Goal: Transaction & Acquisition: Purchase product/service

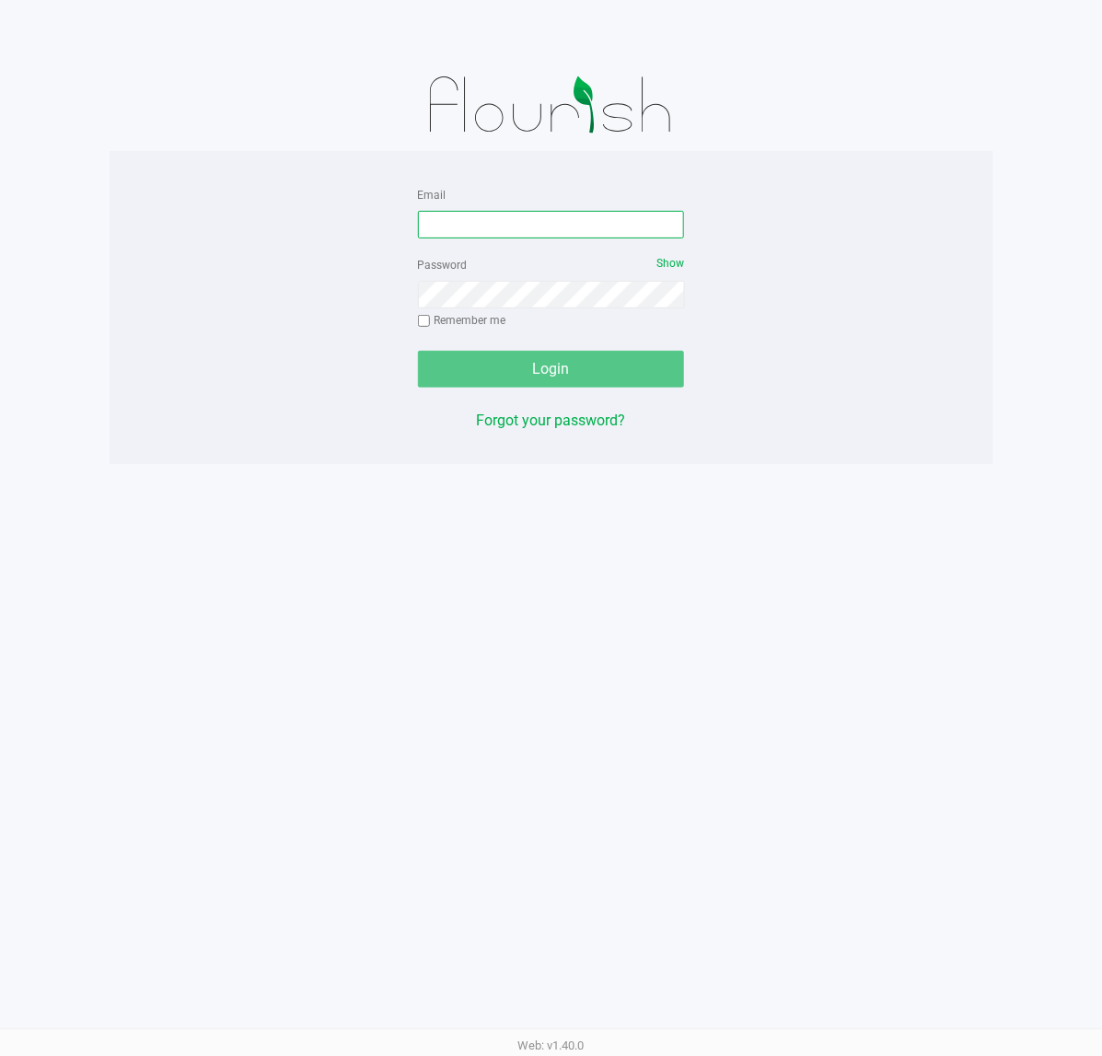
click at [537, 232] on input "Email" at bounding box center [551, 225] width 267 height 28
type input "[EMAIL_ADDRESS][DOMAIN_NAME]"
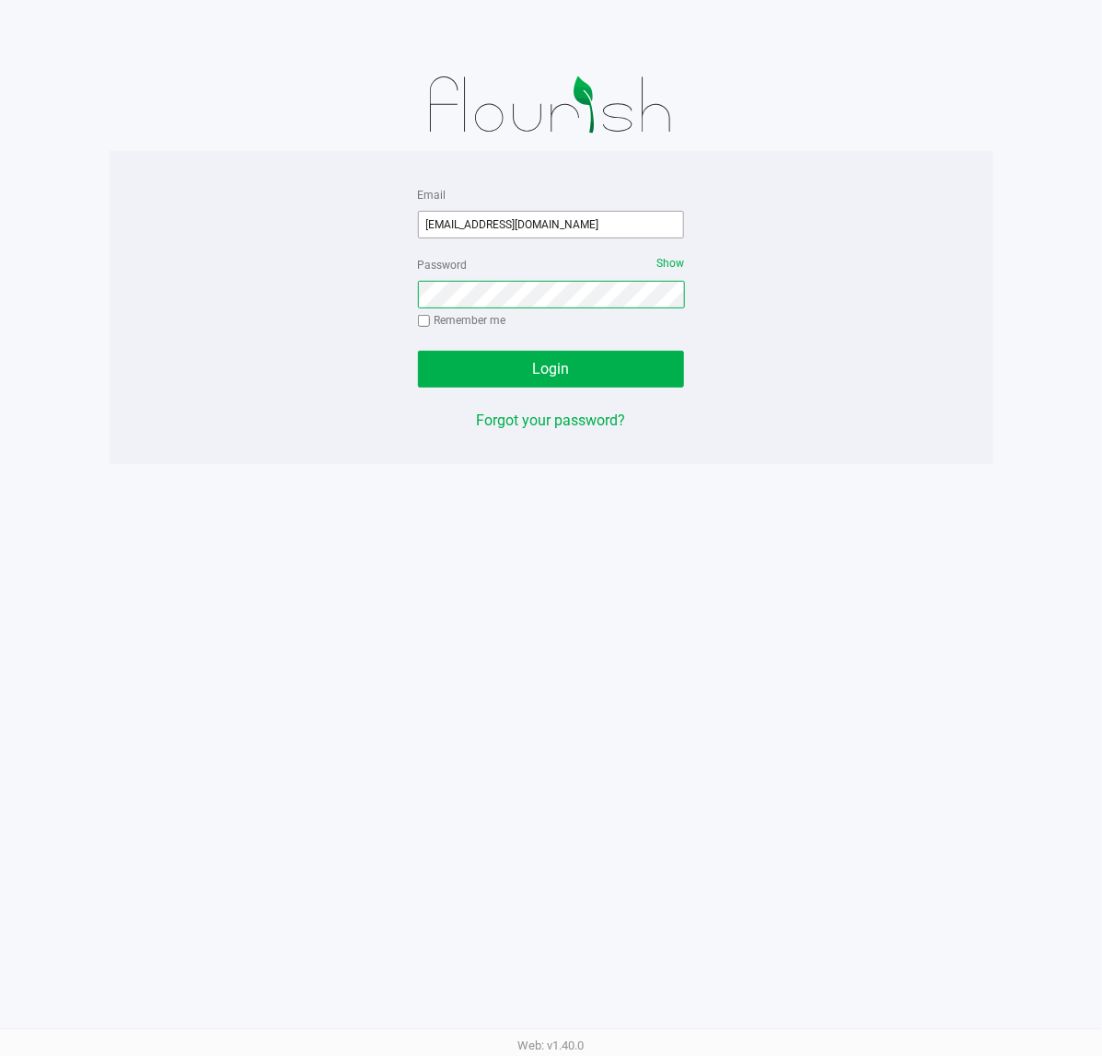
click at [418, 351] on button "Login" at bounding box center [551, 369] width 267 height 37
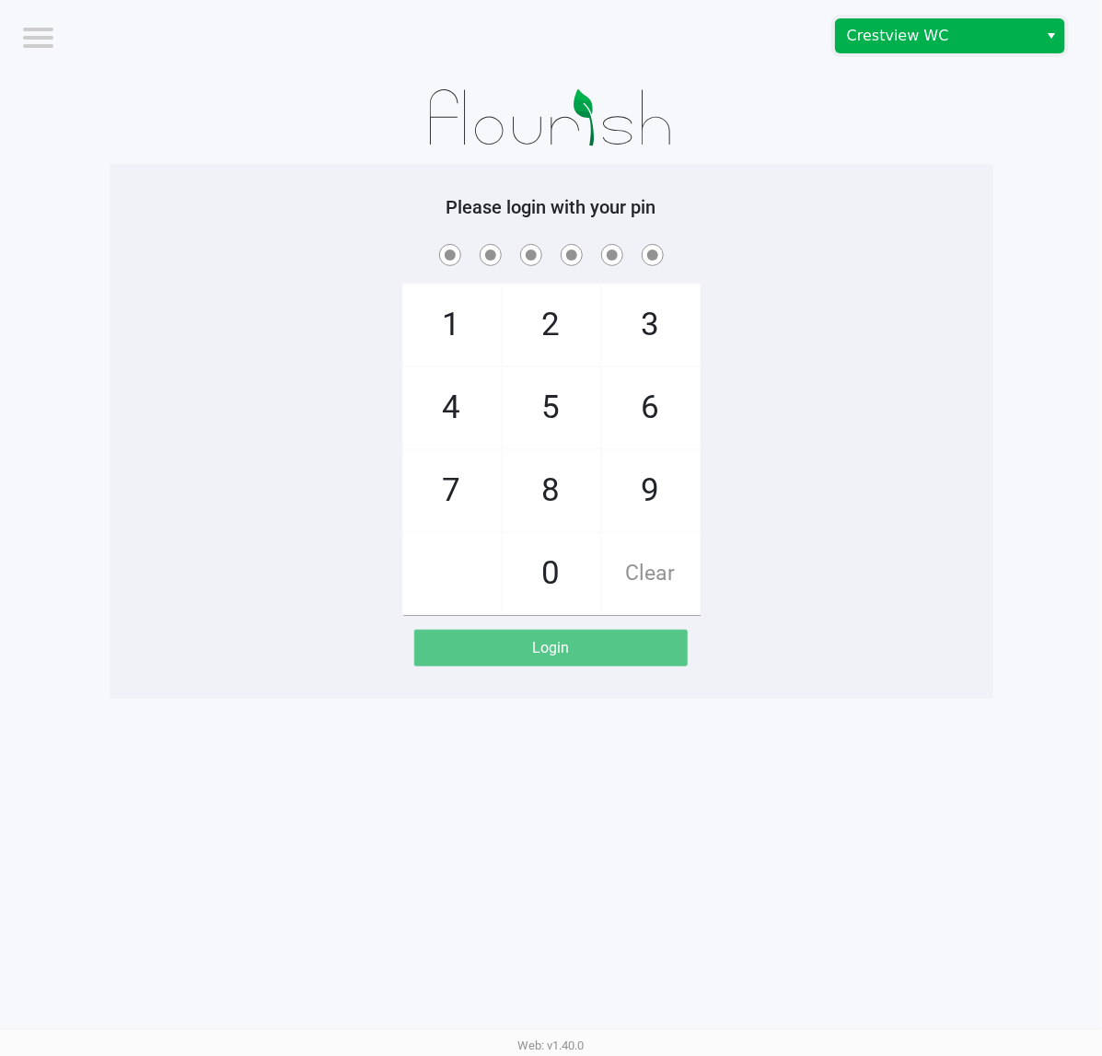
click at [996, 29] on span "Crestview WC" at bounding box center [937, 36] width 180 height 22
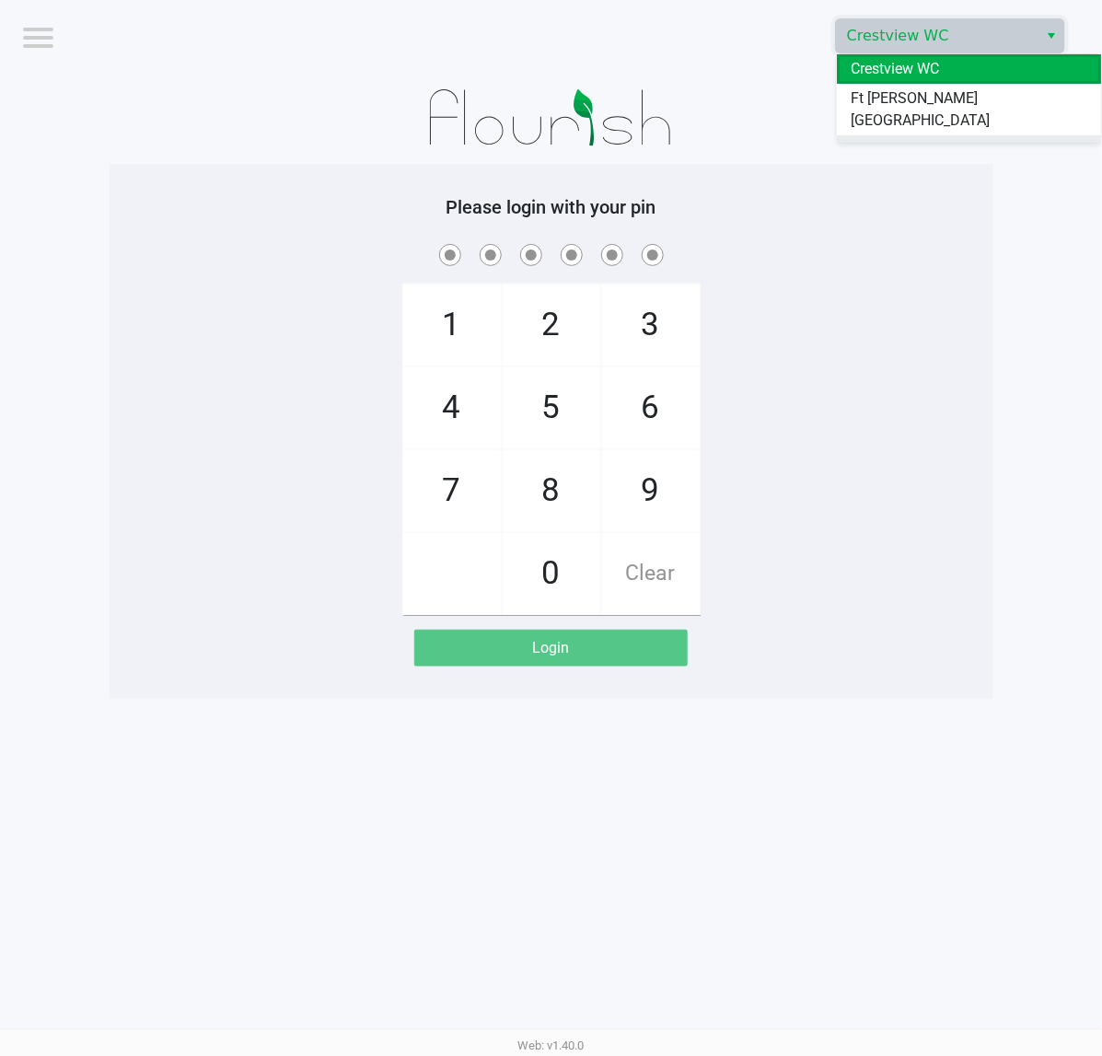
click at [968, 135] on li "Pensacola WC" at bounding box center [969, 149] width 265 height 29
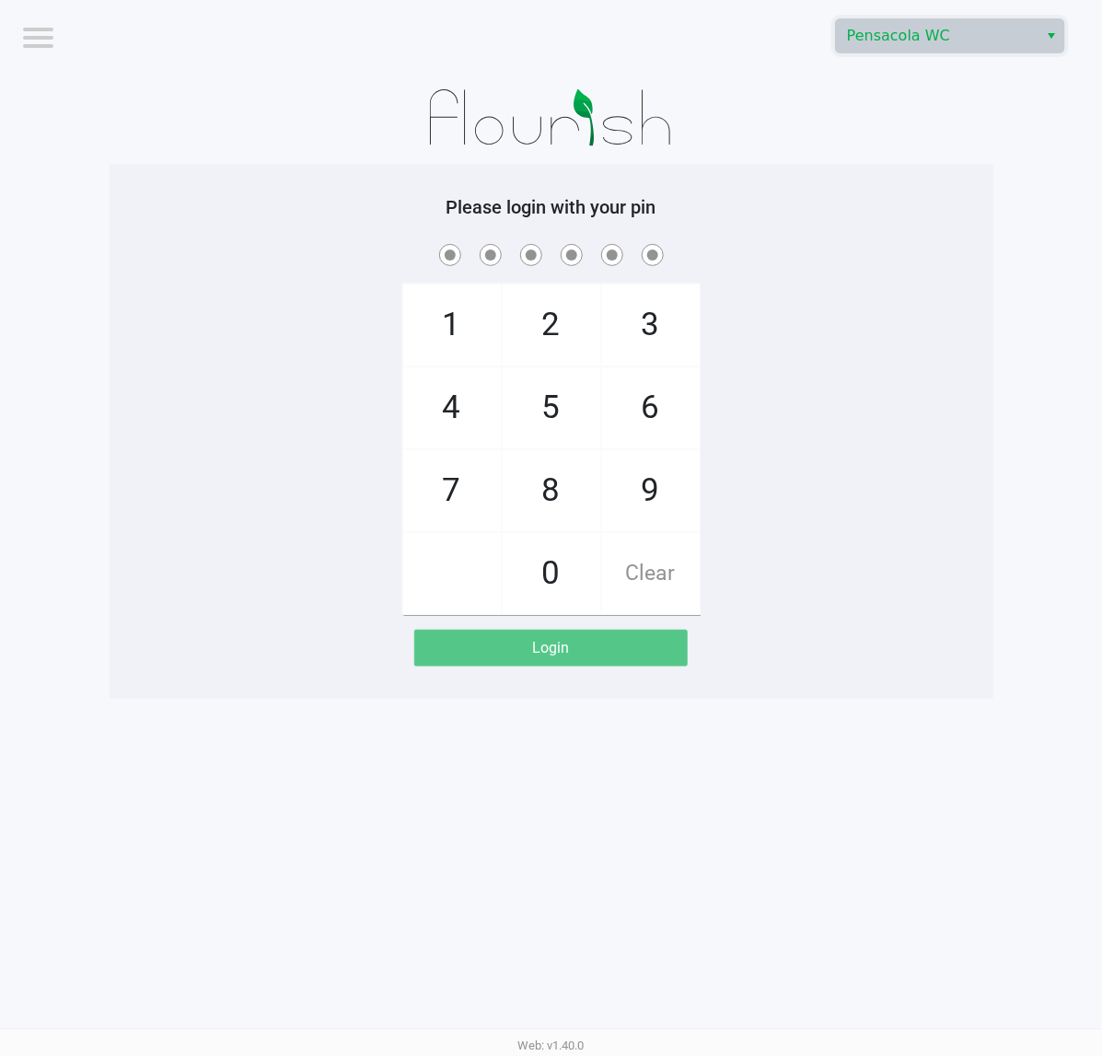
click at [949, 176] on div "Please login with your pin 1 4 7 2 5 8 0 3 6 9 Clear Login" at bounding box center [552, 431] width 884 height 535
checkbox input "true"
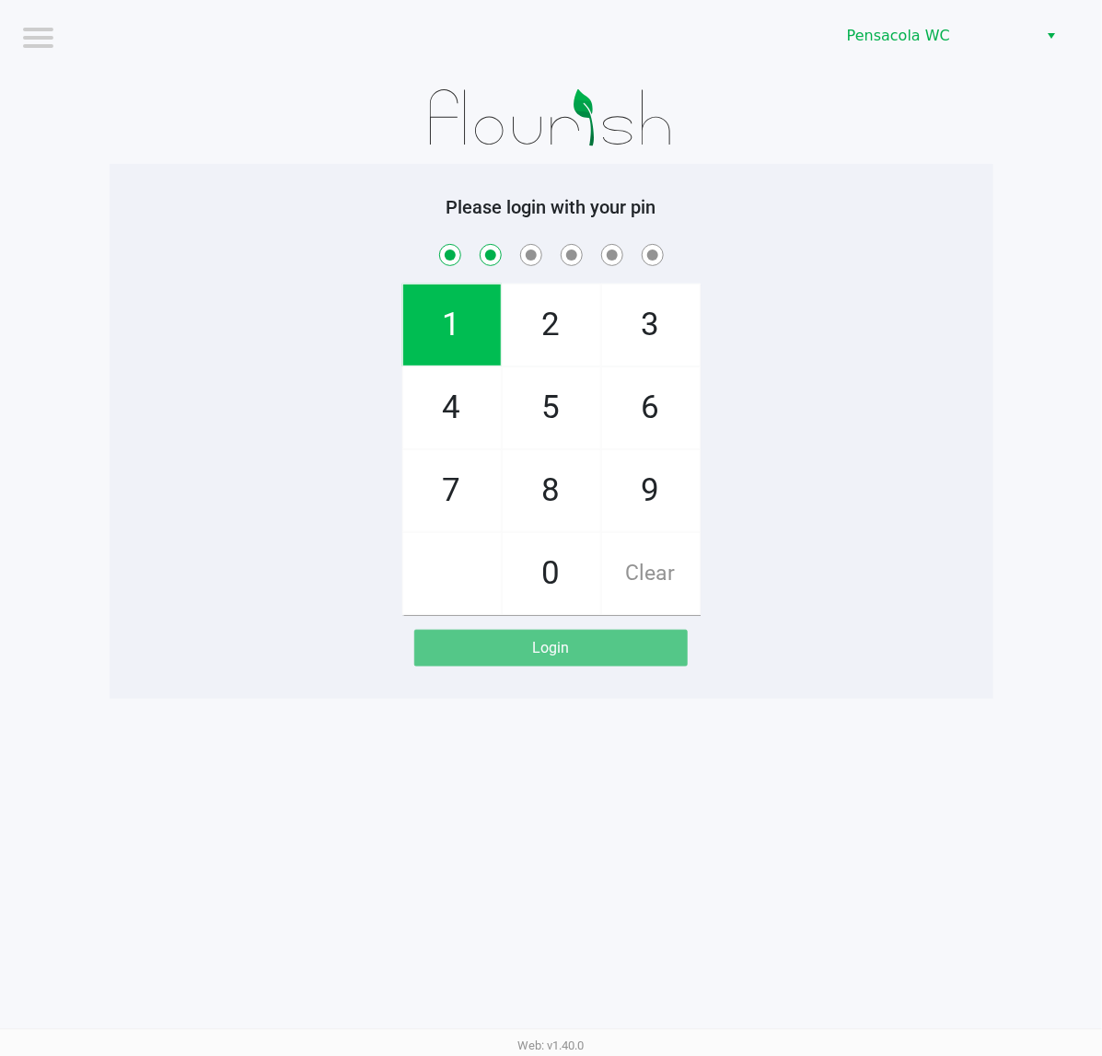
checkbox input "true"
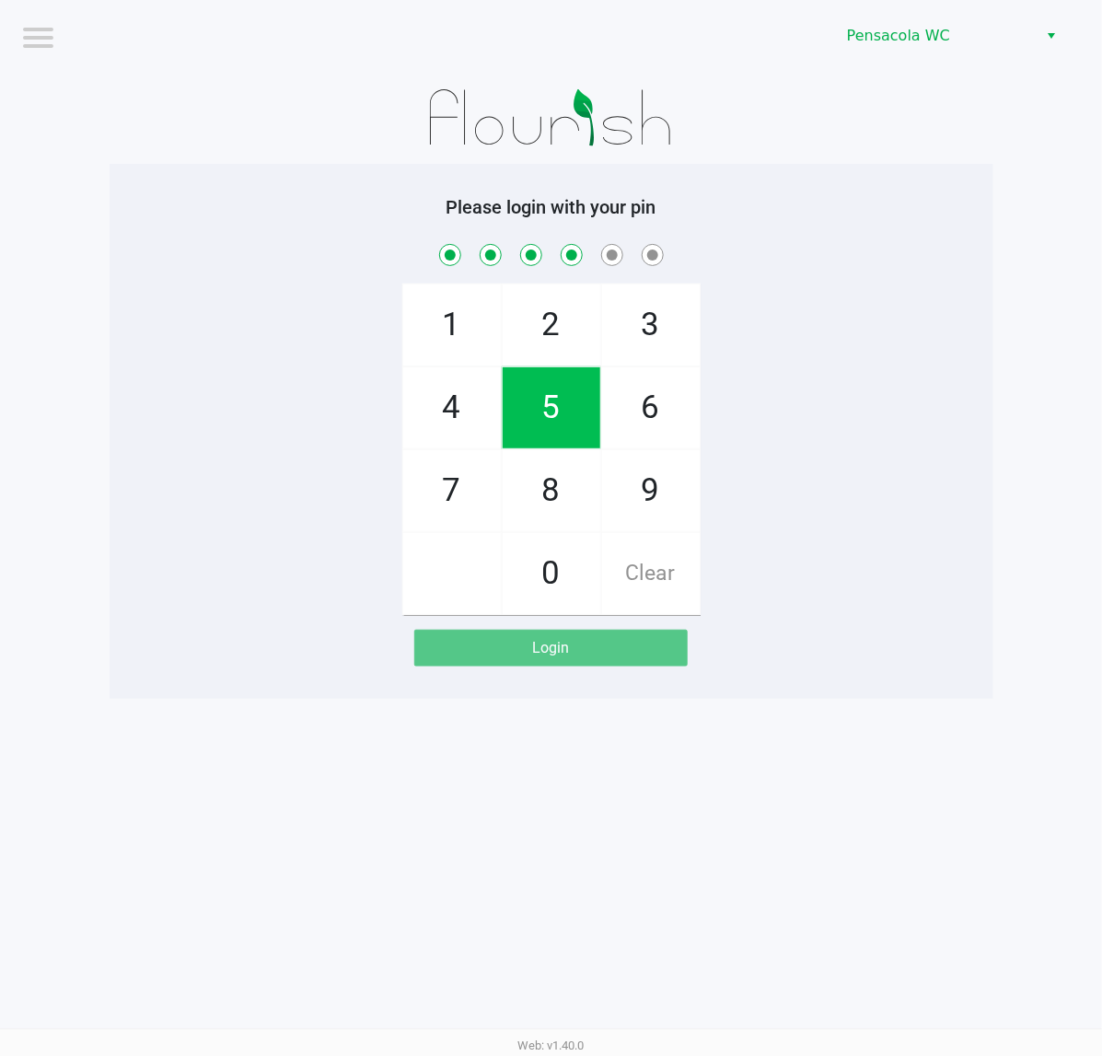
checkbox input "true"
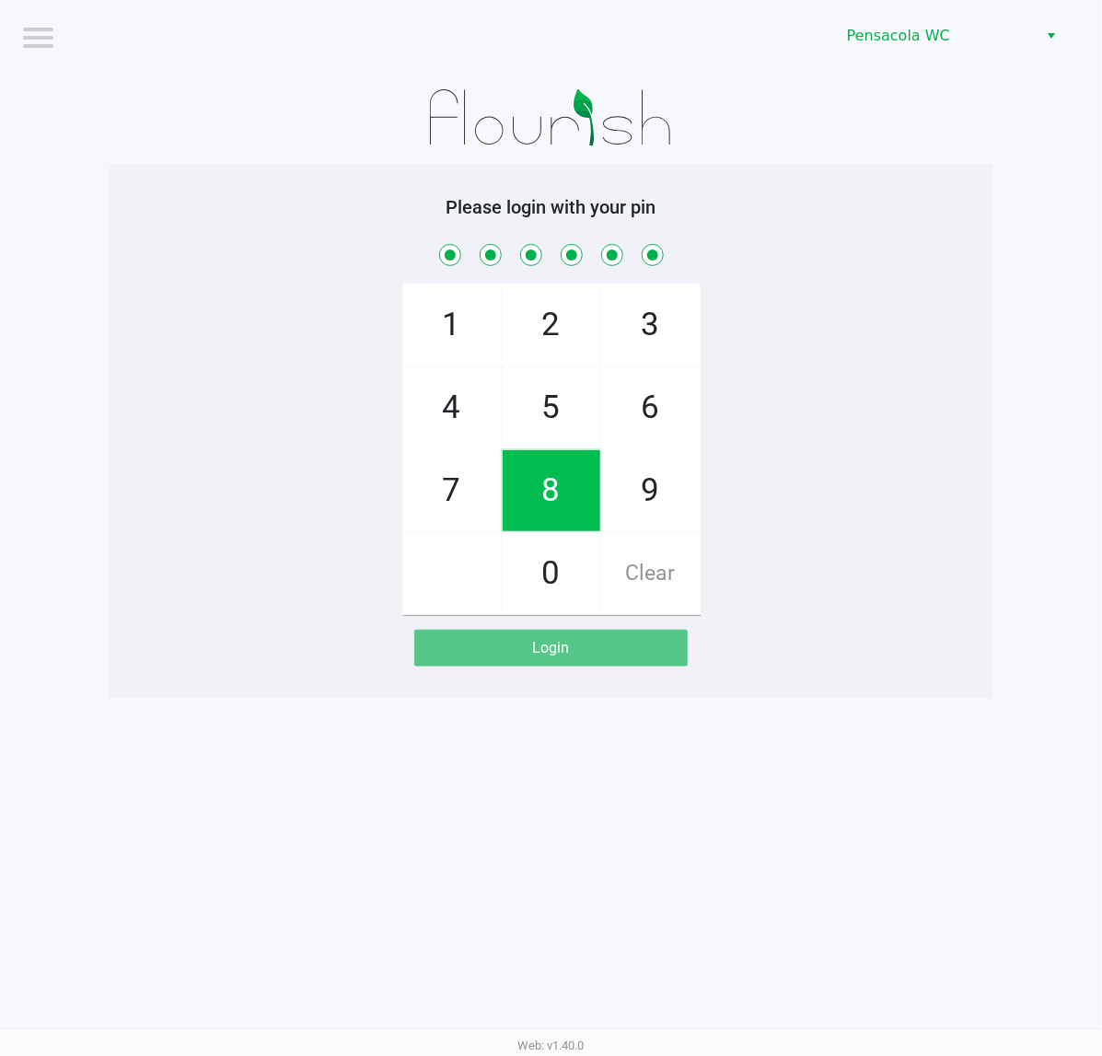
checkbox input "true"
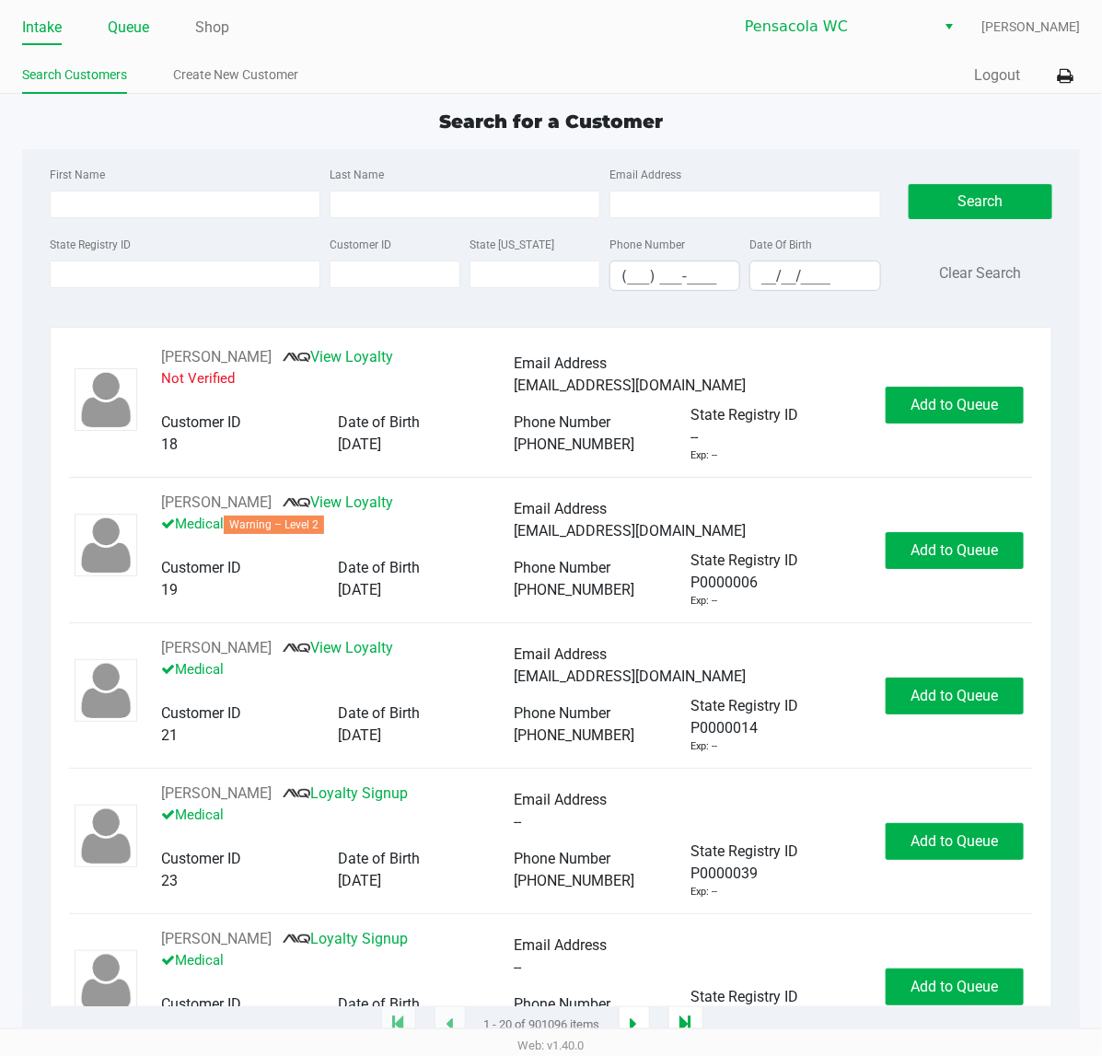
click at [121, 25] on link "Queue" at bounding box center [128, 28] width 41 height 26
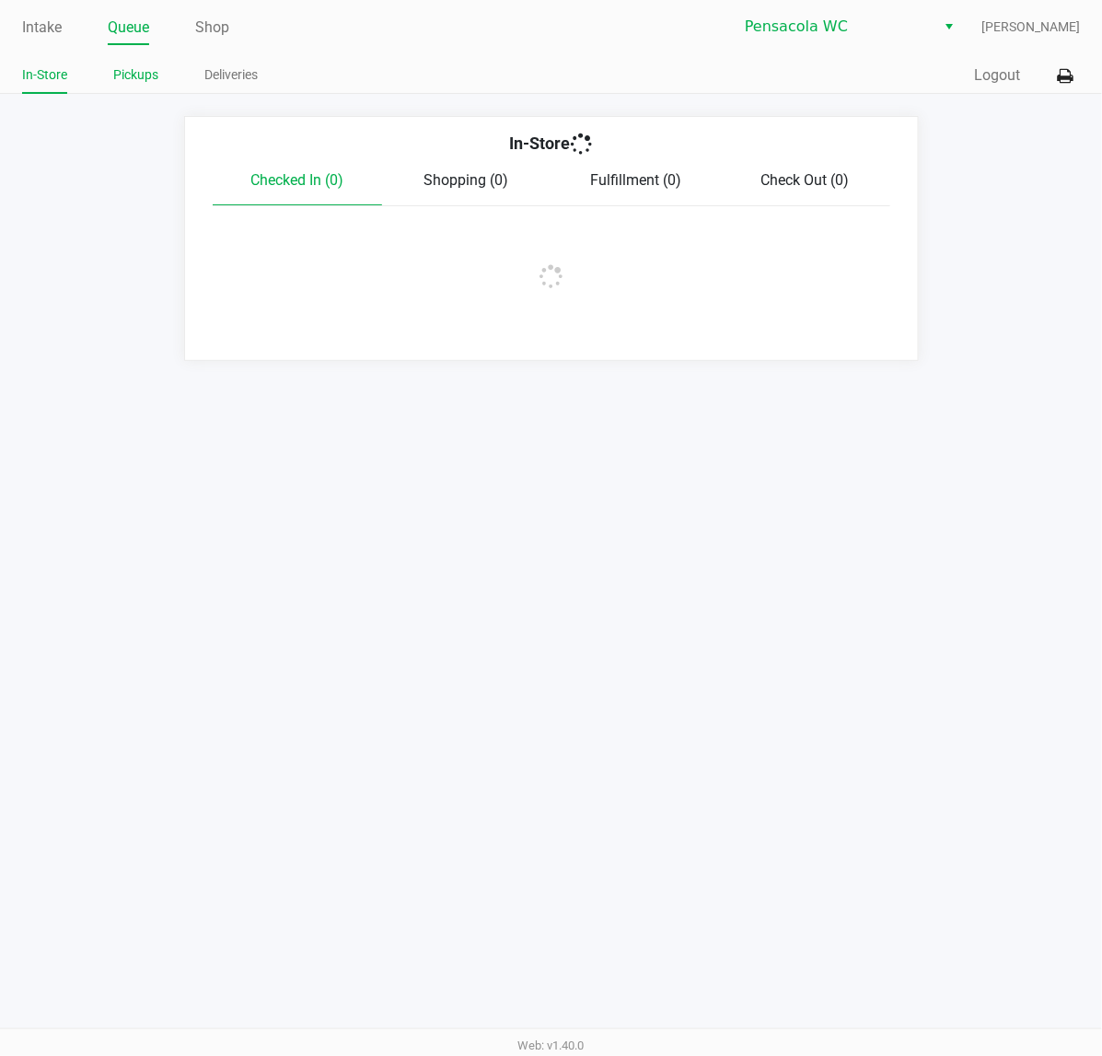
click at [126, 88] on li "Pickups" at bounding box center [135, 78] width 45 height 32
click at [144, 74] on link "Pickups" at bounding box center [135, 75] width 45 height 23
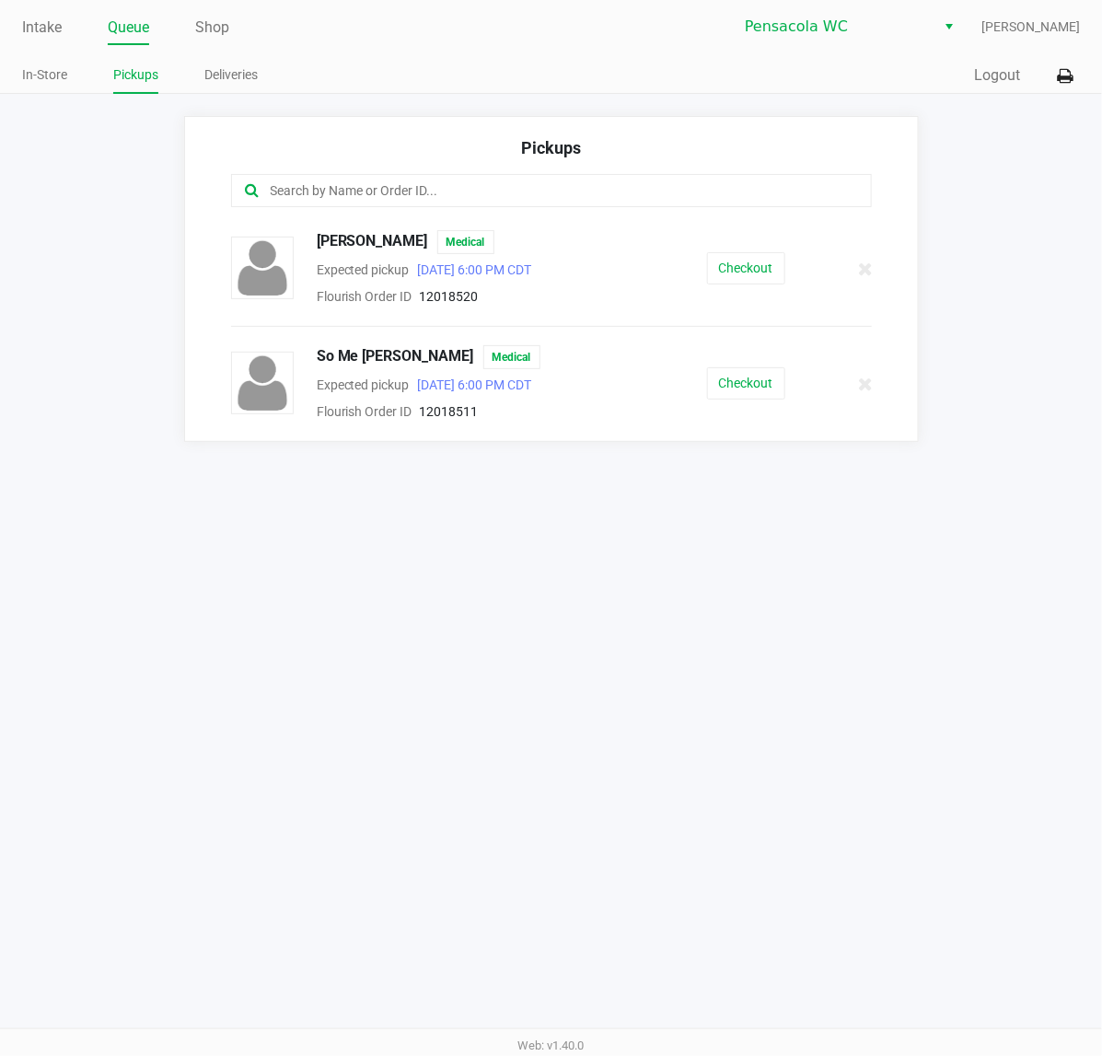
click at [746, 250] on div "[PERSON_NAME] Medical Expected pickup [DATE] 6:00 PM CDT Flourish Order ID 1201…" at bounding box center [551, 268] width 669 height 77
click at [746, 260] on button "Checkout" at bounding box center [746, 268] width 78 height 32
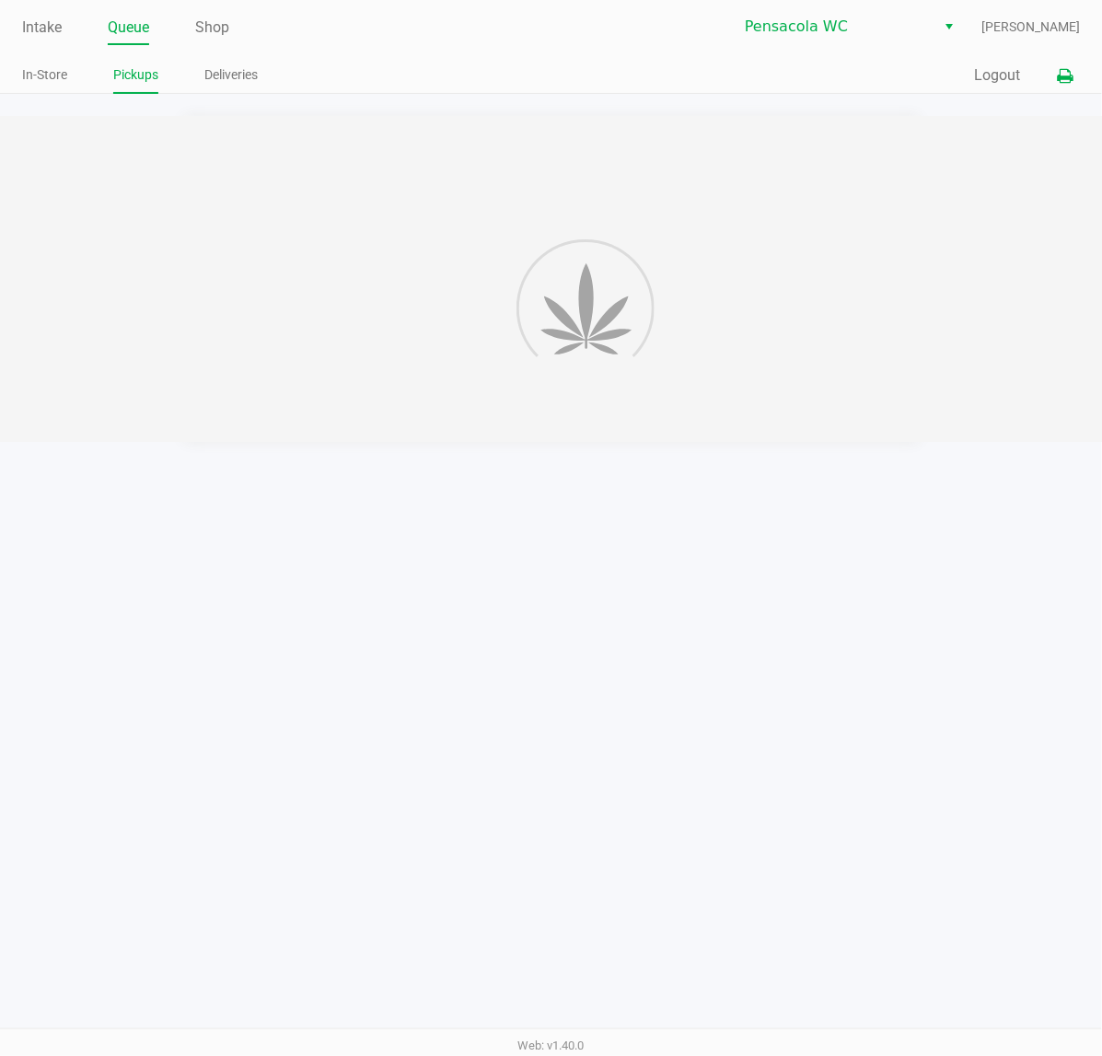
click at [1064, 80] on icon at bounding box center [1065, 76] width 16 height 13
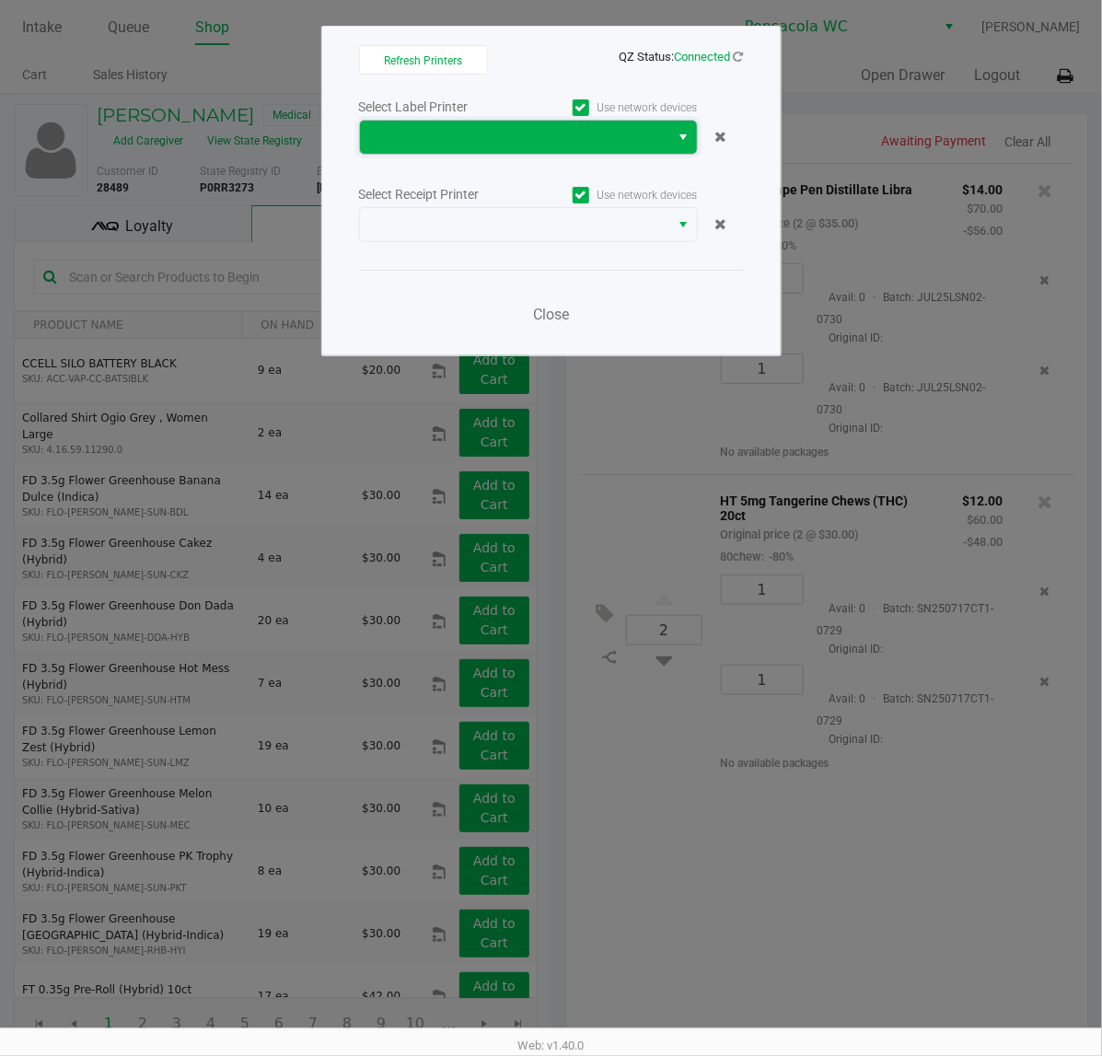
click at [398, 144] on span at bounding box center [515, 137] width 288 height 22
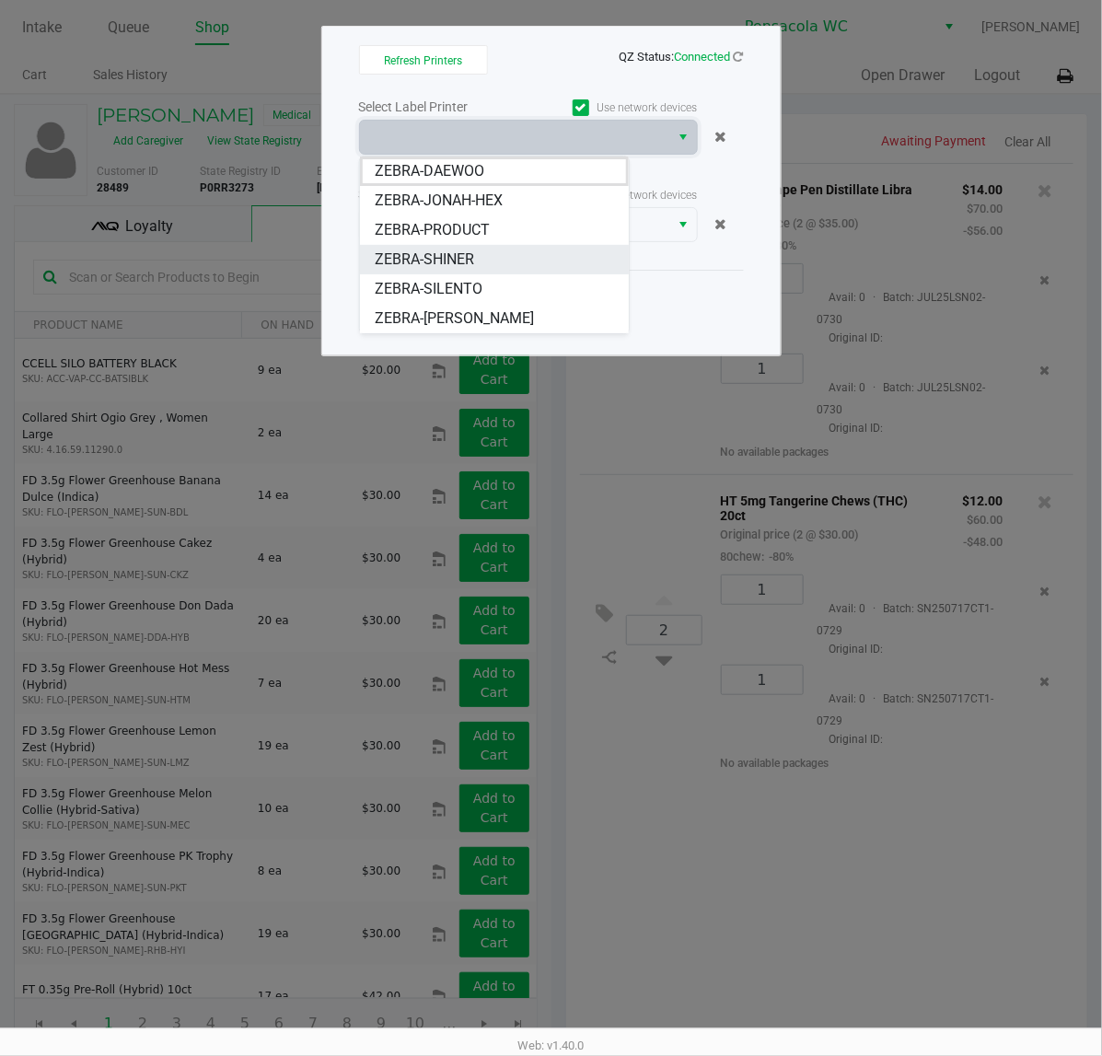
click at [521, 267] on li "ZEBRA-SHINER" at bounding box center [494, 259] width 269 height 29
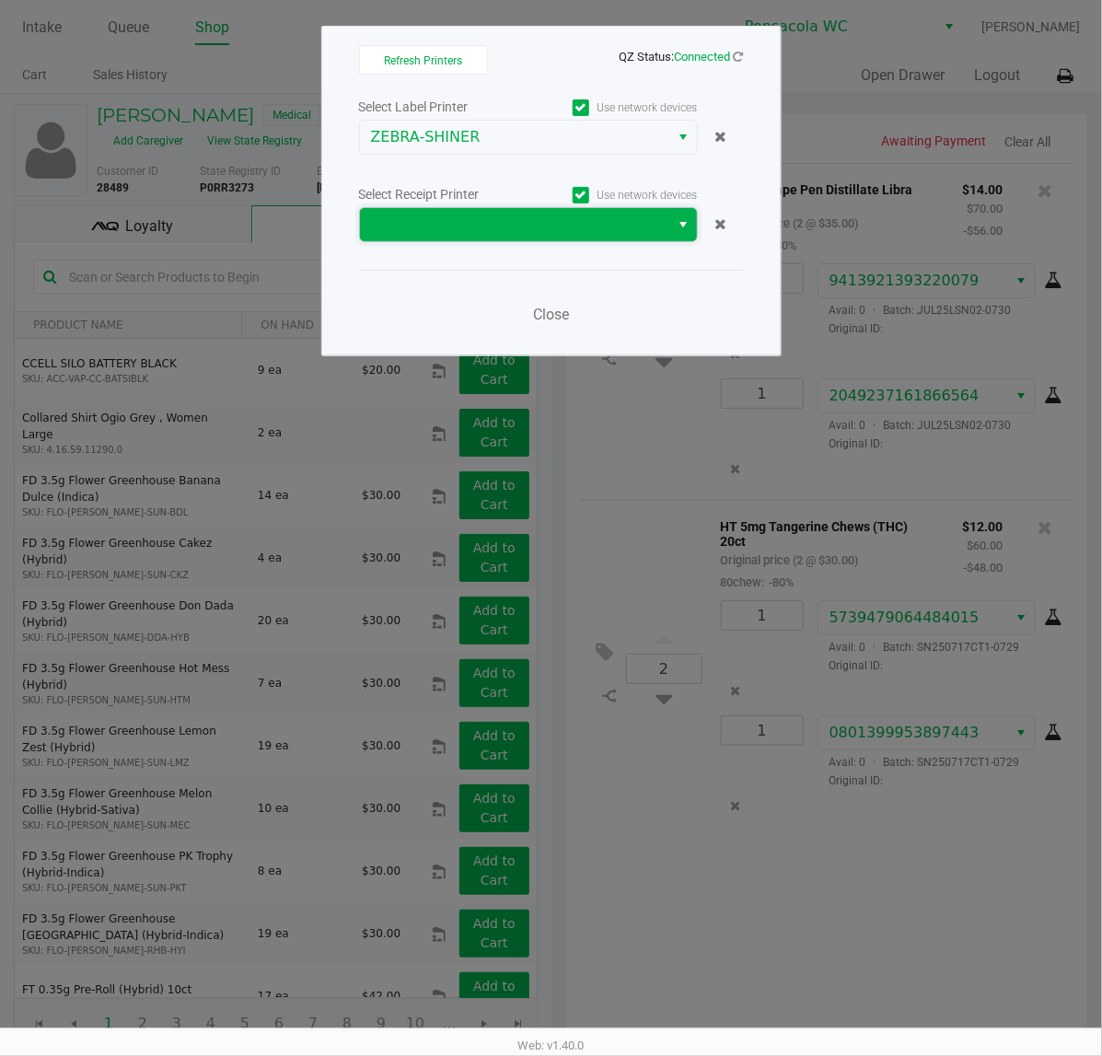
click at [518, 227] on span at bounding box center [515, 225] width 288 height 22
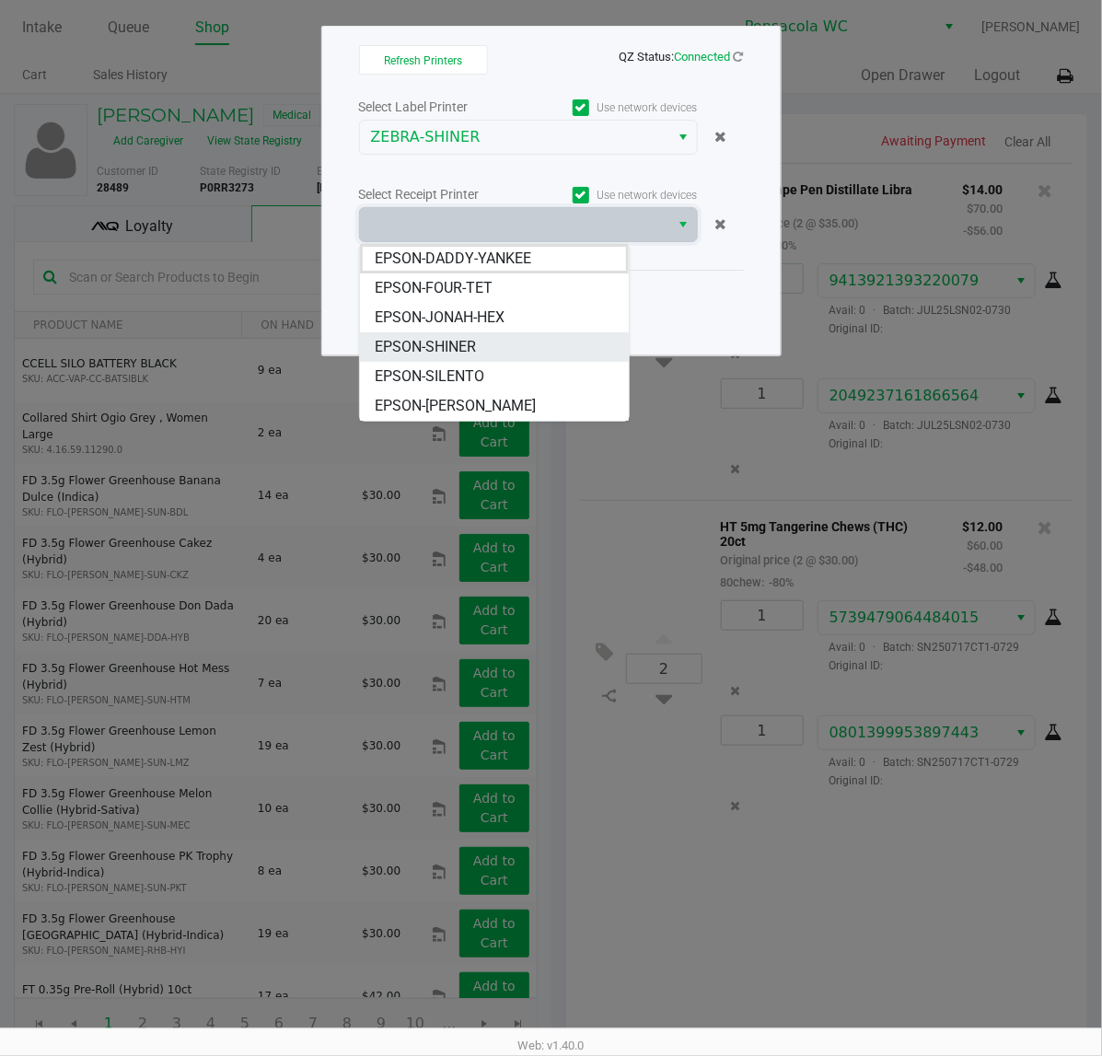
click at [528, 341] on li "EPSON-SHINER" at bounding box center [494, 346] width 269 height 29
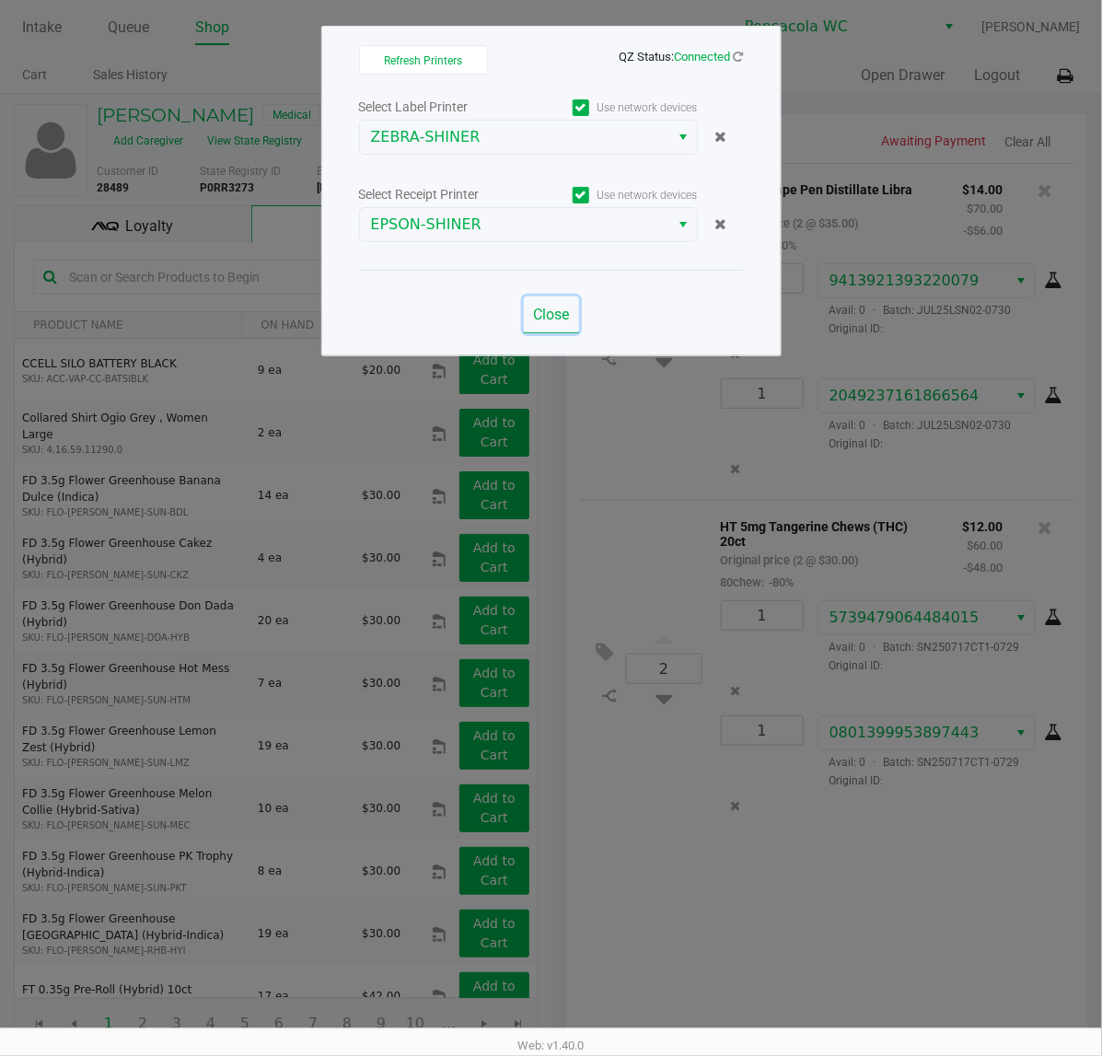
click at [541, 318] on span "Close" at bounding box center [551, 314] width 36 height 17
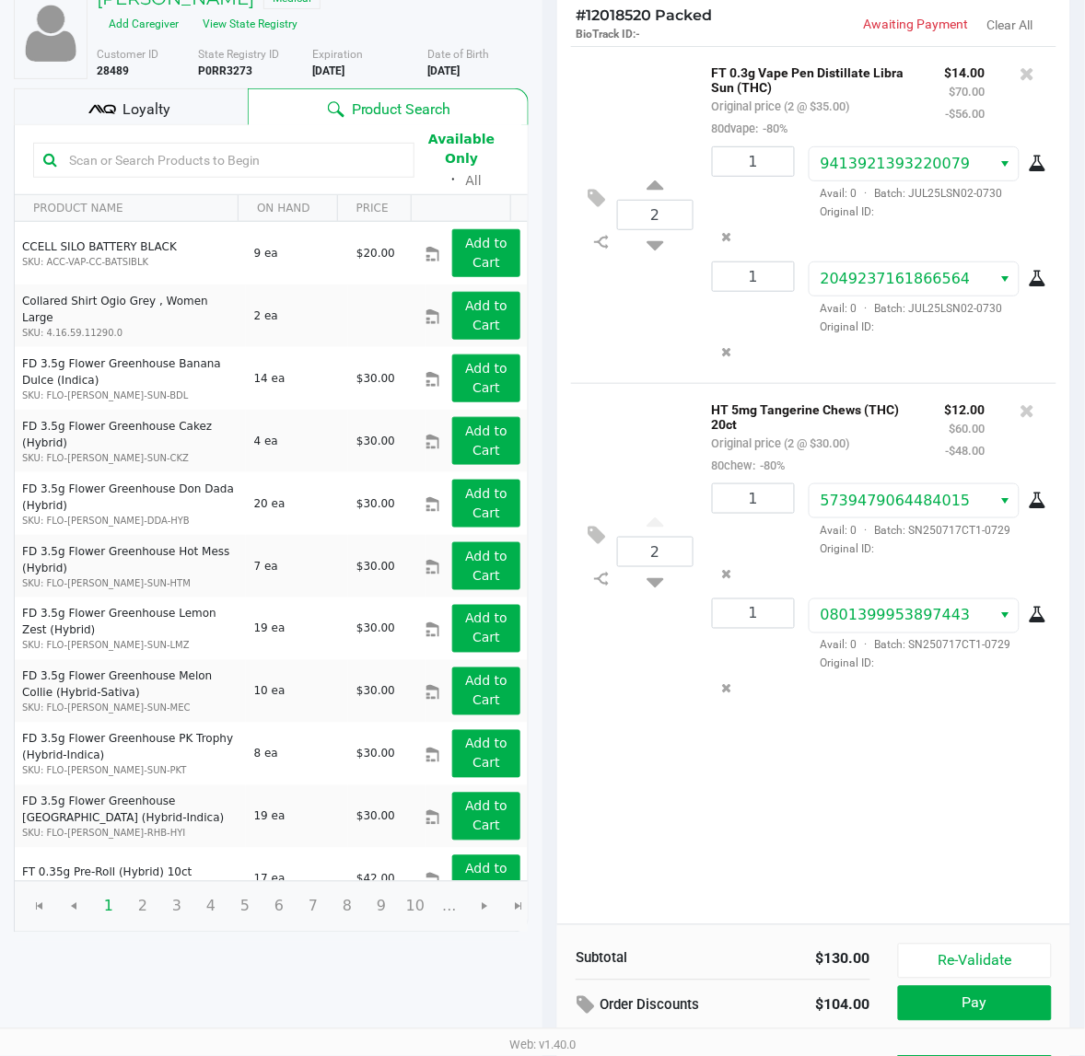
scroll to position [212, 0]
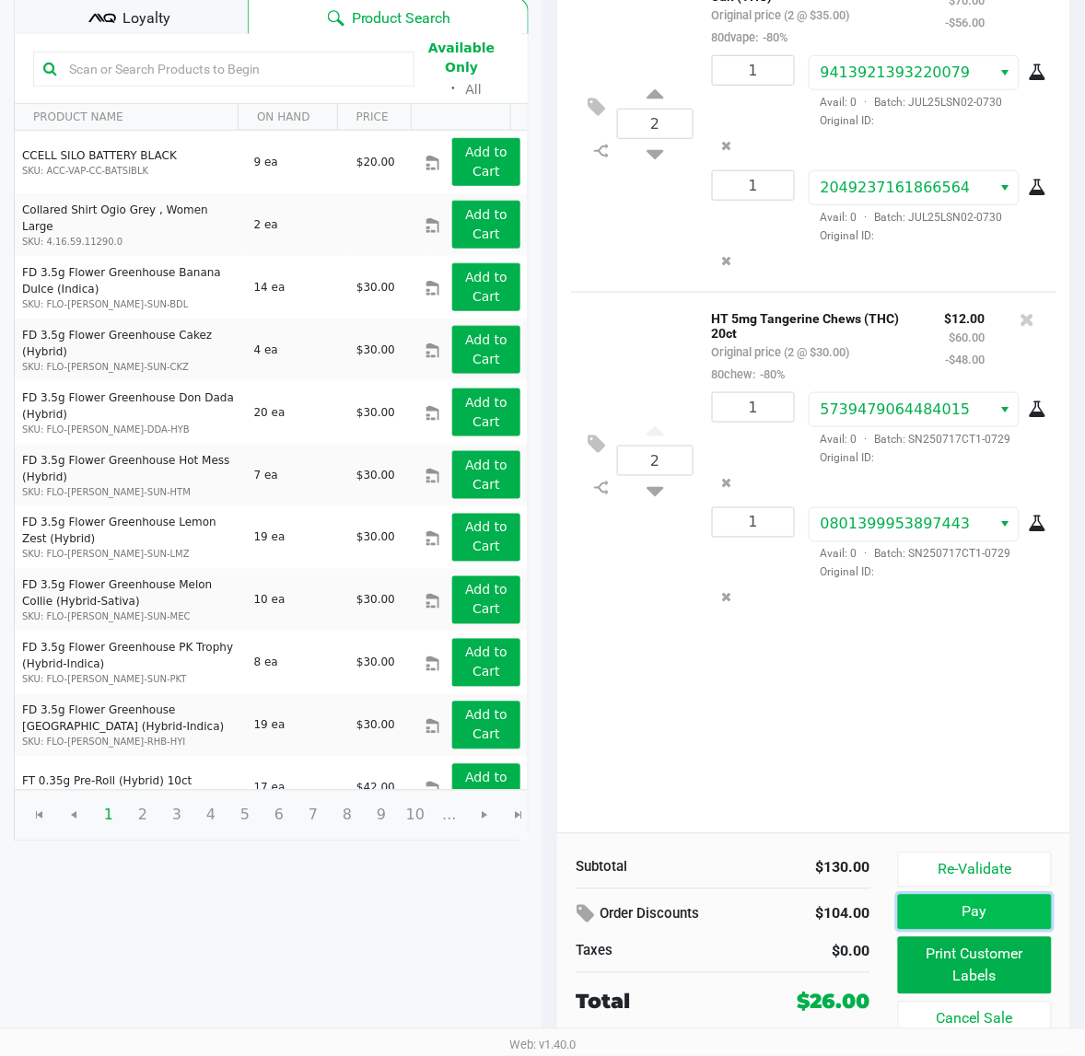
click at [924, 917] on button "Pay" at bounding box center [975, 912] width 154 height 35
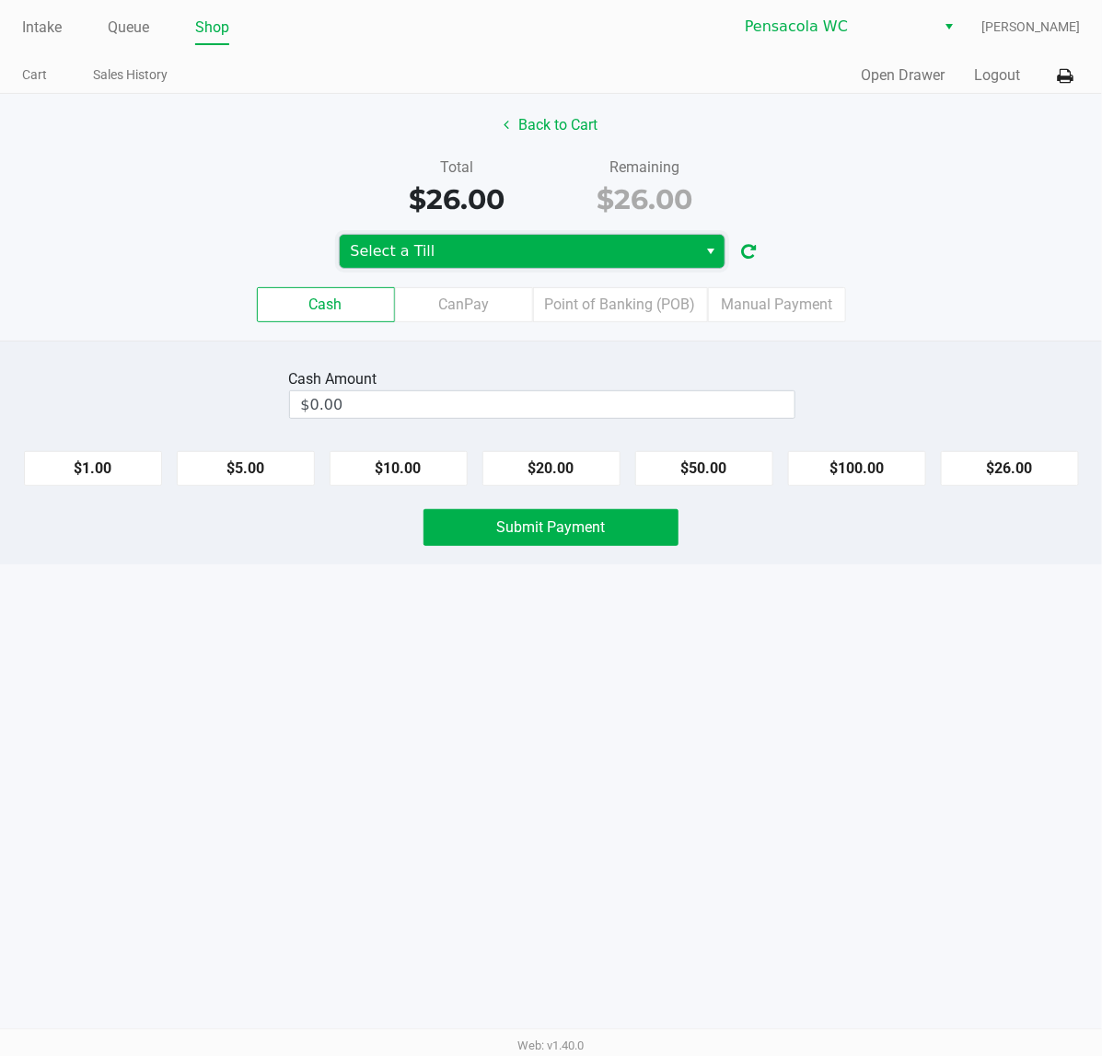
click at [532, 250] on span "Select a Till" at bounding box center [519, 251] width 336 height 22
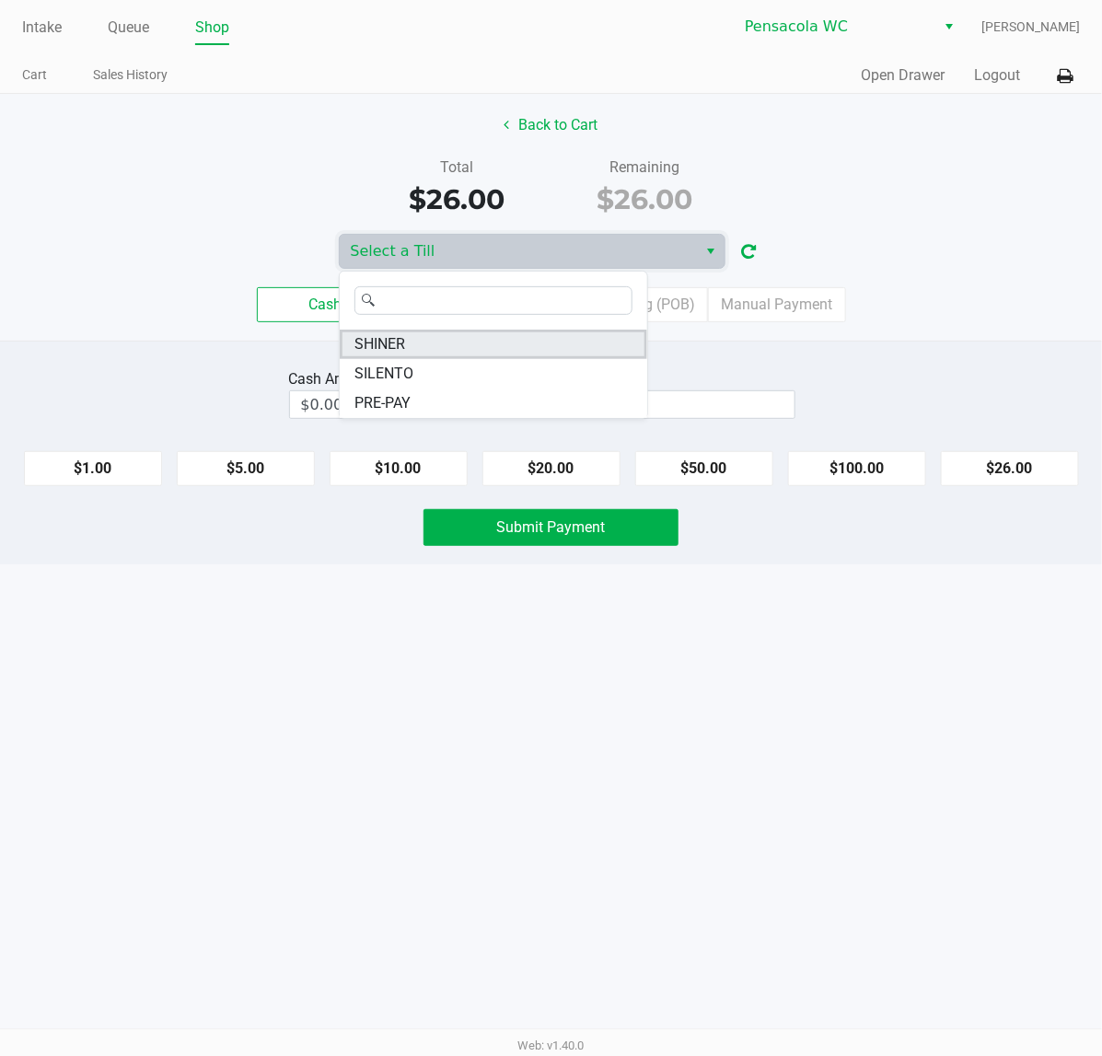
click at [494, 338] on li "SHINER" at bounding box center [494, 344] width 308 height 29
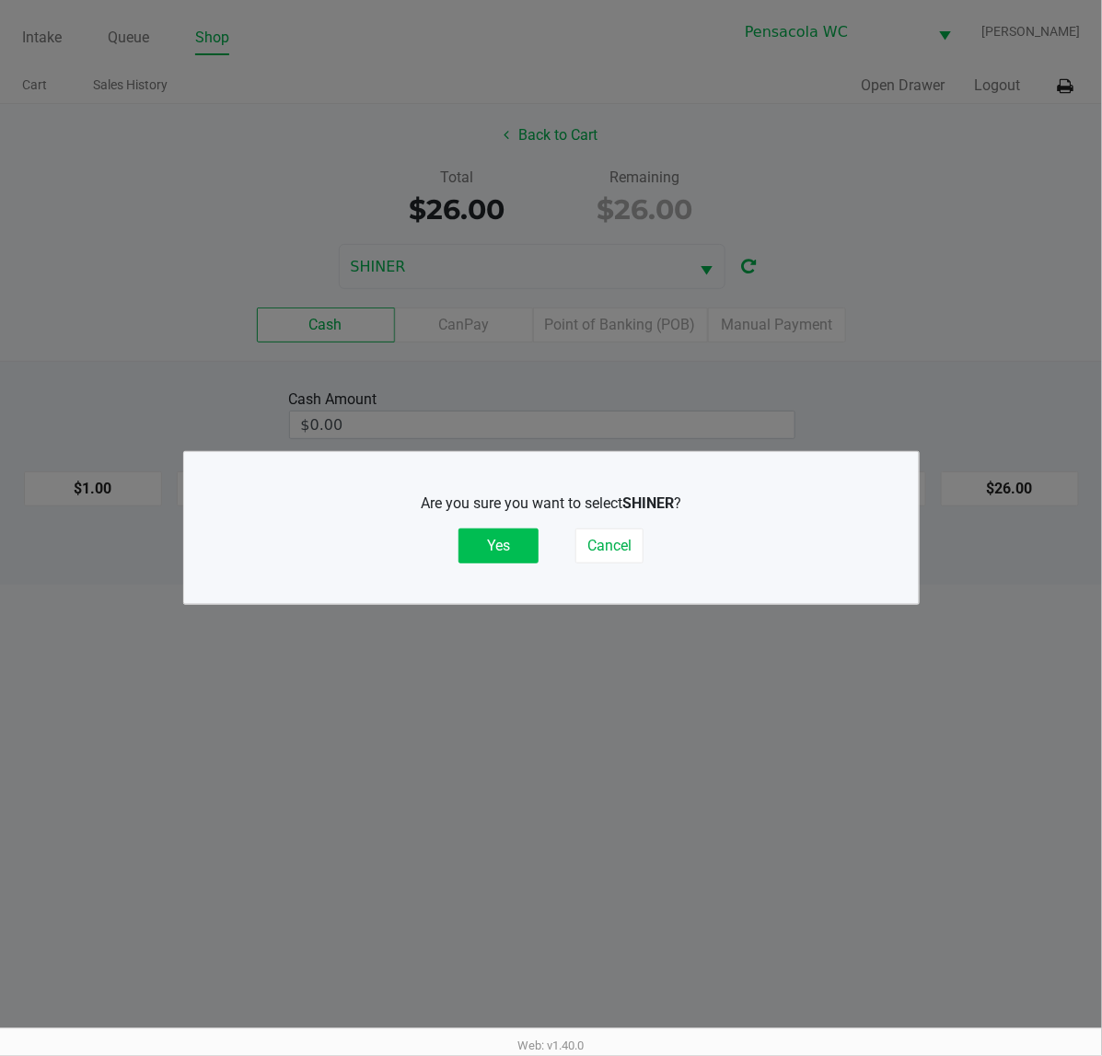
click at [527, 551] on button "Yes" at bounding box center [499, 546] width 80 height 35
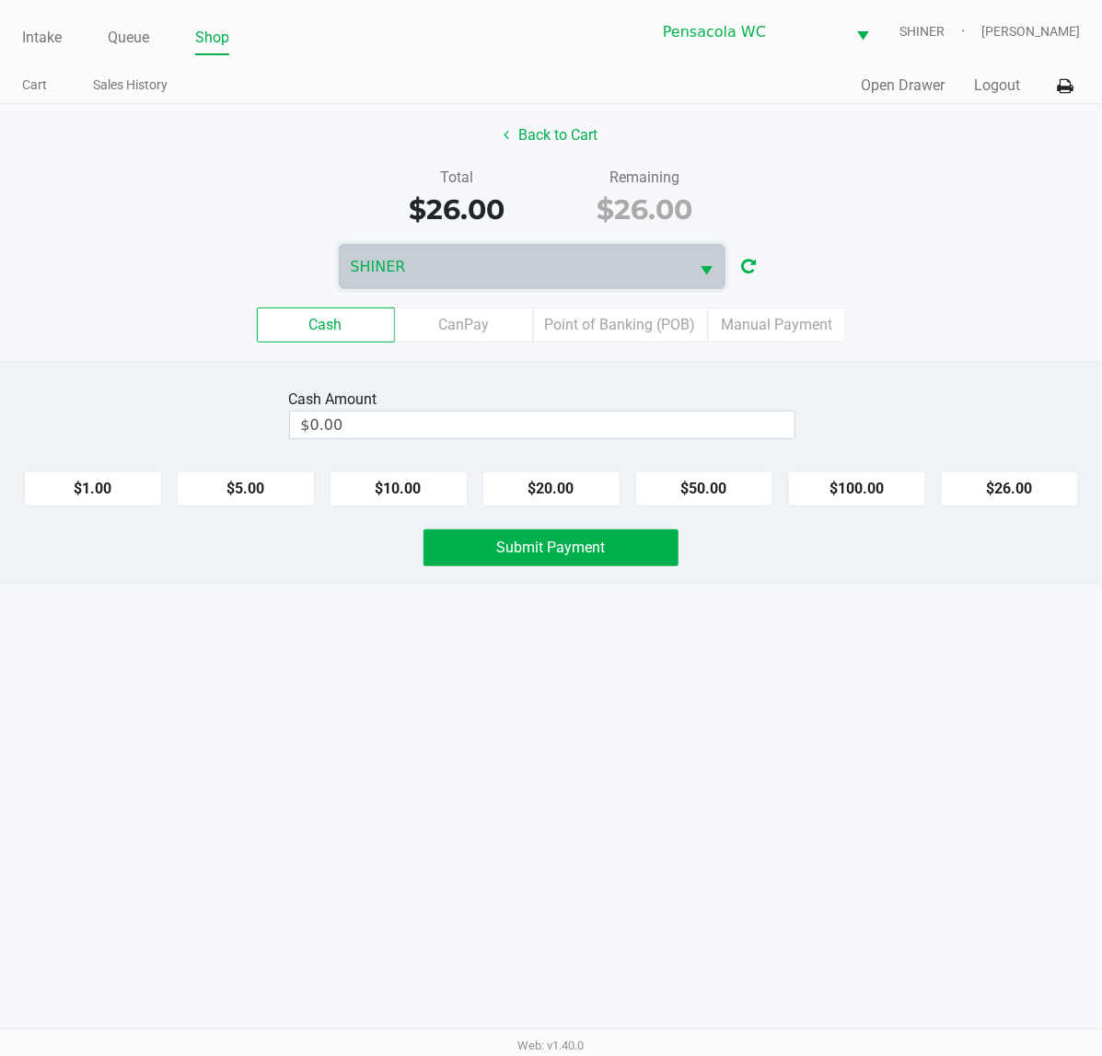
click at [1008, 64] on div "Intake Queue Shop Pensacola [PERSON_NAME] [PERSON_NAME] Cart Sales History Quic…" at bounding box center [551, 52] width 1102 height 104
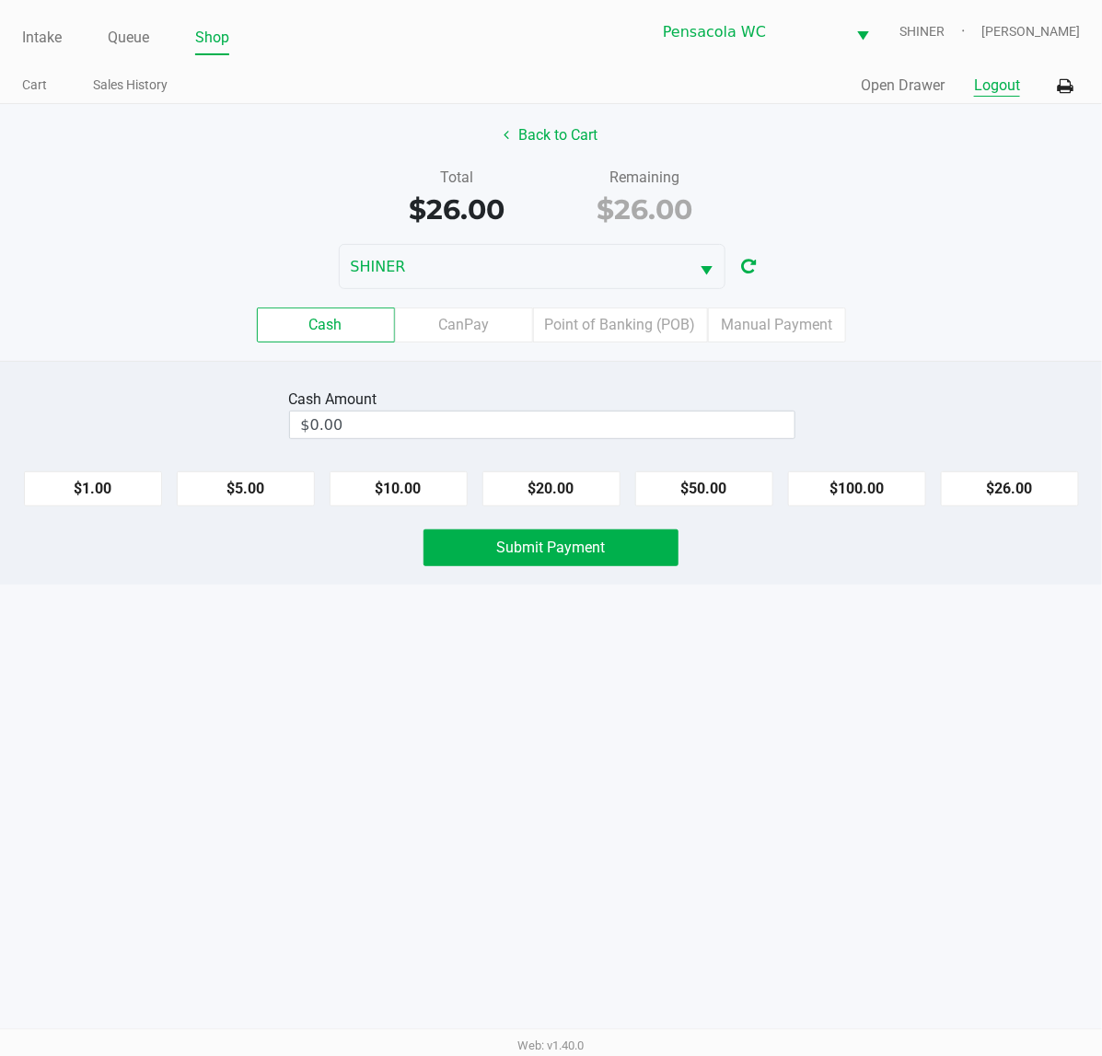
click at [1000, 83] on button "Logout" at bounding box center [997, 86] width 46 height 22
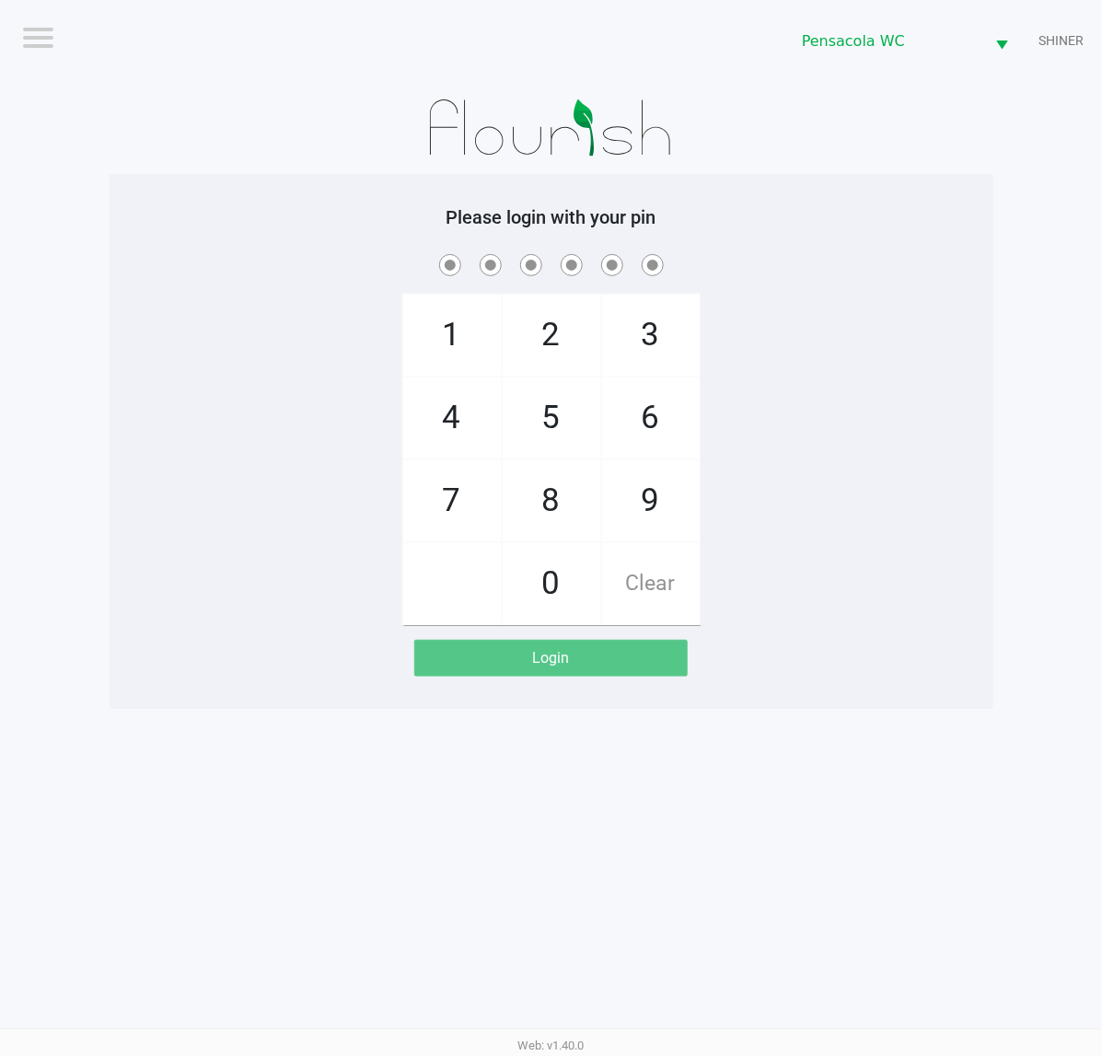
click at [854, 436] on div "1 4 7 2 5 8 0 3 6 9 Clear" at bounding box center [552, 437] width 884 height 375
checkbox input "true"
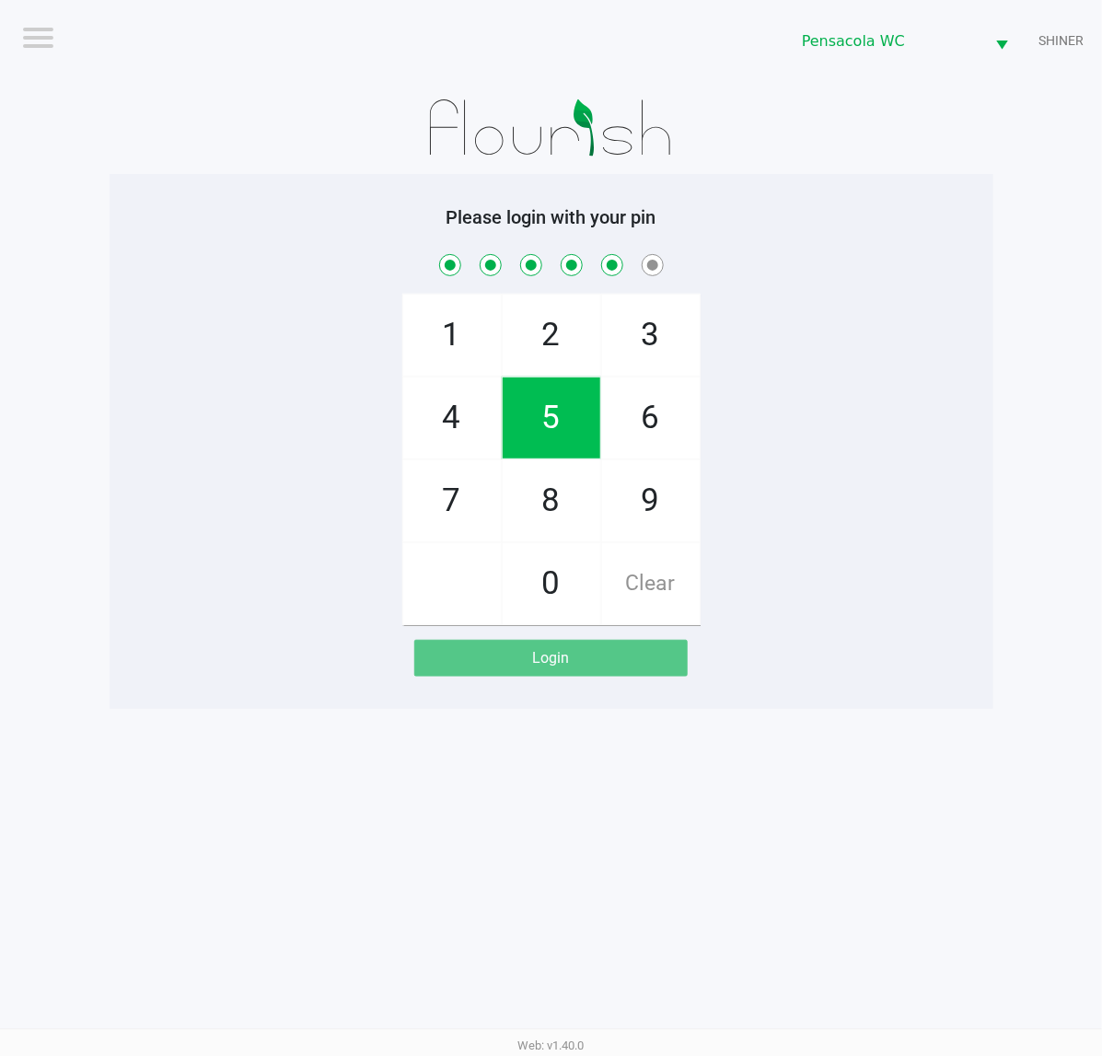
checkbox input "true"
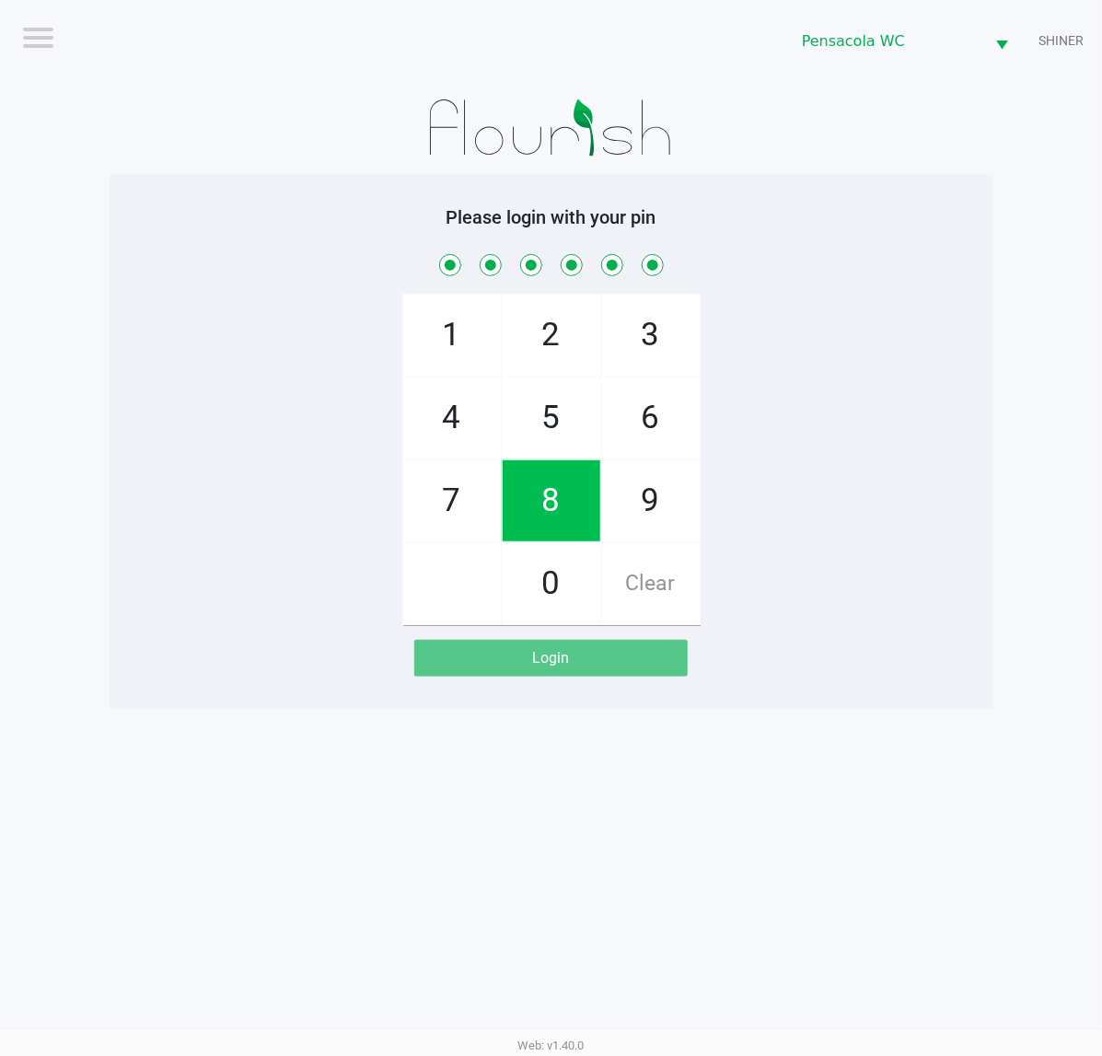
checkbox input "true"
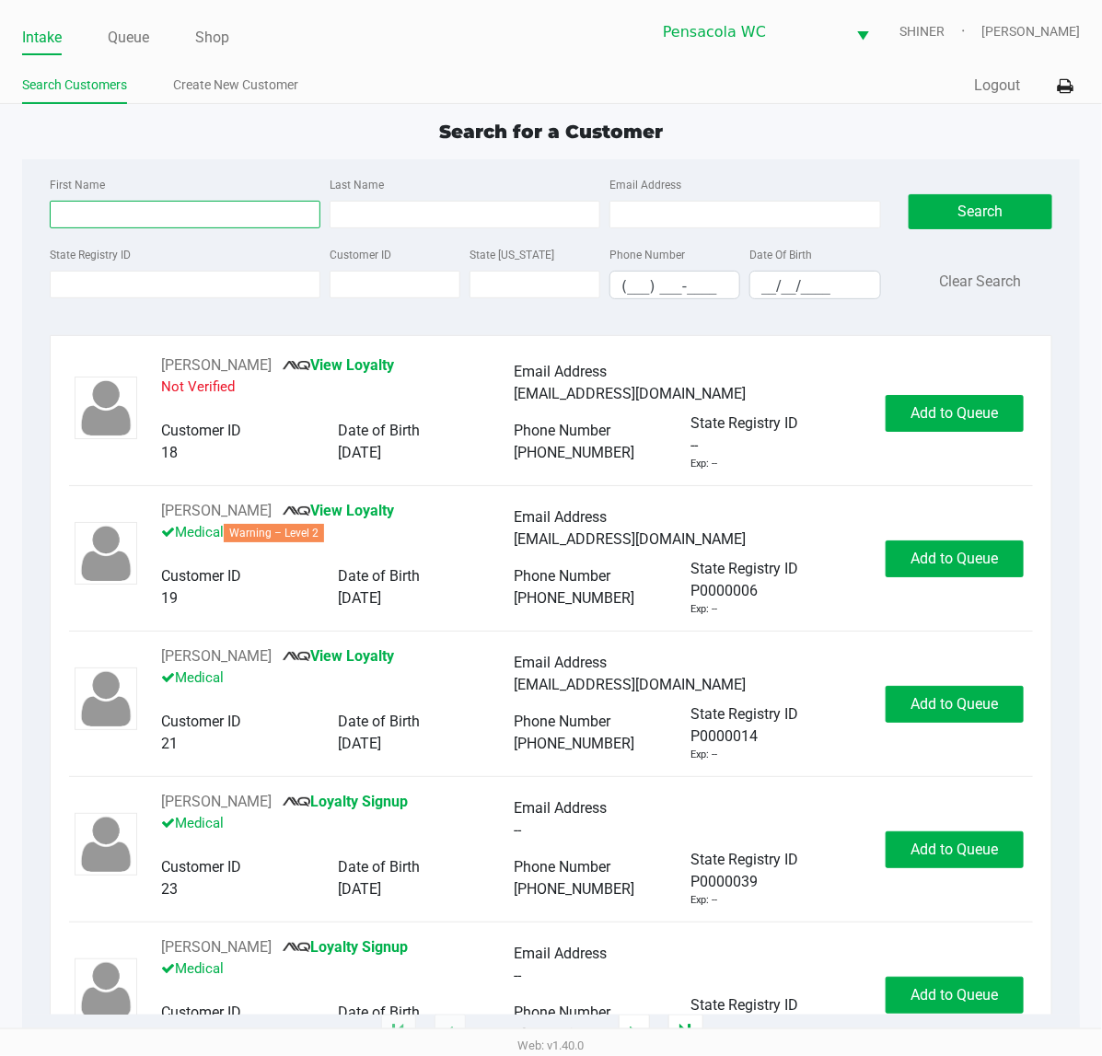
click at [149, 213] on input "First Name" at bounding box center [185, 215] width 271 height 28
type input "[PERSON_NAME]"
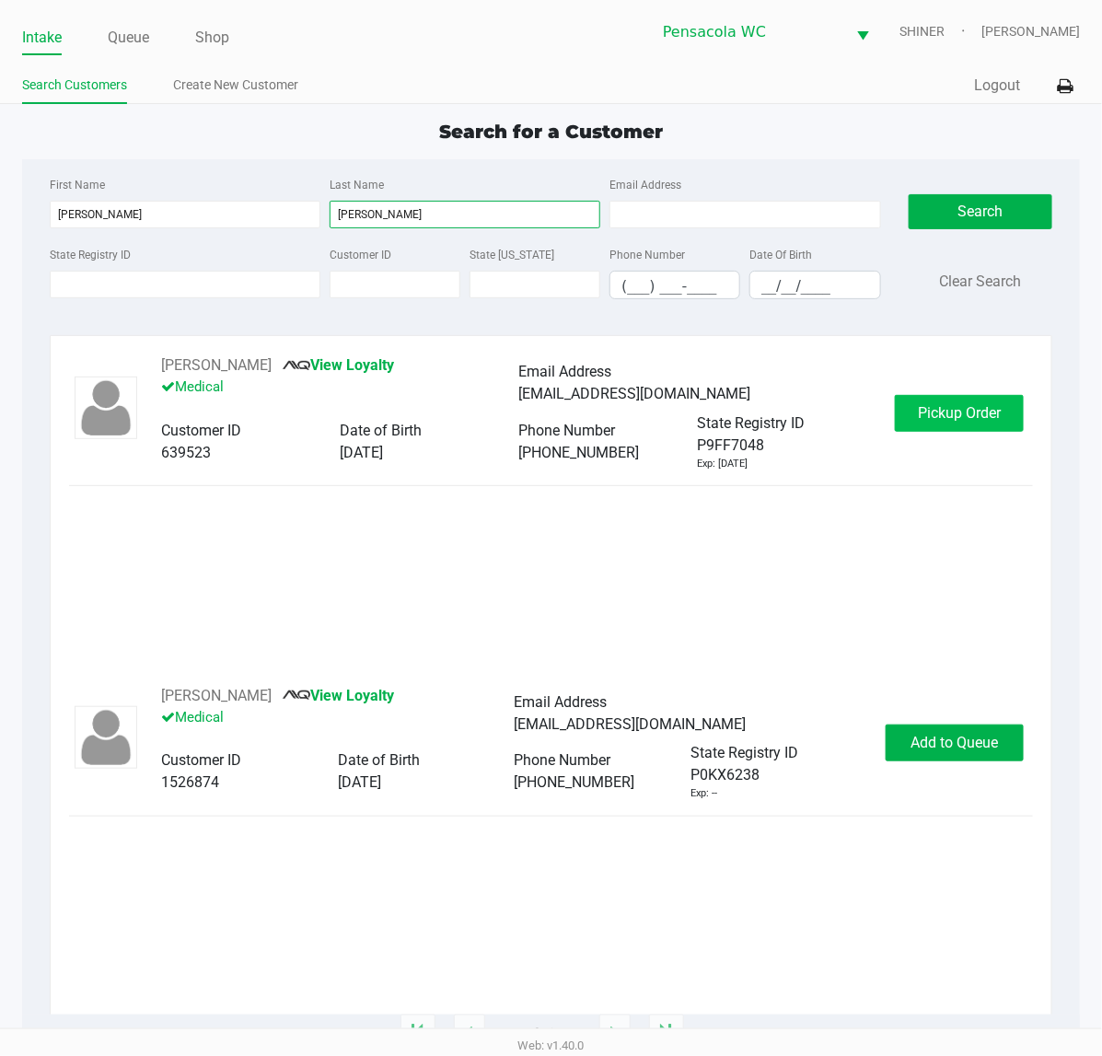
type input "[PERSON_NAME]"
click at [988, 425] on button "Pickup Order" at bounding box center [959, 413] width 129 height 37
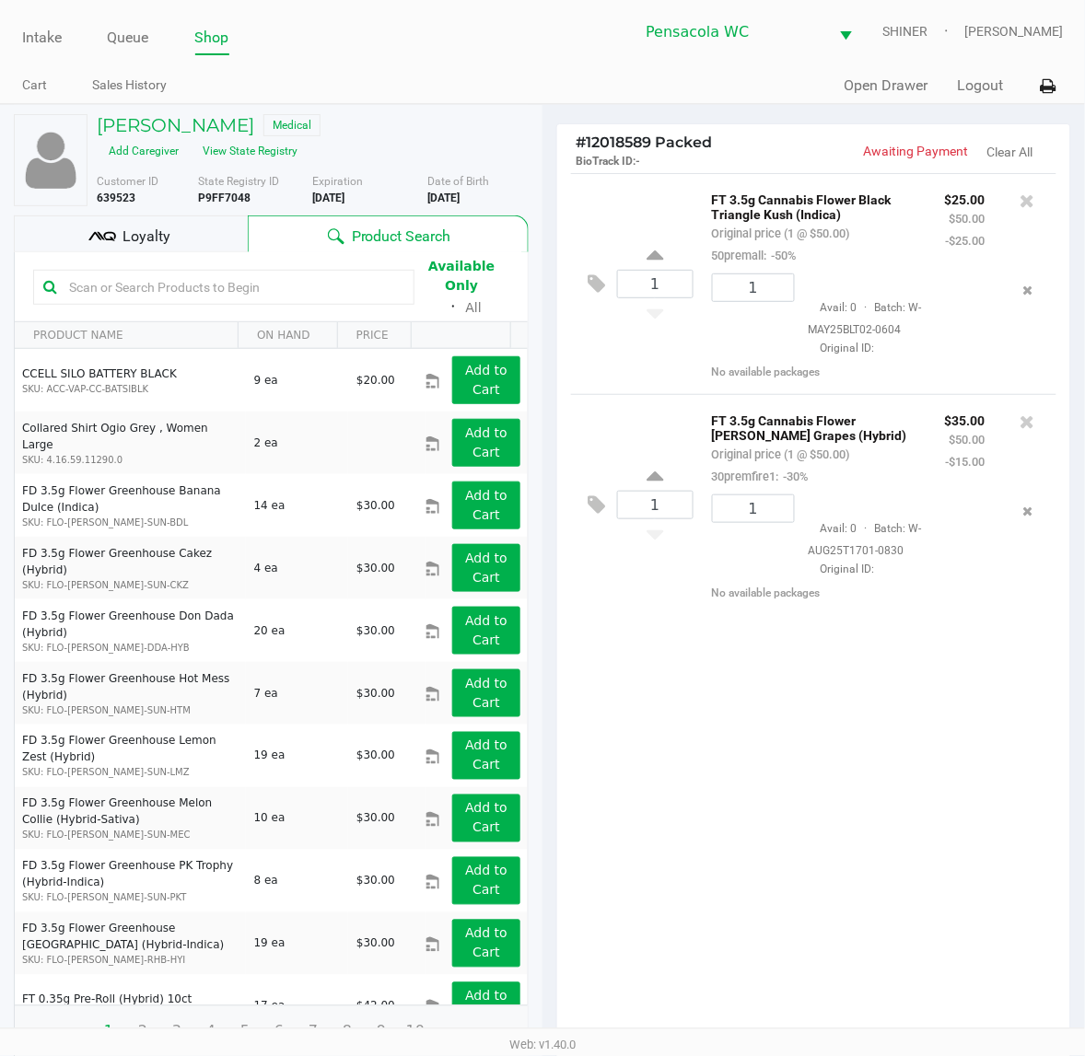
click at [712, 136] on span "# 12018589 Packed" at bounding box center [644, 142] width 136 height 17
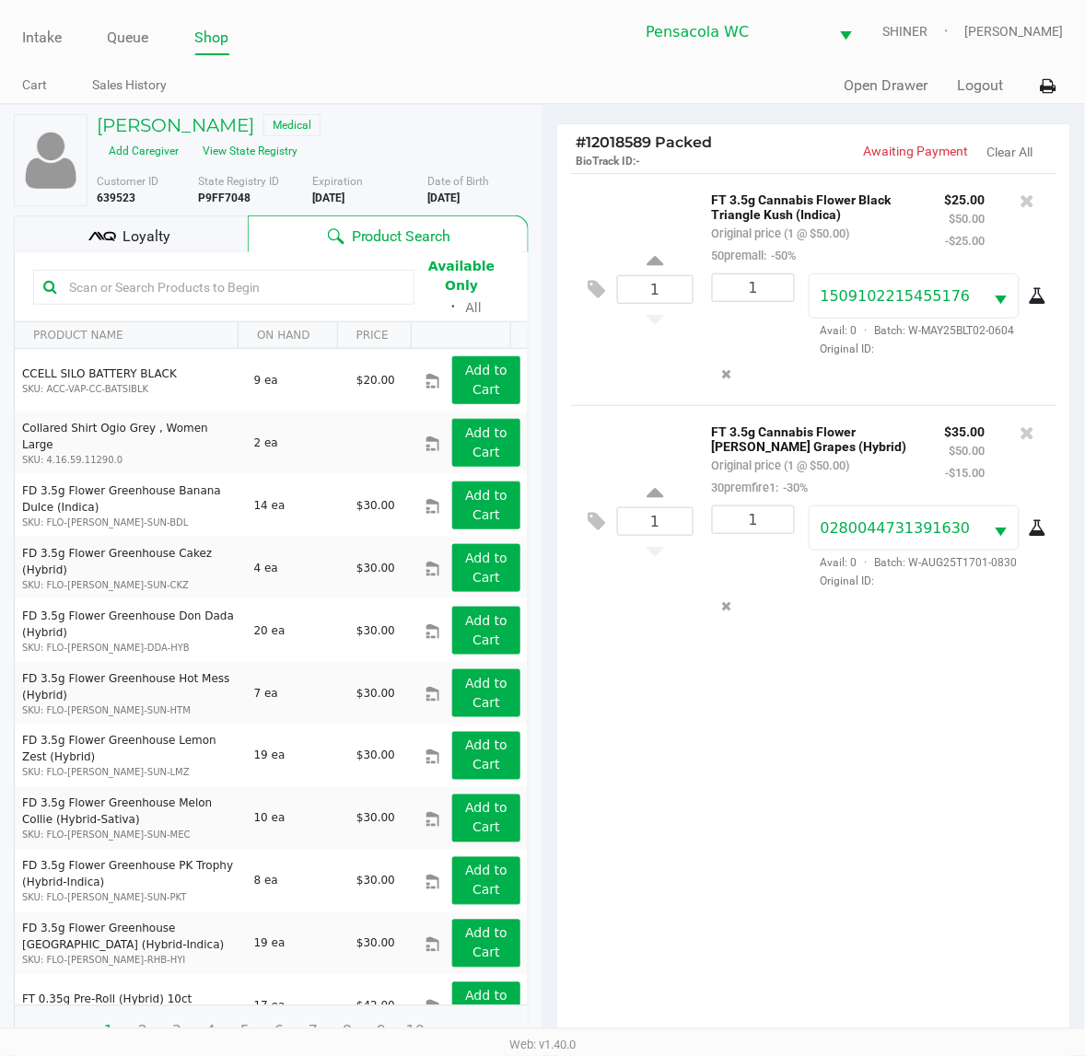
scroll to position [221, 0]
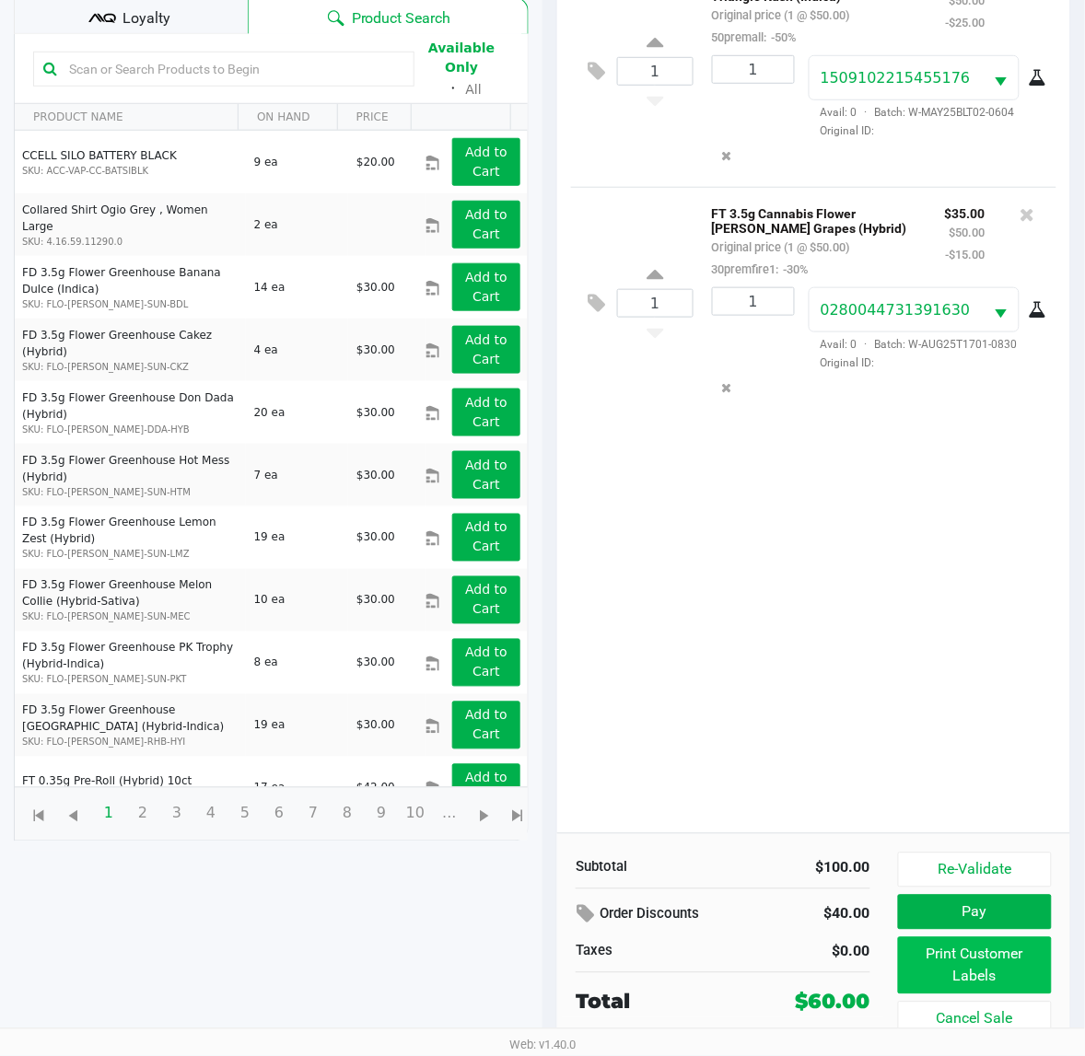
click at [1023, 977] on button "Print Customer Labels" at bounding box center [975, 965] width 154 height 57
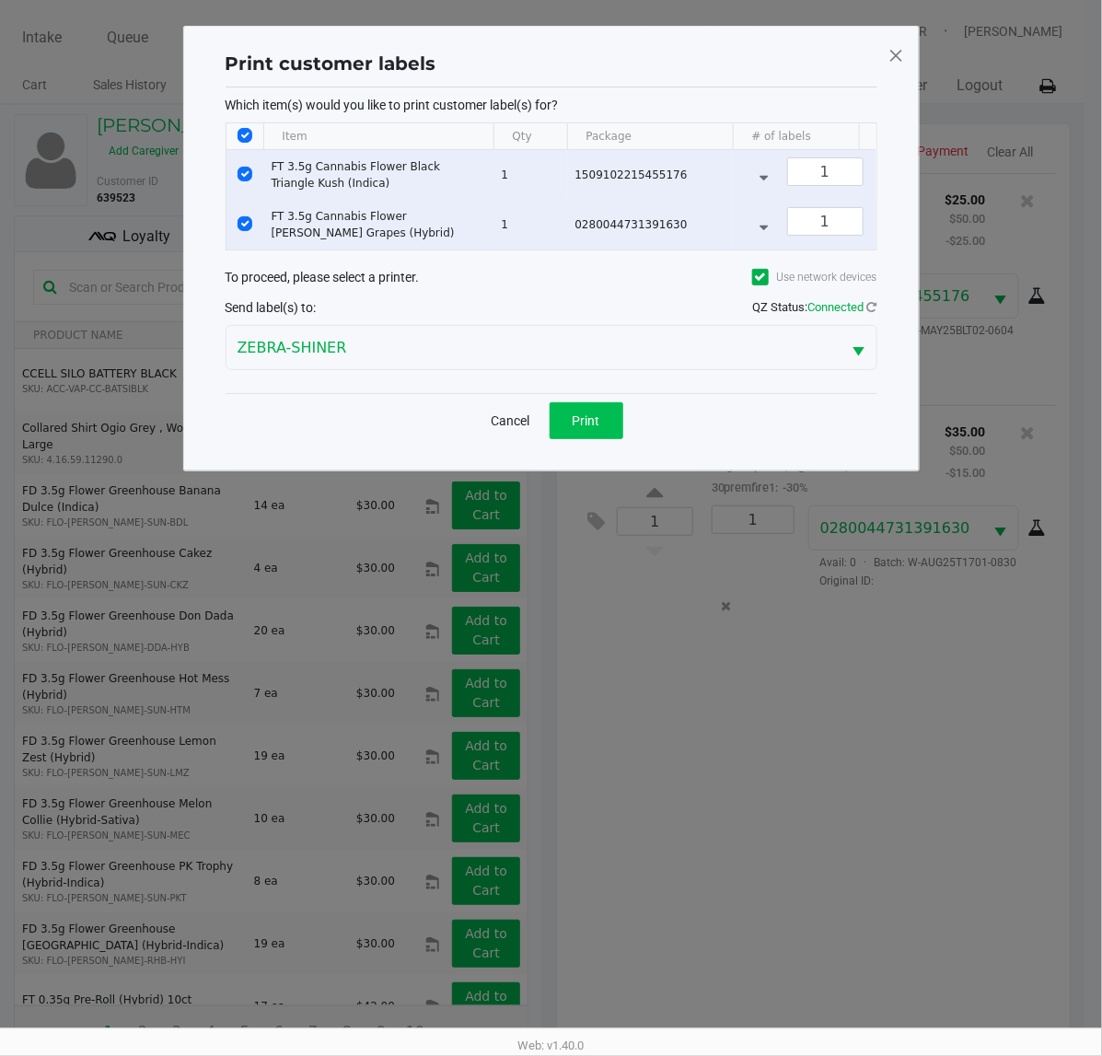
click at [589, 439] on button "Print" at bounding box center [587, 420] width 74 height 37
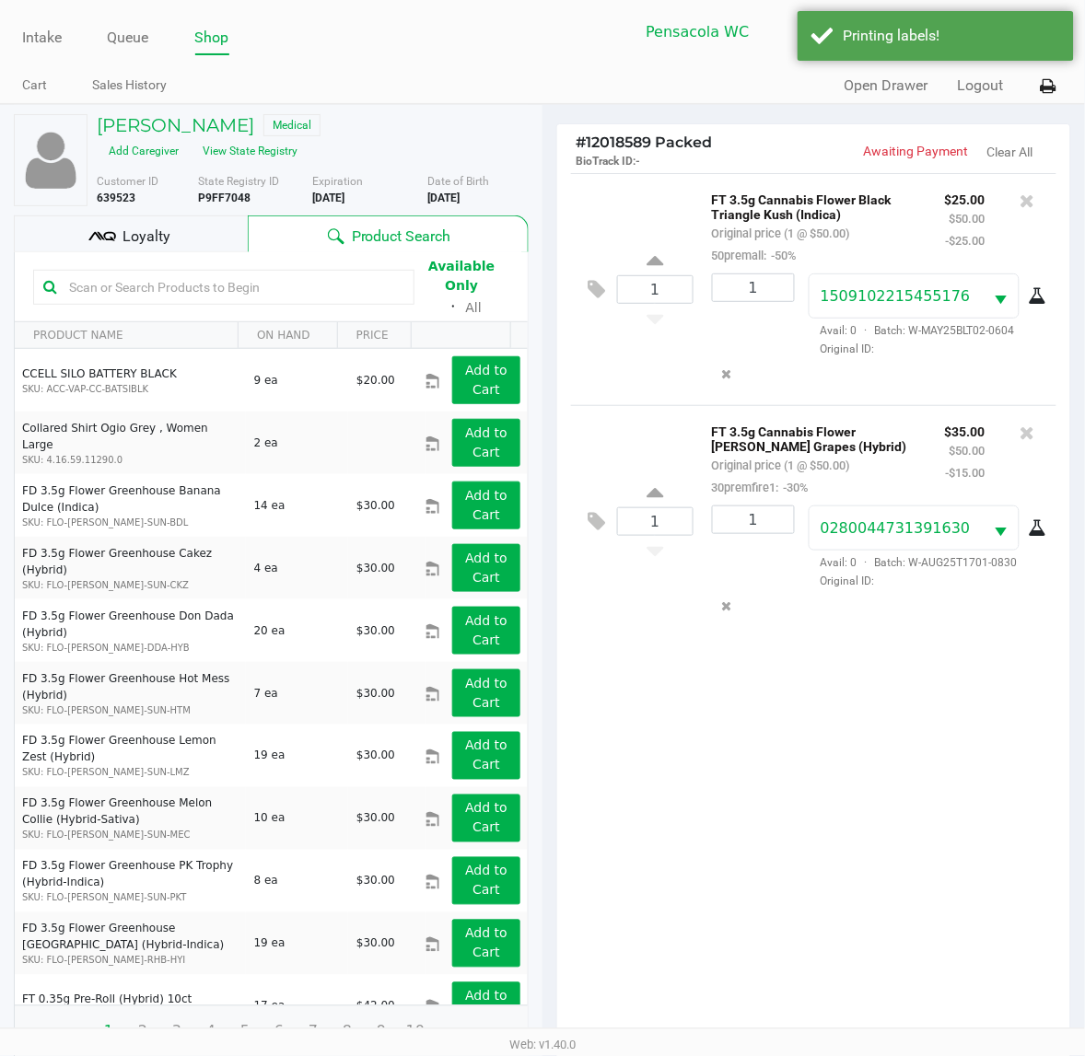
click at [194, 230] on div "Loyalty" at bounding box center [131, 233] width 234 height 37
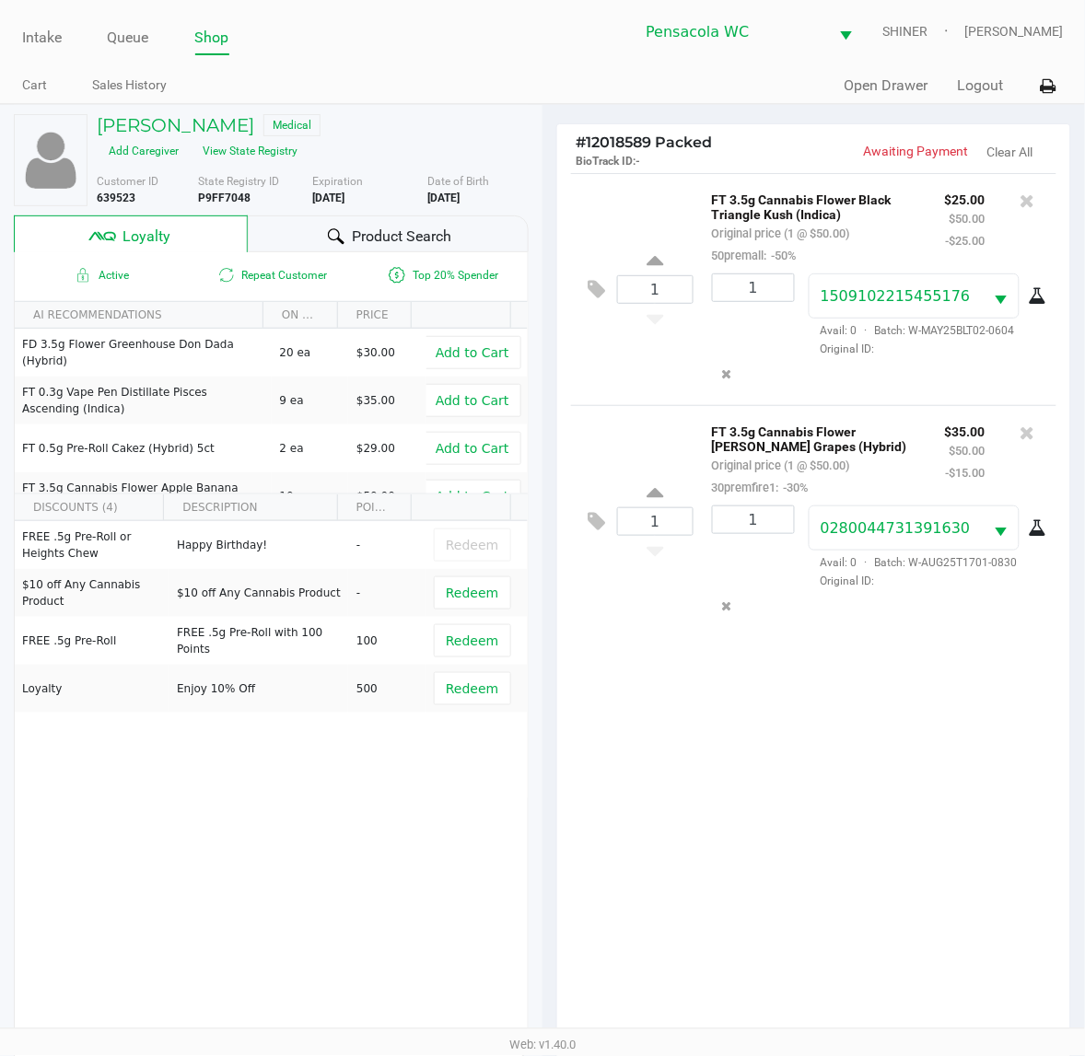
click at [1041, 86] on icon at bounding box center [1048, 86] width 16 height 13
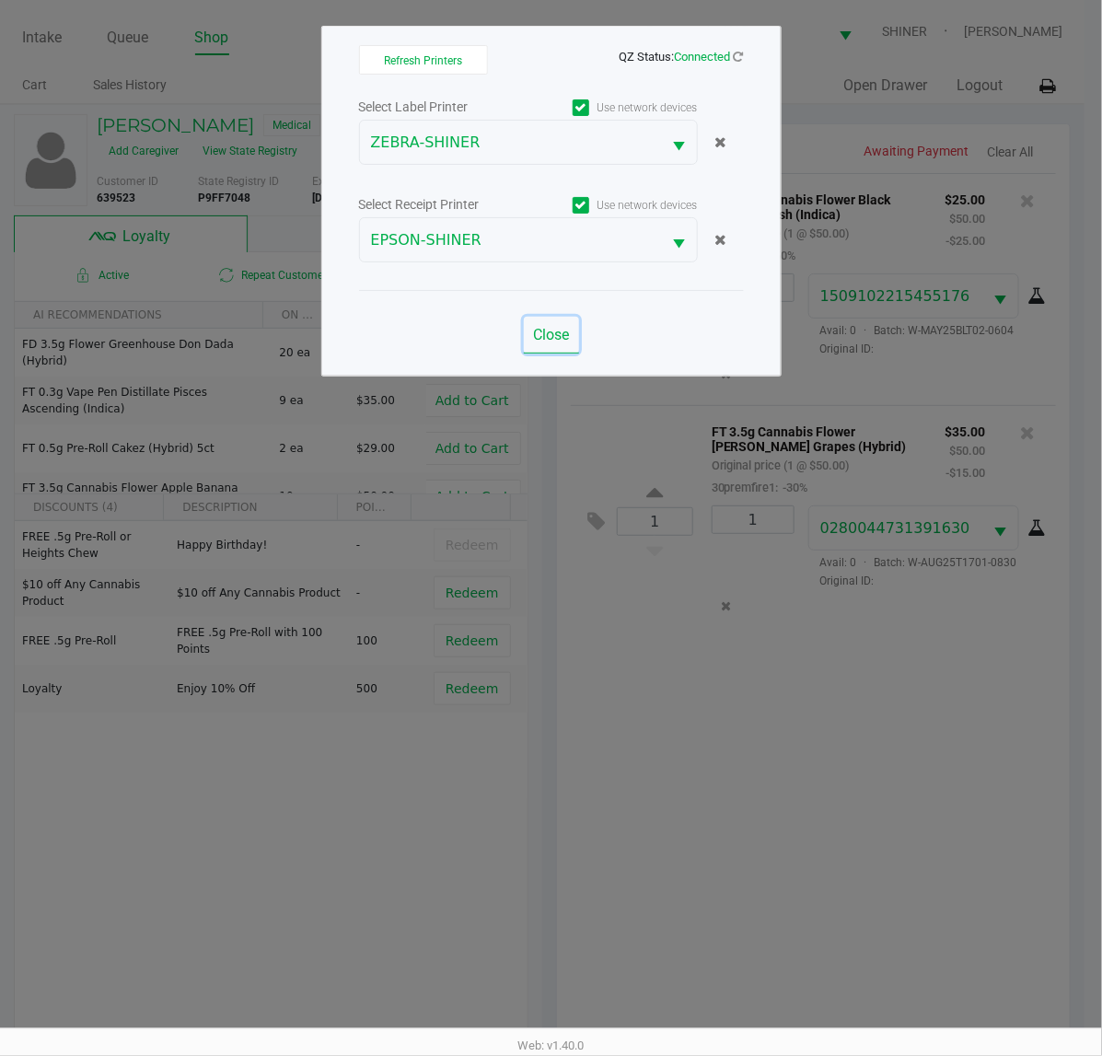
click at [564, 342] on span "Close" at bounding box center [551, 334] width 36 height 17
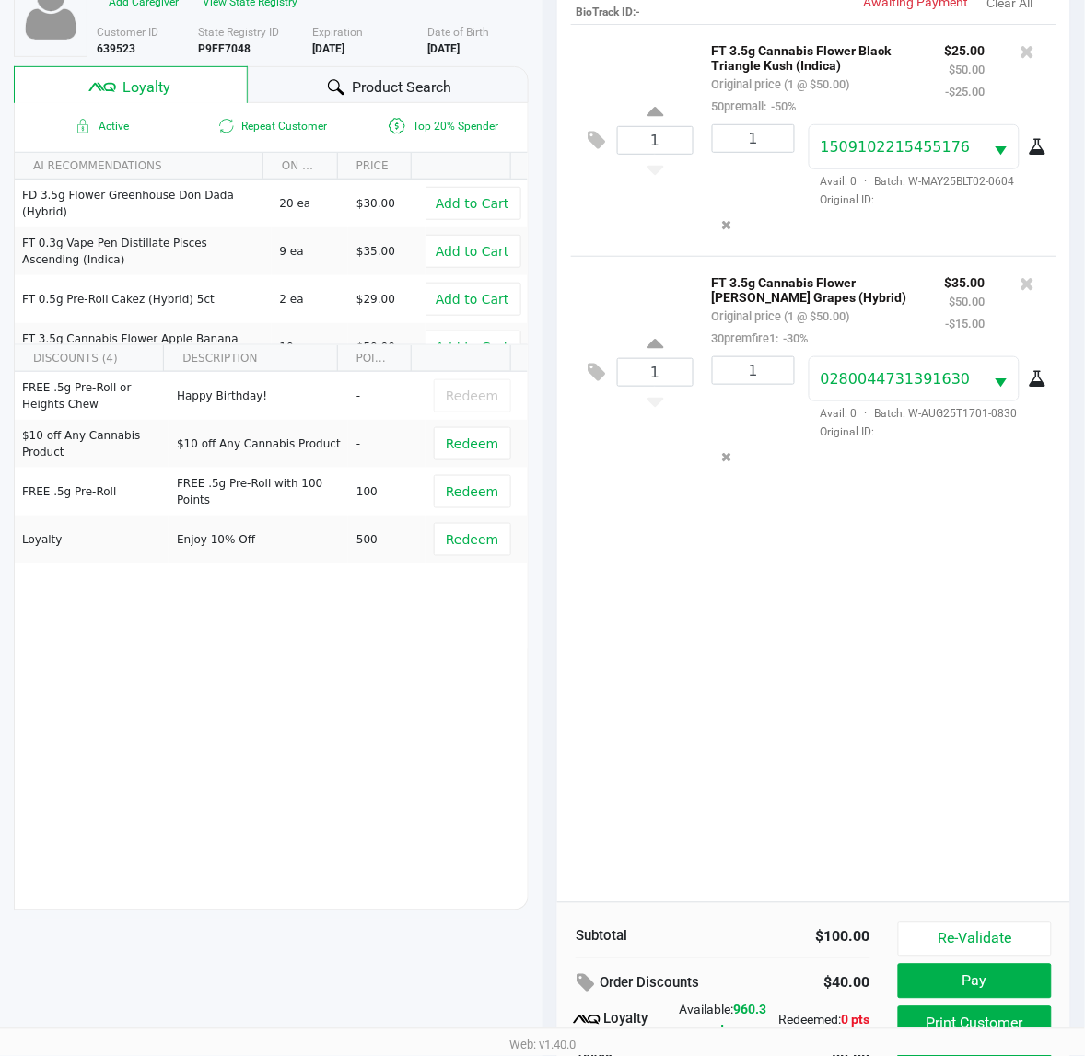
scroll to position [239, 0]
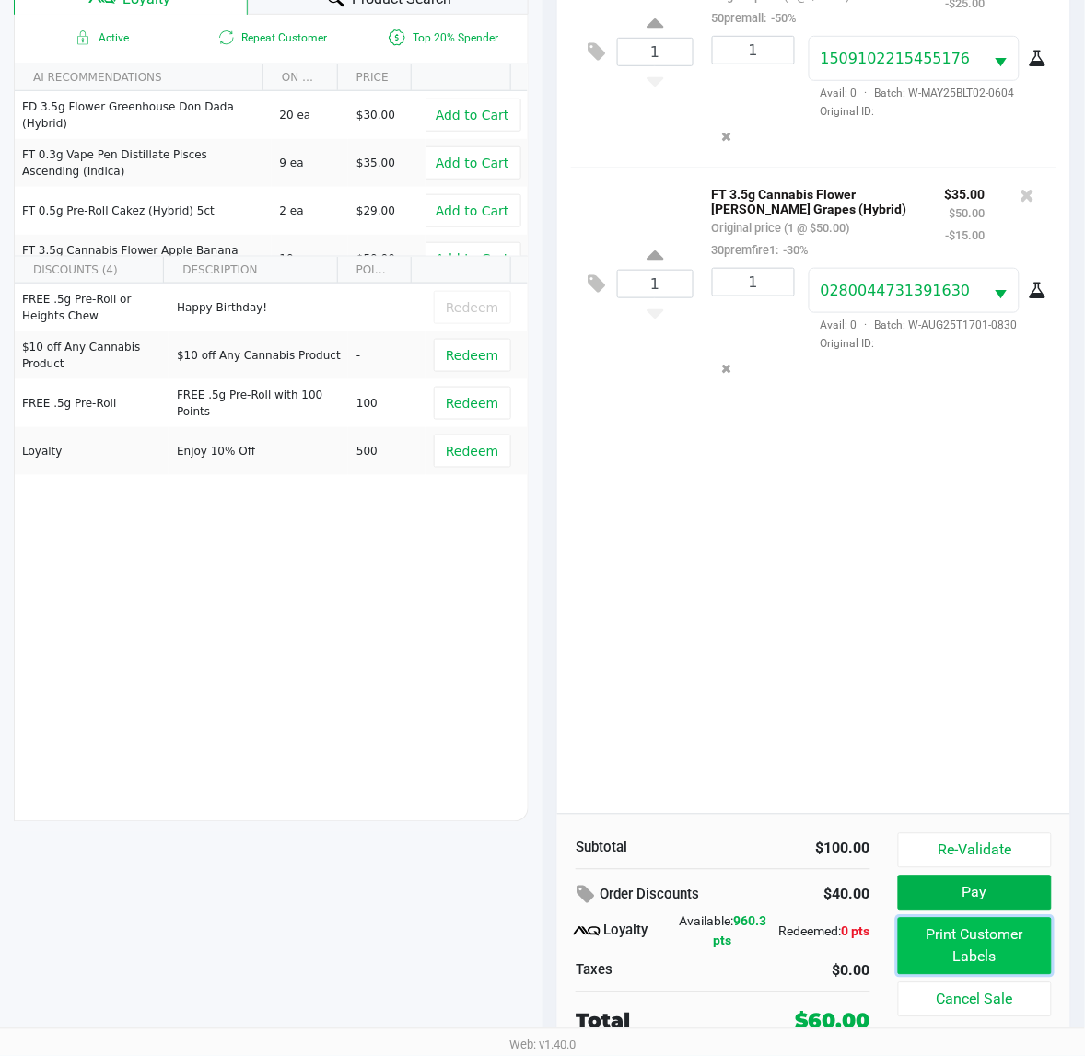
click at [991, 935] on button "Print Customer Labels" at bounding box center [975, 946] width 154 height 57
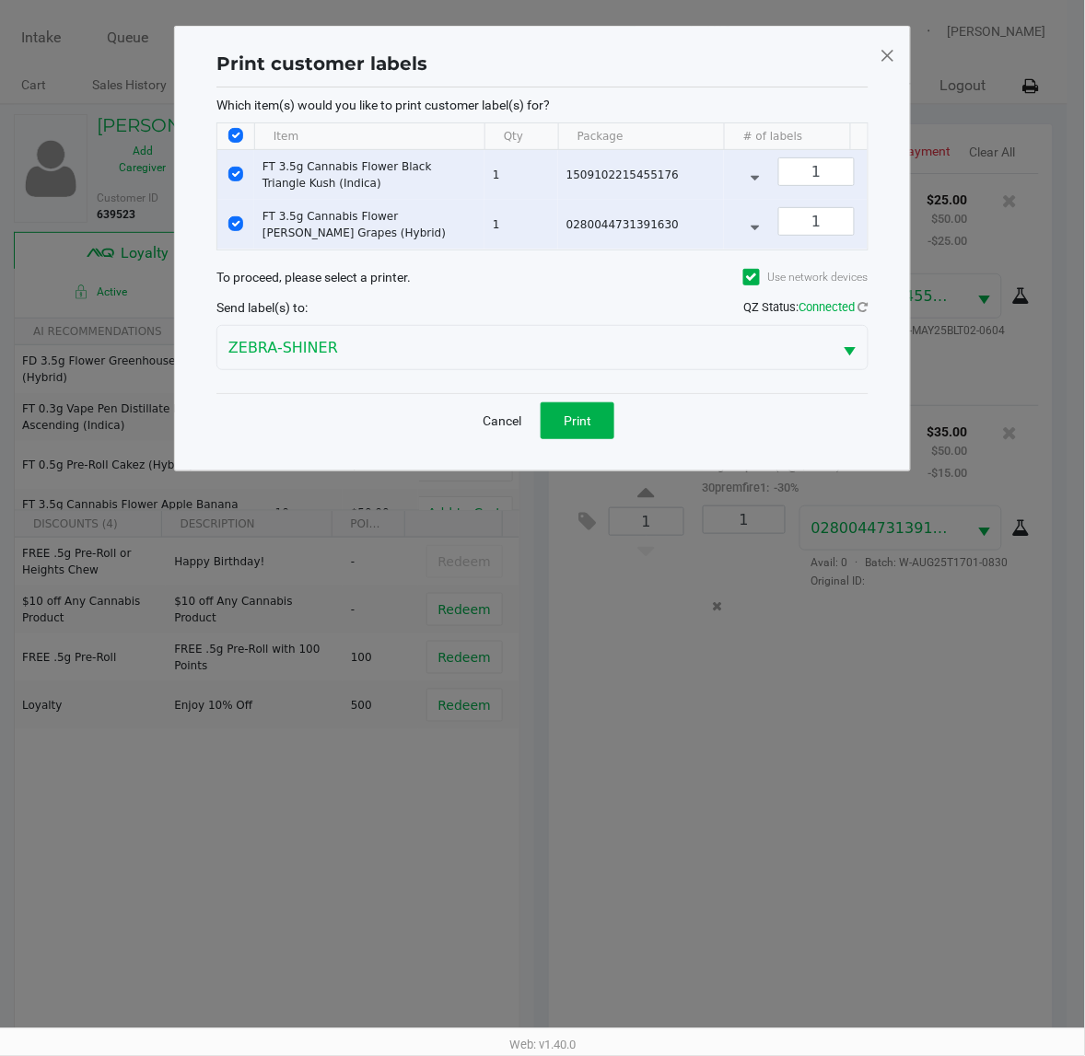
scroll to position [0, 0]
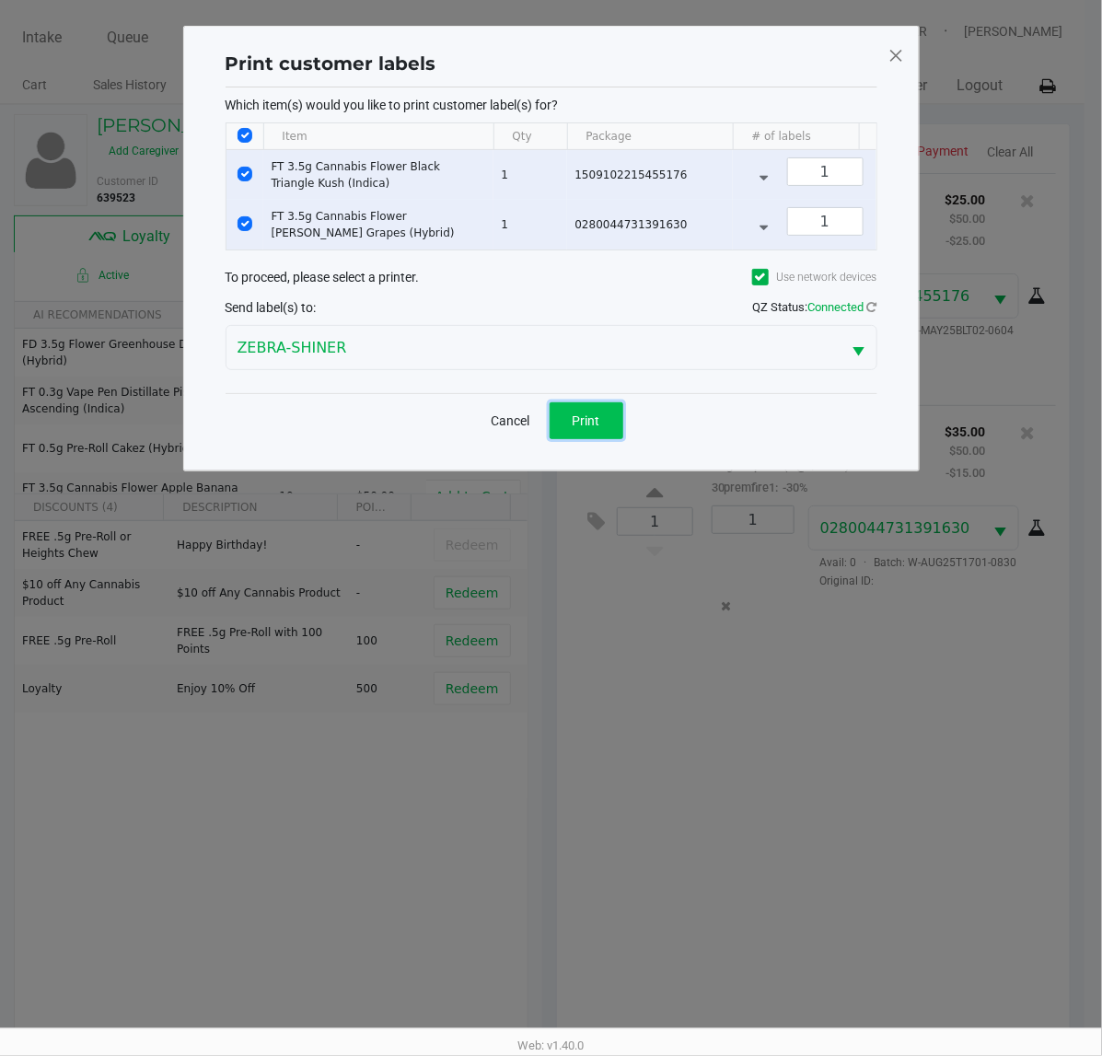
click at [608, 436] on button "Print" at bounding box center [587, 420] width 74 height 37
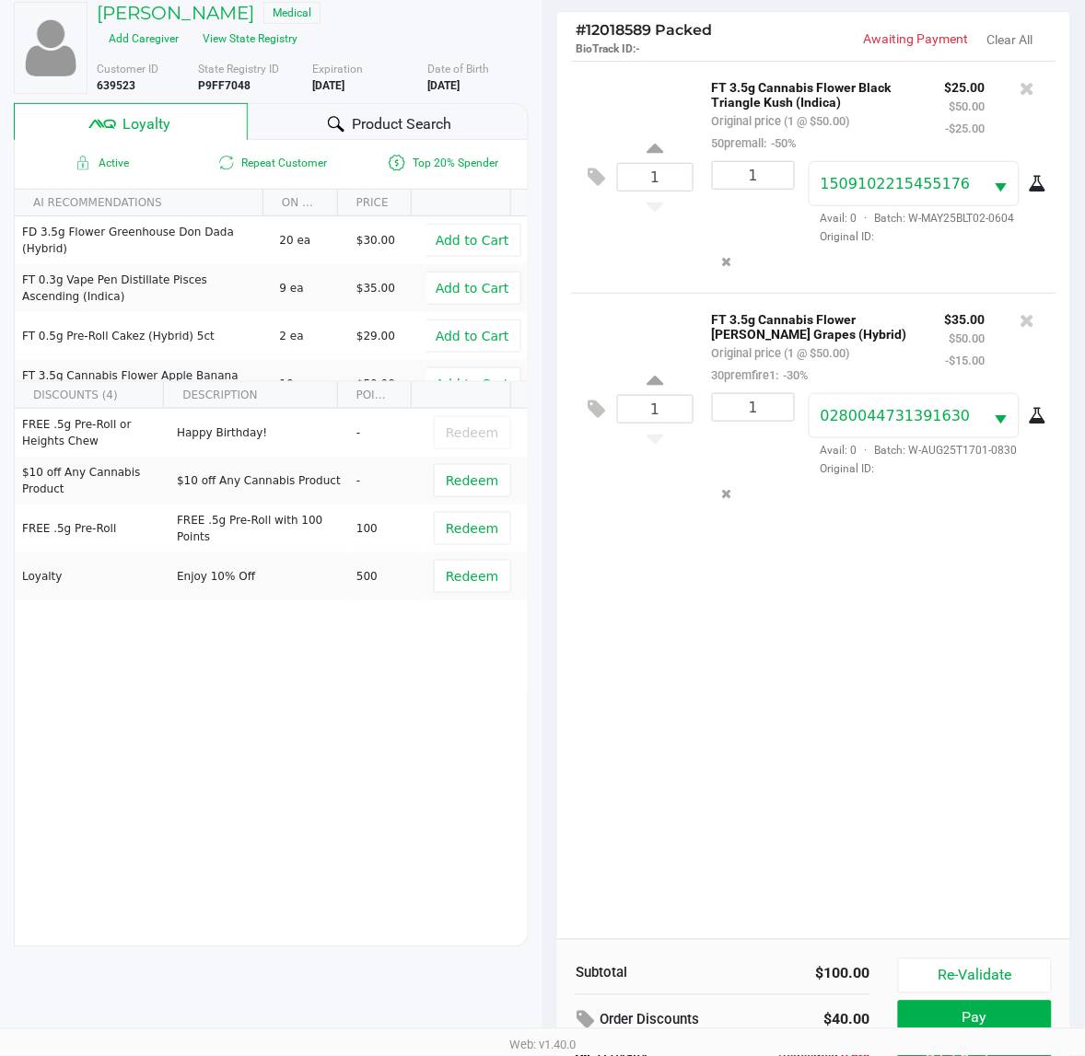
scroll to position [239, 0]
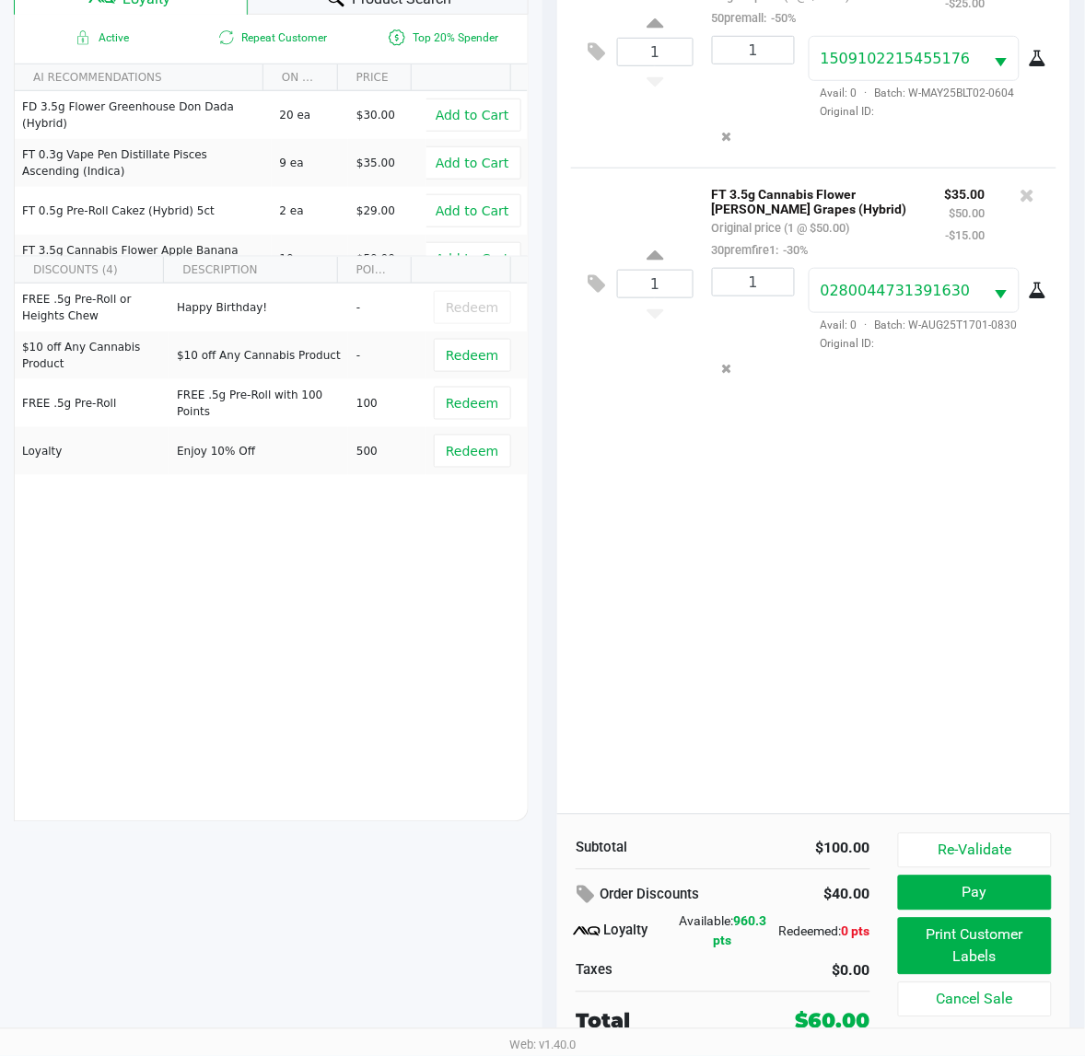
click at [1018, 960] on button "Print Customer Labels" at bounding box center [975, 946] width 154 height 57
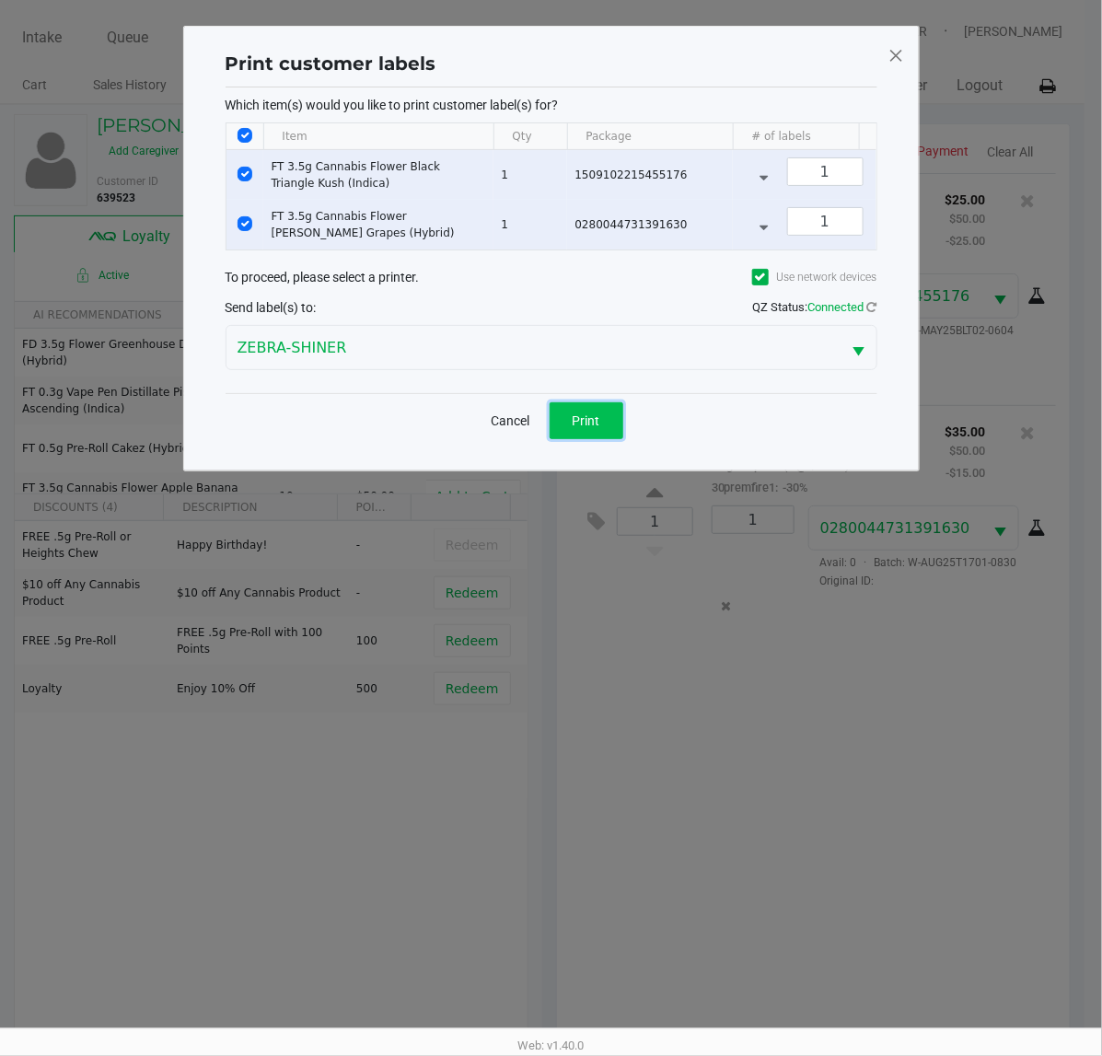
click at [601, 439] on button "Print" at bounding box center [587, 420] width 74 height 37
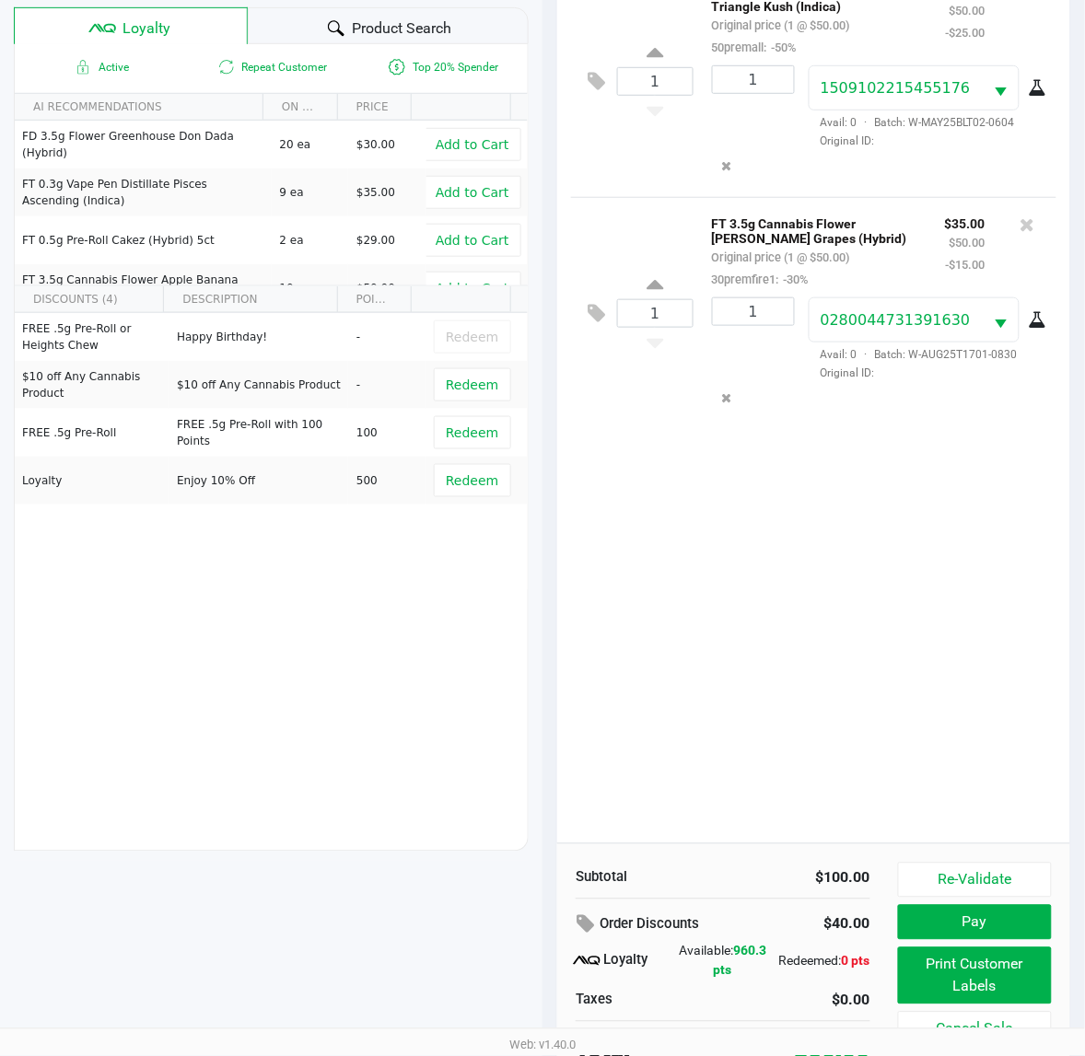
scroll to position [239, 0]
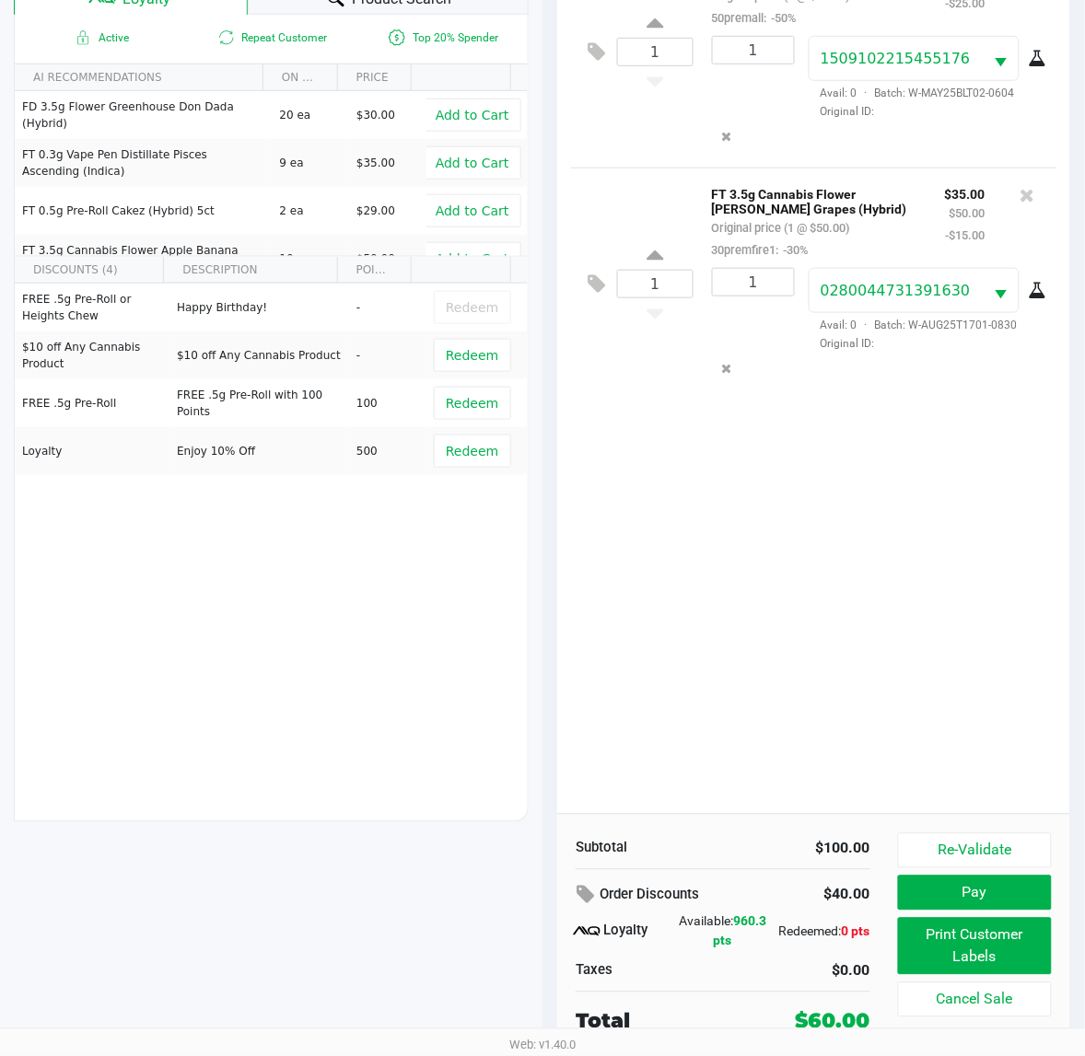
click at [1001, 941] on button "Print Customer Labels" at bounding box center [975, 946] width 154 height 57
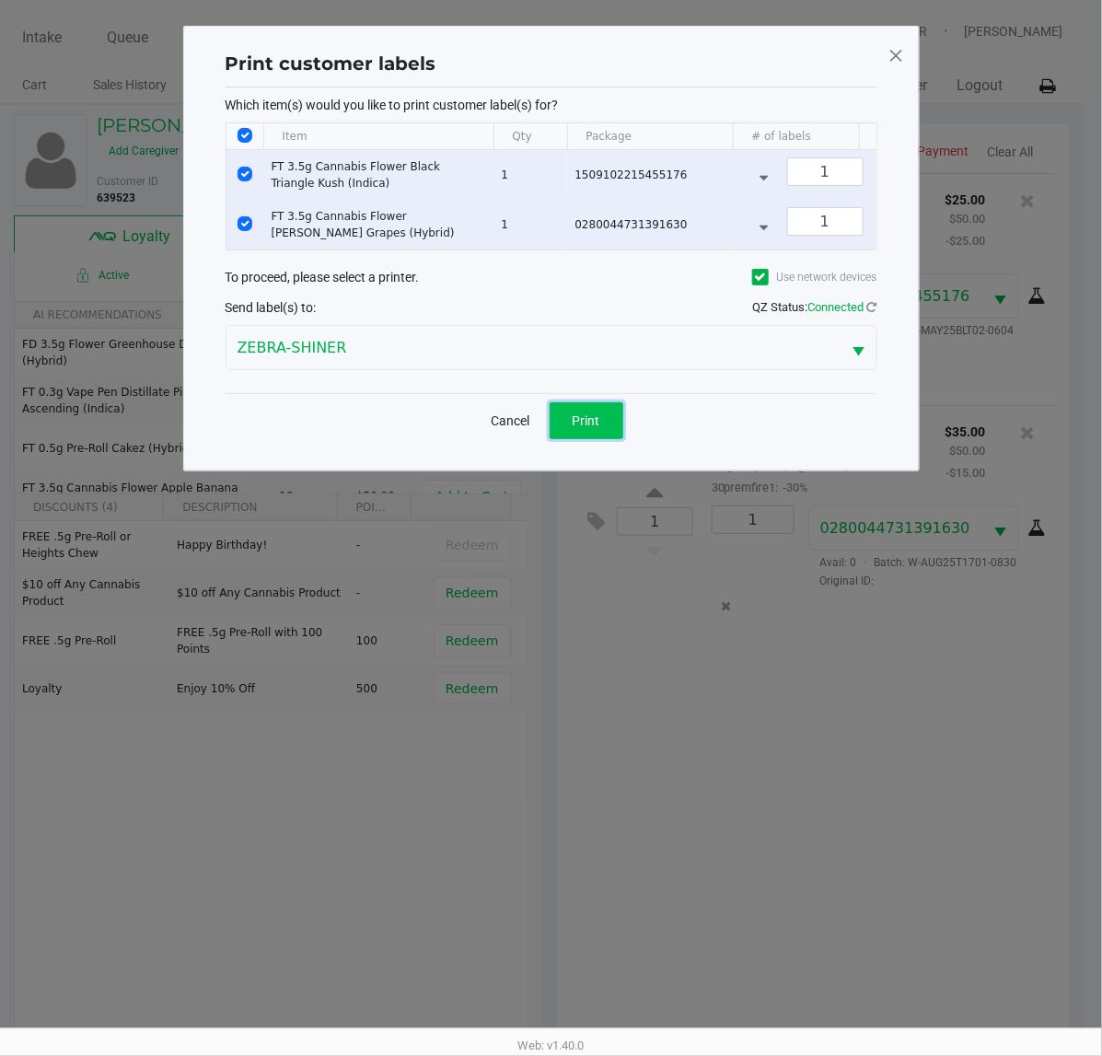
click at [591, 428] on span "Print" at bounding box center [587, 420] width 28 height 15
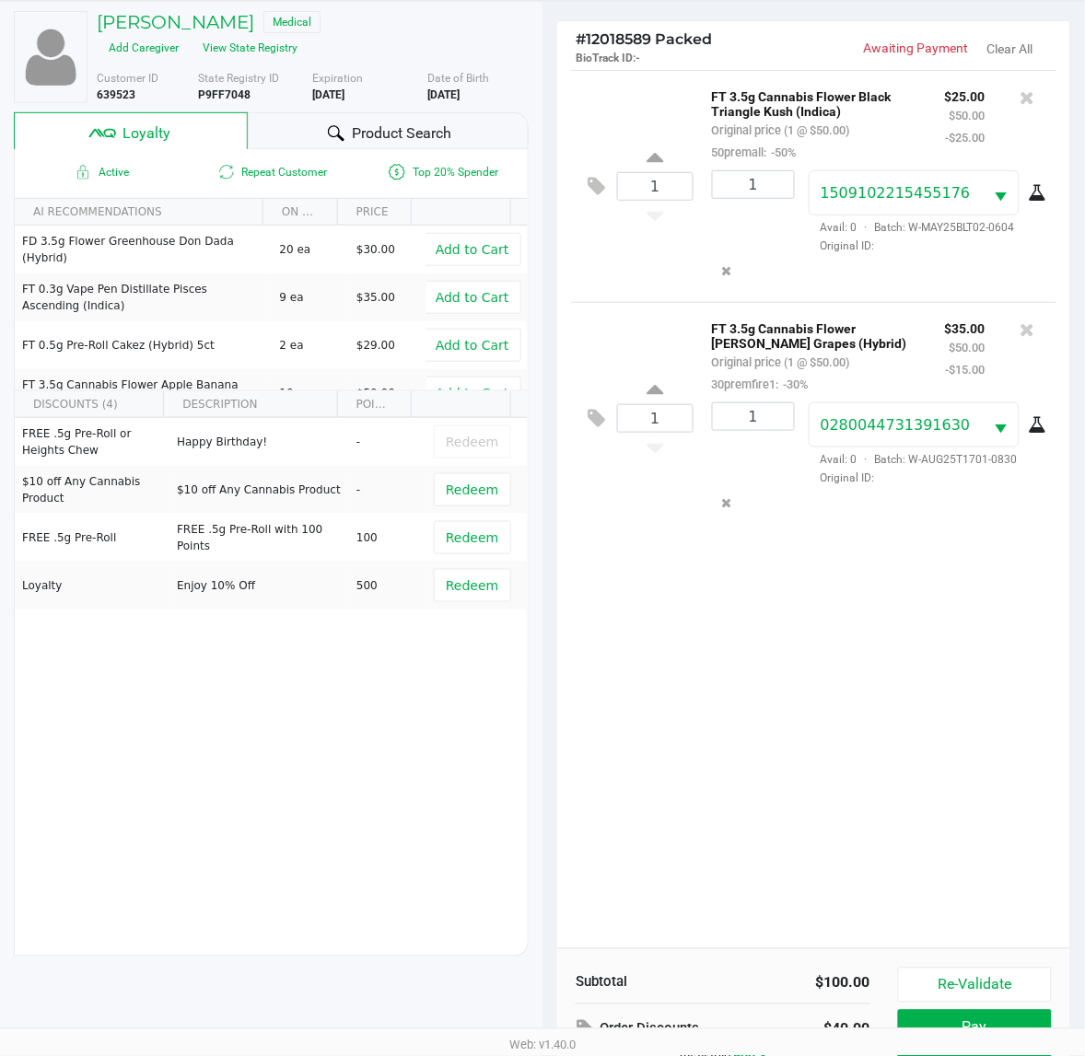
scroll to position [239, 0]
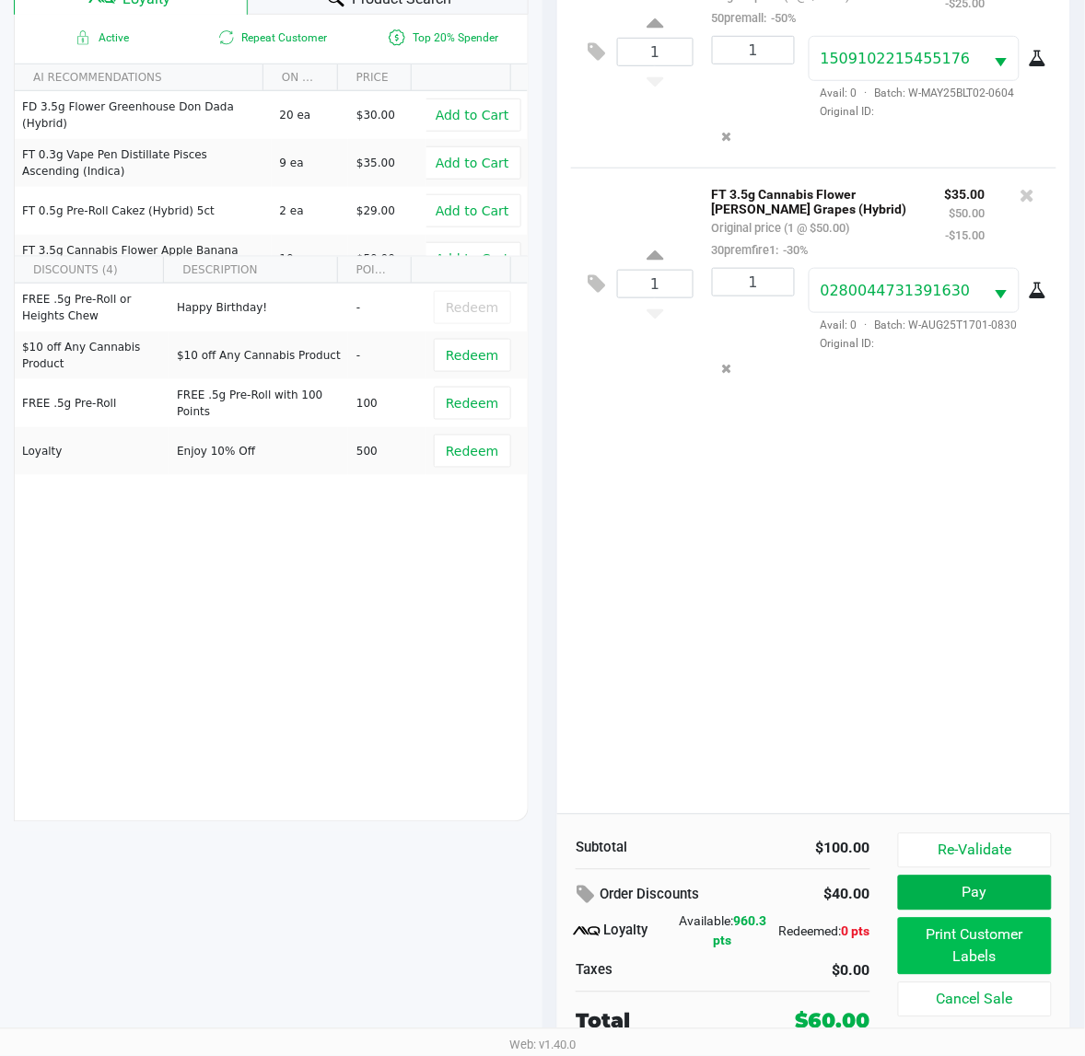
click at [1027, 932] on button "Print Customer Labels" at bounding box center [975, 946] width 154 height 57
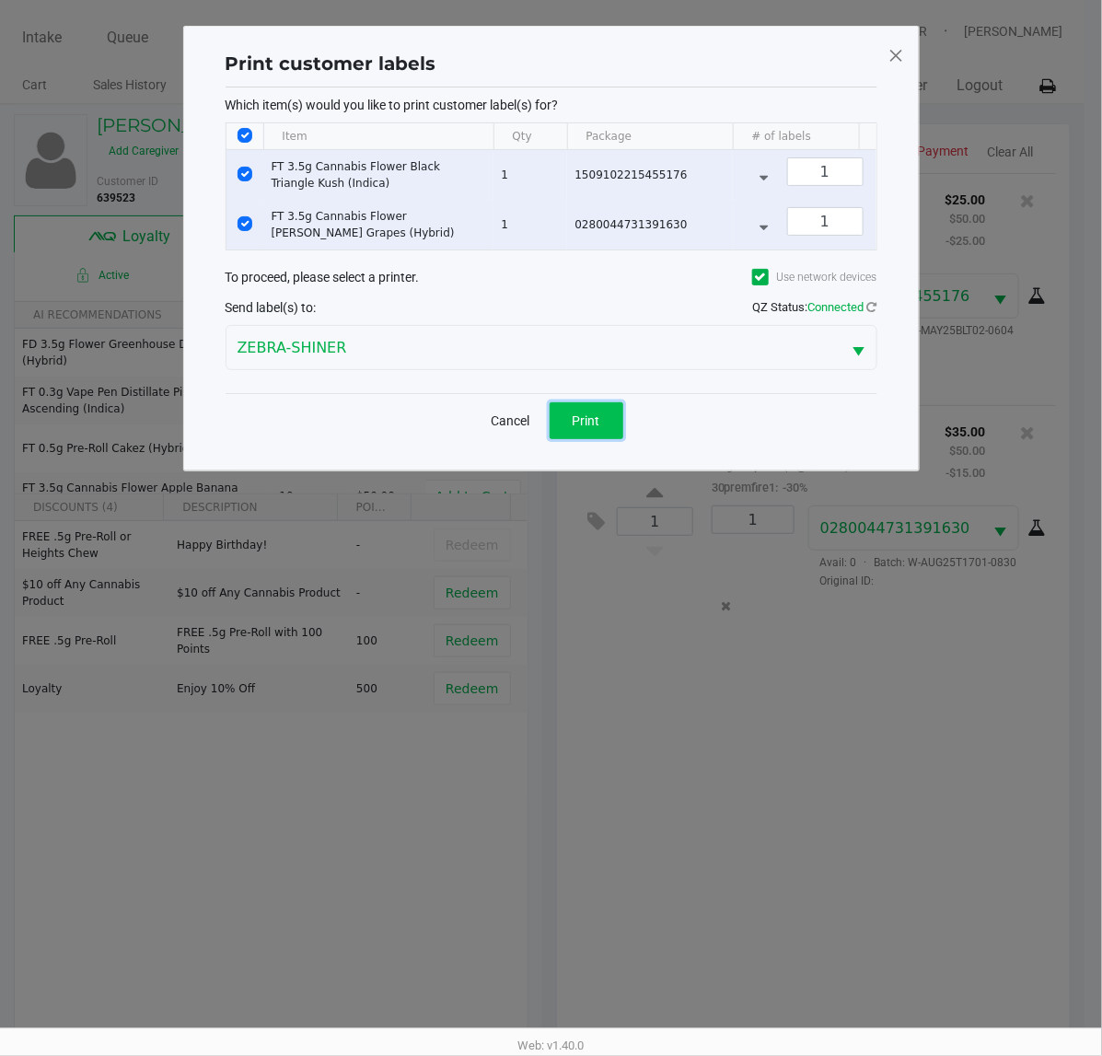
click at [594, 428] on span "Print" at bounding box center [587, 420] width 28 height 15
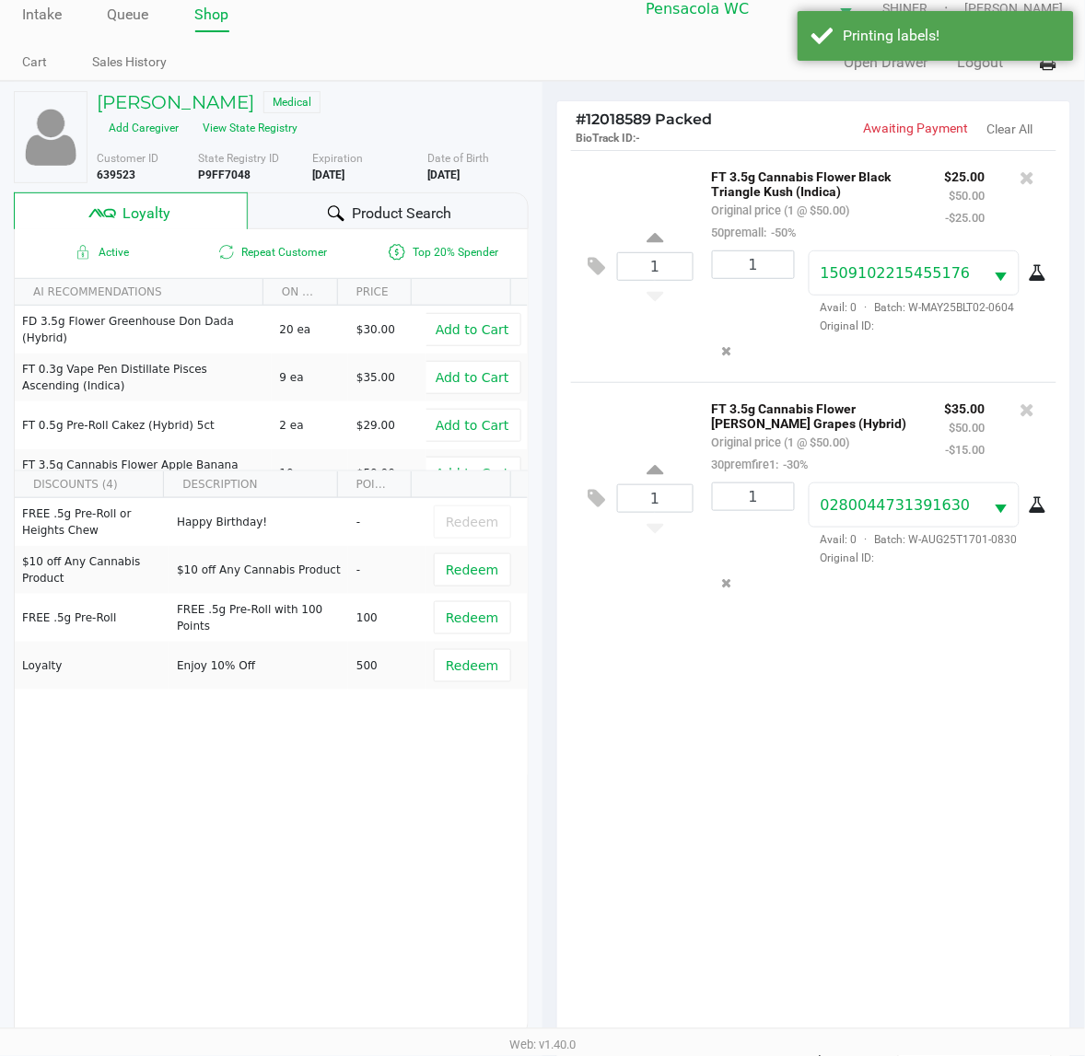
scroll to position [239, 0]
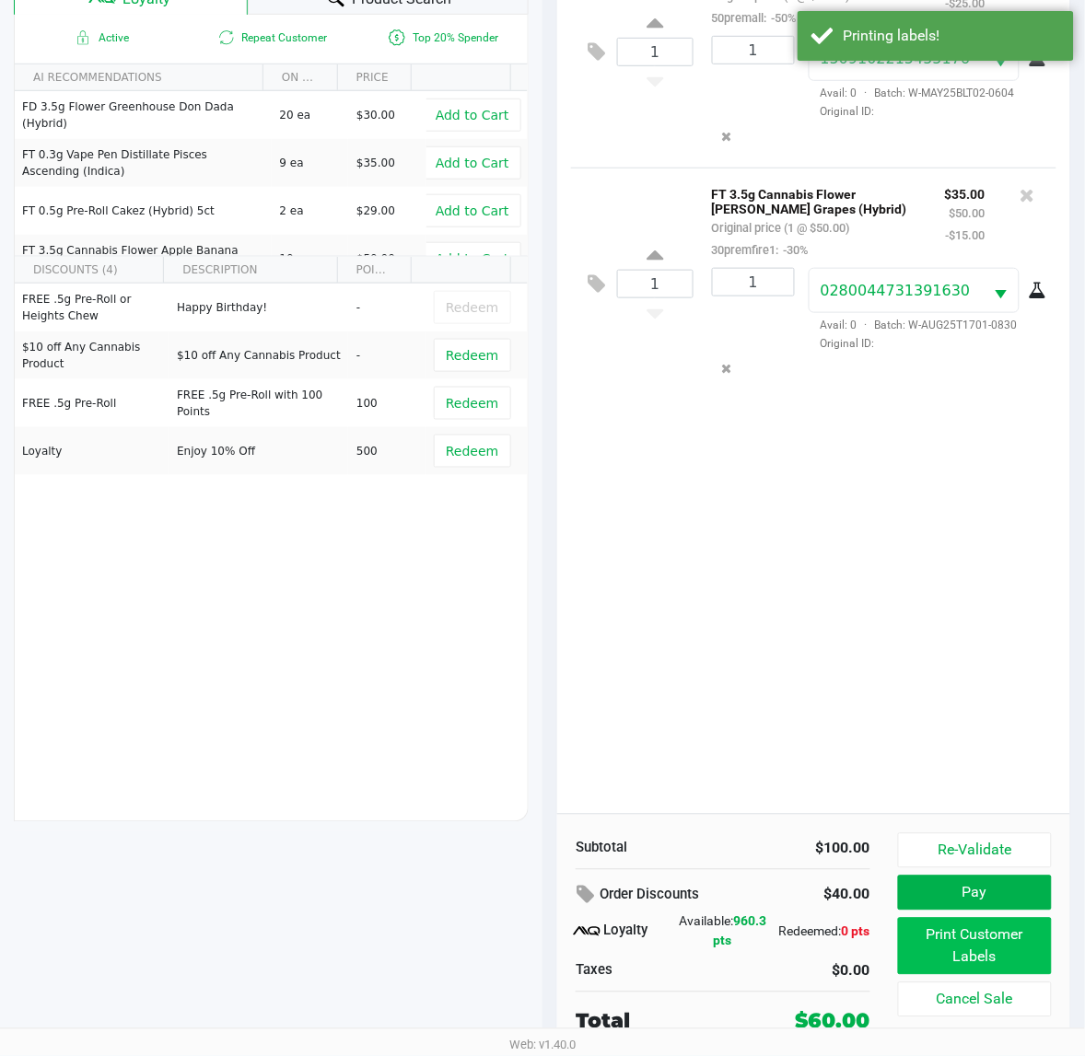
click at [1006, 947] on button "Print Customer Labels" at bounding box center [975, 946] width 154 height 57
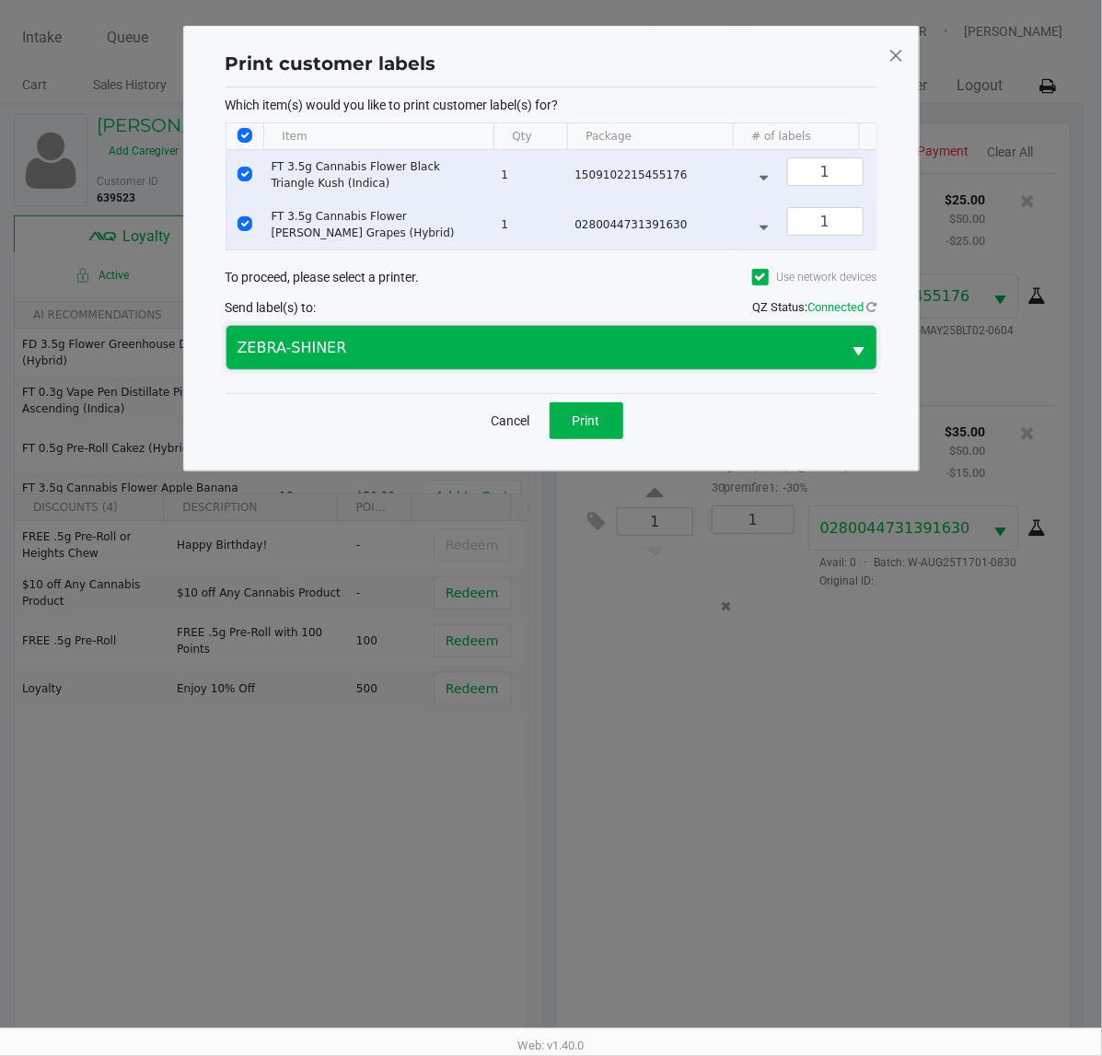
click at [425, 359] on span "ZEBRA-SHINER" at bounding box center [534, 348] width 593 height 22
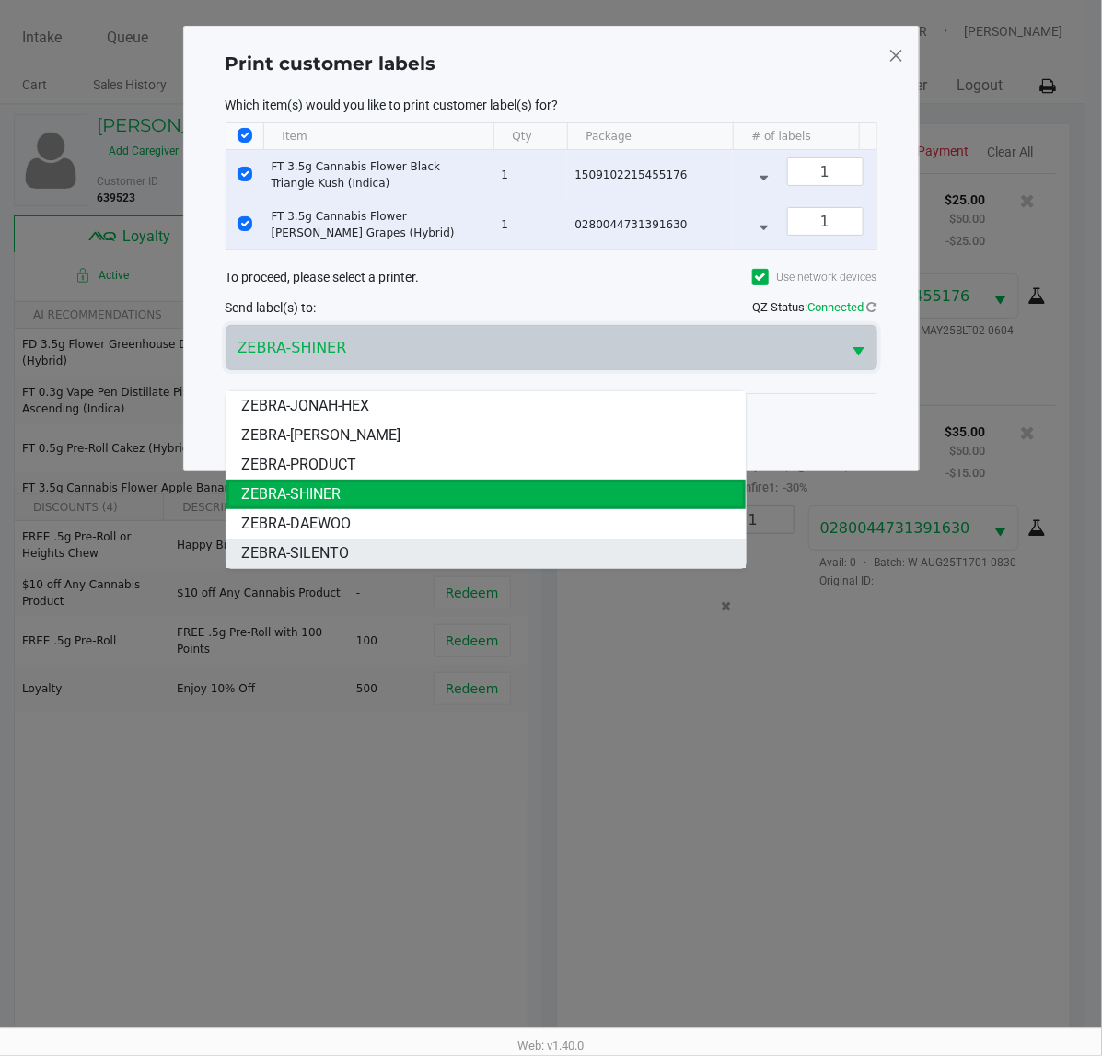
click at [356, 549] on li "ZEBRA-SILENTO" at bounding box center [486, 553] width 519 height 29
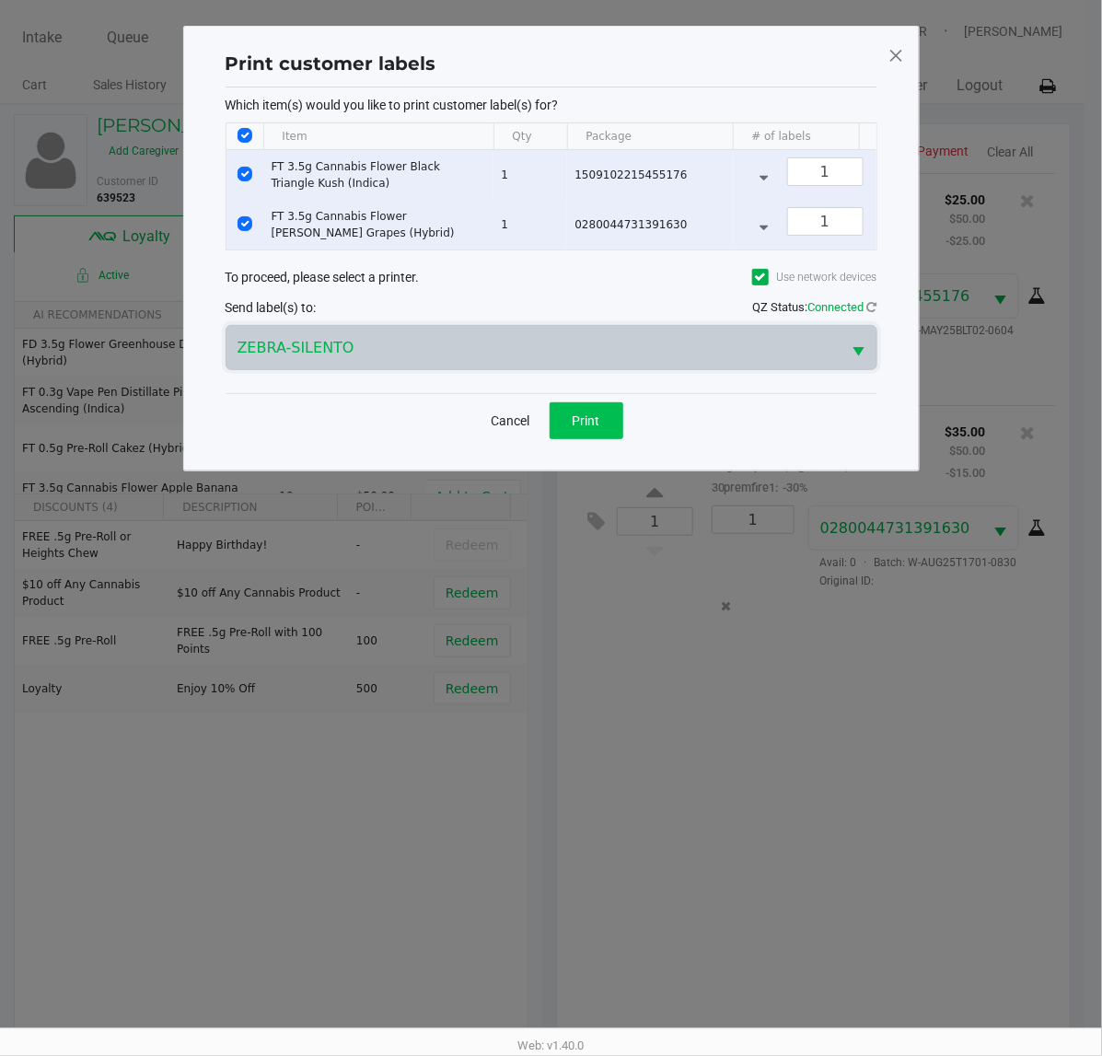
click at [592, 428] on span "Print" at bounding box center [587, 420] width 28 height 15
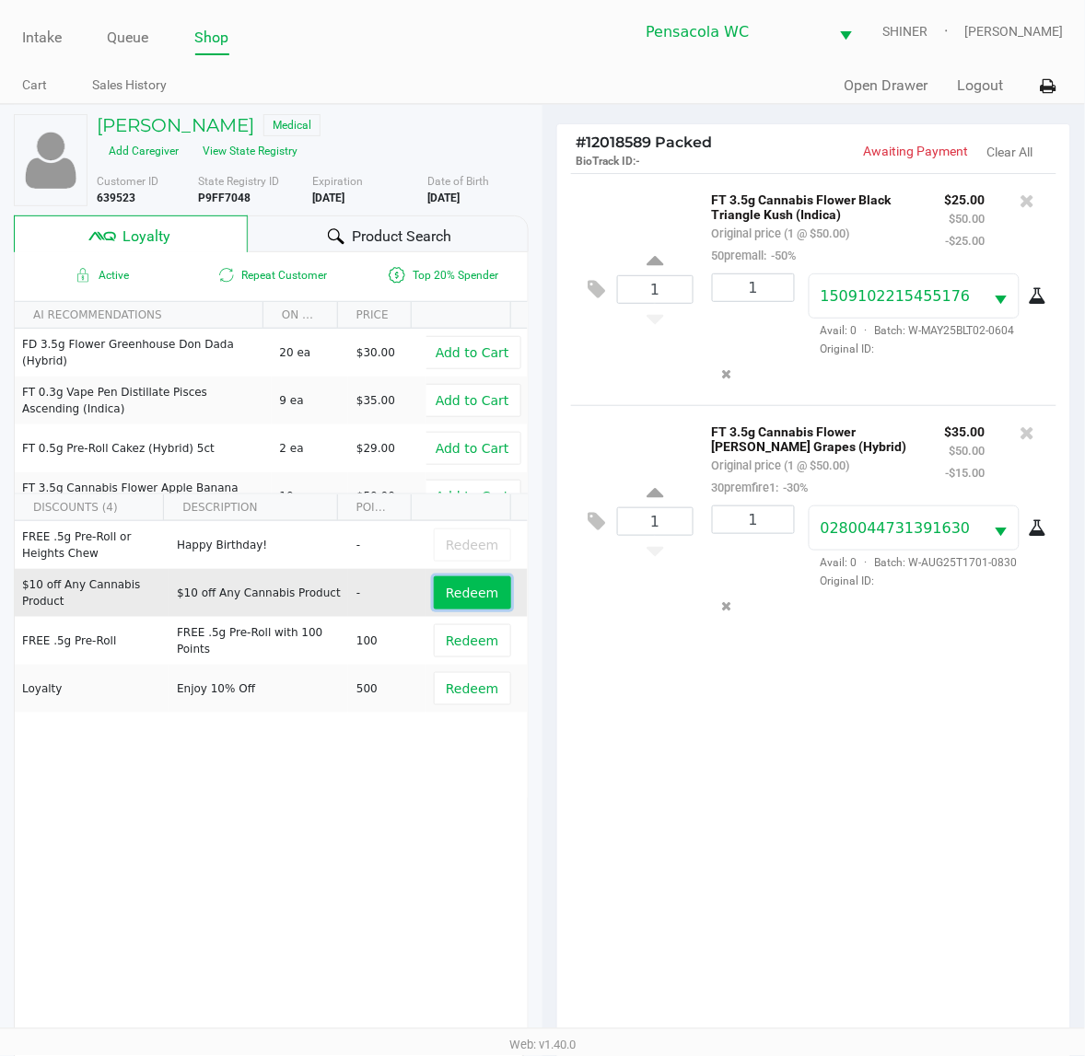
click at [452, 594] on span "Redeem" at bounding box center [472, 593] width 52 height 15
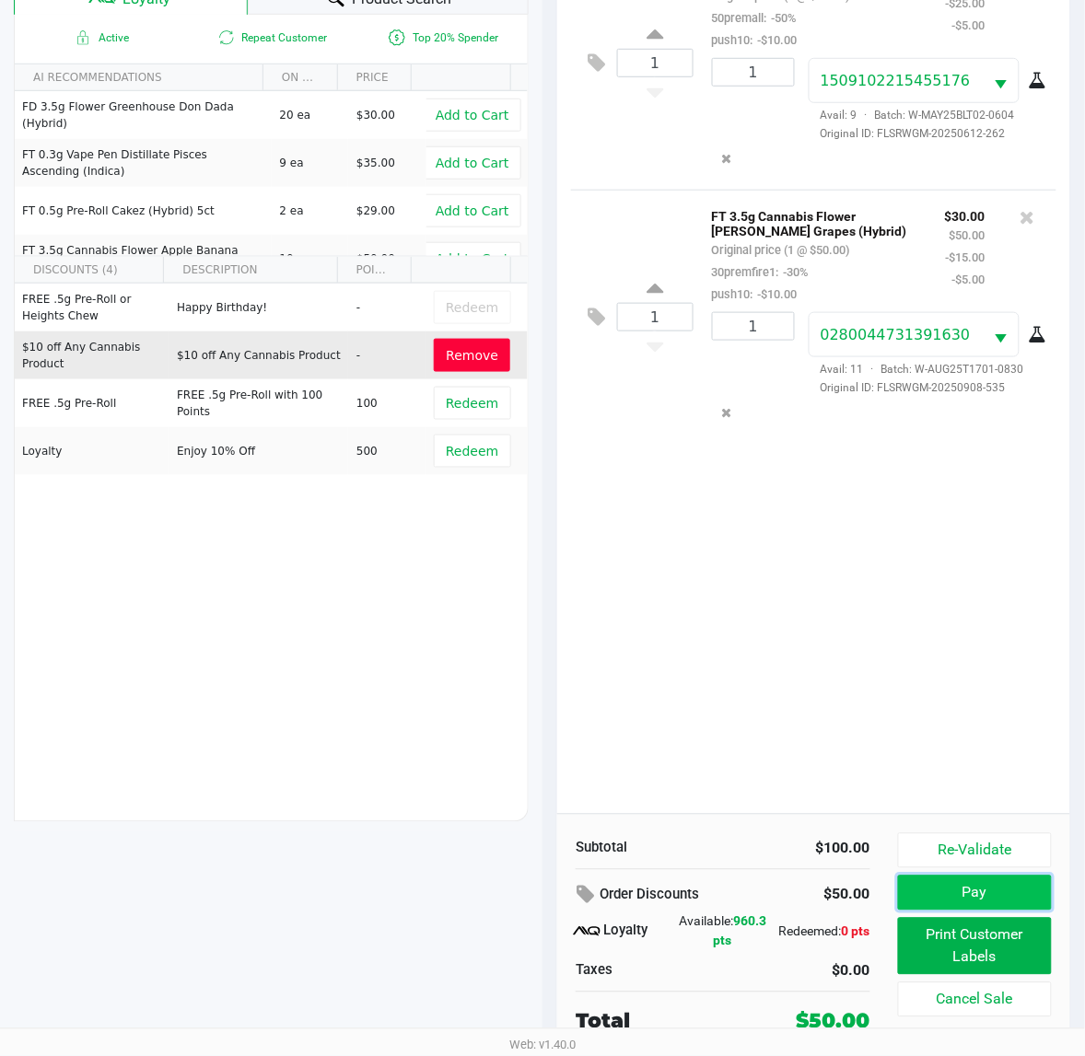
click at [1023, 895] on button "Pay" at bounding box center [975, 893] width 154 height 35
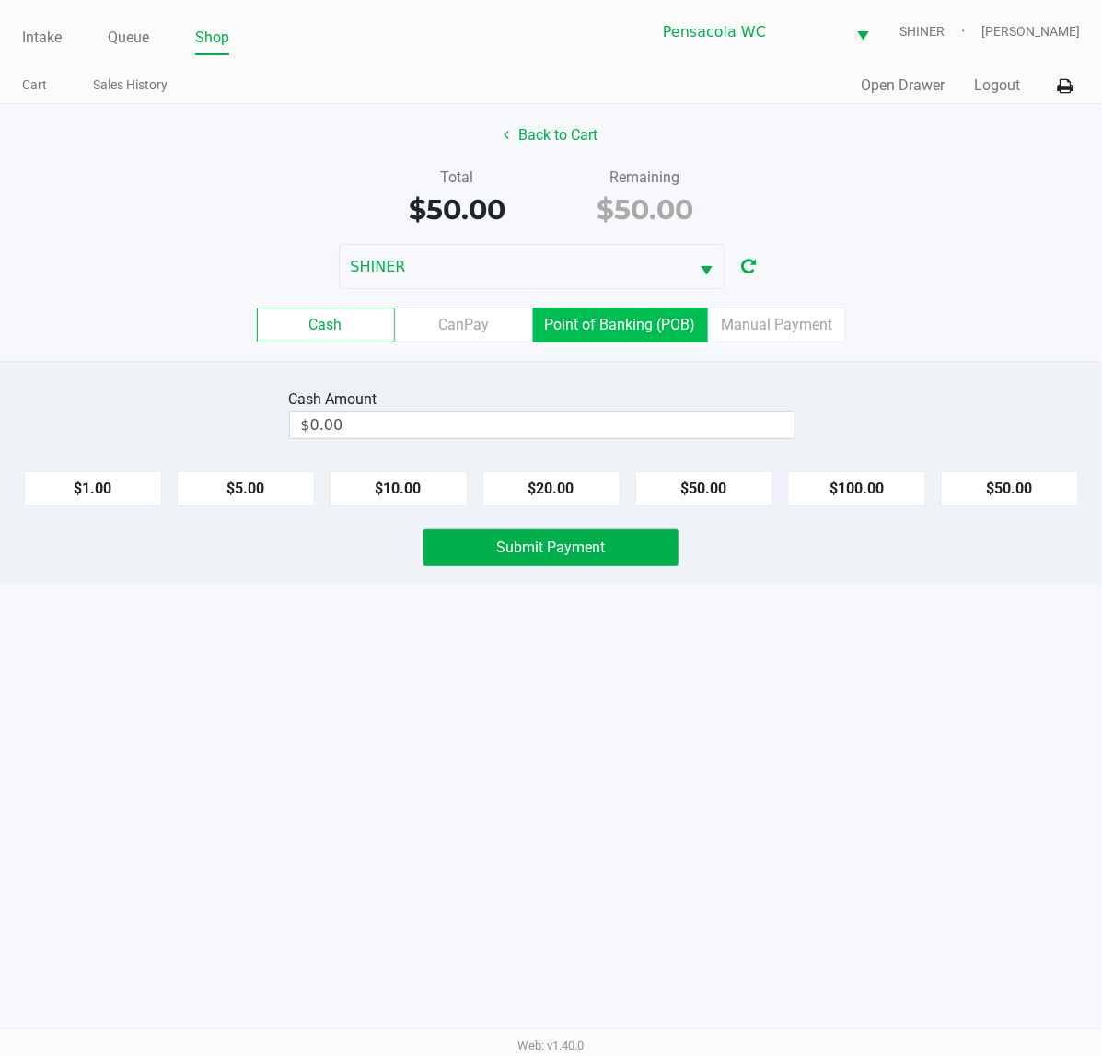
click at [606, 328] on label "Point of Banking (POB)" at bounding box center [620, 325] width 175 height 35
click at [0, 0] on 7 "Point of Banking (POB)" at bounding box center [0, 0] width 0 height 0
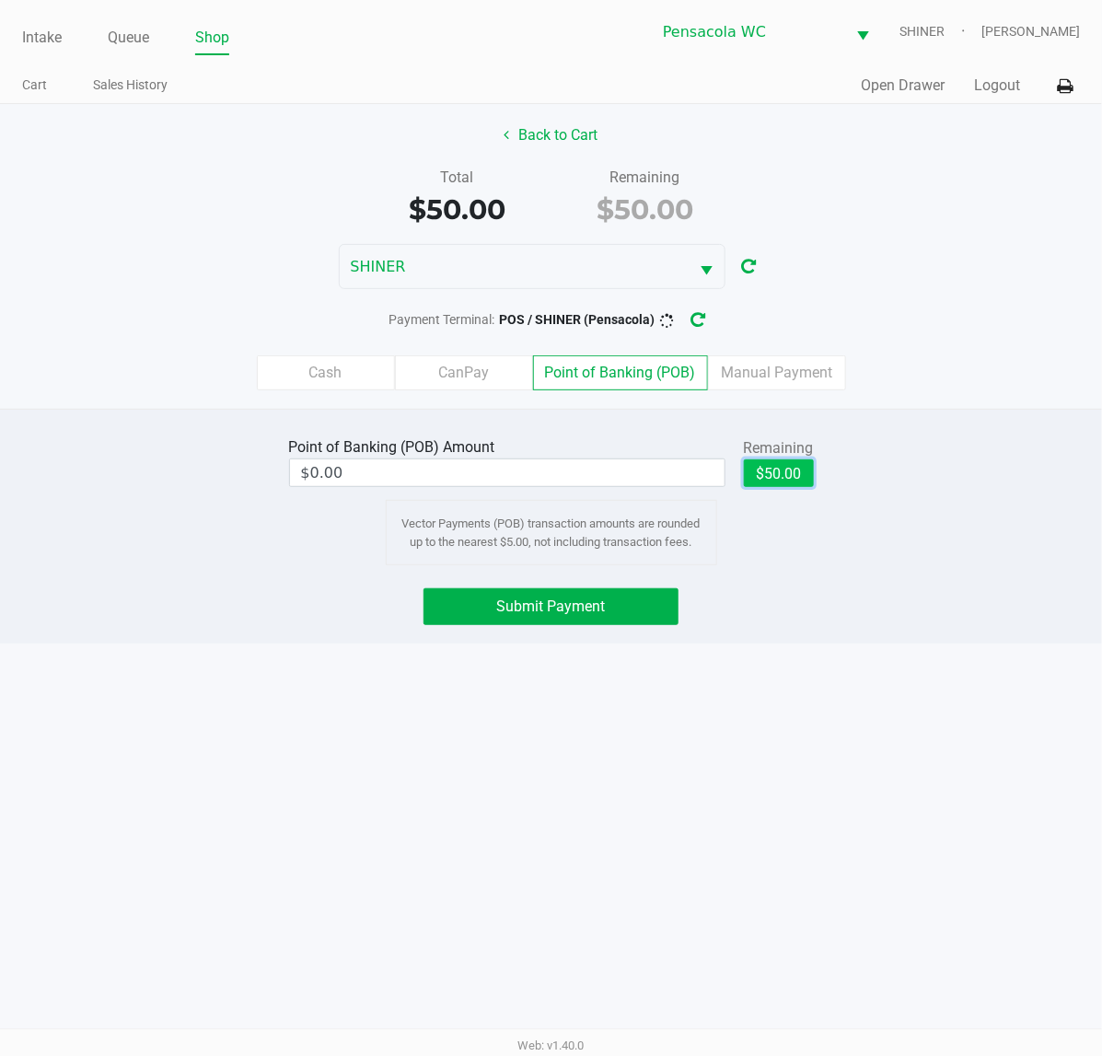
click at [789, 483] on button "$50.00" at bounding box center [779, 473] width 70 height 28
type input "$50.00"
click at [559, 622] on button "Submit Payment" at bounding box center [551, 606] width 255 height 37
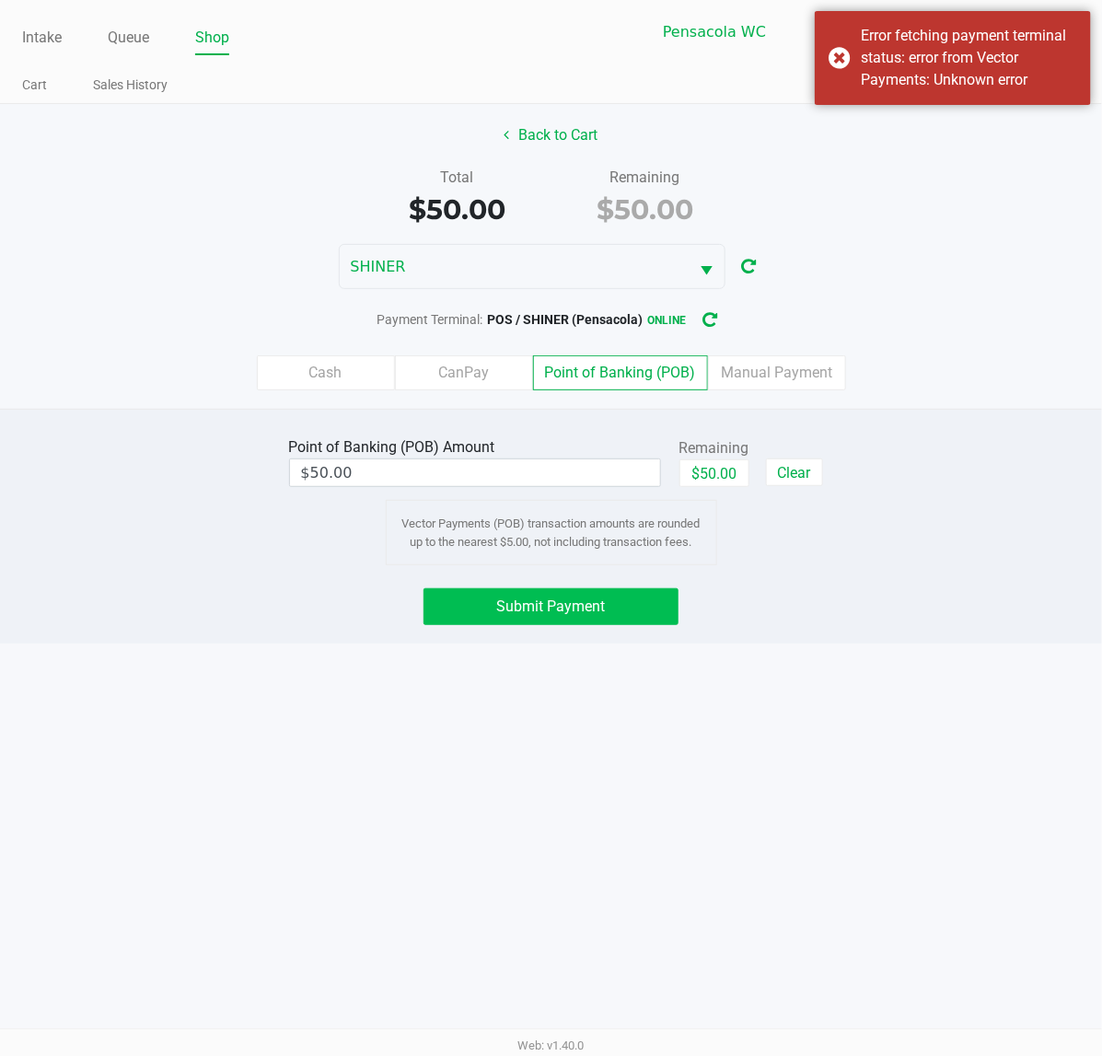
click at [574, 625] on button "Submit Payment" at bounding box center [551, 606] width 255 height 37
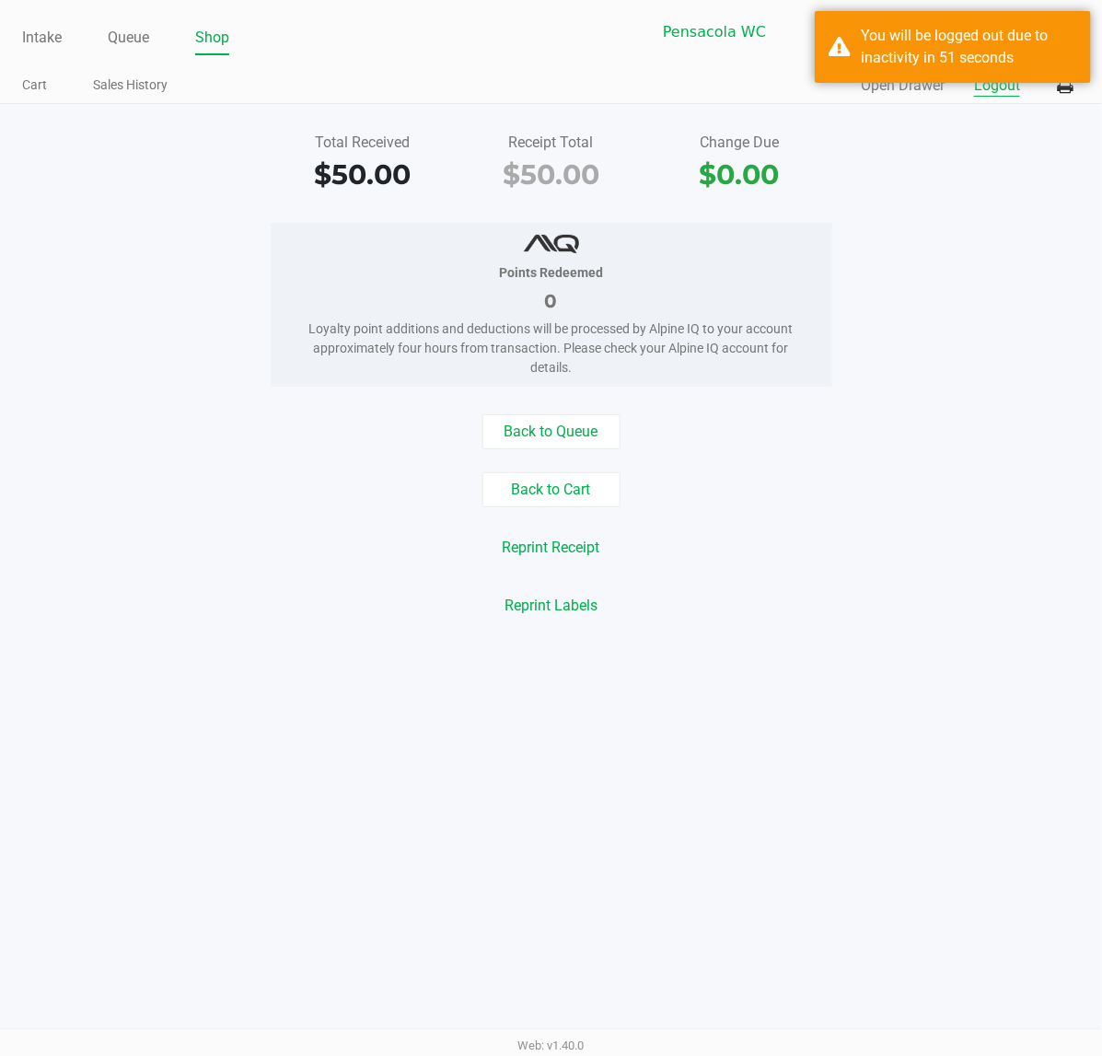
click at [995, 85] on button "Logout" at bounding box center [997, 86] width 46 height 22
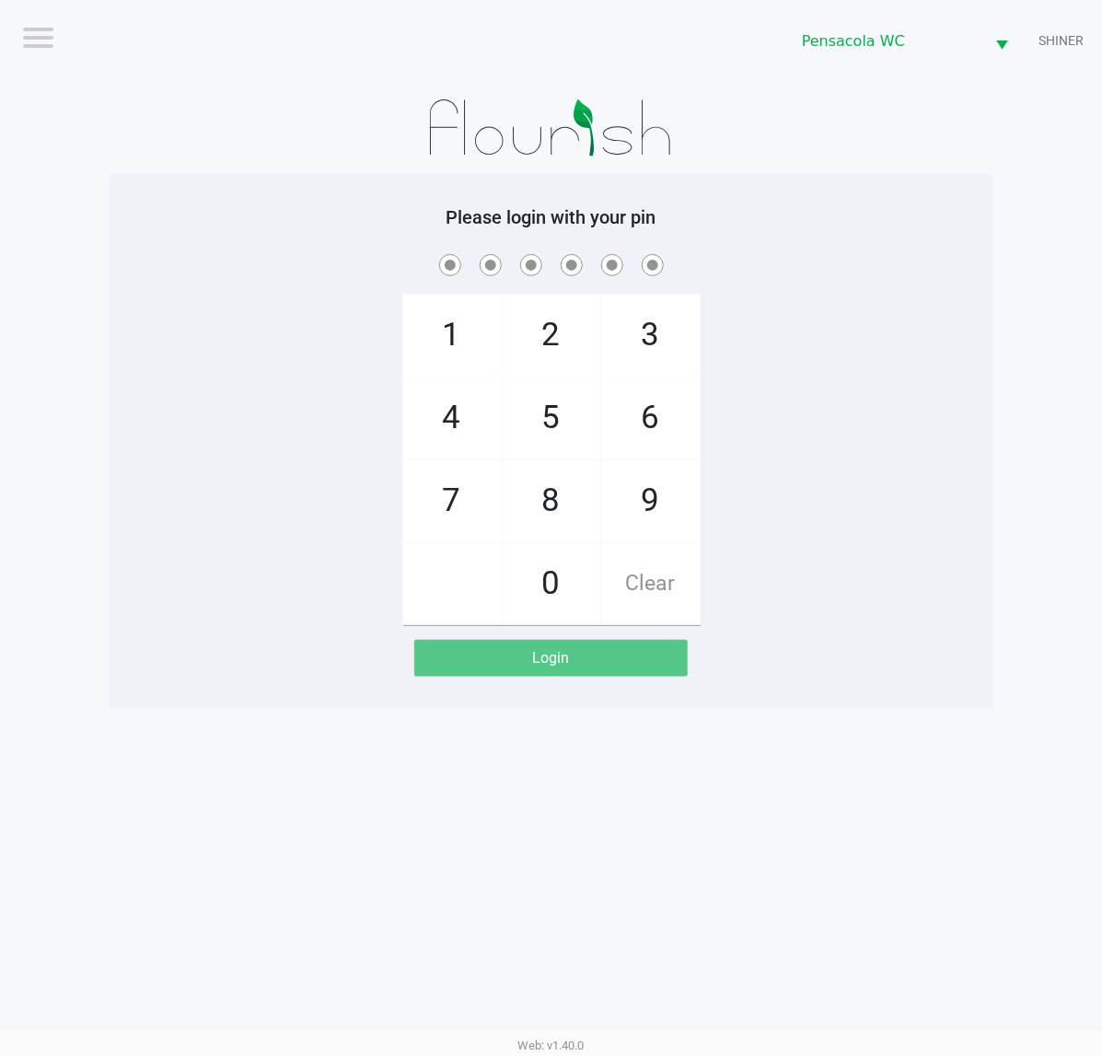
click at [316, 572] on div "1 4 7 2 5 8 0 3 6 9 Clear" at bounding box center [552, 437] width 884 height 375
checkbox input "true"
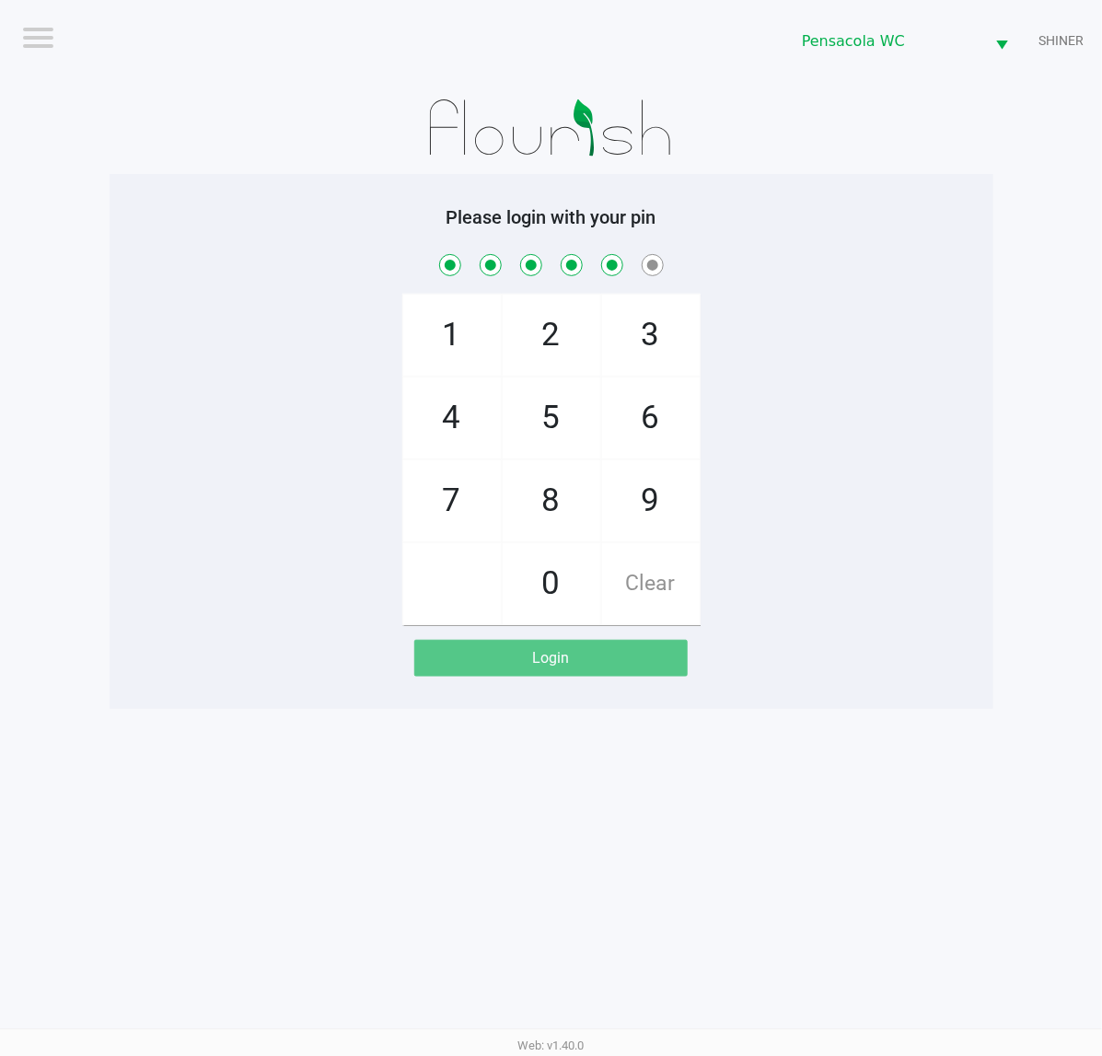
checkbox input "true"
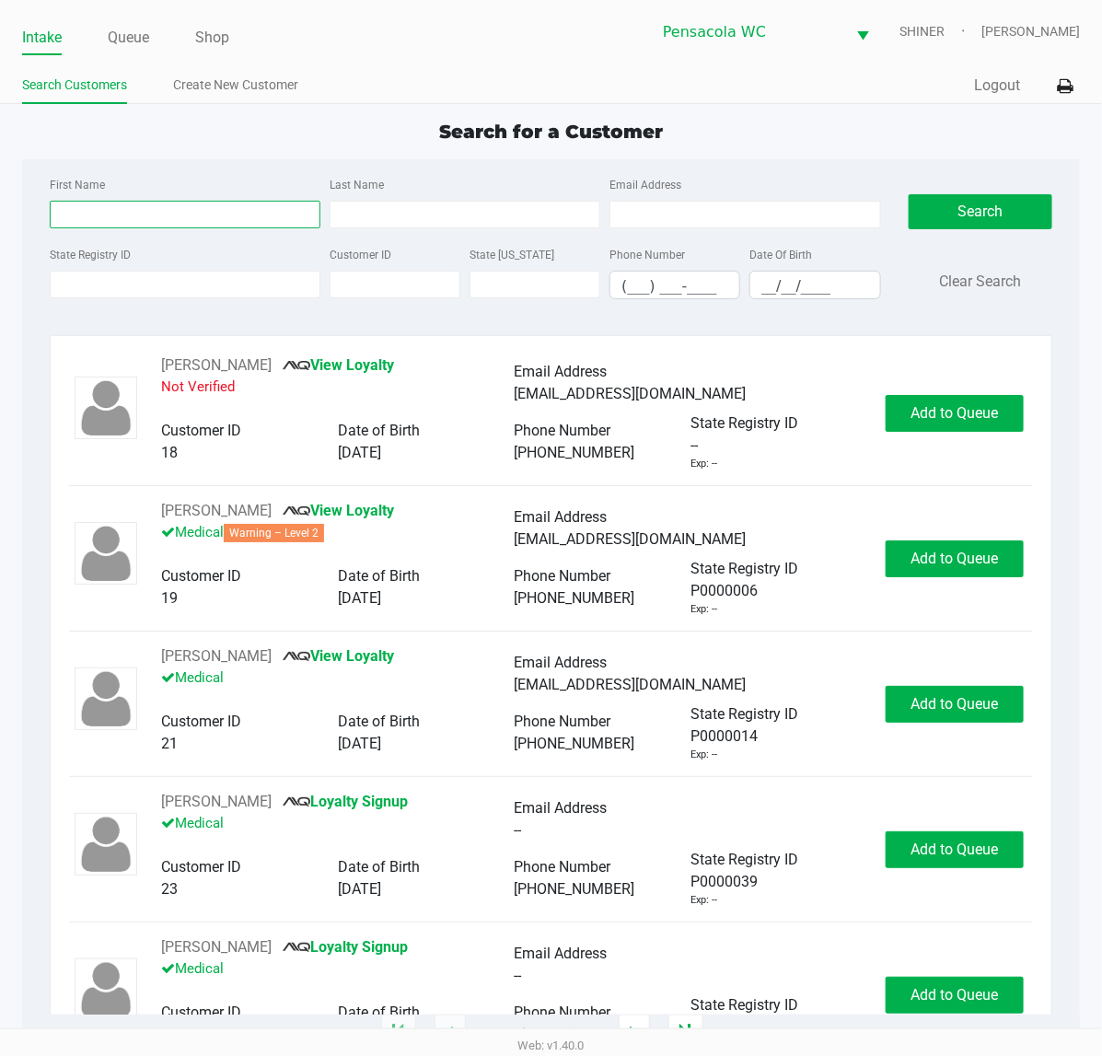
click at [217, 212] on input "First Name" at bounding box center [185, 215] width 271 height 28
type input "[PERSON_NAME]"
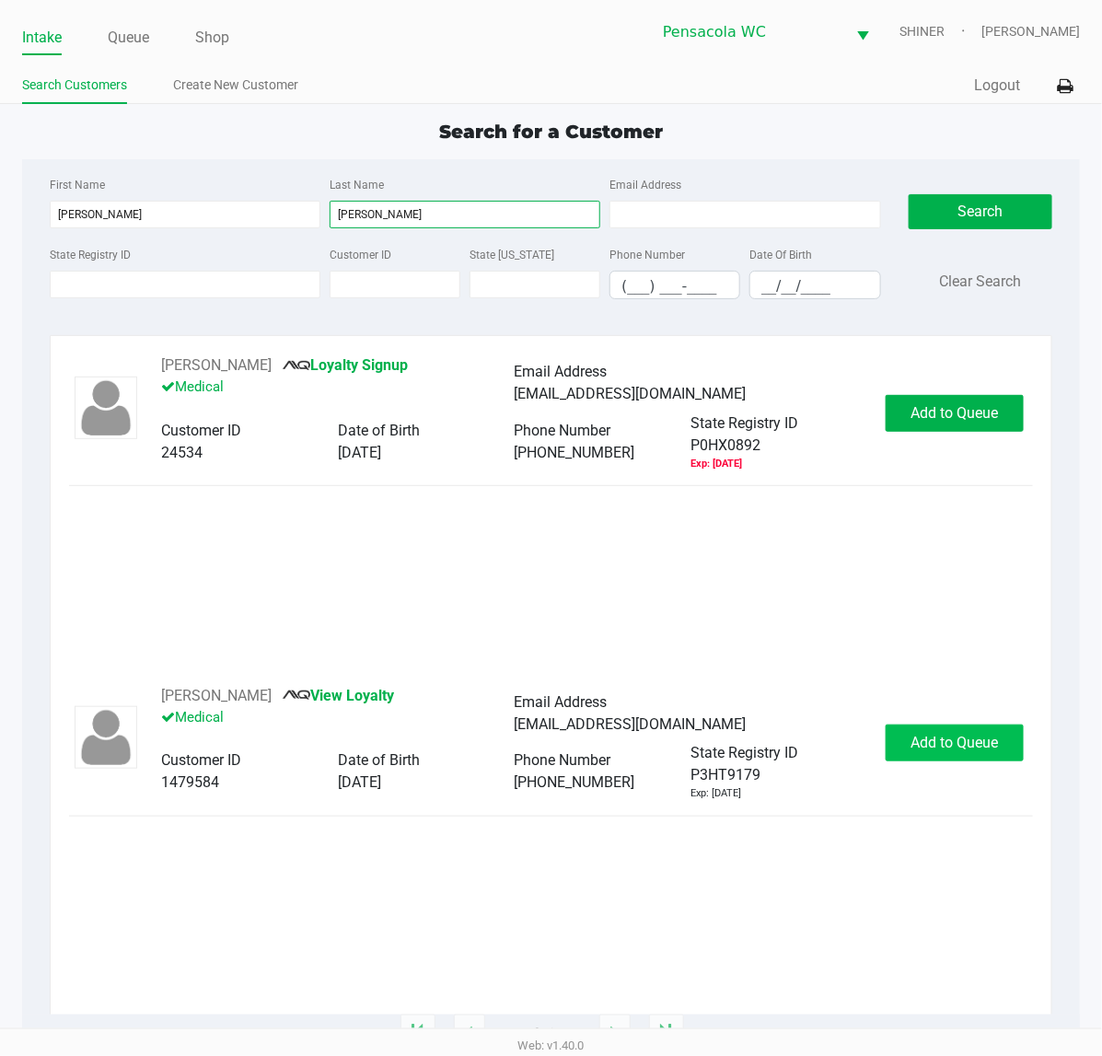
type input "[PERSON_NAME]"
click at [979, 742] on span "Add to Queue" at bounding box center [955, 742] width 87 height 17
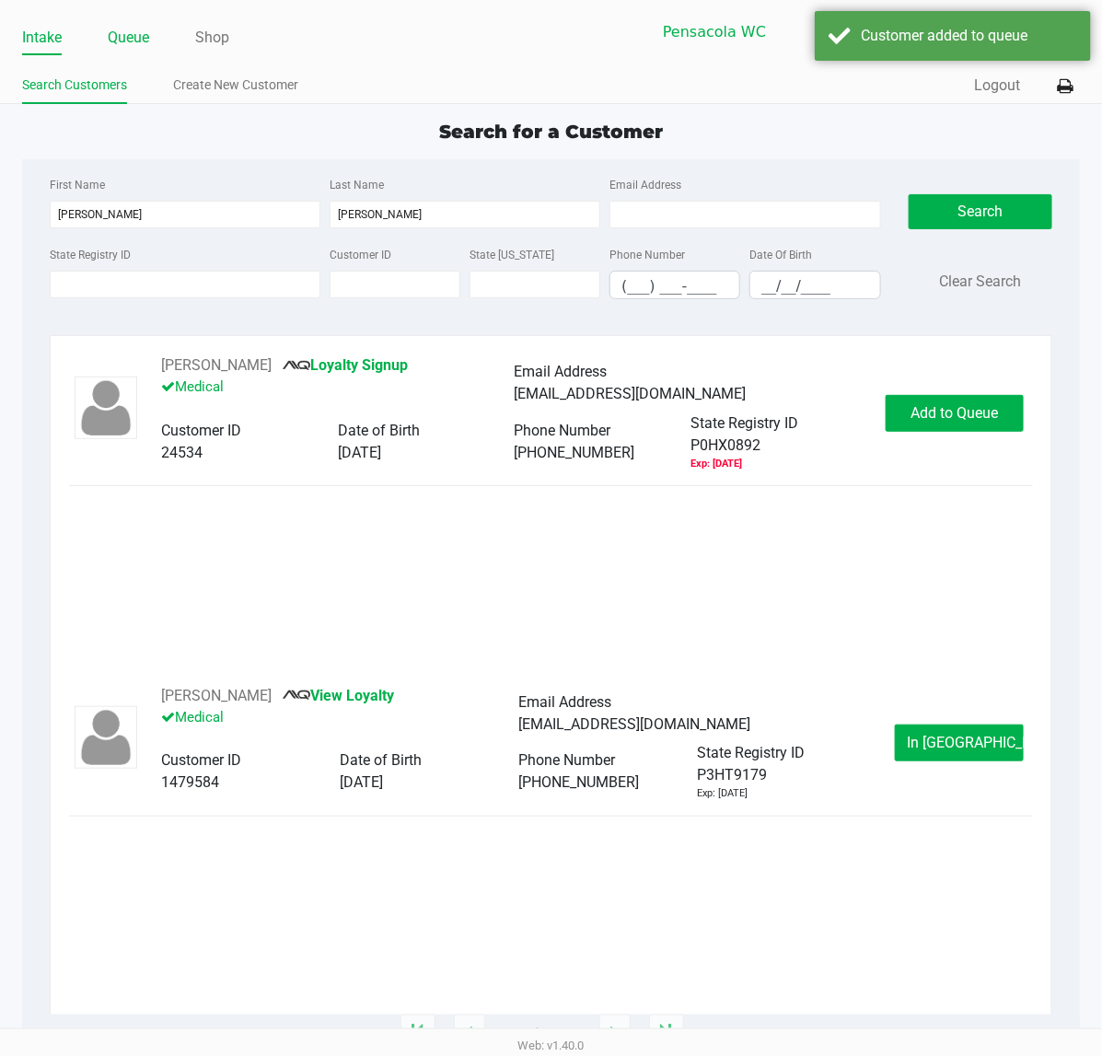
click at [126, 46] on link "Queue" at bounding box center [128, 38] width 41 height 26
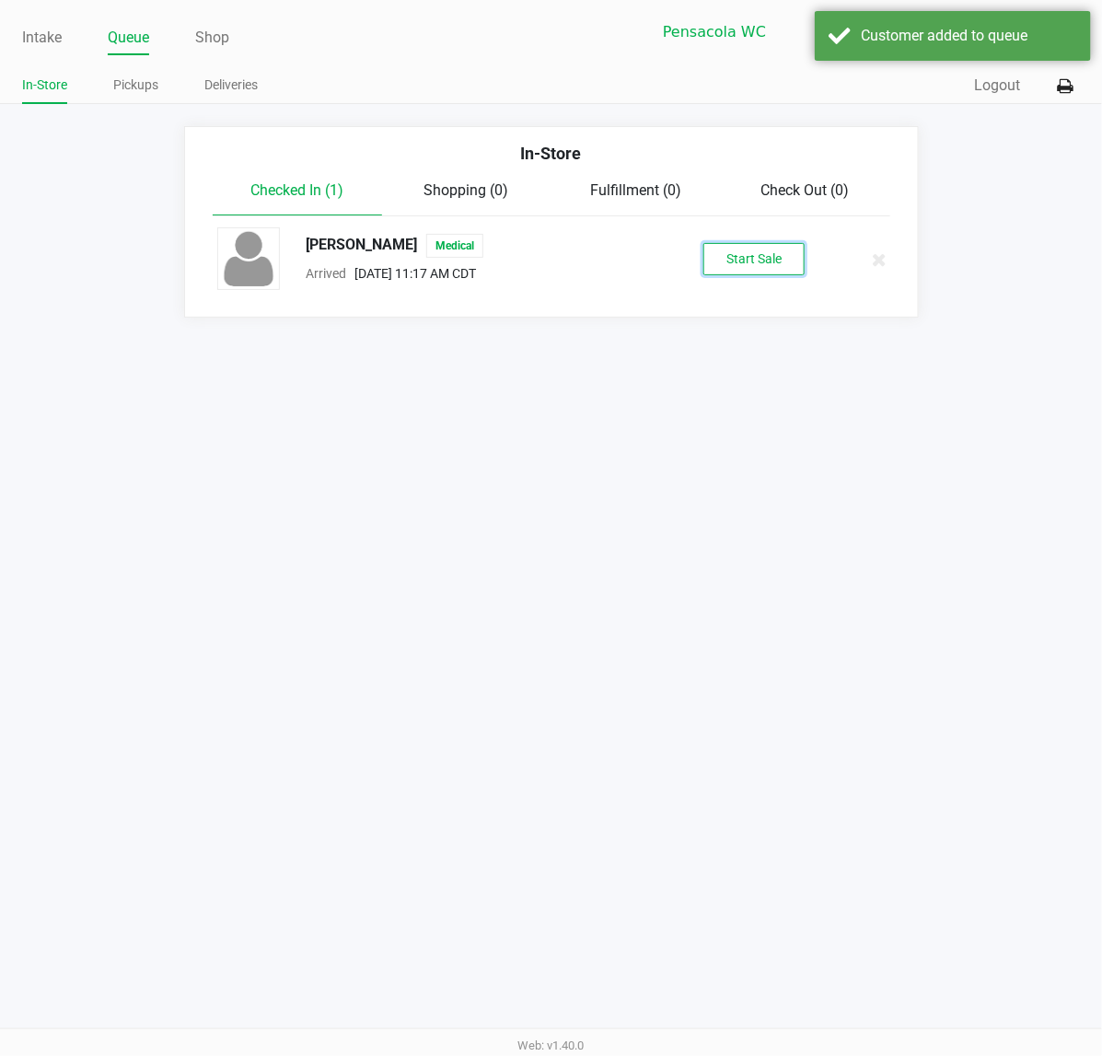
click at [771, 262] on button "Start Sale" at bounding box center [754, 259] width 101 height 32
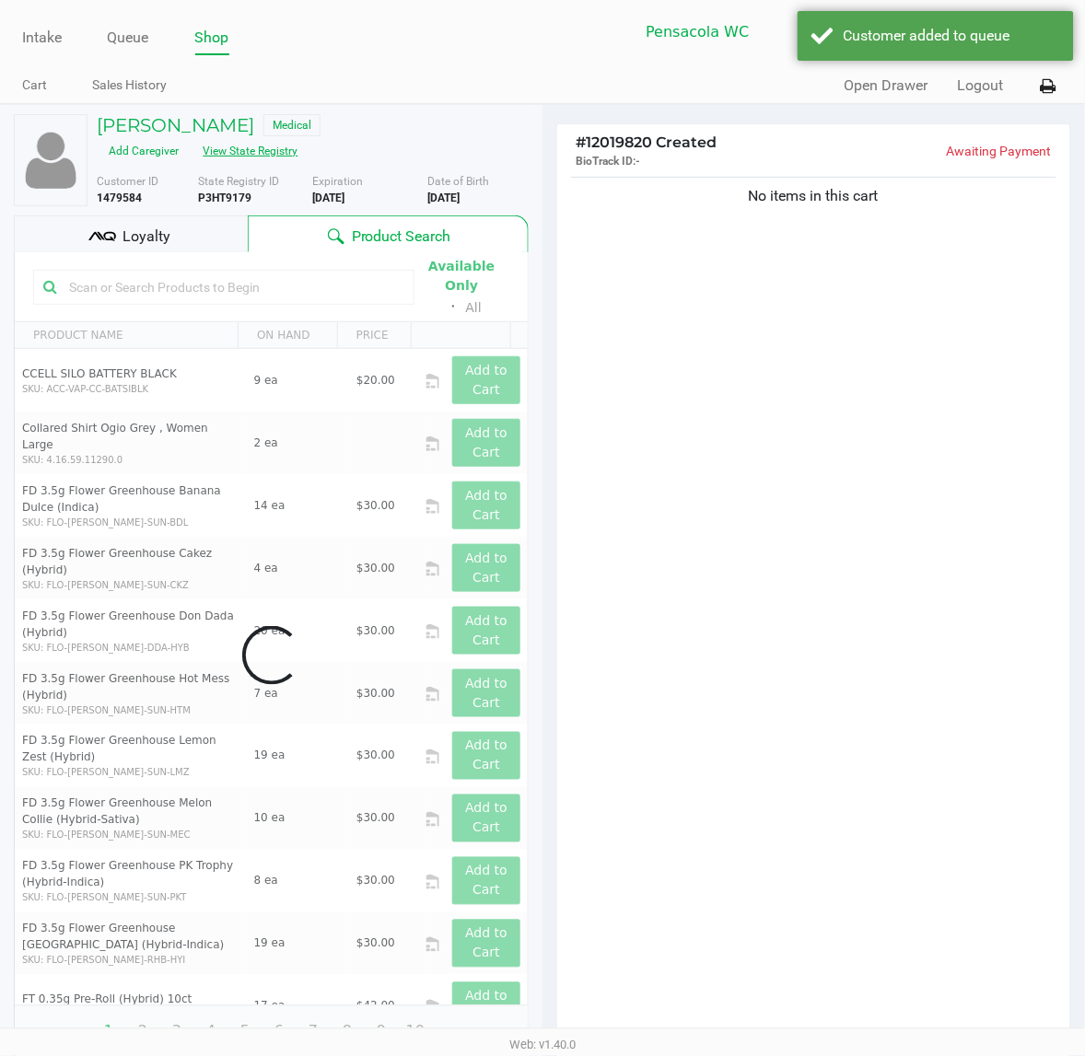
click at [285, 158] on button "View State Registry" at bounding box center [246, 150] width 108 height 29
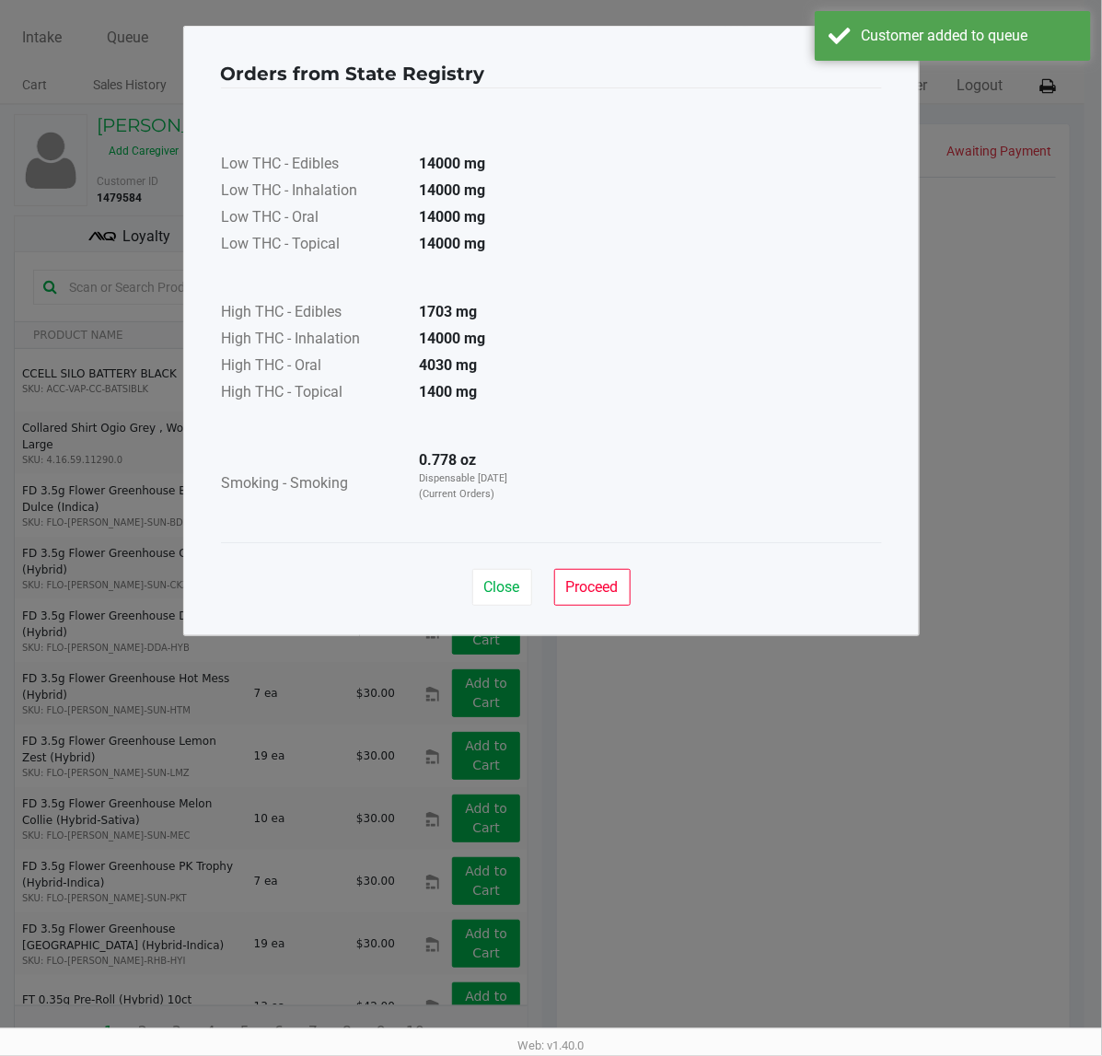
click at [484, 566] on div "Close Proceed" at bounding box center [551, 579] width 661 height 75
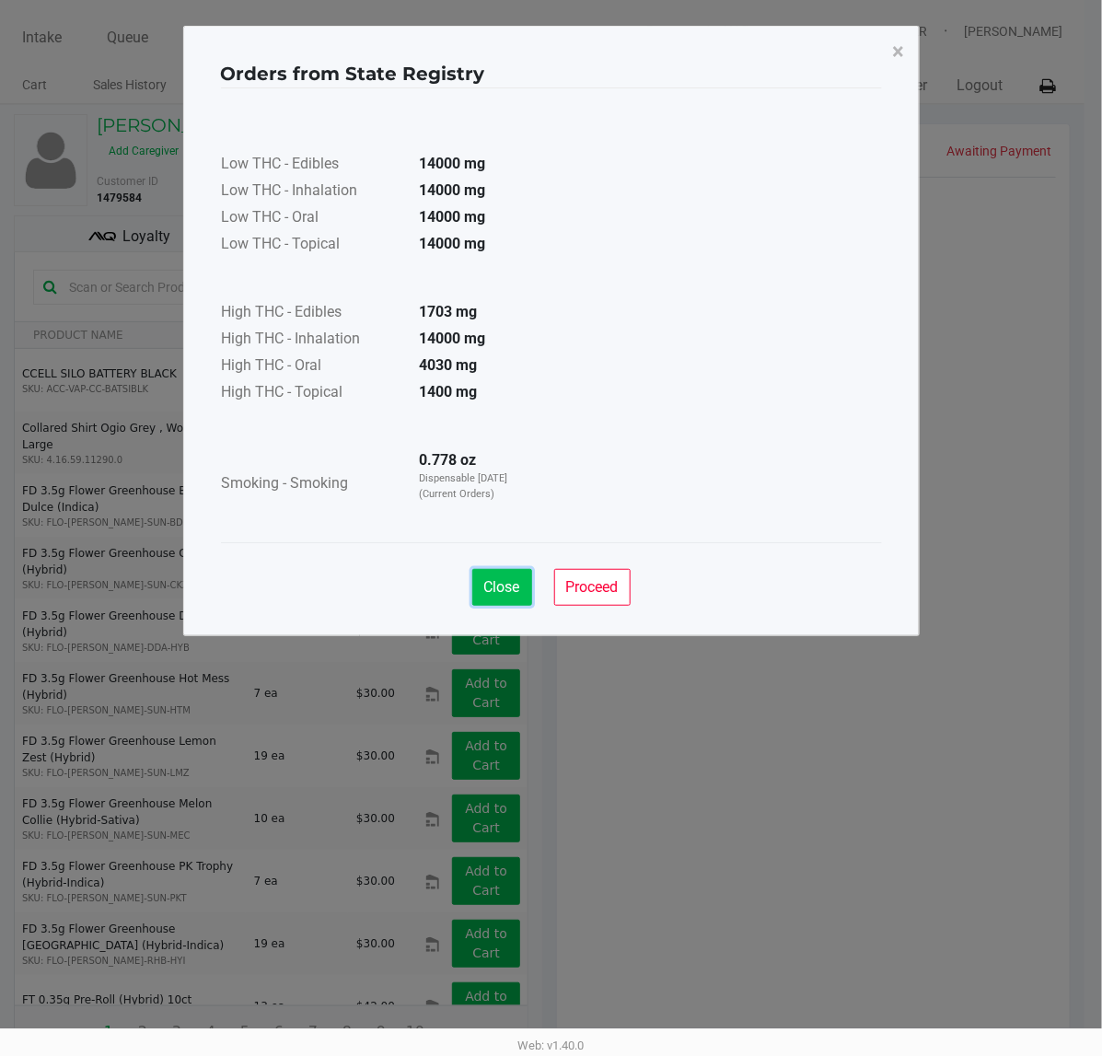
click at [499, 577] on button "Close" at bounding box center [502, 587] width 60 height 37
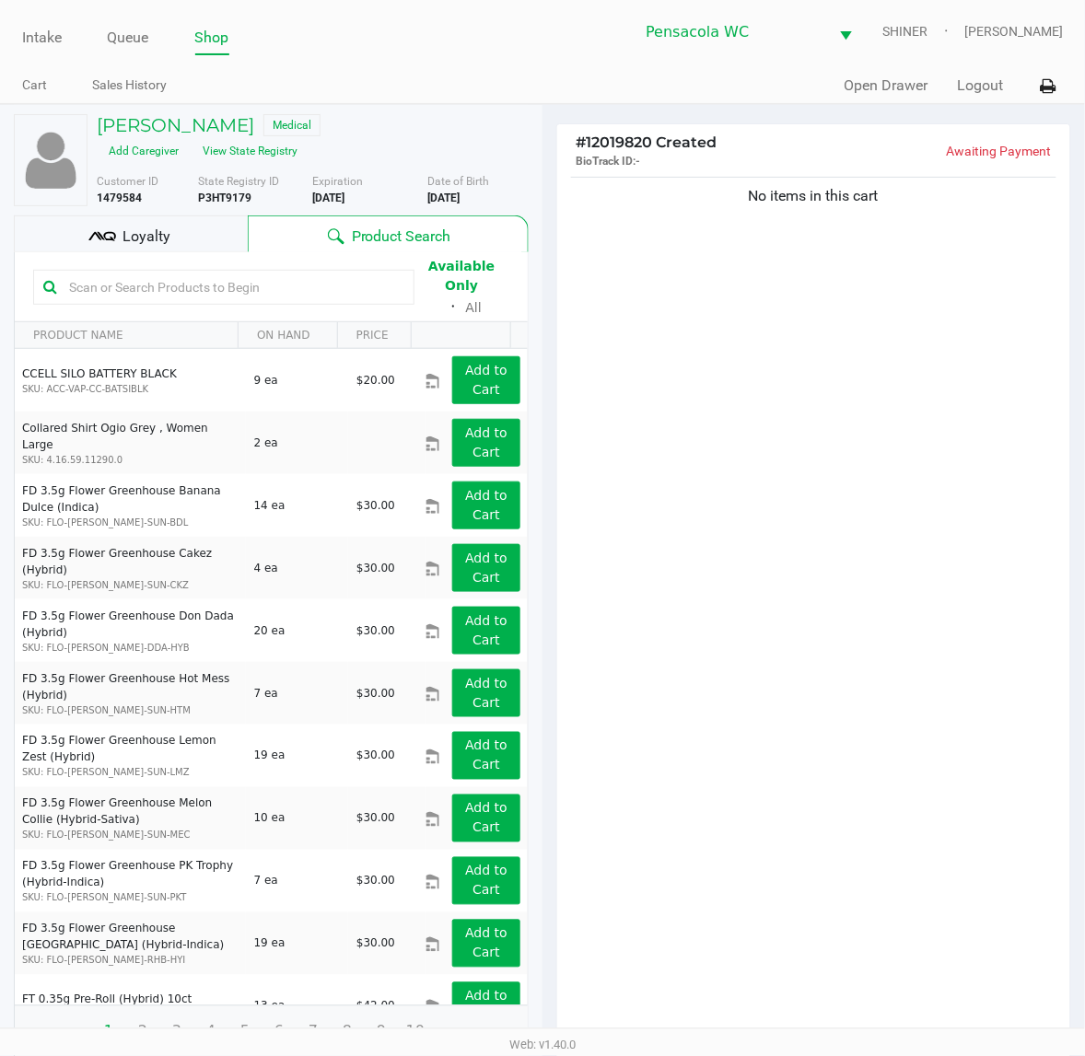
click at [218, 246] on div "Loyalty" at bounding box center [131, 233] width 234 height 37
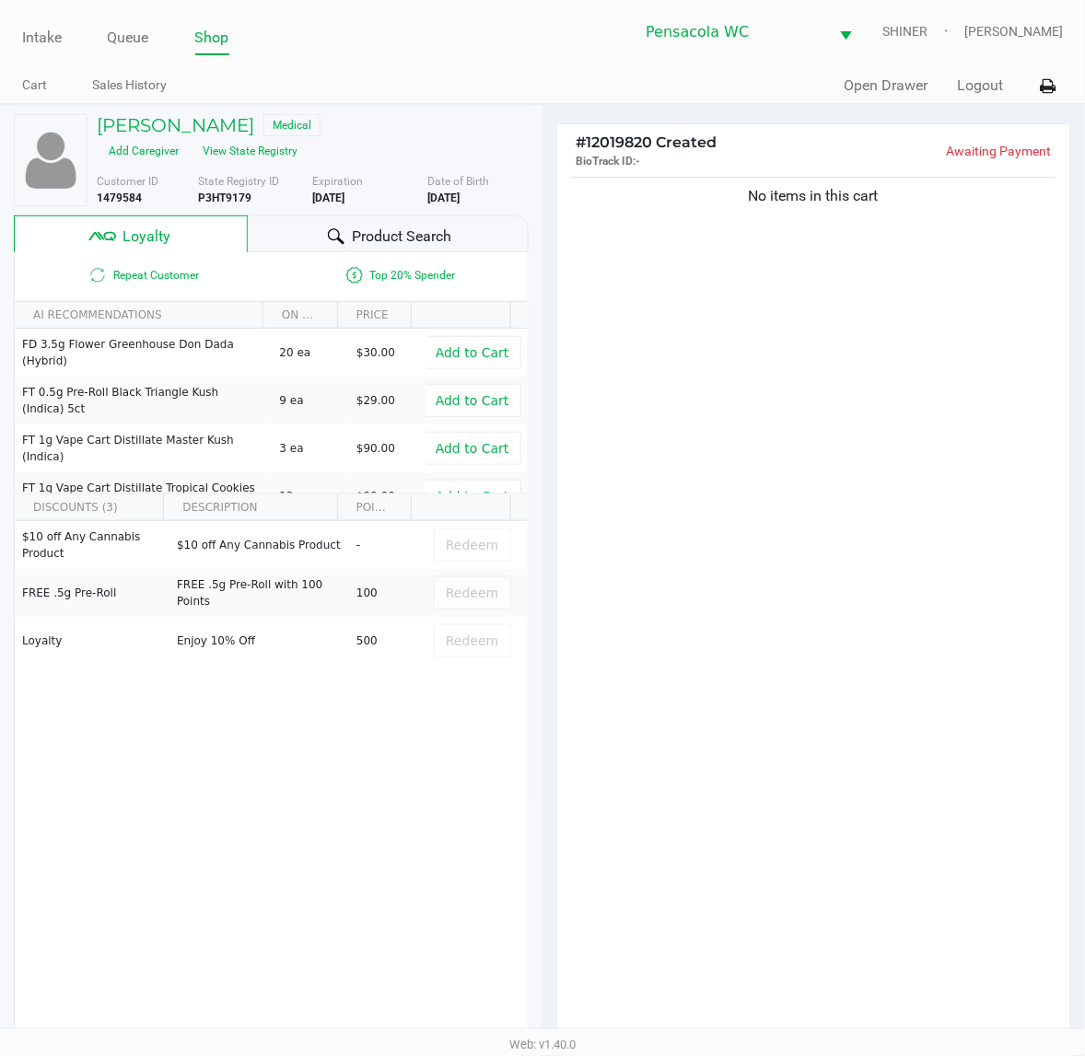
click at [328, 233] on div at bounding box center [336, 237] width 22 height 22
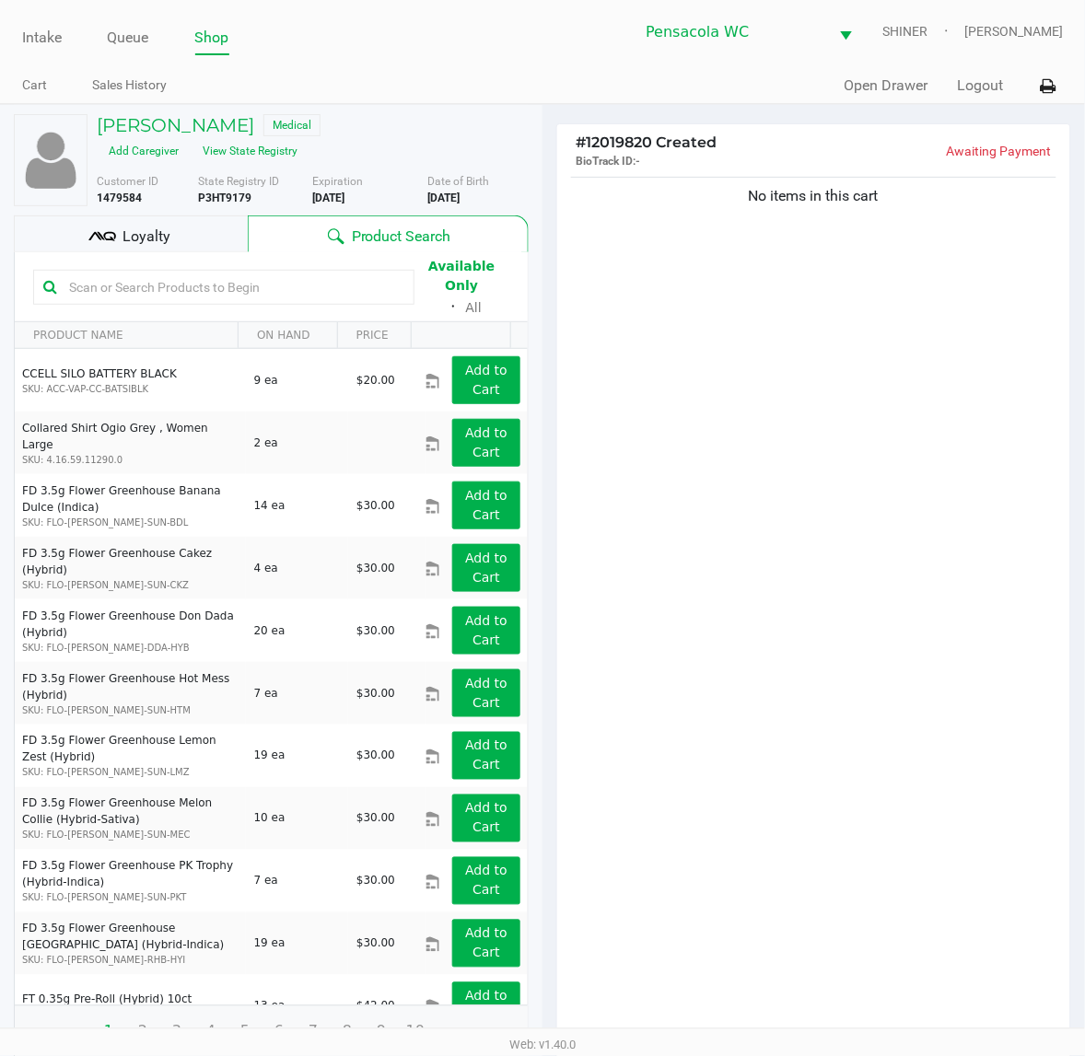
click at [282, 279] on input "text" at bounding box center [233, 287] width 343 height 28
type input "pia"
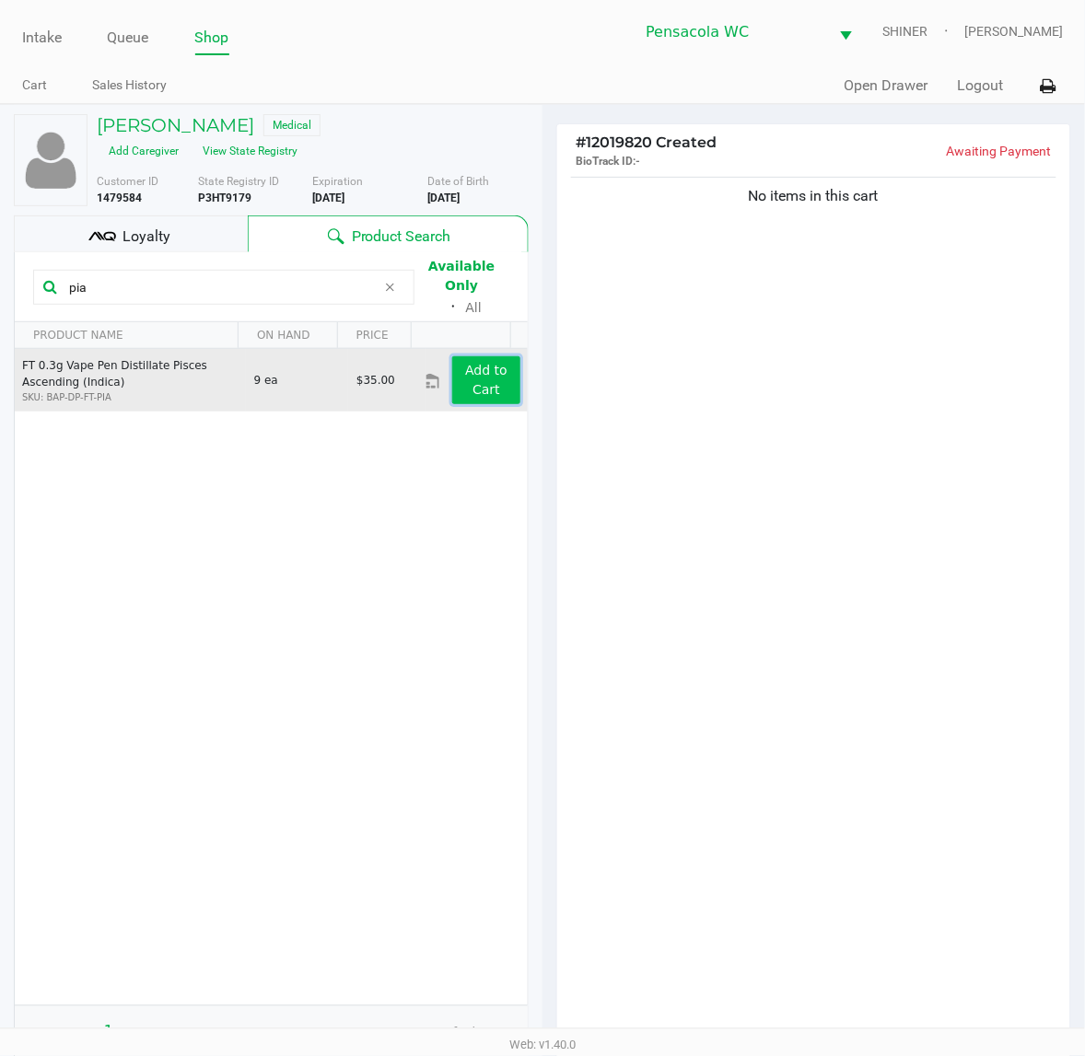
click at [465, 363] on app-button-loader "Add to Cart" at bounding box center [486, 380] width 42 height 34
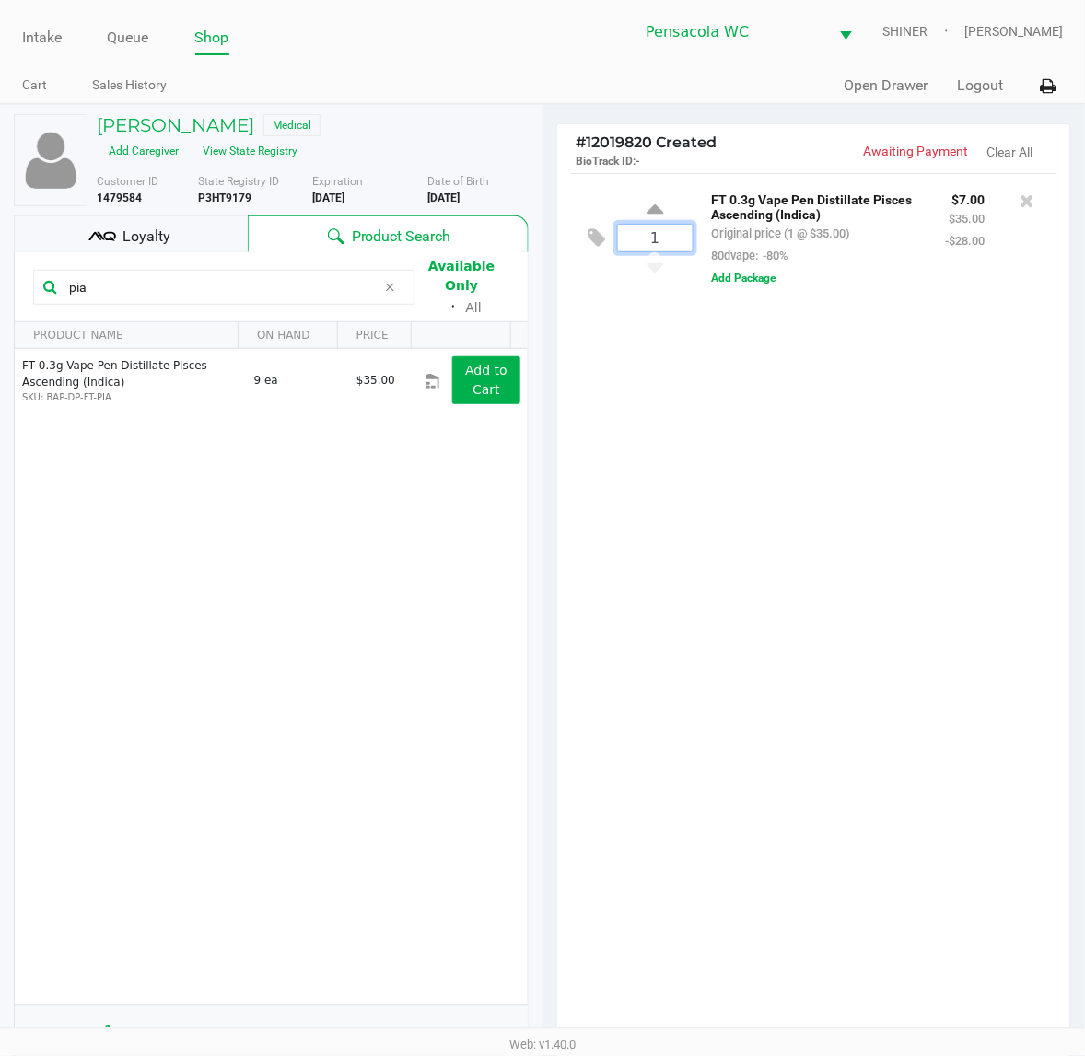
click at [631, 240] on input "1" at bounding box center [655, 238] width 75 height 27
type input "4"
click at [876, 541] on div "Loading [PERSON_NAME] Medical Add Caregiver View State Registry Customer ID 147…" at bounding box center [542, 699] width 1085 height 1190
click at [890, 548] on div "4 FT 0.3g Vape Pen Distillate Pisces Ascending (Indica) Original price (4 @ $35…" at bounding box center [813, 612] width 513 height 878
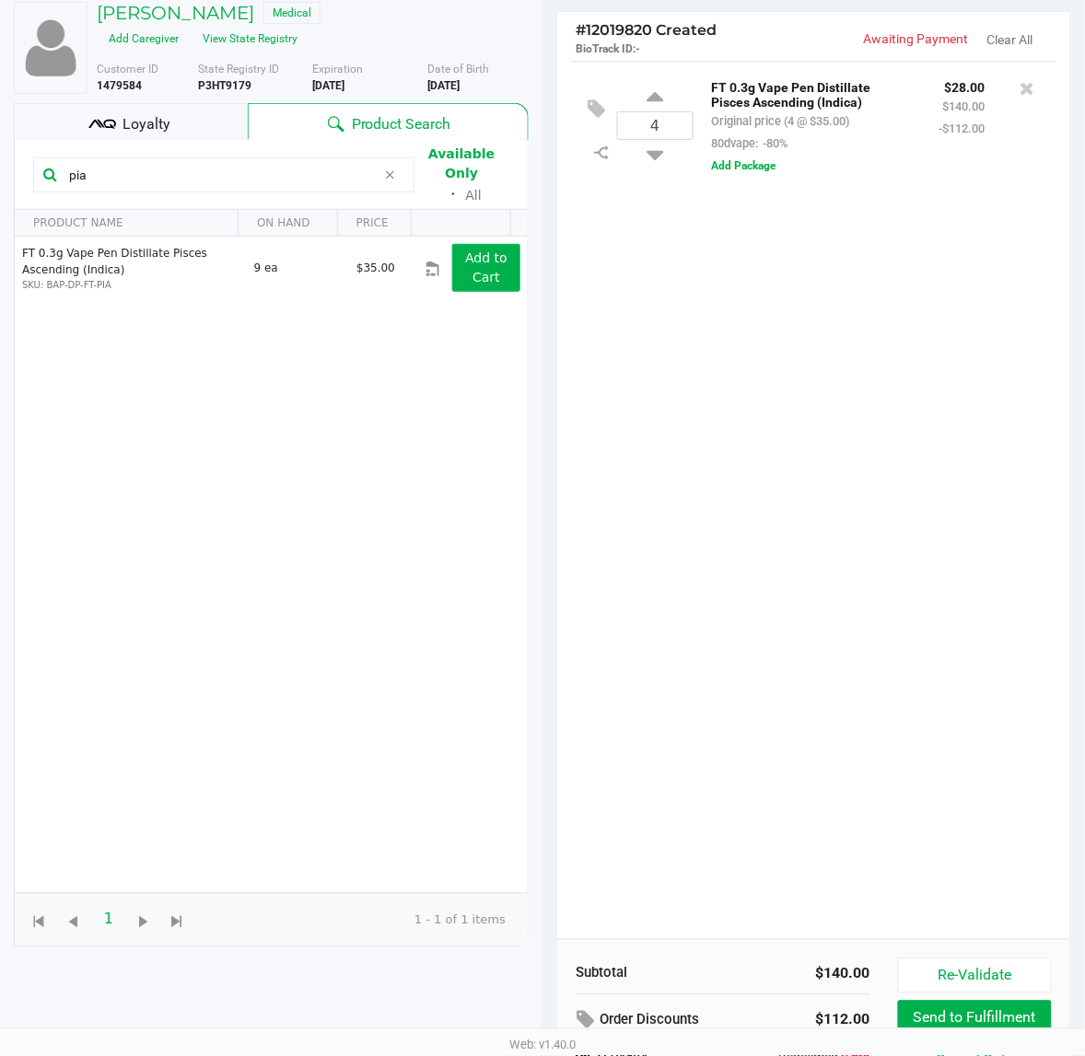
scroll to position [131, 0]
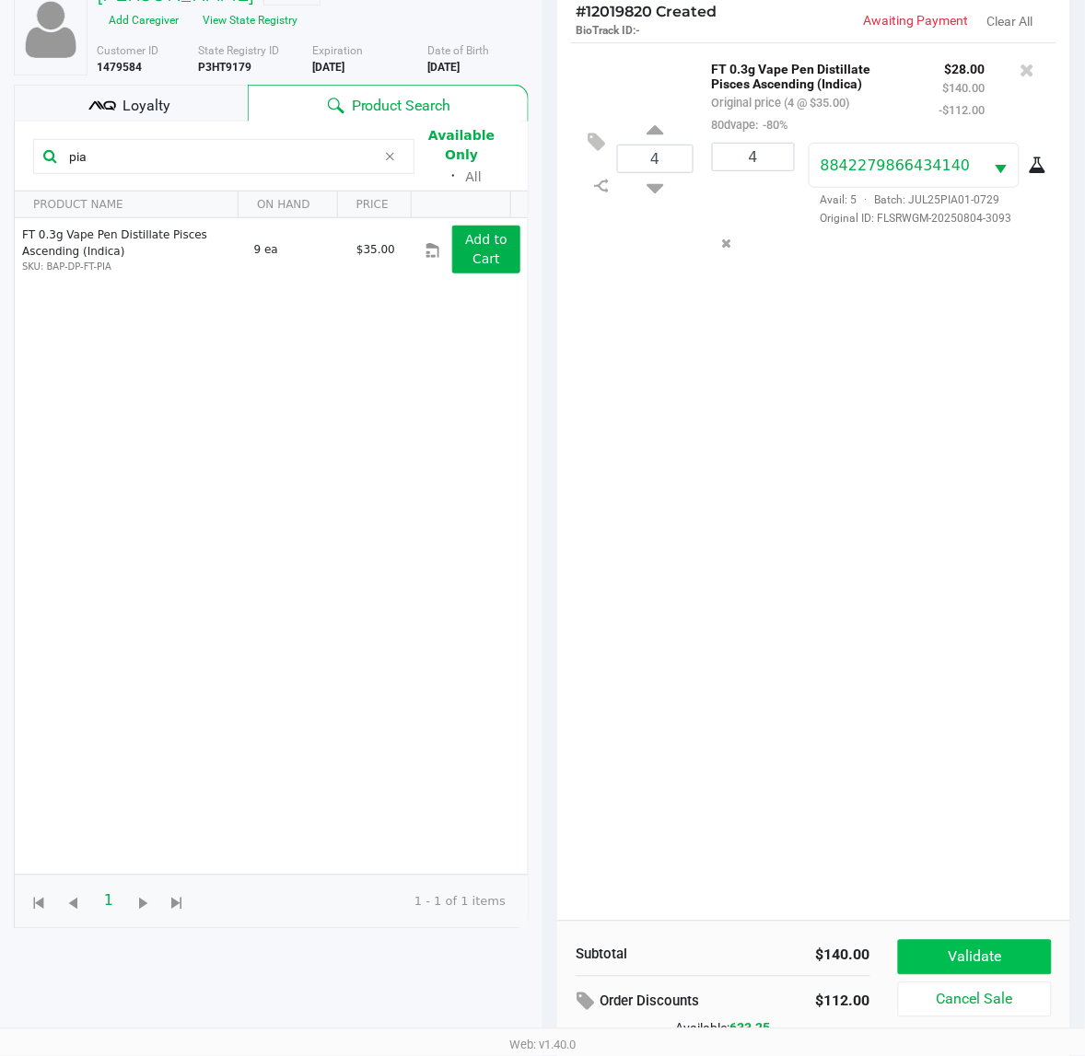
click at [1014, 947] on button "Validate" at bounding box center [975, 957] width 154 height 35
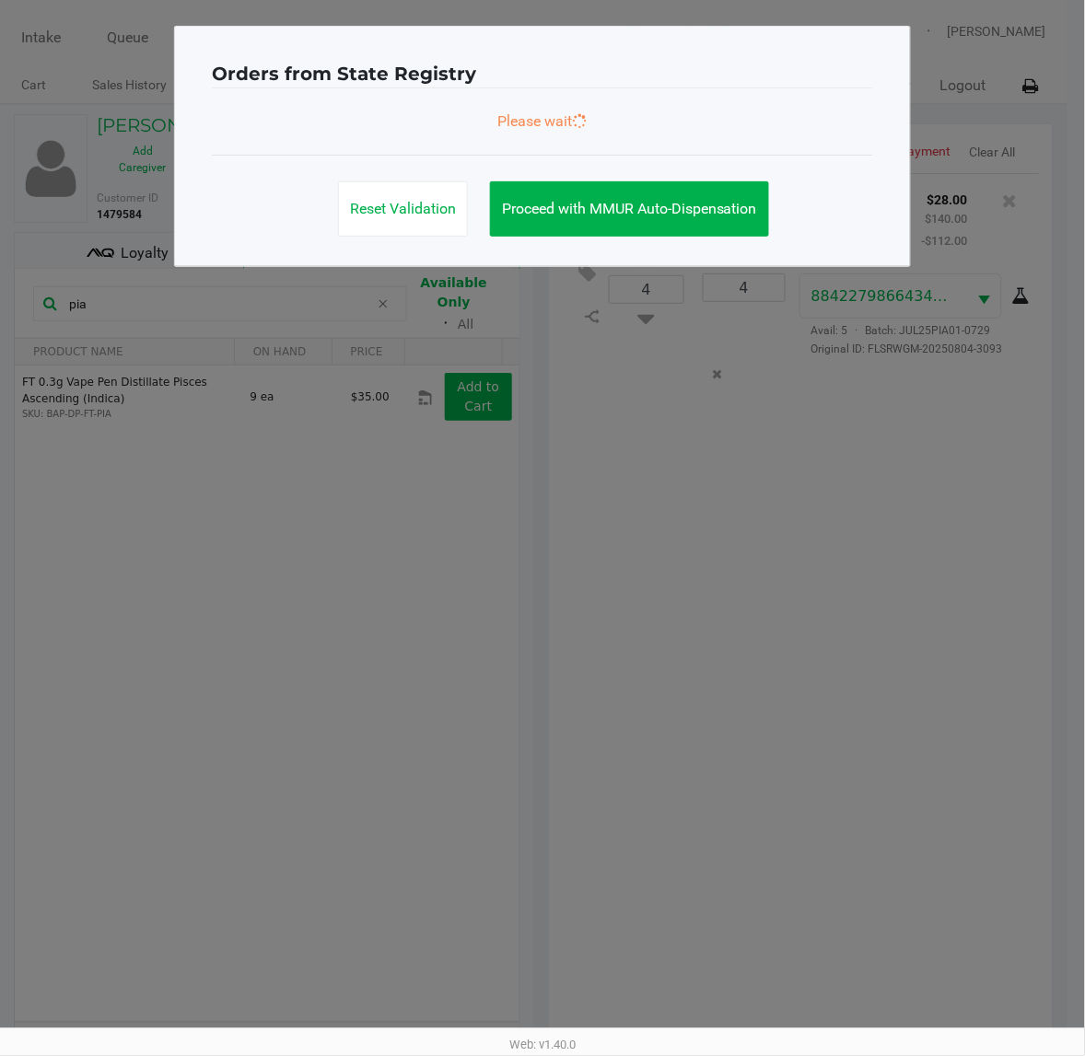
scroll to position [0, 0]
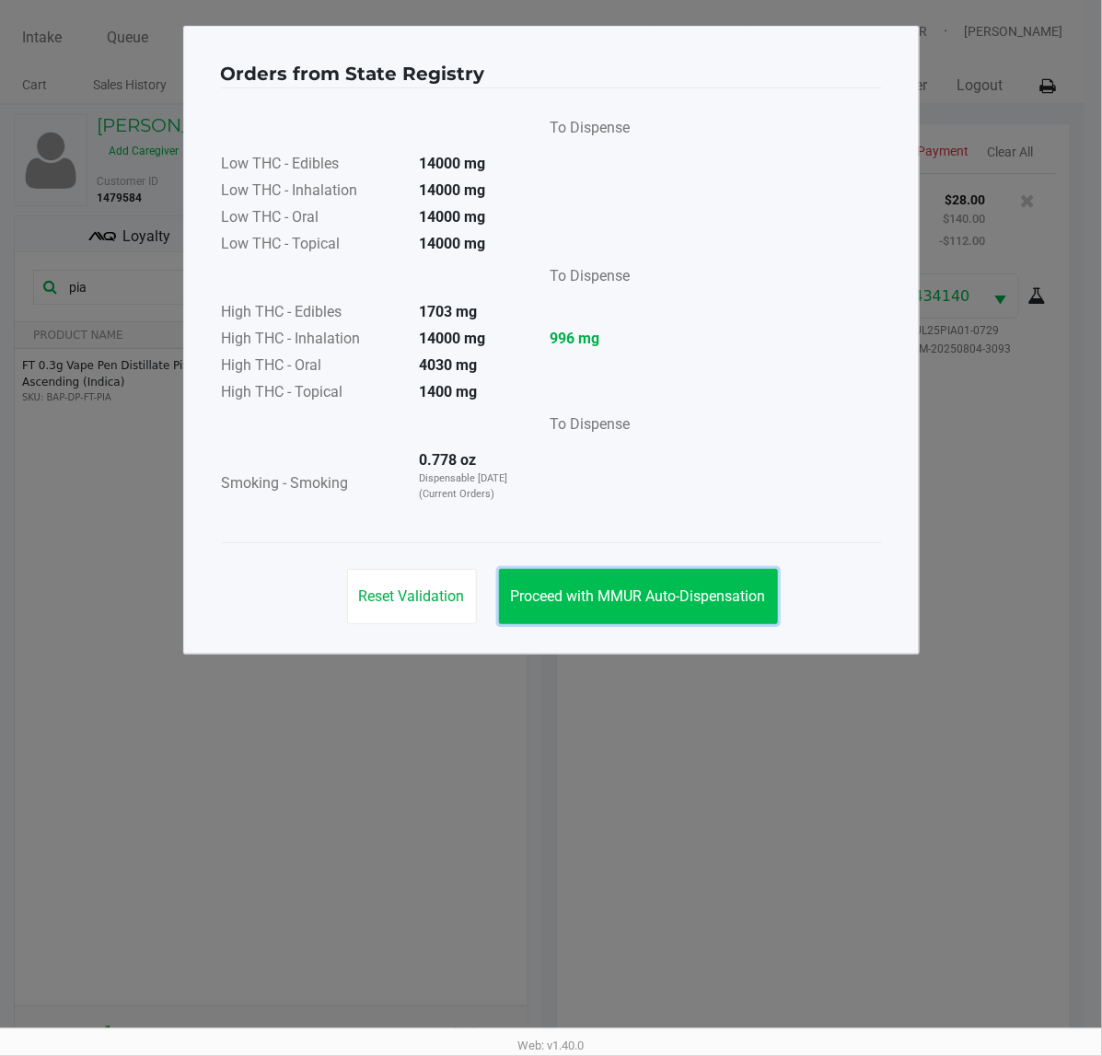
click at [687, 576] on button "Proceed with MMUR Auto-Dispensation" at bounding box center [638, 596] width 279 height 55
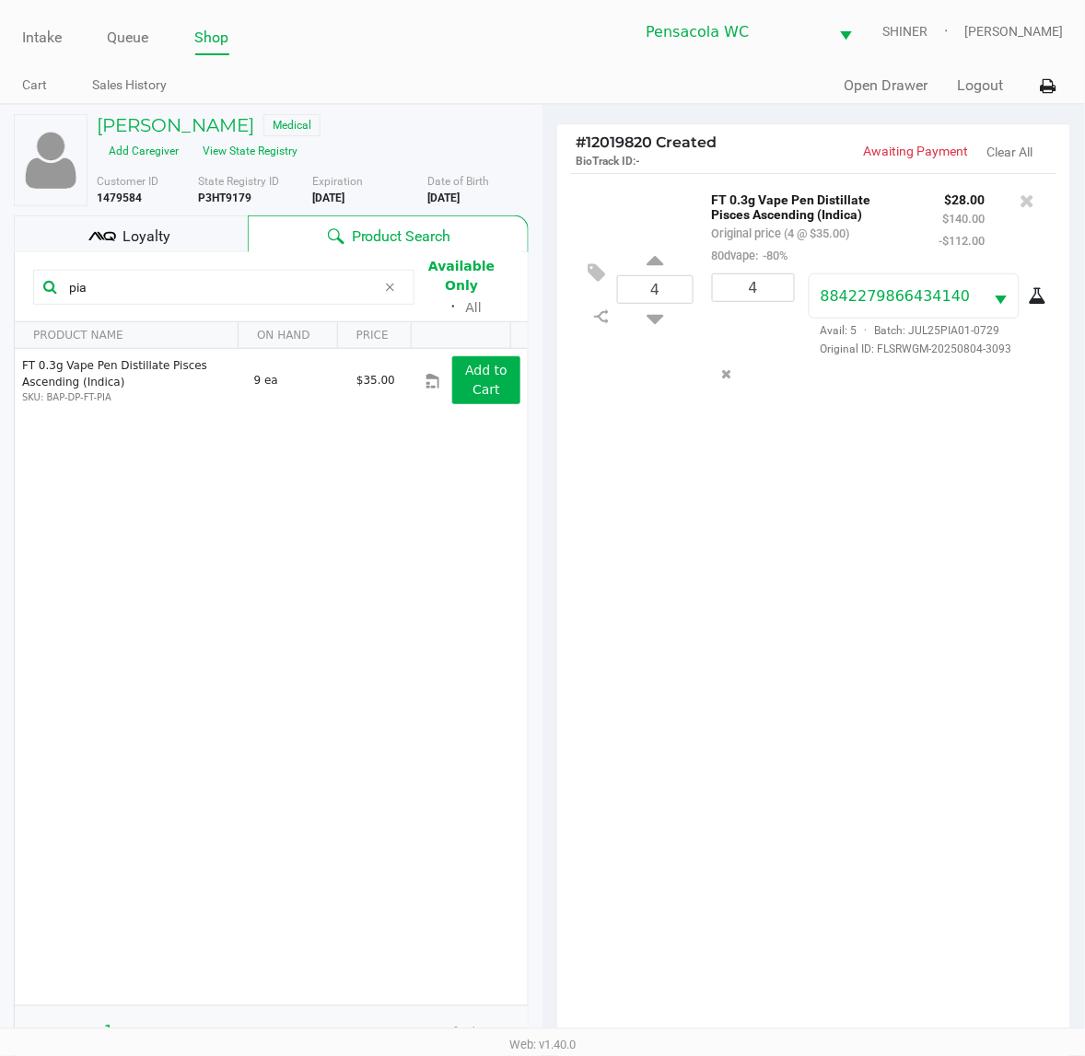
click at [203, 244] on div "Loyalty" at bounding box center [131, 233] width 234 height 37
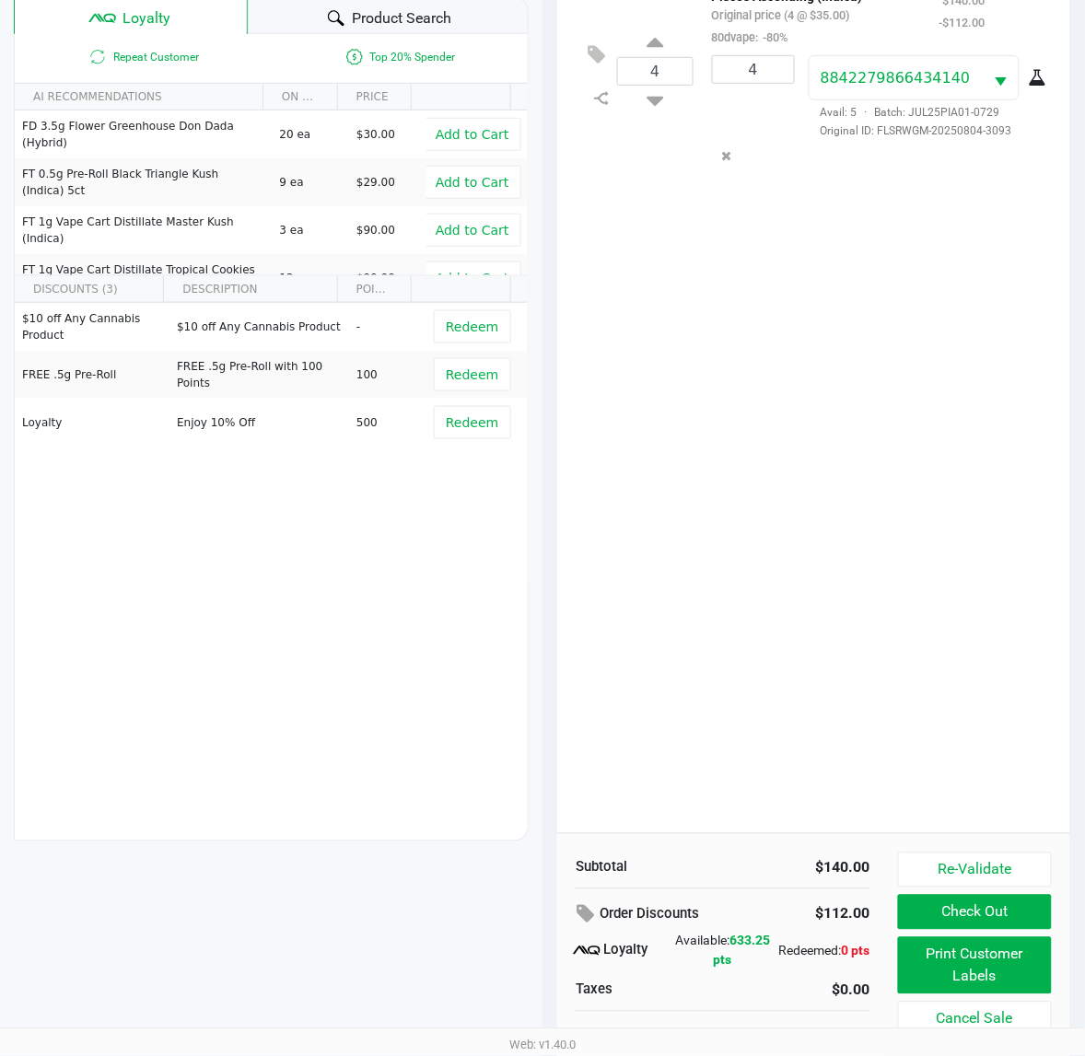
scroll to position [237, 0]
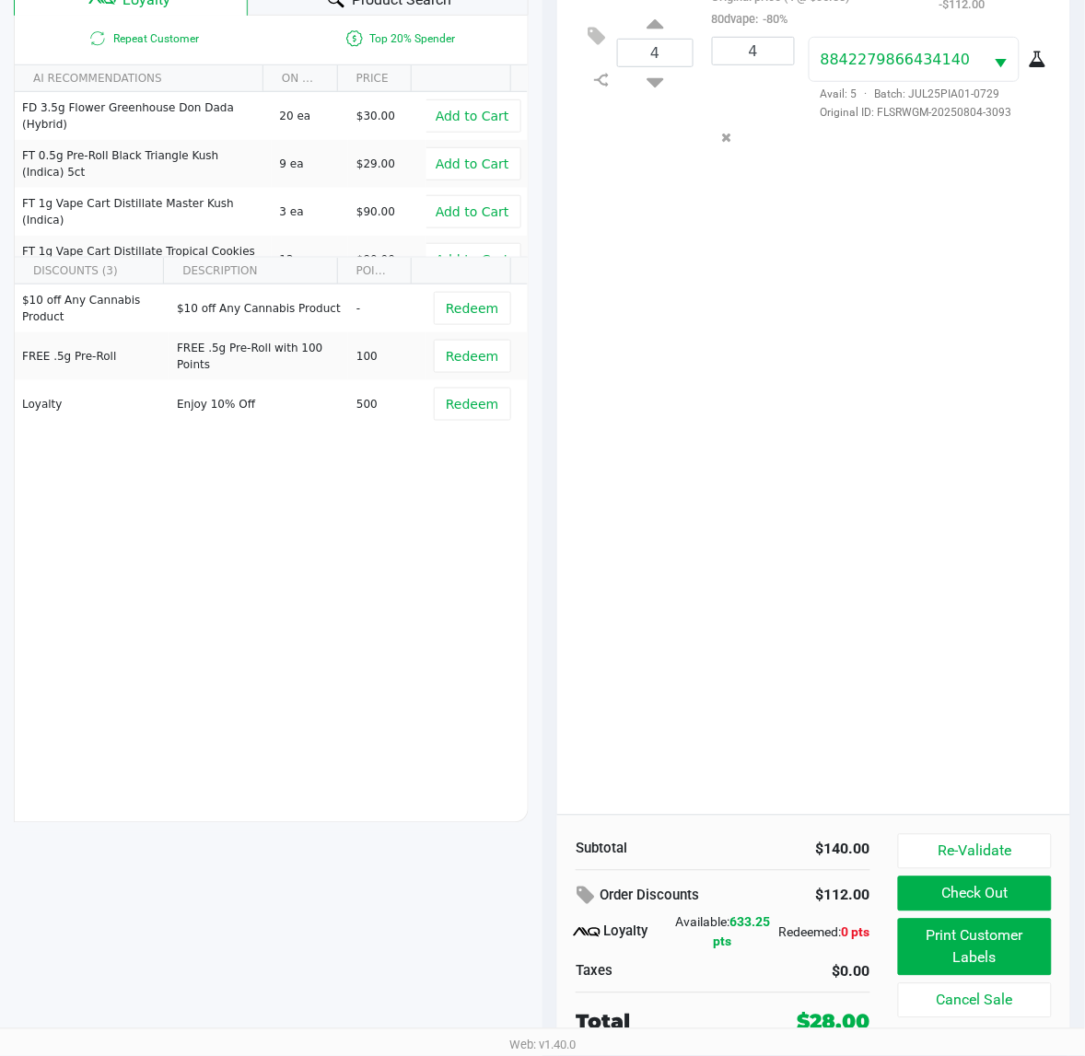
click at [1005, 967] on button "Print Customer Labels" at bounding box center [975, 947] width 154 height 57
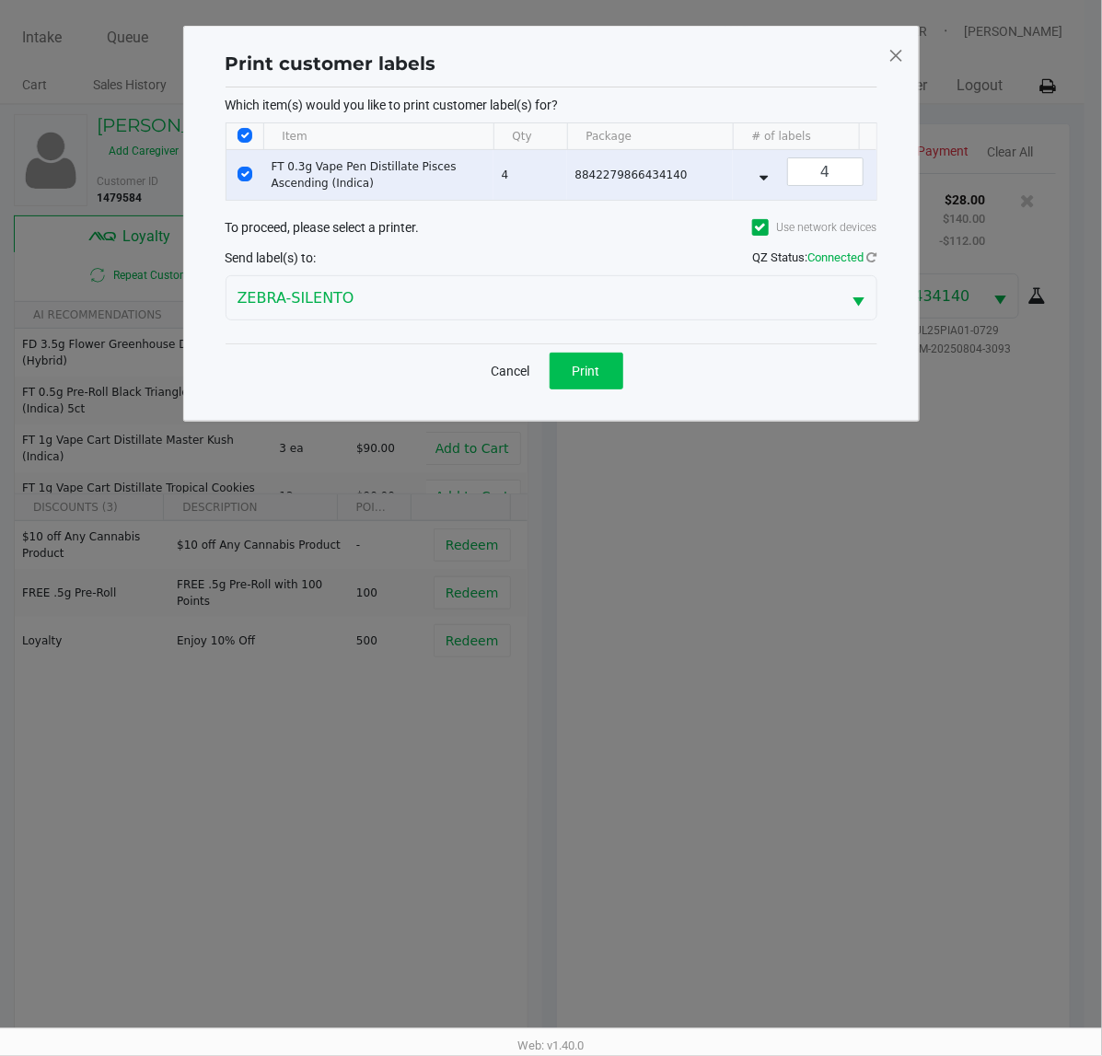
click at [599, 378] on span "Print" at bounding box center [587, 371] width 28 height 15
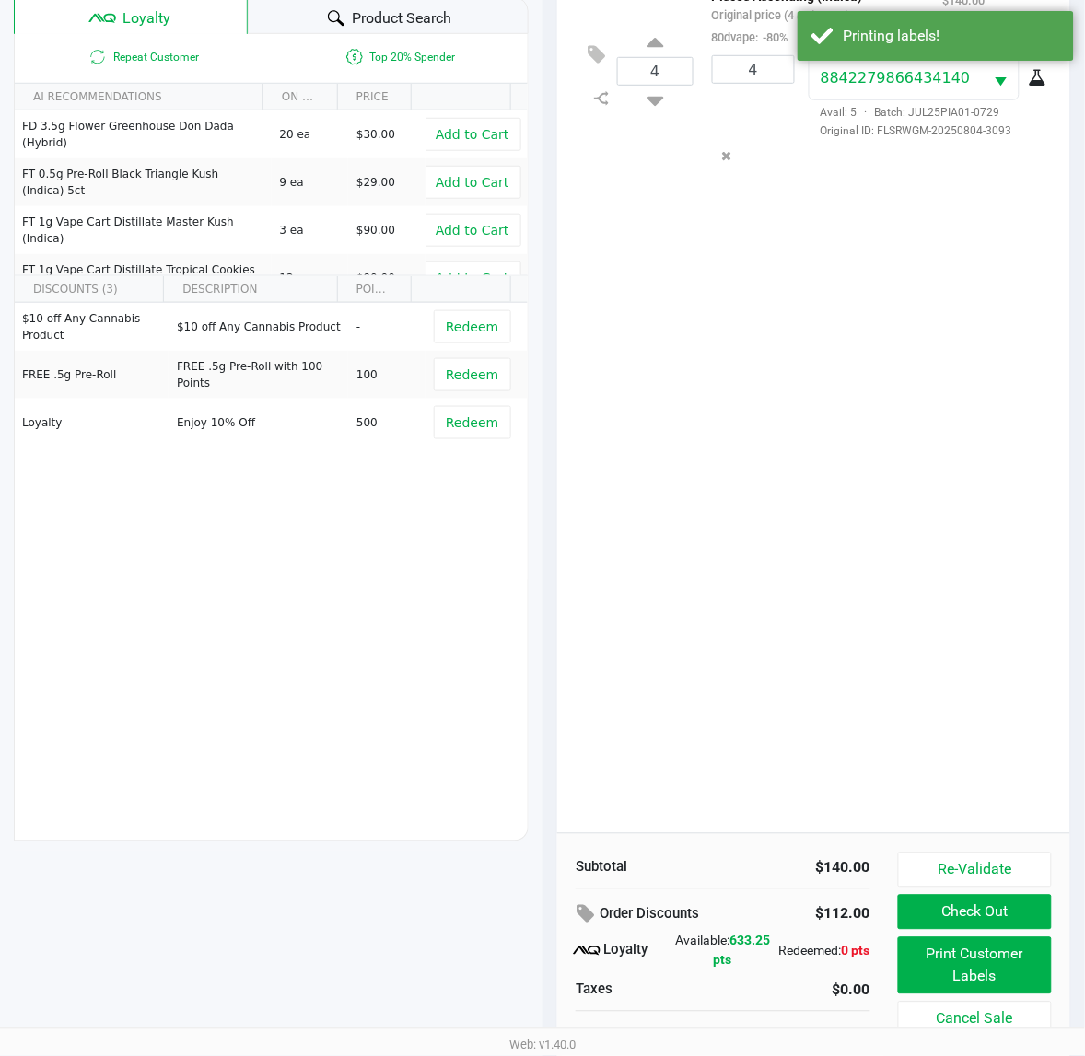
scroll to position [239, 0]
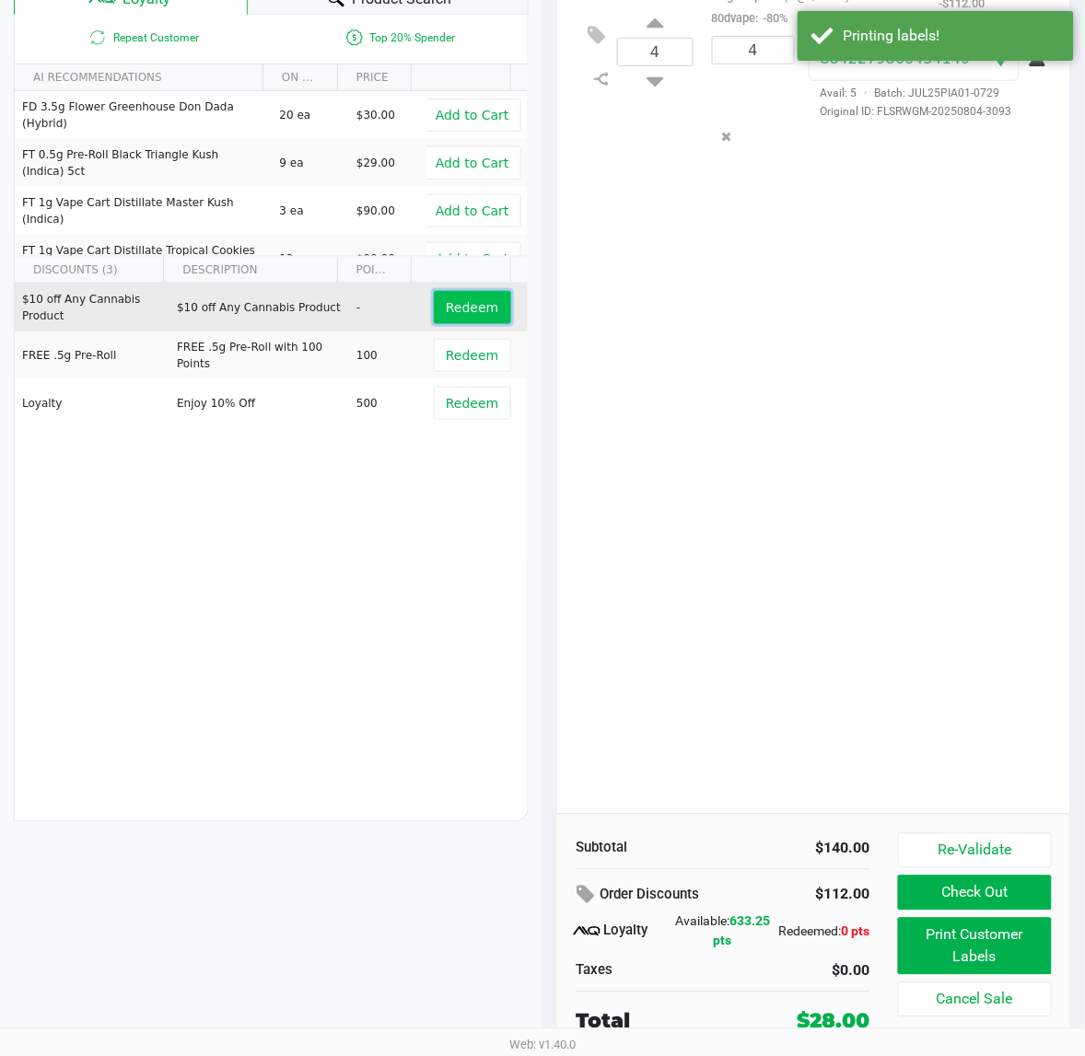
click at [462, 315] on span "Redeem" at bounding box center [472, 307] width 52 height 15
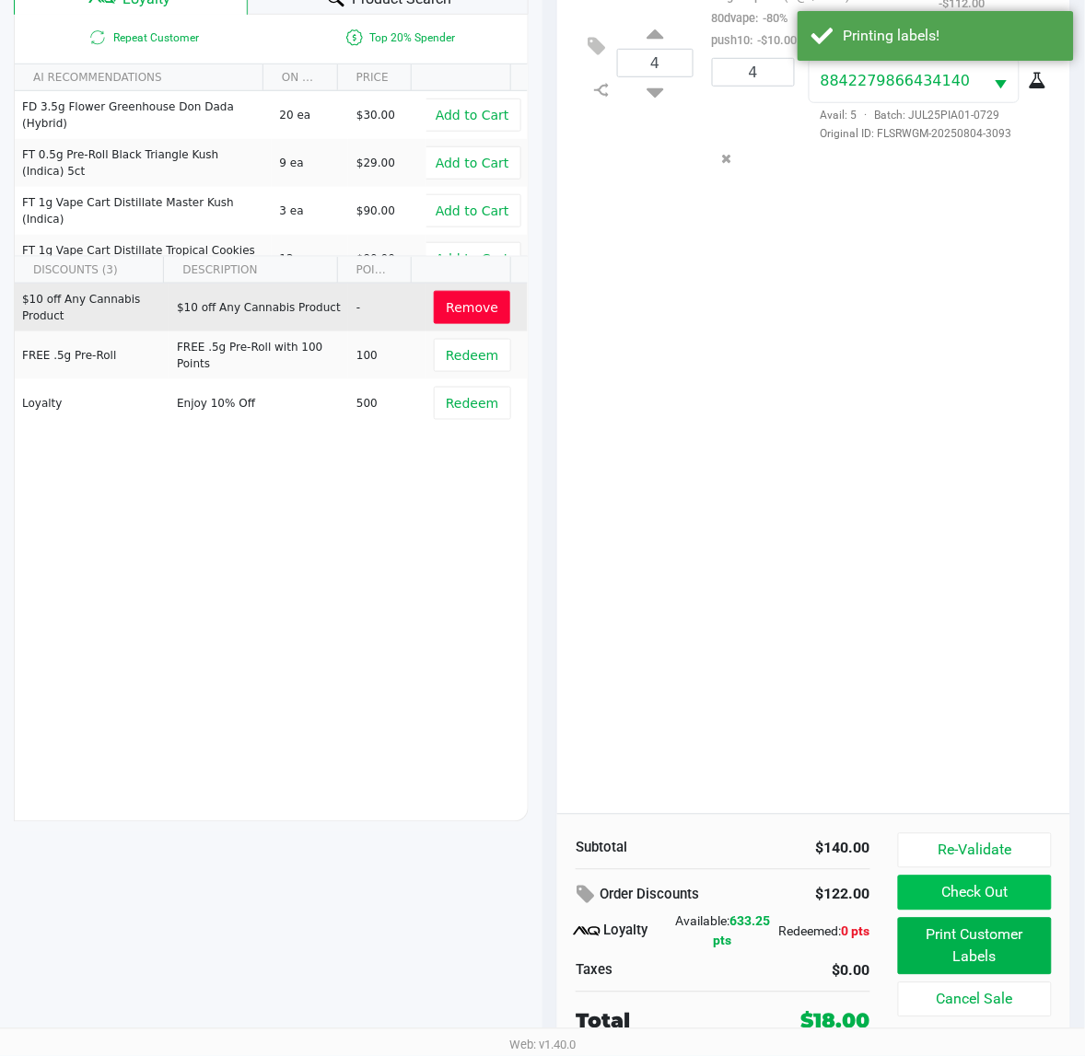
click at [991, 894] on button "Check Out" at bounding box center [975, 893] width 154 height 35
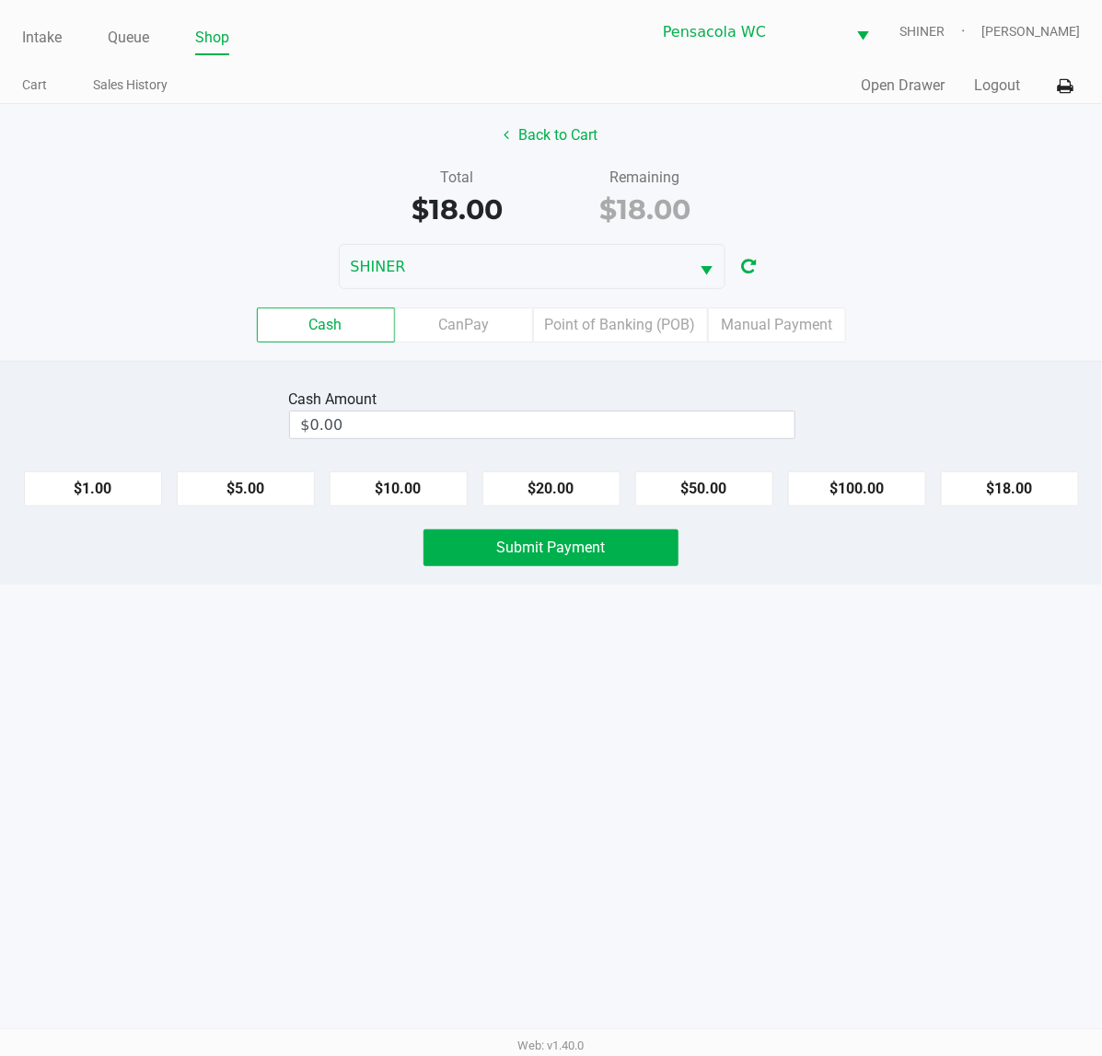
click at [558, 490] on button "$20.00" at bounding box center [552, 488] width 138 height 35
type input "$20.00"
click at [566, 553] on span "Submit Payment" at bounding box center [551, 547] width 109 height 17
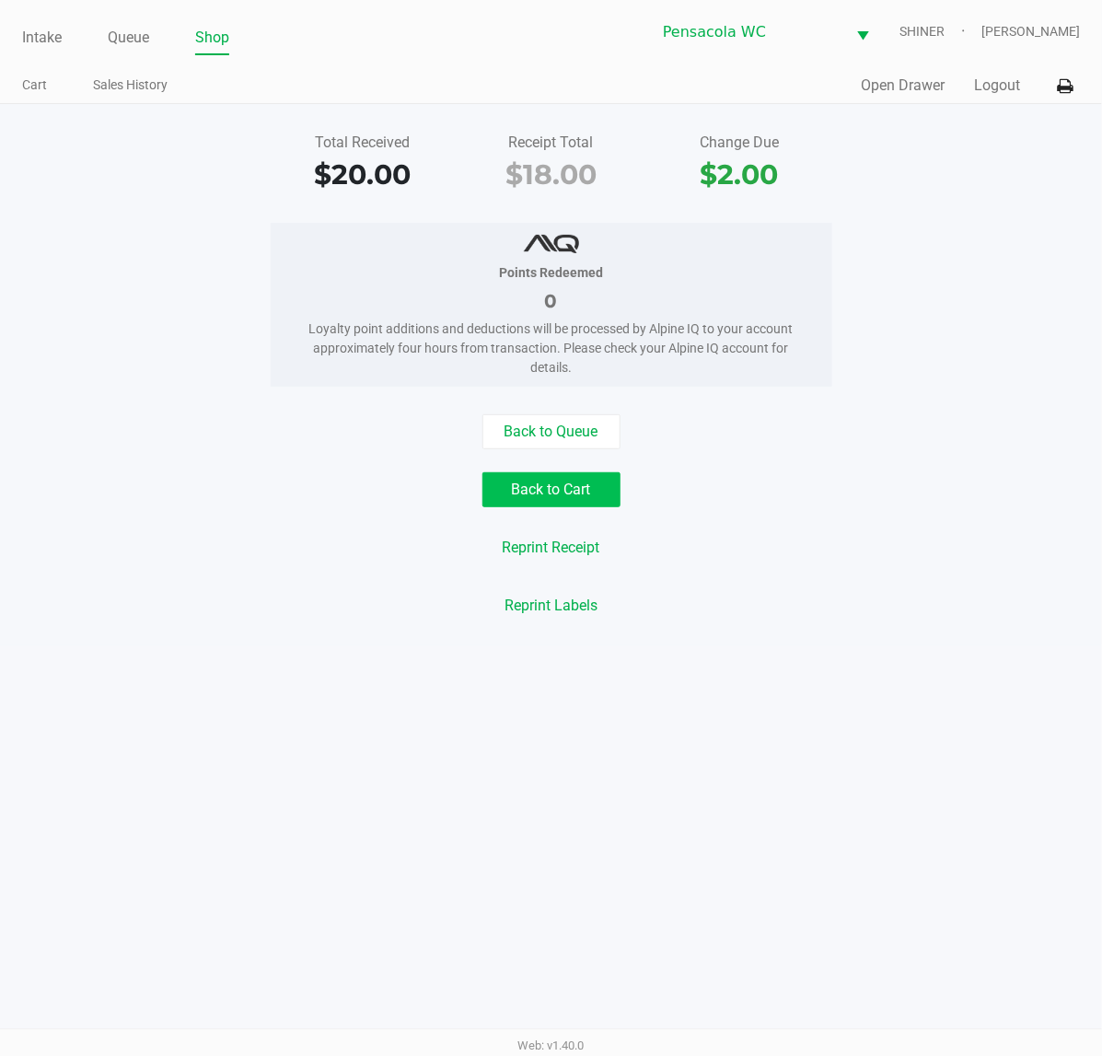
click at [558, 493] on button "Back to Cart" at bounding box center [552, 489] width 138 height 35
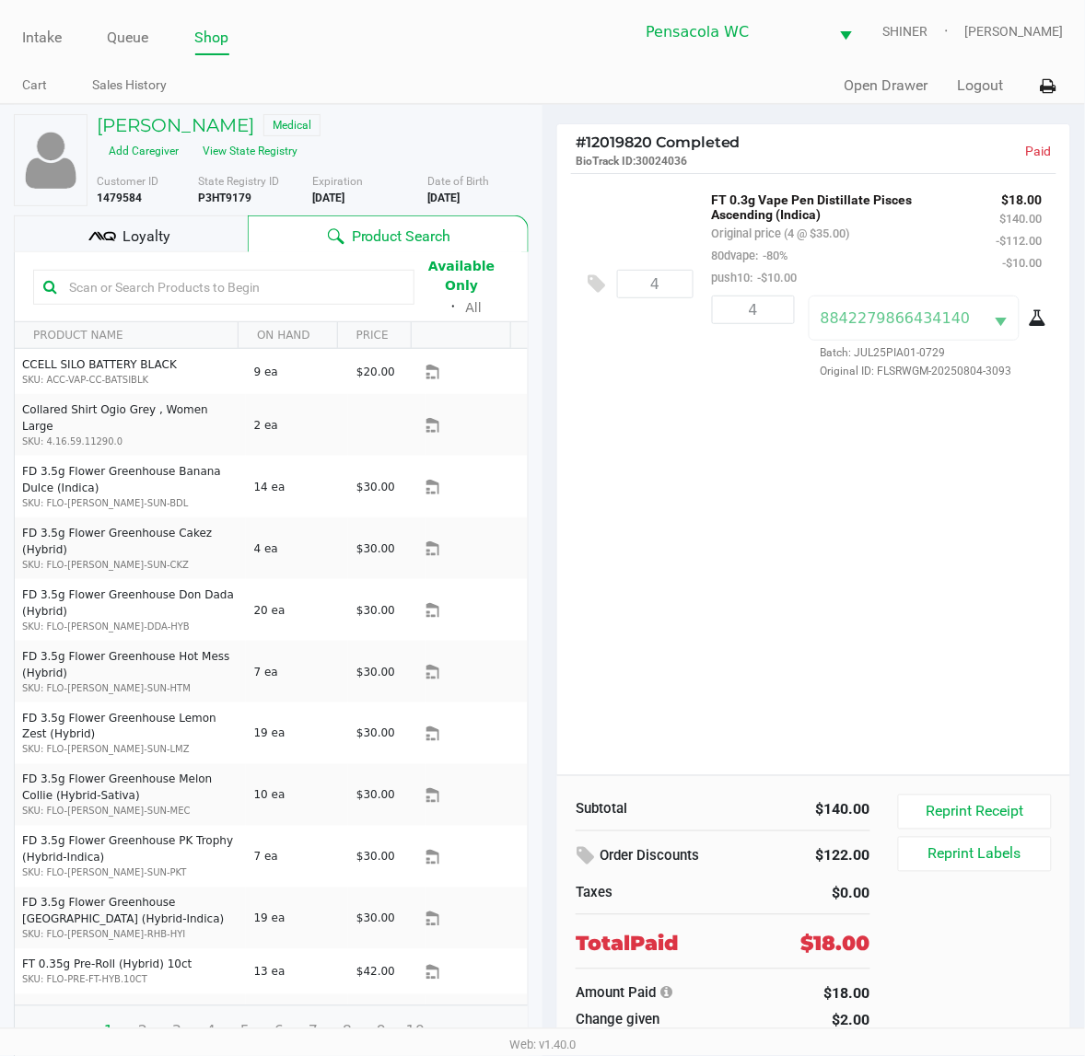
click at [41, 38] on link "Intake" at bounding box center [42, 38] width 40 height 26
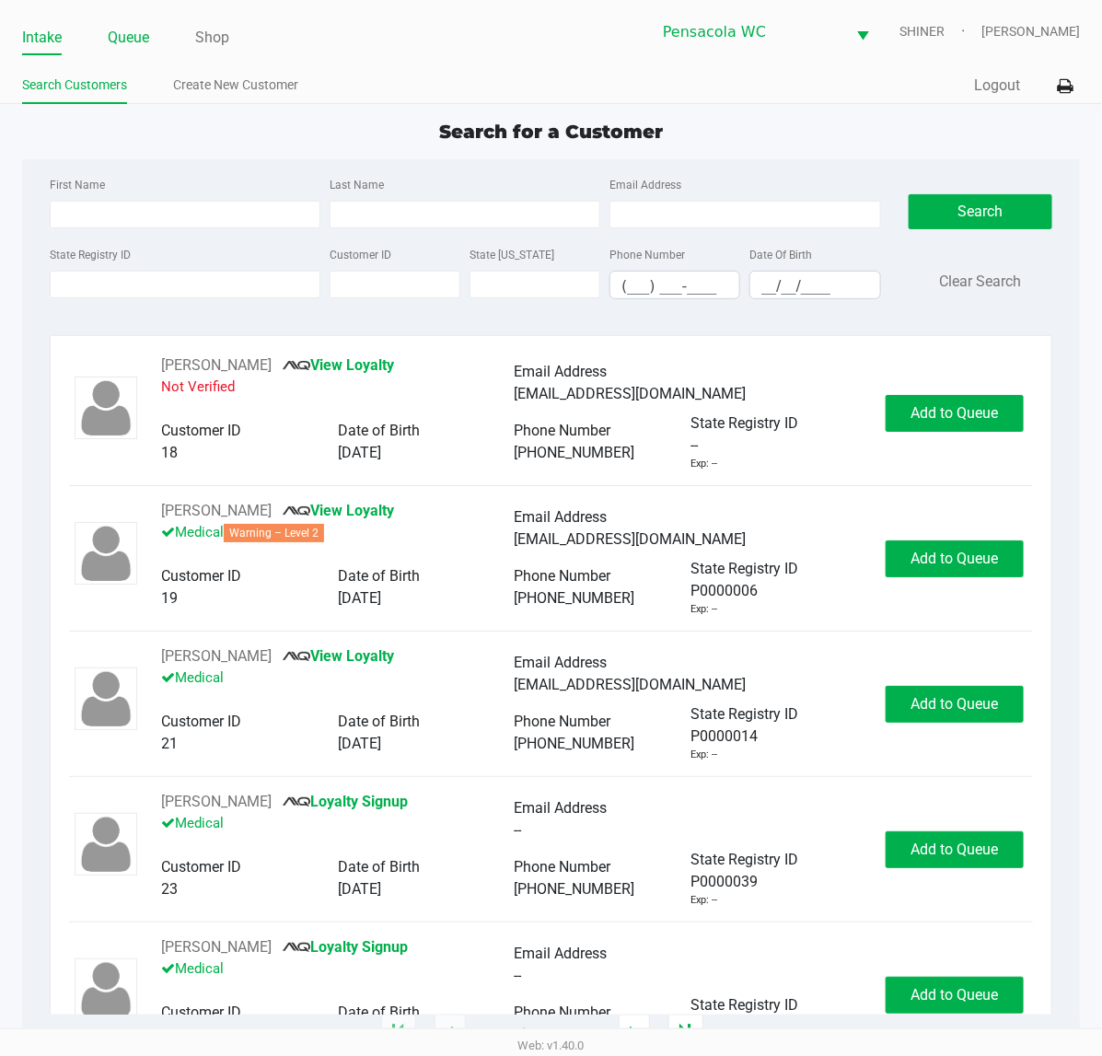
click at [120, 29] on link "Queue" at bounding box center [128, 38] width 41 height 26
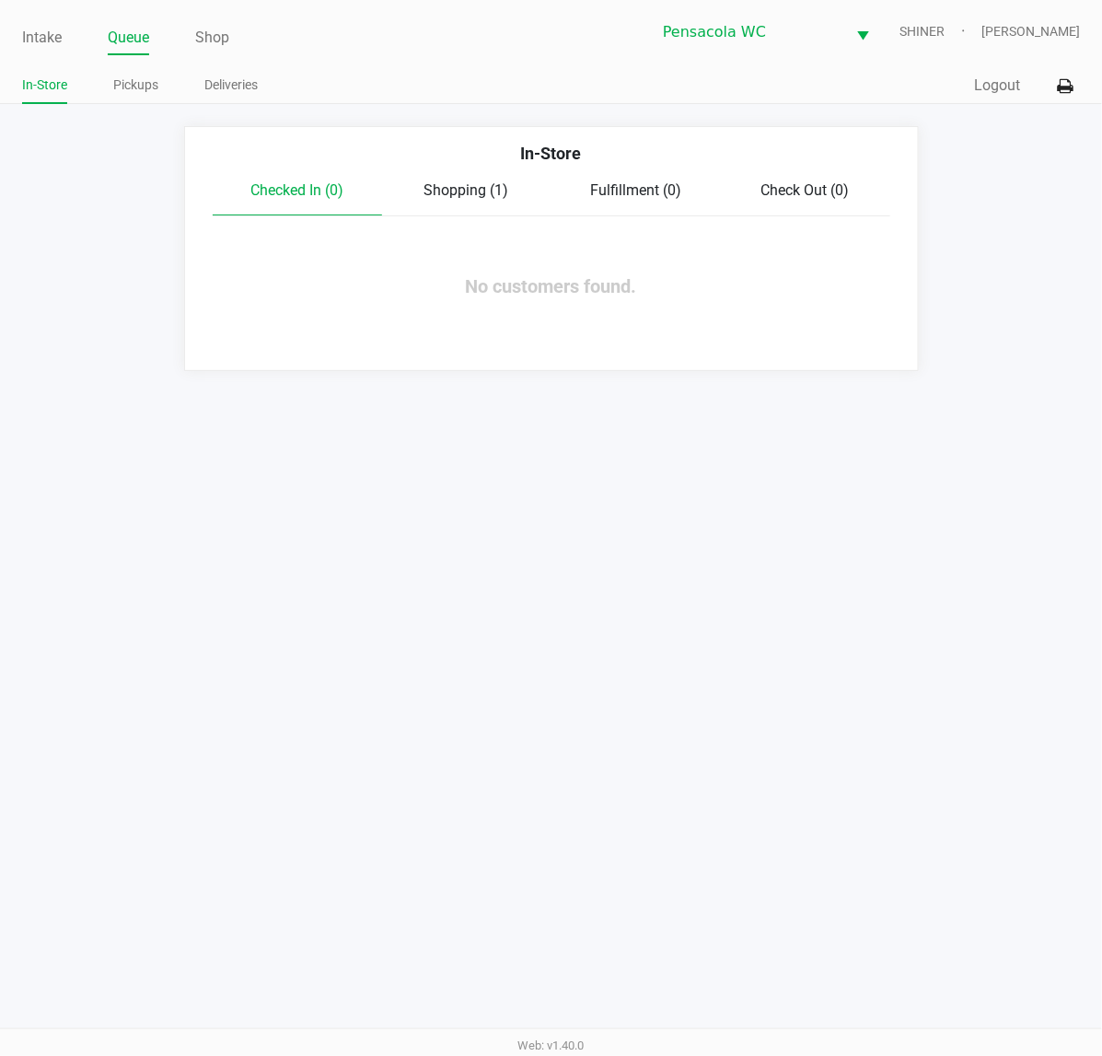
click at [138, 88] on link "Pickups" at bounding box center [135, 85] width 45 height 23
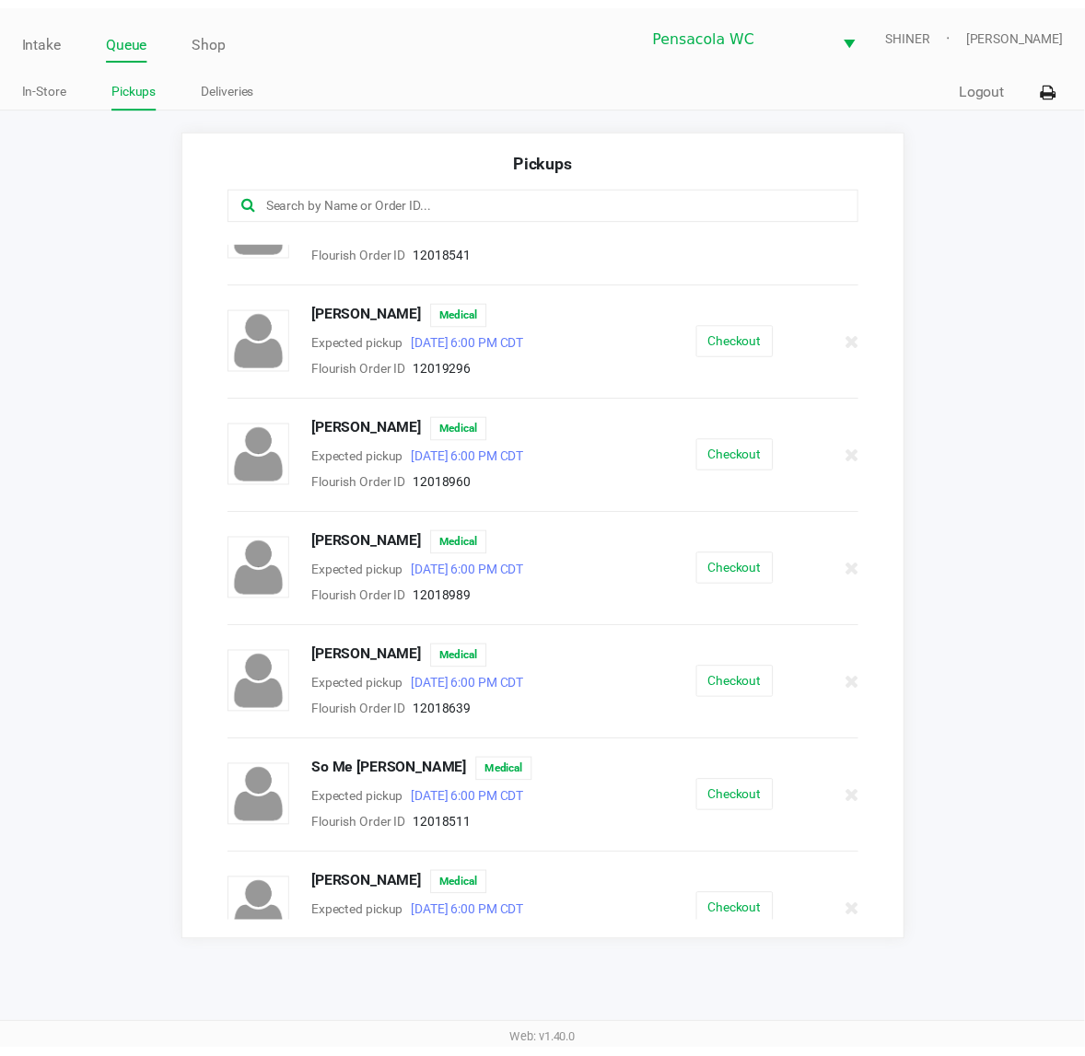
scroll to position [895, 0]
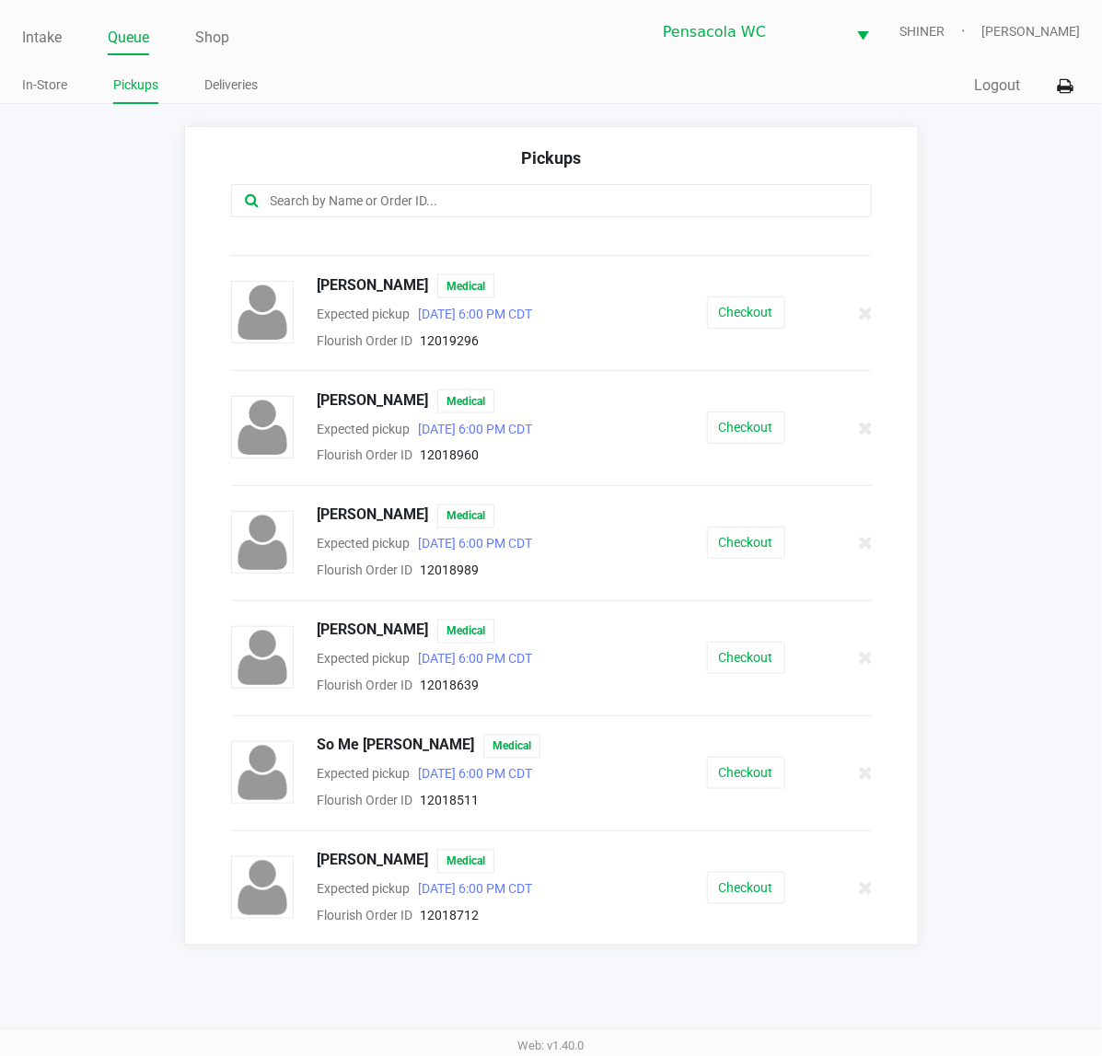
click at [766, 878] on button "Checkout" at bounding box center [746, 888] width 78 height 32
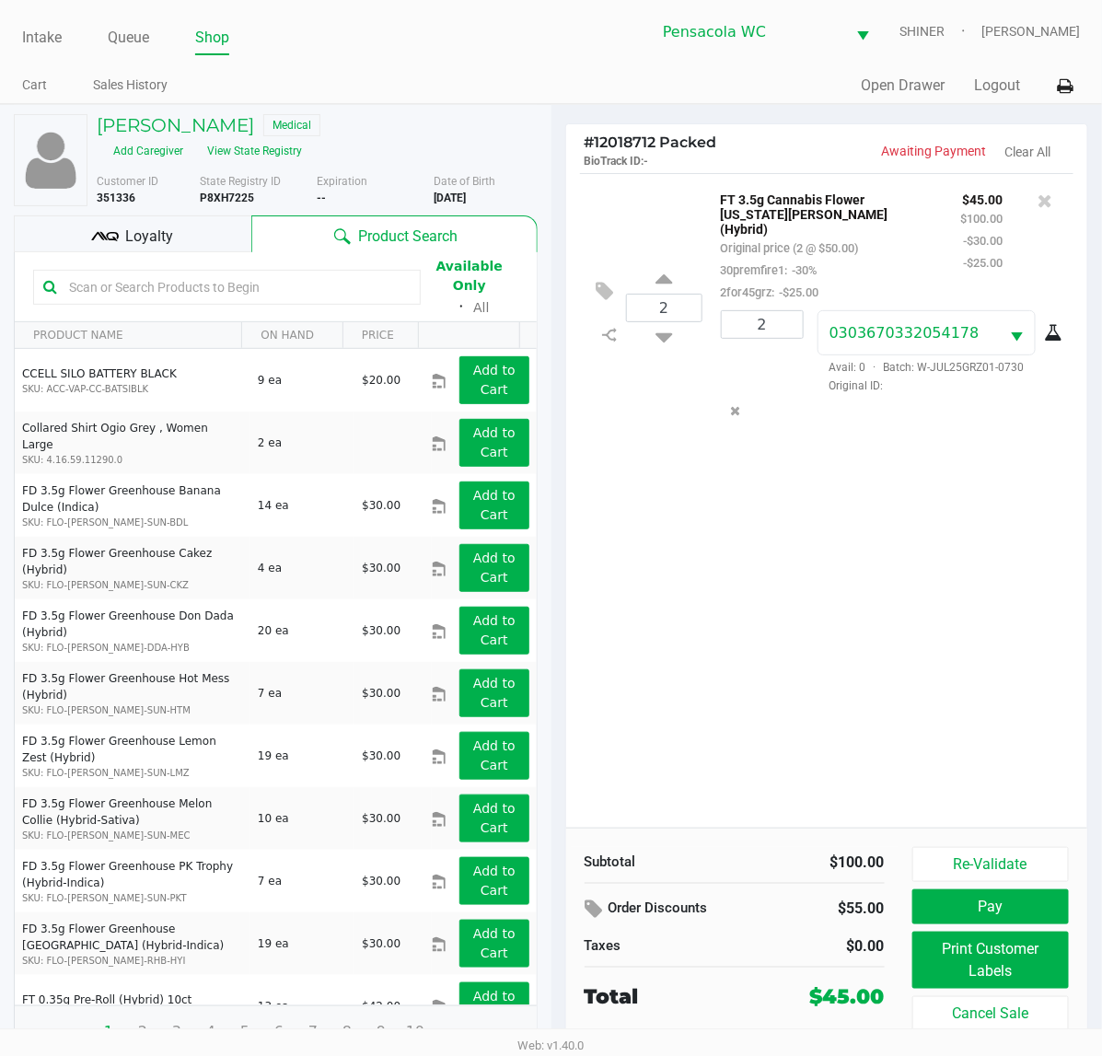
click at [196, 215] on div "Loyalty" at bounding box center [133, 233] width 238 height 37
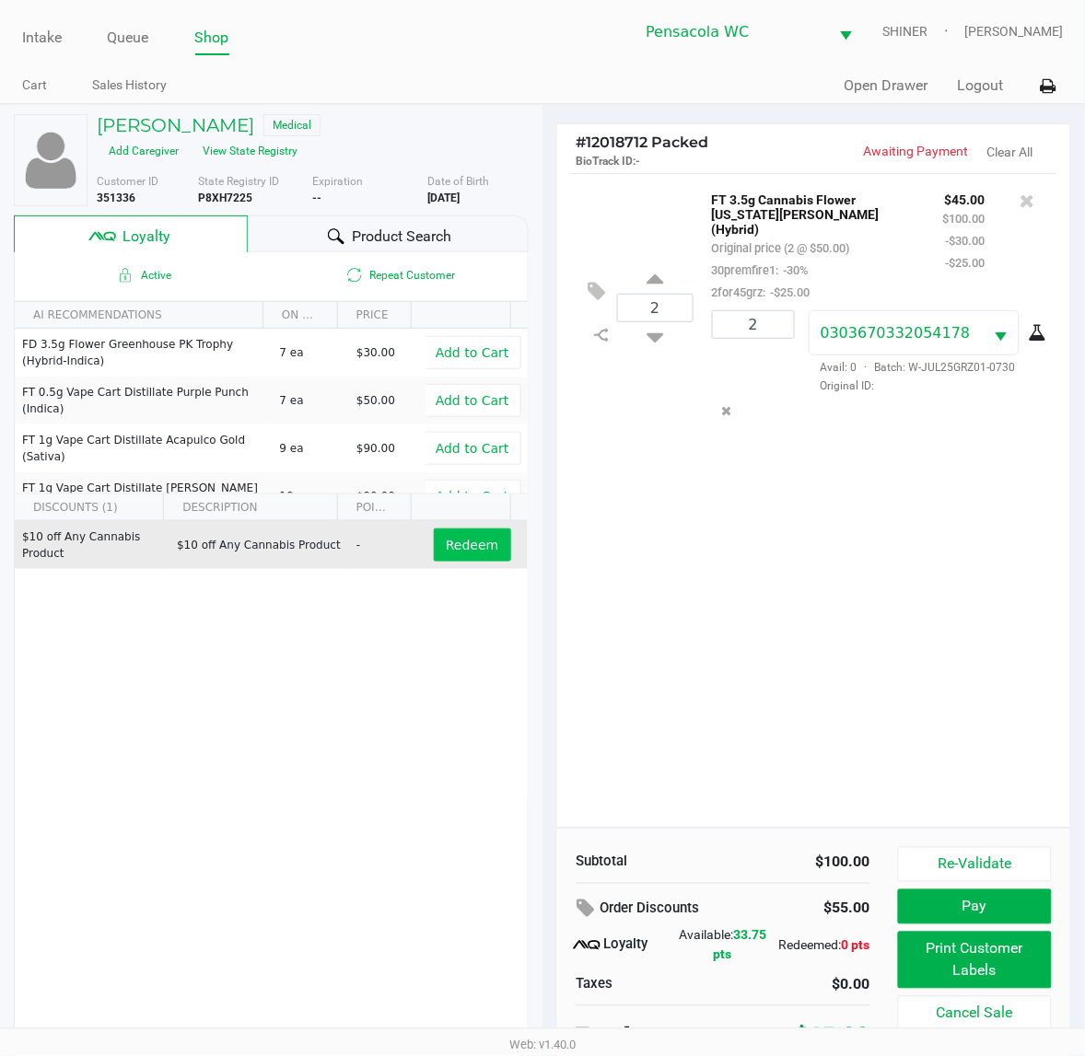
click at [448, 538] on span "Redeem" at bounding box center [472, 545] width 52 height 15
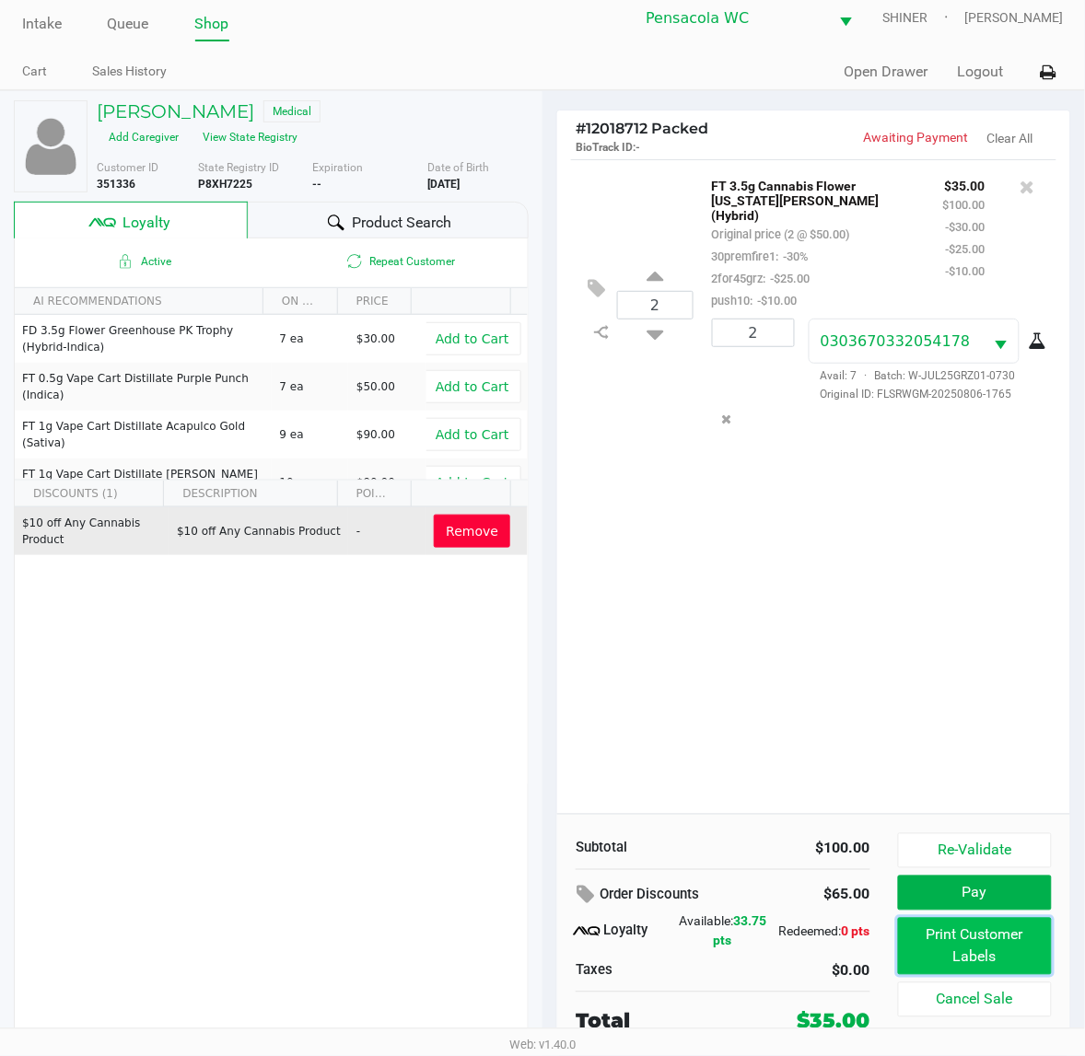
click at [1020, 942] on button "Print Customer Labels" at bounding box center [975, 946] width 154 height 57
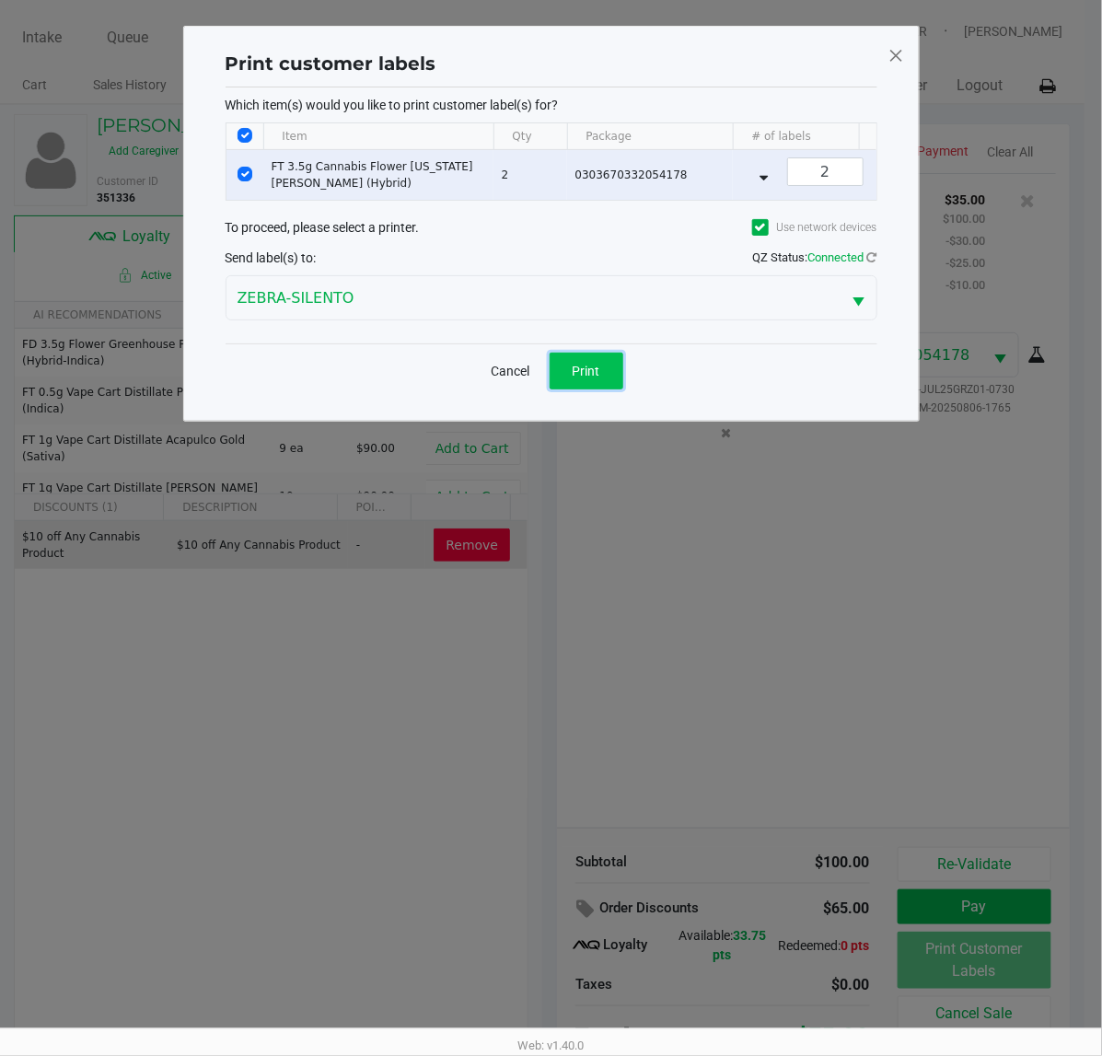
click at [606, 390] on button "Print" at bounding box center [587, 371] width 74 height 37
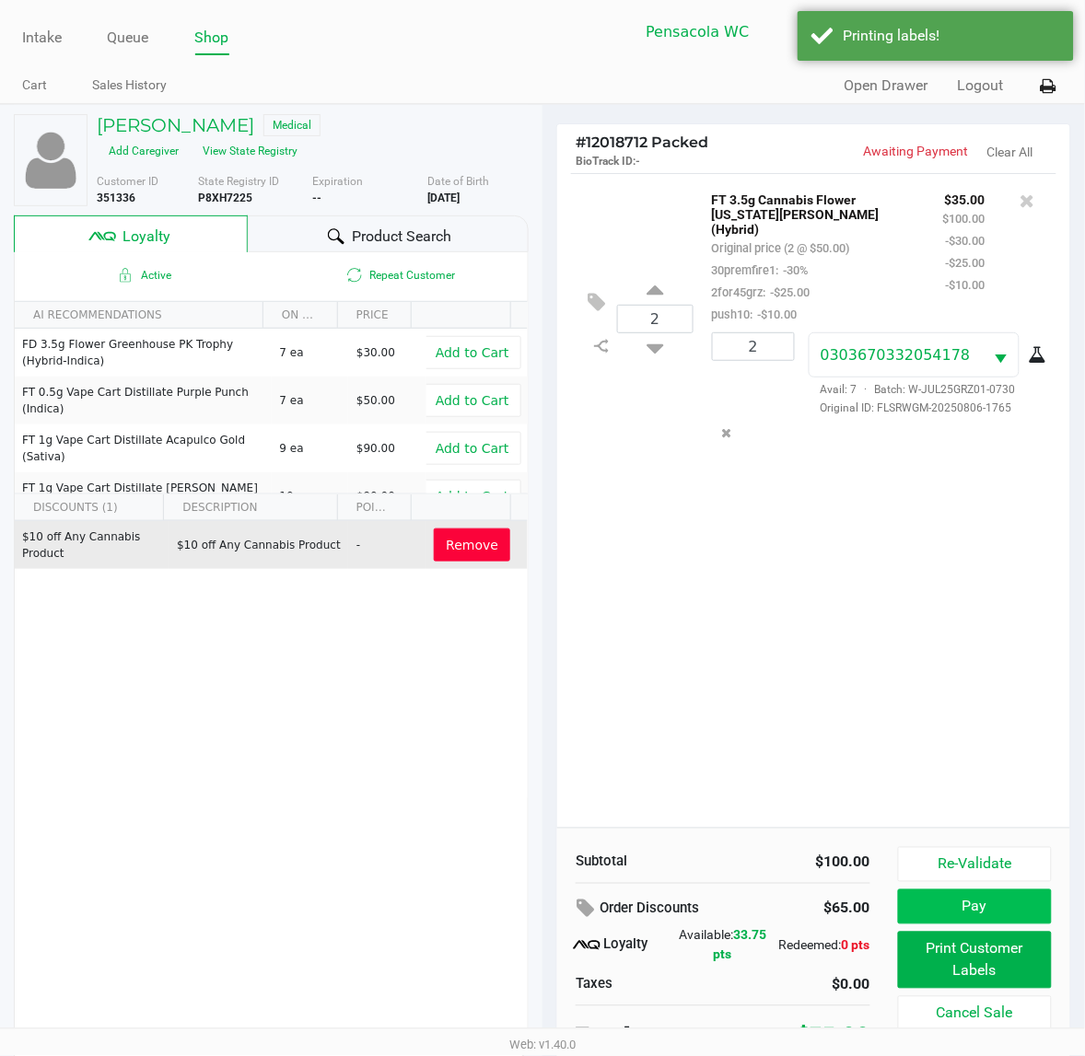
click at [991, 913] on button "Pay" at bounding box center [975, 907] width 154 height 35
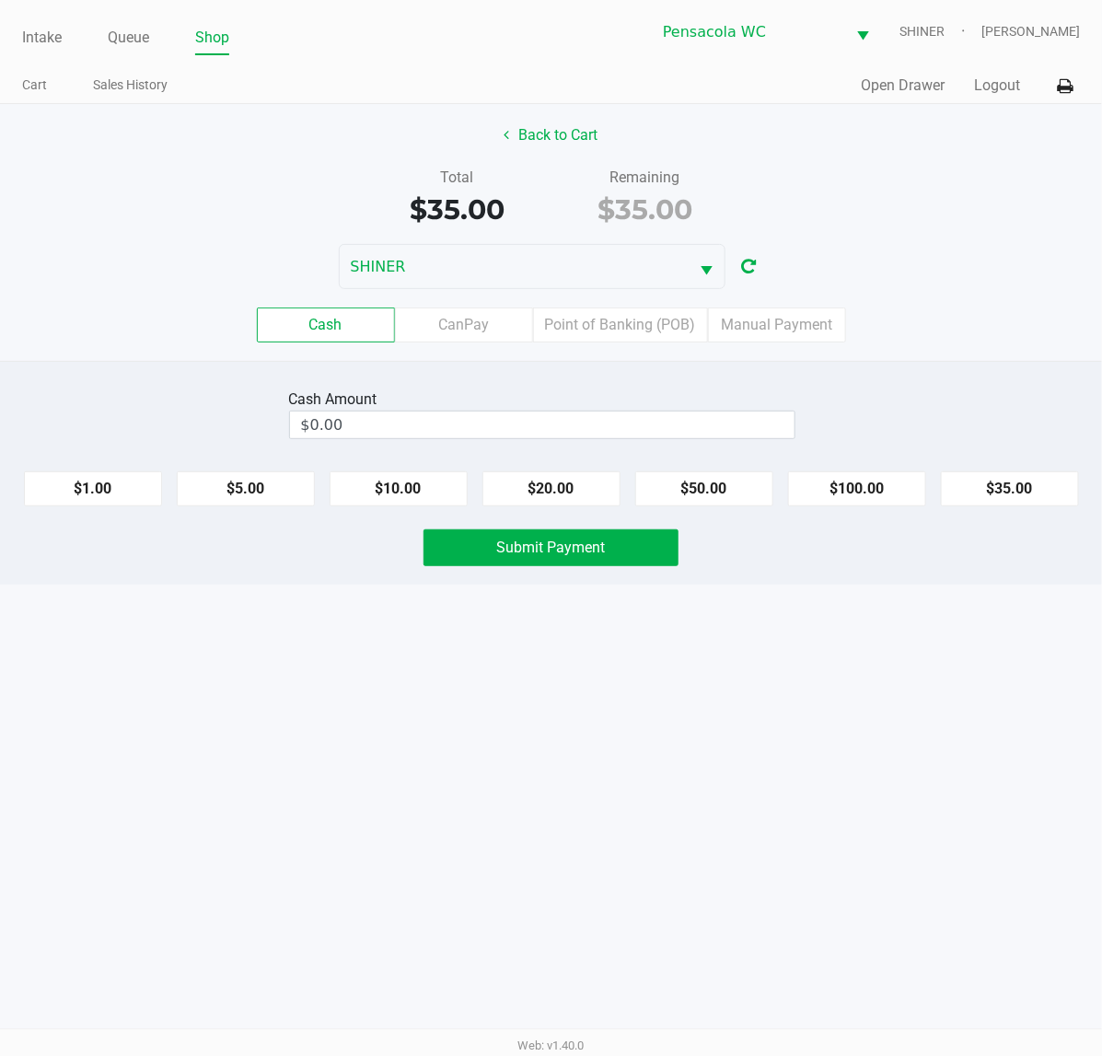
click at [1064, 86] on icon at bounding box center [1065, 86] width 16 height 13
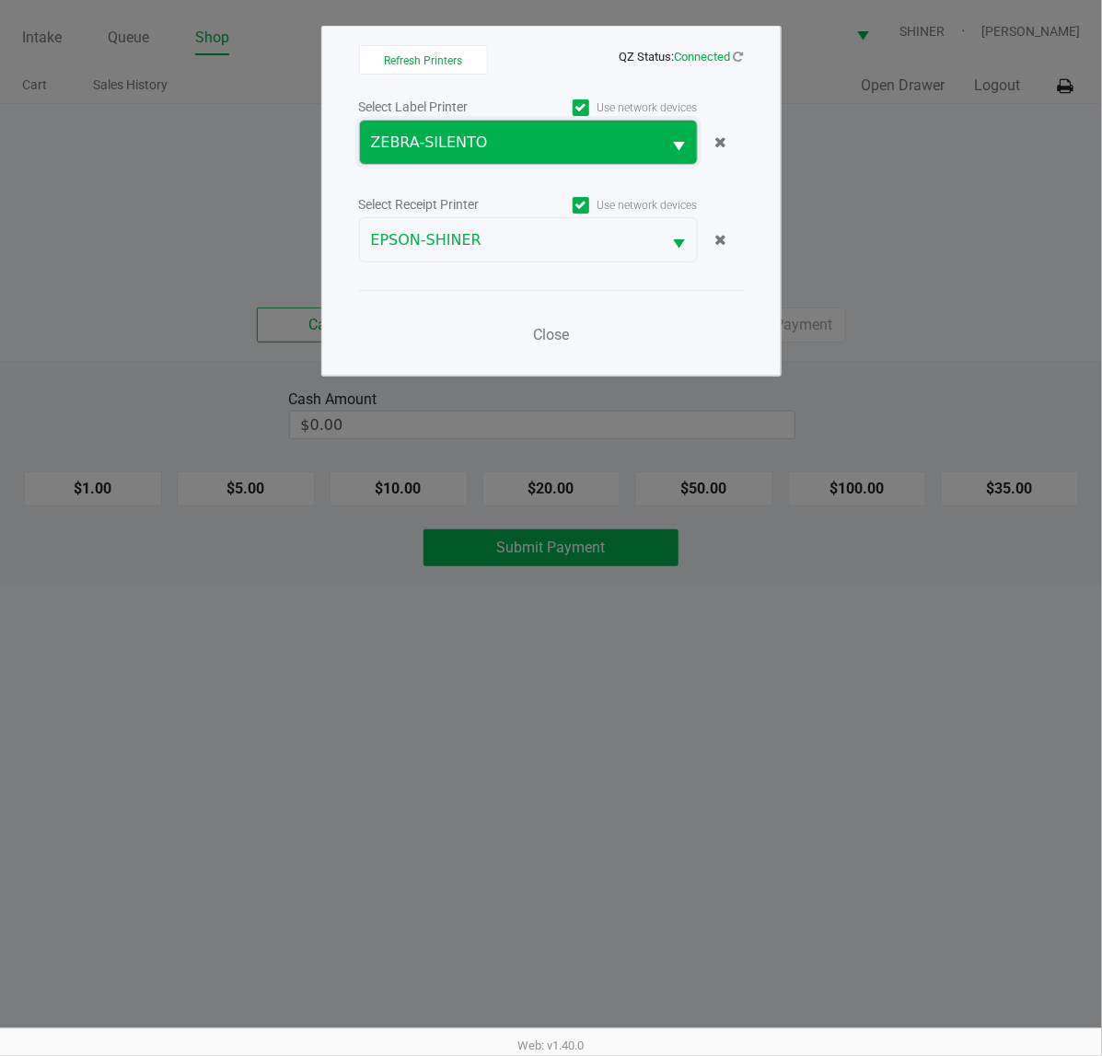
click at [563, 149] on span "ZEBRA-SILENTO" at bounding box center [511, 143] width 280 height 22
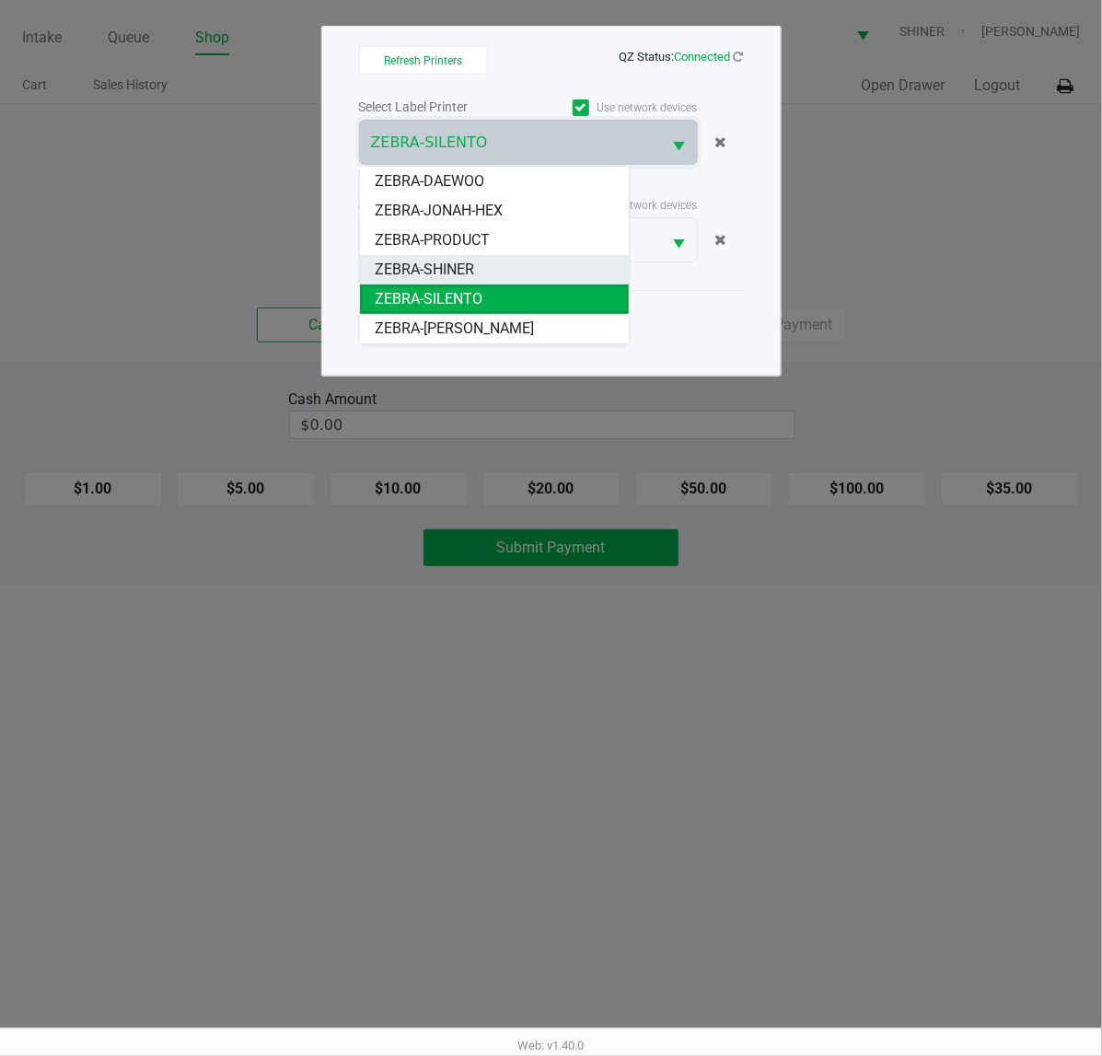
click at [522, 258] on li "ZEBRA-SHINER" at bounding box center [494, 269] width 269 height 29
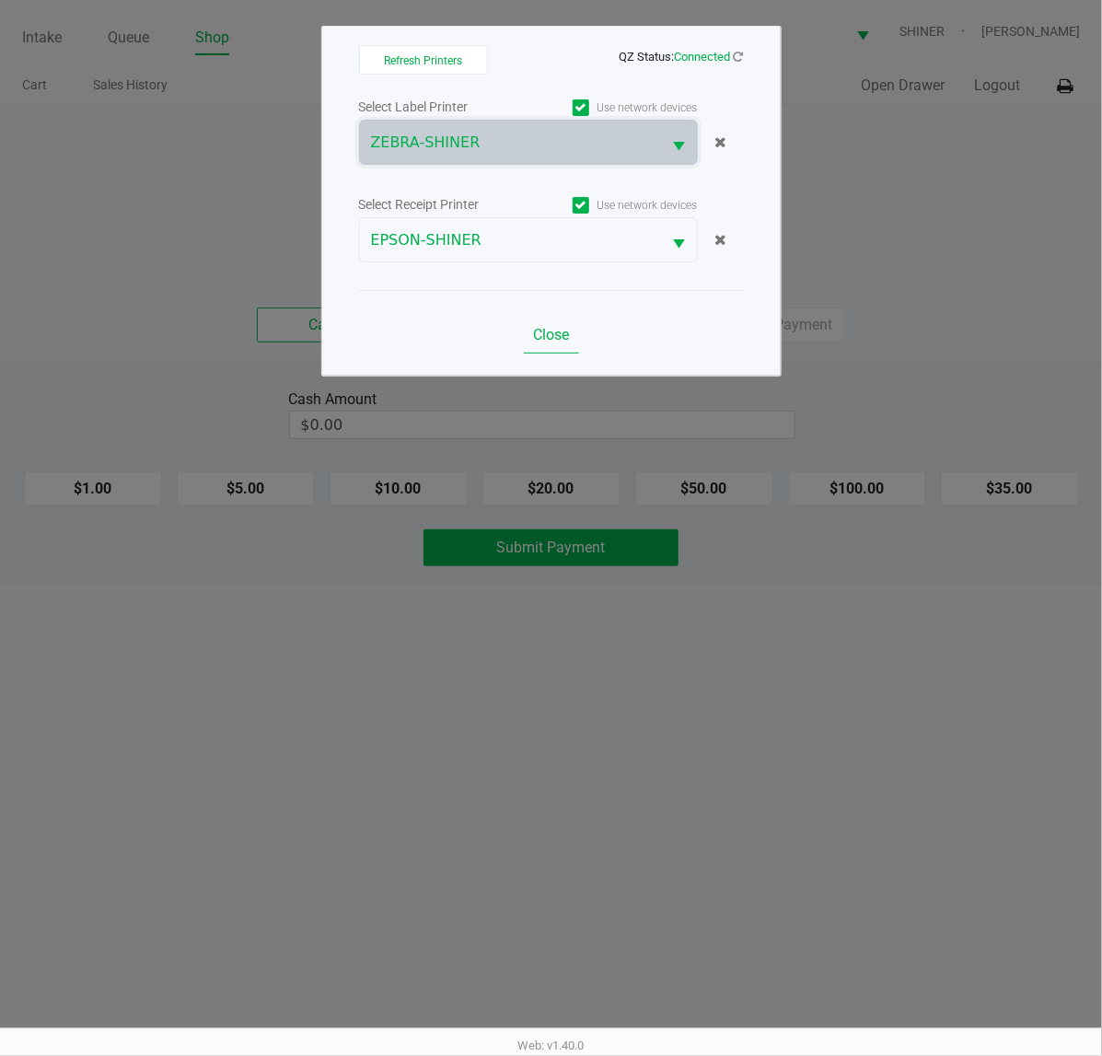
click at [559, 347] on button "Close" at bounding box center [551, 335] width 55 height 37
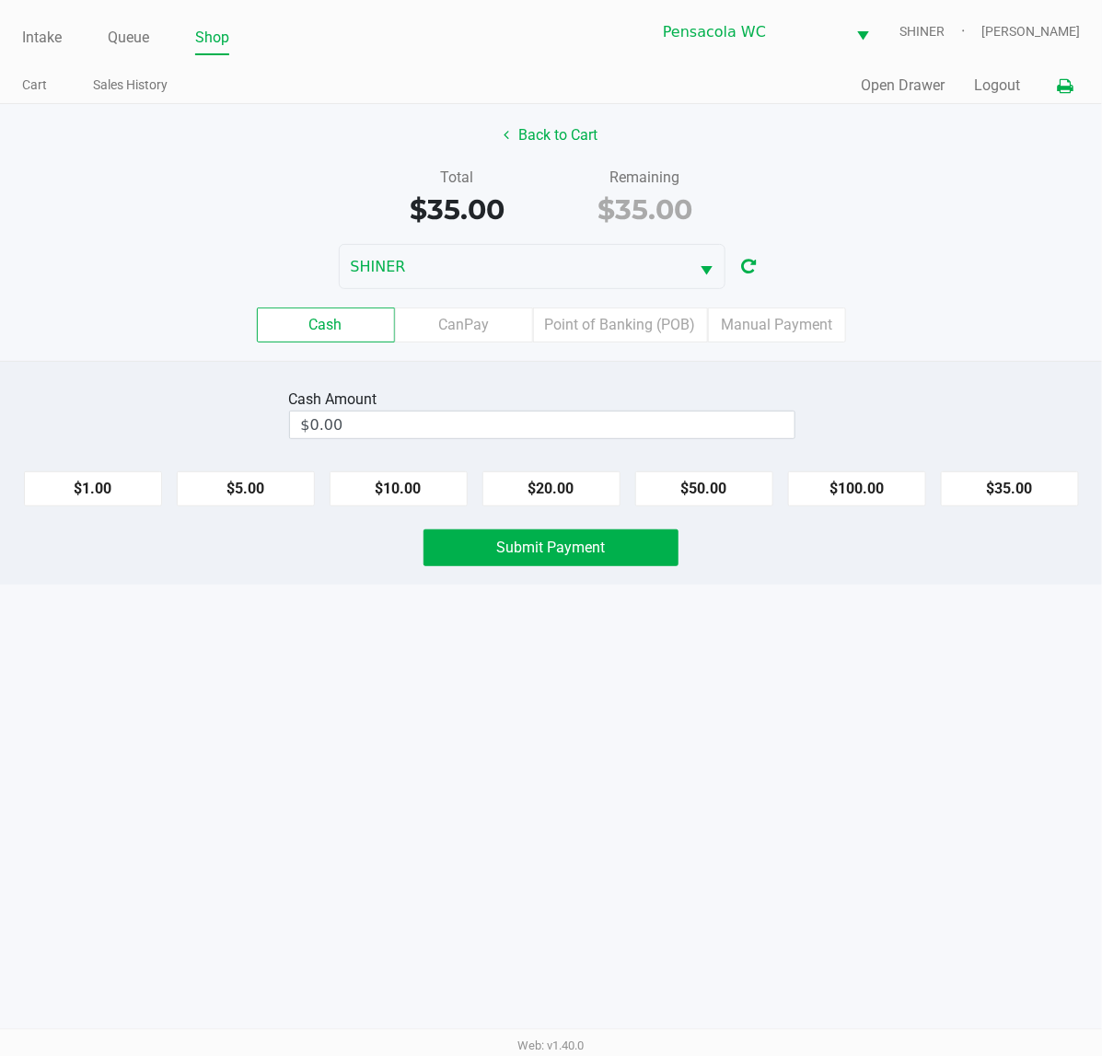
click at [867, 696] on div "Intake Queue Shop Pensacola [PERSON_NAME] [PERSON_NAME] Cart Sales History Quic…" at bounding box center [551, 528] width 1102 height 1056
click at [449, 328] on label "CanPay" at bounding box center [464, 325] width 138 height 35
click at [0, 0] on 2 "CanPay" at bounding box center [0, 0] width 0 height 0
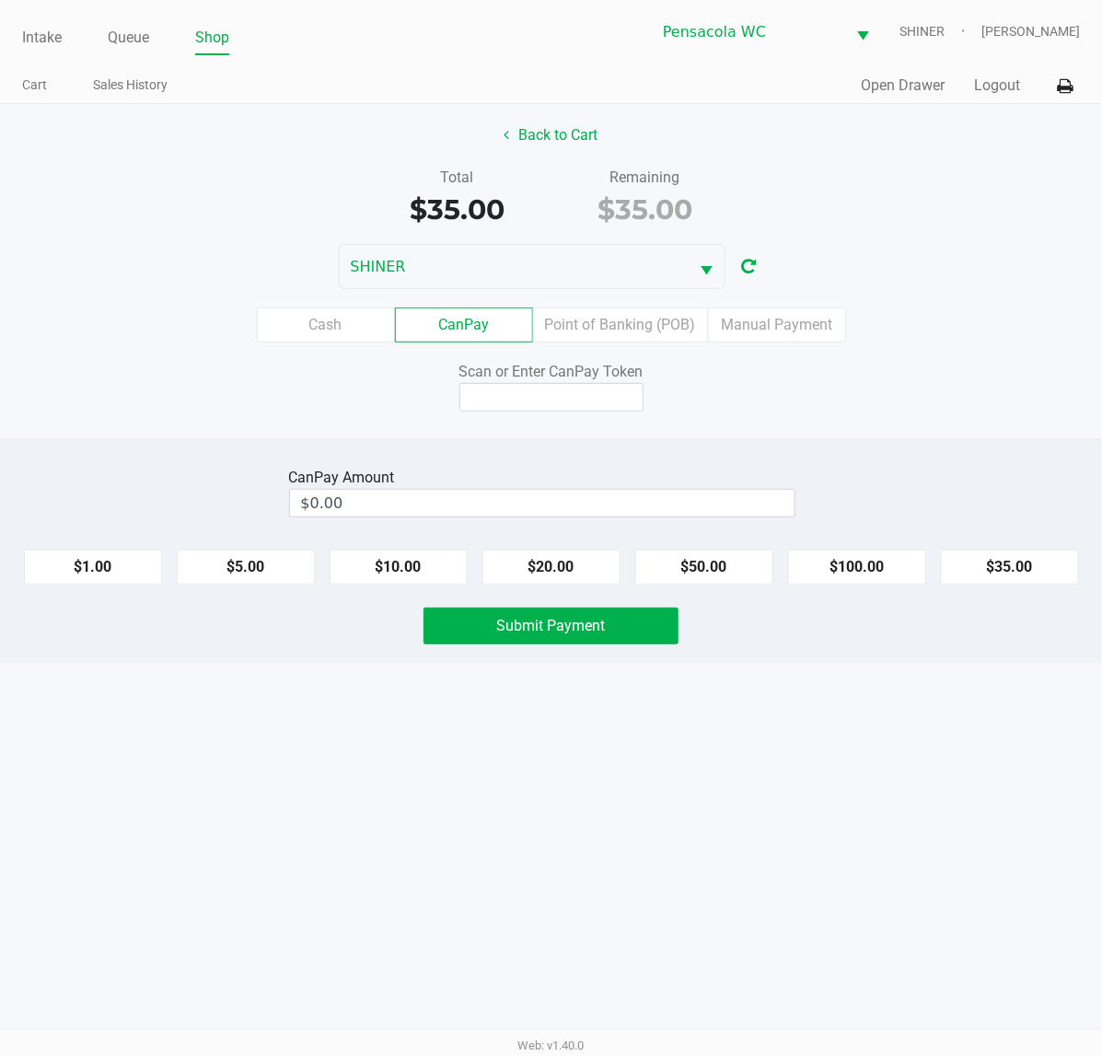
click at [987, 528] on div "CanPay Amount $0.00 $1.00 $5.00 $10.00 $20.00 $50.00 $100.00 $35.00 Submit Paym…" at bounding box center [551, 551] width 1102 height 224
click at [1013, 567] on button "$35.00" at bounding box center [1010, 567] width 138 height 35
type input "$35.00"
click at [577, 397] on input at bounding box center [551, 397] width 184 height 29
type input "Q2221063Q"
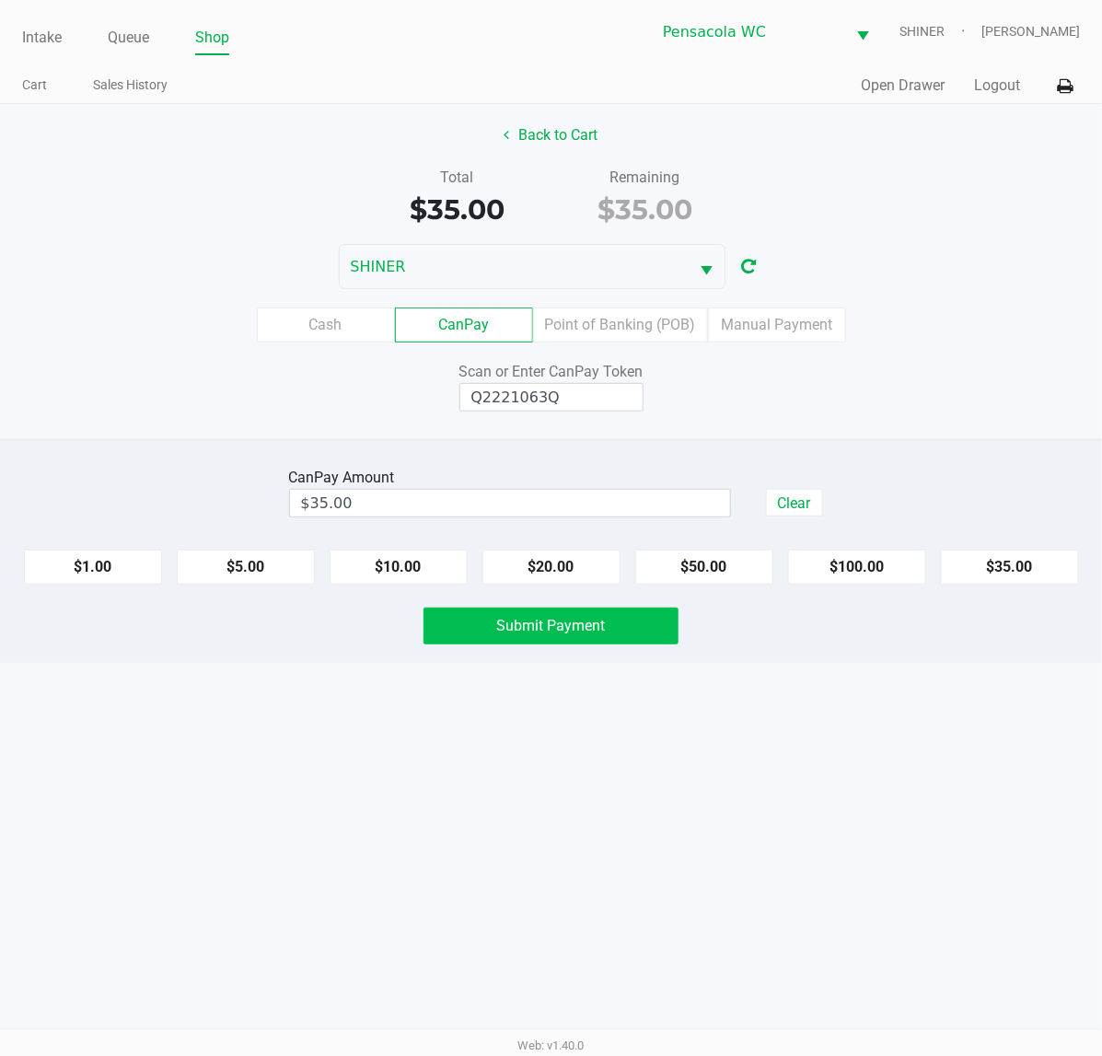
click at [620, 622] on button "Submit Payment" at bounding box center [551, 626] width 255 height 37
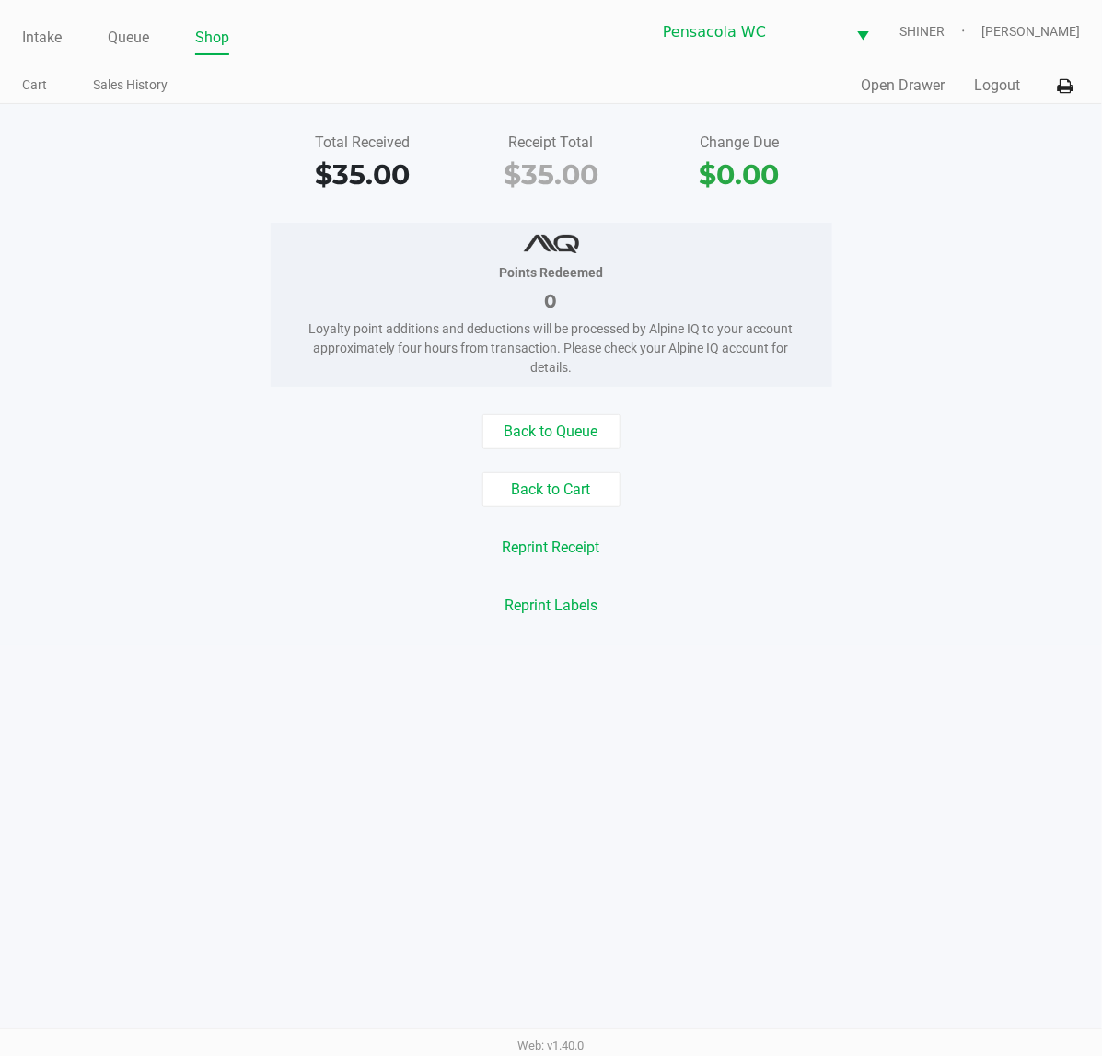
click at [983, 84] on button "Logout" at bounding box center [997, 86] width 46 height 22
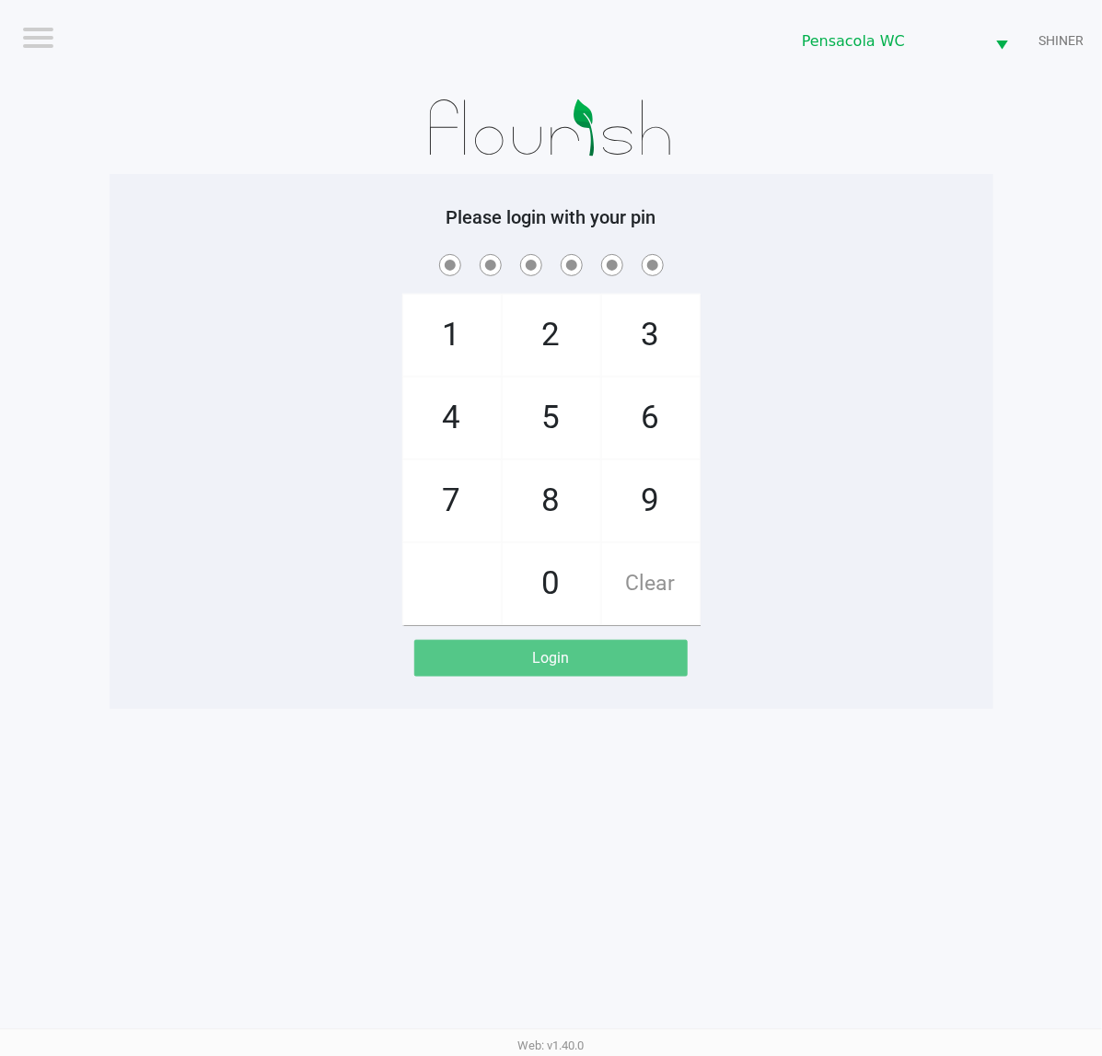
click at [293, 408] on div "1 4 7 2 5 8 0 3 6 9 Clear" at bounding box center [552, 437] width 884 height 375
checkbox input "true"
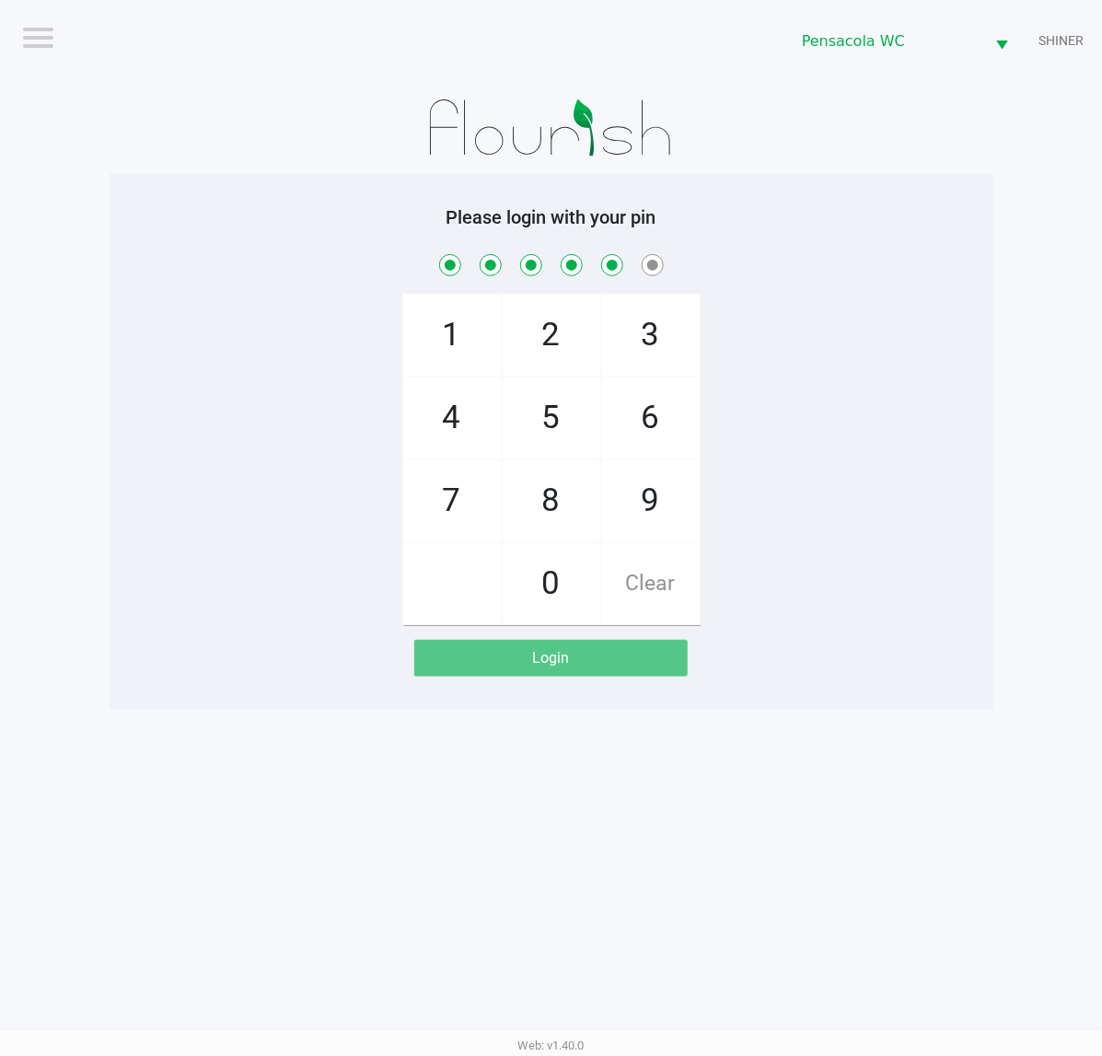
checkbox input "true"
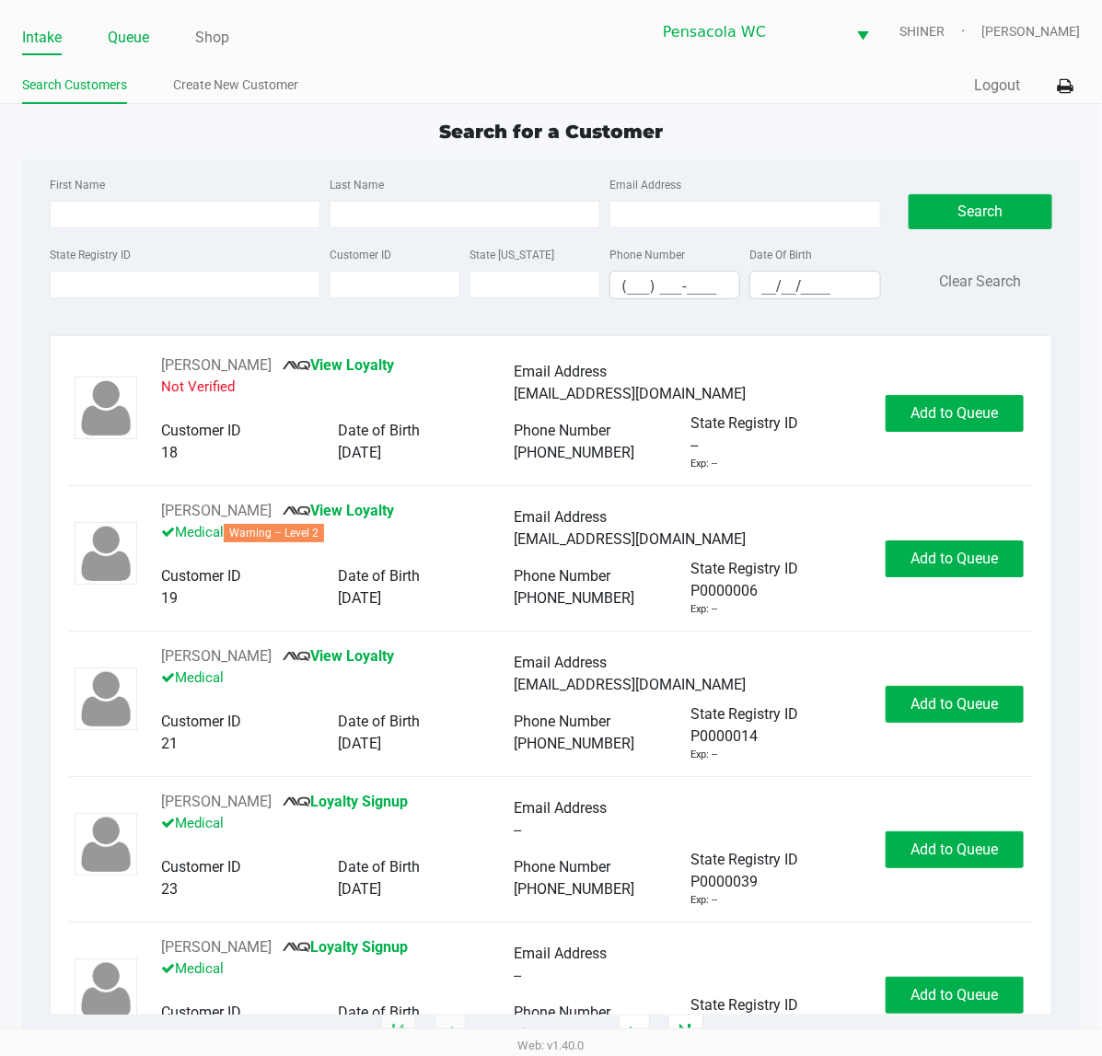
click at [125, 44] on link "Queue" at bounding box center [128, 38] width 41 height 26
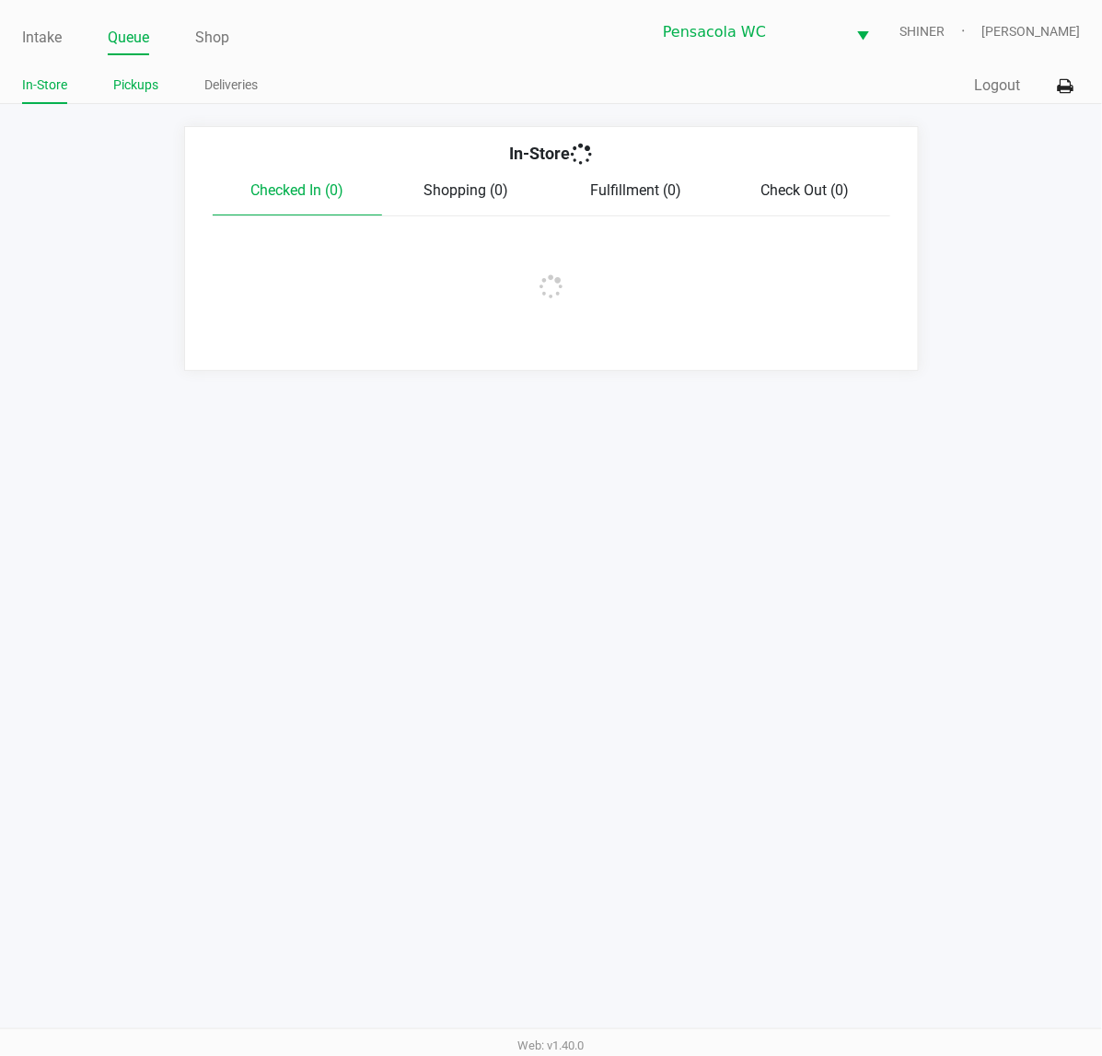
click at [134, 86] on link "Pickups" at bounding box center [135, 85] width 45 height 23
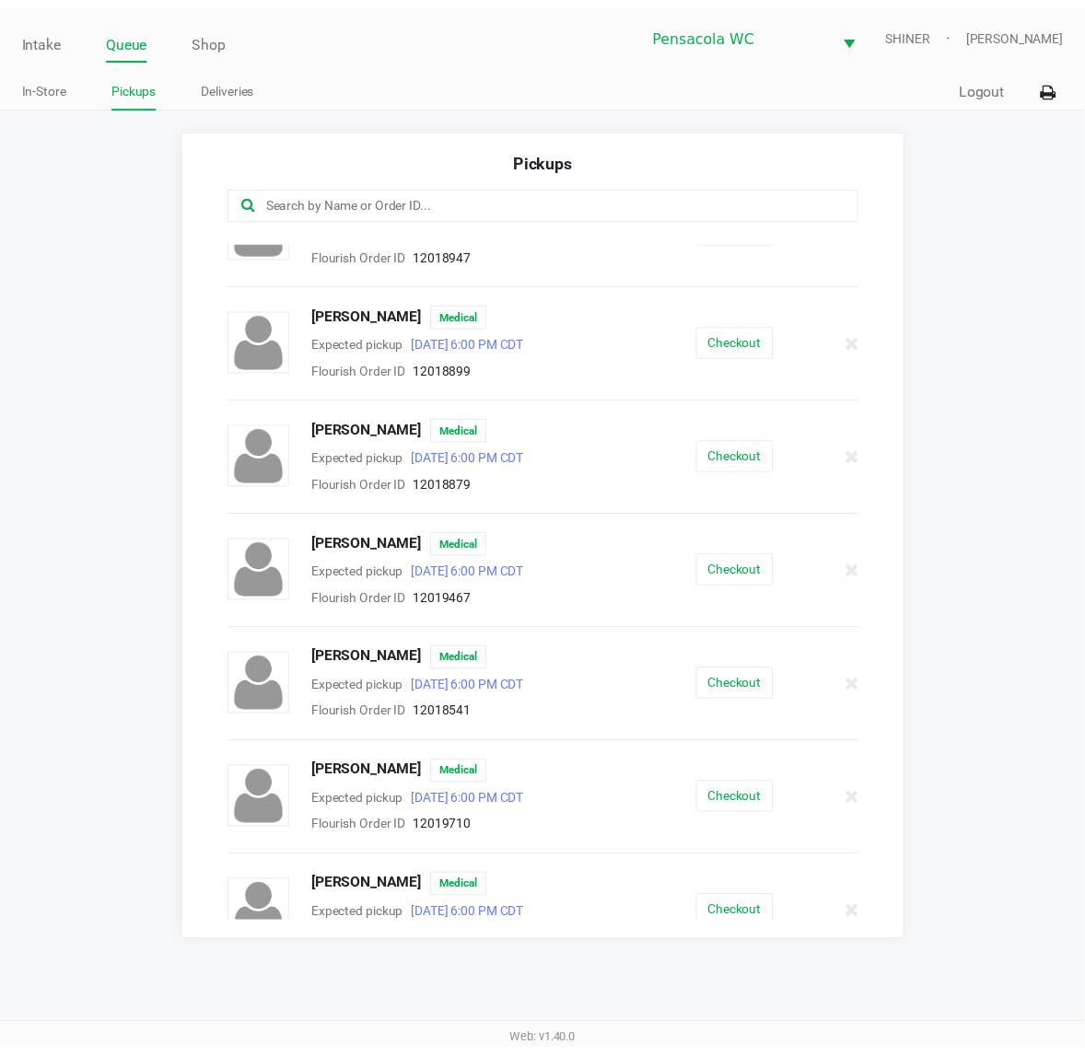
scroll to position [444, 0]
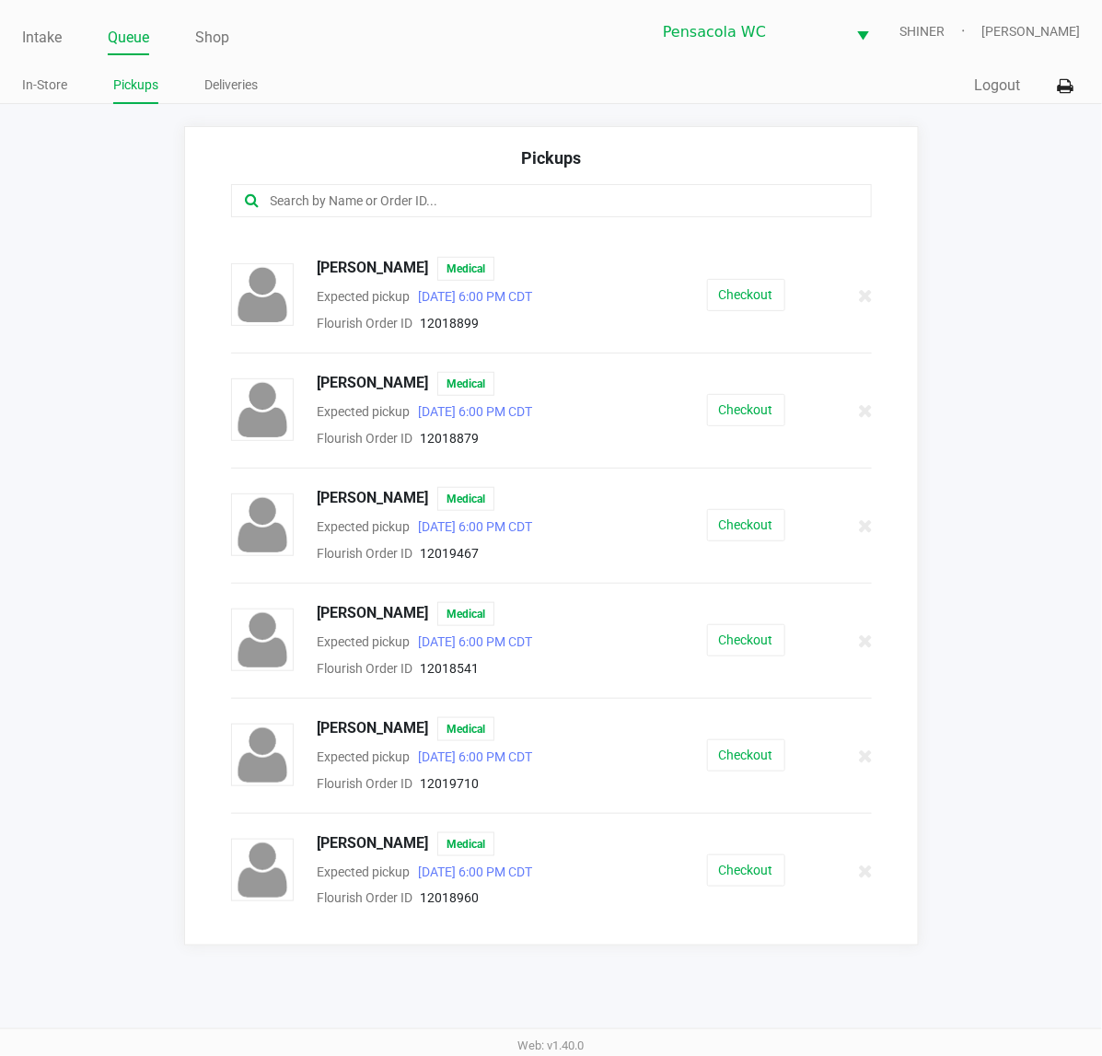
click at [751, 414] on button "Checkout" at bounding box center [746, 410] width 78 height 32
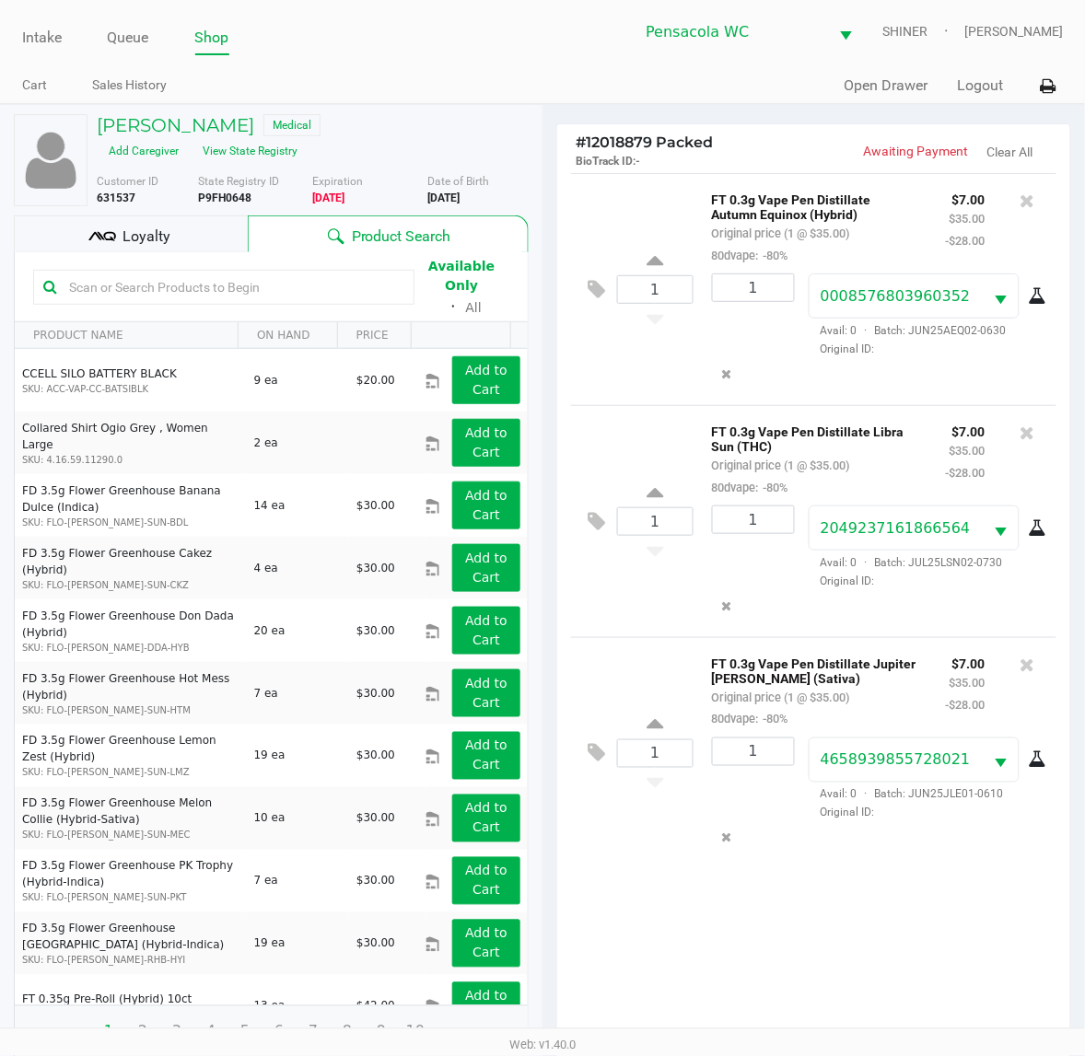
click at [184, 221] on div "Loyalty" at bounding box center [131, 233] width 234 height 37
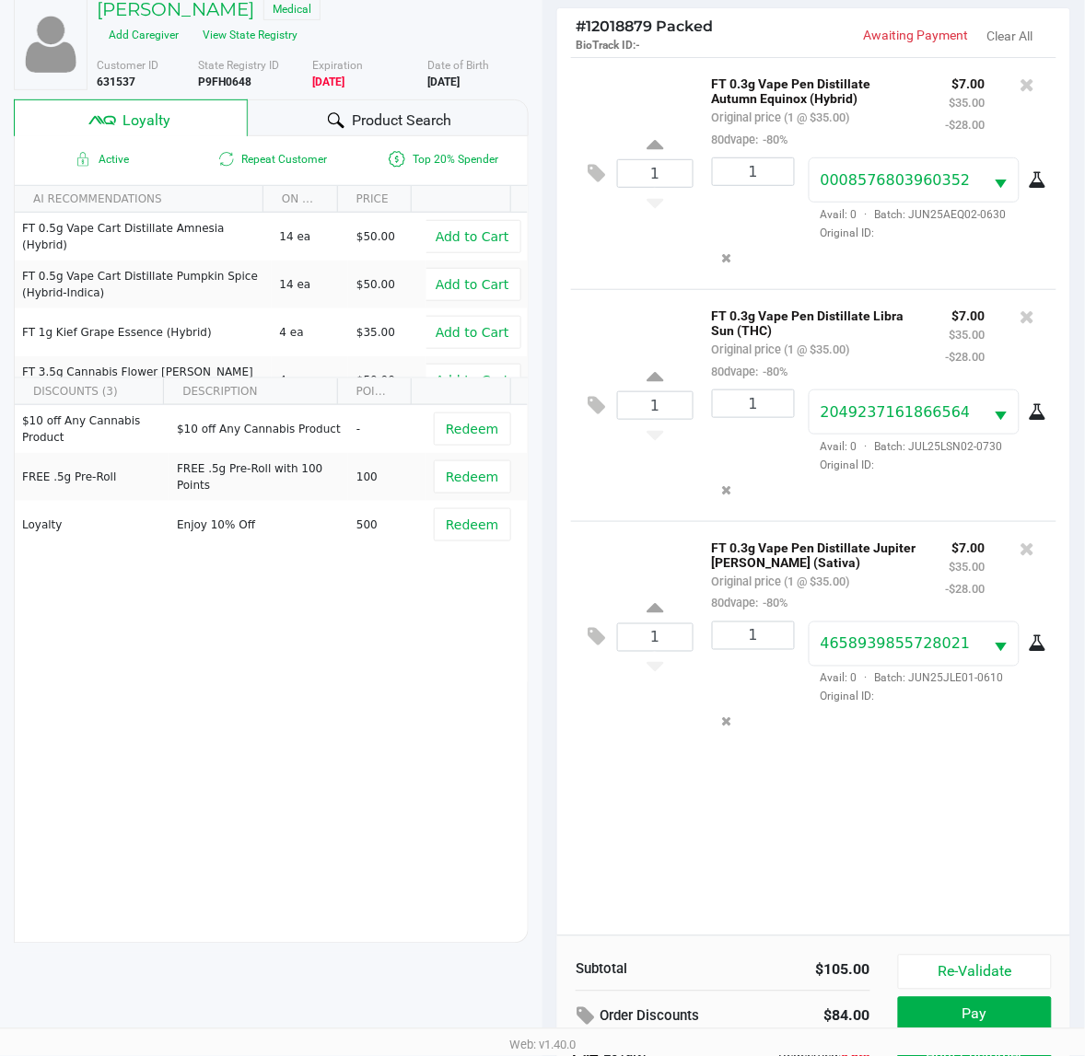
scroll to position [239, 0]
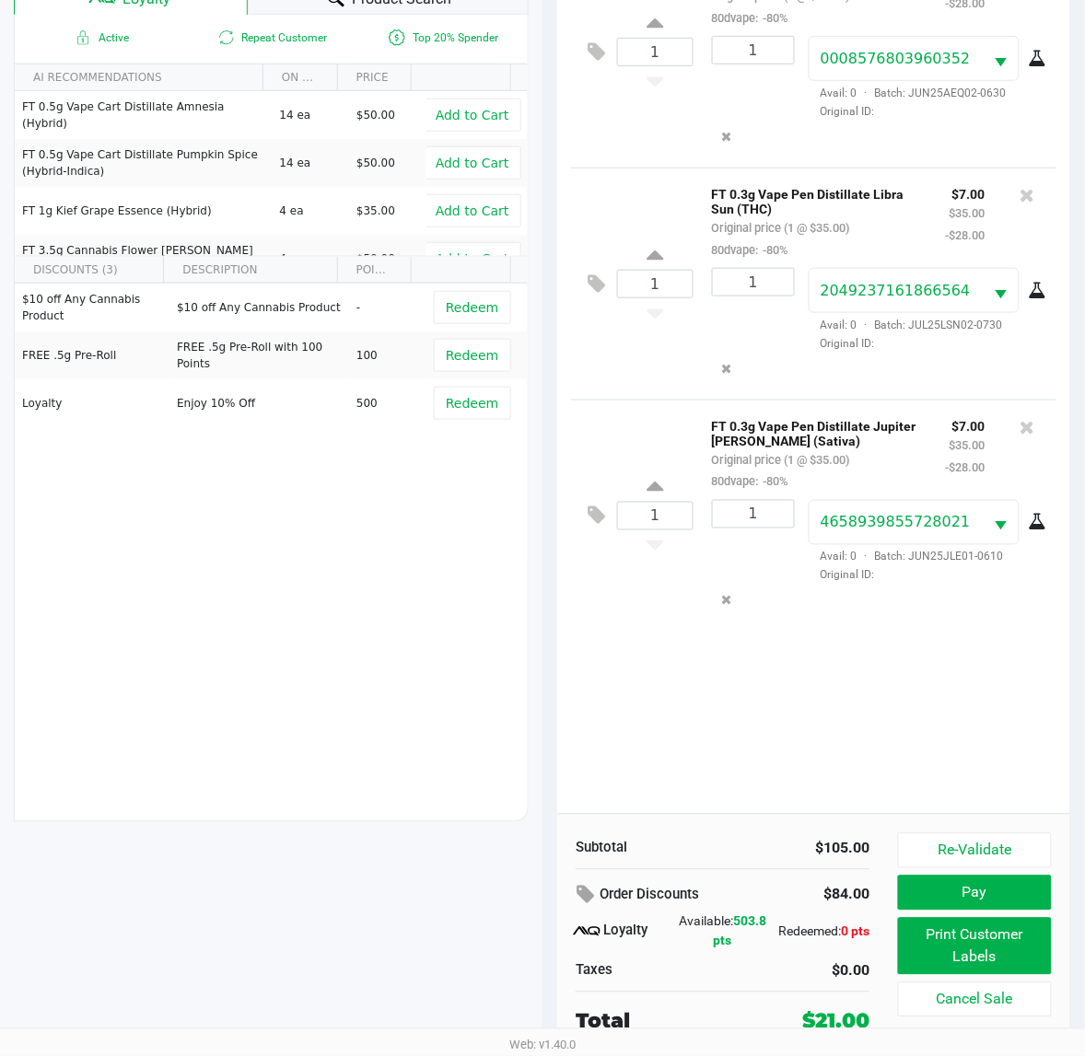
click at [992, 951] on button "Print Customer Labels" at bounding box center [975, 946] width 154 height 57
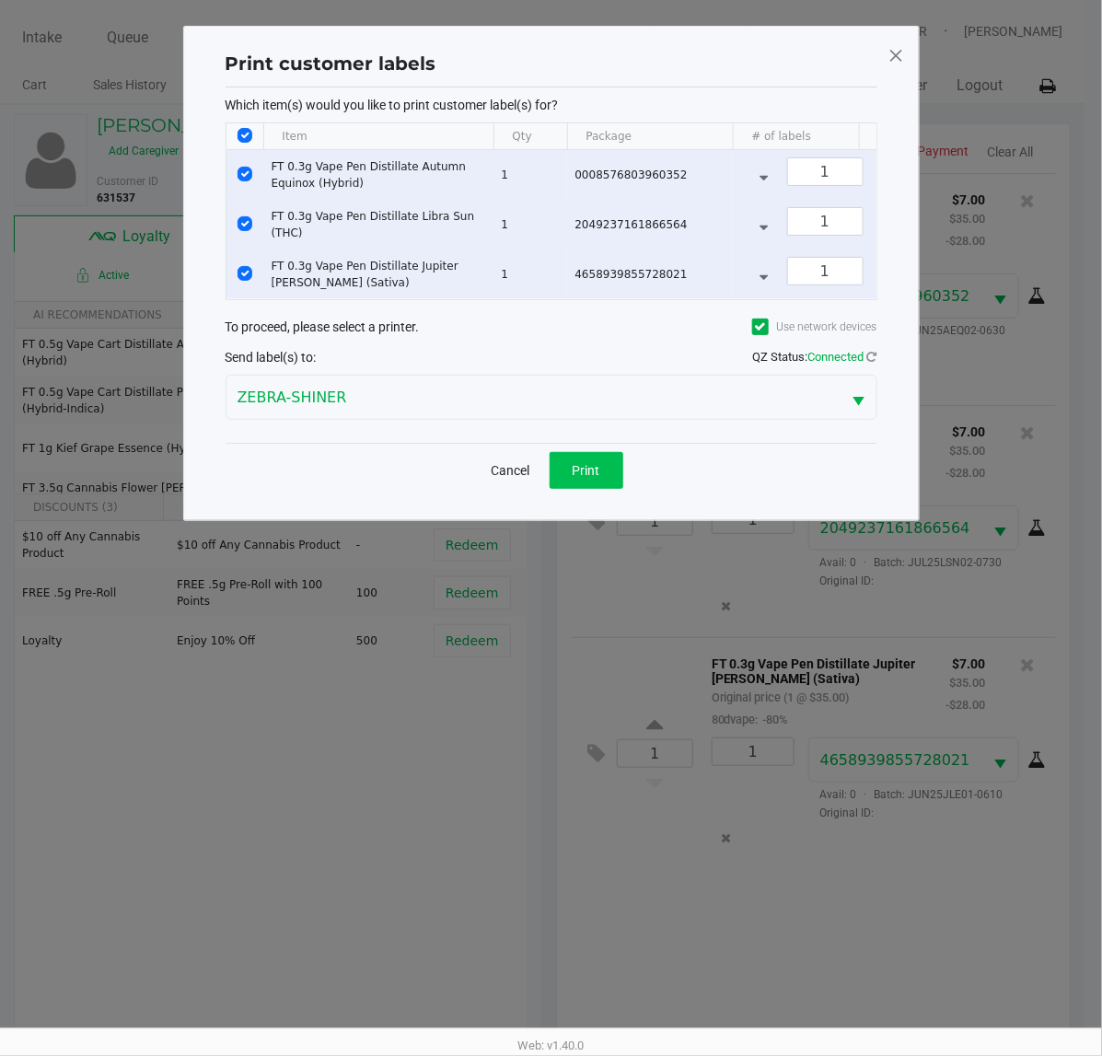
click at [603, 479] on button "Print" at bounding box center [587, 470] width 74 height 37
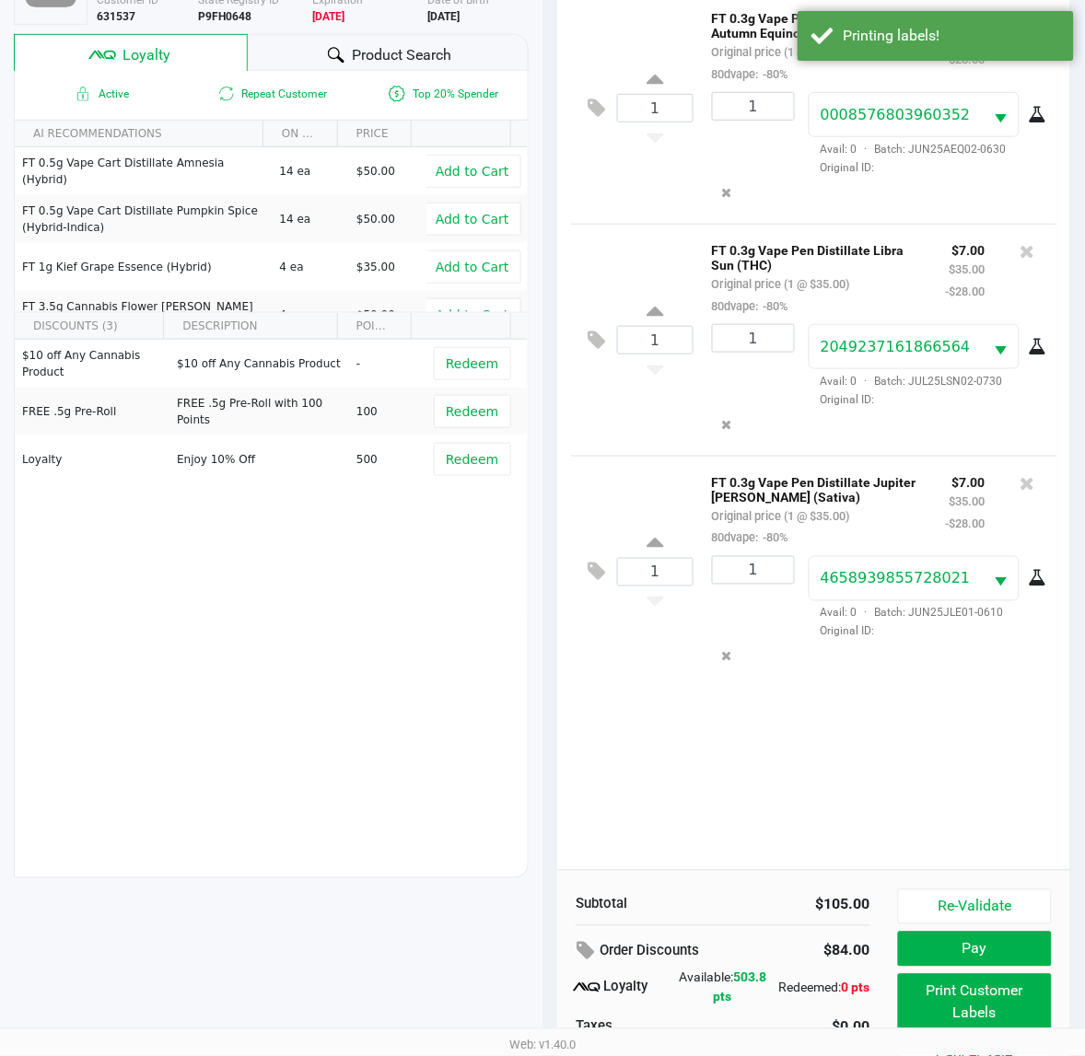
scroll to position [239, 0]
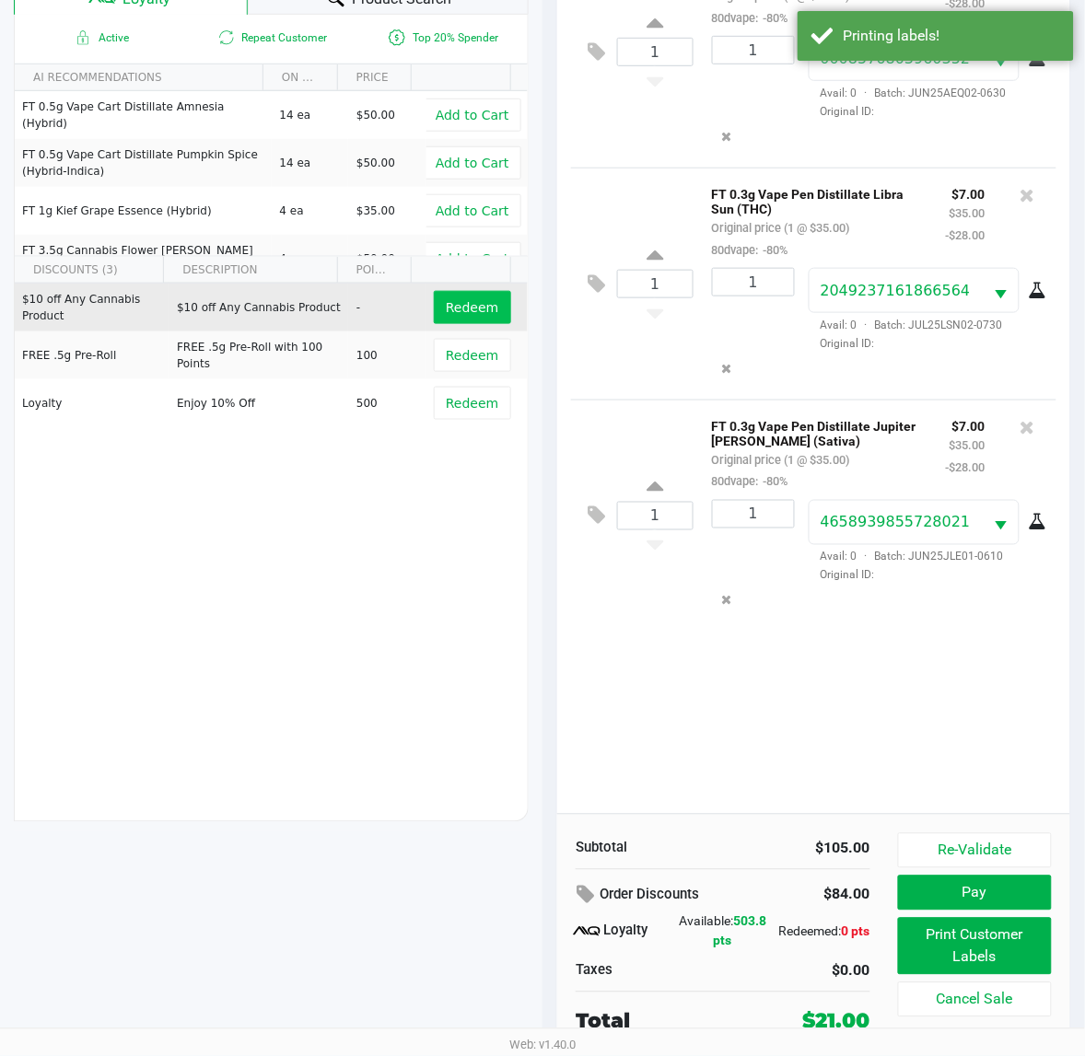
click at [472, 305] on span "Redeem" at bounding box center [472, 307] width 52 height 15
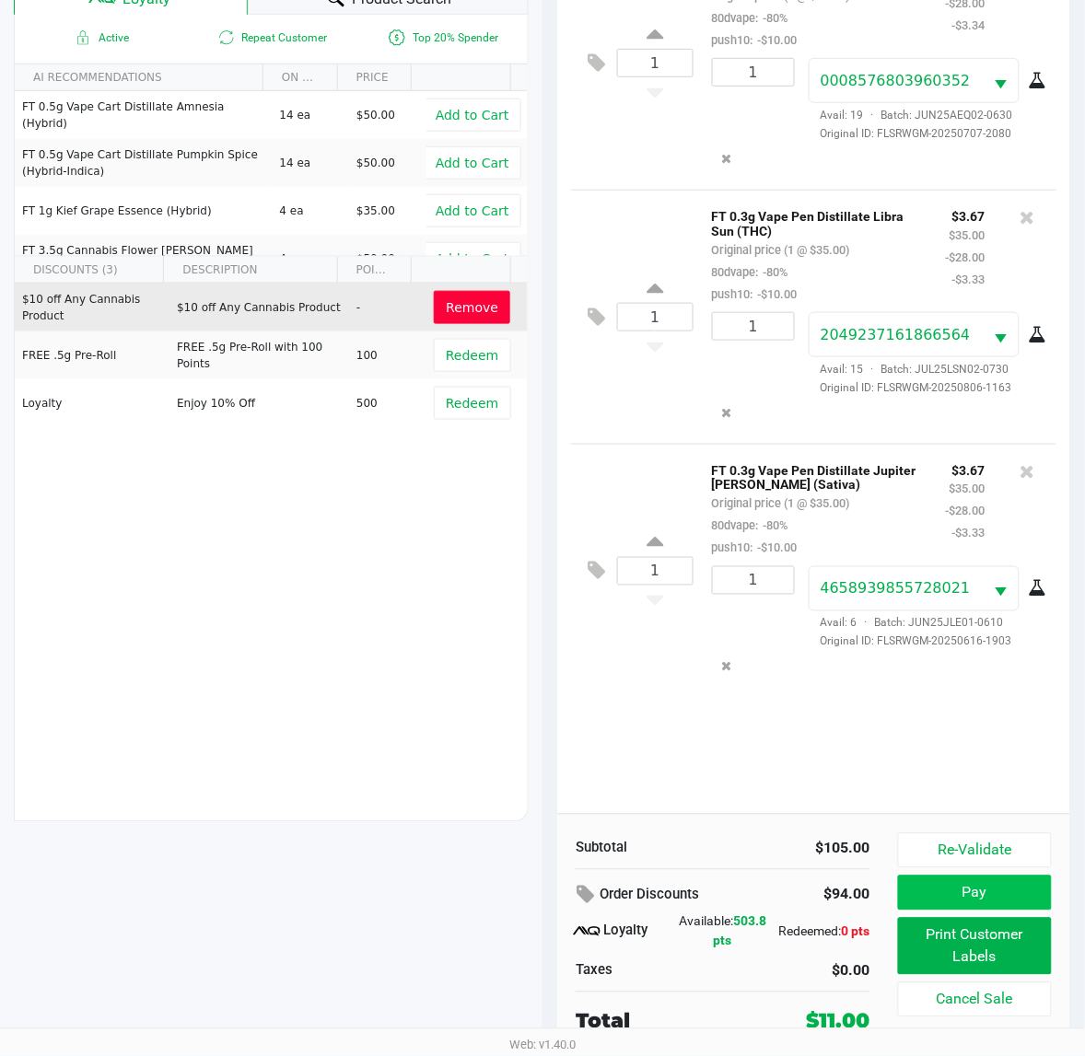
click at [1006, 894] on button "Pay" at bounding box center [975, 893] width 154 height 35
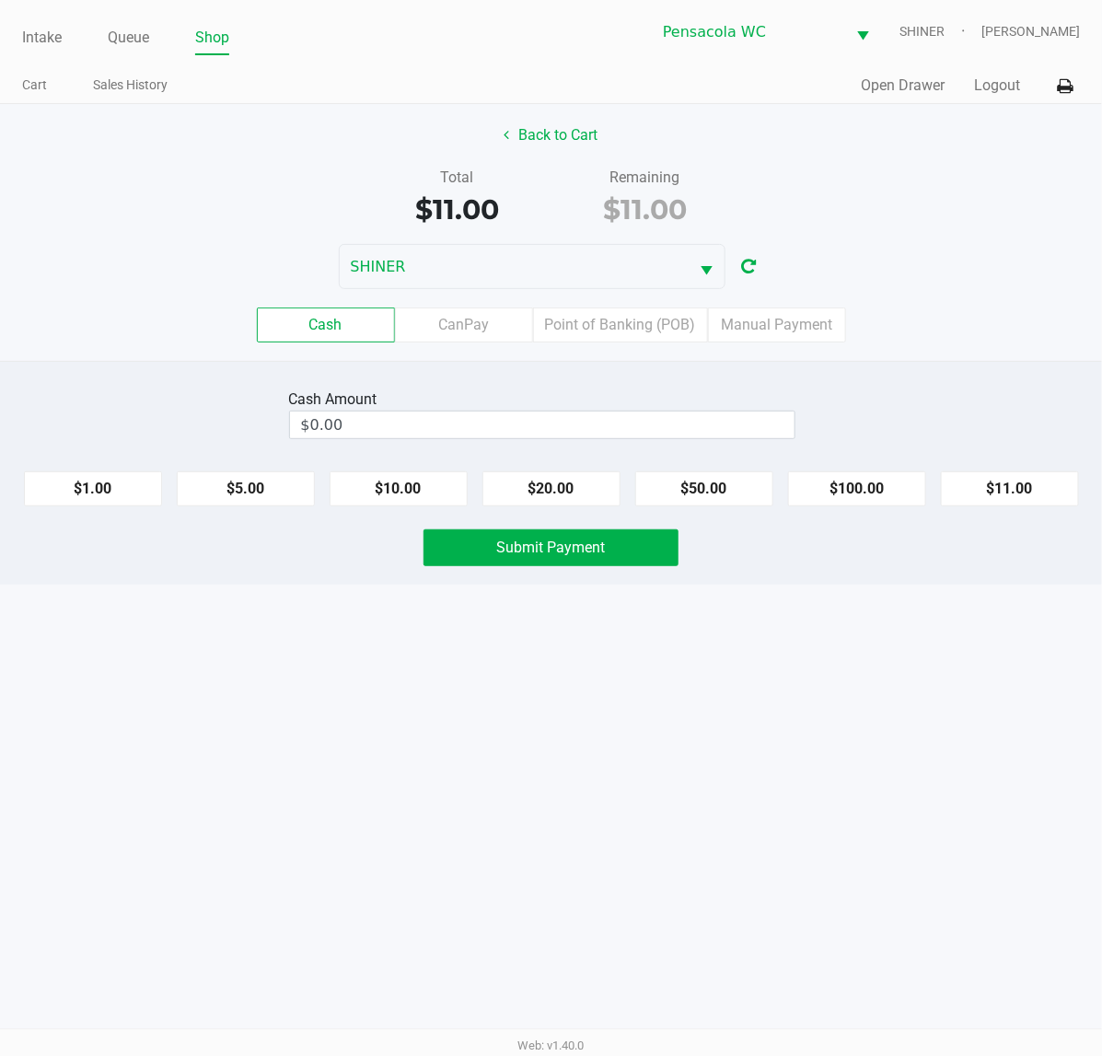
click at [1001, 485] on button "$11.00" at bounding box center [1010, 488] width 138 height 35
type input "$11.00"
click at [569, 549] on span "Submit Payment" at bounding box center [551, 547] width 109 height 17
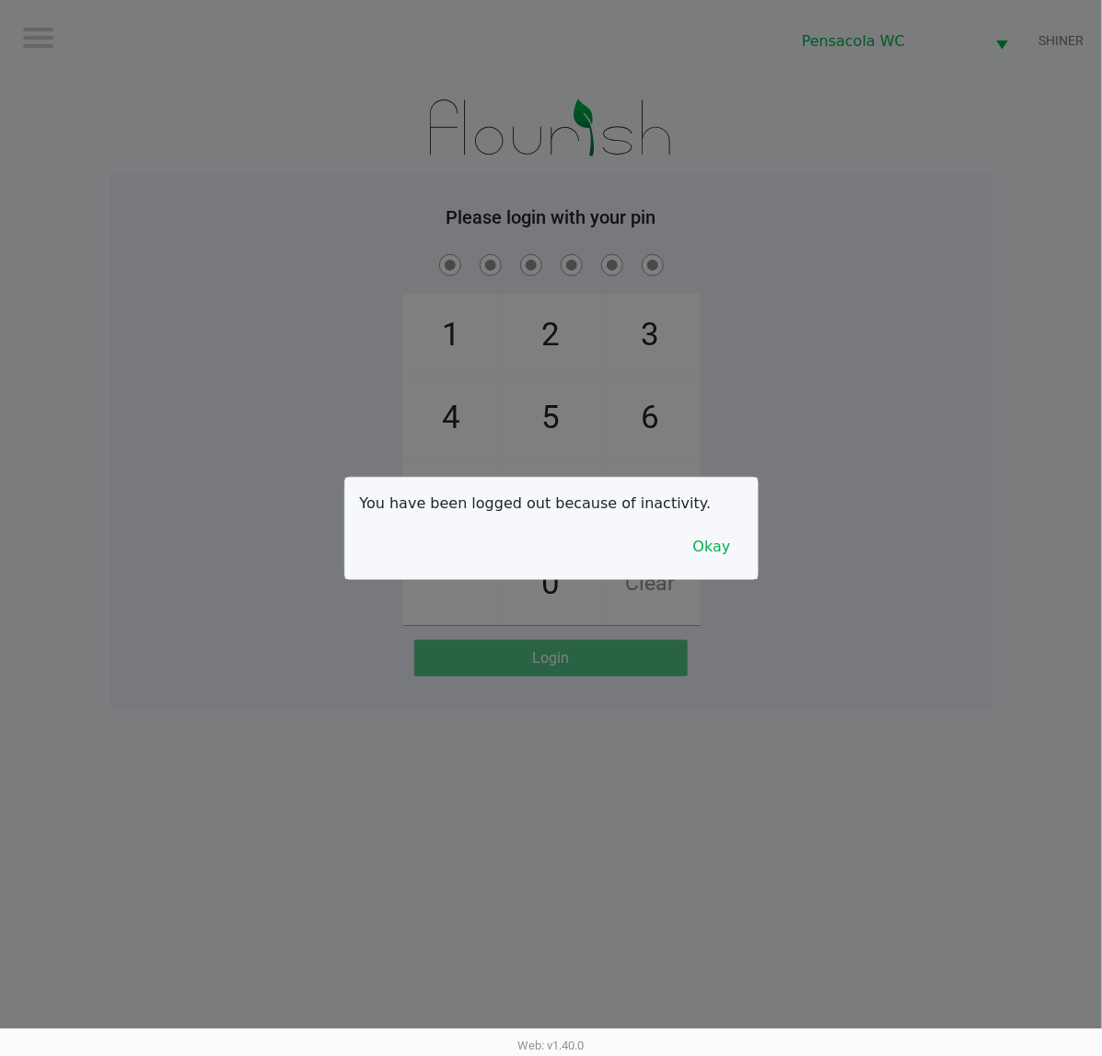
click at [729, 535] on button "Okay" at bounding box center [712, 546] width 62 height 35
click at [274, 459] on div "1 4 7 2 5 8 0 3 6 9 Clear" at bounding box center [552, 437] width 884 height 375
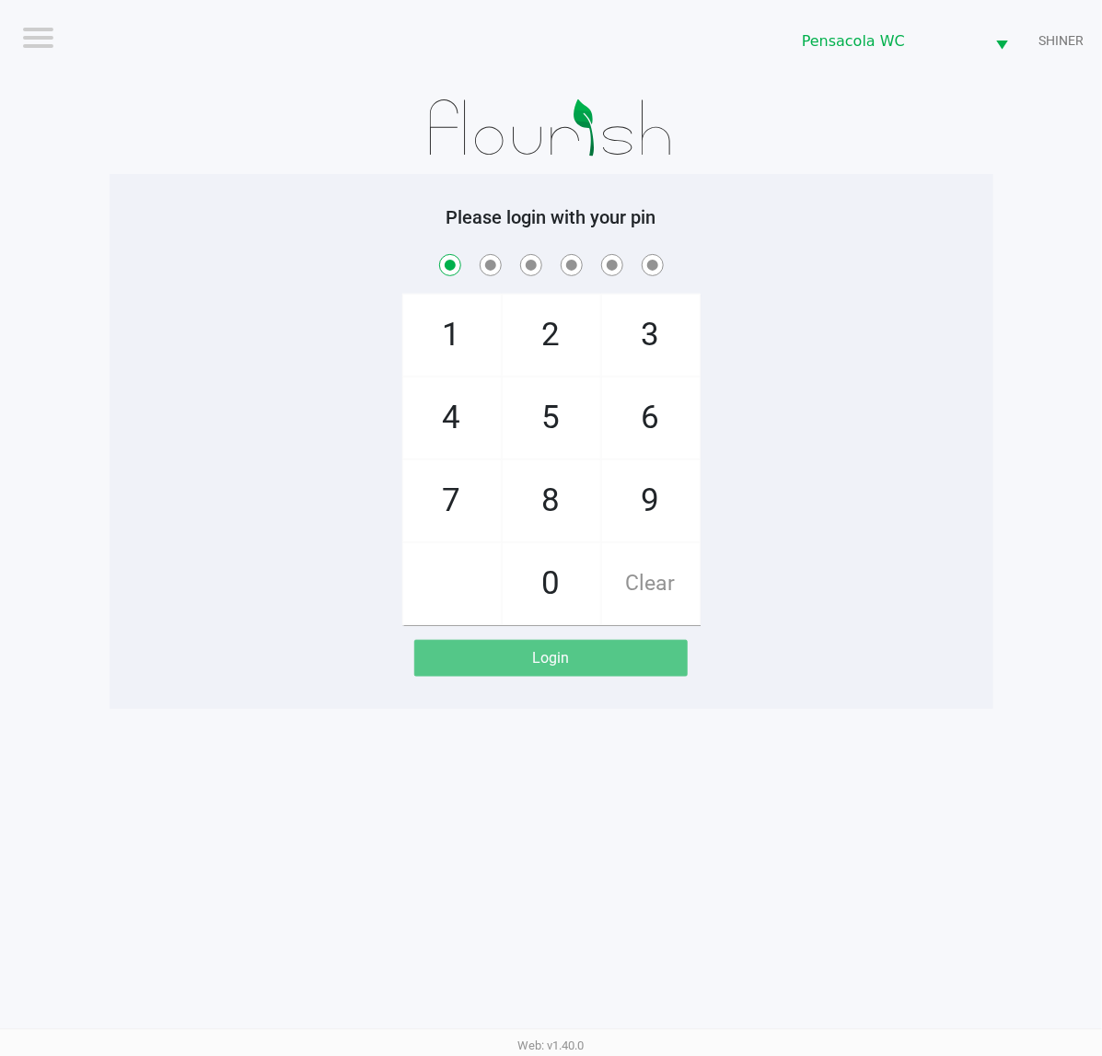
checkbox input "true"
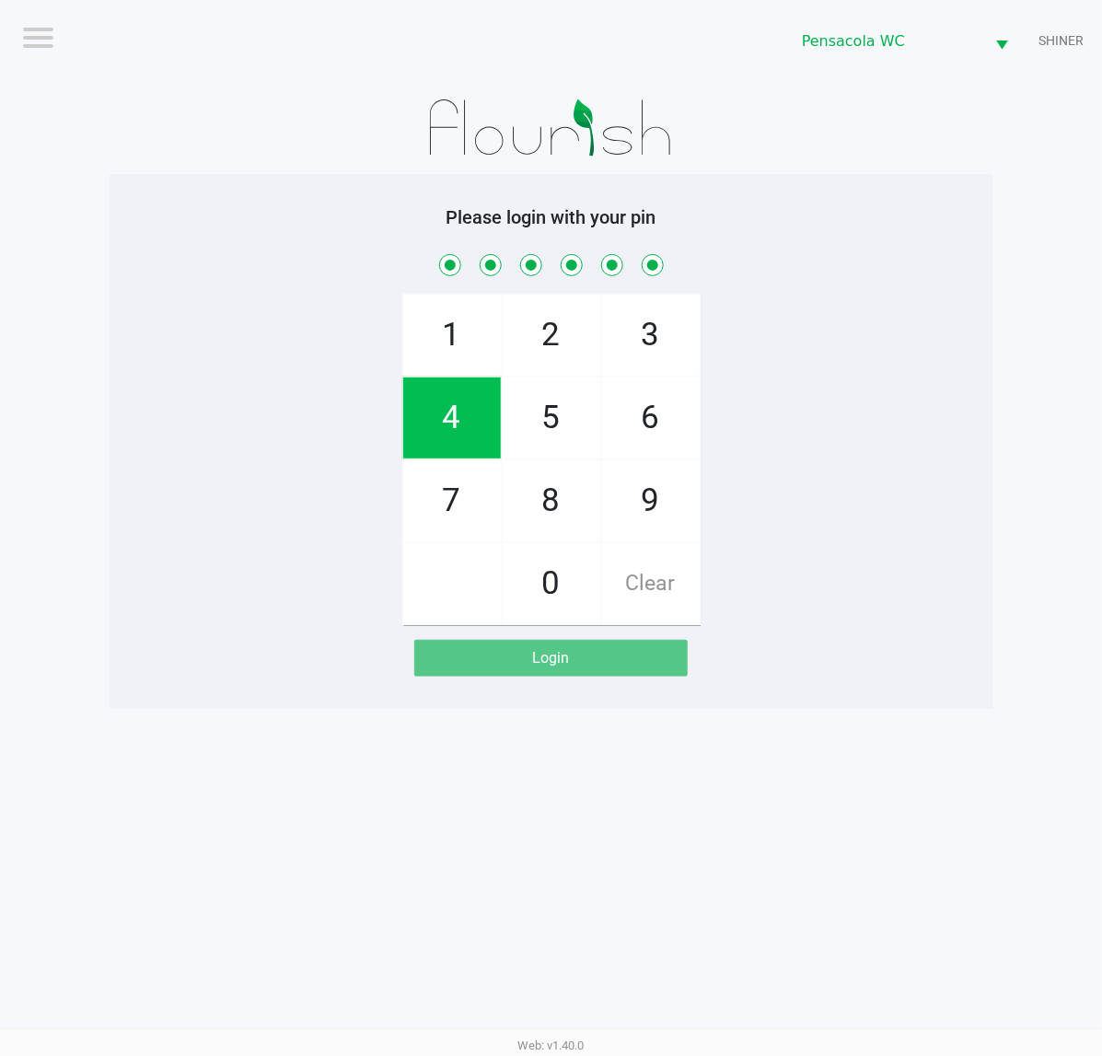
checkbox input "true"
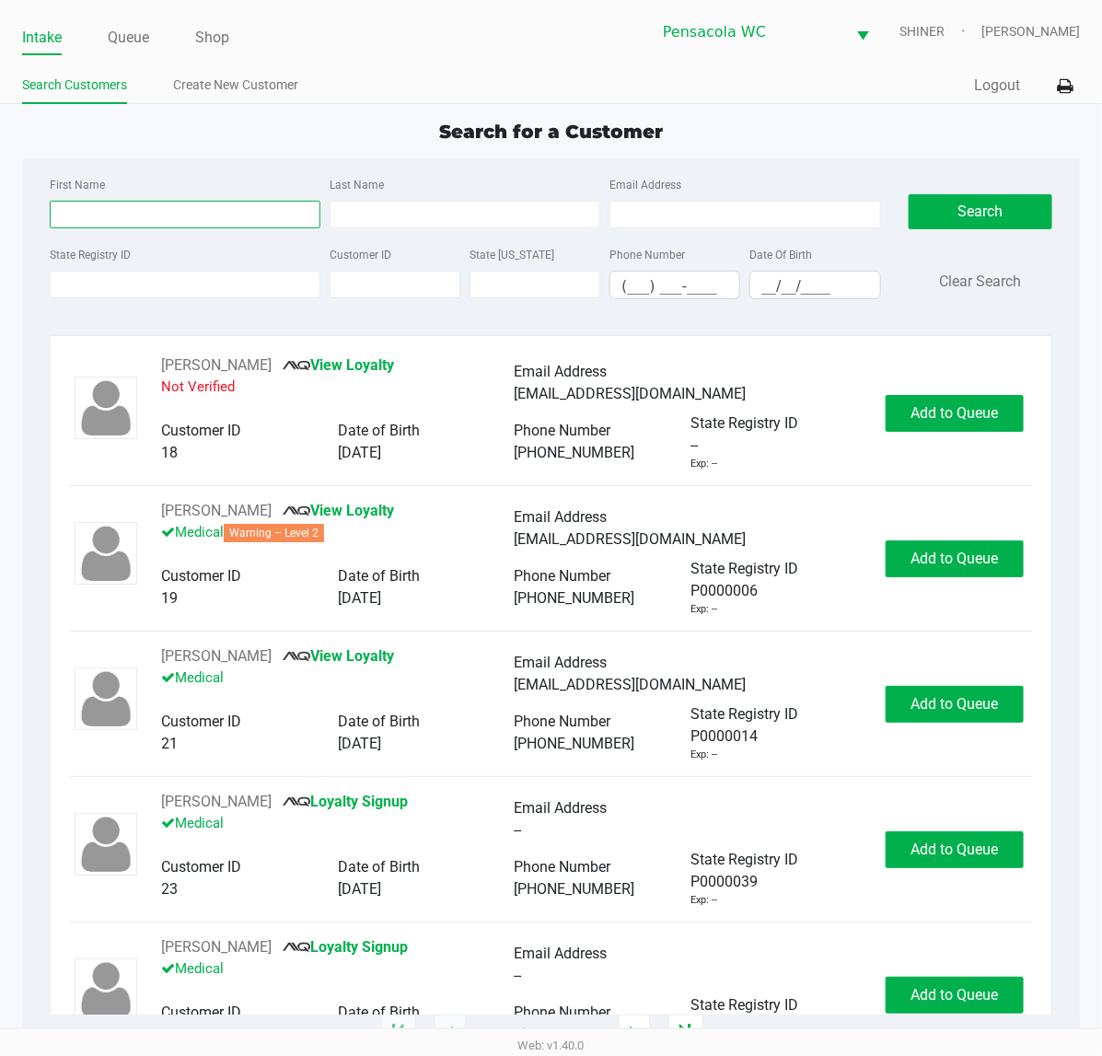
click at [203, 203] on input "First Name" at bounding box center [185, 215] width 271 height 28
type input "[PERSON_NAME]"
type input "s"
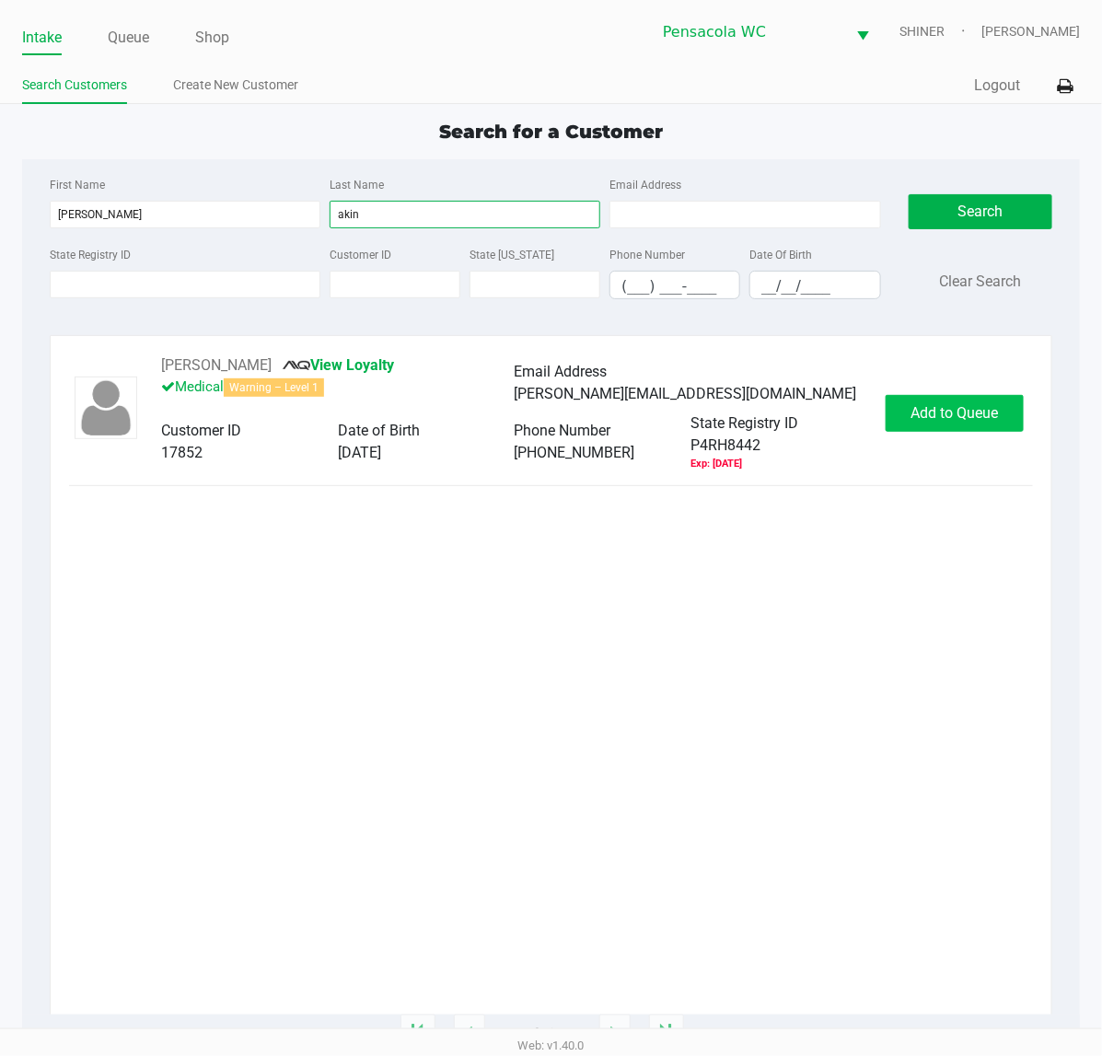
type input "akin"
click at [928, 428] on button "Add to Queue" at bounding box center [955, 413] width 138 height 37
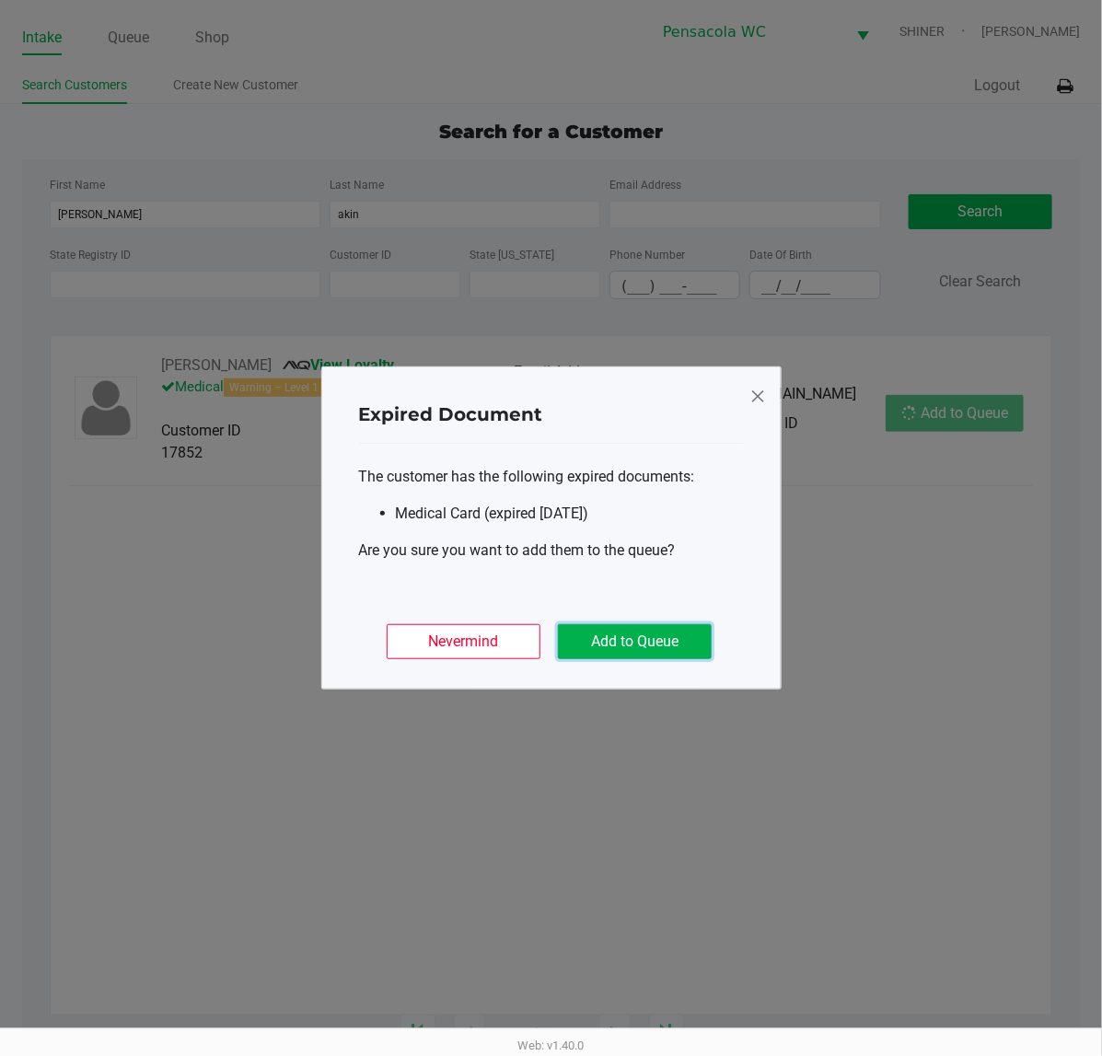
click at [650, 631] on button "Add to Queue" at bounding box center [635, 641] width 154 height 35
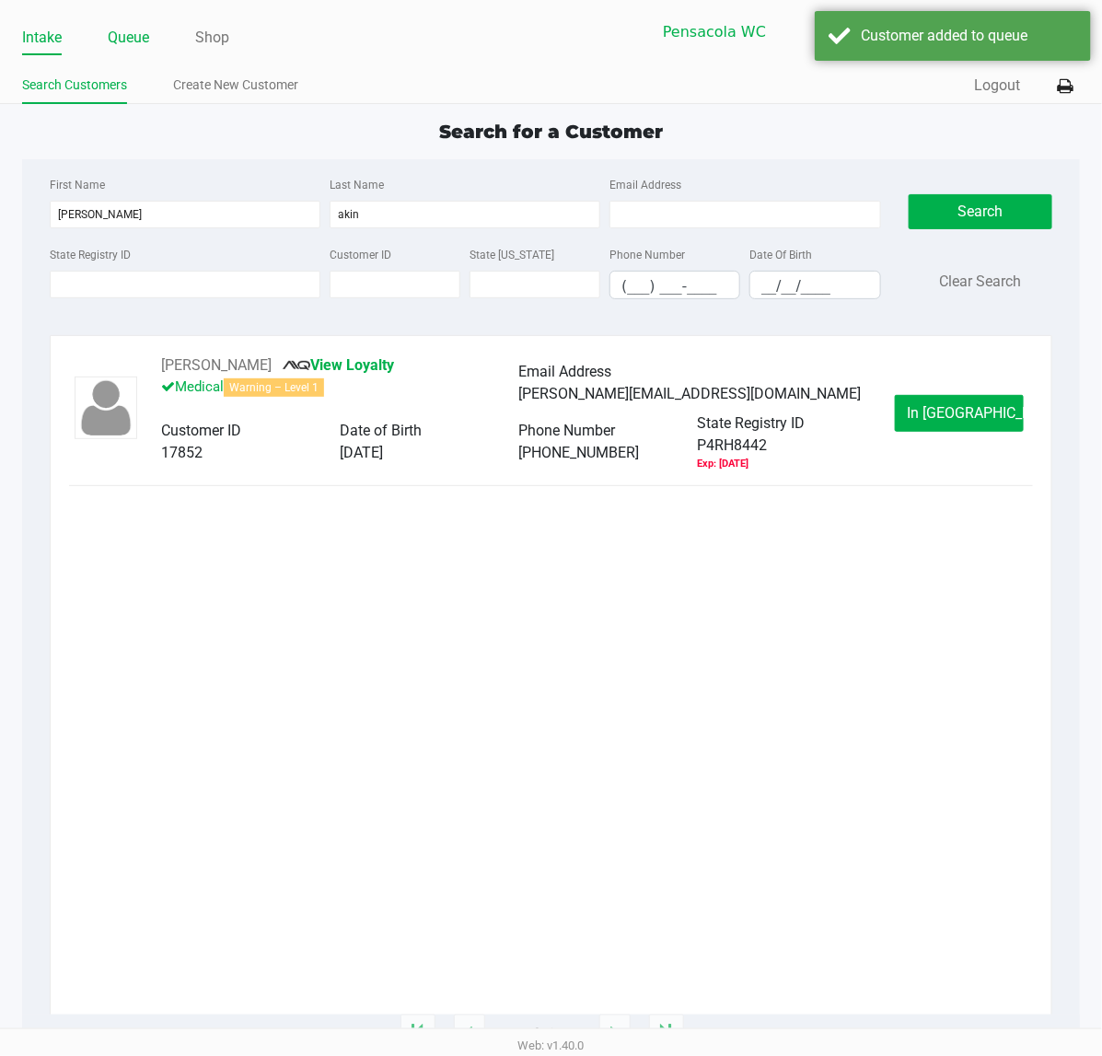
click at [121, 47] on link "Queue" at bounding box center [128, 38] width 41 height 26
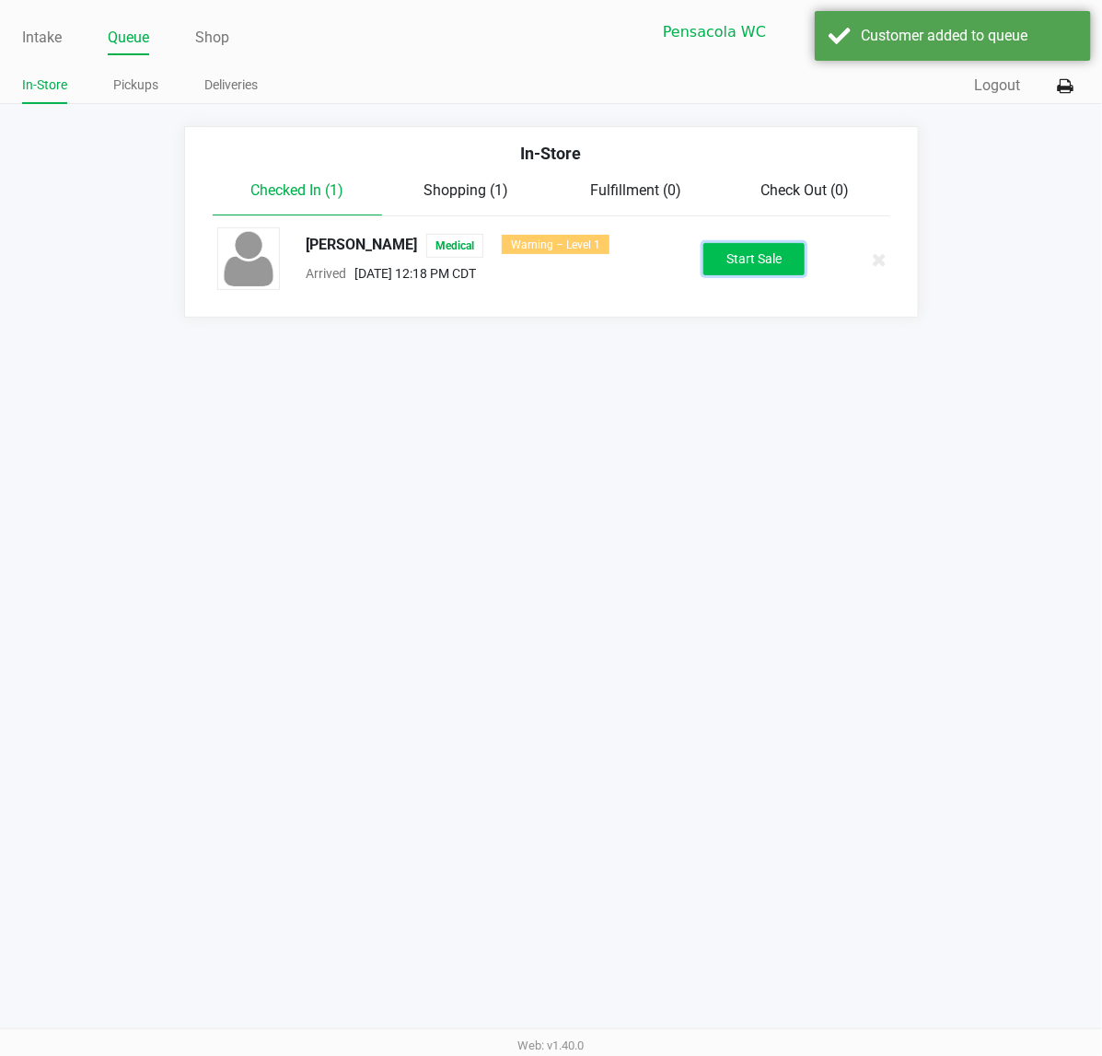
click at [771, 262] on button "Start Sale" at bounding box center [754, 259] width 101 height 32
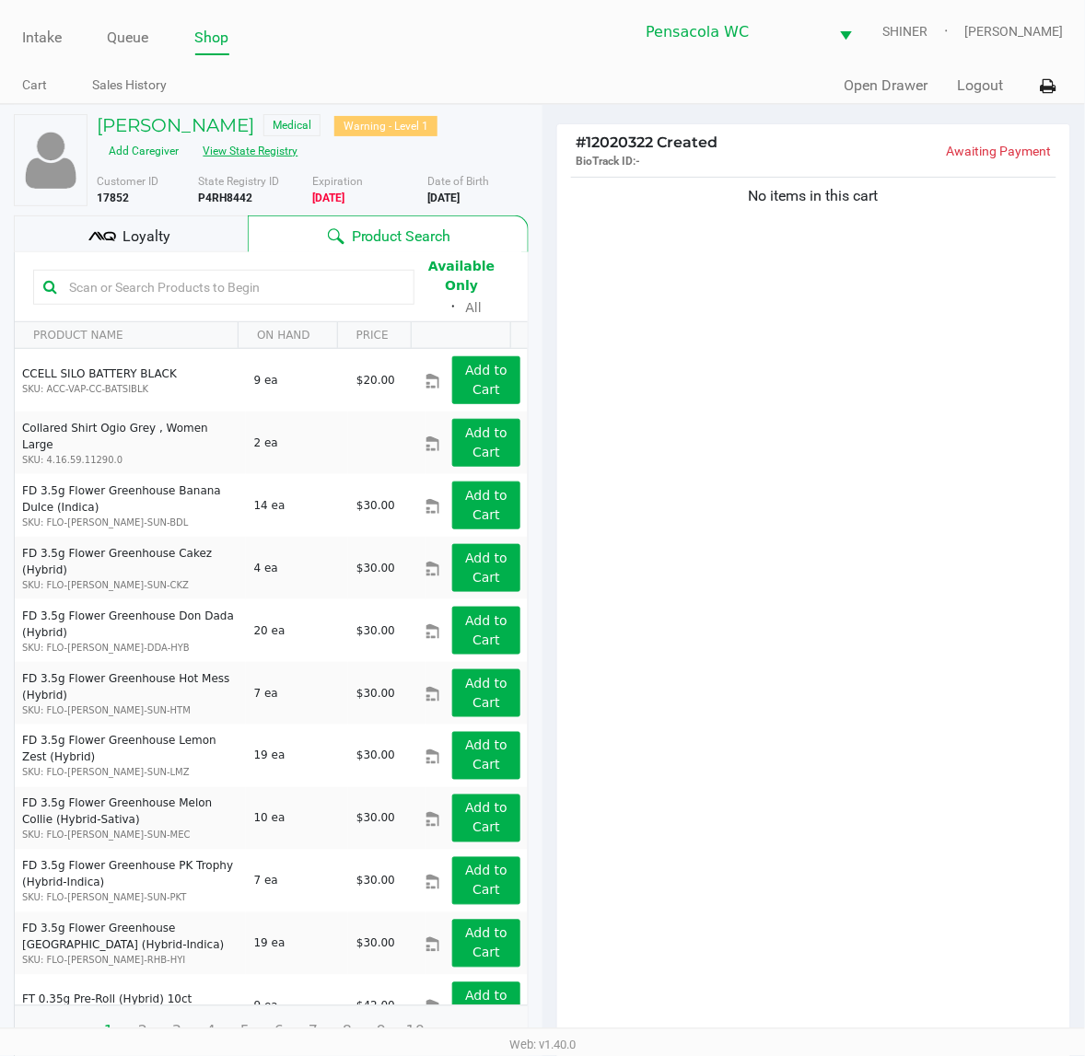
click at [239, 164] on button "View State Registry" at bounding box center [246, 150] width 108 height 29
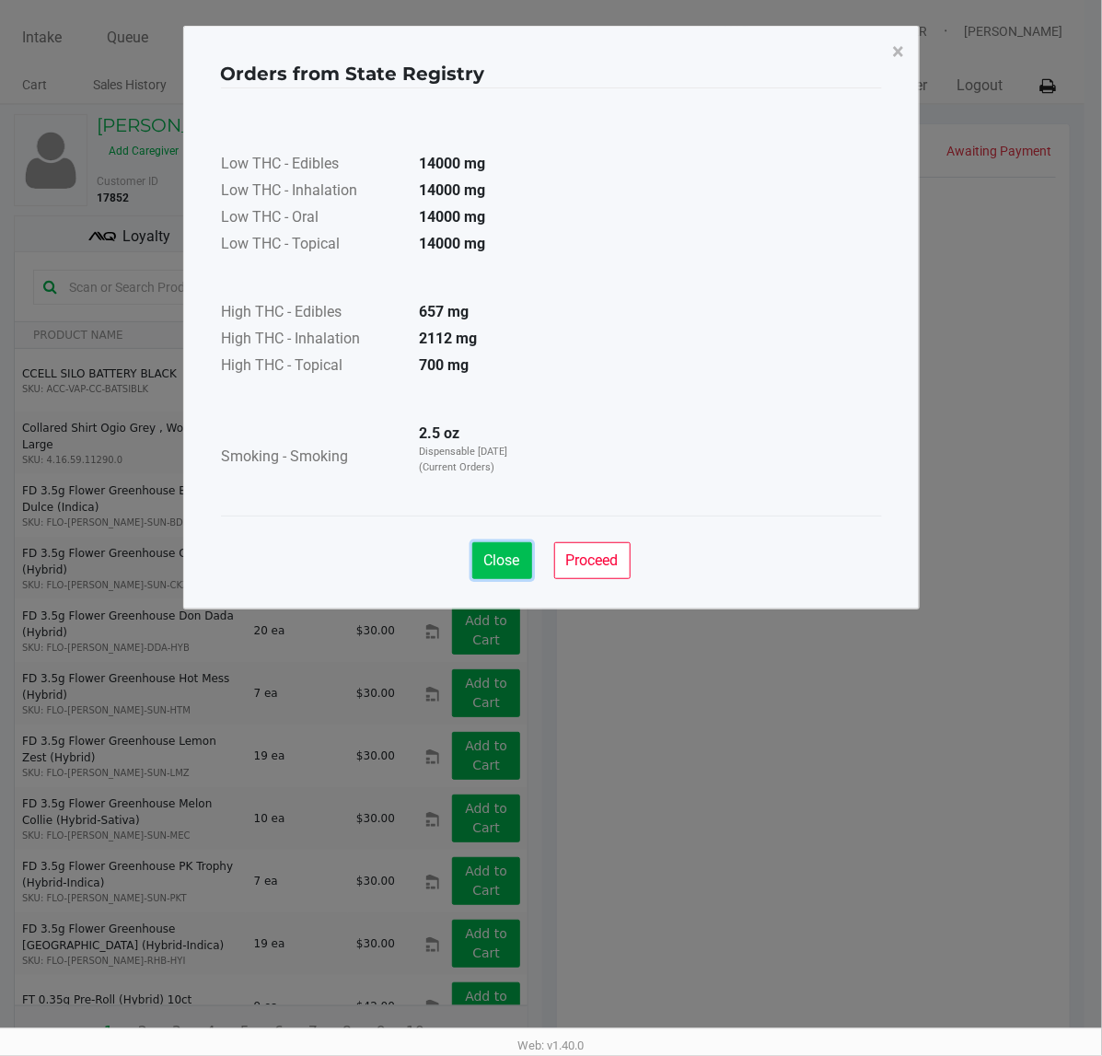
click at [506, 553] on span "Close" at bounding box center [502, 560] width 36 height 17
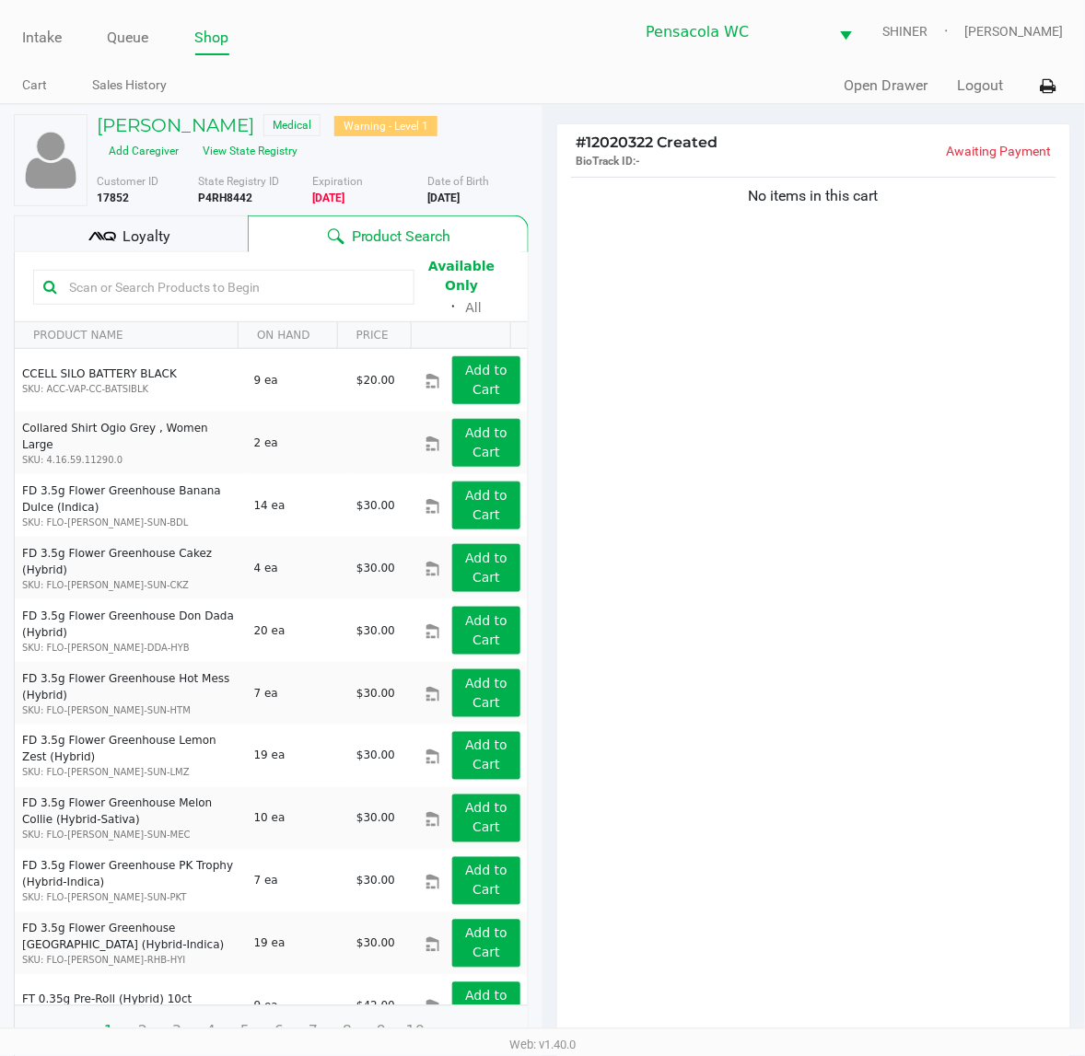
click at [195, 255] on div "Available Only ᛫ All" at bounding box center [271, 287] width 476 height 64
click at [199, 246] on div "Loyalty" at bounding box center [131, 233] width 234 height 37
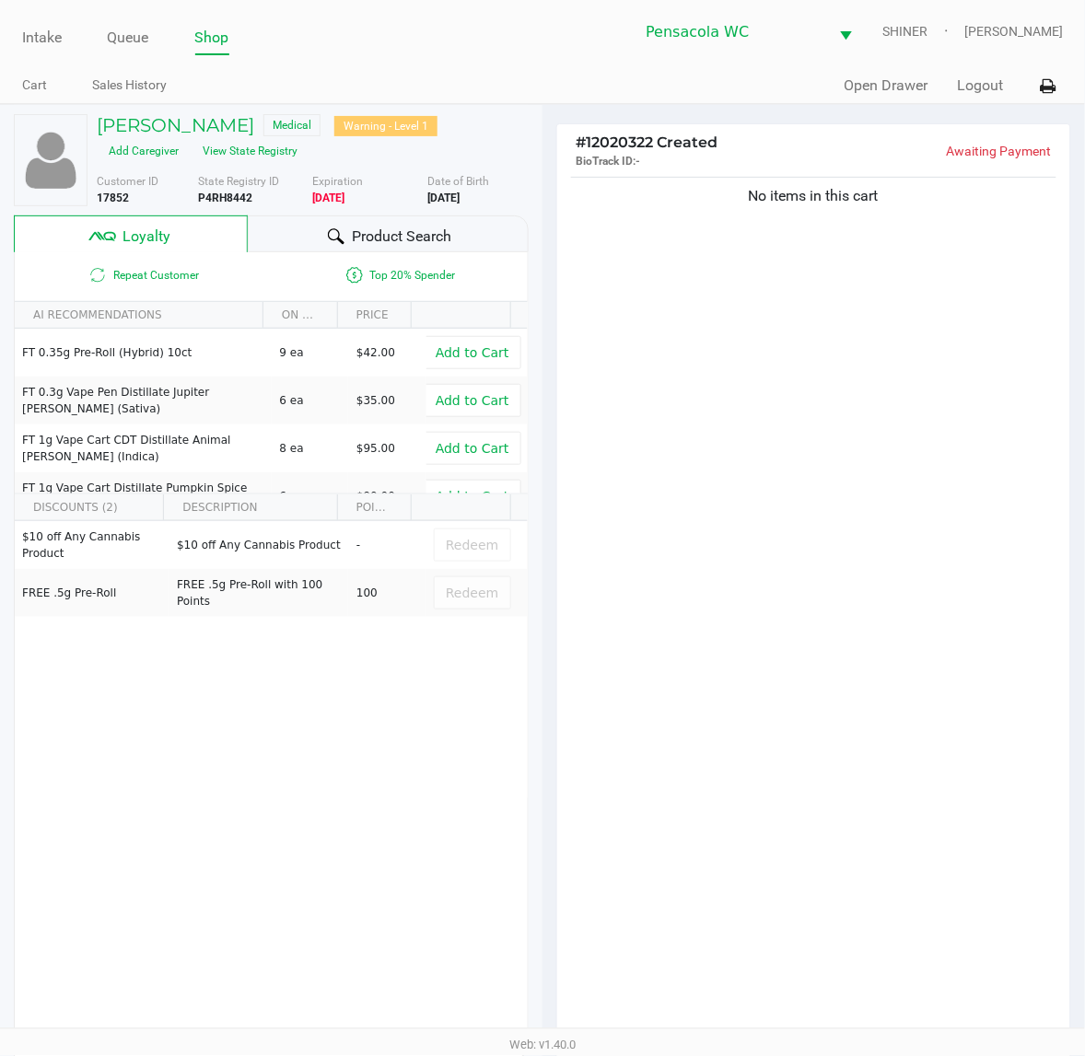
click at [336, 223] on div "Product Search" at bounding box center [388, 233] width 281 height 37
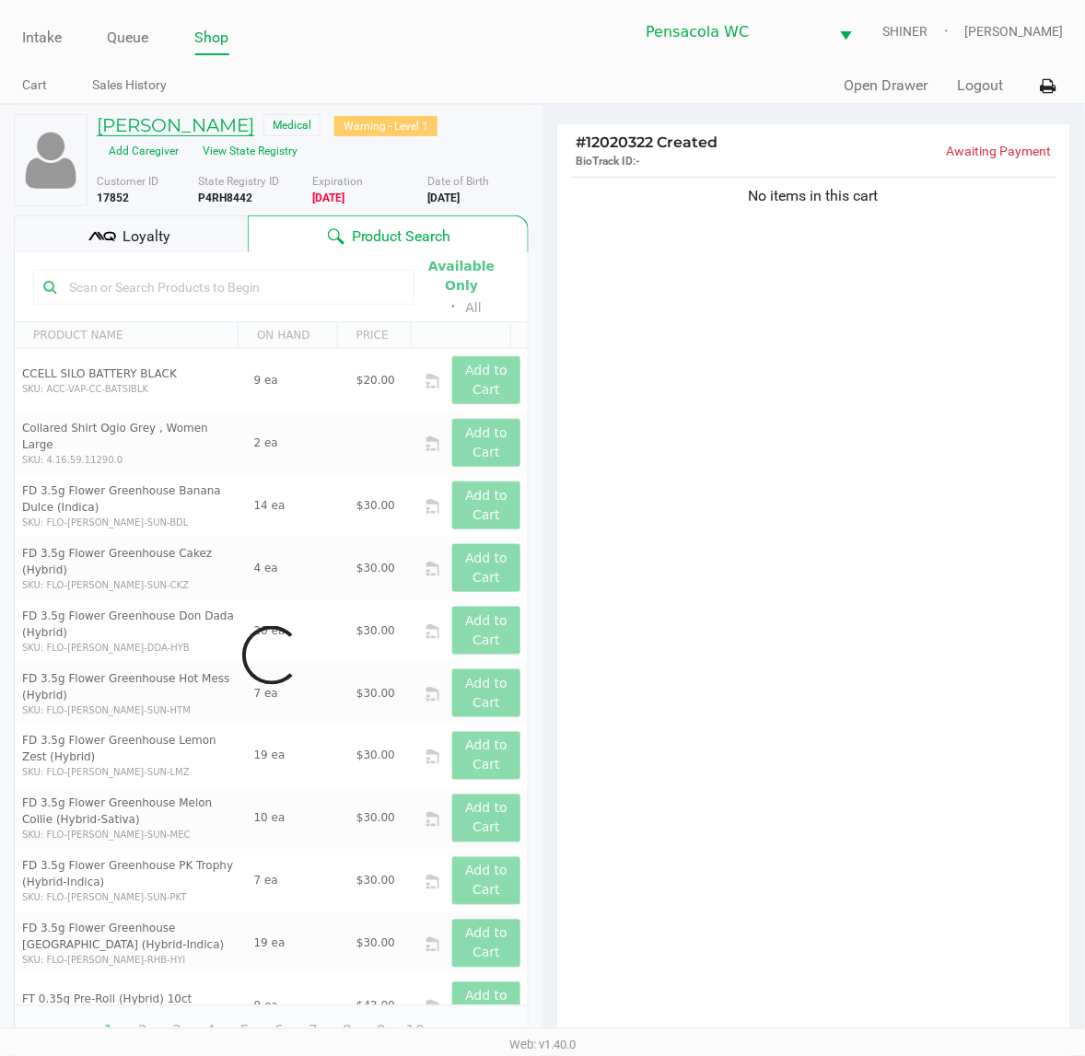
click at [207, 124] on h5 "[PERSON_NAME]" at bounding box center [175, 125] width 157 height 22
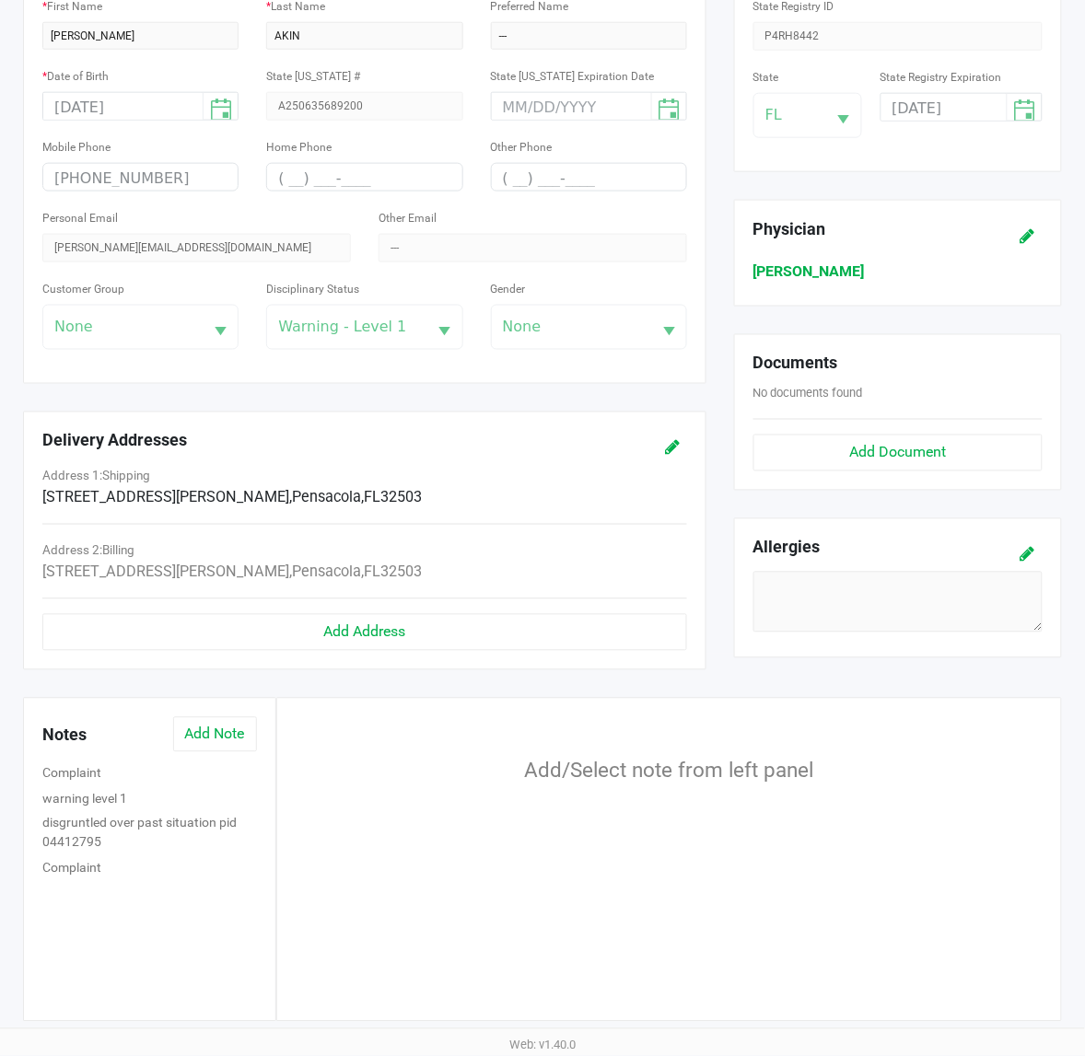
scroll to position [384, 0]
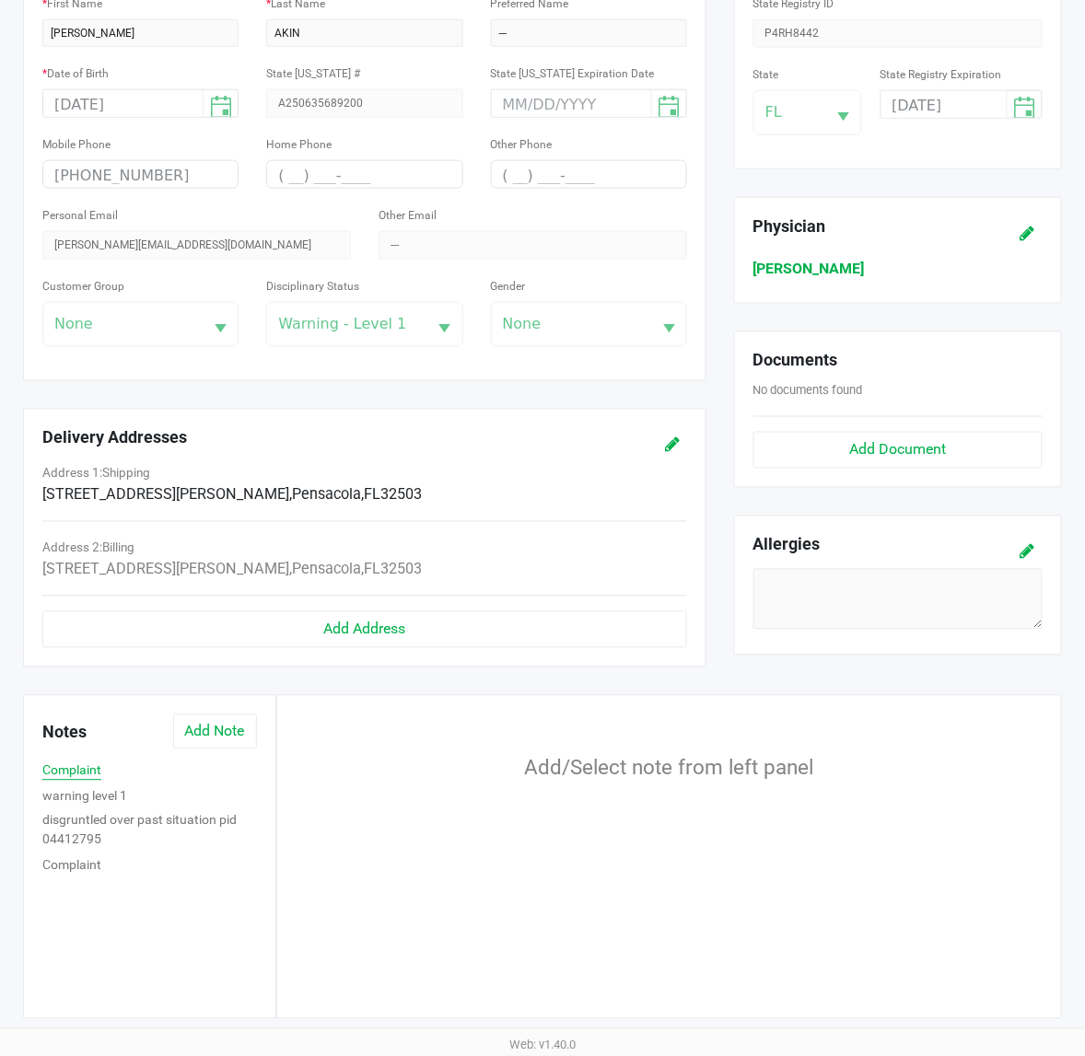
click at [87, 762] on button "Complaint" at bounding box center [71, 771] width 59 height 19
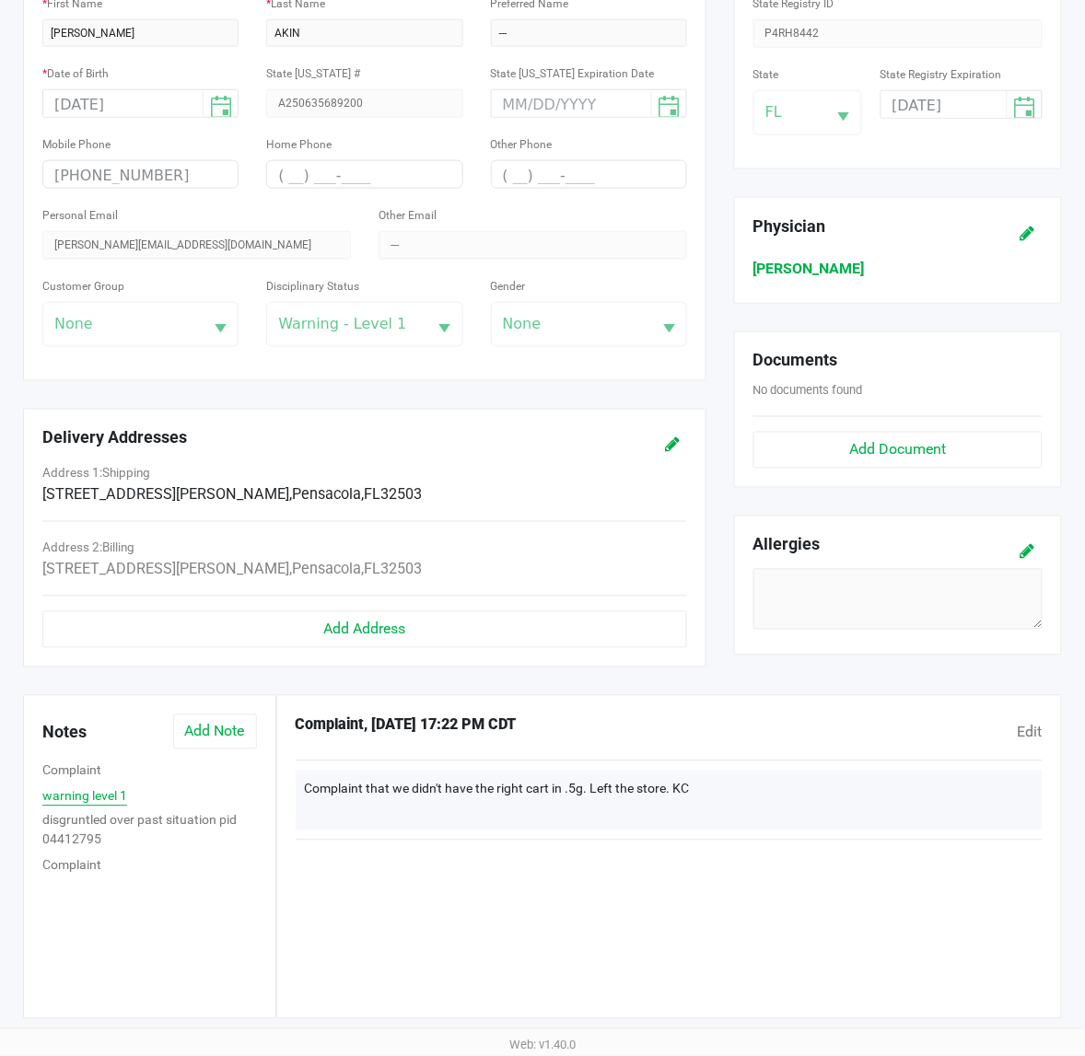
click at [108, 798] on button "warning level 1" at bounding box center [84, 796] width 85 height 19
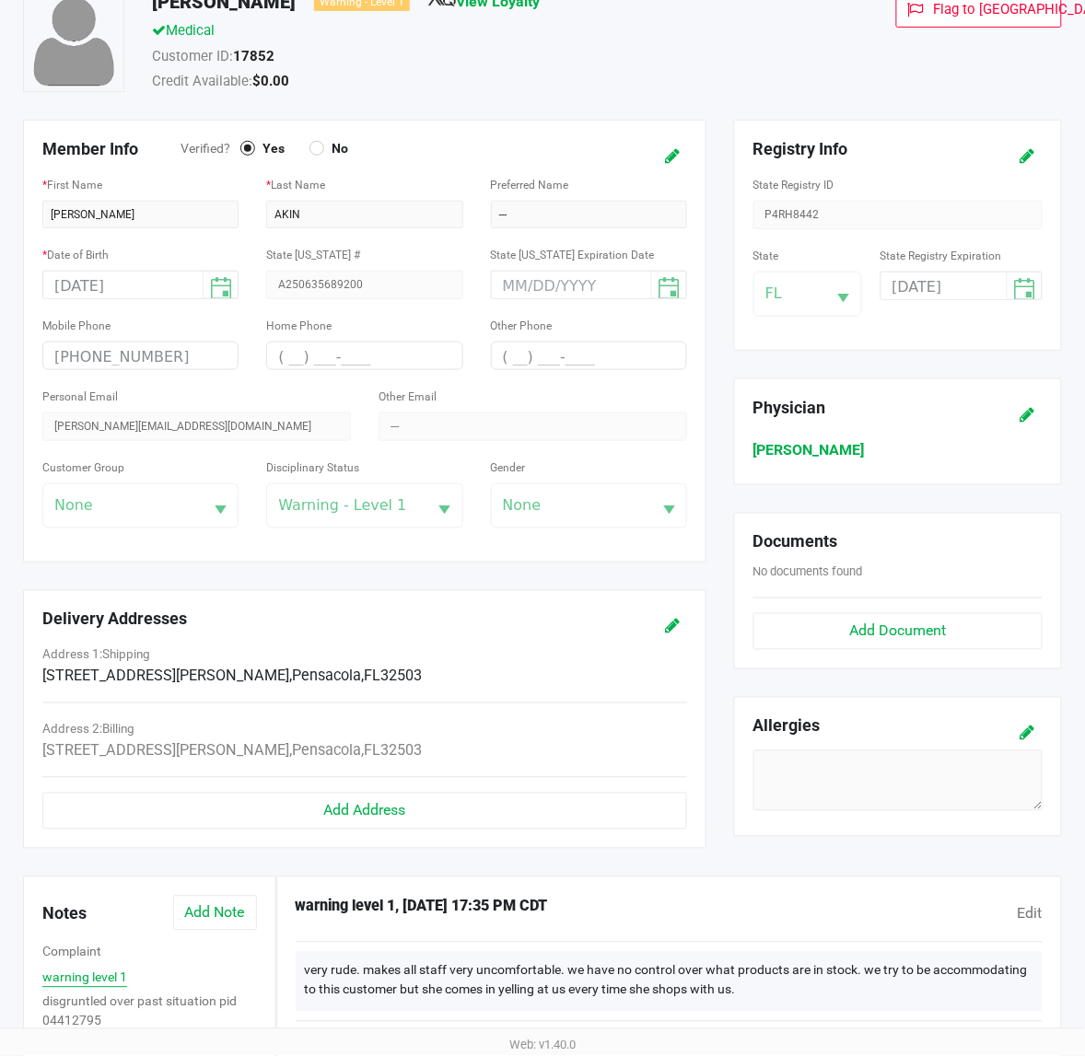
scroll to position [0, 0]
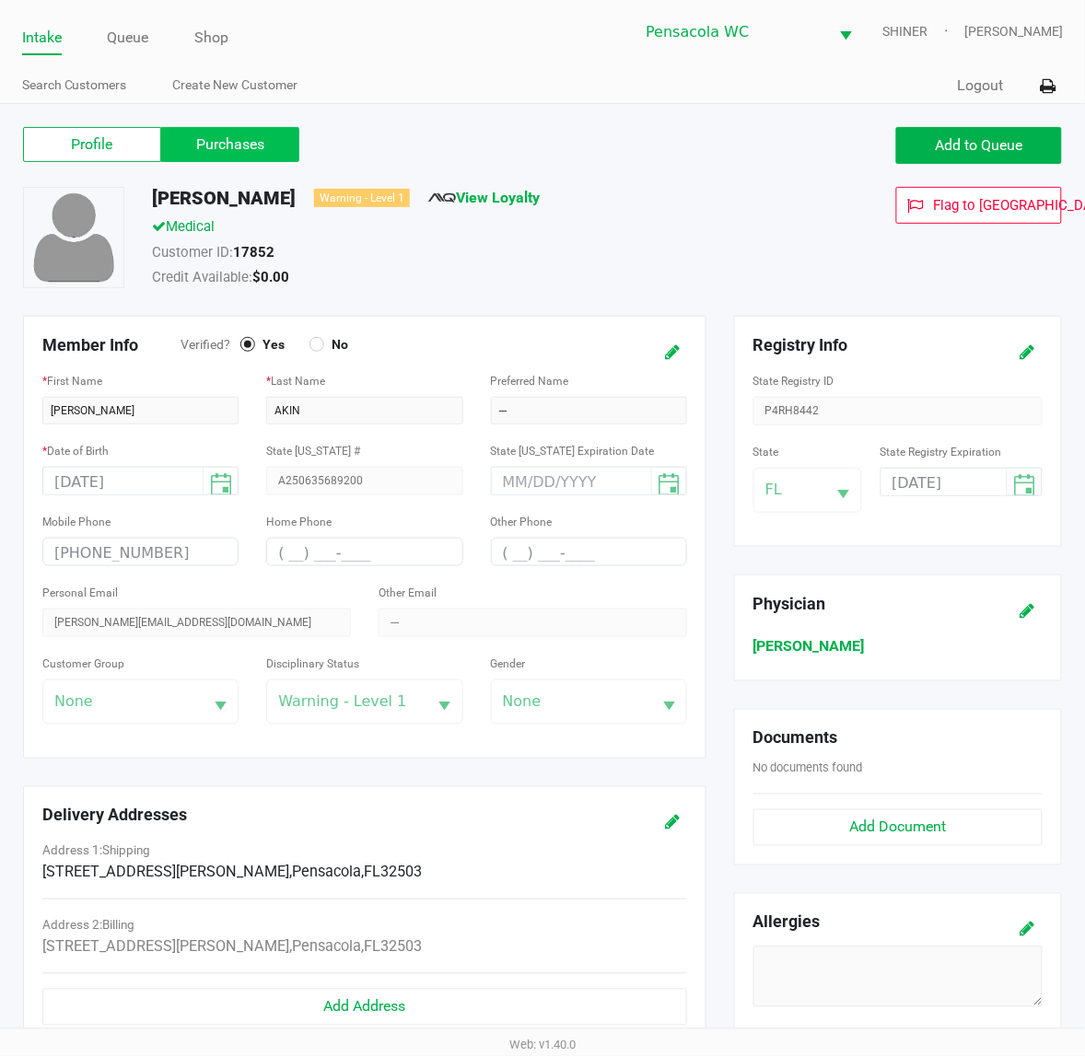
click at [214, 139] on label "Purchases" at bounding box center [230, 144] width 138 height 35
click at [0, 0] on 1 "Purchases" at bounding box center [0, 0] width 0 height 0
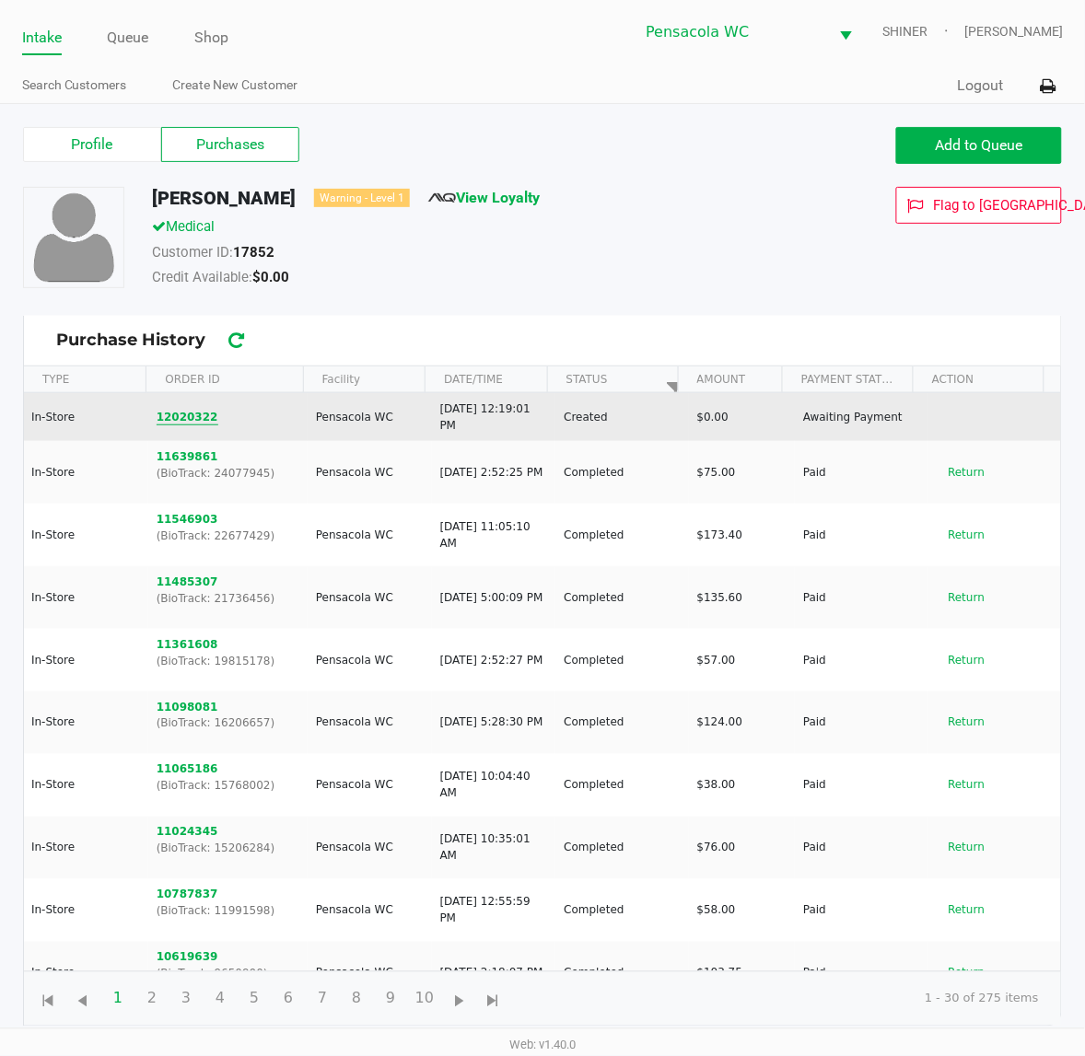
click at [201, 416] on button "12020322" at bounding box center [188, 417] width 62 height 17
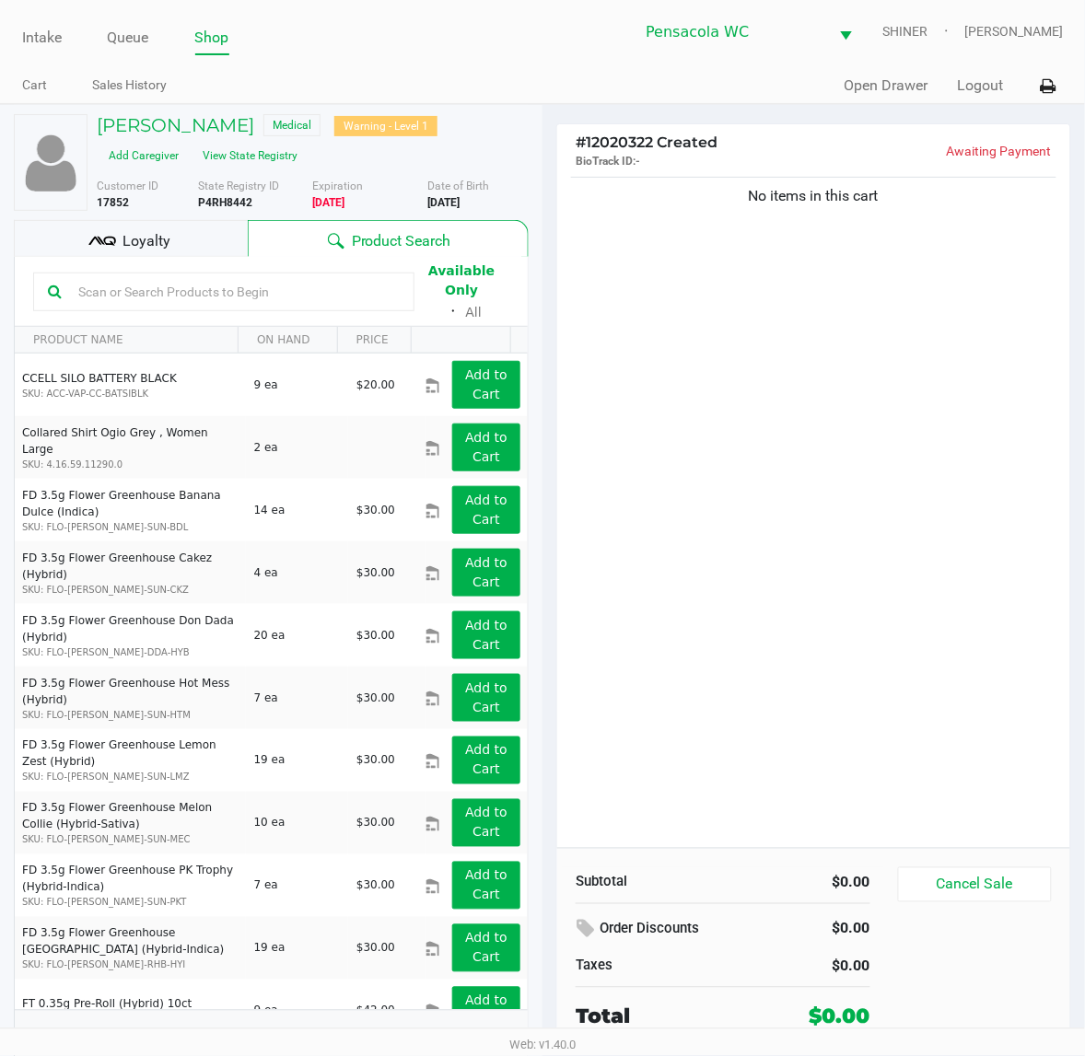
click at [268, 284] on input "text" at bounding box center [235, 292] width 329 height 28
type input "soo"
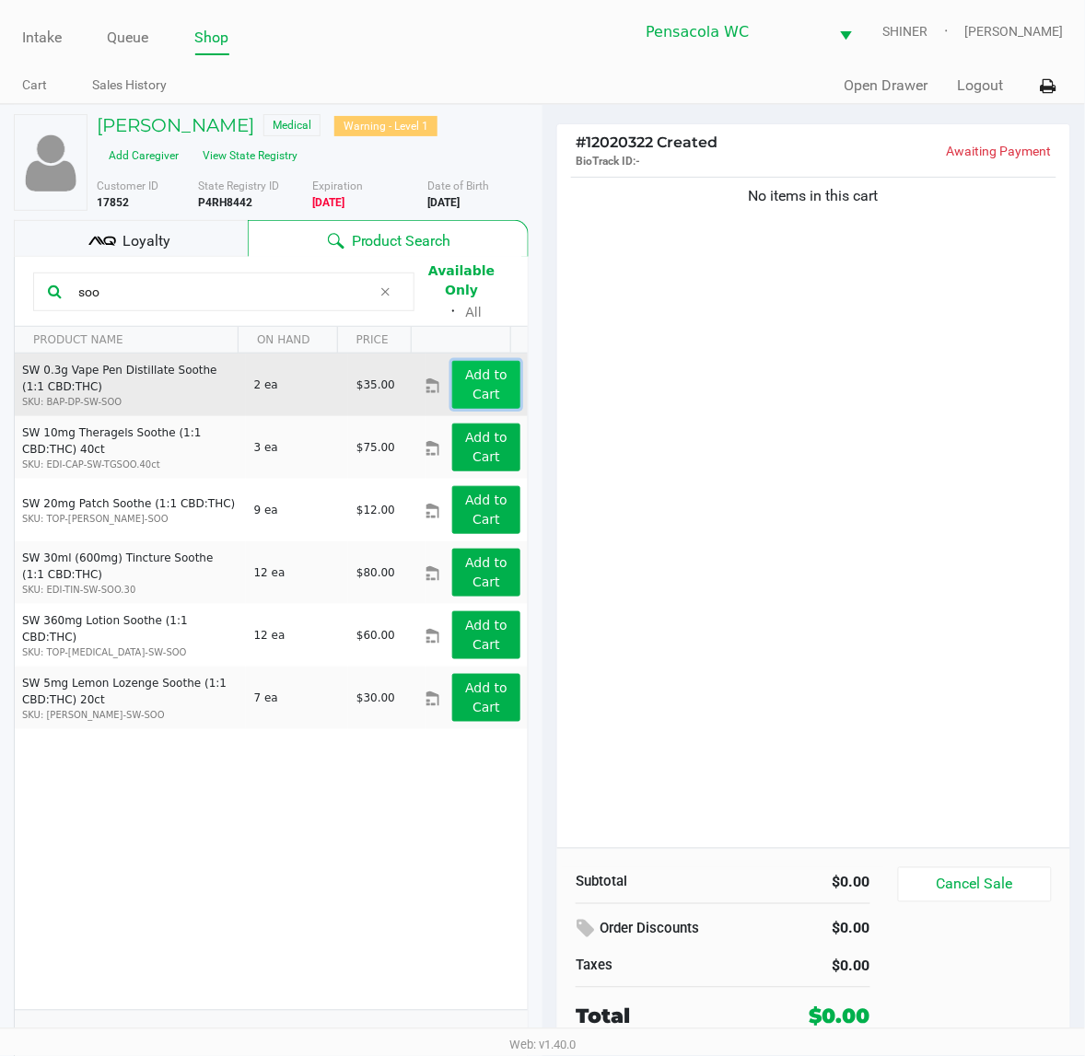
click at [471, 367] on app-button-loader "Add to Cart" at bounding box center [486, 384] width 42 height 34
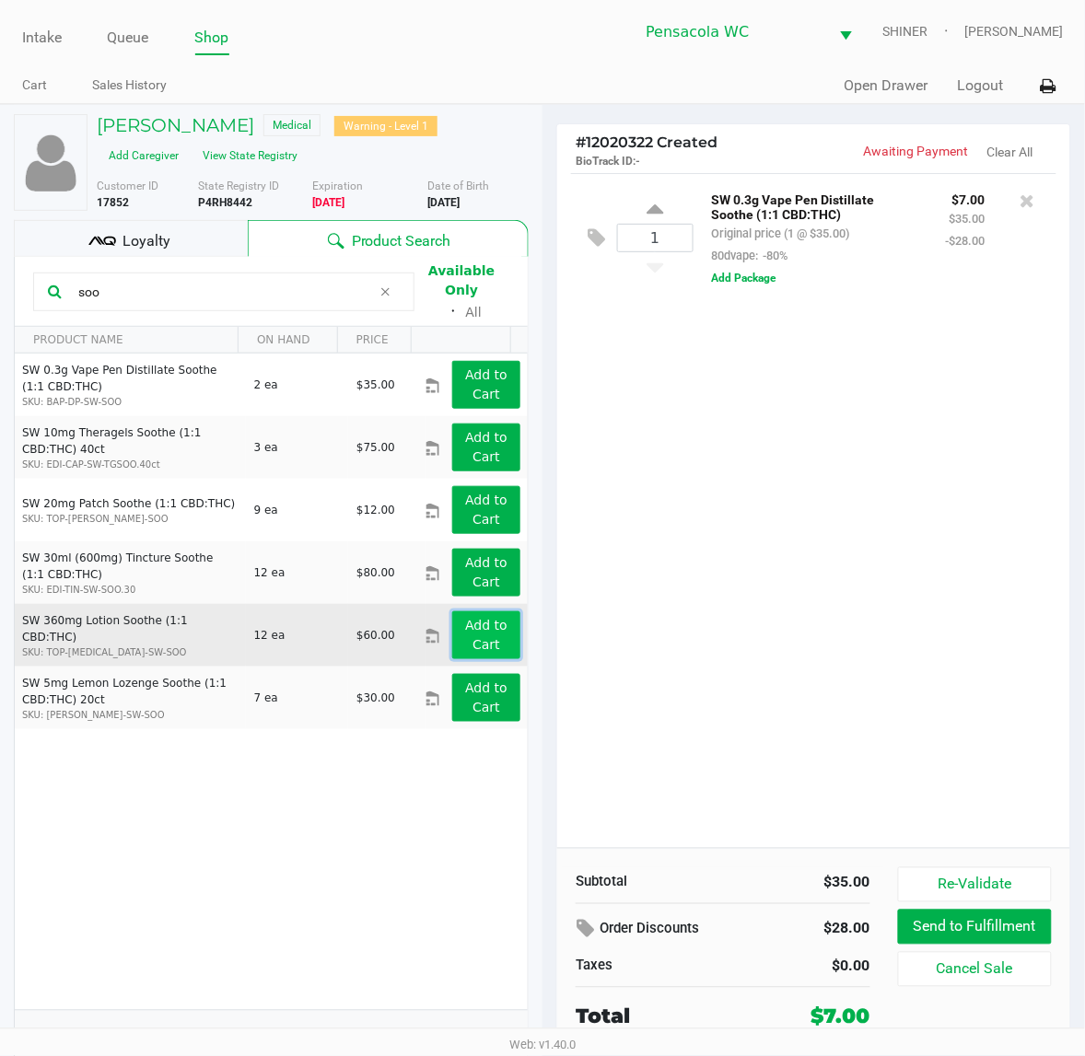
click at [494, 613] on button "Add to Cart" at bounding box center [486, 635] width 68 height 48
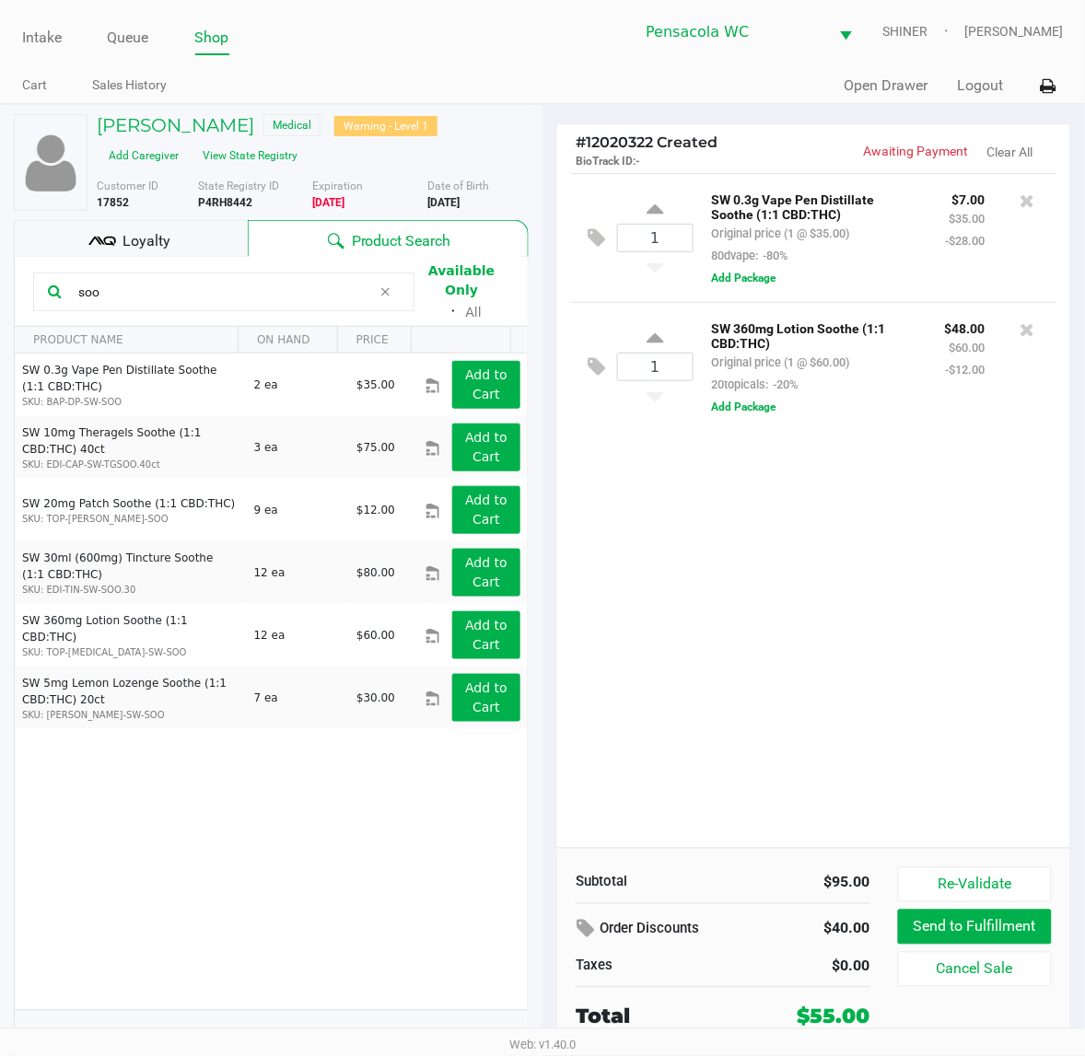
click at [646, 209] on div "1" at bounding box center [655, 238] width 76 height 75
click at [652, 209] on icon at bounding box center [654, 212] width 17 height 23
type input "2"
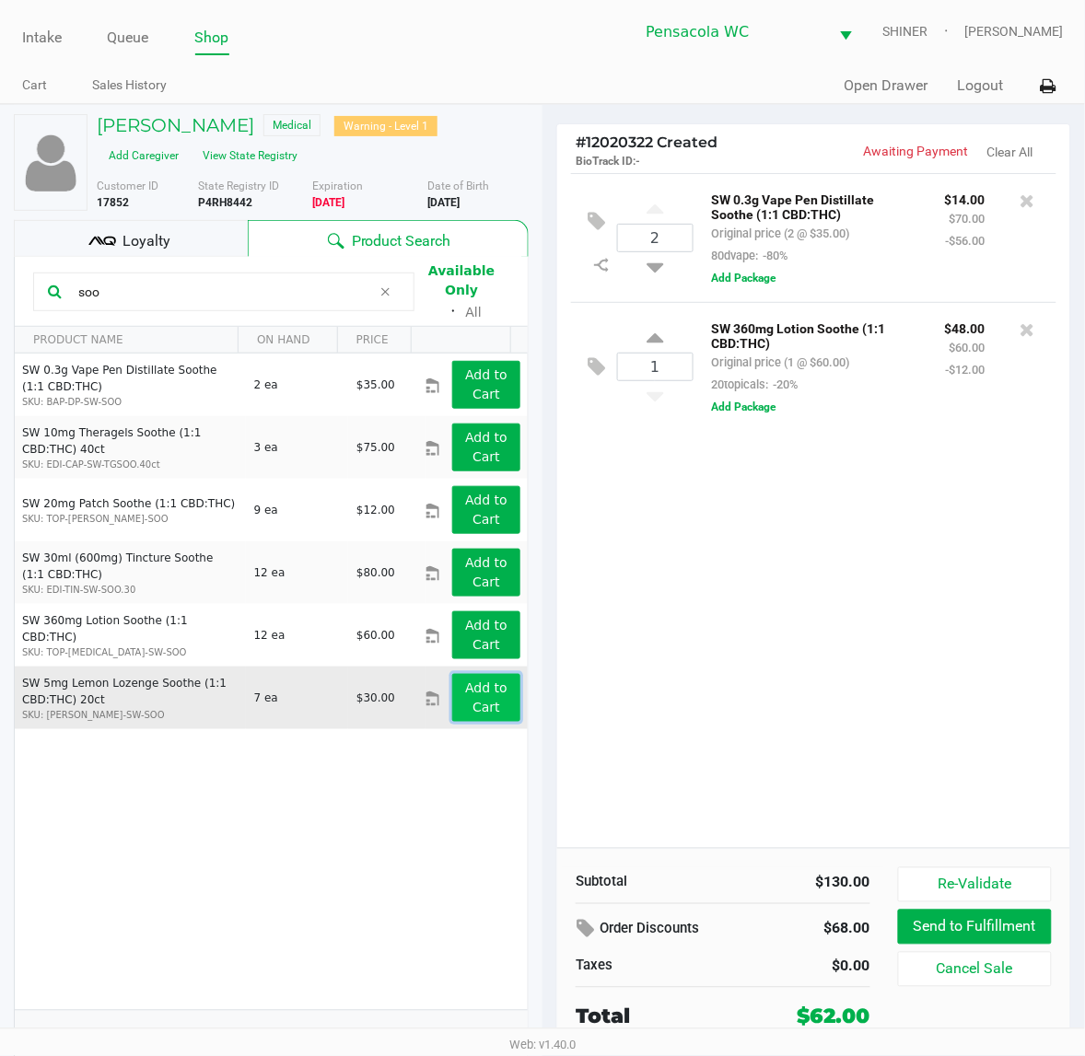
click at [466, 680] on app-button-loader "Add to Cart" at bounding box center [486, 697] width 42 height 34
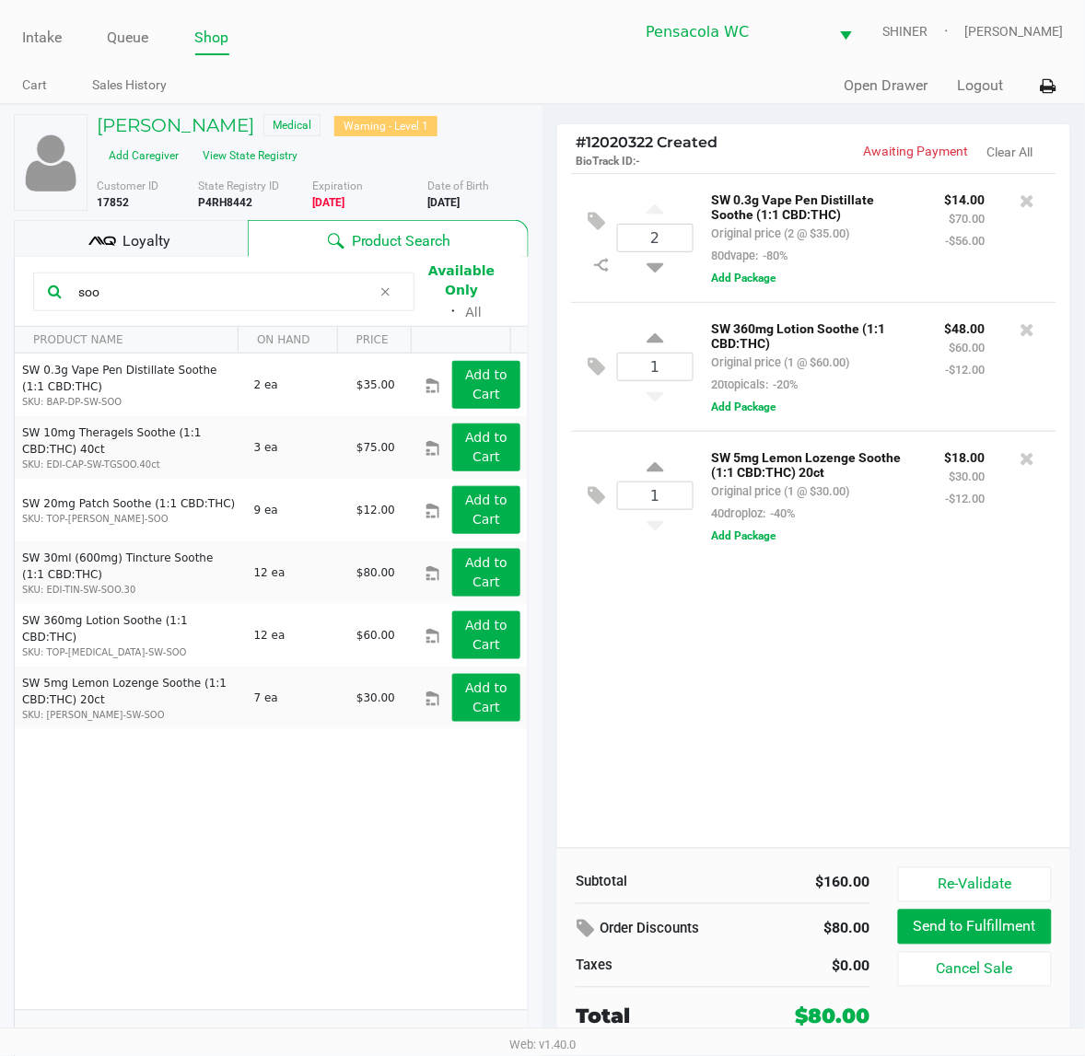
click at [919, 601] on div "2 SW 0.3g Vape Pen Distillate Soothe (1:1 CBD:THC) Original price (2 @ $35.00) …" at bounding box center [813, 510] width 513 height 675
click at [857, 537] on div "SW 5mg Lemon Lozenge Soothe (1:1 CBD:THC) 20ct Original price (1 @ $30.00) 40dr…" at bounding box center [867, 496] width 349 height 100
click at [858, 537] on div "SW 5mg Lemon Lozenge Soothe (1:1 CBD:THC) 20ct Original price (1 @ $30.00) 40dr…" at bounding box center [867, 496] width 349 height 100
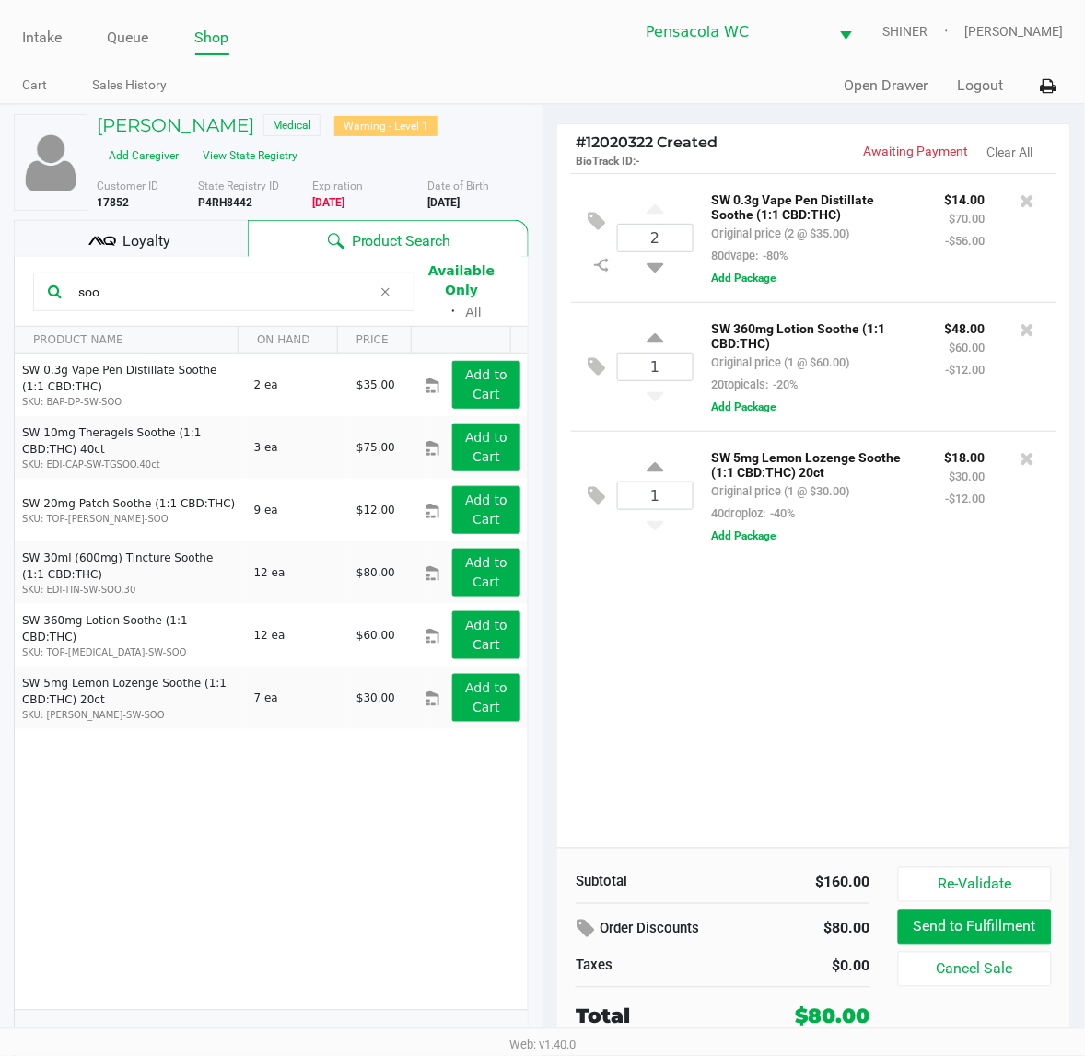
click at [858, 537] on div "SW 5mg Lemon Lozenge Soothe (1:1 CBD:THC) 20ct Original price (1 @ $30.00) 40dr…" at bounding box center [867, 496] width 349 height 100
click at [664, 503] on input "1" at bounding box center [655, 496] width 75 height 27
click at [656, 479] on icon at bounding box center [654, 470] width 17 height 23
type input "2"
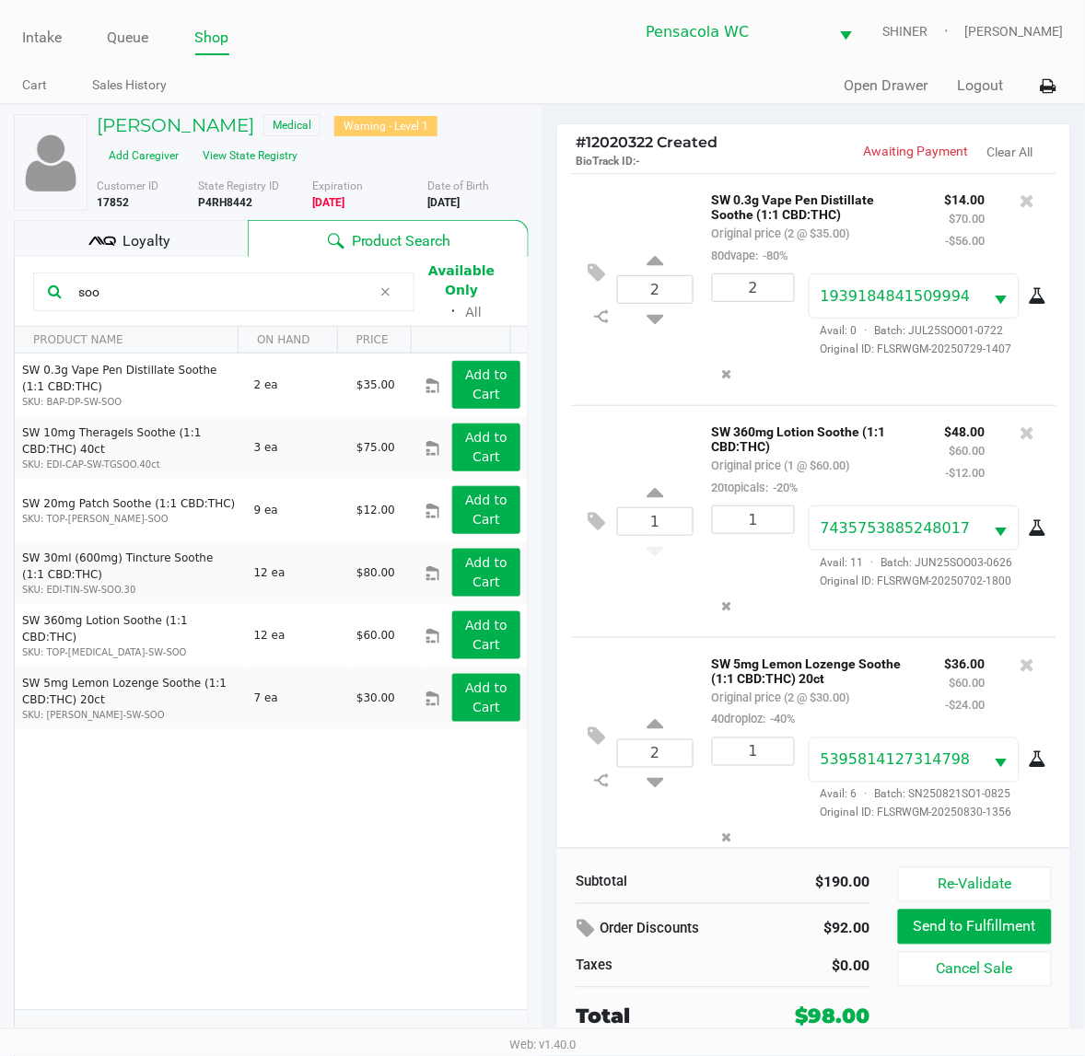
scroll to position [32, 0]
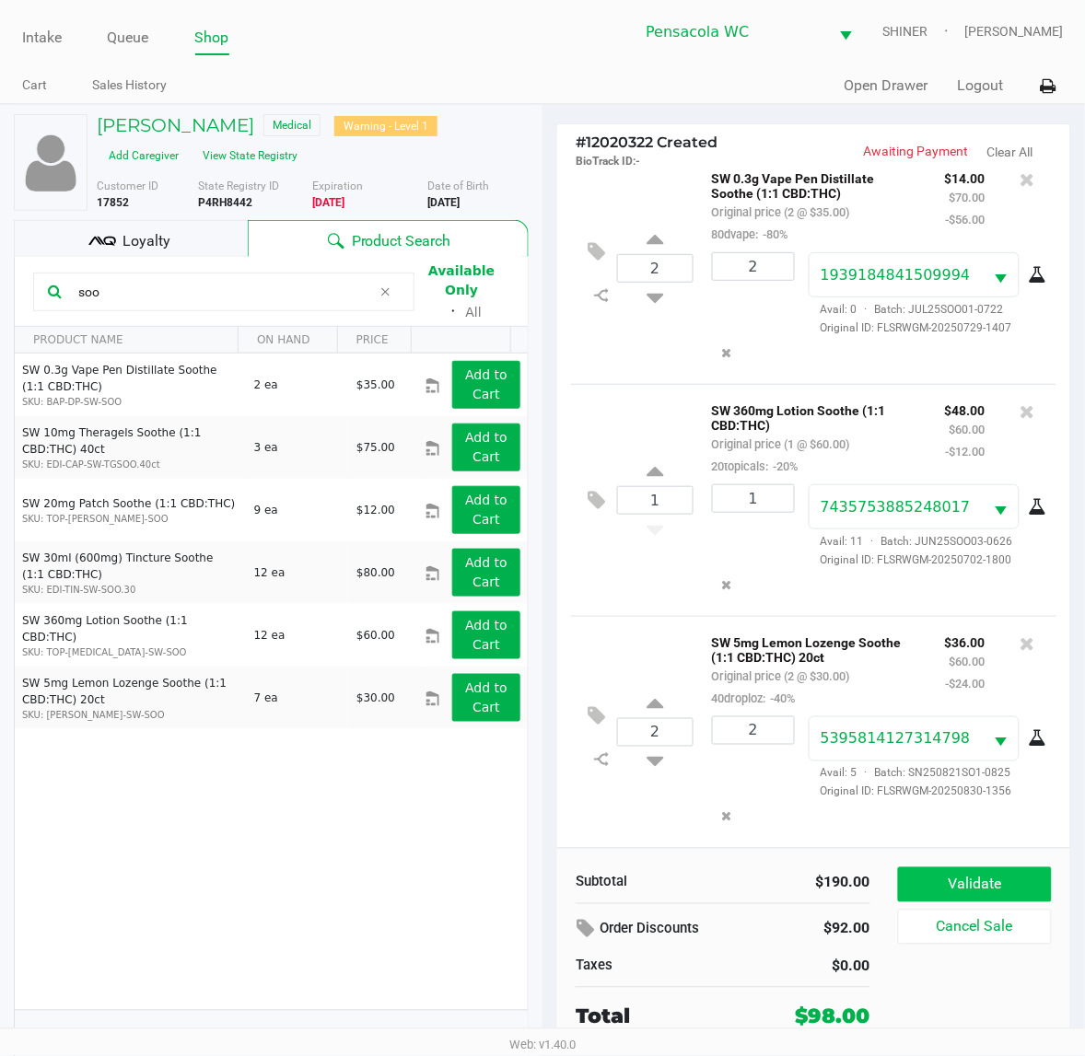
click at [1000, 878] on button "Validate" at bounding box center [975, 884] width 154 height 35
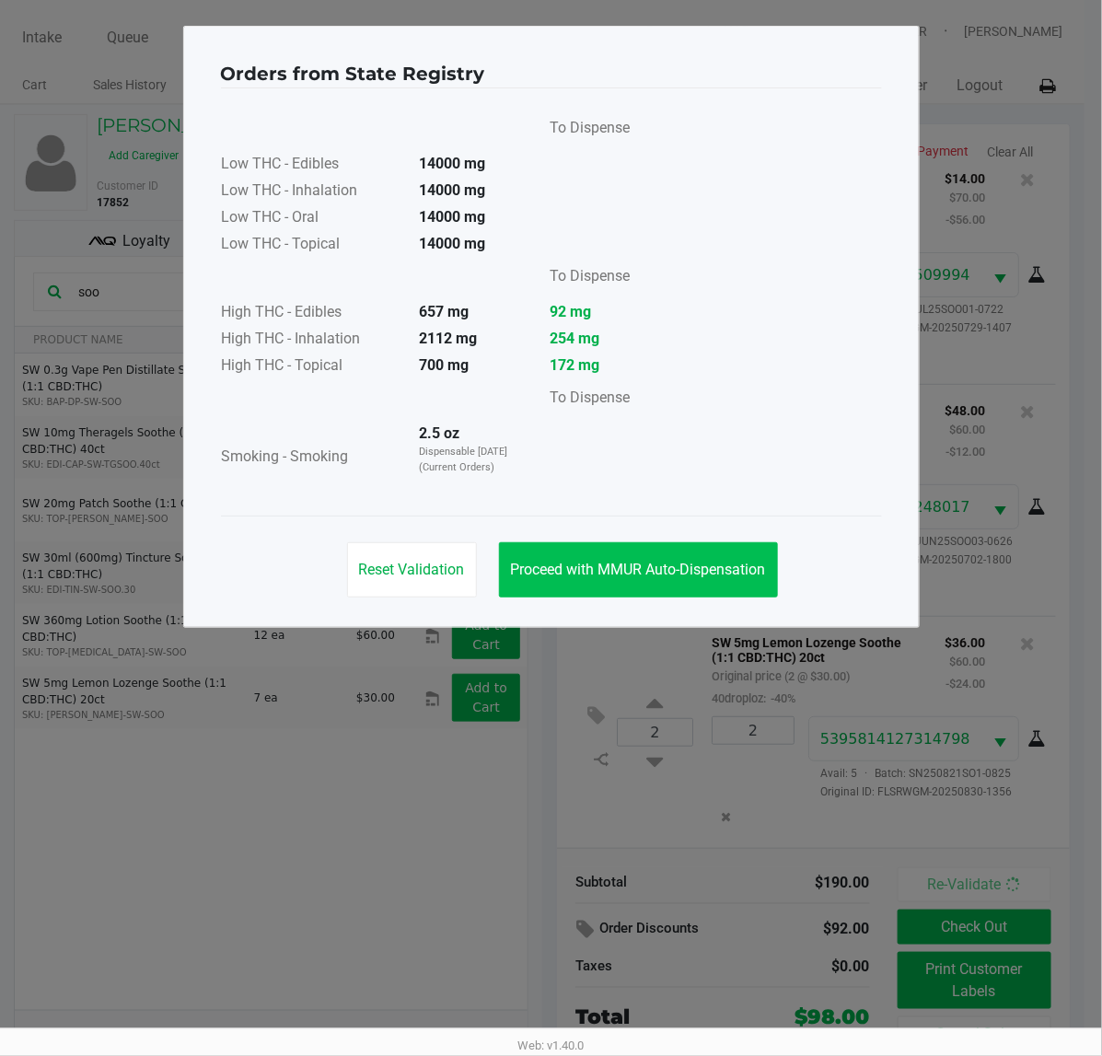
click at [701, 569] on span "Proceed with MMUR Auto-Dispensation" at bounding box center [638, 569] width 255 height 17
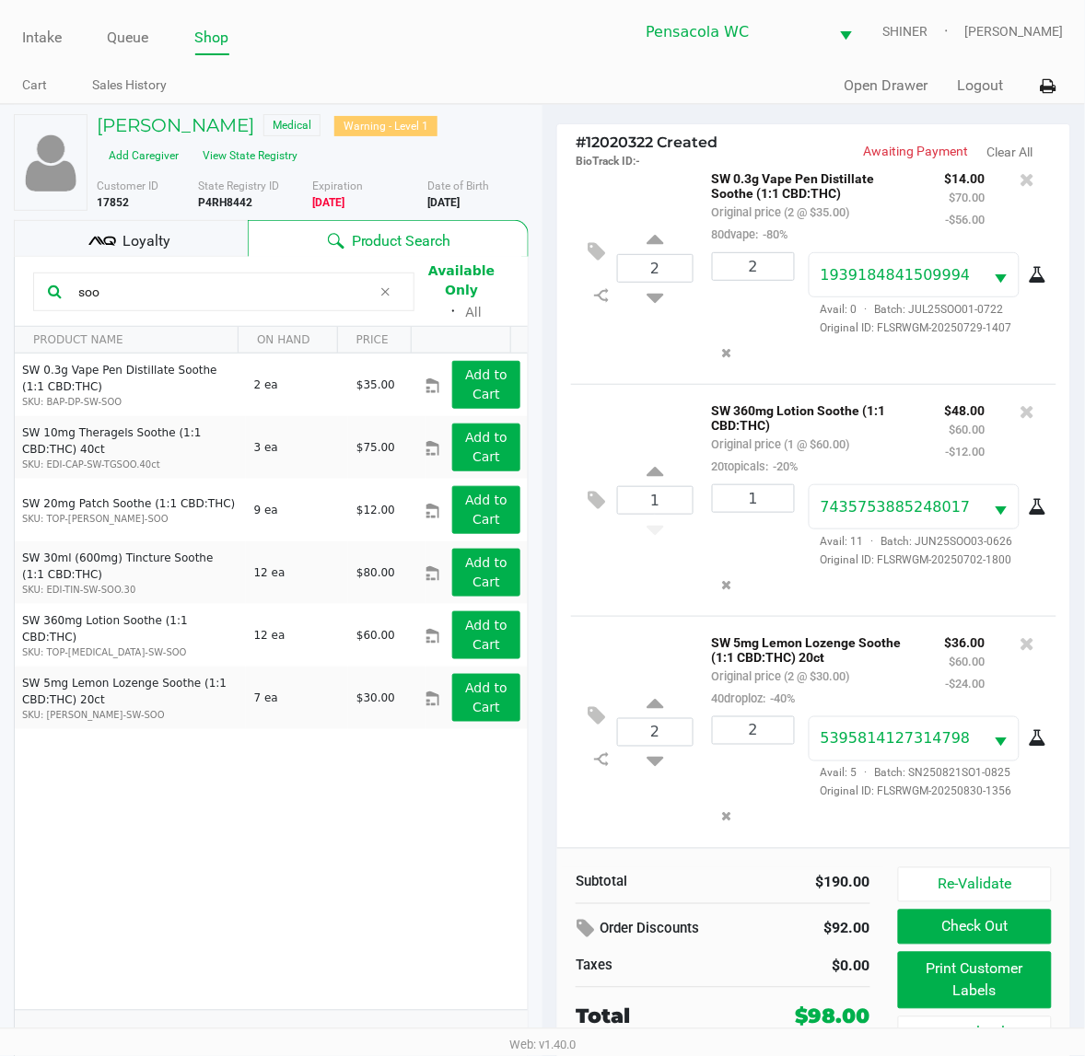
click at [1028, 970] on button "Print Customer Labels" at bounding box center [975, 980] width 154 height 57
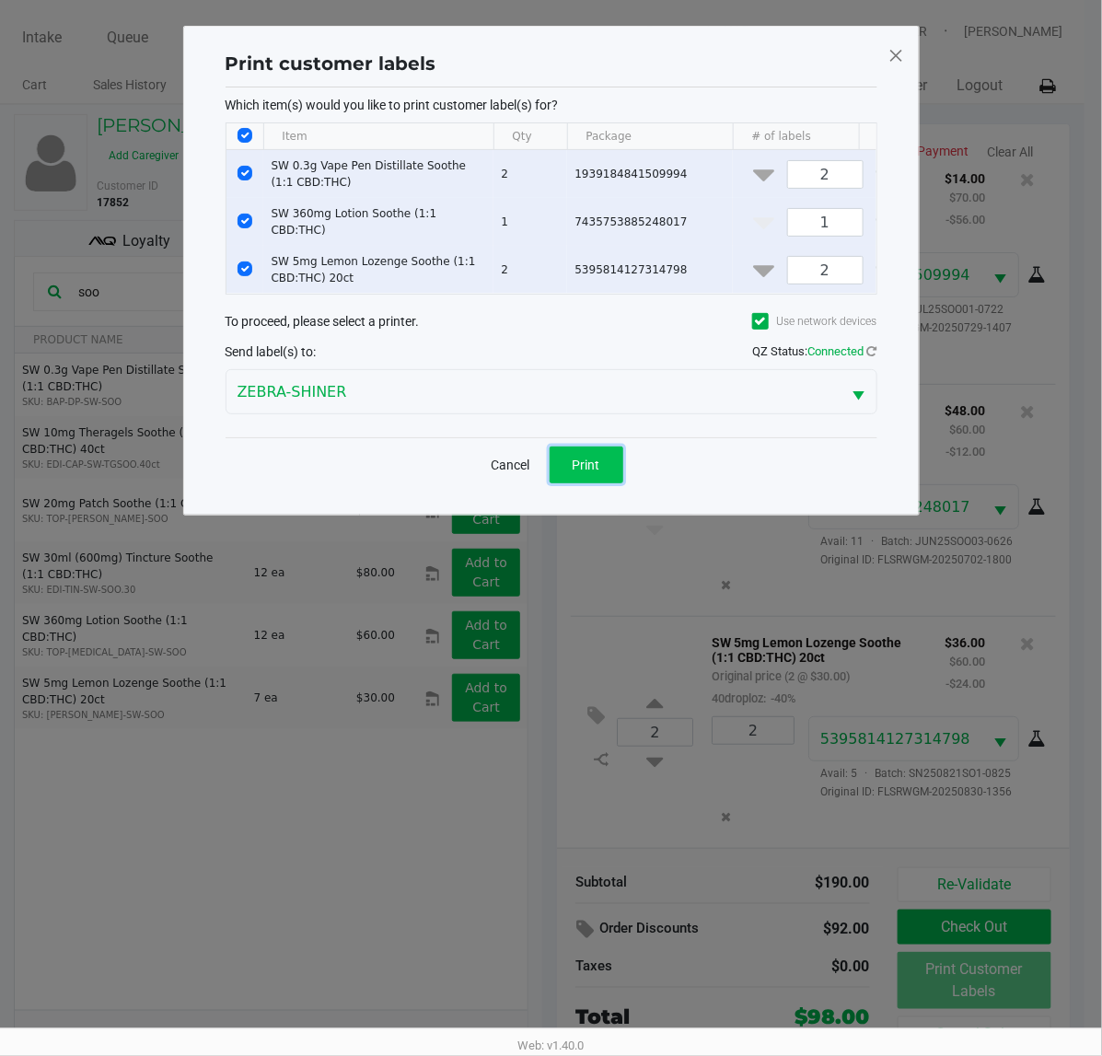
click at [601, 483] on button "Print" at bounding box center [587, 465] width 74 height 37
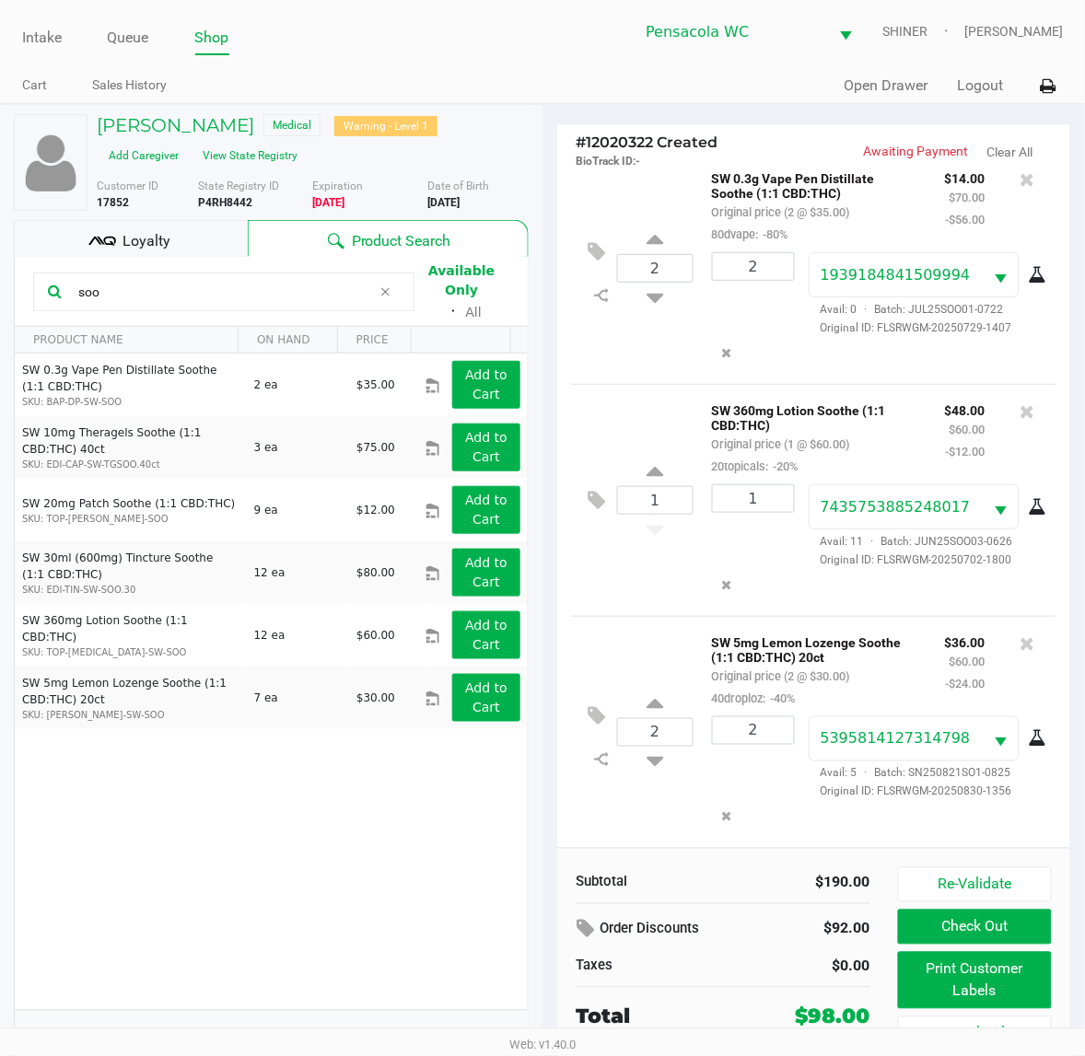
click at [175, 227] on div "Loyalty" at bounding box center [131, 238] width 234 height 37
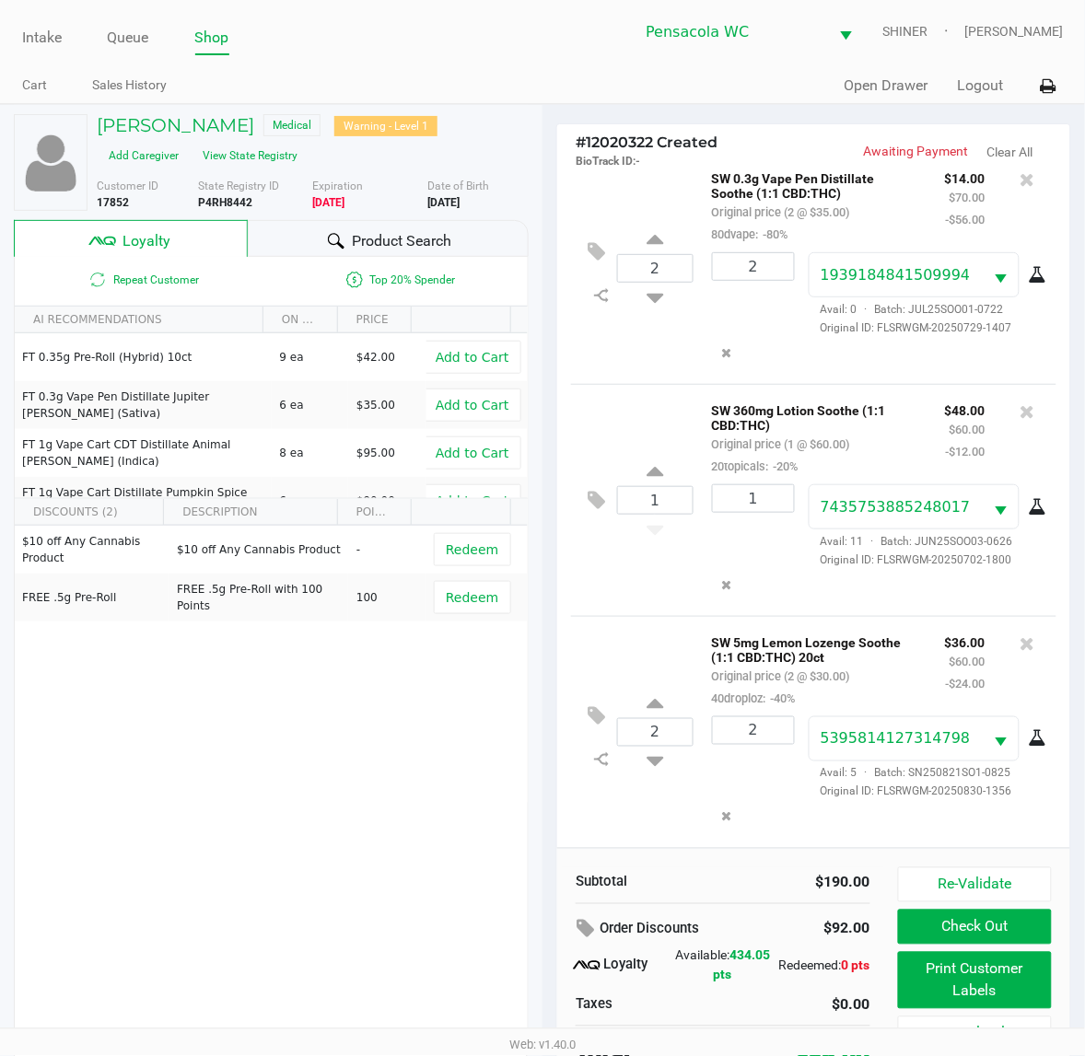
click at [482, 541] on button "Redeem" at bounding box center [472, 549] width 76 height 33
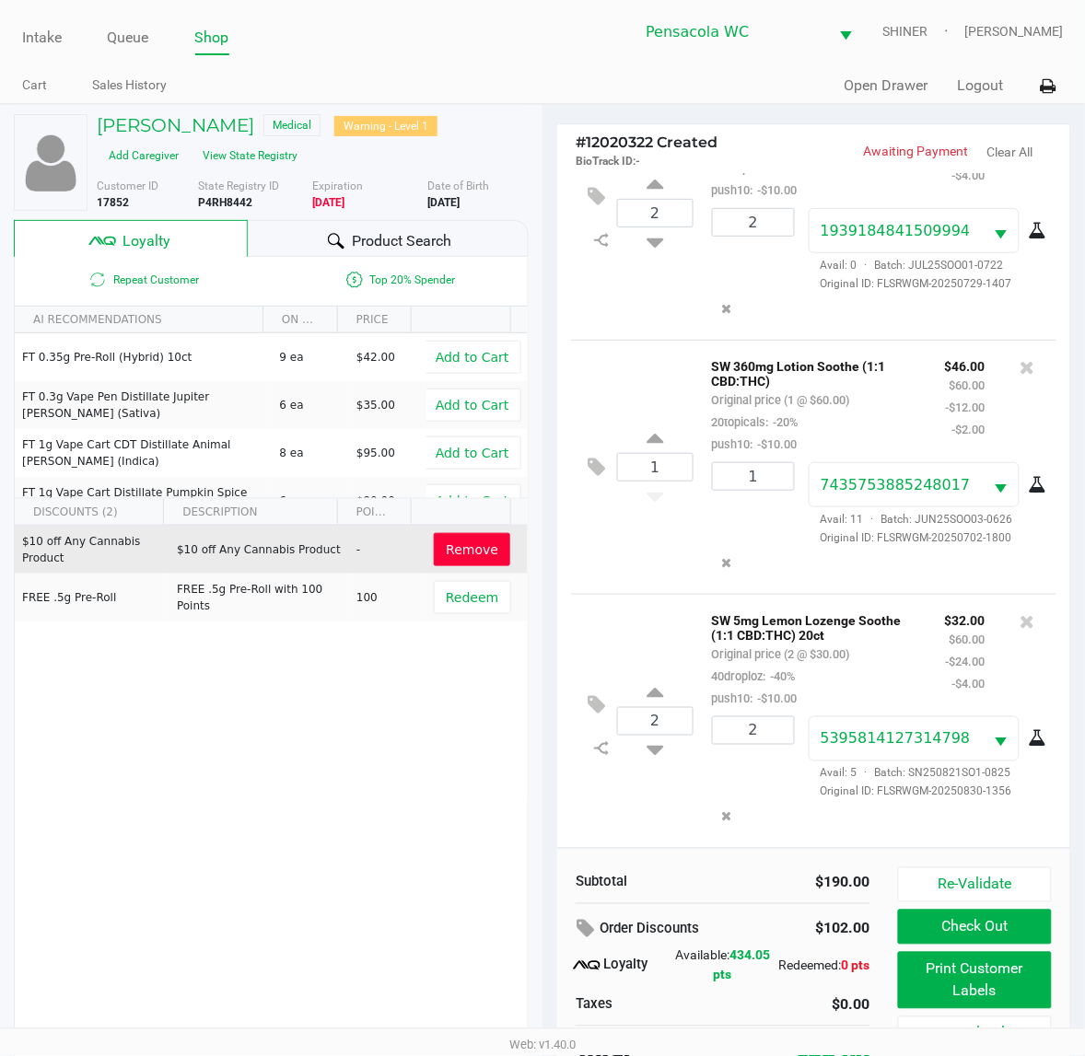
scroll to position [35, 0]
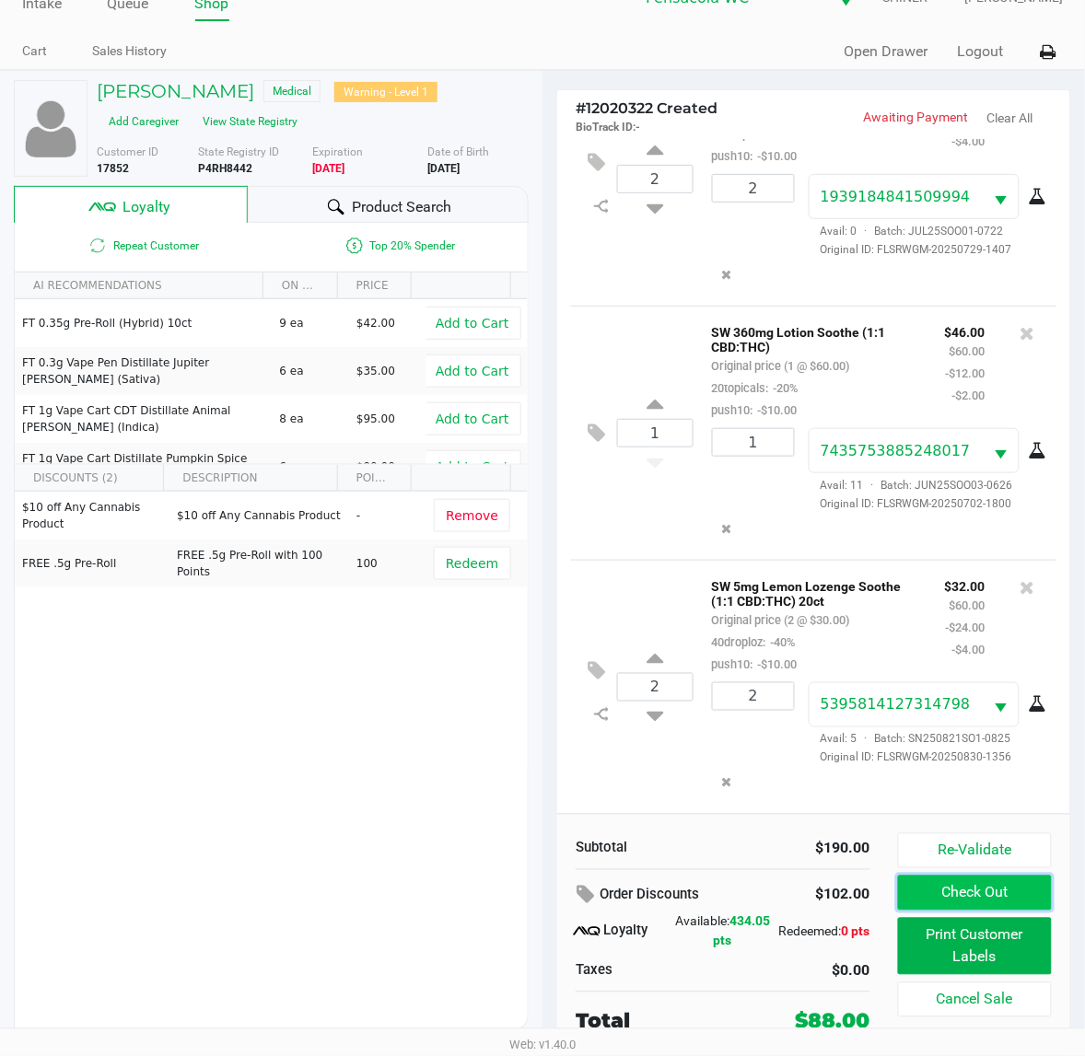
click at [1000, 896] on button "Check Out" at bounding box center [975, 893] width 154 height 35
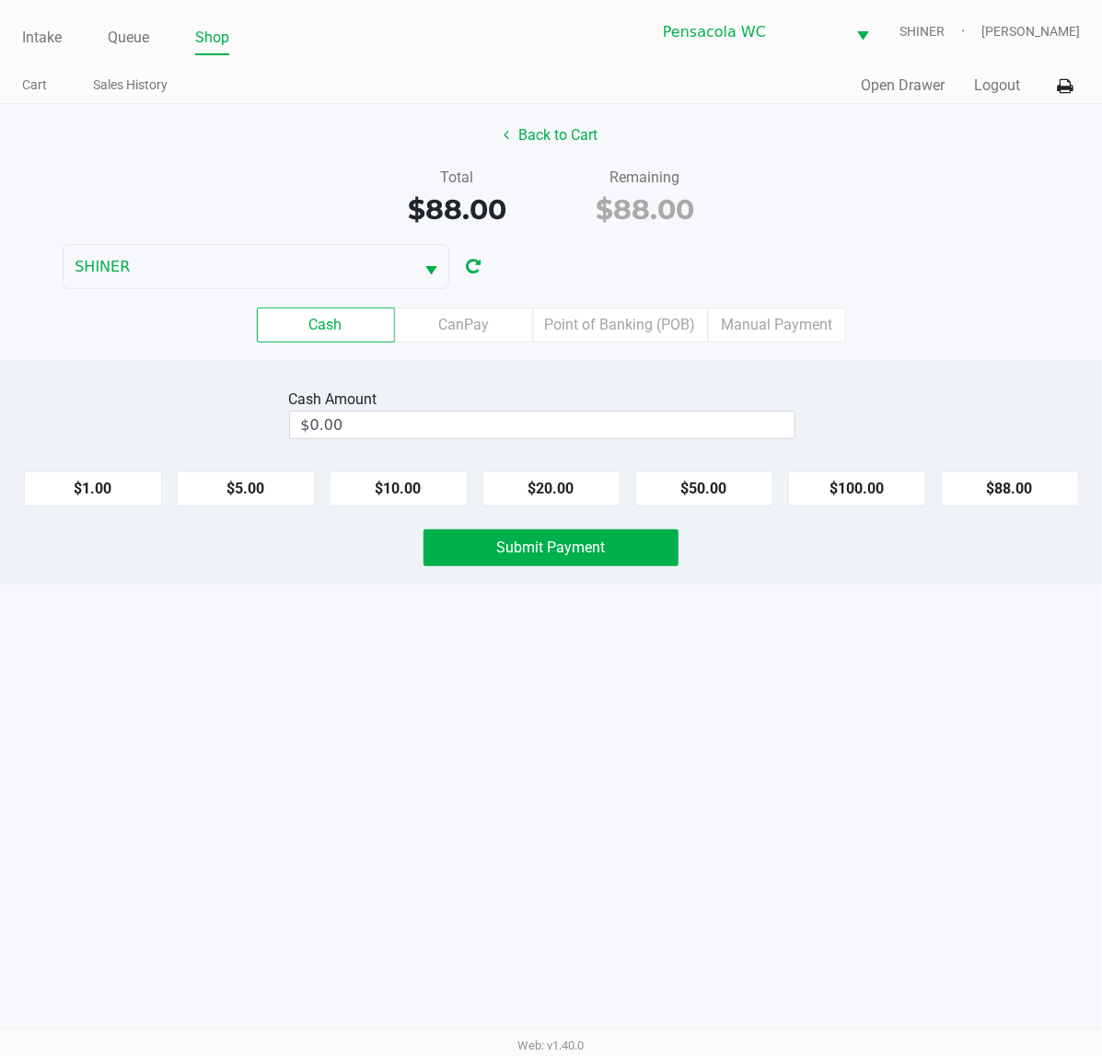
click at [541, 132] on button "Back to Cart" at bounding box center [552, 135] width 118 height 35
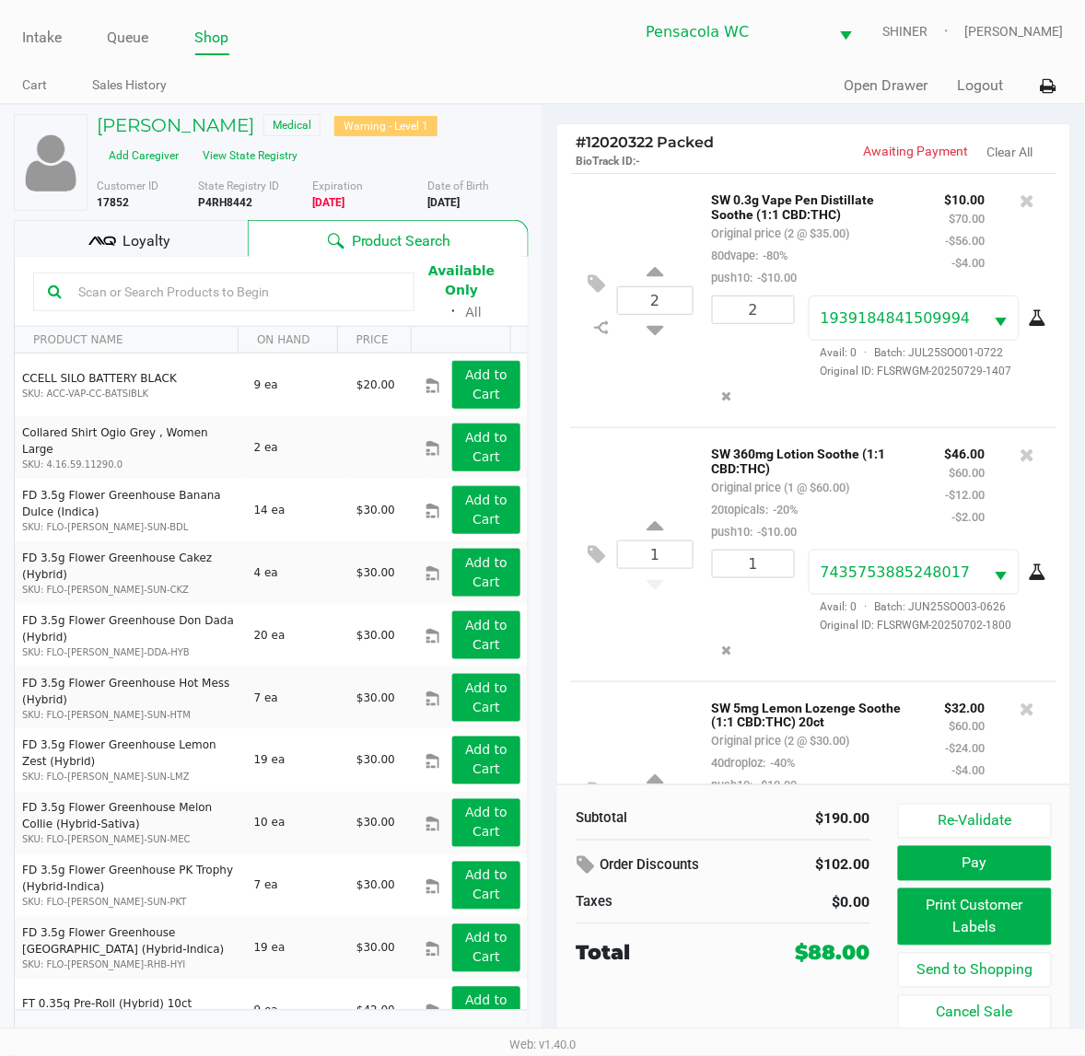
click at [177, 240] on div "Loyalty" at bounding box center [131, 238] width 234 height 37
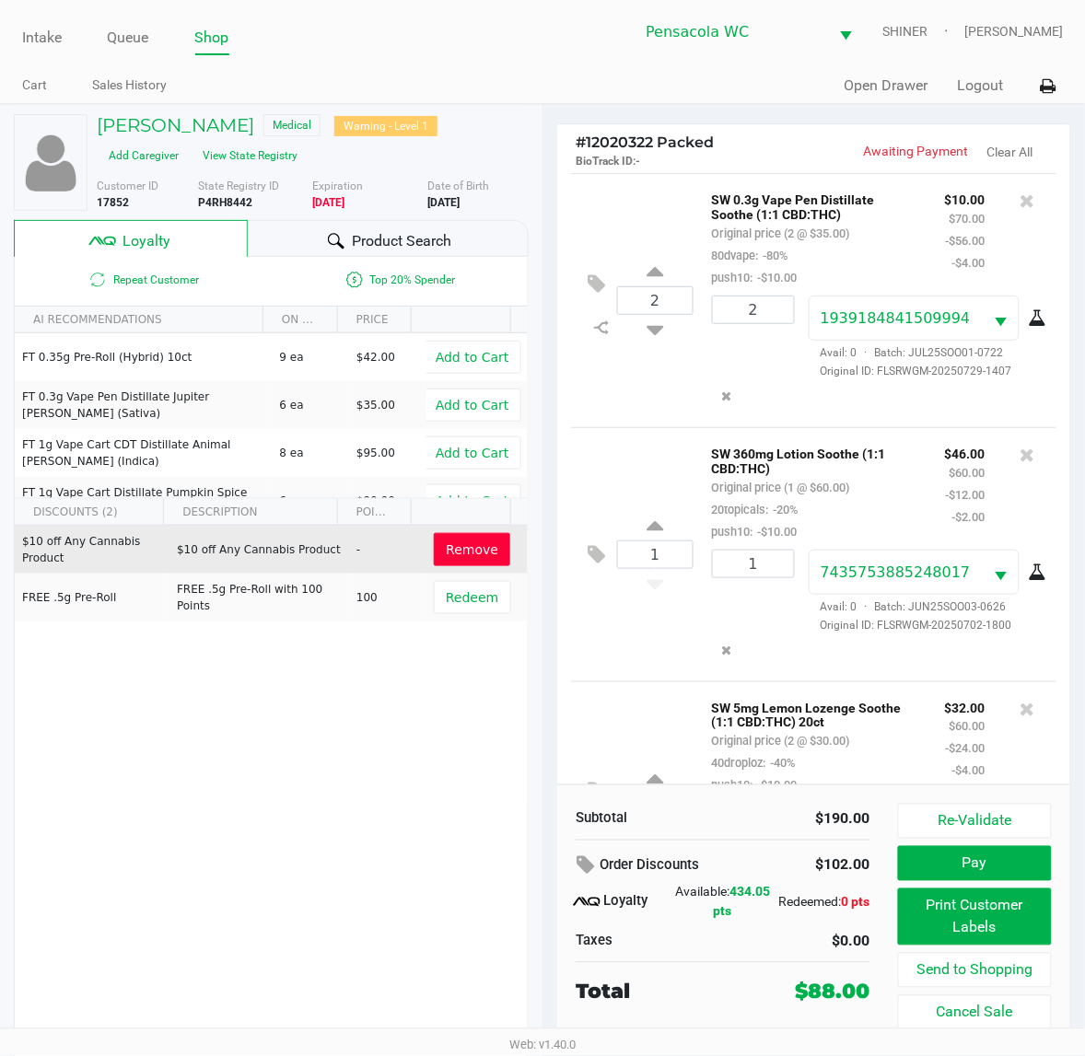
click at [470, 551] on span "Remove" at bounding box center [472, 549] width 52 height 15
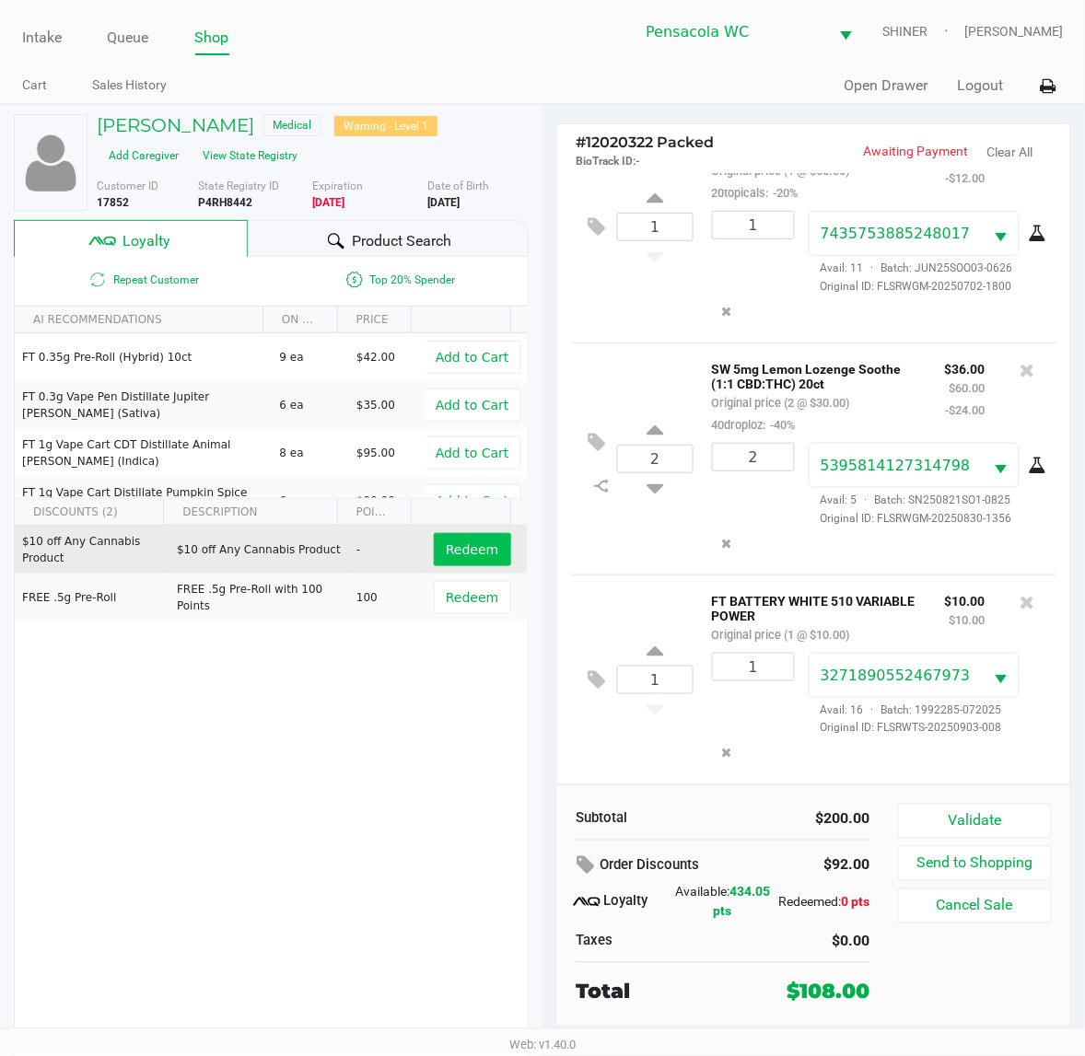
click at [981, 815] on button "Validate" at bounding box center [975, 821] width 154 height 35
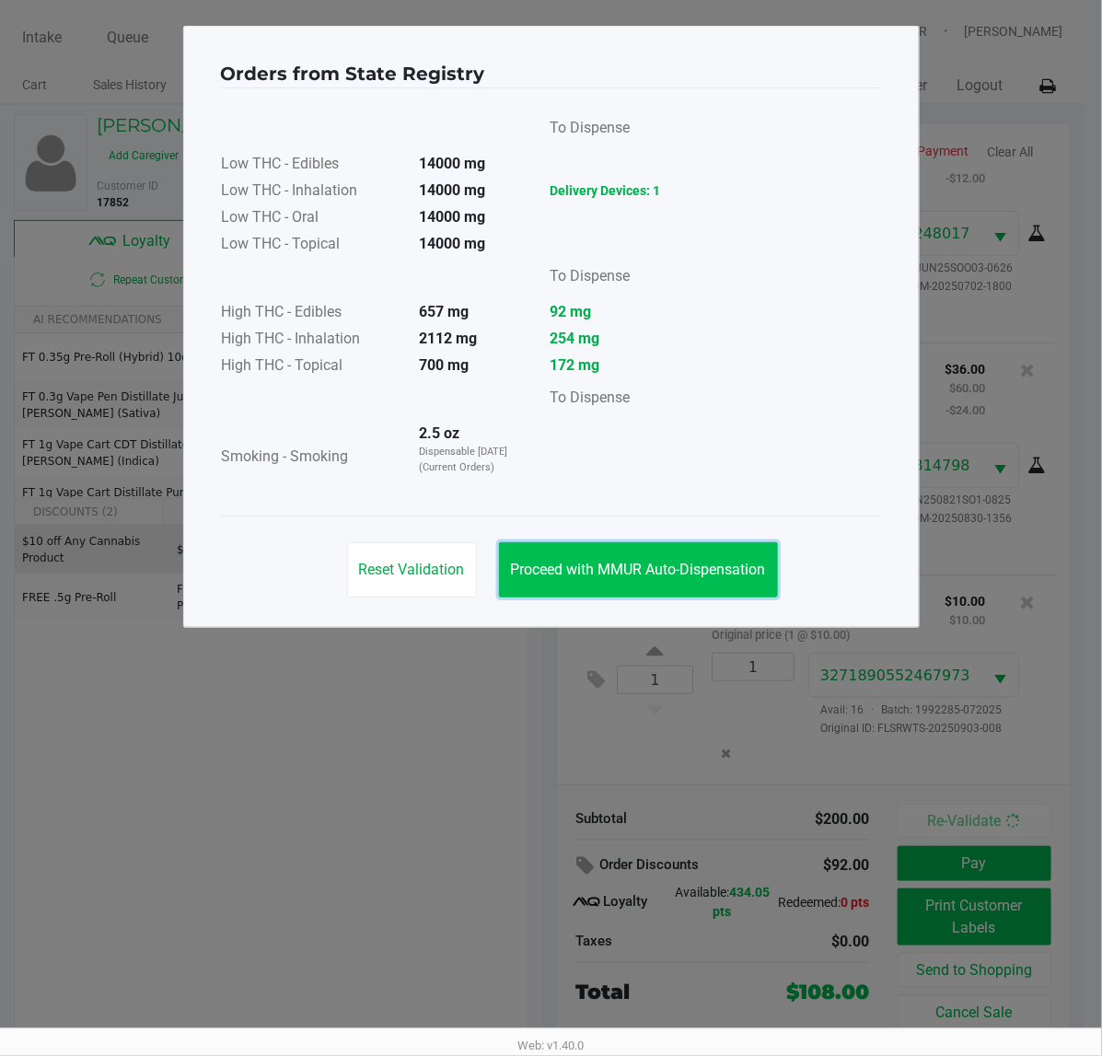
click at [675, 581] on button "Proceed with MMUR Auto-Dispensation" at bounding box center [638, 569] width 279 height 55
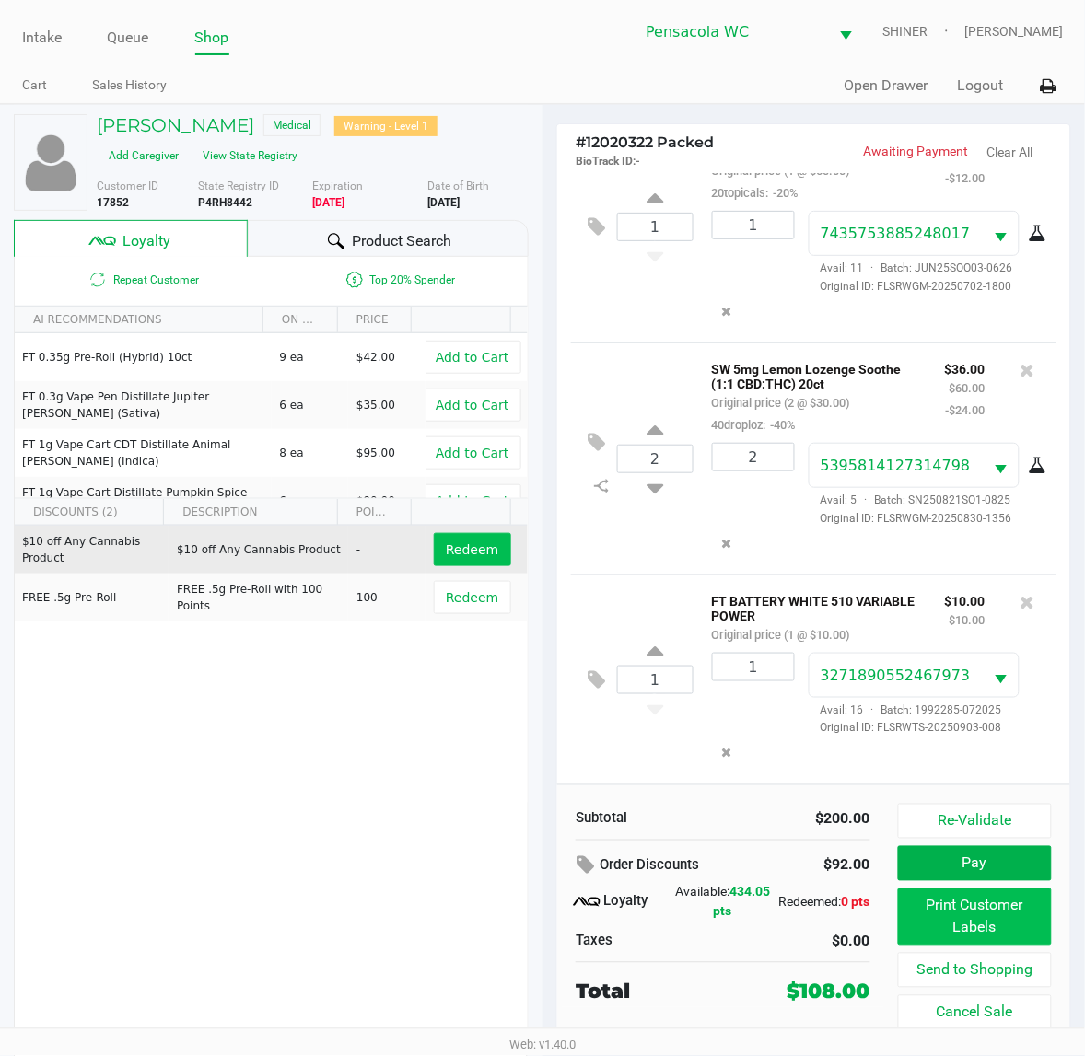
click at [1014, 919] on button "Print Customer Labels" at bounding box center [975, 917] width 154 height 57
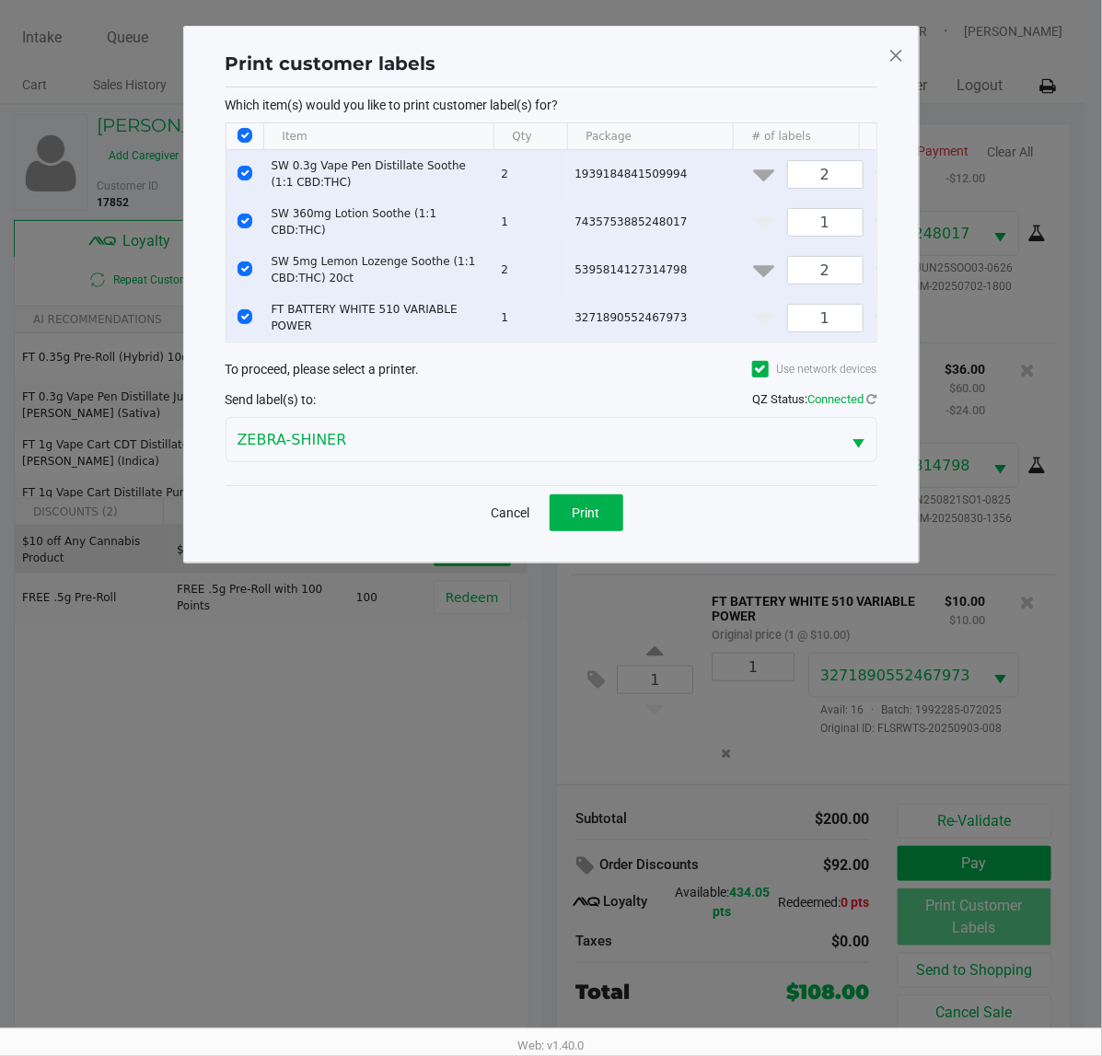
click at [246, 135] on input "Select All Rows" at bounding box center [245, 135] width 15 height 15
checkbox input "false"
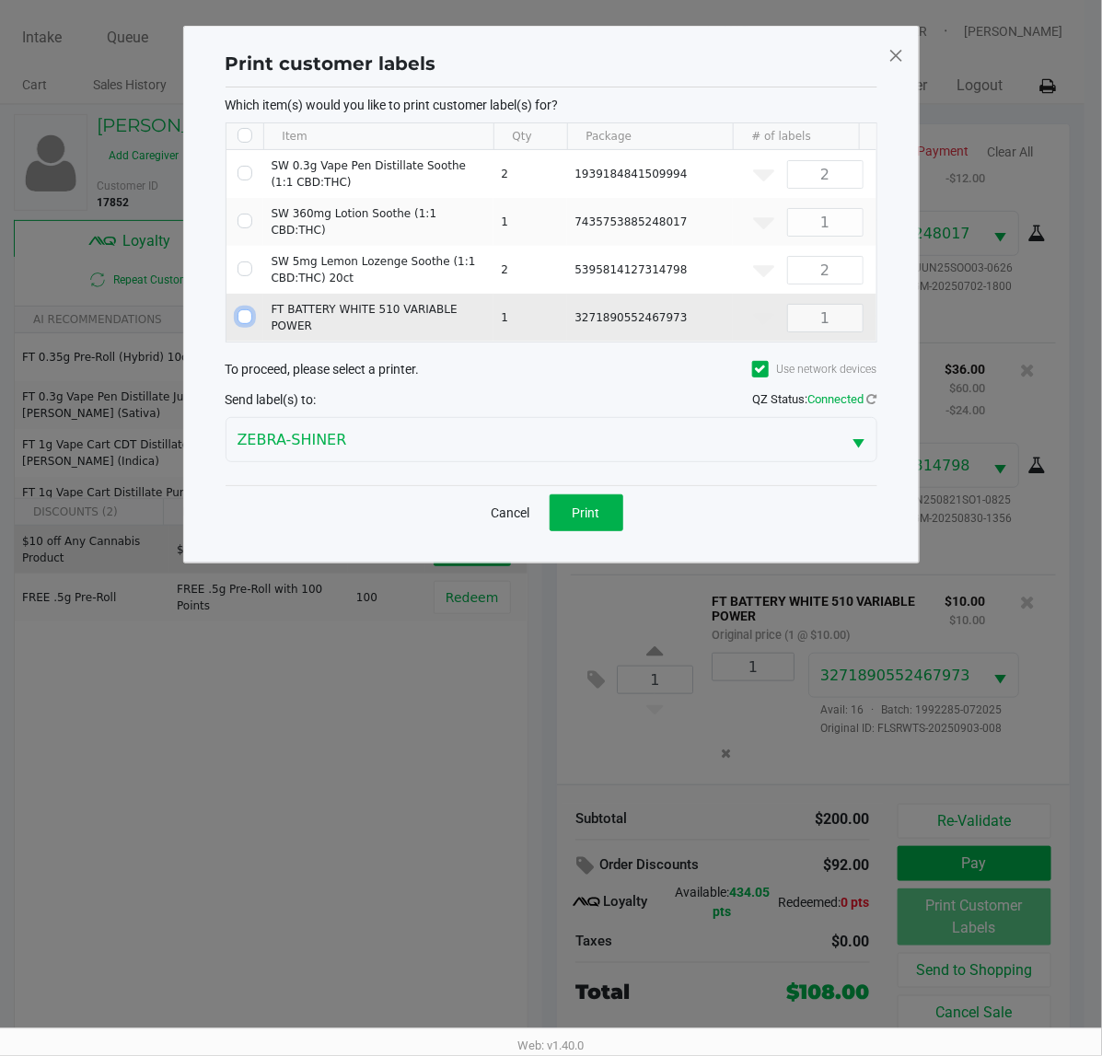
click at [242, 309] on input "Select Row" at bounding box center [245, 316] width 15 height 15
checkbox input "true"
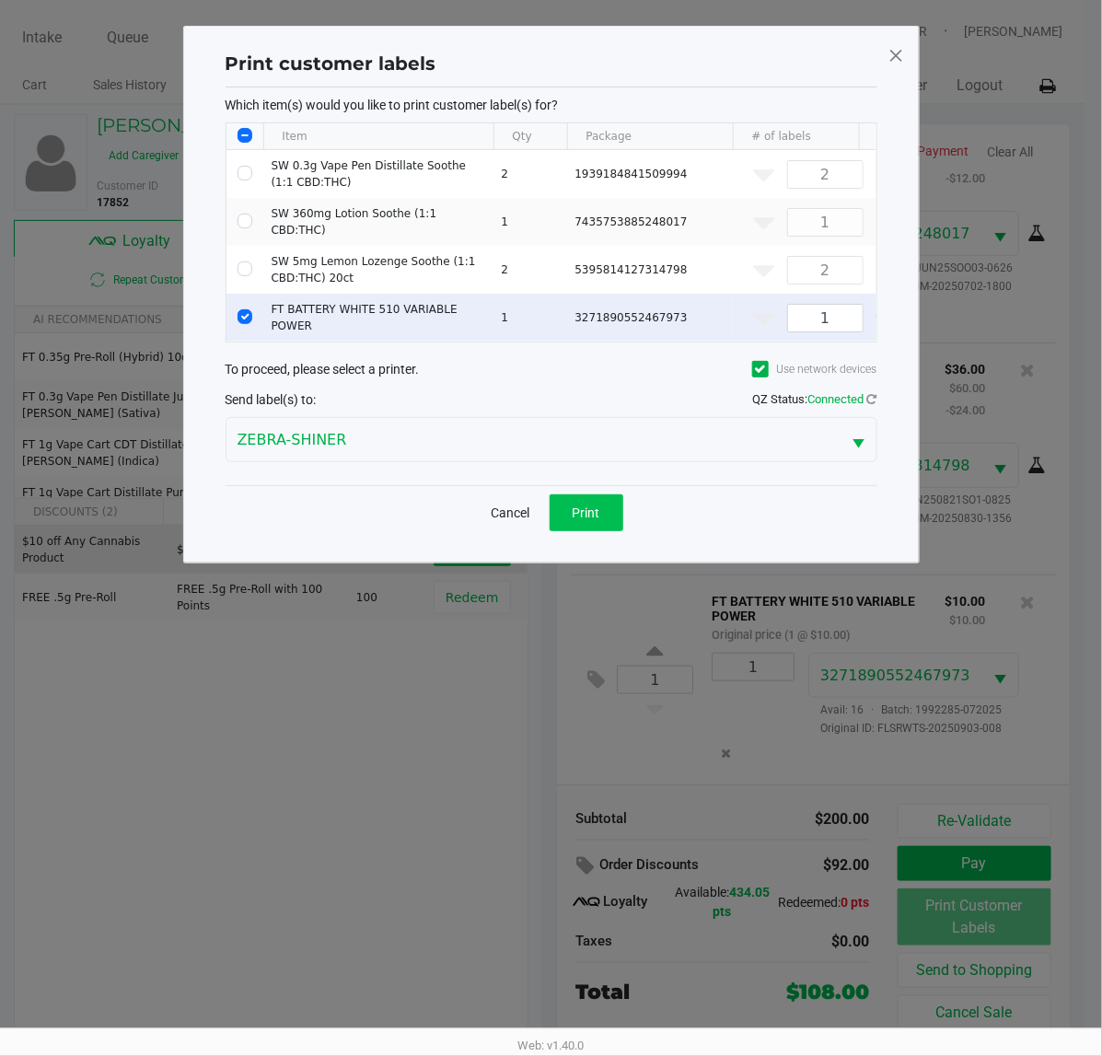
click at [567, 531] on button "Print" at bounding box center [587, 512] width 74 height 37
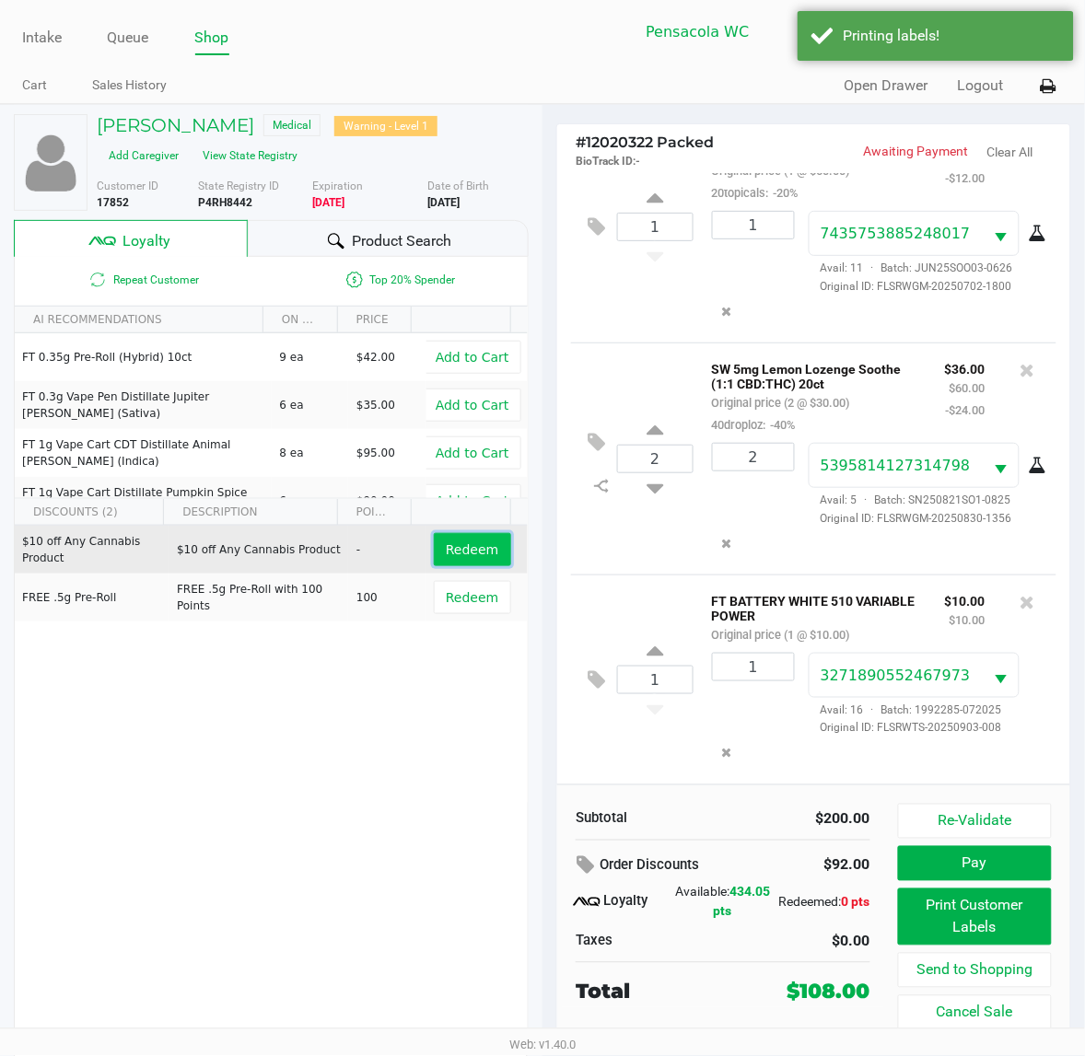
click at [457, 548] on span "Redeem" at bounding box center [472, 549] width 52 height 15
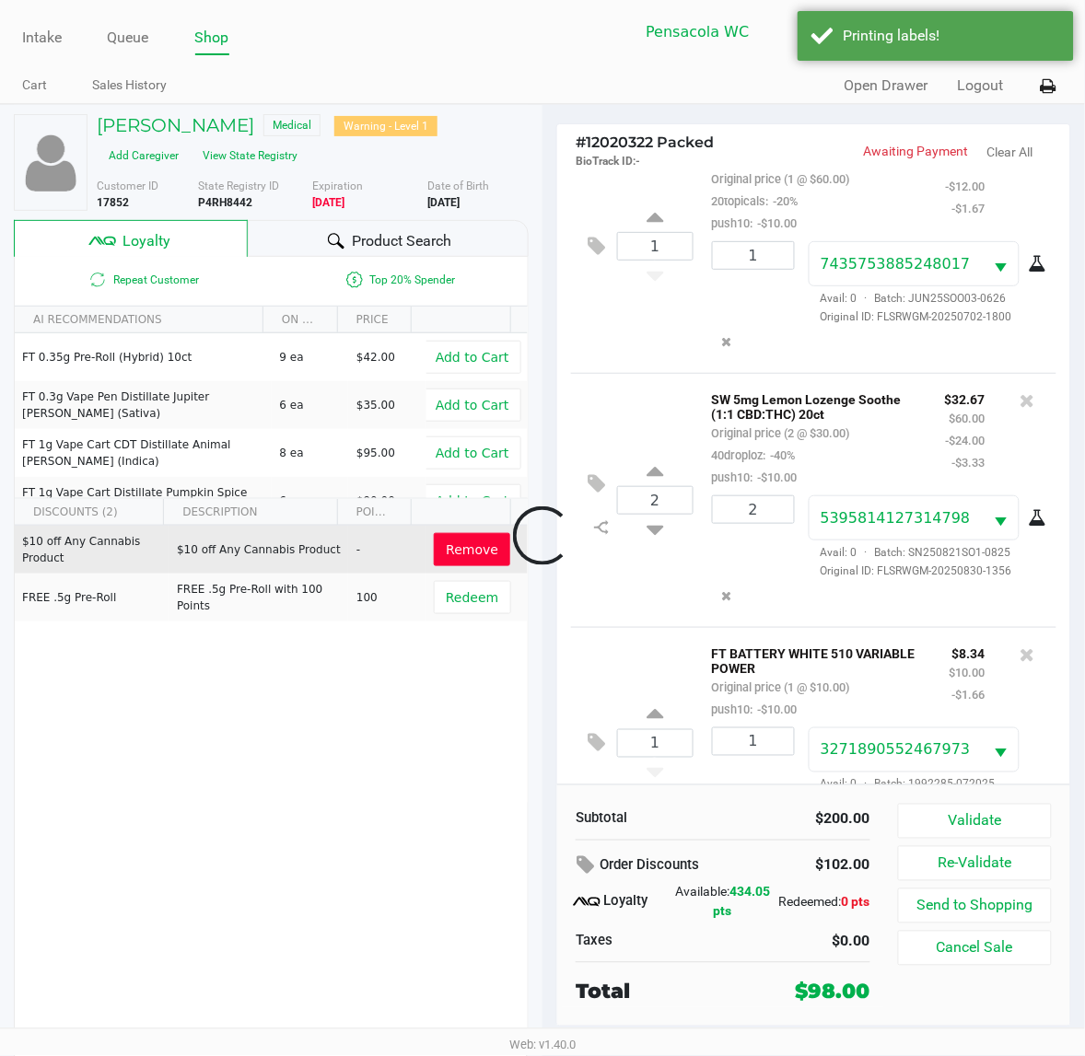
scroll to position [397, 0]
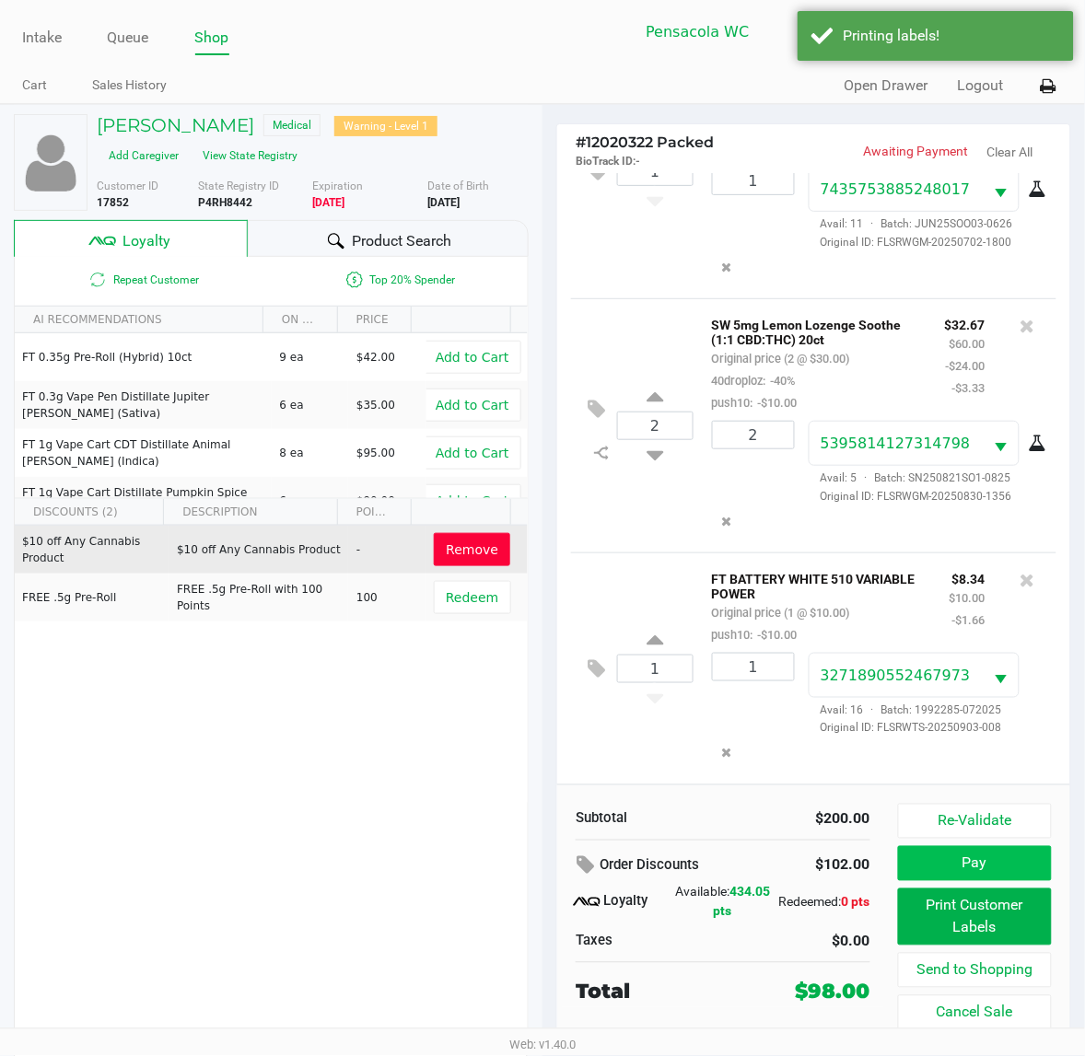
click at [996, 877] on button "Pay" at bounding box center [975, 863] width 154 height 35
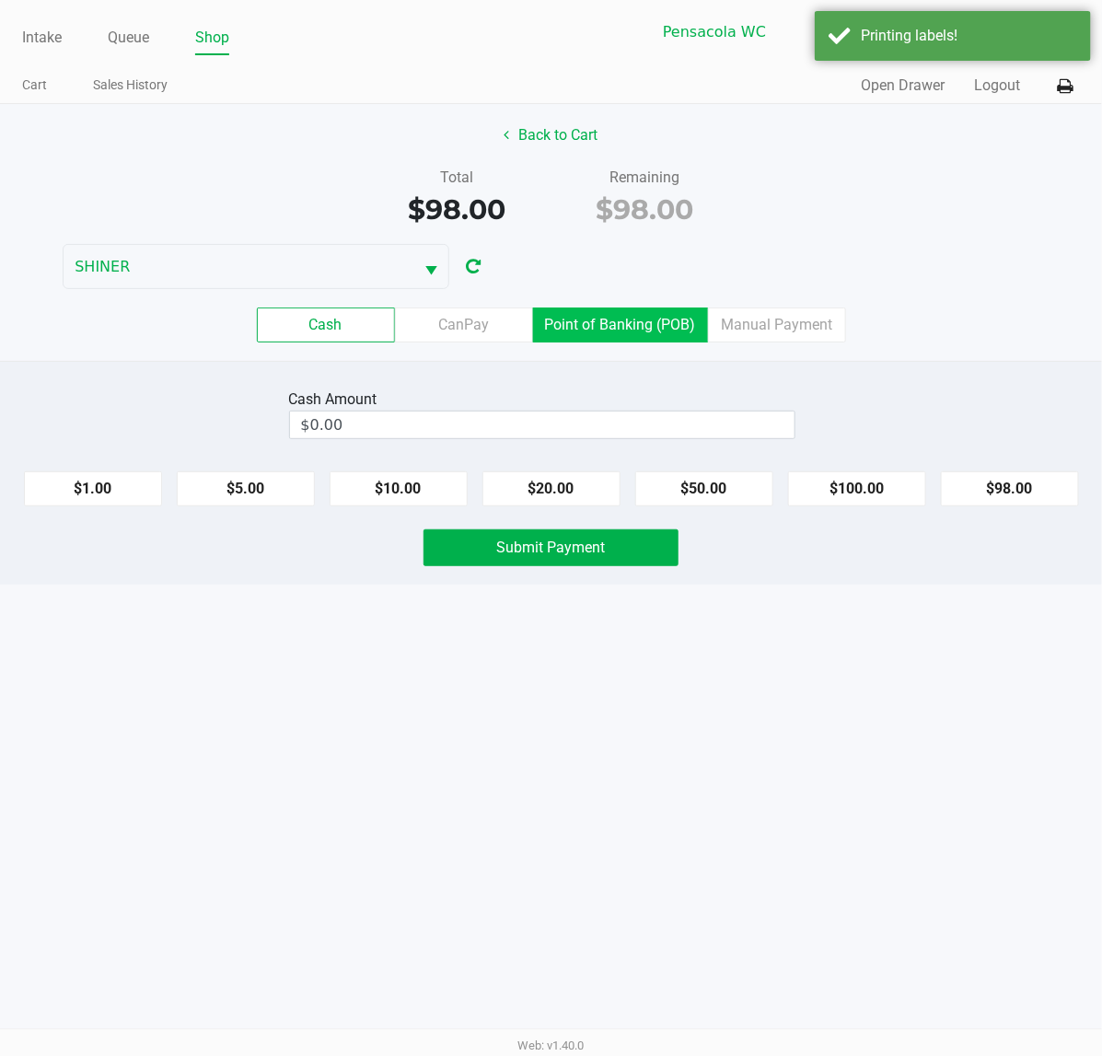
click at [612, 322] on label "Point of Banking (POB)" at bounding box center [620, 325] width 175 height 35
click at [0, 0] on 7 "Point of Banking (POB)" at bounding box center [0, 0] width 0 height 0
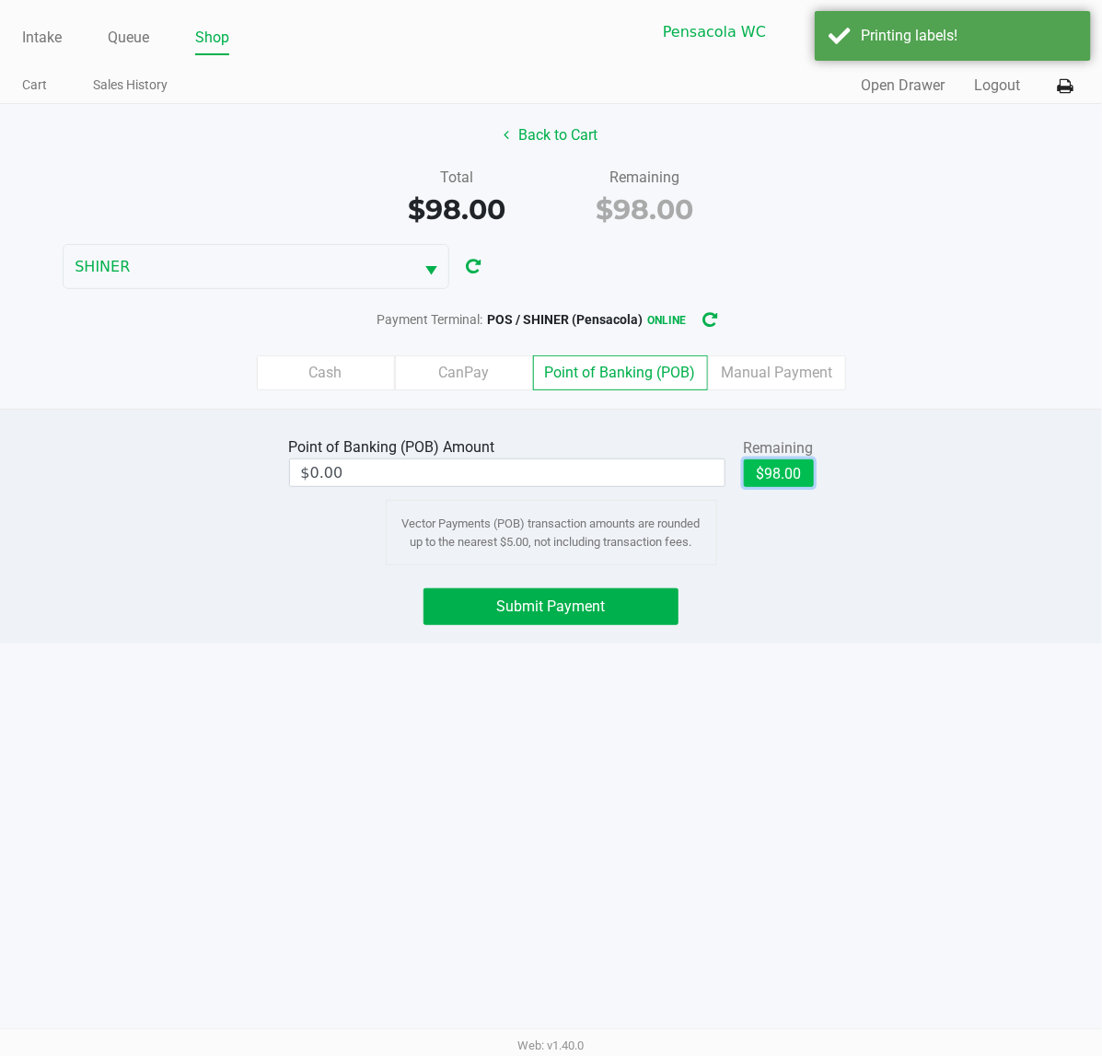
click at [775, 480] on button "$98.00" at bounding box center [779, 473] width 70 height 28
type input "$98.00"
click at [603, 609] on span "Submit Payment" at bounding box center [551, 606] width 109 height 17
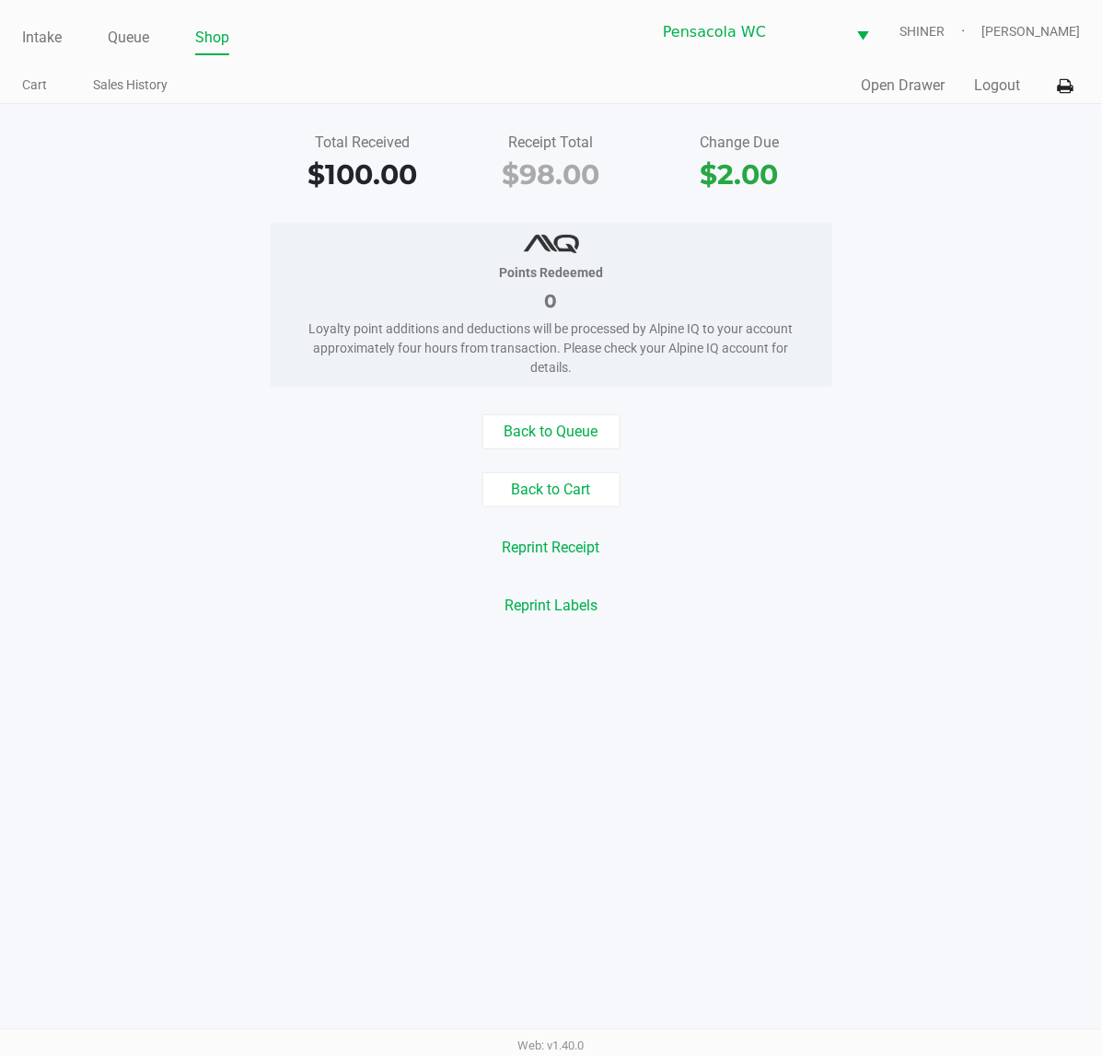
click at [46, 29] on link "Intake" at bounding box center [42, 38] width 40 height 26
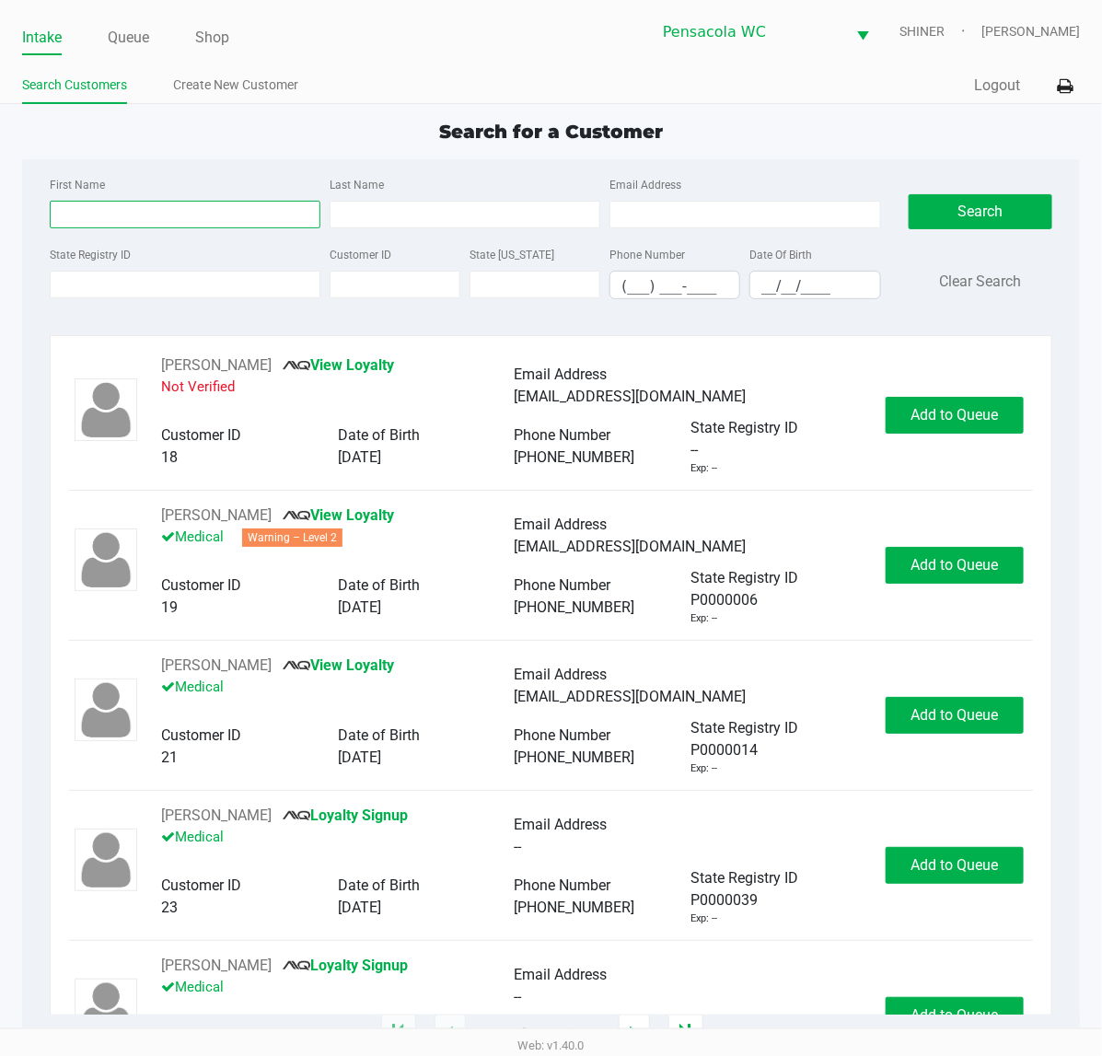
click at [116, 213] on input "First Name" at bounding box center [185, 215] width 271 height 28
click at [139, 32] on link "Queue" at bounding box center [128, 38] width 41 height 26
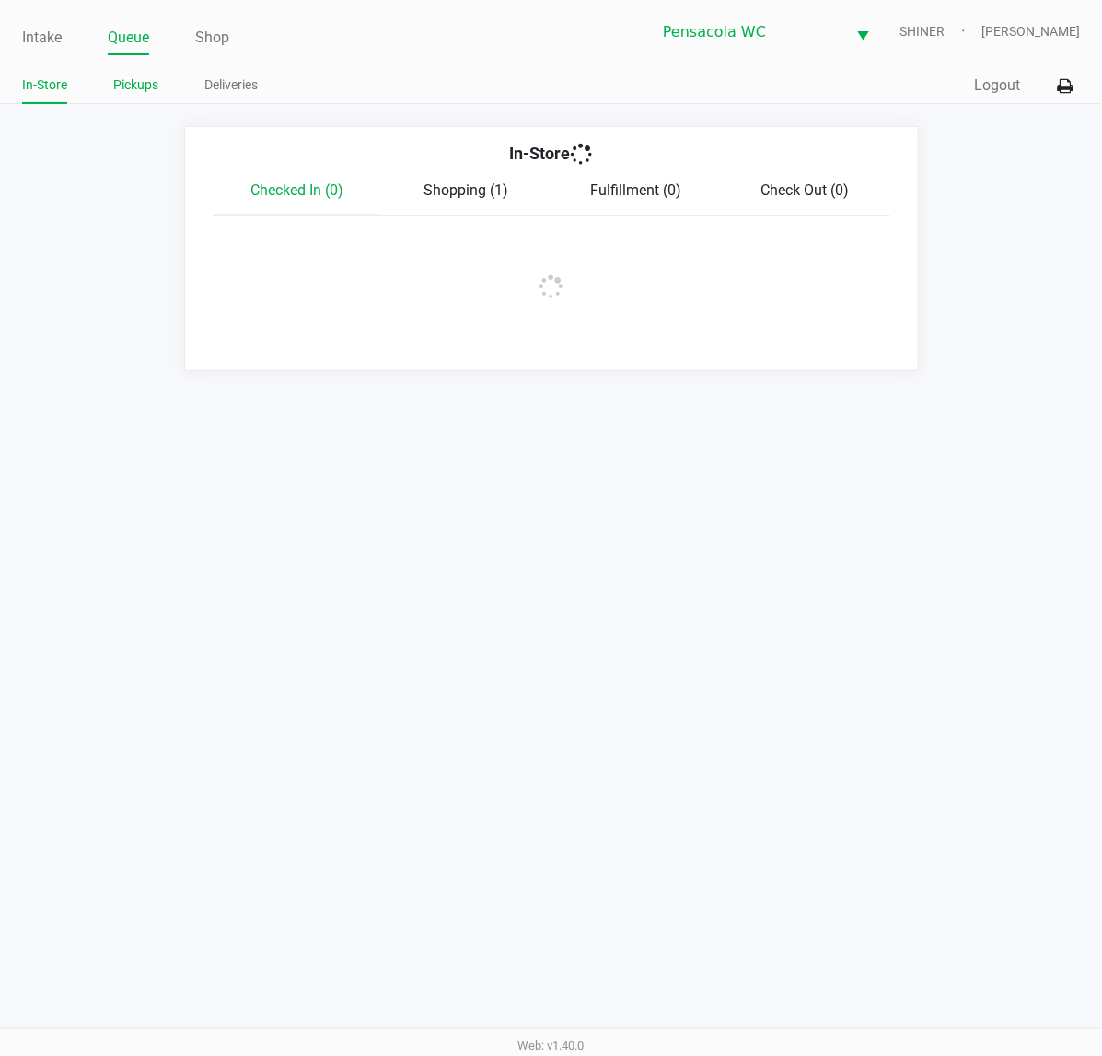
click at [148, 81] on link "Pickups" at bounding box center [135, 85] width 45 height 23
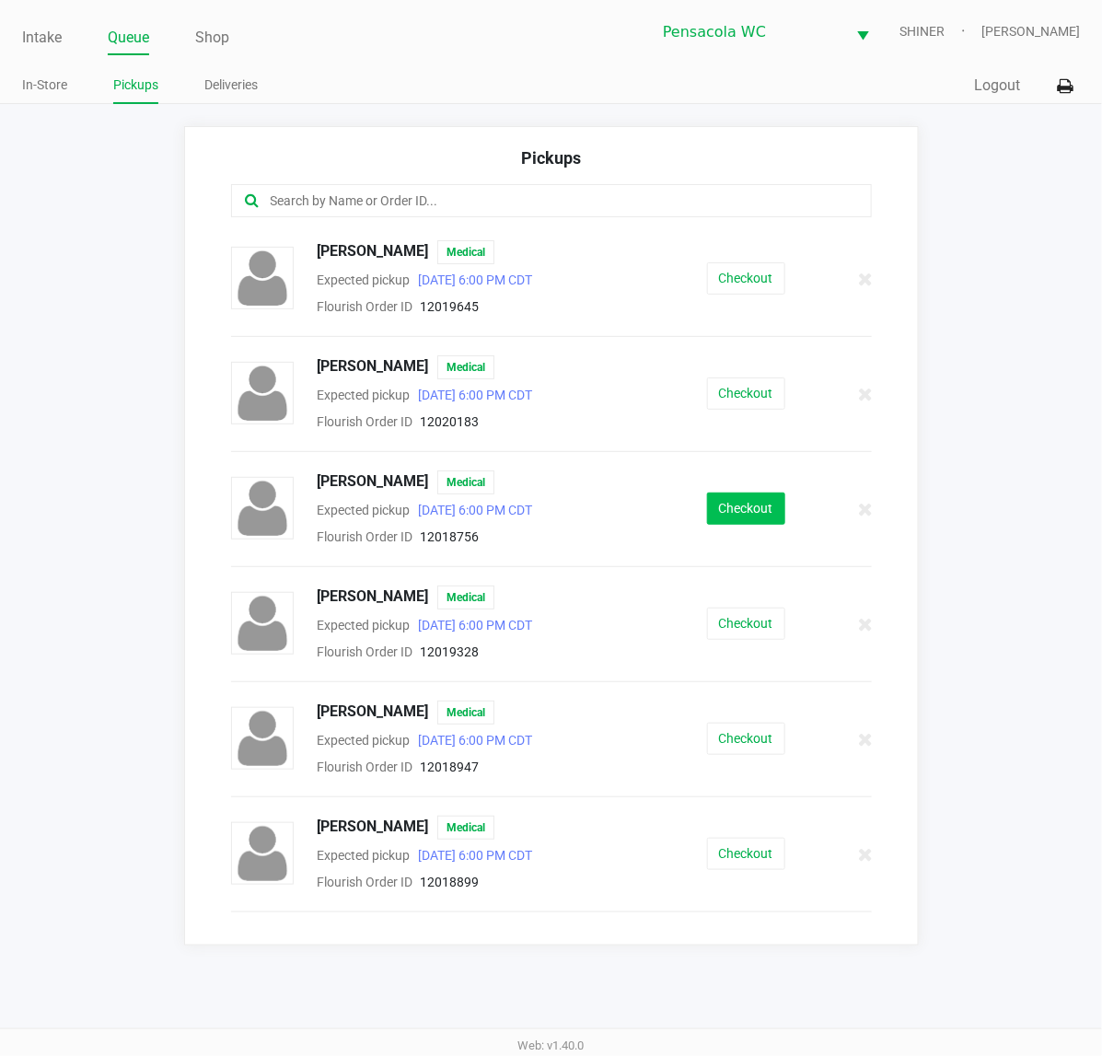
click at [750, 507] on button "Checkout" at bounding box center [746, 509] width 78 height 32
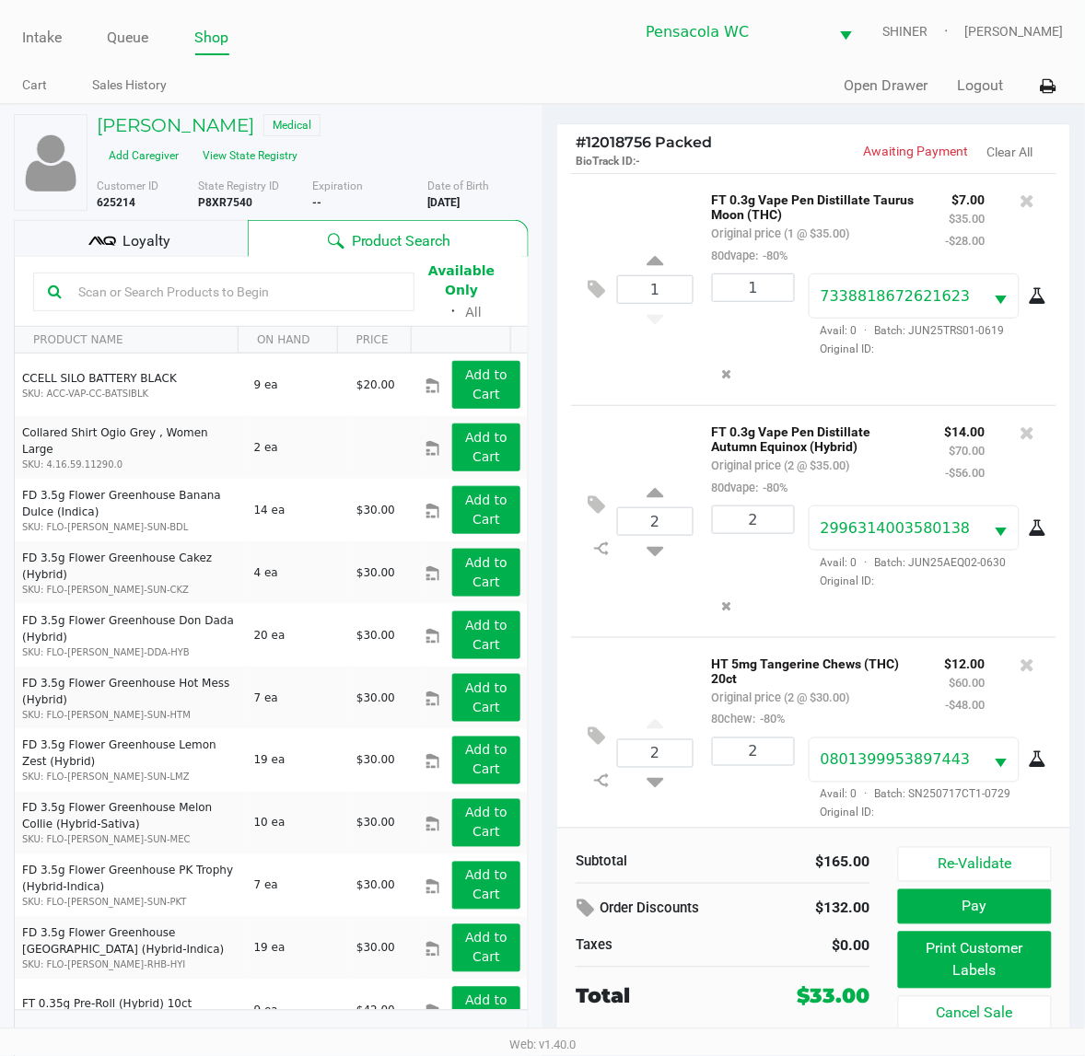
click at [182, 228] on div "Loyalty" at bounding box center [131, 238] width 234 height 37
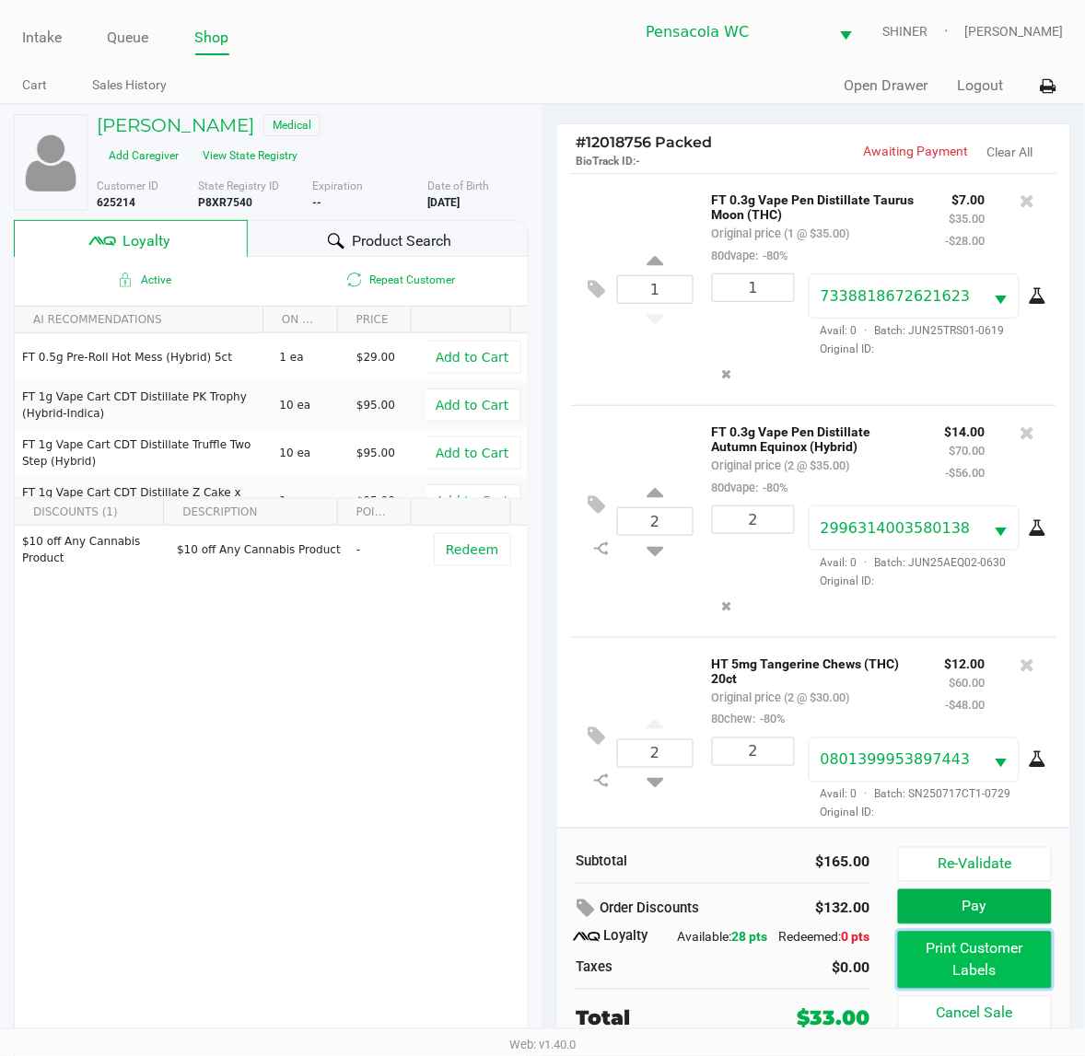
click at [1000, 953] on button "Print Customer Labels" at bounding box center [975, 960] width 154 height 57
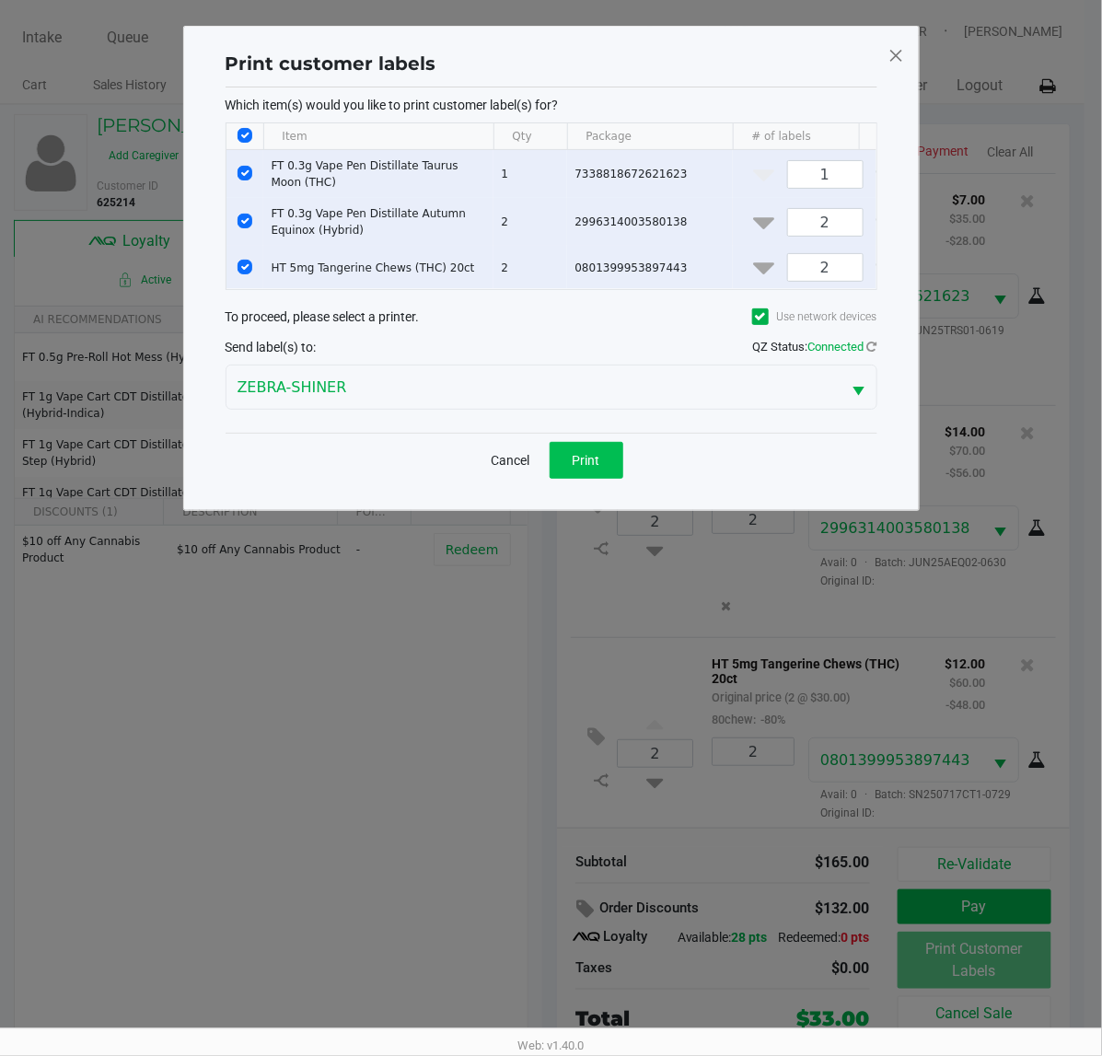
click at [595, 466] on button "Print" at bounding box center [587, 460] width 74 height 37
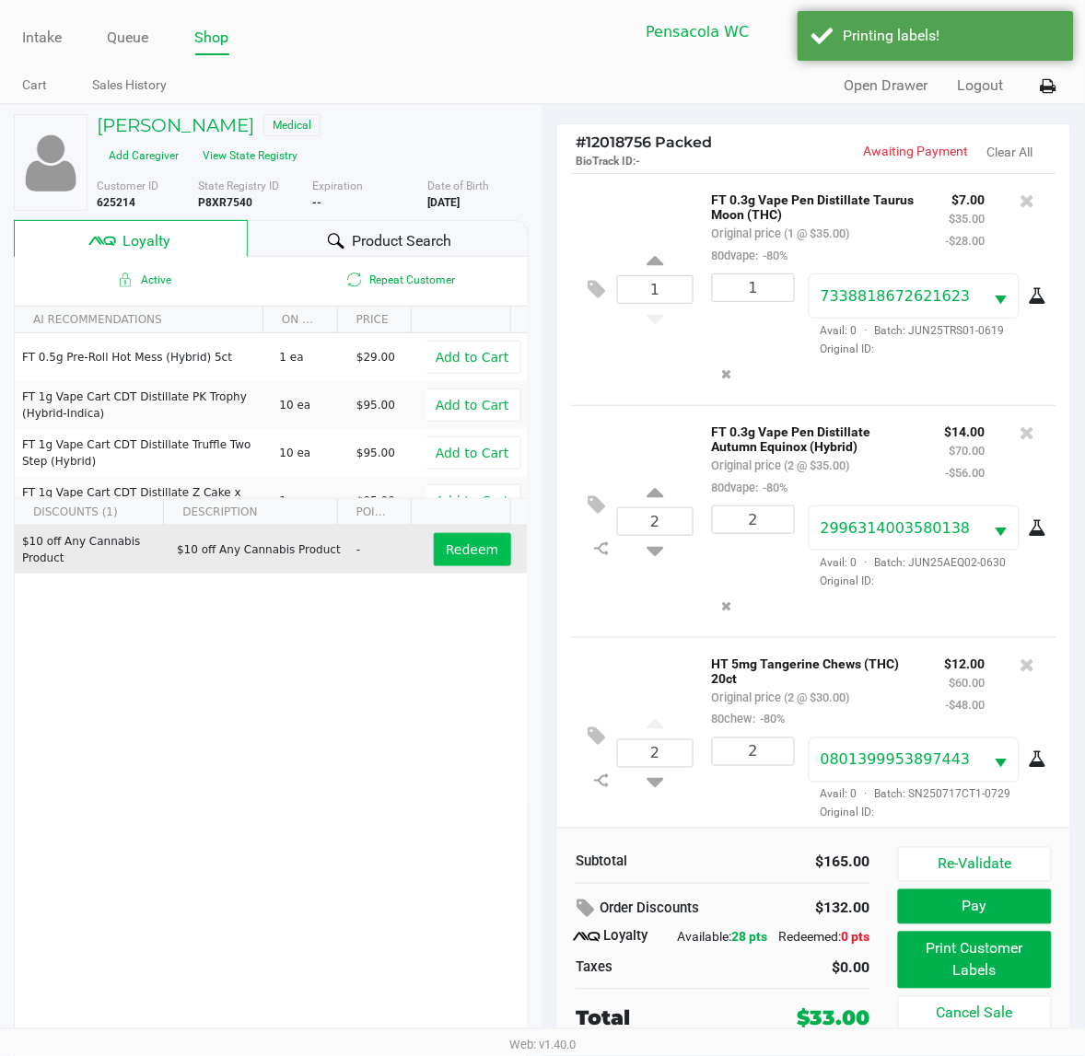
click at [443, 563] on button "Redeem" at bounding box center [472, 549] width 76 height 33
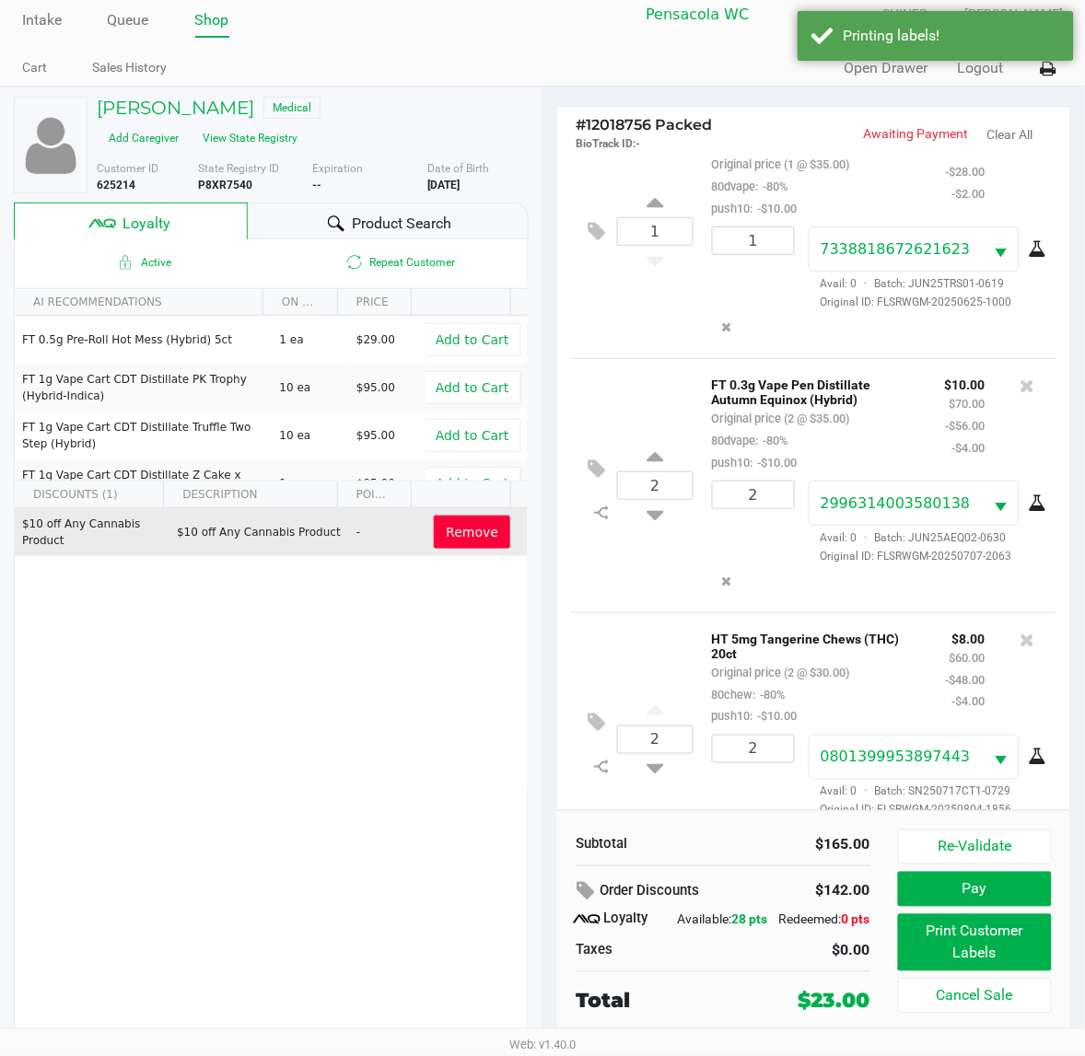
scroll to position [117, 0]
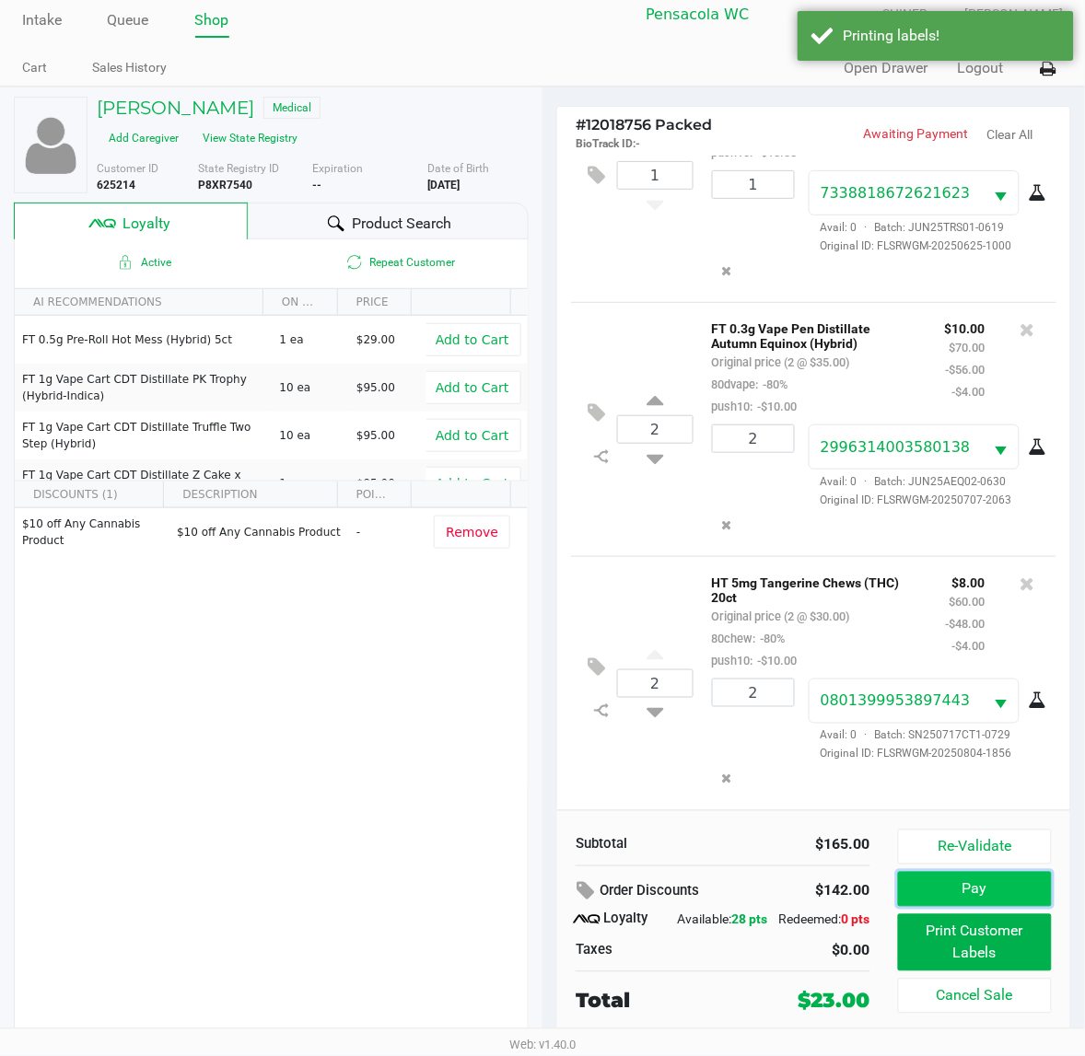
click at [983, 896] on button "Pay" at bounding box center [975, 889] width 154 height 35
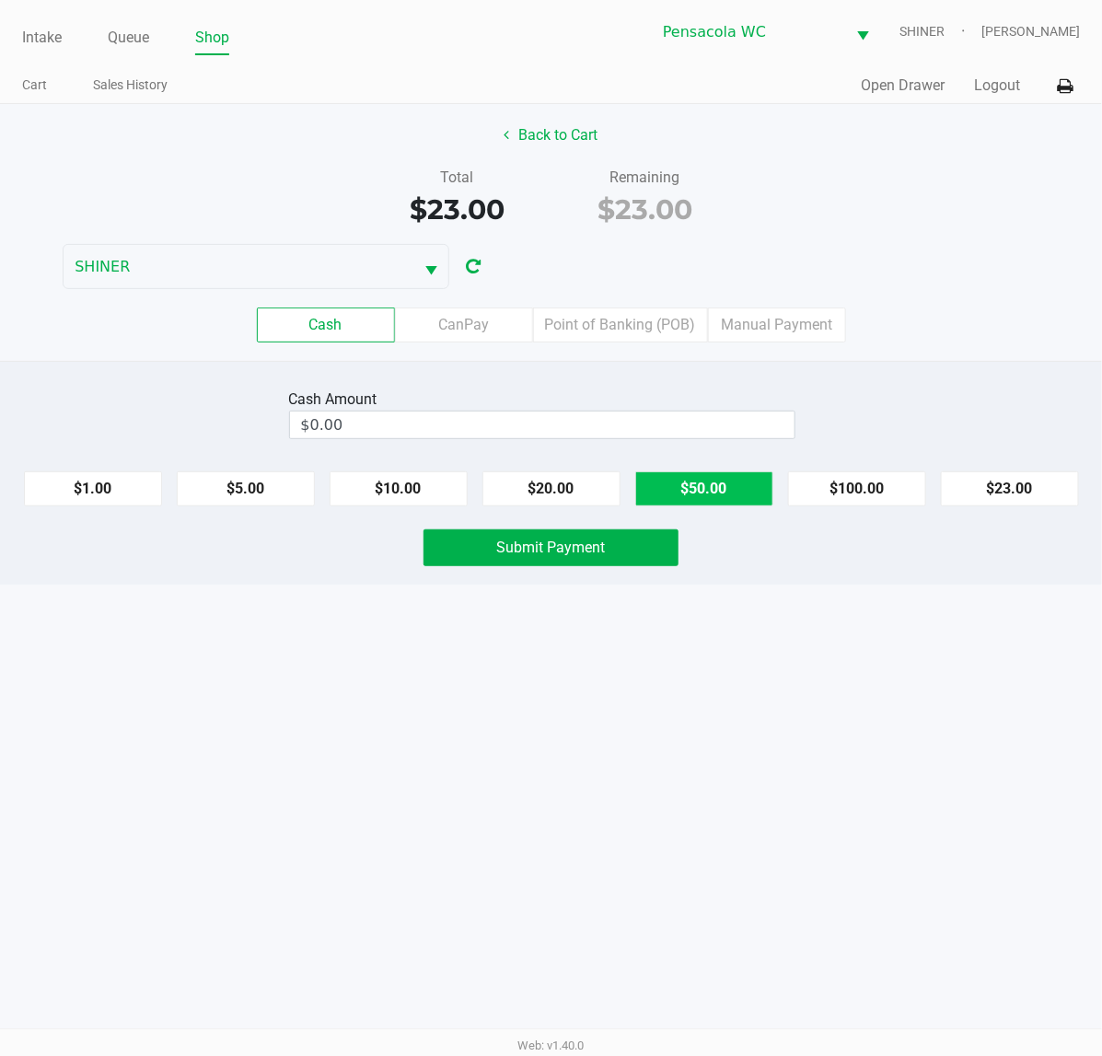
click at [448, 330] on label "CanPay" at bounding box center [464, 325] width 138 height 35
click at [0, 0] on 2 "CanPay" at bounding box center [0, 0] width 0 height 0
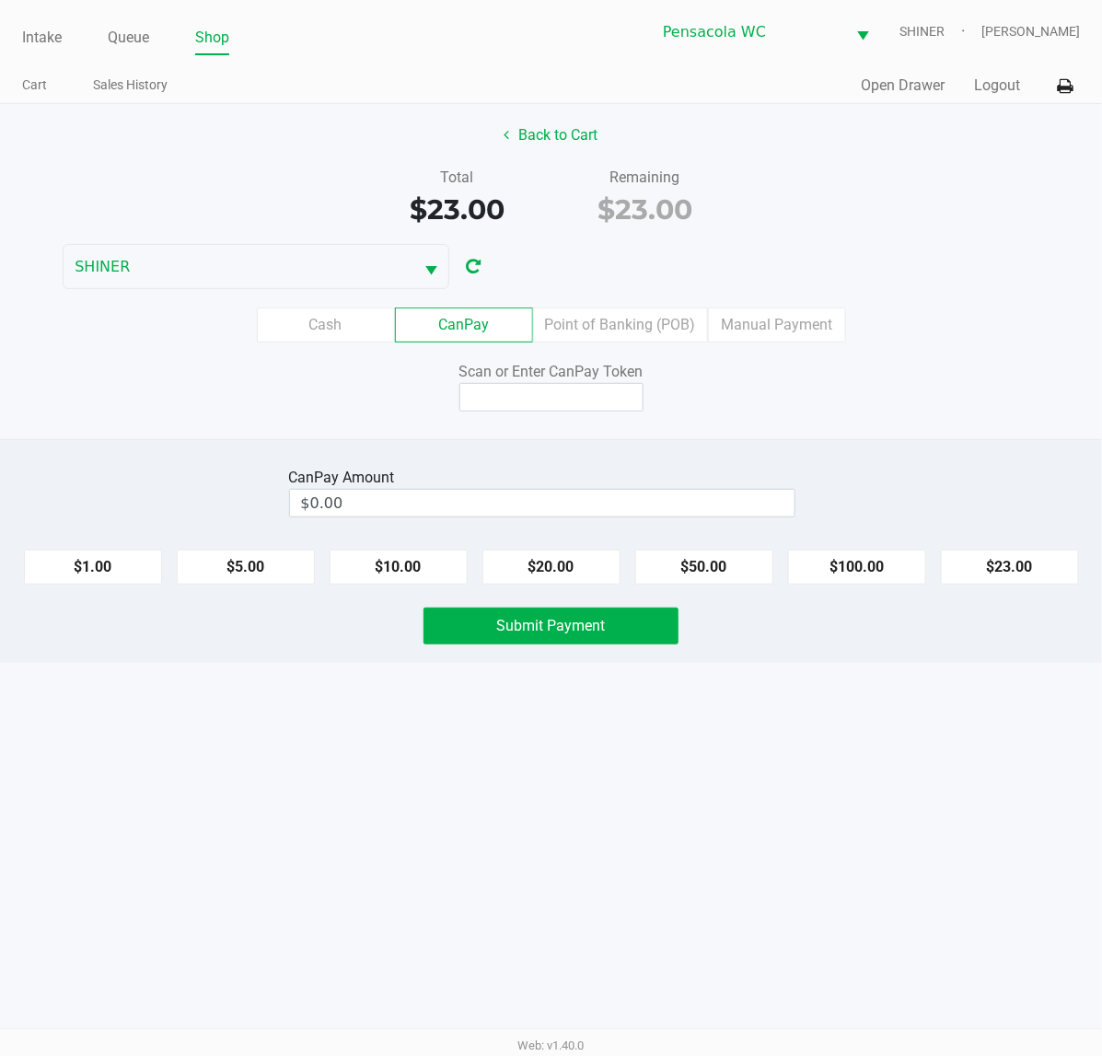
click at [1000, 569] on button "$23.00" at bounding box center [1010, 567] width 138 height 35
type input "$23.00"
click at [595, 396] on input at bounding box center [551, 397] width 184 height 29
type input "Q9938324Q"
click at [580, 643] on button "Submit Payment" at bounding box center [551, 626] width 255 height 37
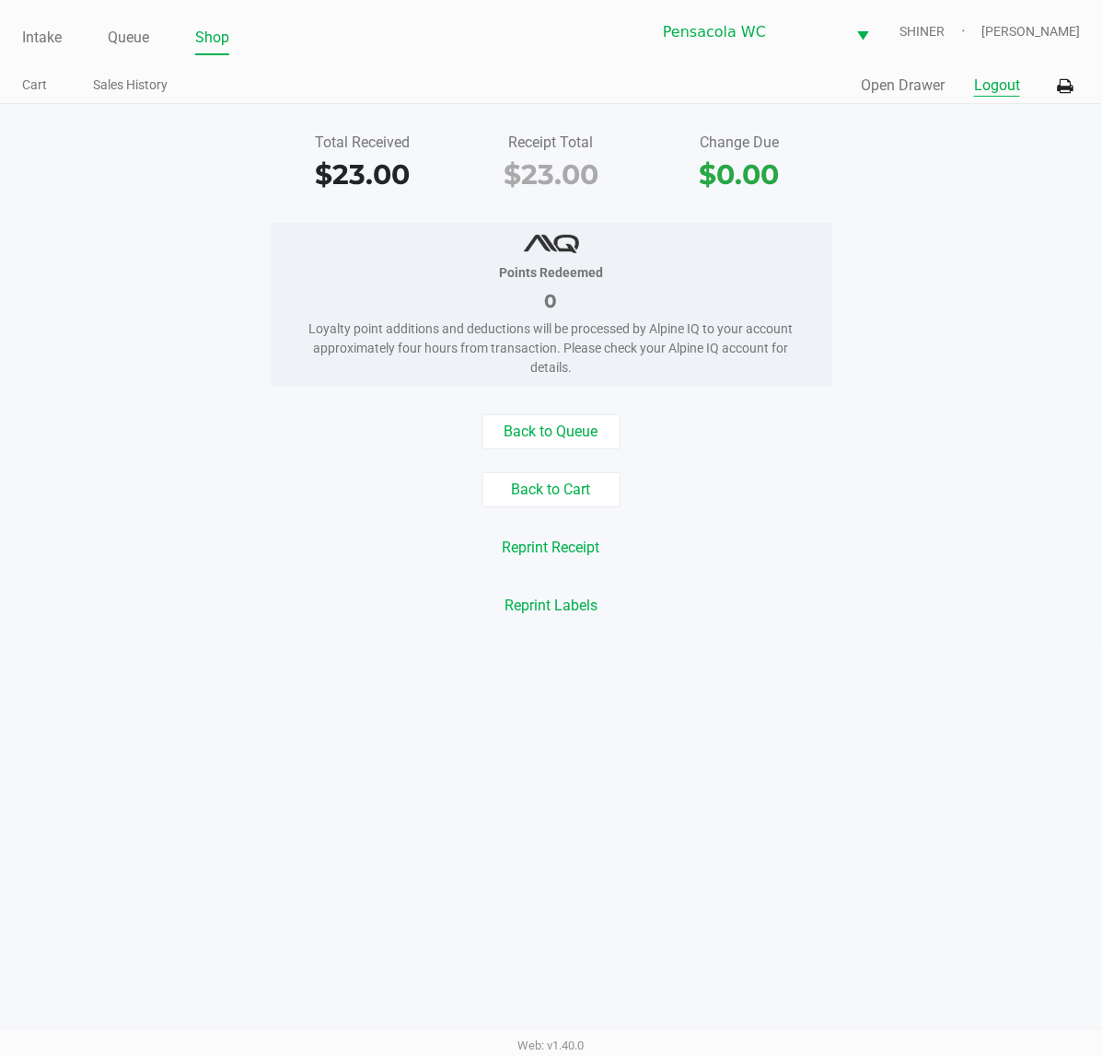
click at [1015, 80] on button "Logout" at bounding box center [997, 86] width 46 height 22
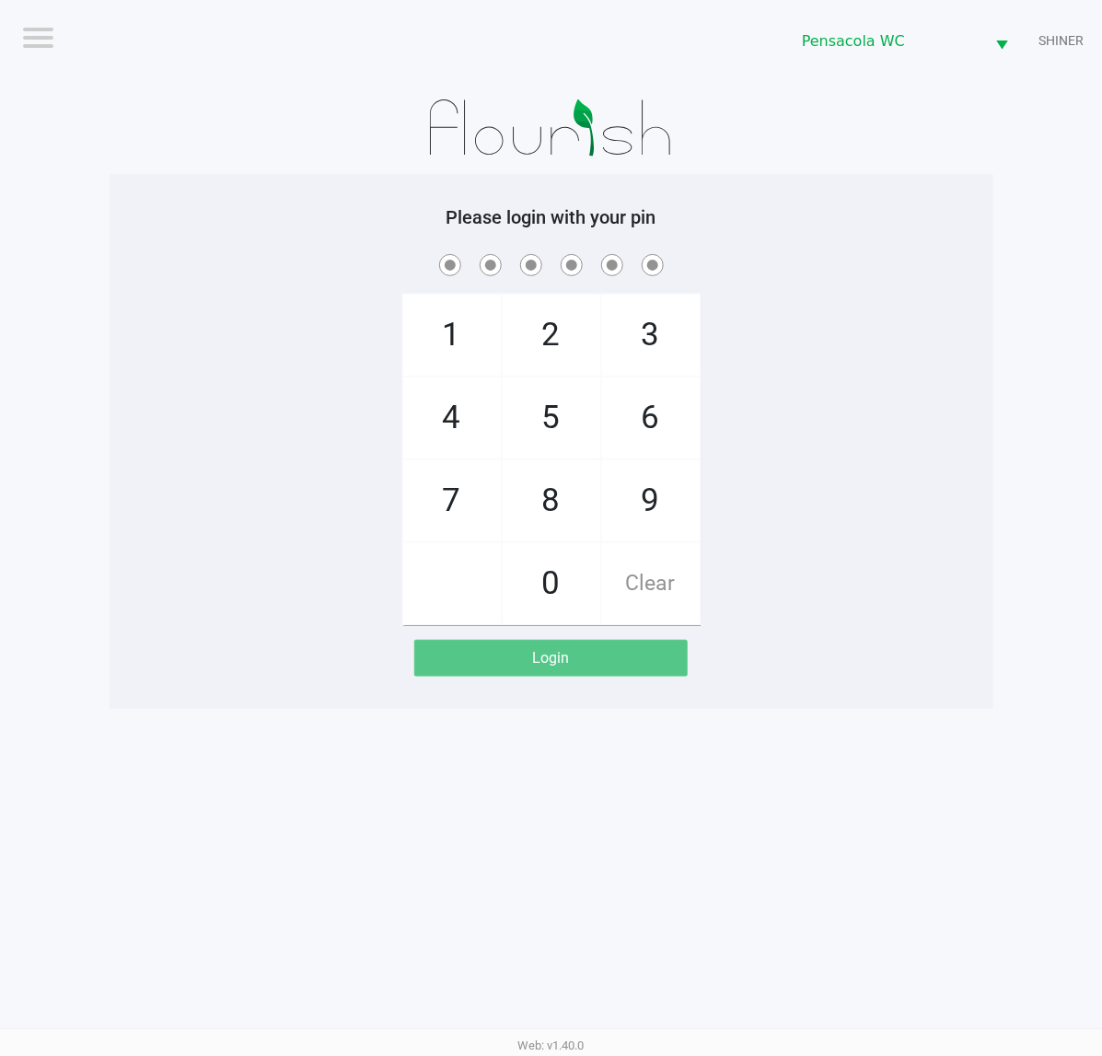
click at [905, 339] on div "1 4 7 2 5 8 0 3 6 9 Clear" at bounding box center [552, 437] width 884 height 375
click at [904, 514] on div "1 4 7 2 5 8 0 3 6 9 Clear" at bounding box center [552, 437] width 884 height 375
checkbox input "true"
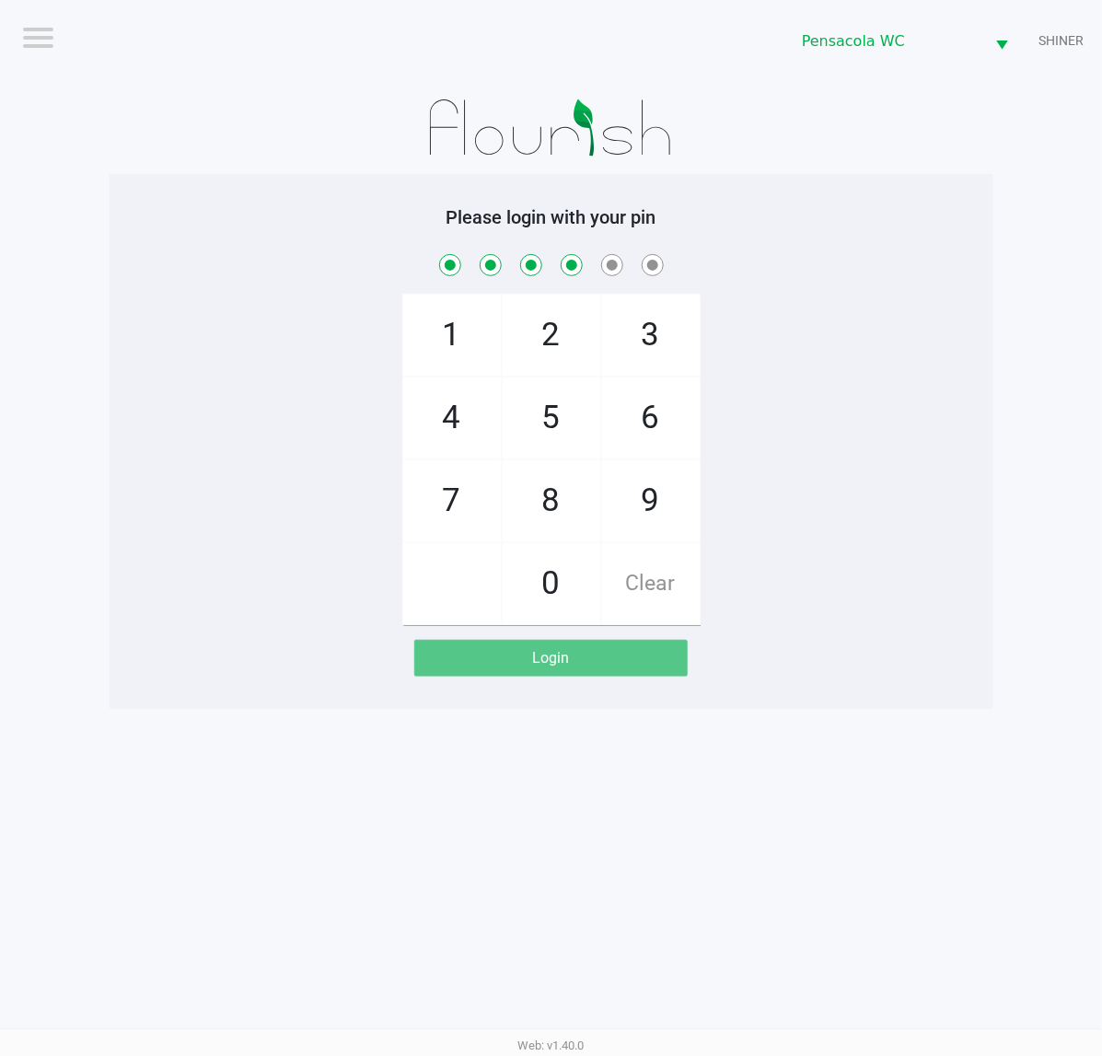
checkbox input "true"
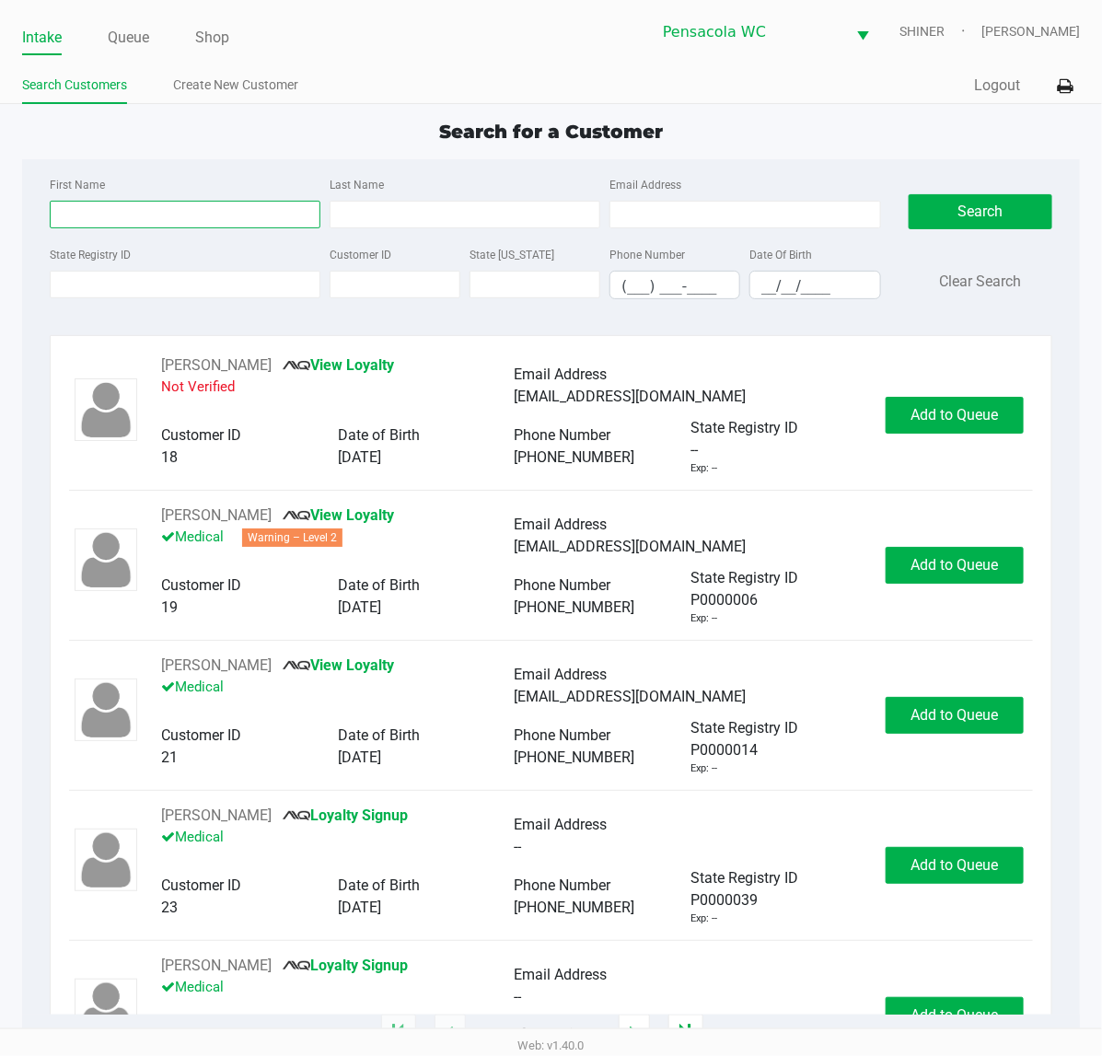
click at [205, 216] on input "First Name" at bounding box center [185, 215] width 271 height 28
type input "[PERSON_NAME]"
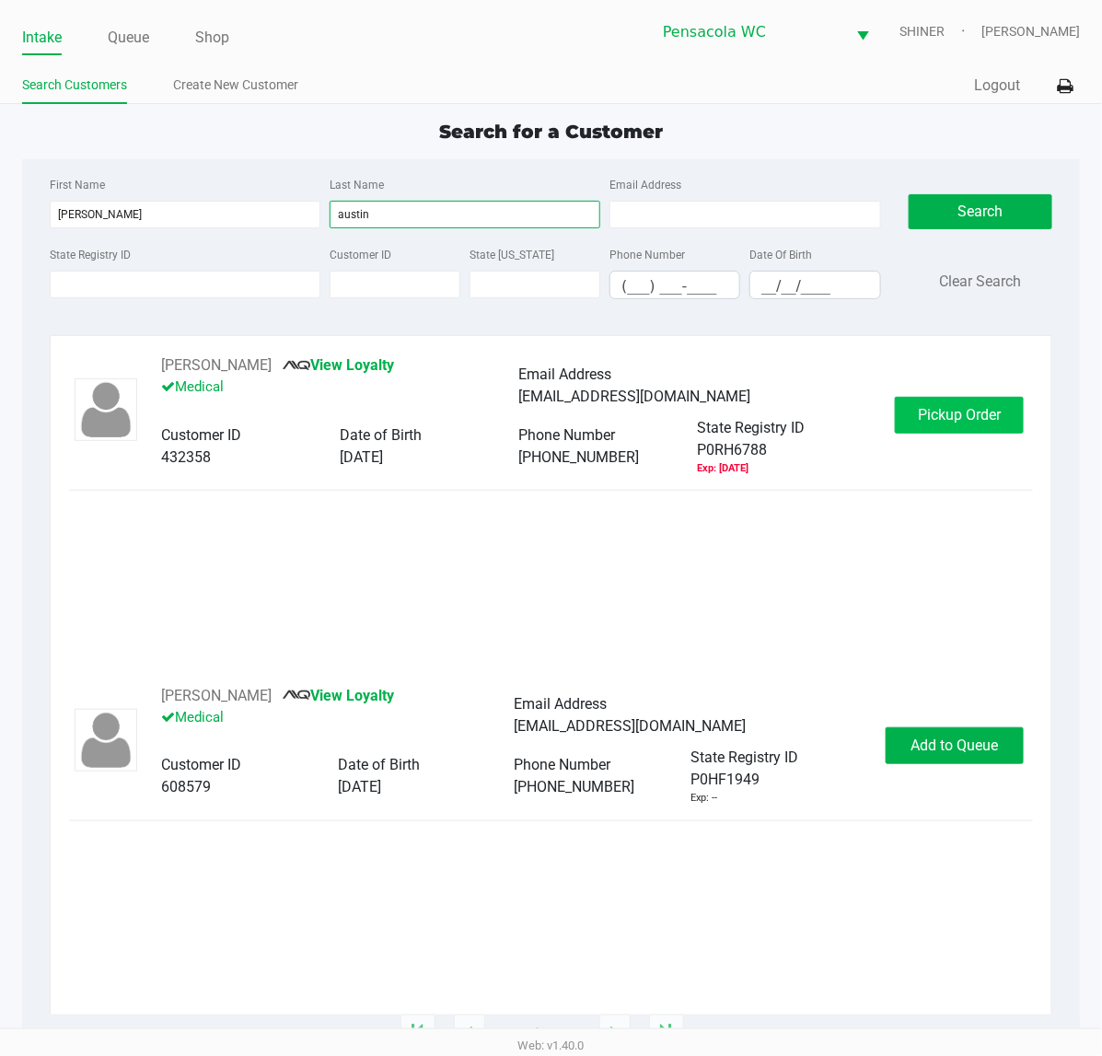
type input "austin"
click at [927, 415] on span "Pickup Order" at bounding box center [959, 414] width 83 height 17
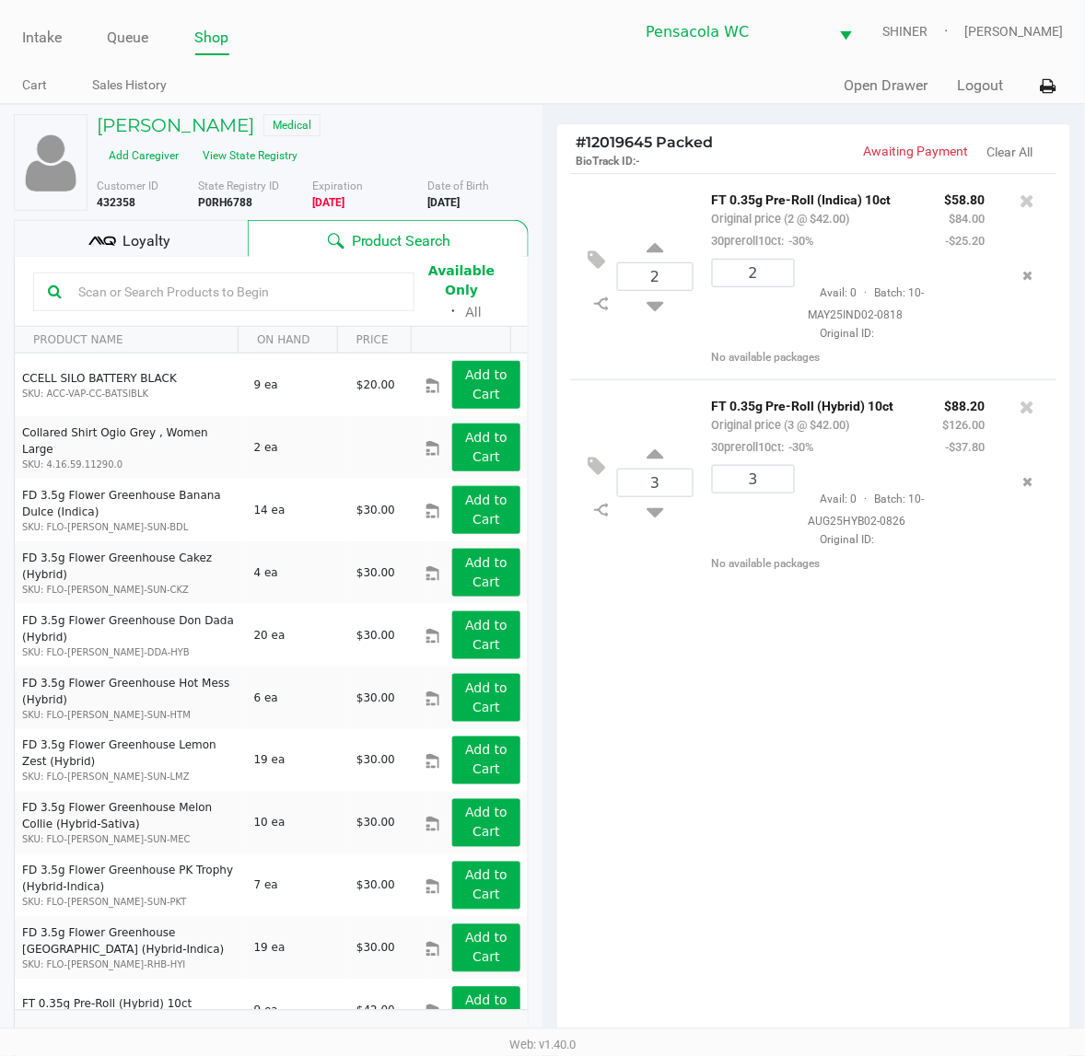
click at [739, 136] on h4 "# 12019645 Packed BioTrack ID: -" at bounding box center [695, 151] width 238 height 35
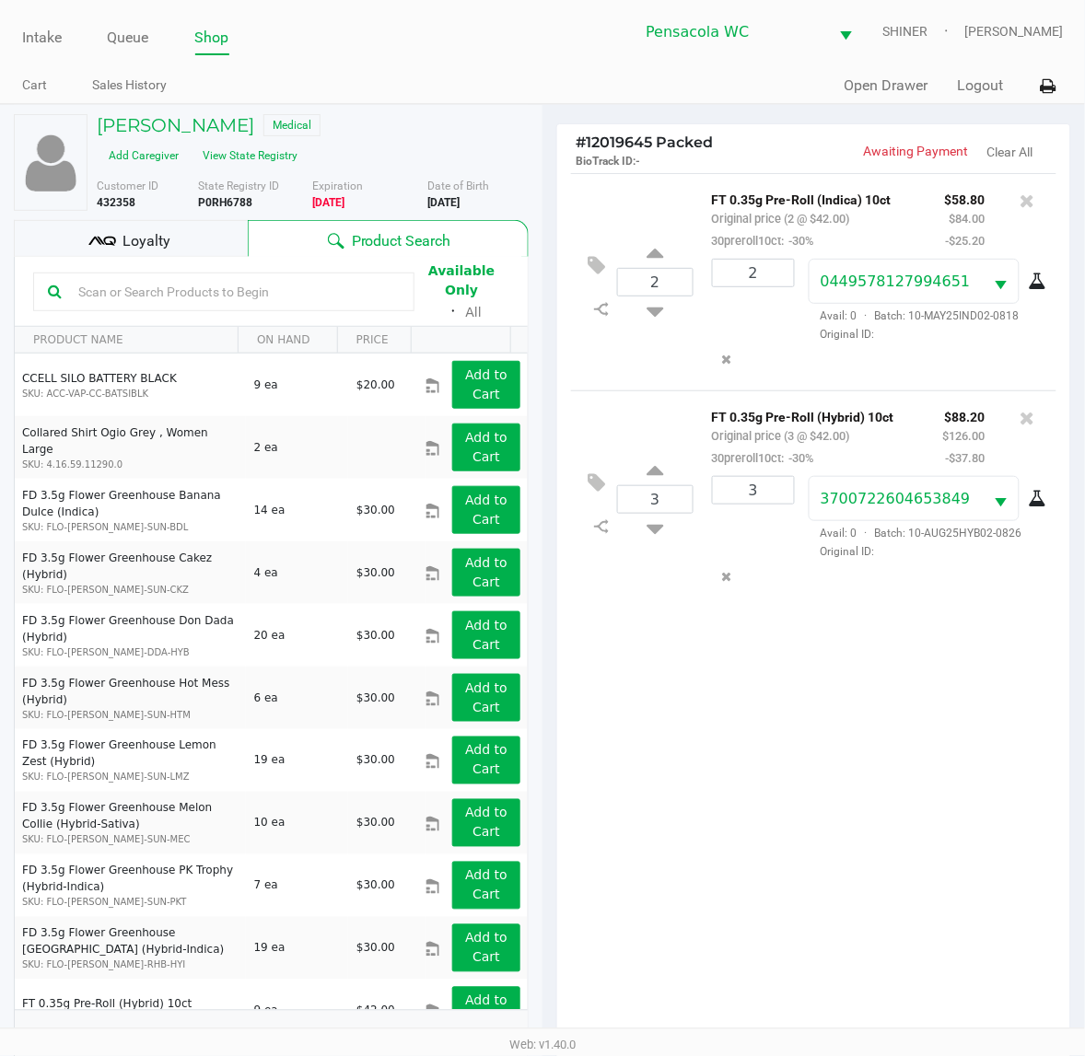
click at [193, 233] on div "Loyalty" at bounding box center [131, 238] width 234 height 37
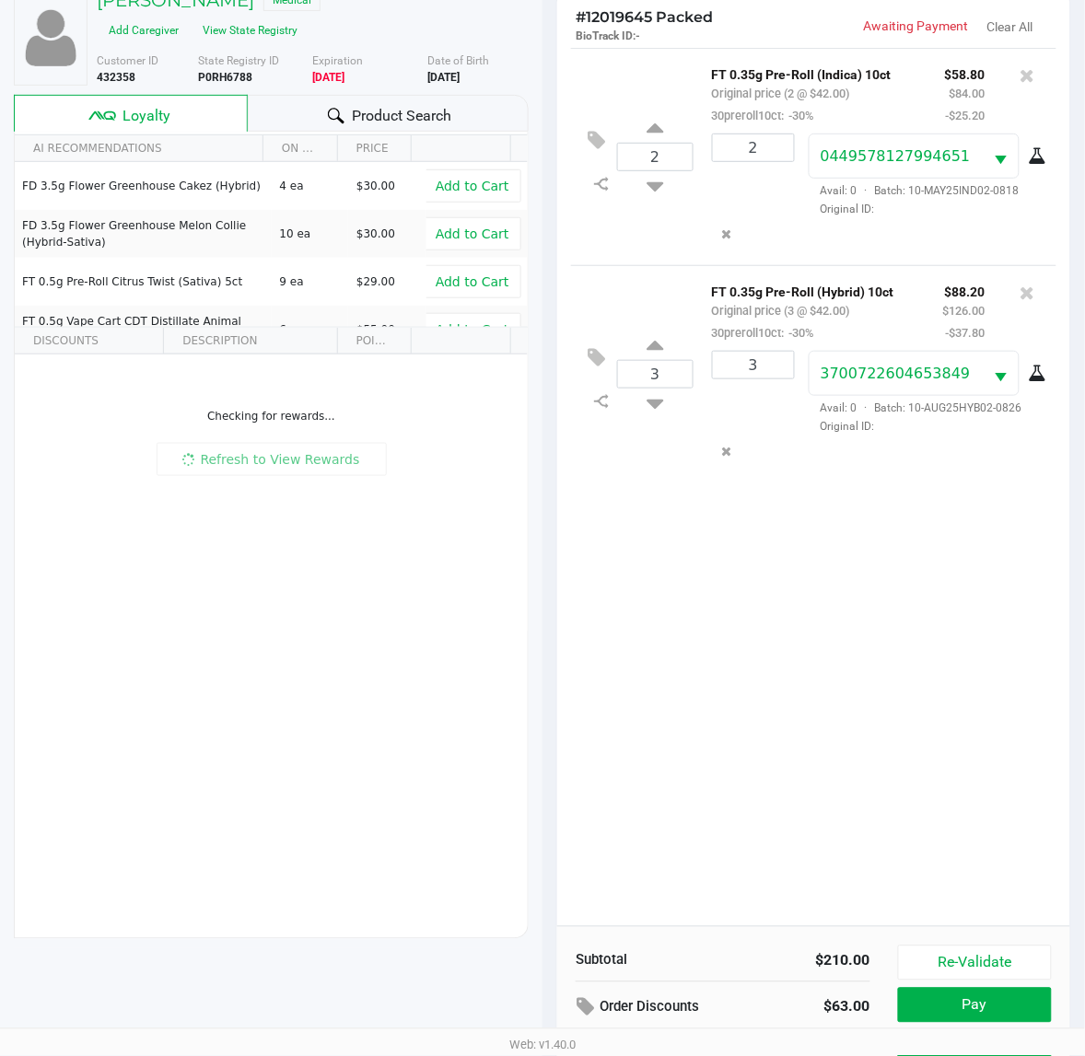
scroll to position [221, 0]
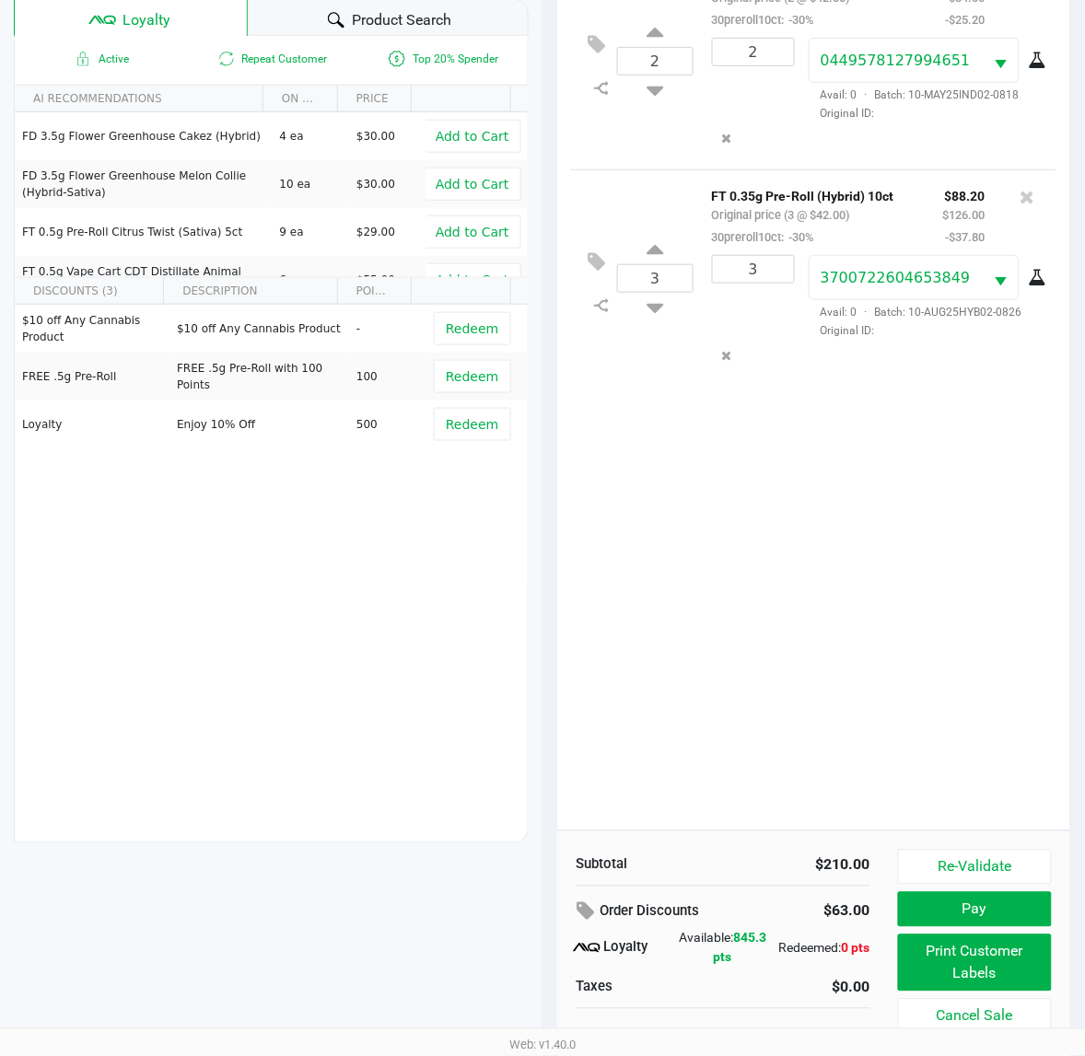
click at [1018, 973] on button "Print Customer Labels" at bounding box center [975, 963] width 154 height 57
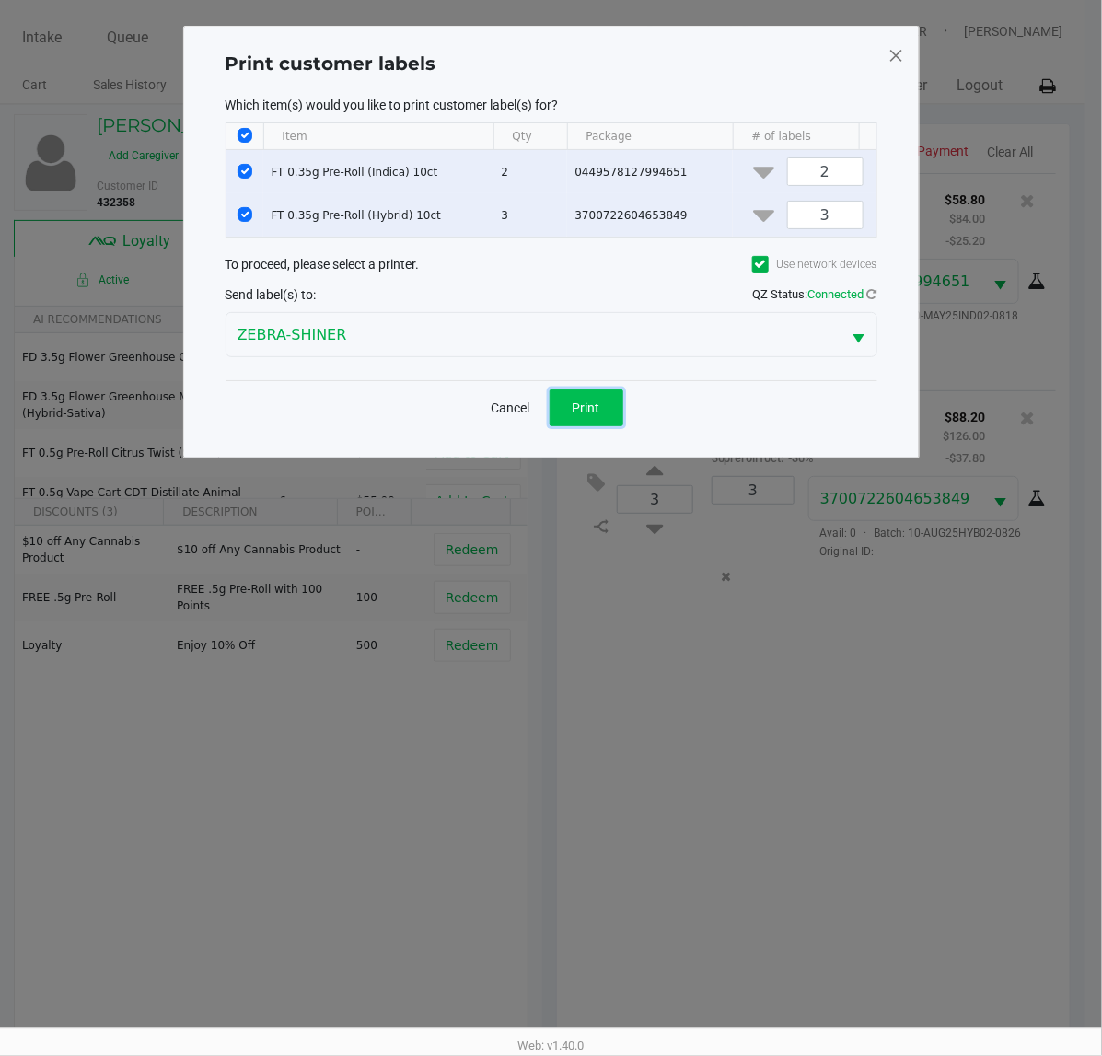
click at [603, 425] on button "Print" at bounding box center [587, 408] width 74 height 37
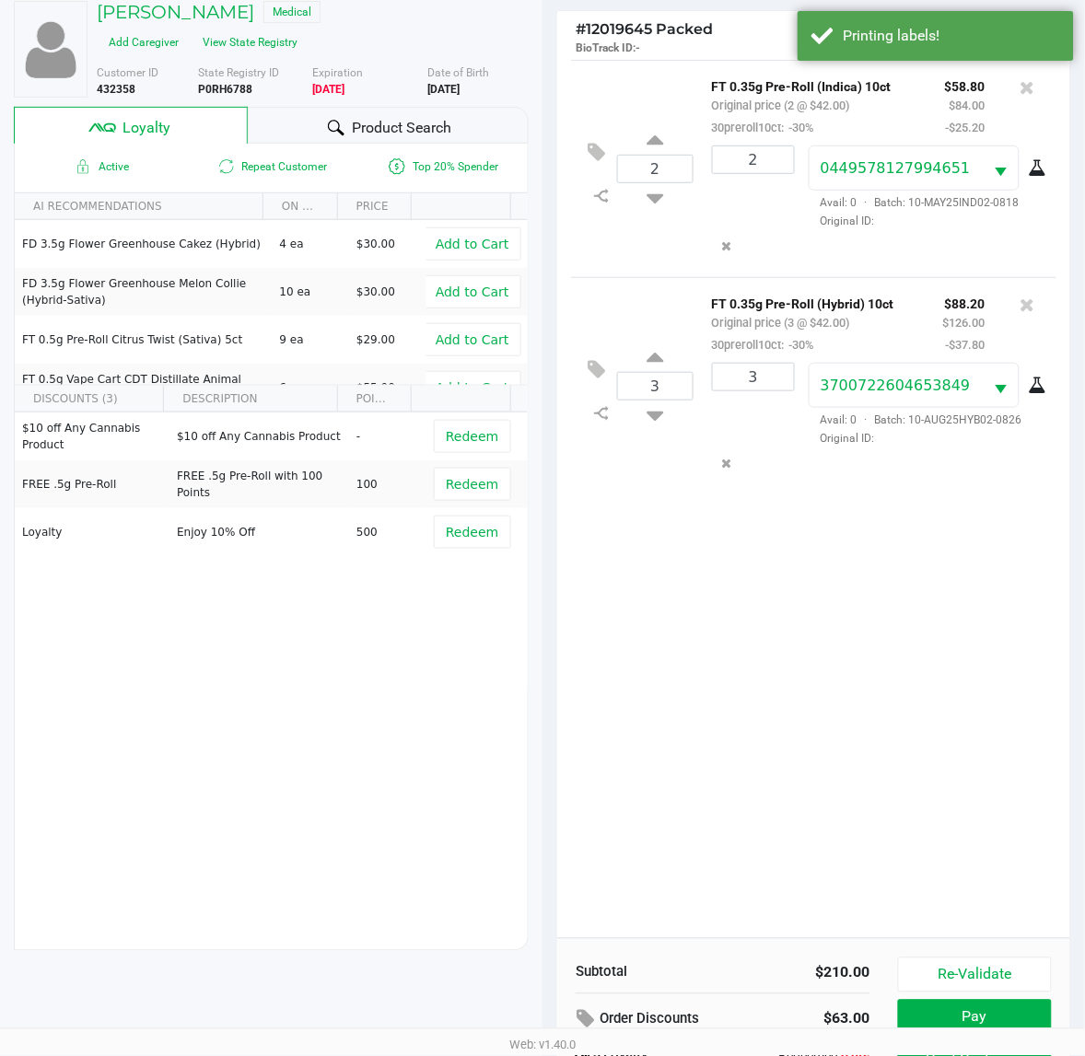
scroll to position [239, 0]
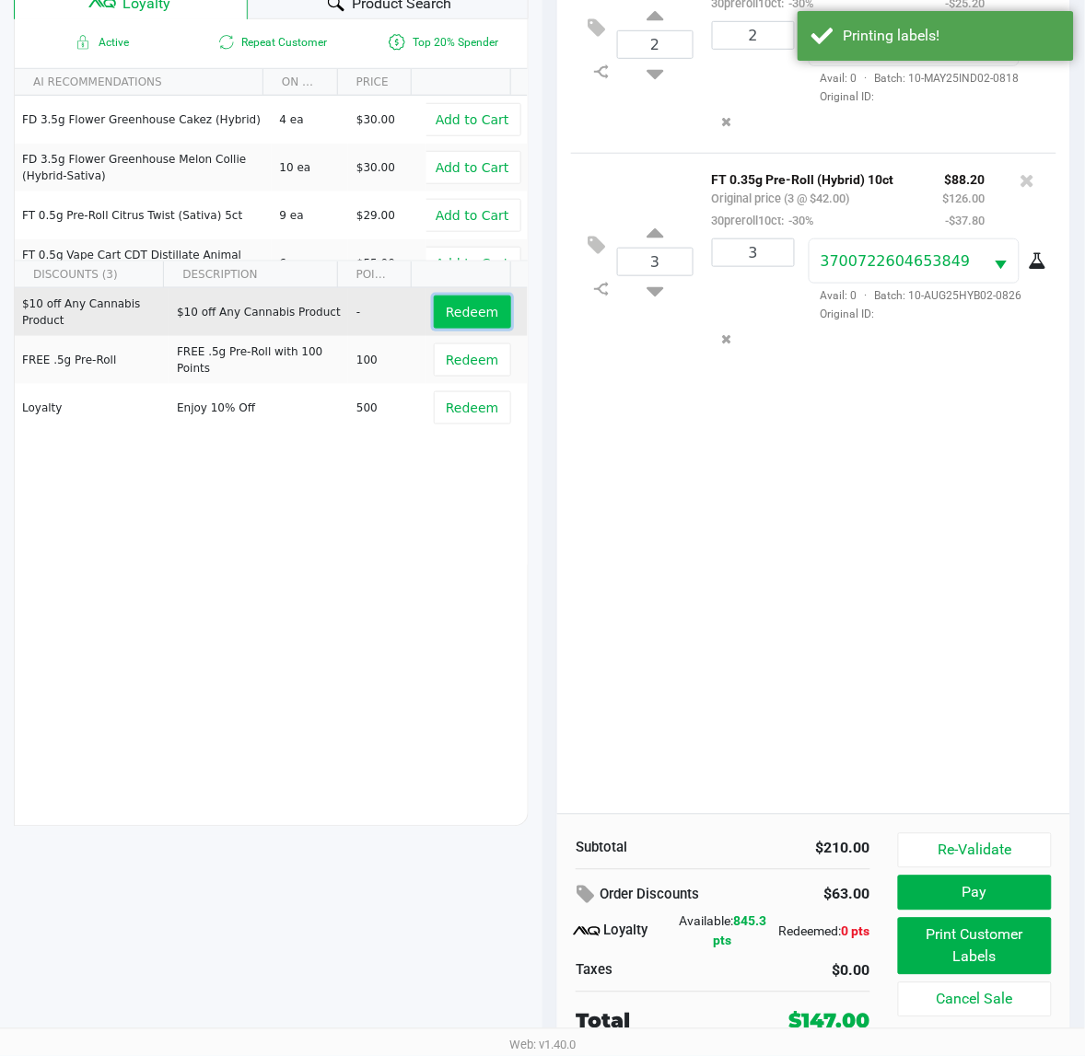
click at [456, 313] on span "Redeem" at bounding box center [472, 312] width 52 height 15
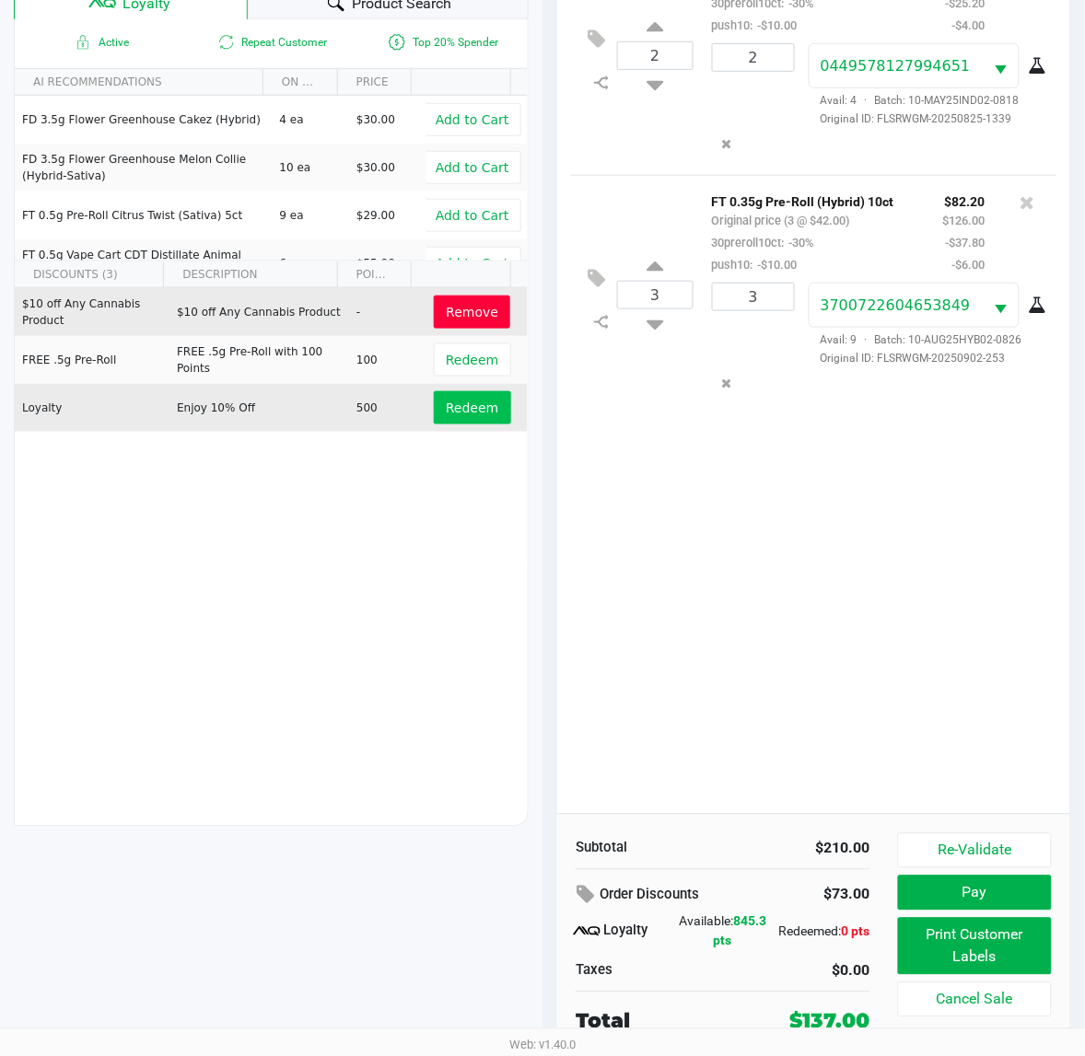
click at [458, 405] on span "Redeem" at bounding box center [472, 408] width 52 height 15
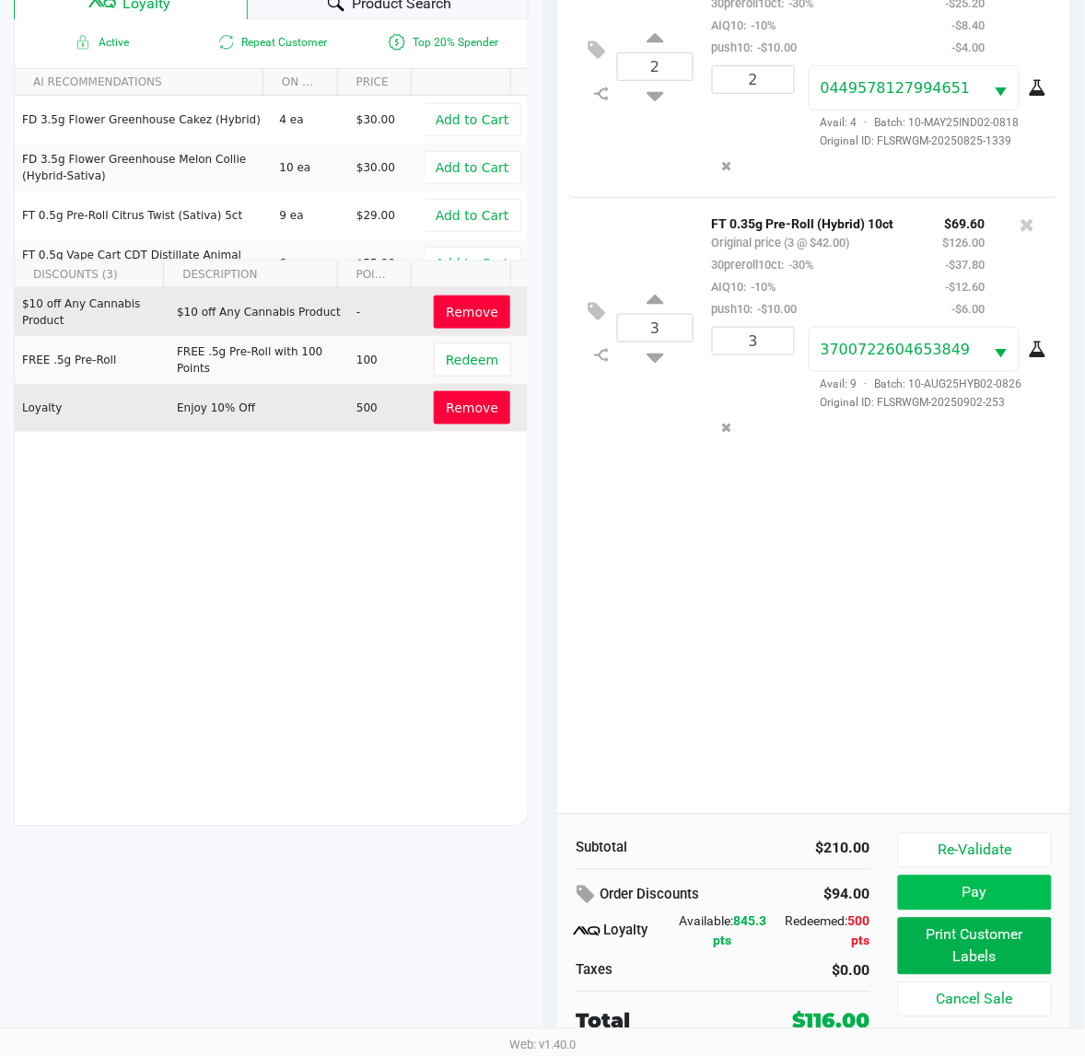
click at [936, 902] on button "Pay" at bounding box center [975, 893] width 154 height 35
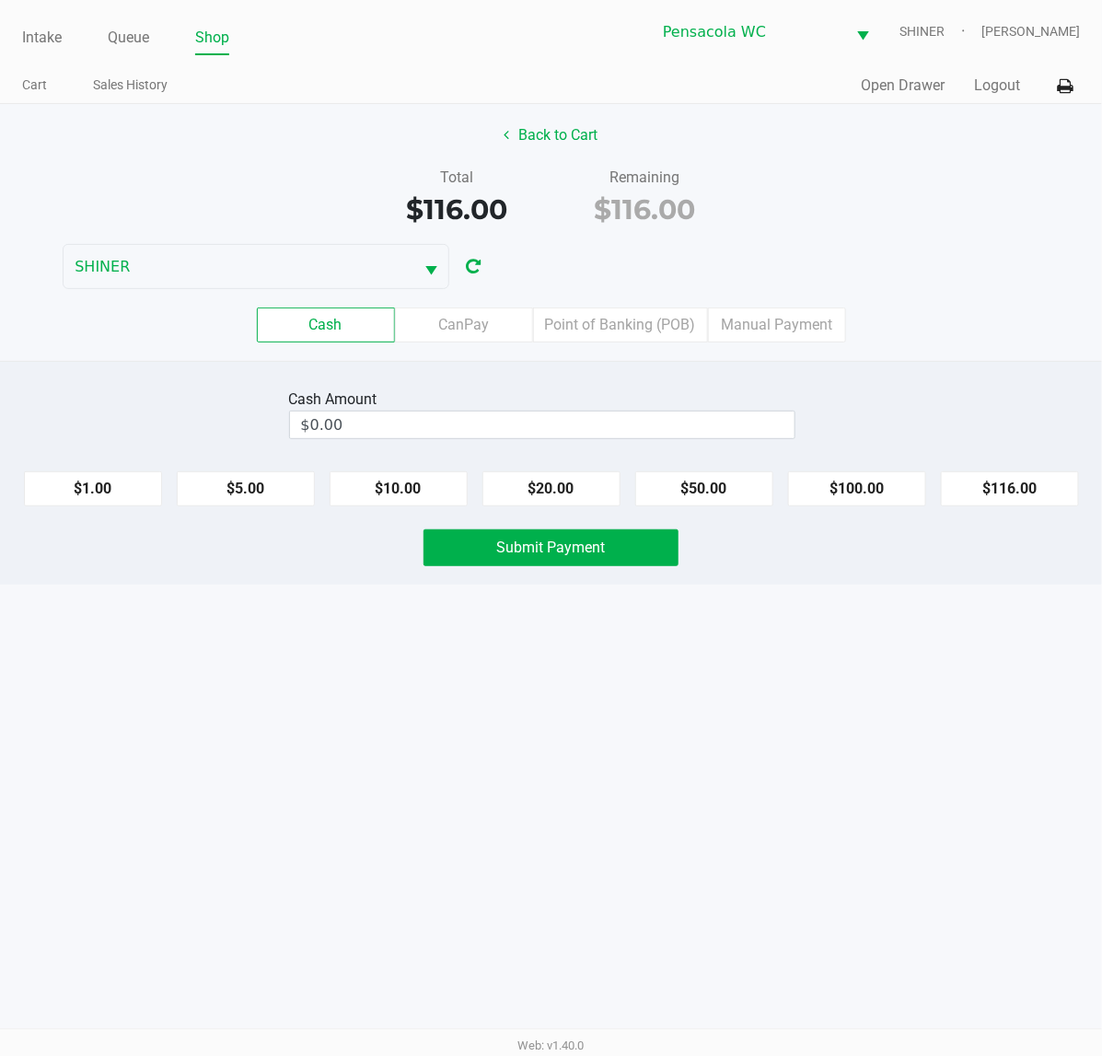
click at [597, 314] on label "Point of Banking (POB)" at bounding box center [620, 325] width 175 height 35
click at [0, 0] on 7 "Point of Banking (POB)" at bounding box center [0, 0] width 0 height 0
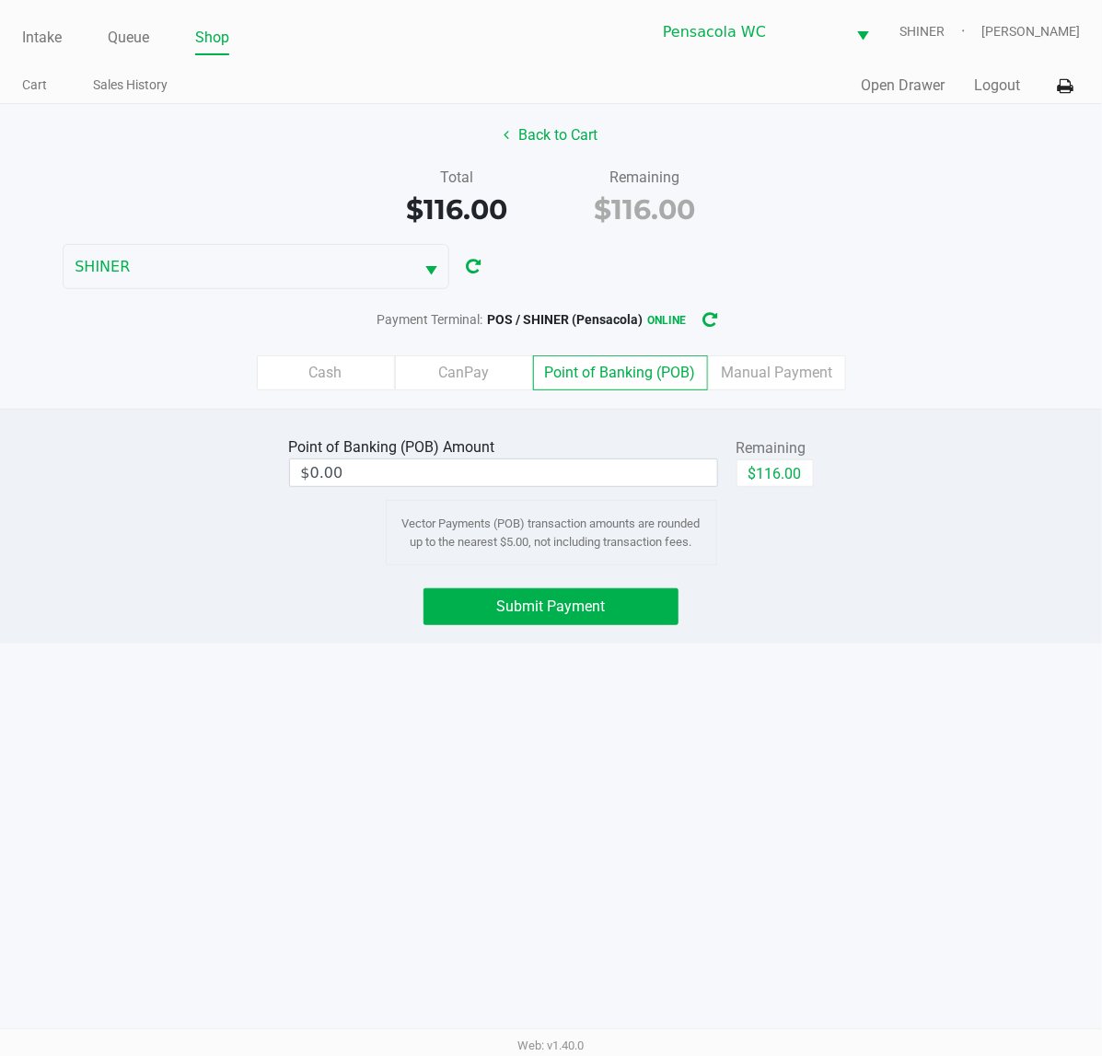
click at [792, 468] on button "$116.00" at bounding box center [775, 473] width 77 height 28
type input "$116.00"
click at [497, 623] on button "Submit Payment" at bounding box center [551, 606] width 255 height 37
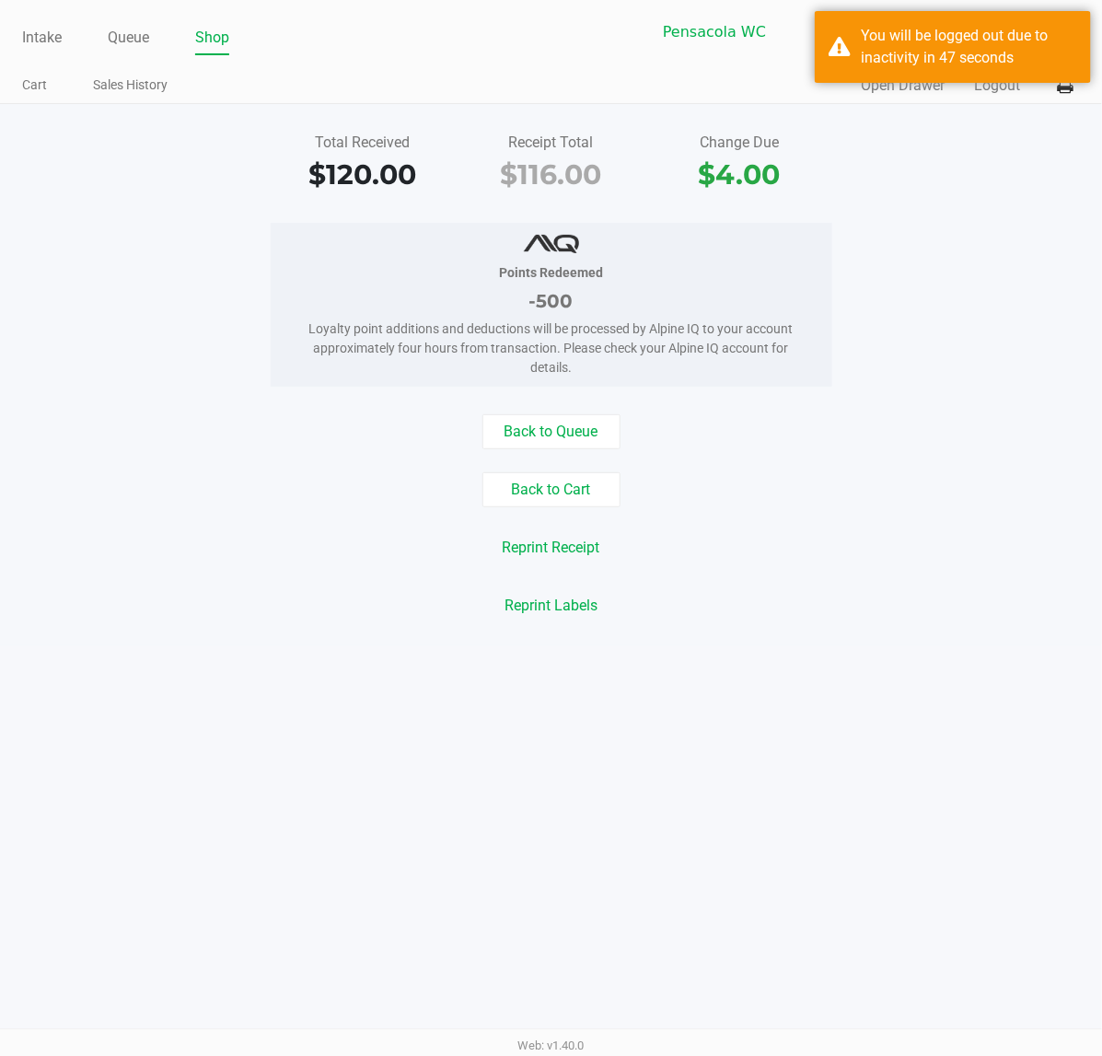
click at [908, 41] on span "SHINER" at bounding box center [941, 31] width 82 height 19
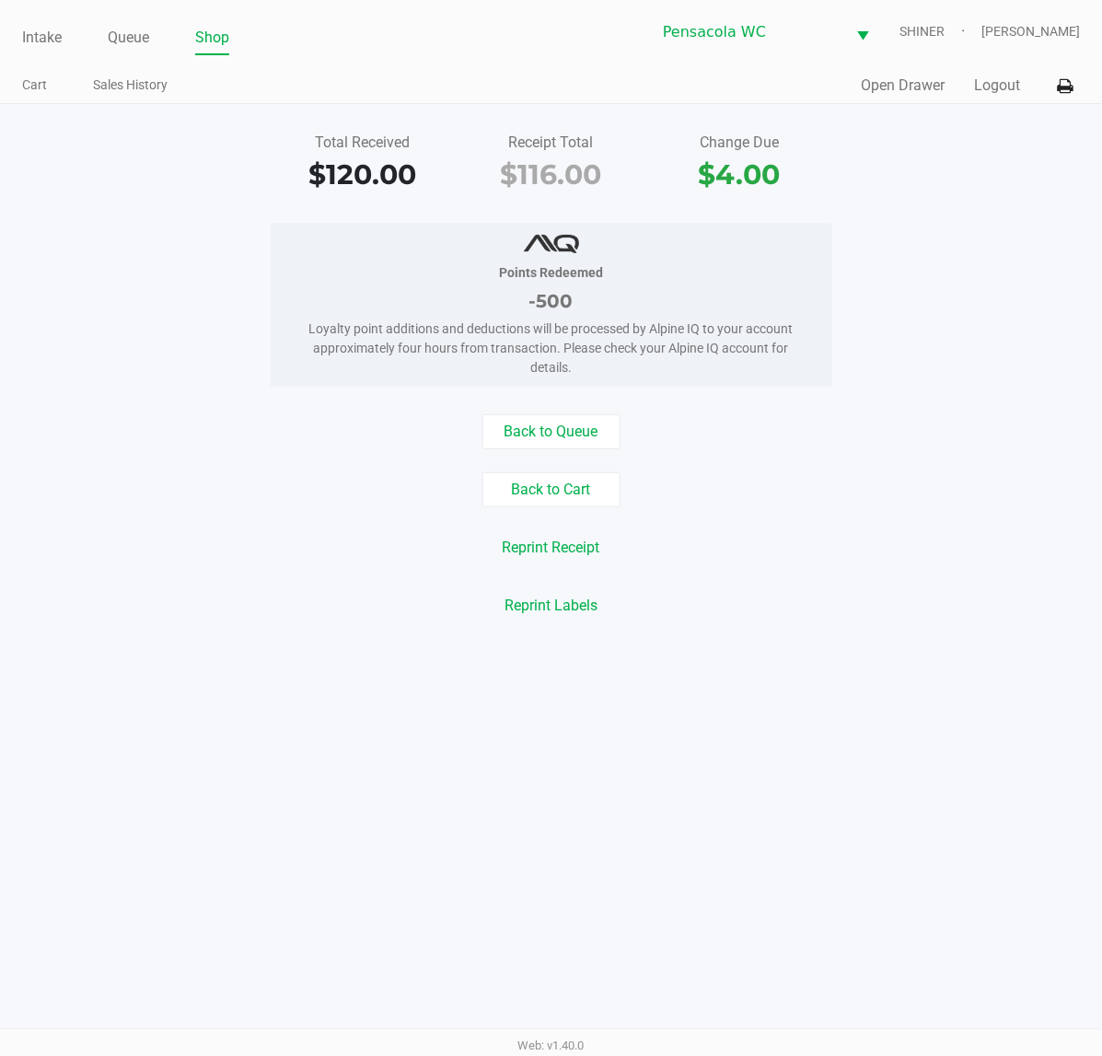
click at [1004, 85] on button "Logout" at bounding box center [997, 86] width 46 height 22
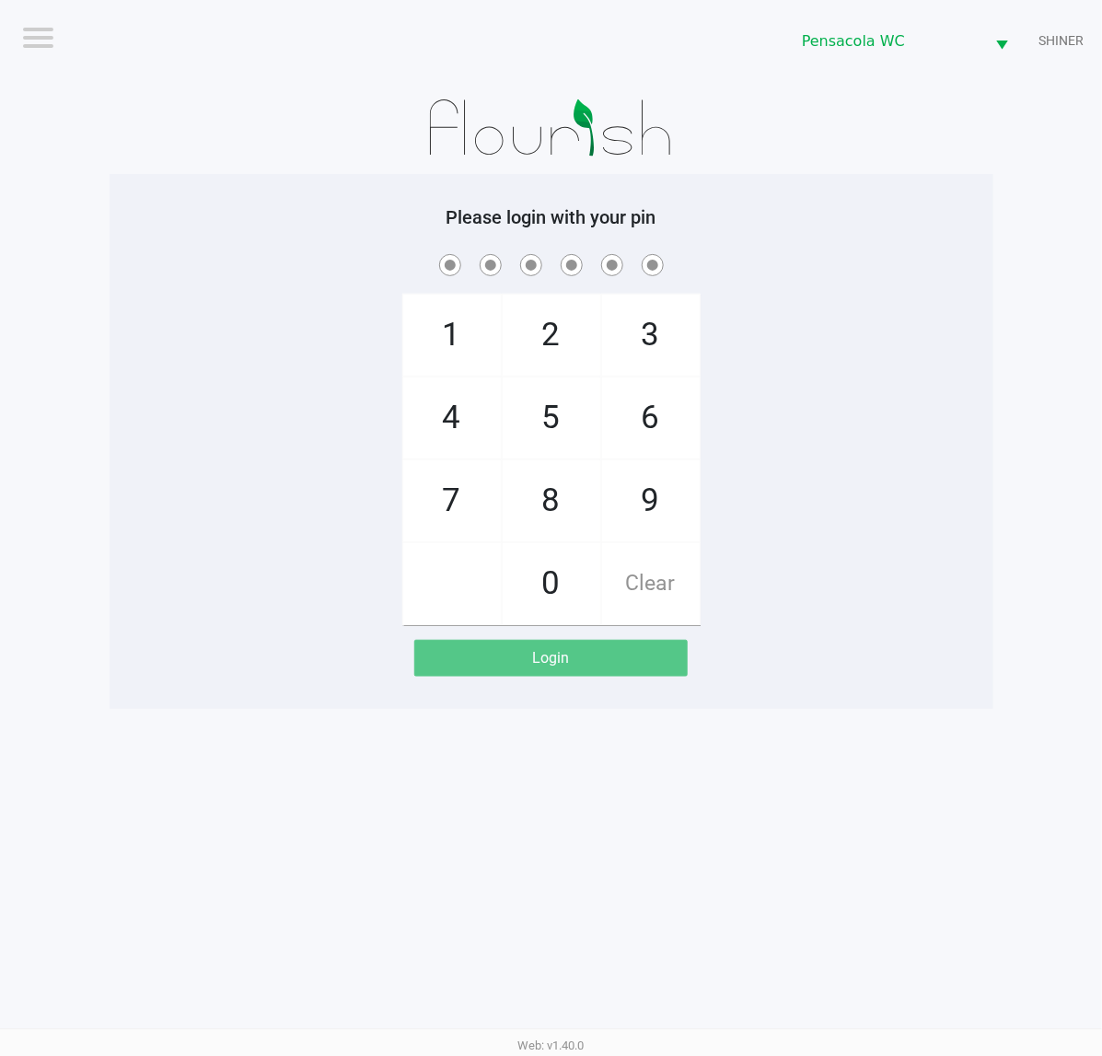
click at [259, 398] on div "1 4 7 2 5 8 0 3 6 9 Clear" at bounding box center [552, 437] width 884 height 375
checkbox input "true"
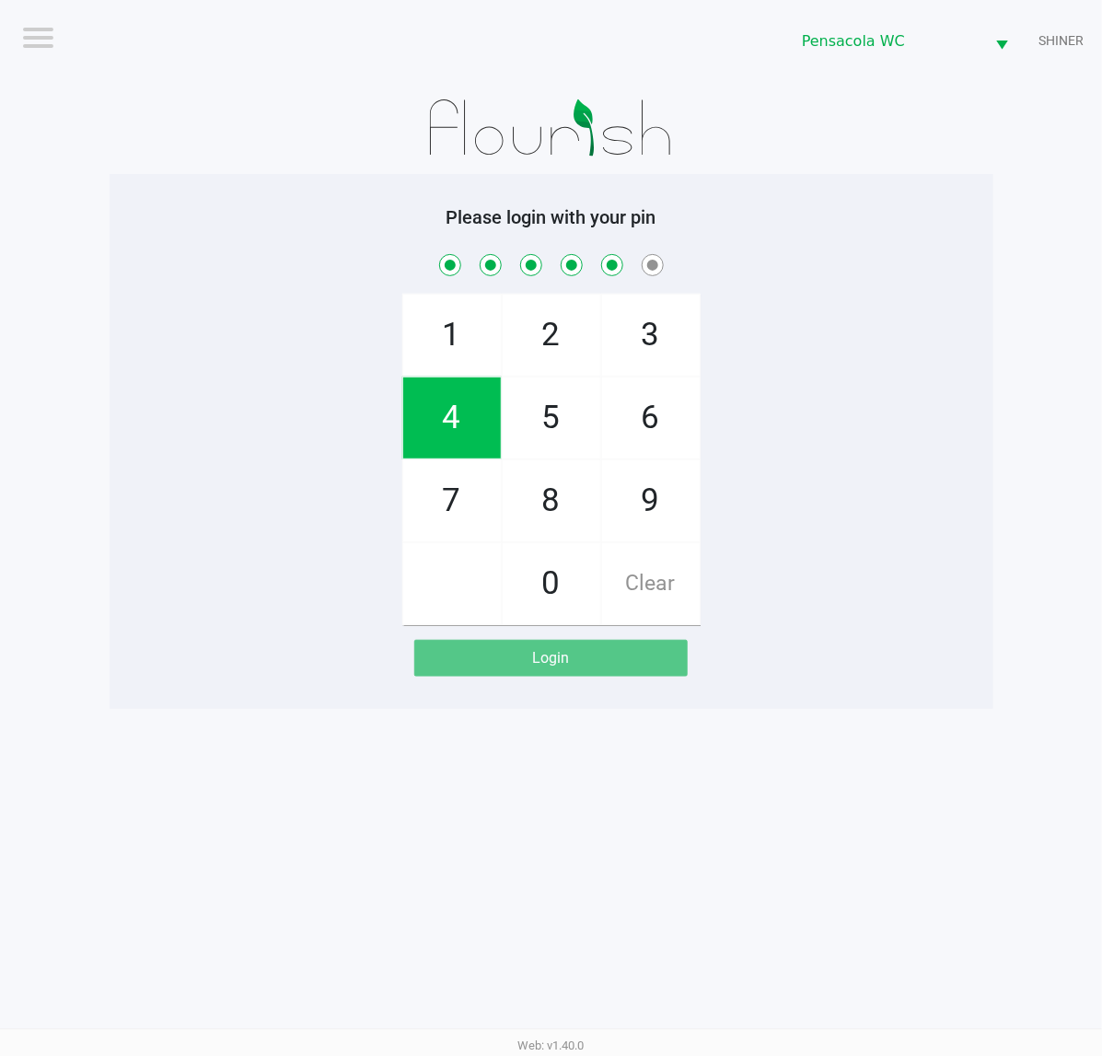
checkbox input "true"
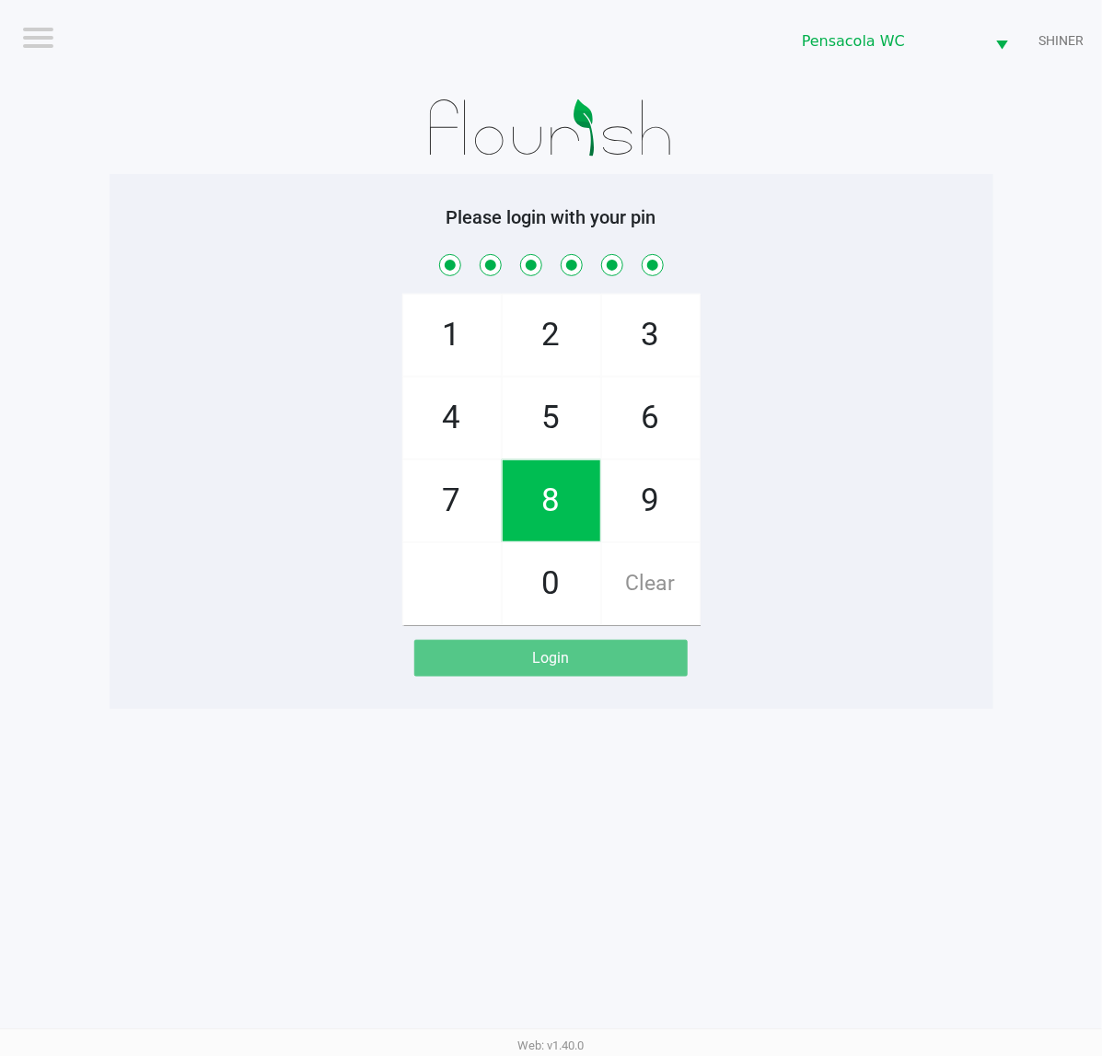
checkbox input "true"
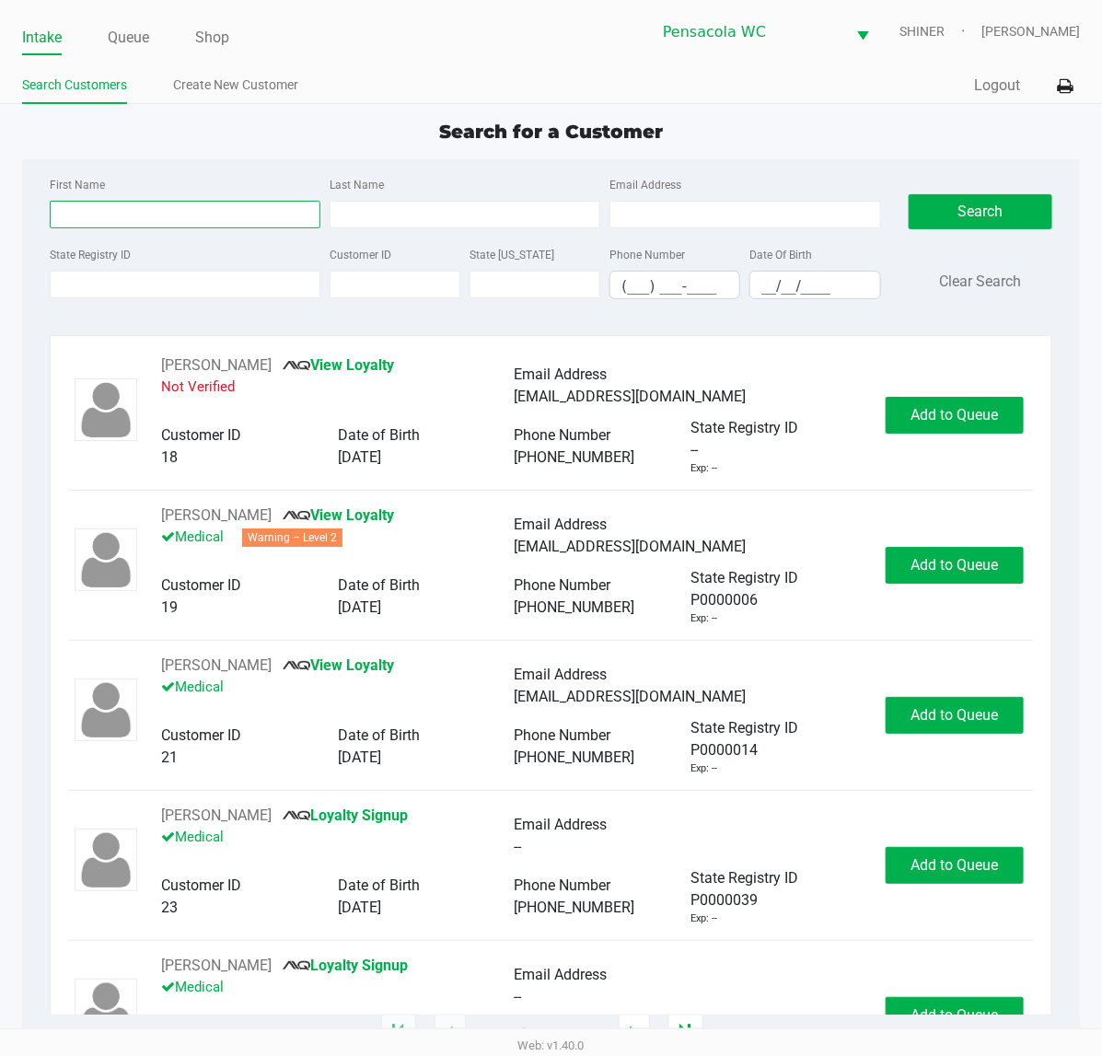
click at [184, 216] on input "First Name" at bounding box center [185, 215] width 271 height 28
click at [144, 37] on link "Queue" at bounding box center [128, 38] width 41 height 26
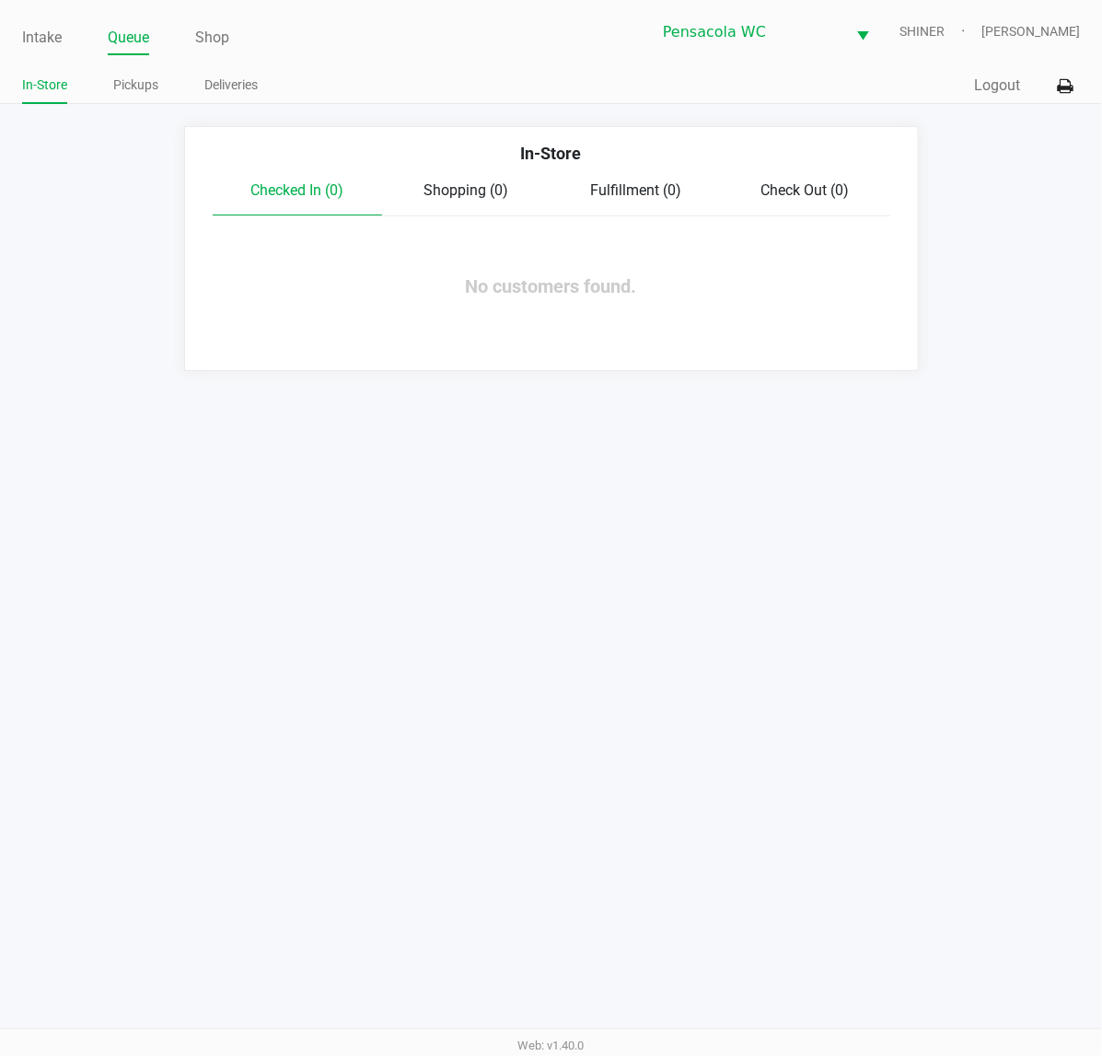
click at [150, 78] on link "Pickups" at bounding box center [135, 85] width 45 height 23
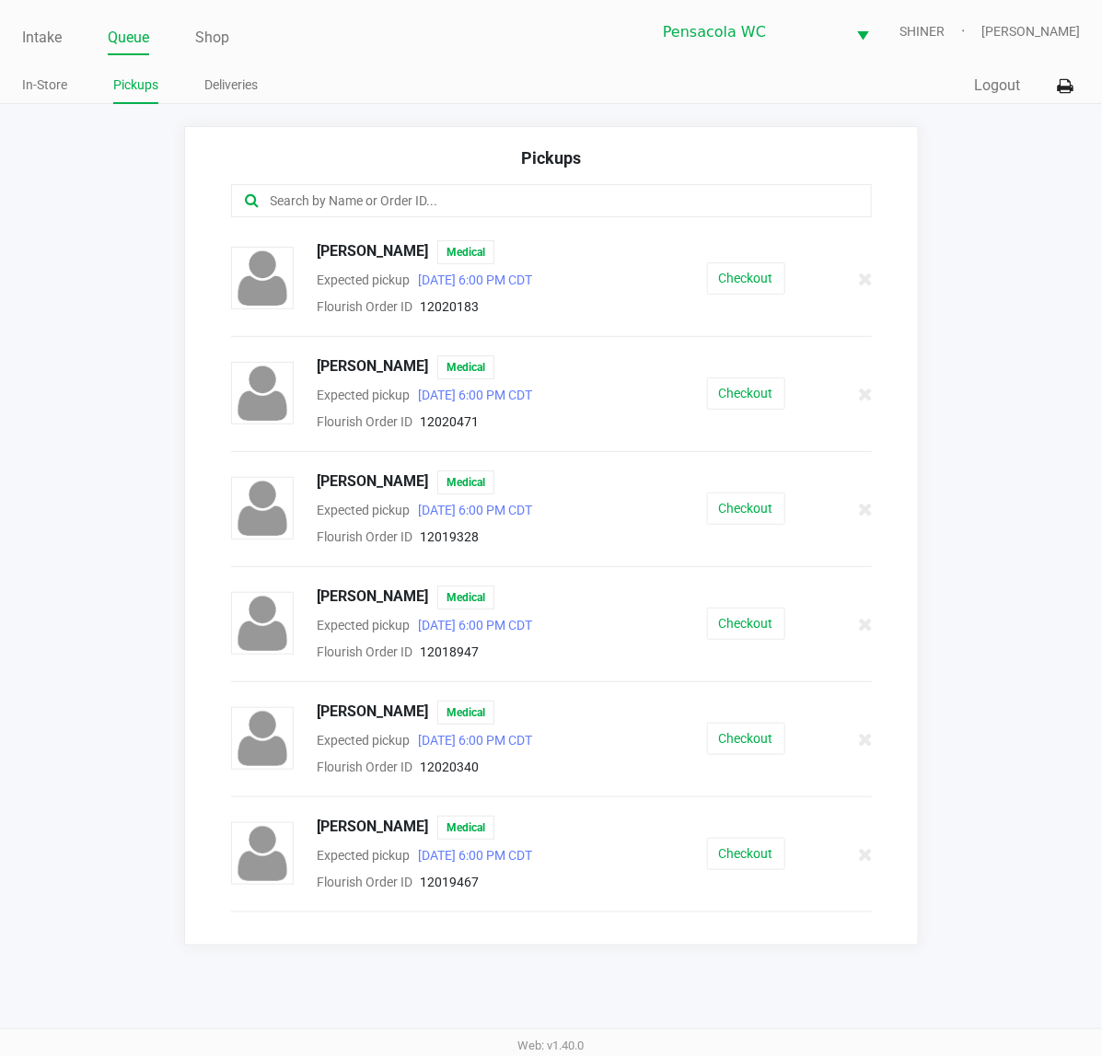
click at [741, 635] on button "Checkout" at bounding box center [746, 624] width 78 height 32
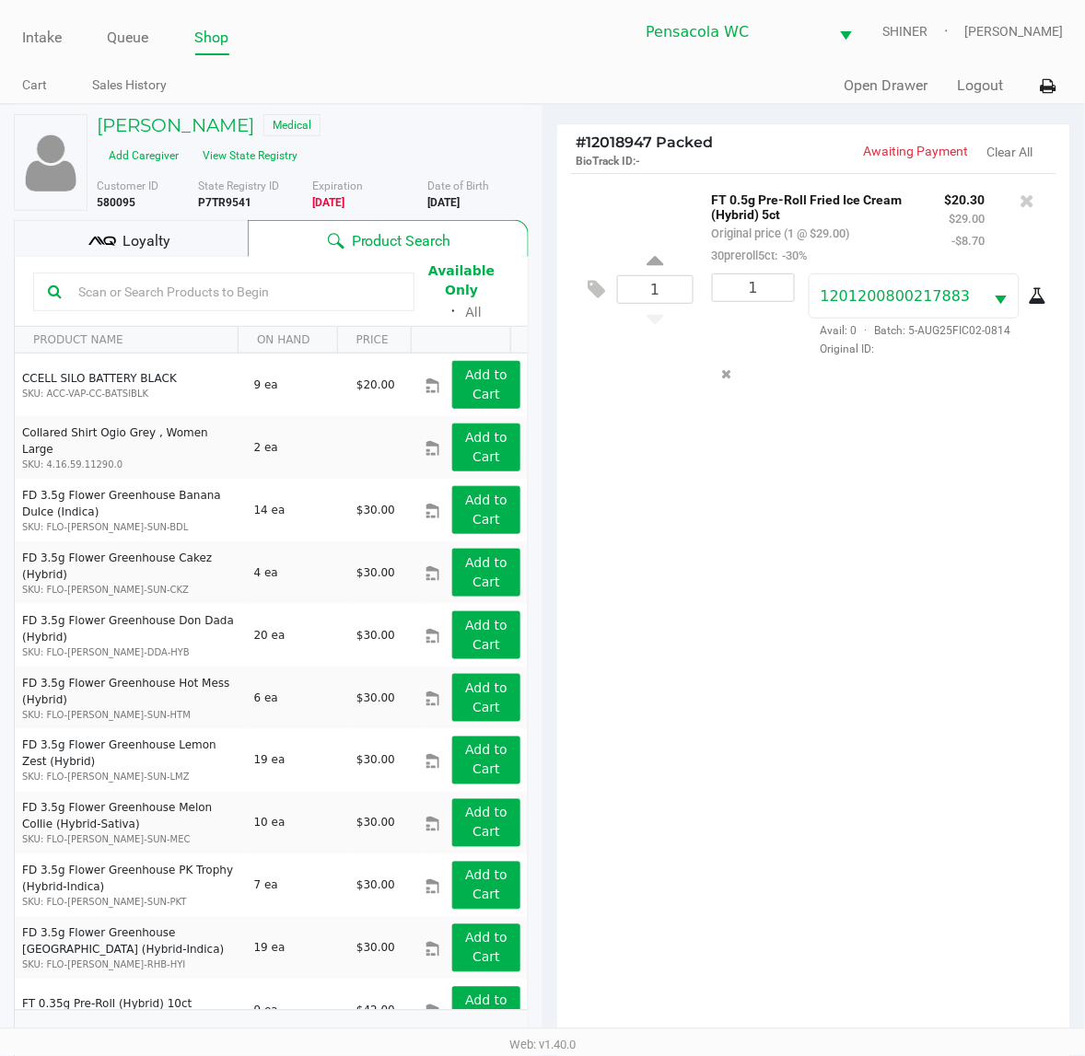
click at [193, 241] on div "Loyalty" at bounding box center [131, 238] width 234 height 37
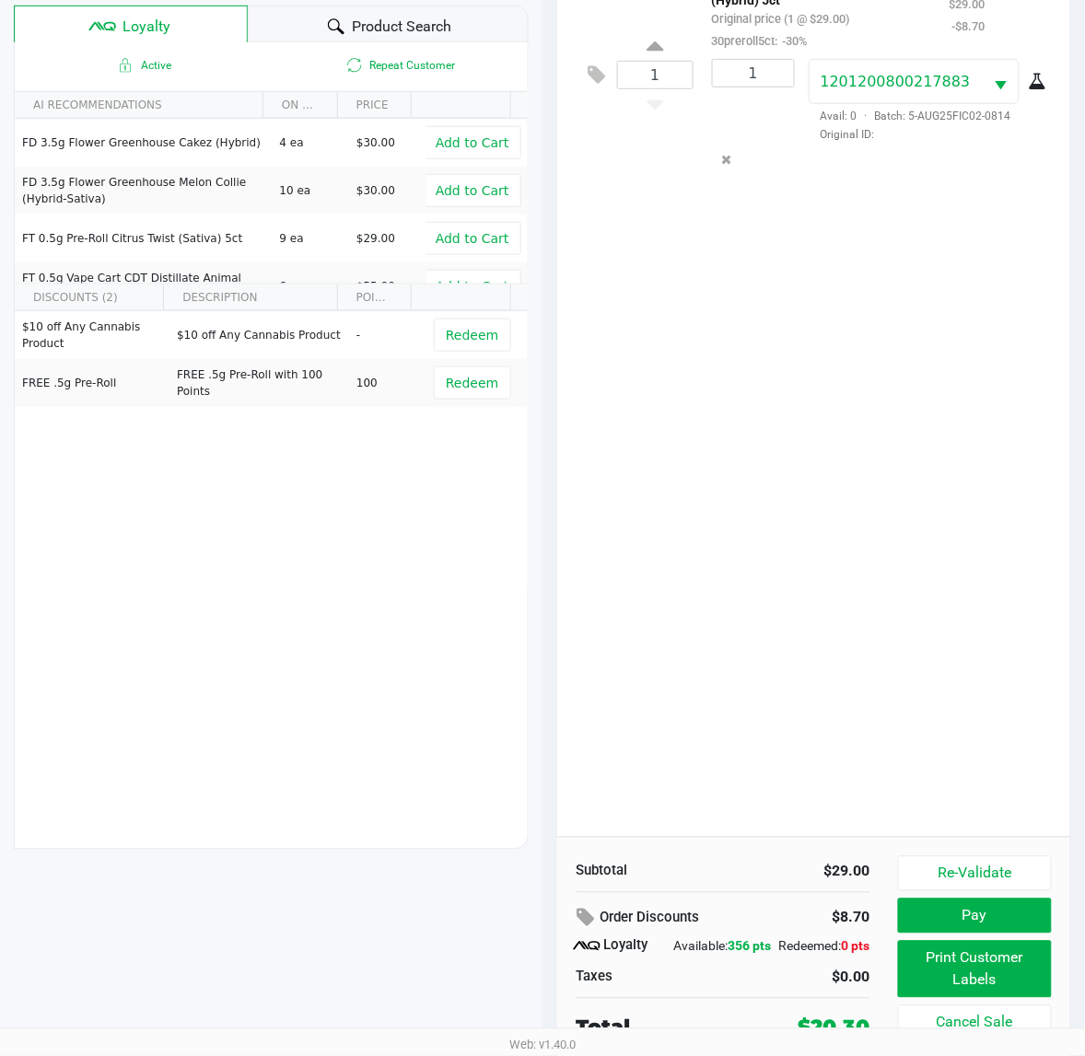
scroll to position [239, 0]
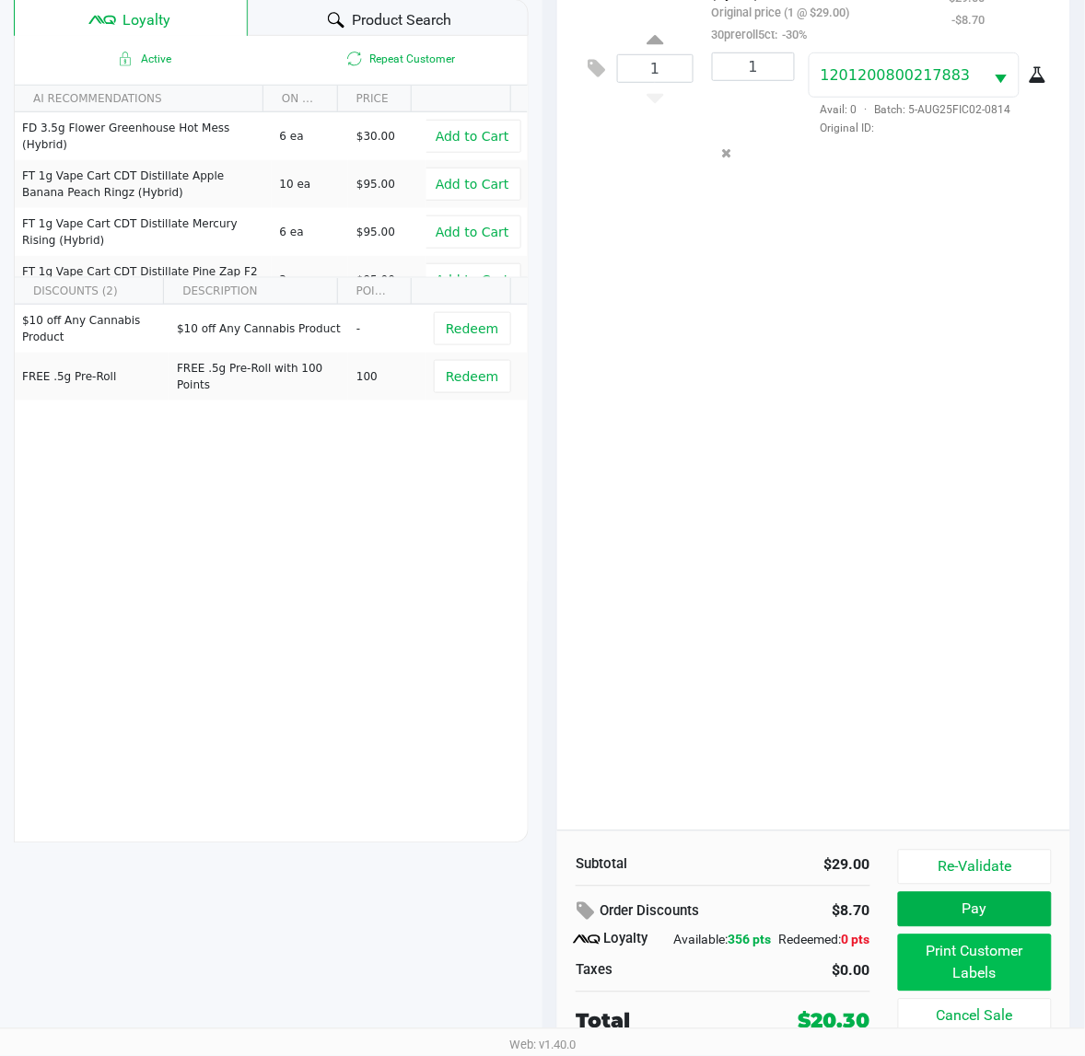
click at [1027, 949] on button "Print Customer Labels" at bounding box center [975, 963] width 154 height 57
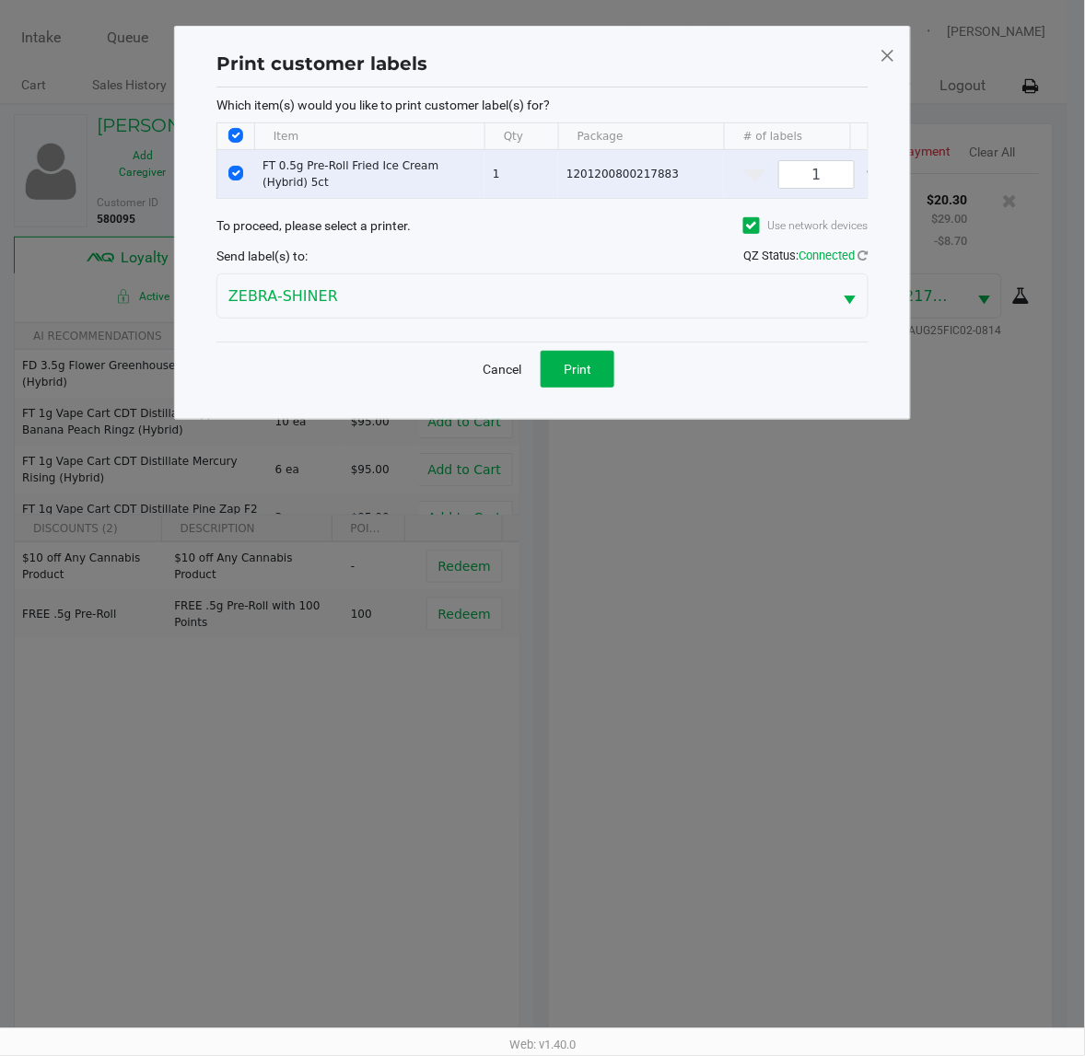
scroll to position [0, 0]
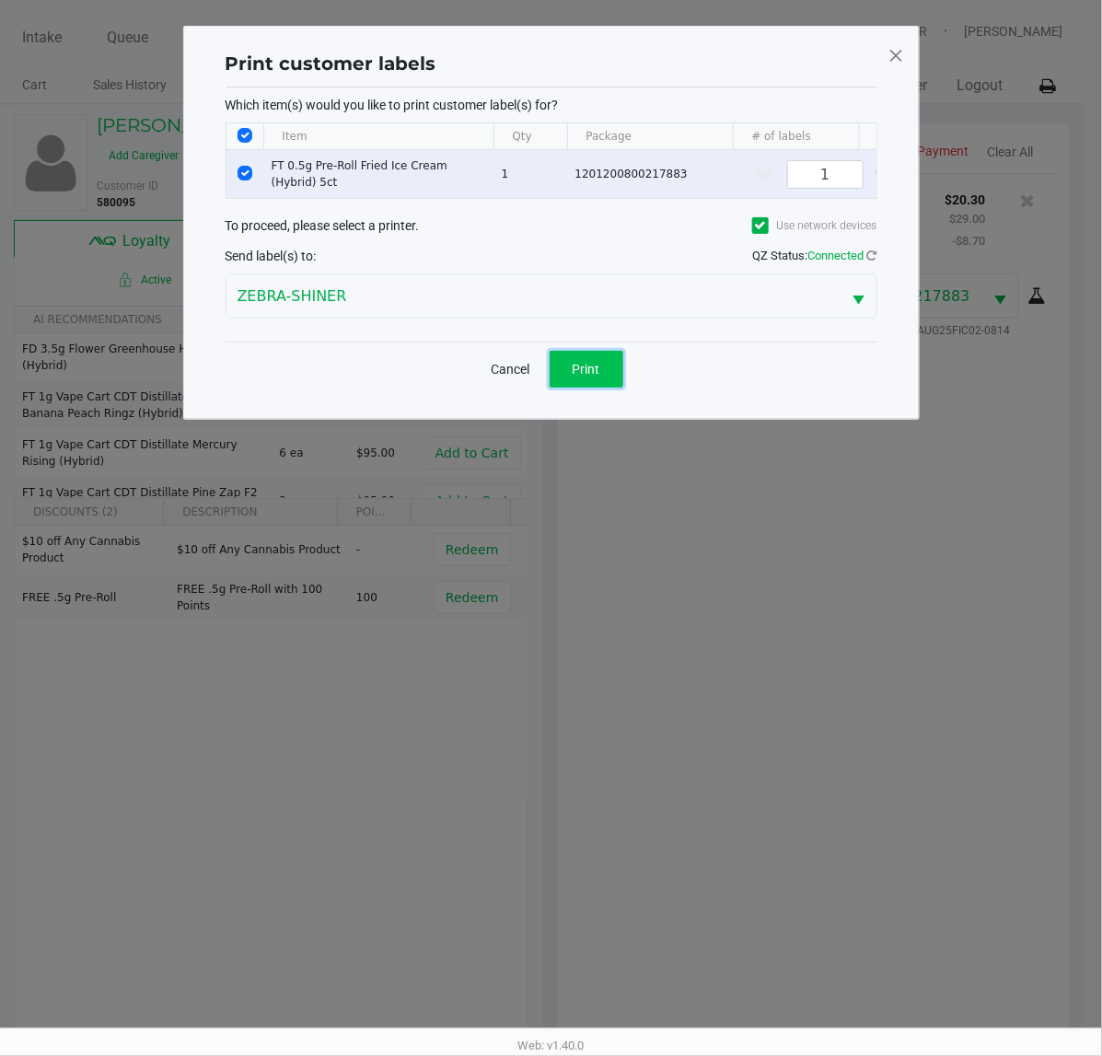
click at [622, 388] on button "Print" at bounding box center [587, 369] width 74 height 37
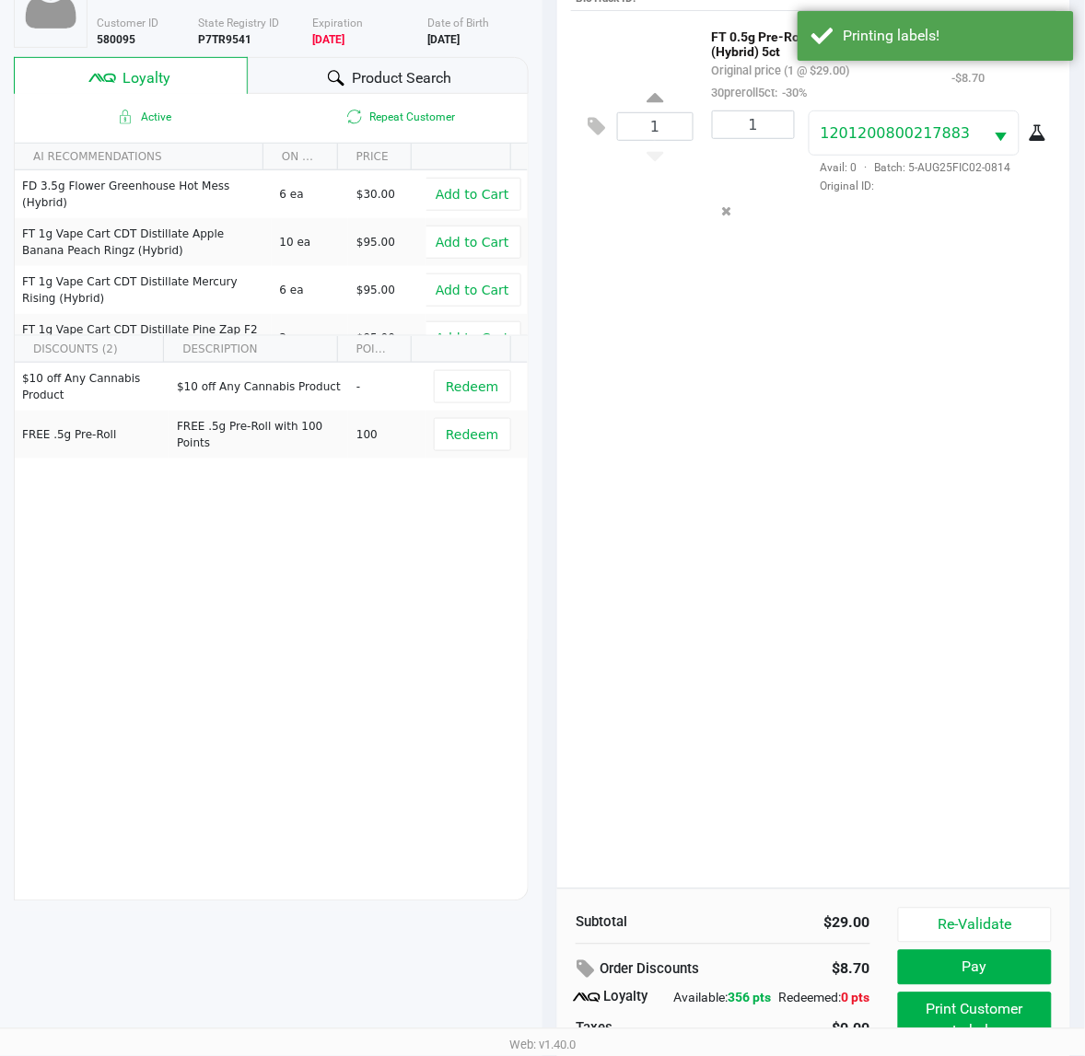
scroll to position [239, 0]
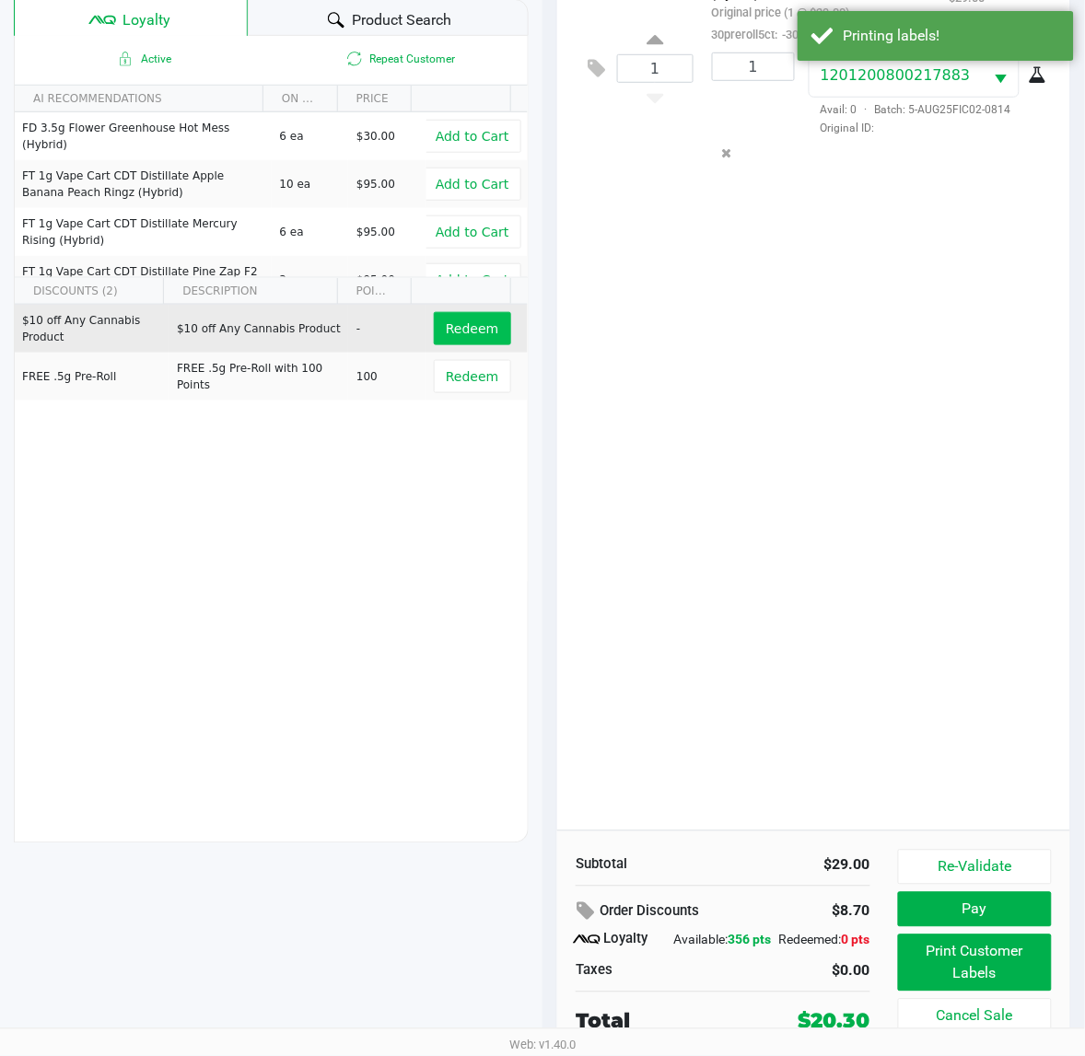
click at [448, 312] on button "Redeem" at bounding box center [472, 328] width 76 height 33
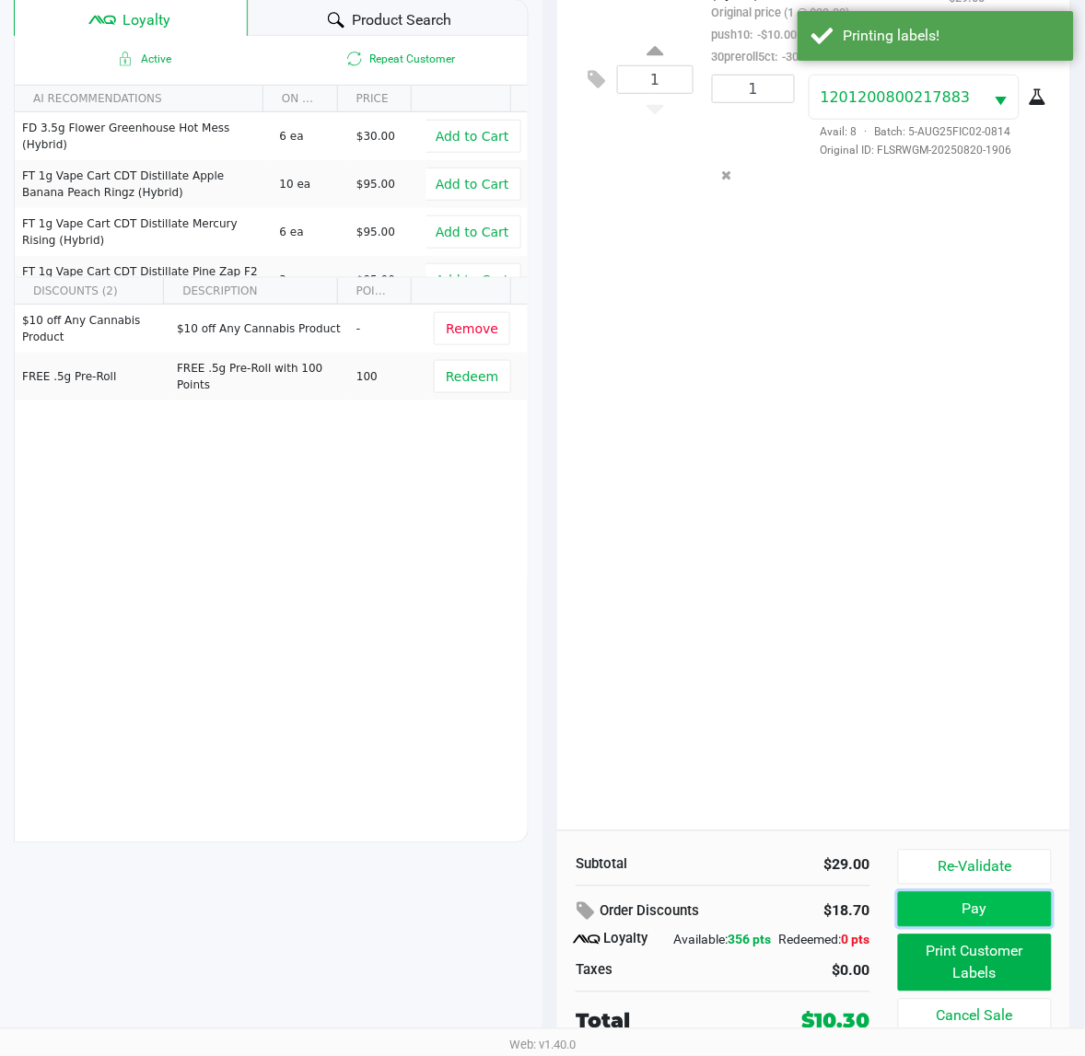
click at [993, 902] on button "Pay" at bounding box center [975, 909] width 154 height 35
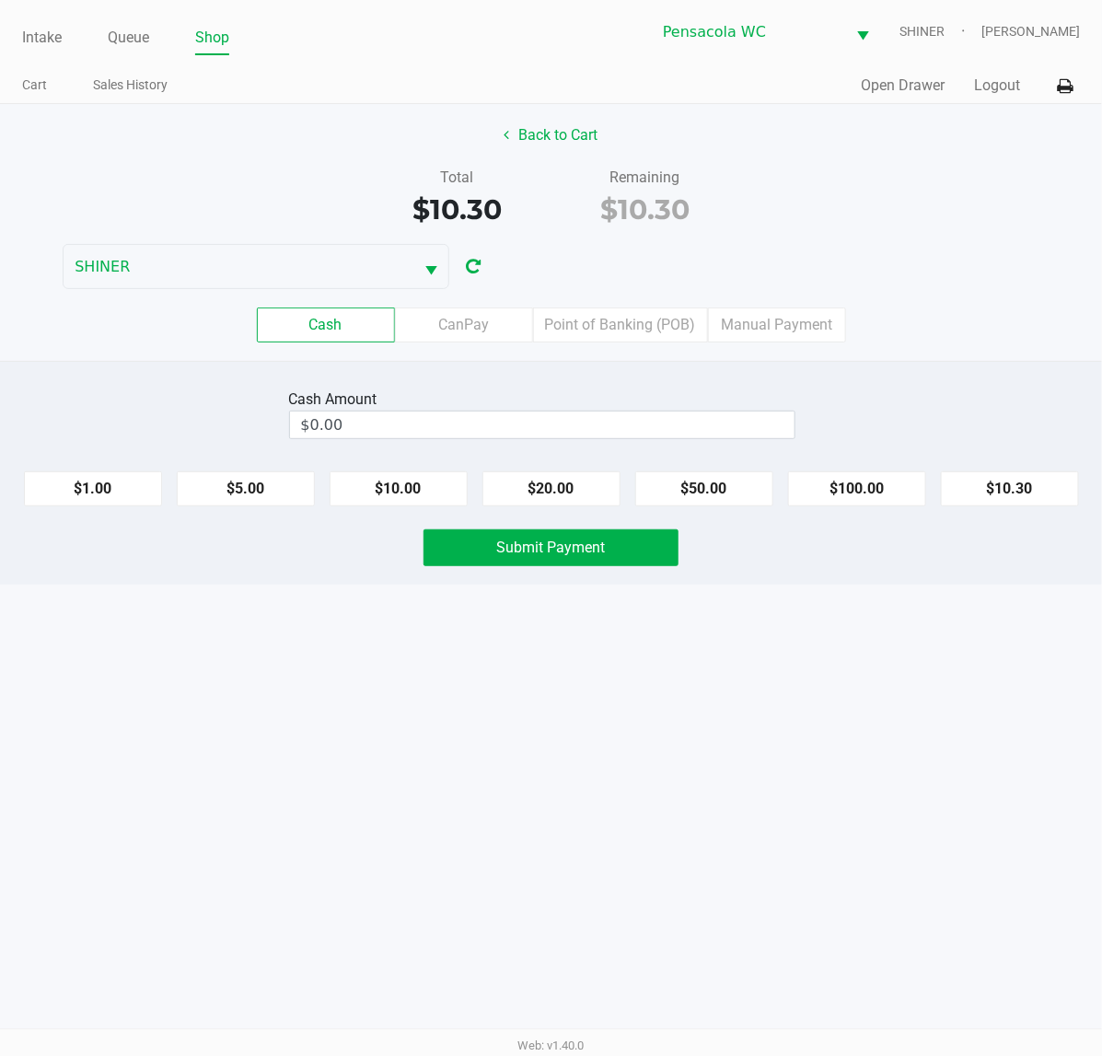
click at [632, 330] on label "Point of Banking (POB)" at bounding box center [620, 325] width 175 height 35
click at [0, 0] on 7 "Point of Banking (POB)" at bounding box center [0, 0] width 0 height 0
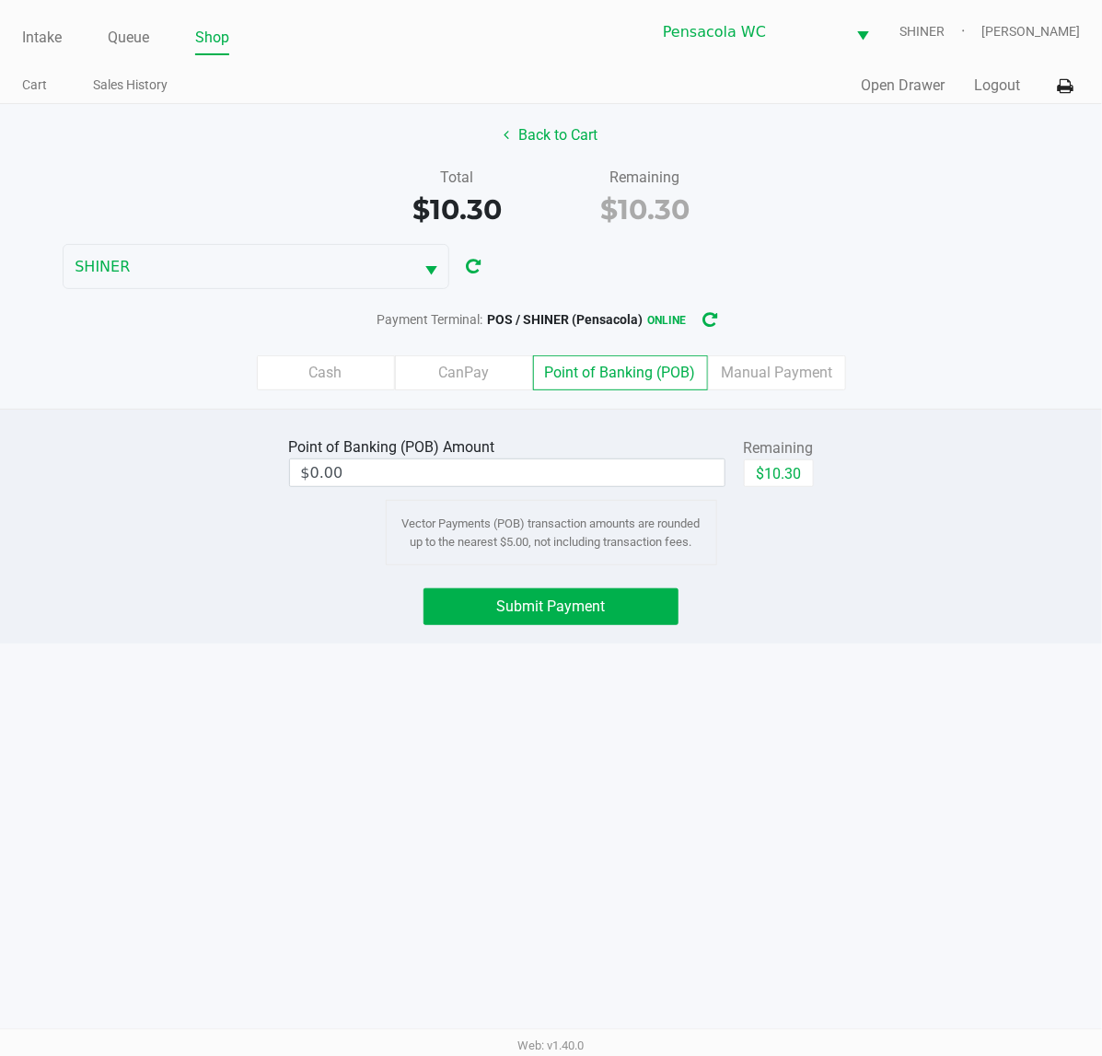
click at [327, 370] on label "Cash" at bounding box center [326, 372] width 138 height 35
click at [0, 0] on 0 "Cash" at bounding box center [0, 0] width 0 height 0
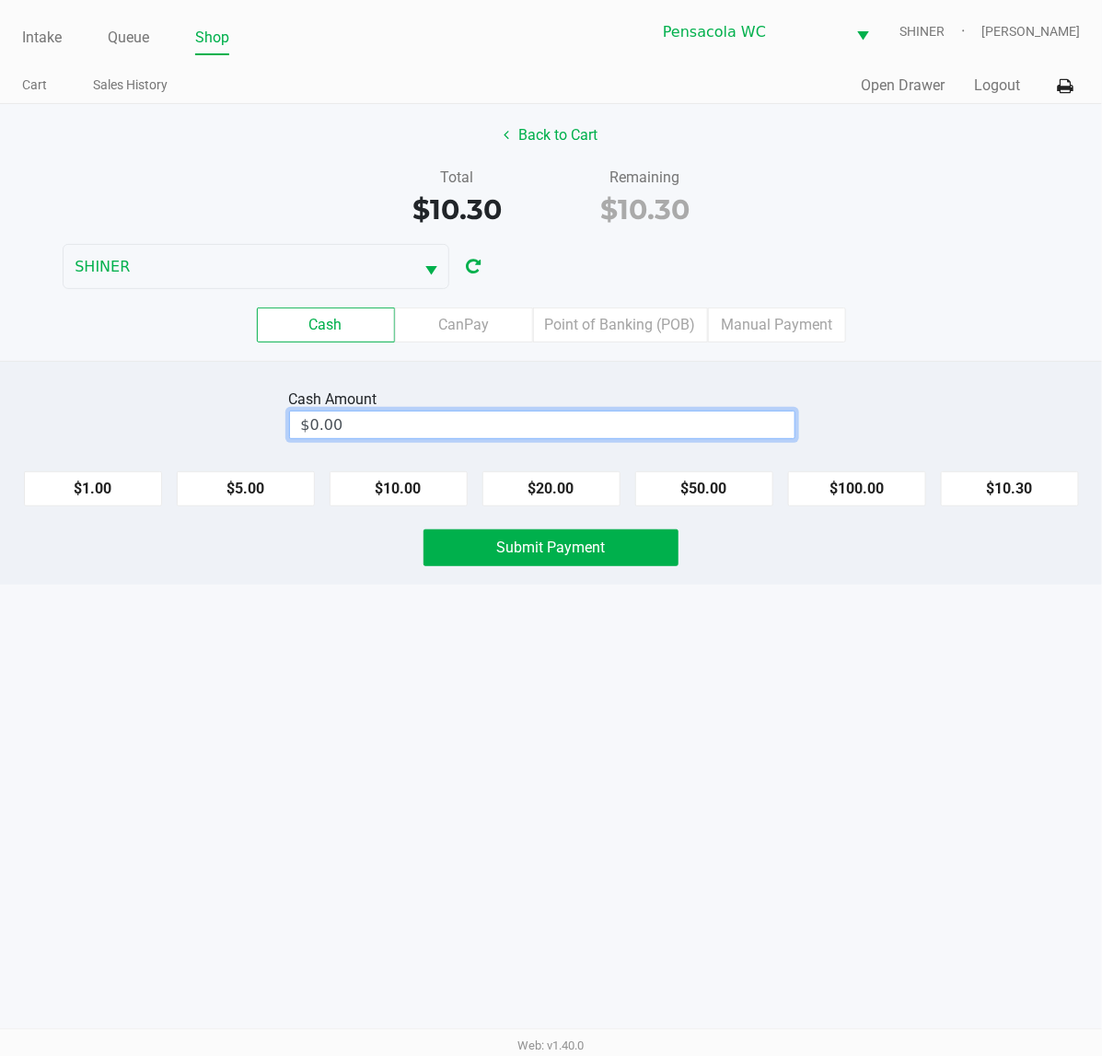
click at [724, 431] on input "$0.00" at bounding box center [542, 425] width 505 height 27
click at [620, 543] on button "Submit Payment" at bounding box center [551, 547] width 255 height 37
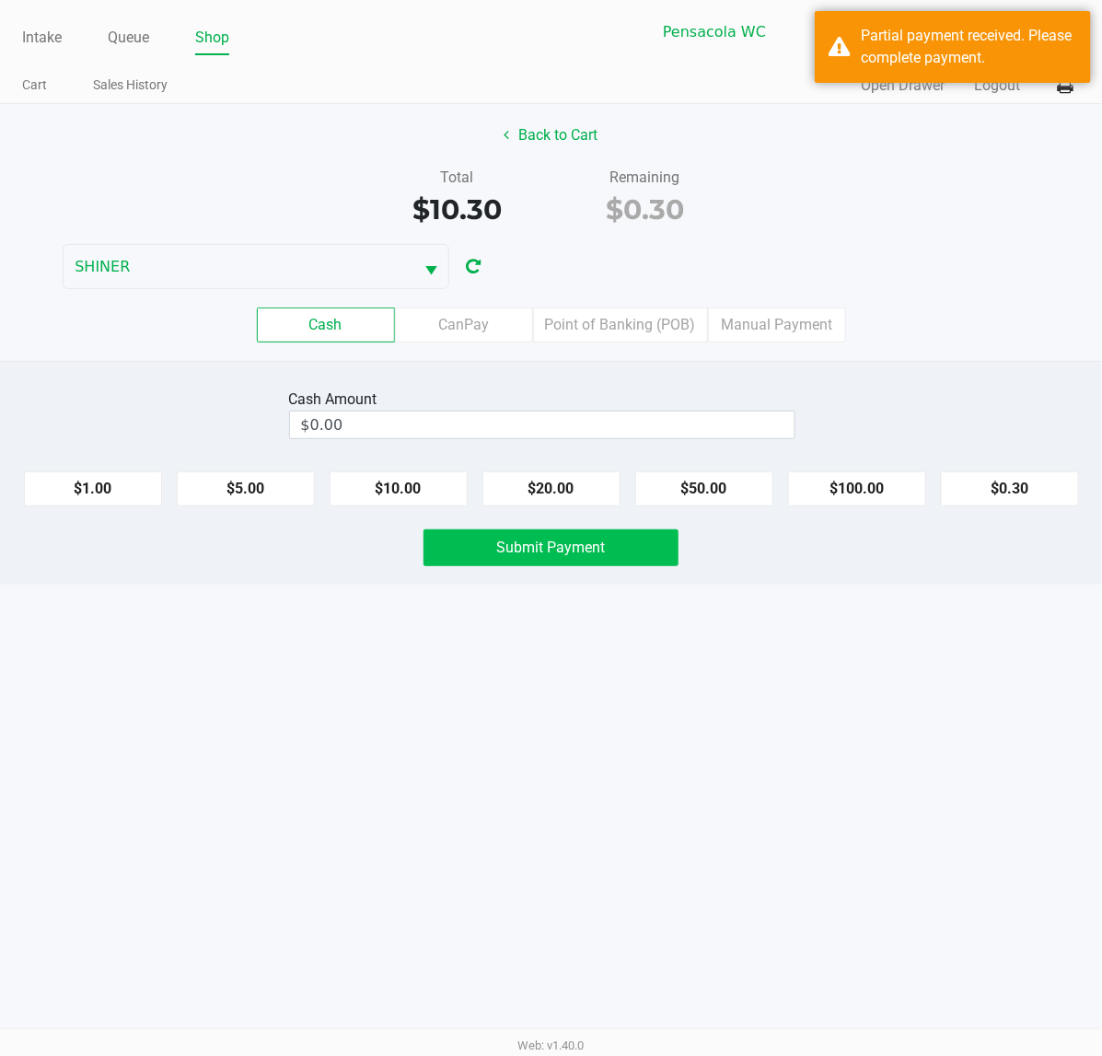
click at [971, 30] on div "Partial payment received. Please complete payment." at bounding box center [969, 47] width 216 height 44
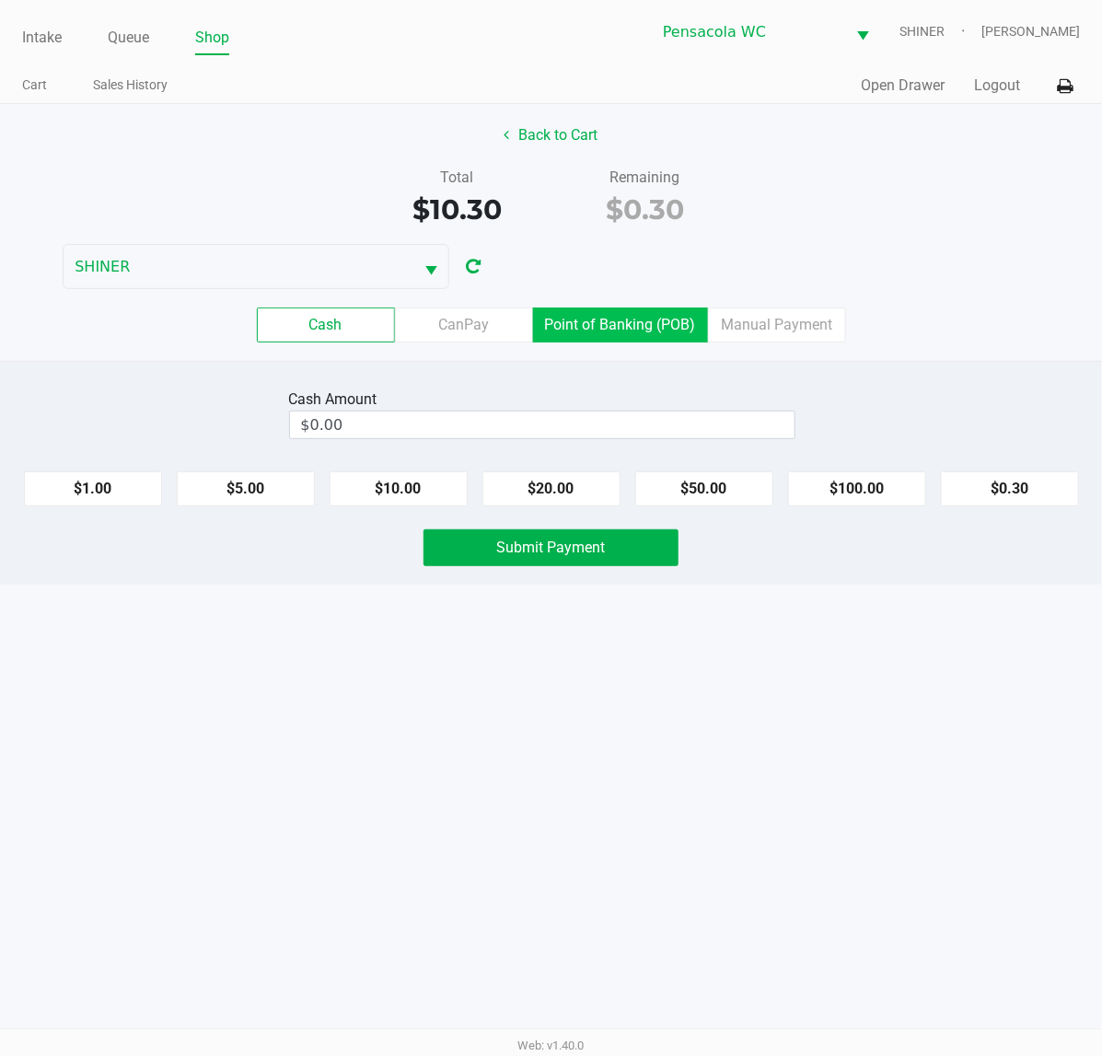
click at [624, 328] on label "Point of Banking (POB)" at bounding box center [620, 325] width 175 height 35
click at [0, 0] on 7 "Point of Banking (POB)" at bounding box center [0, 0] width 0 height 0
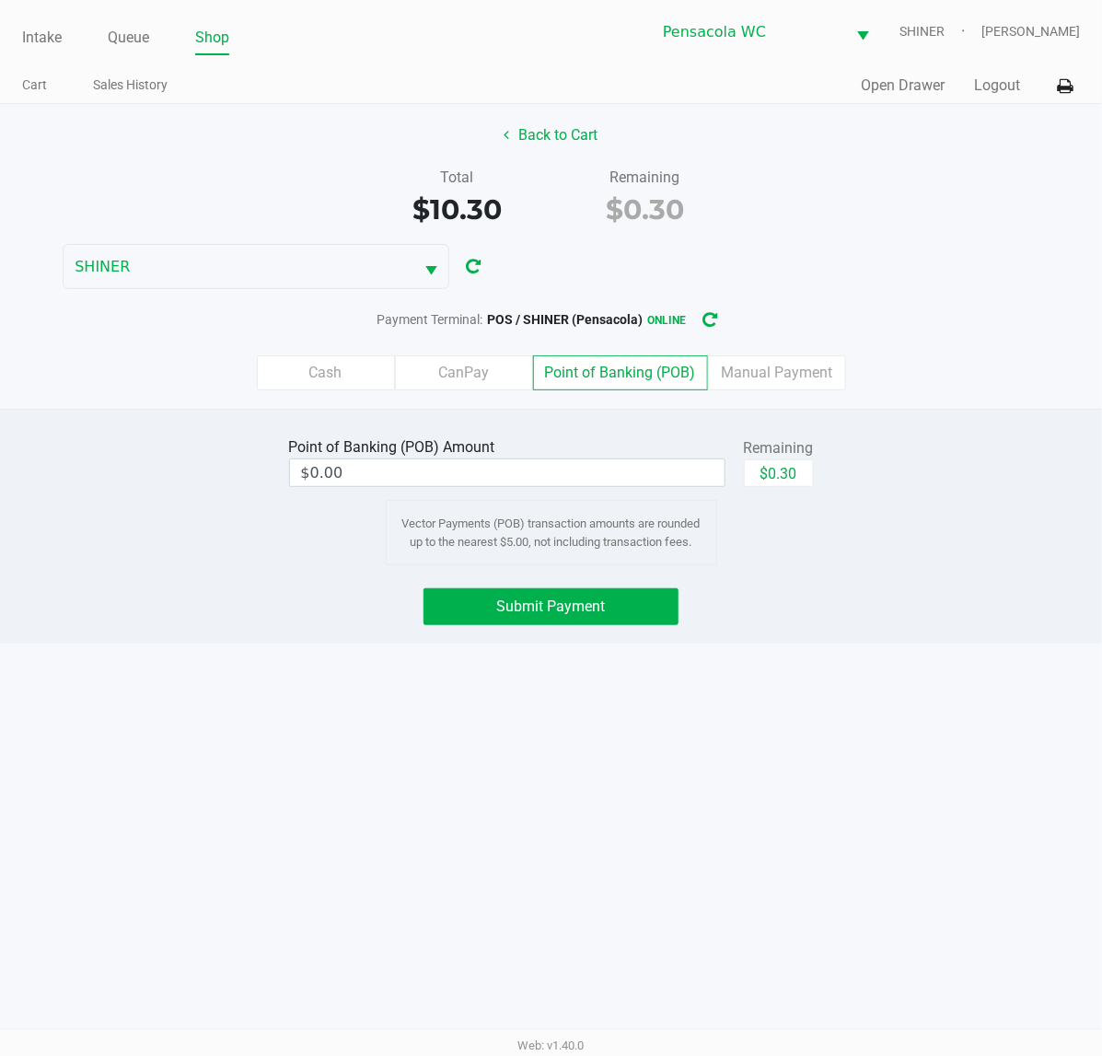
click at [776, 470] on button "$0.30" at bounding box center [779, 473] width 70 height 28
drag, startPoint x: 329, startPoint y: 362, endPoint x: 352, endPoint y: 362, distance: 23.0
click at [329, 362] on label "Cash" at bounding box center [326, 372] width 138 height 35
click at [0, 0] on 0 "Cash" at bounding box center [0, 0] width 0 height 0
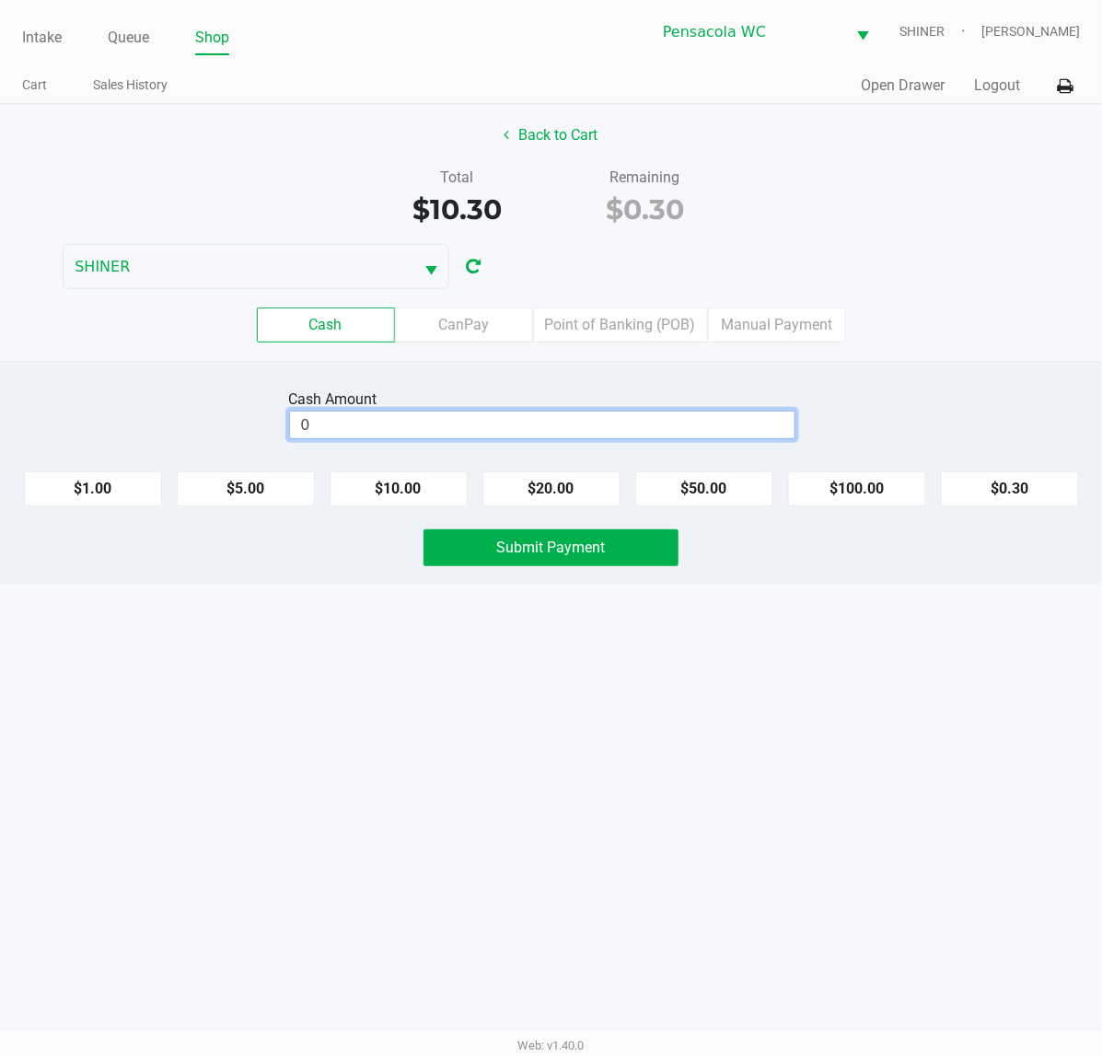
click at [663, 426] on input "0" at bounding box center [542, 425] width 505 height 27
click at [586, 540] on button "Submit Payment" at bounding box center [551, 547] width 255 height 37
type input "$10.00"
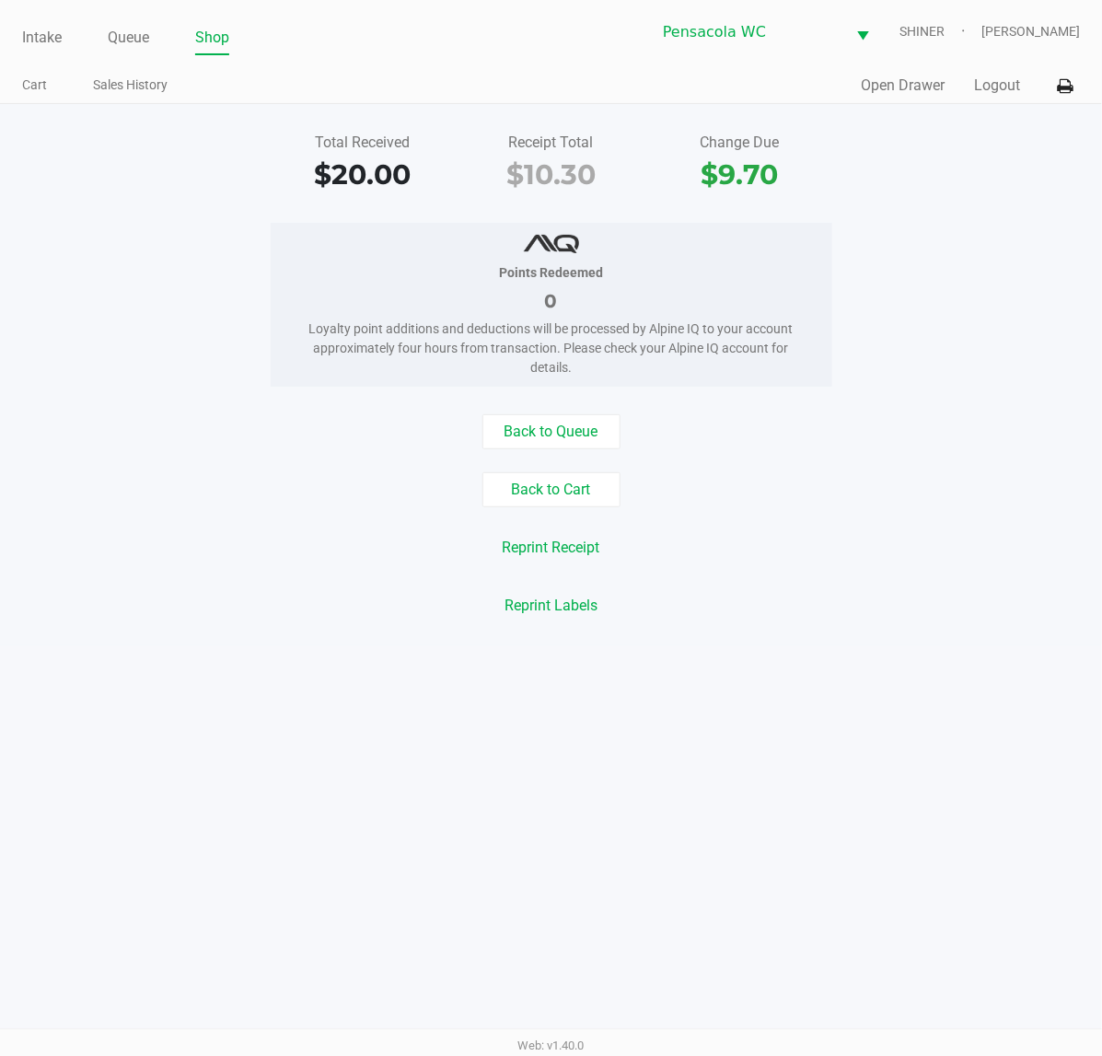
click at [1000, 52] on div "Pensacola [PERSON_NAME] [PERSON_NAME]" at bounding box center [816, 31] width 529 height 45
click at [990, 85] on button "Logout" at bounding box center [997, 86] width 46 height 22
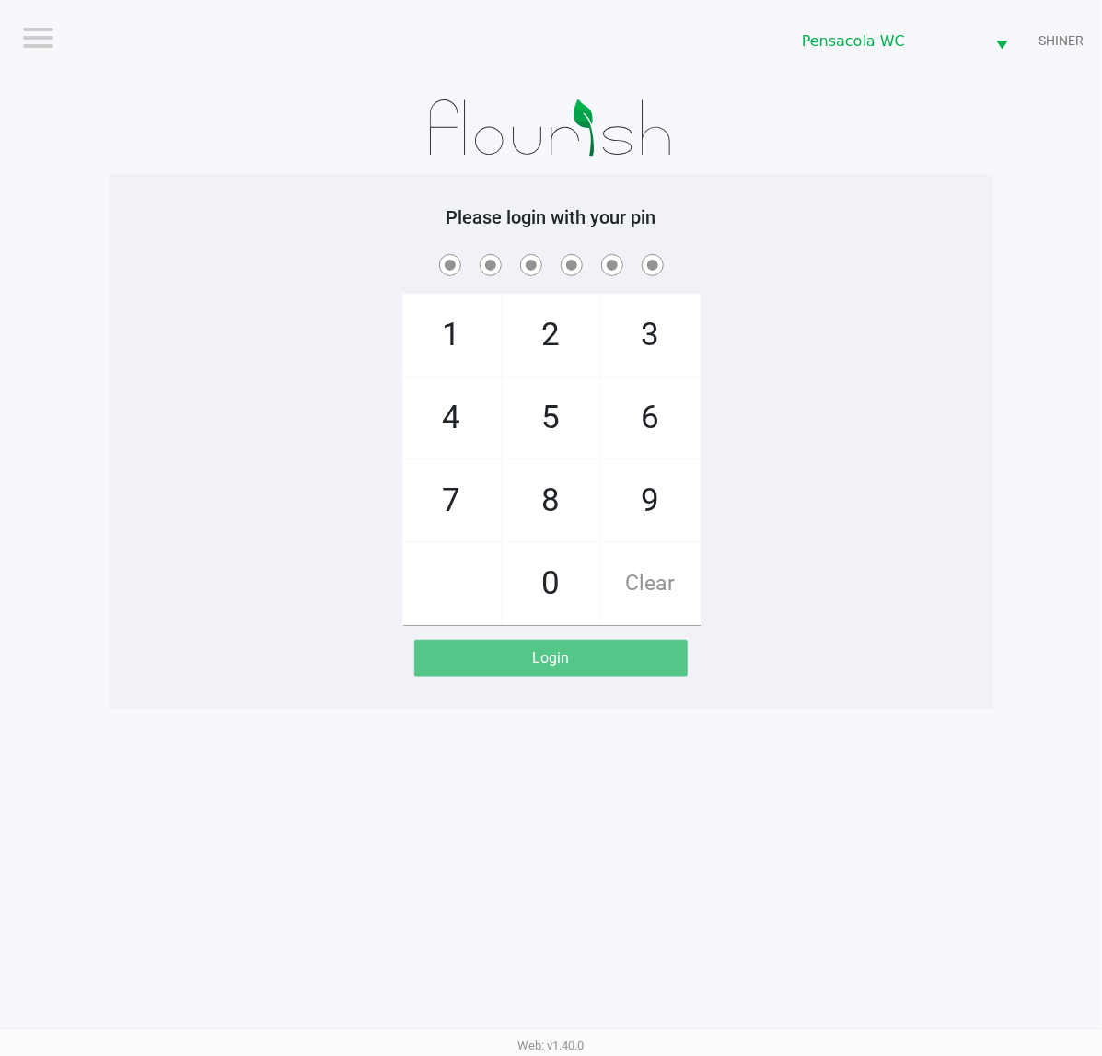
click at [236, 440] on div "1 4 7 2 5 8 0 3 6 9 Clear" at bounding box center [552, 437] width 884 height 375
checkbox input "true"
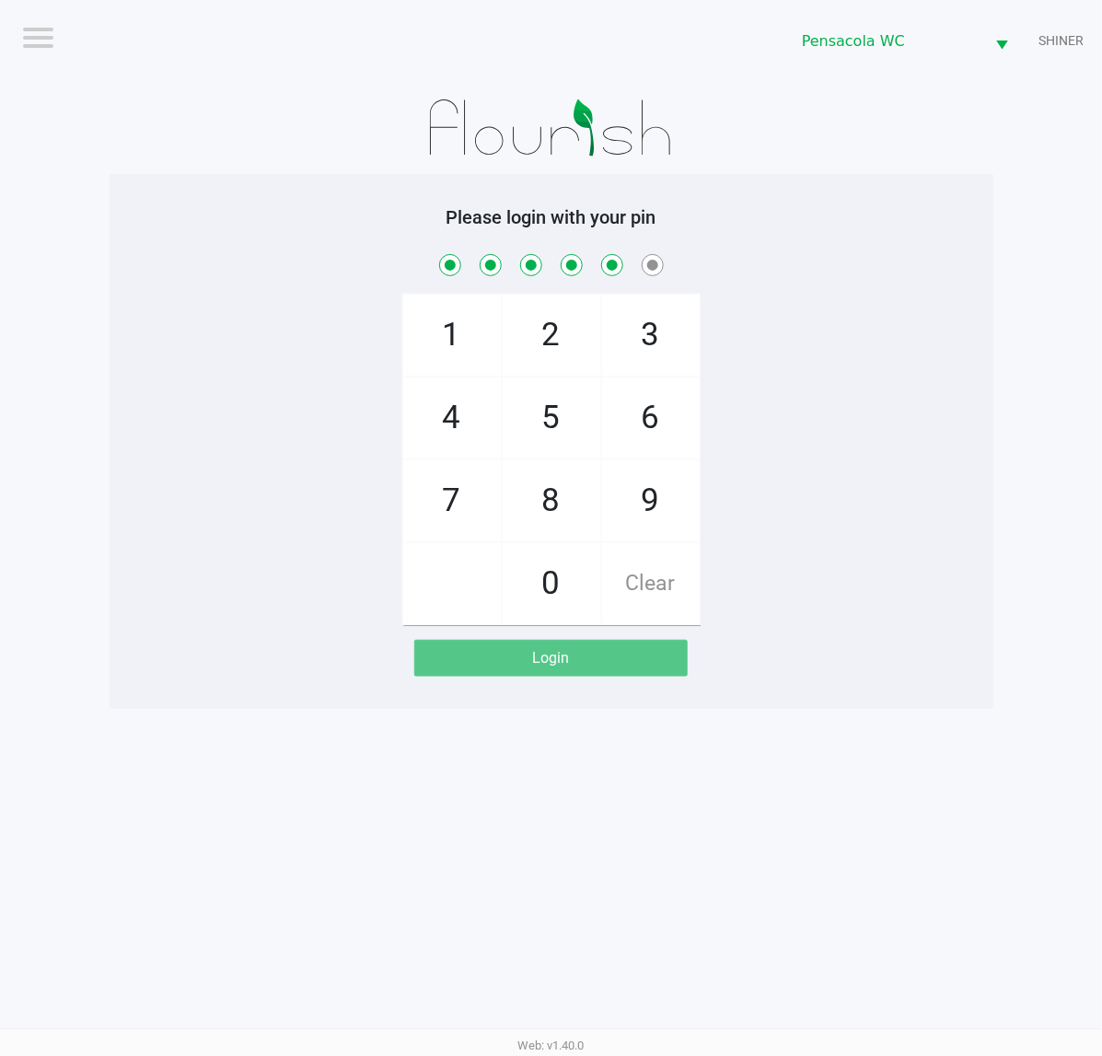
checkbox input "true"
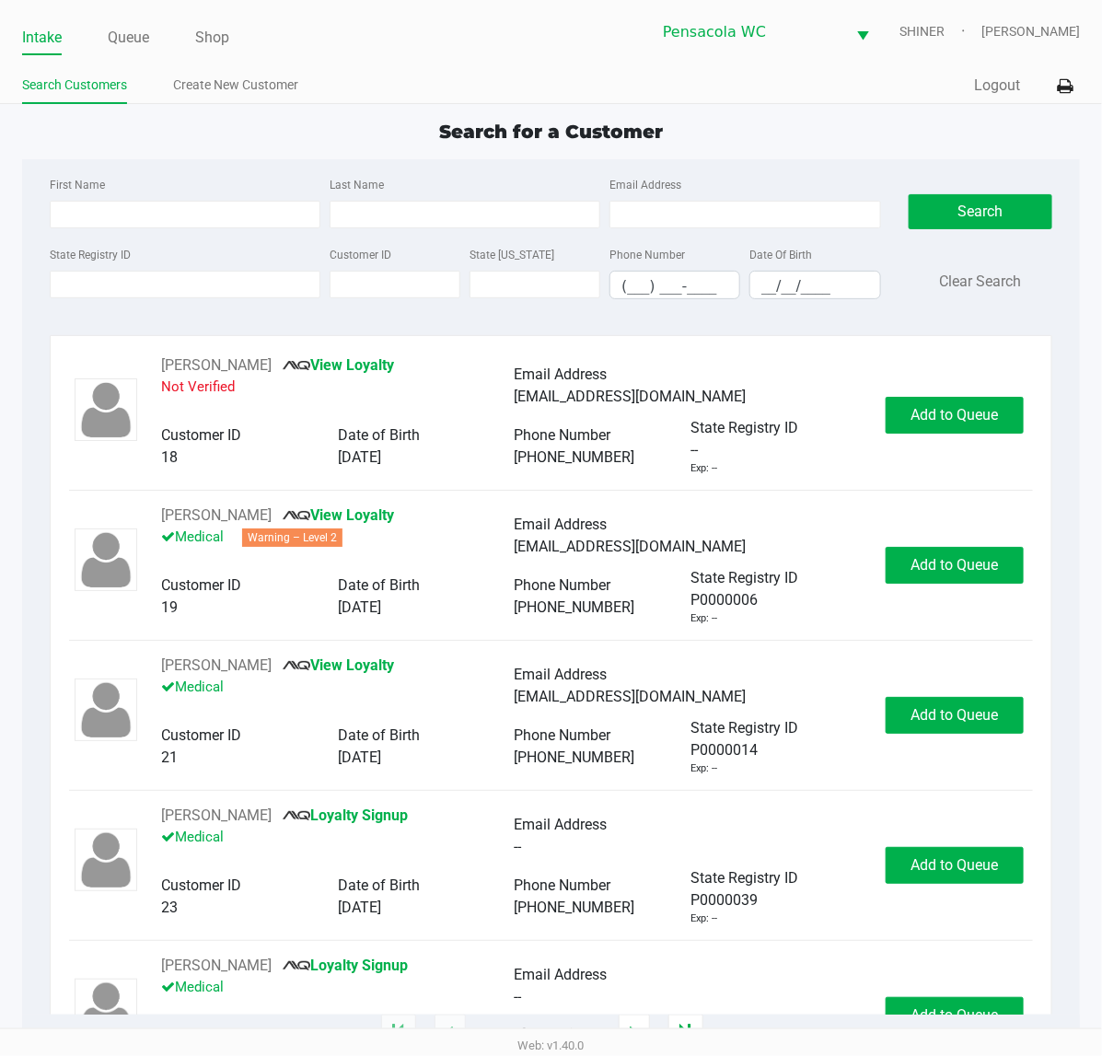
click at [148, 1048] on div "Web: v1.40.0" at bounding box center [551, 1045] width 1102 height 33
click at [144, 1050] on div "Web: v1.40.0" at bounding box center [551, 1045] width 1102 height 33
click at [155, 1047] on div "Web: v1.40.0" at bounding box center [551, 1045] width 1102 height 33
click at [171, 1051] on div "Web: v1.40.0" at bounding box center [551, 1045] width 1102 height 33
click at [145, 38] on link "Queue" at bounding box center [128, 38] width 41 height 26
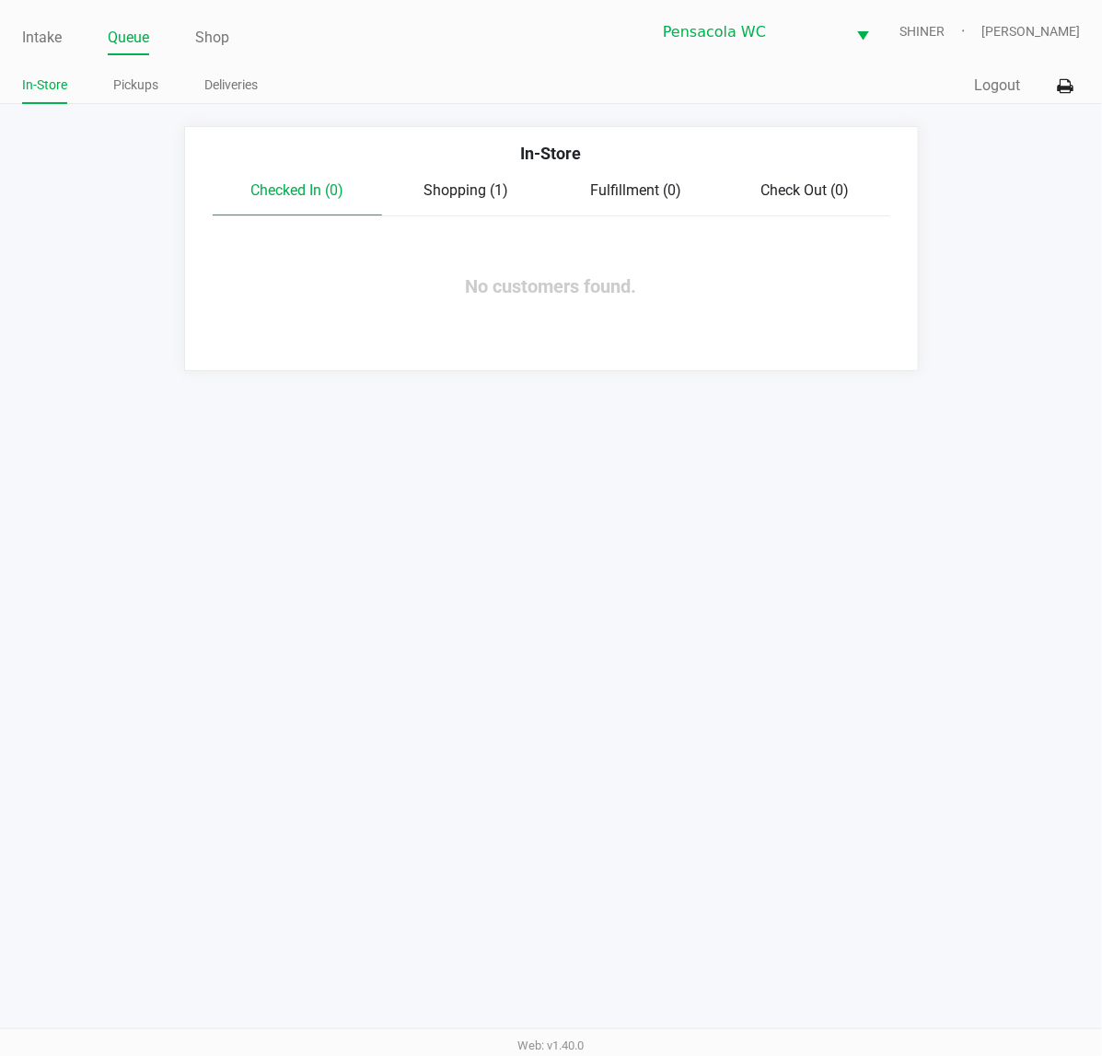
click at [148, 76] on link "Pickups" at bounding box center [135, 85] width 45 height 23
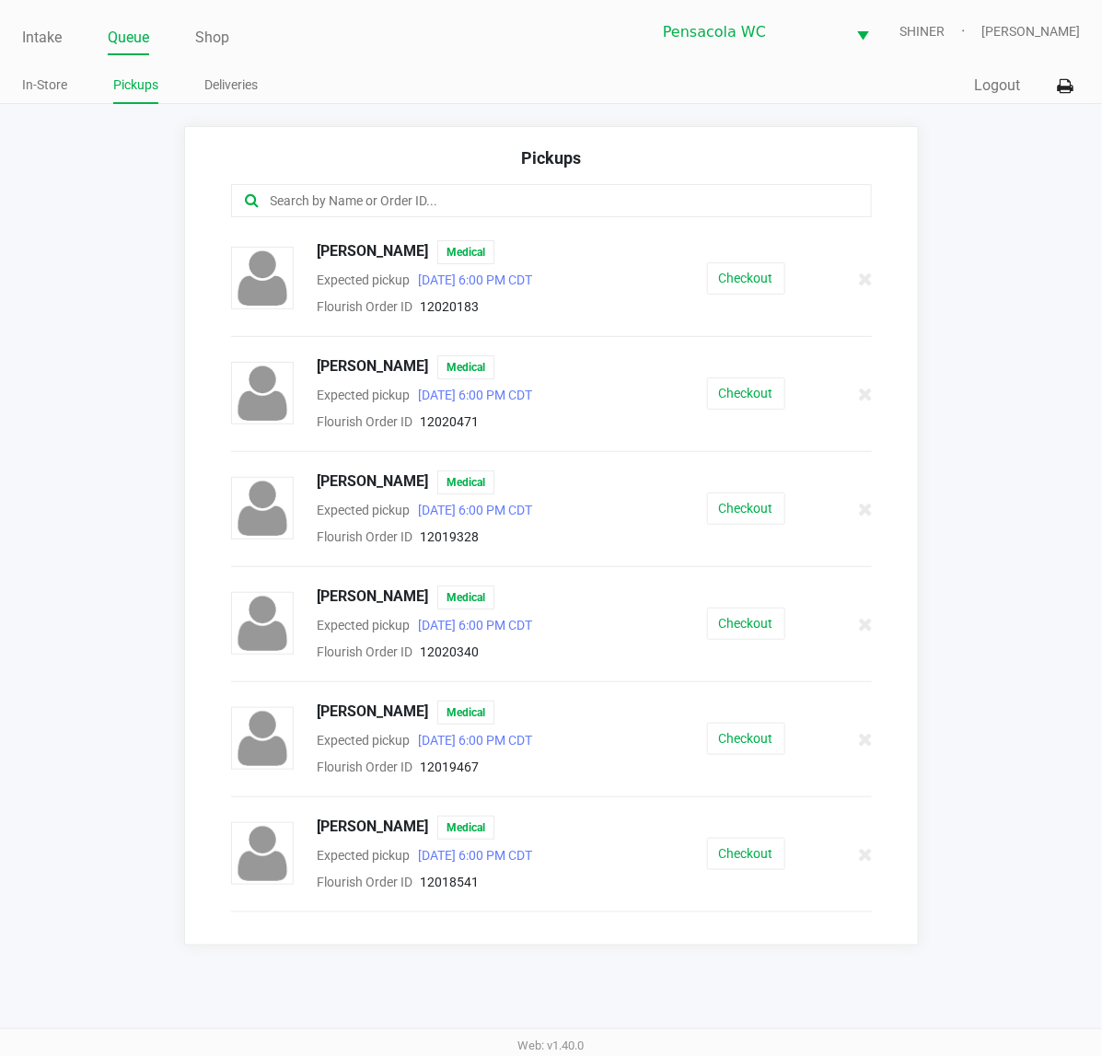
click at [720, 509] on button "Checkout" at bounding box center [746, 509] width 78 height 32
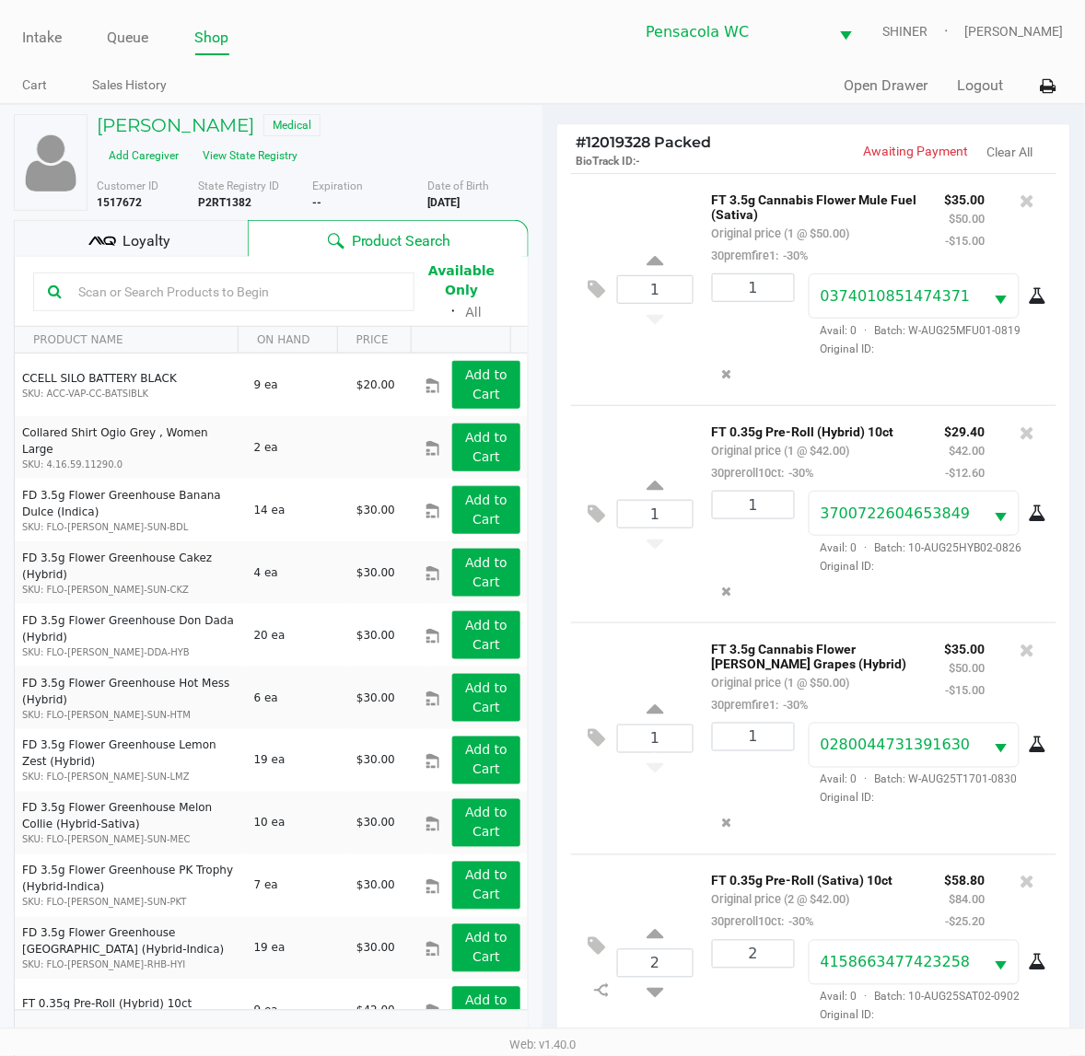
drag, startPoint x: 204, startPoint y: 263, endPoint x: 201, endPoint y: 250, distance: 13.4
click at [203, 263] on div "Available Only ᛫ All" at bounding box center [271, 292] width 476 height 64
click at [201, 250] on div "Loyalty" at bounding box center [131, 238] width 234 height 37
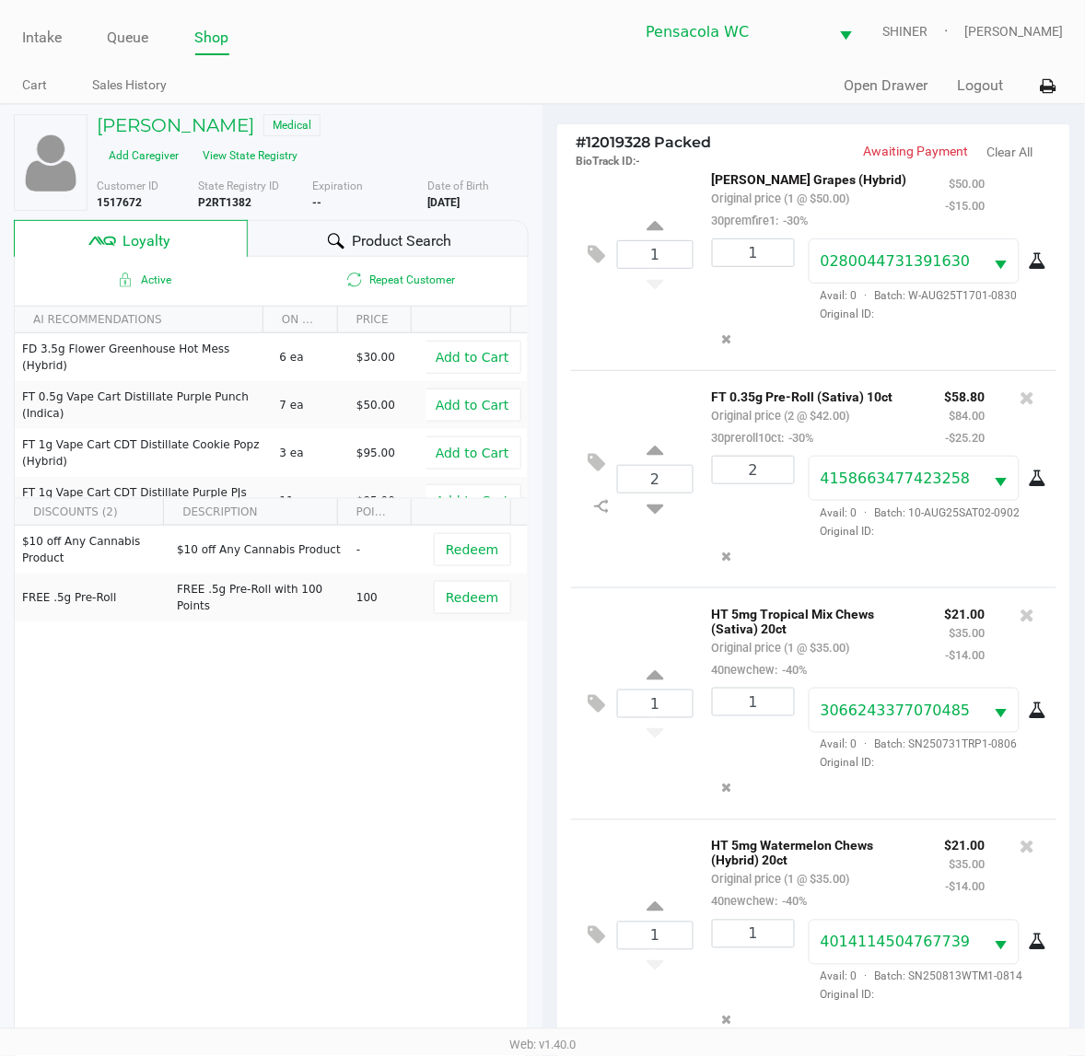
scroll to position [502, 0]
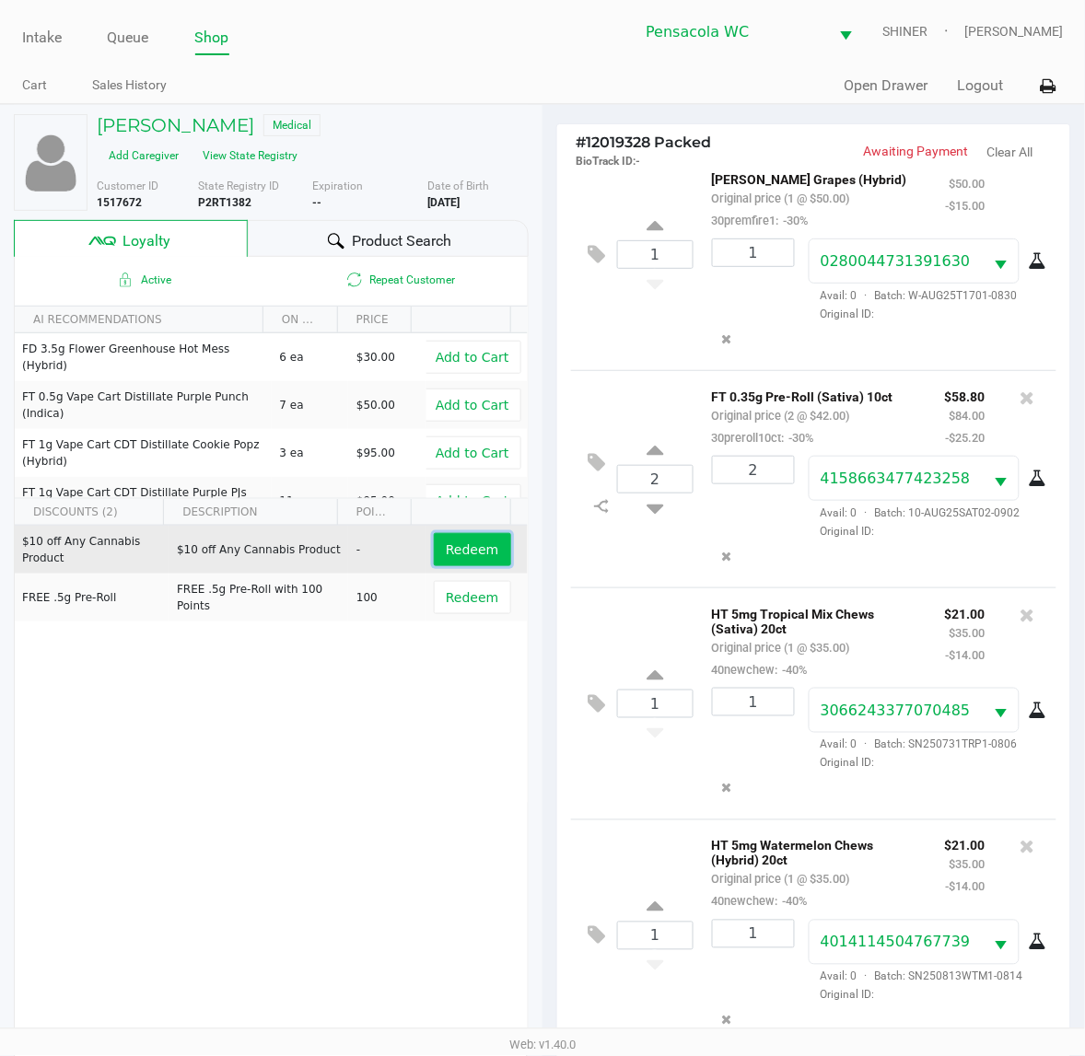
click at [452, 548] on span "Redeem" at bounding box center [472, 549] width 52 height 15
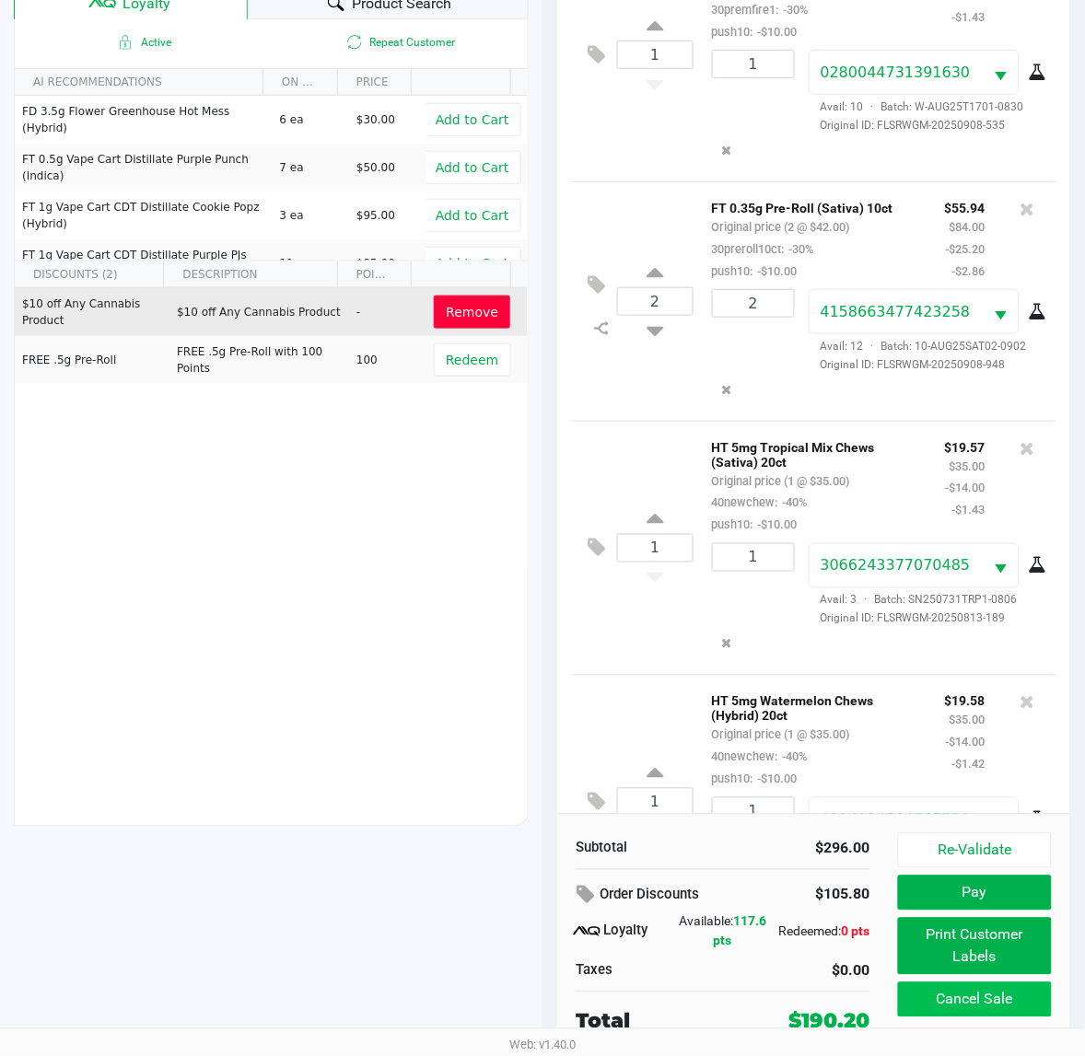
scroll to position [634, 0]
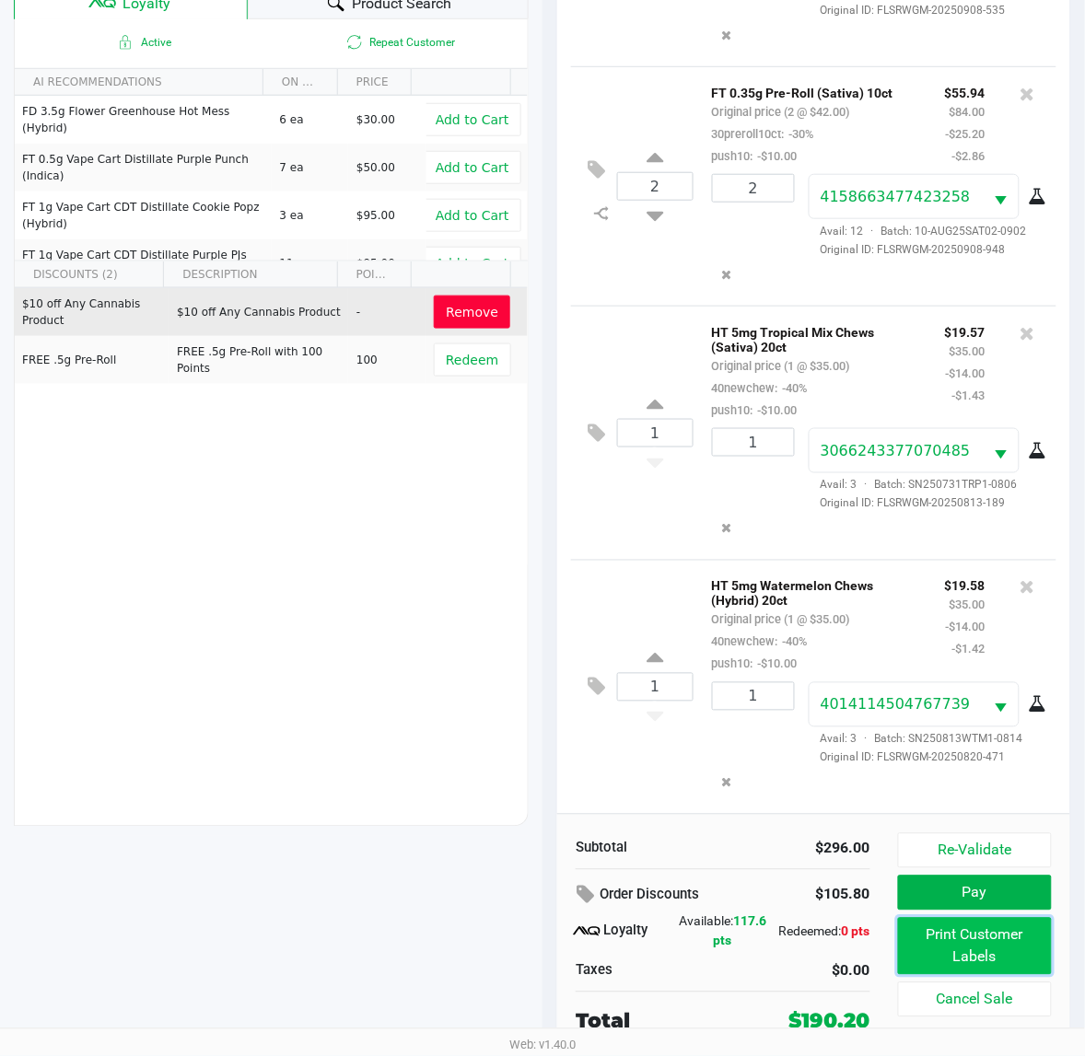
click at [1014, 941] on button "Print Customer Labels" at bounding box center [975, 946] width 154 height 57
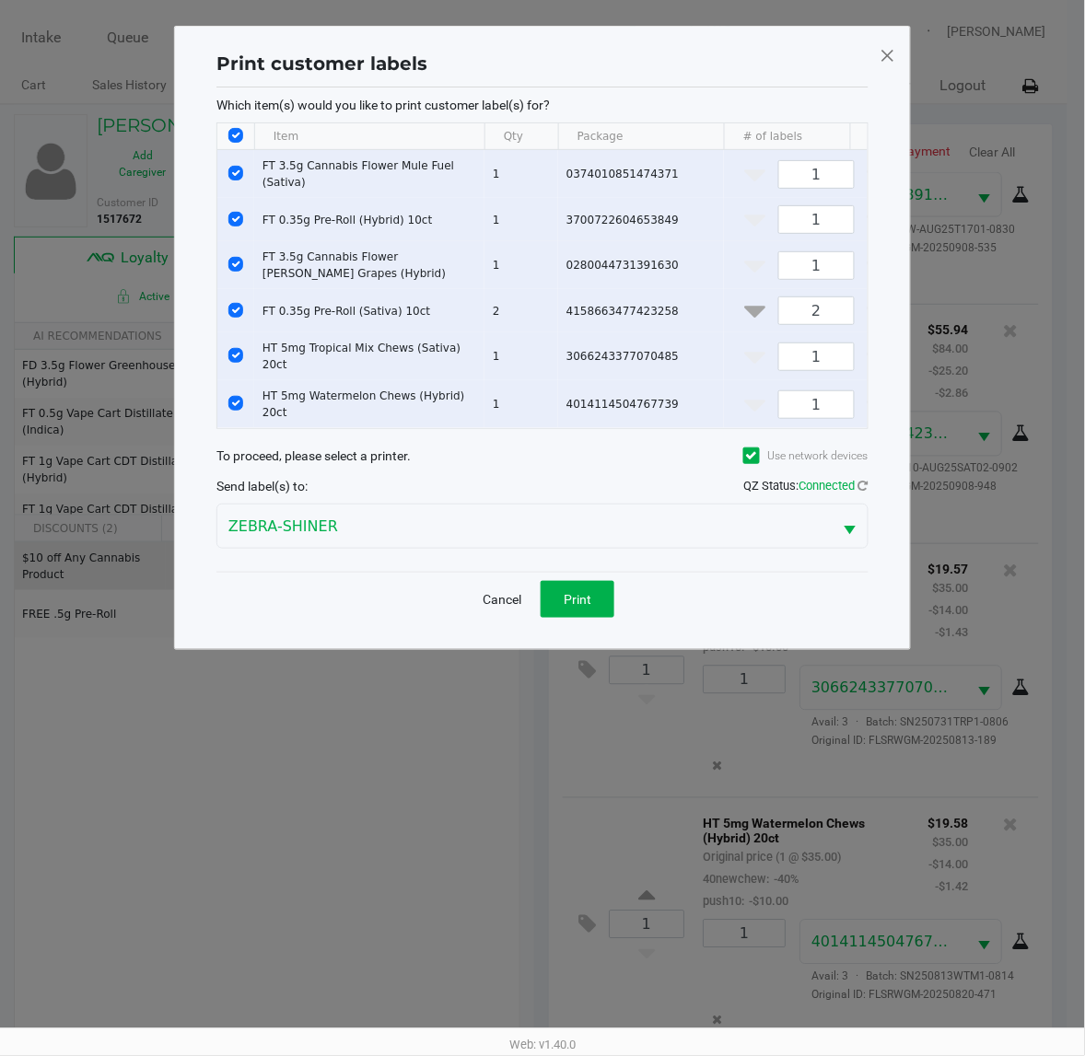
scroll to position [0, 0]
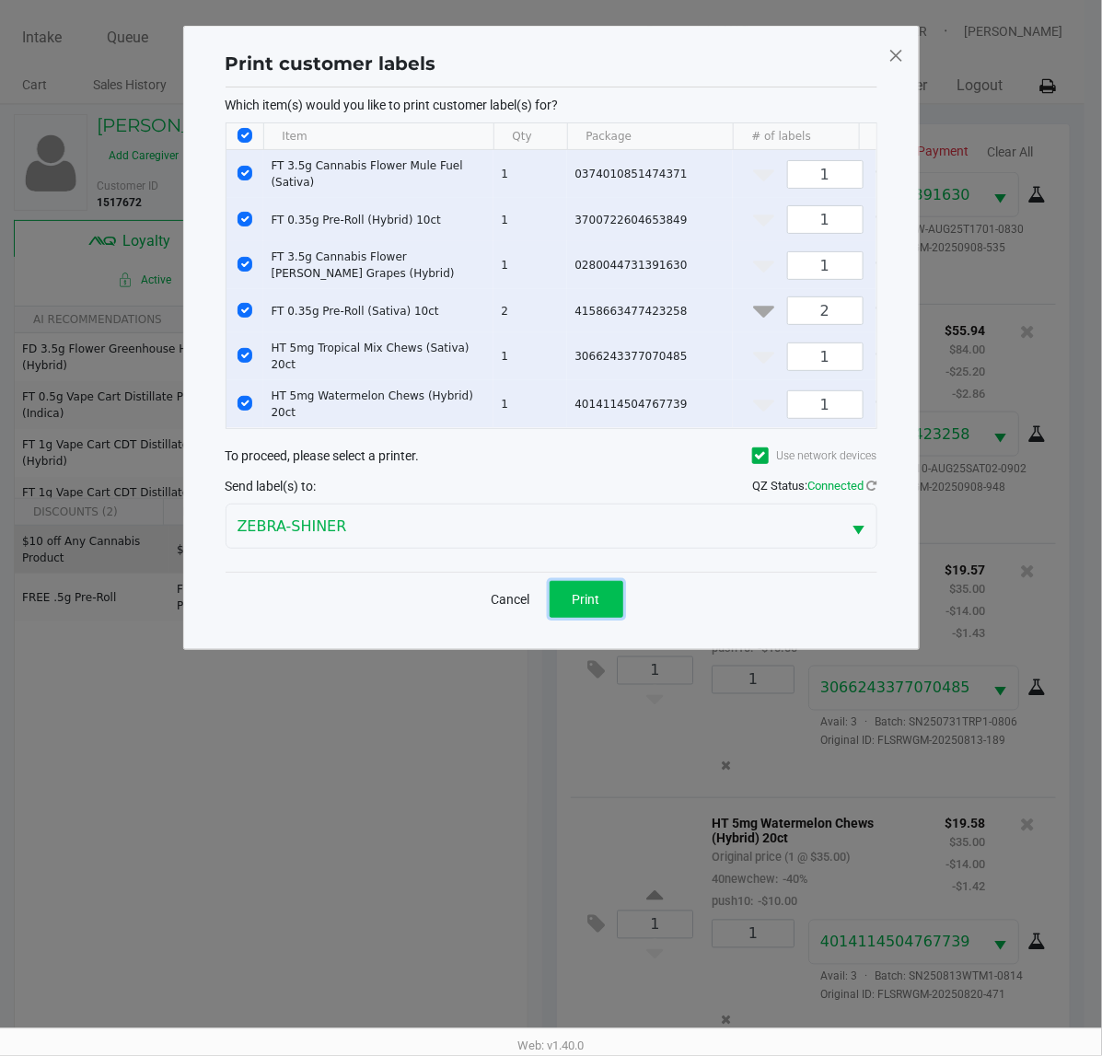
click at [594, 603] on span "Print" at bounding box center [587, 599] width 28 height 15
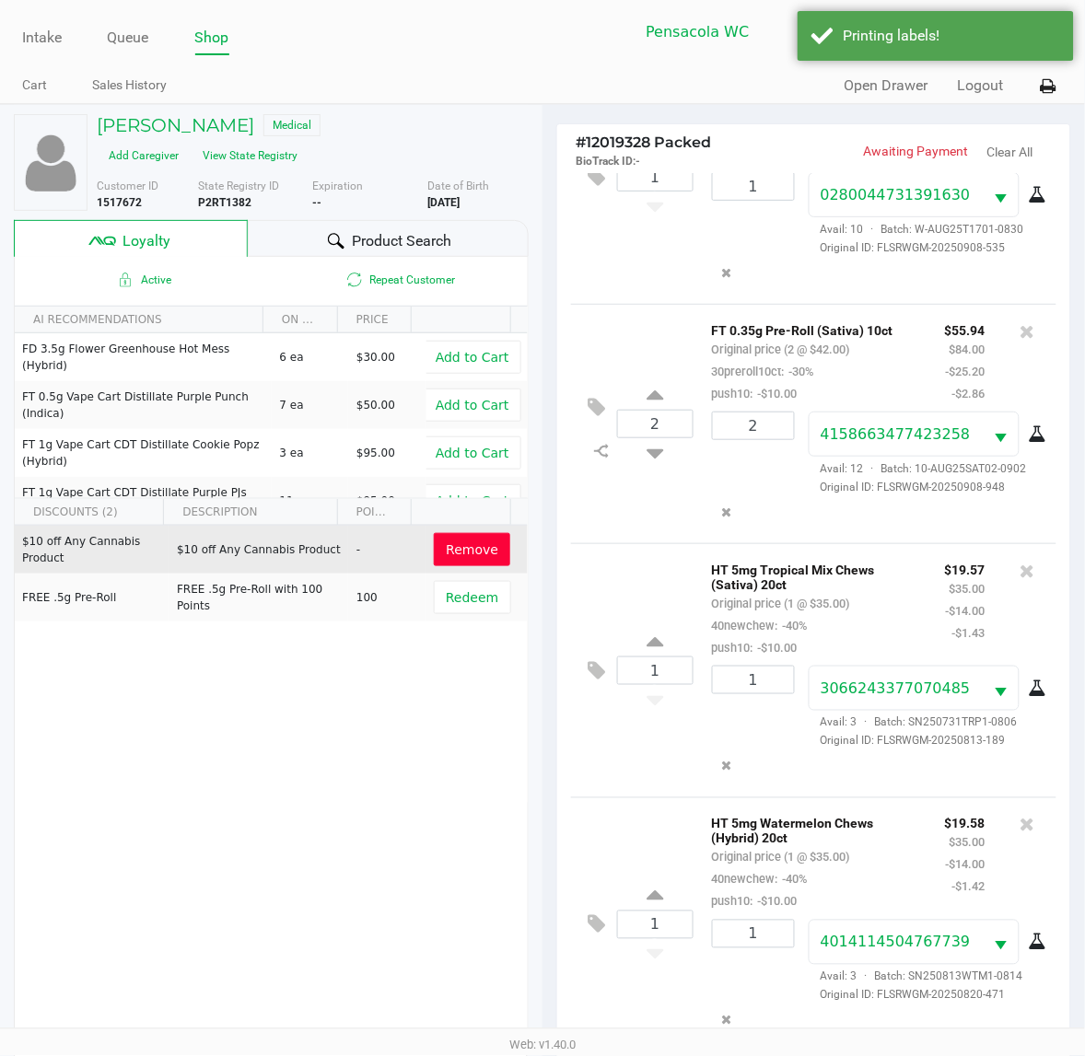
scroll to position [239, 0]
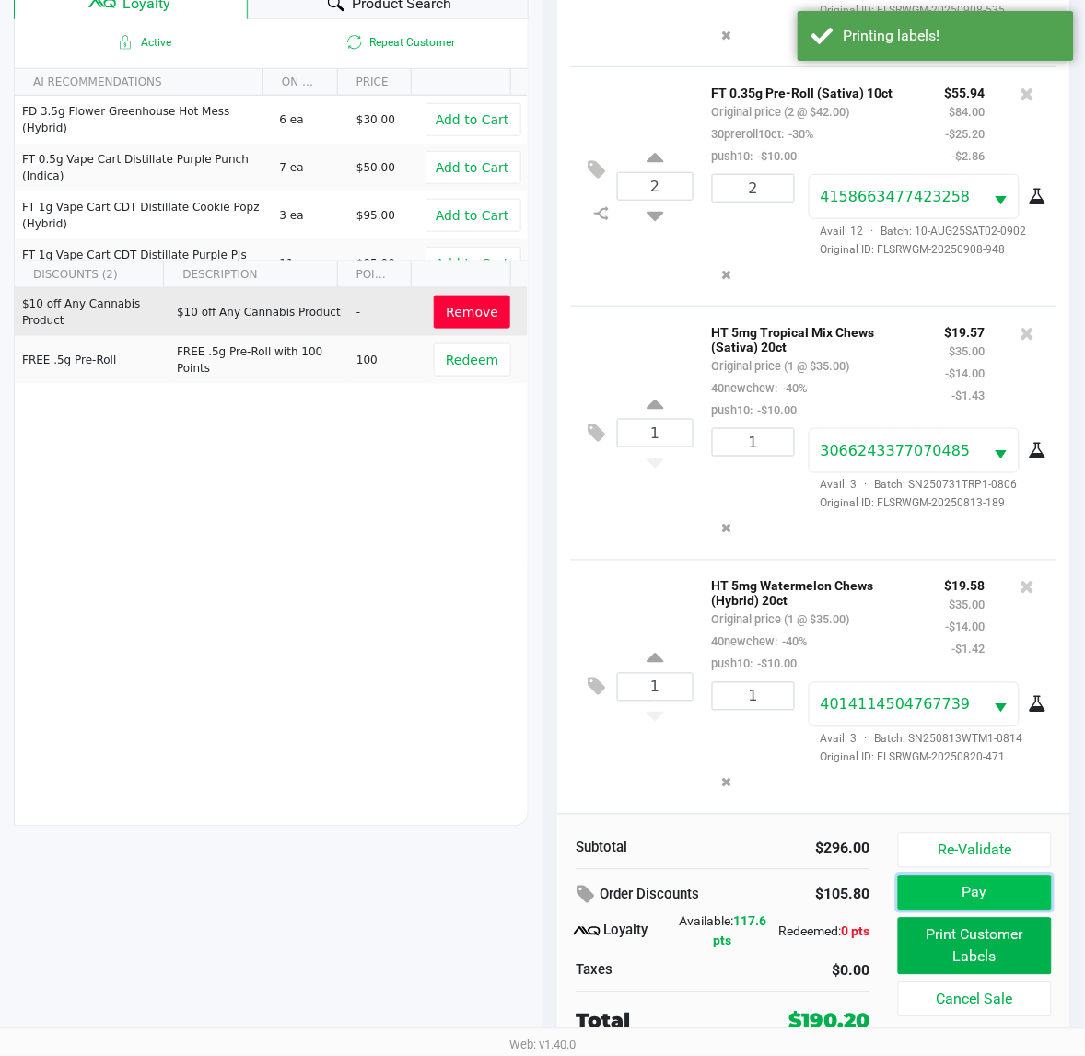
click at [990, 895] on button "Pay" at bounding box center [975, 893] width 154 height 35
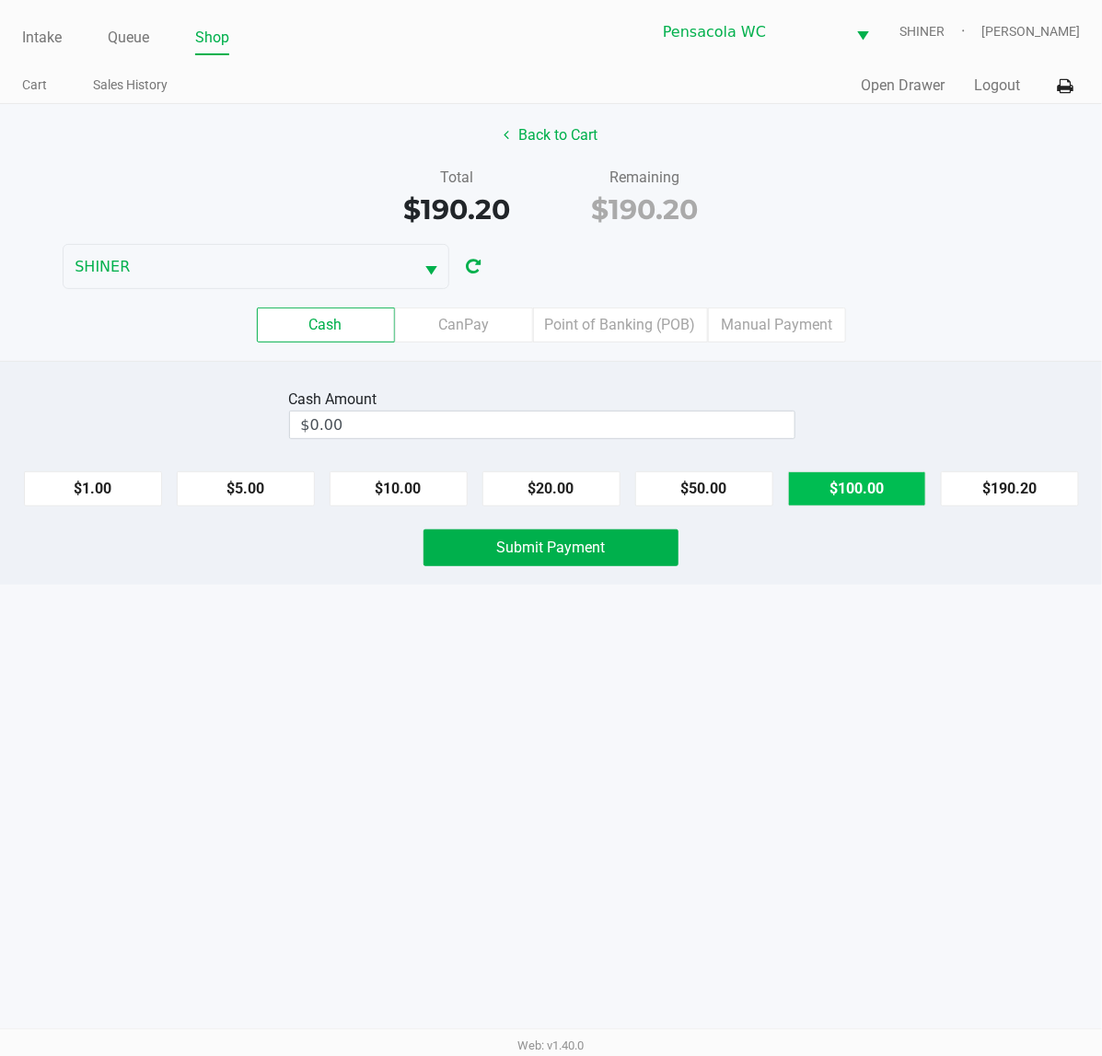
click at [853, 485] on button "$100.00" at bounding box center [857, 488] width 138 height 35
click at [867, 489] on button "$100.00" at bounding box center [857, 488] width 138 height 35
type input "$200.00"
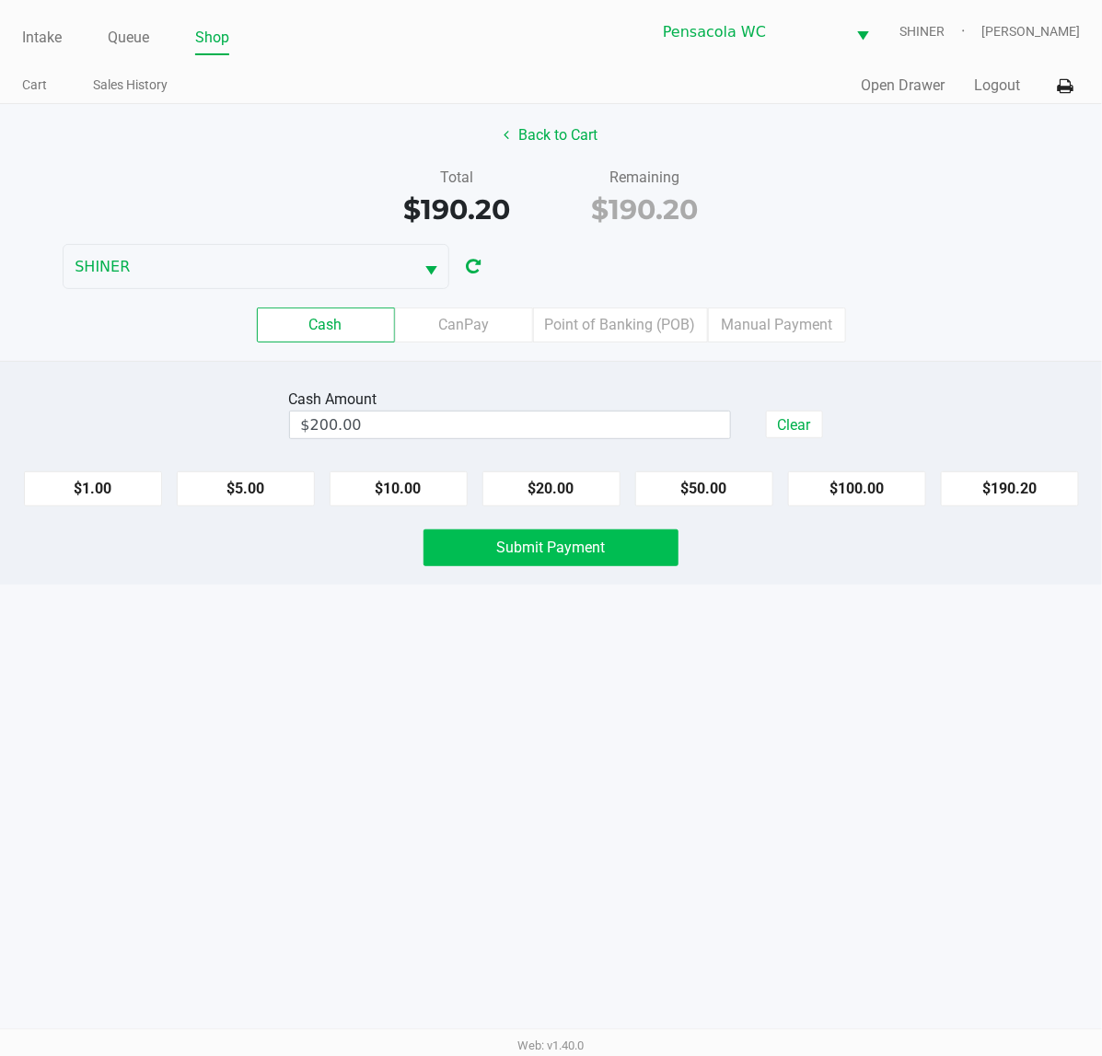
click at [566, 552] on span "Submit Payment" at bounding box center [551, 547] width 109 height 17
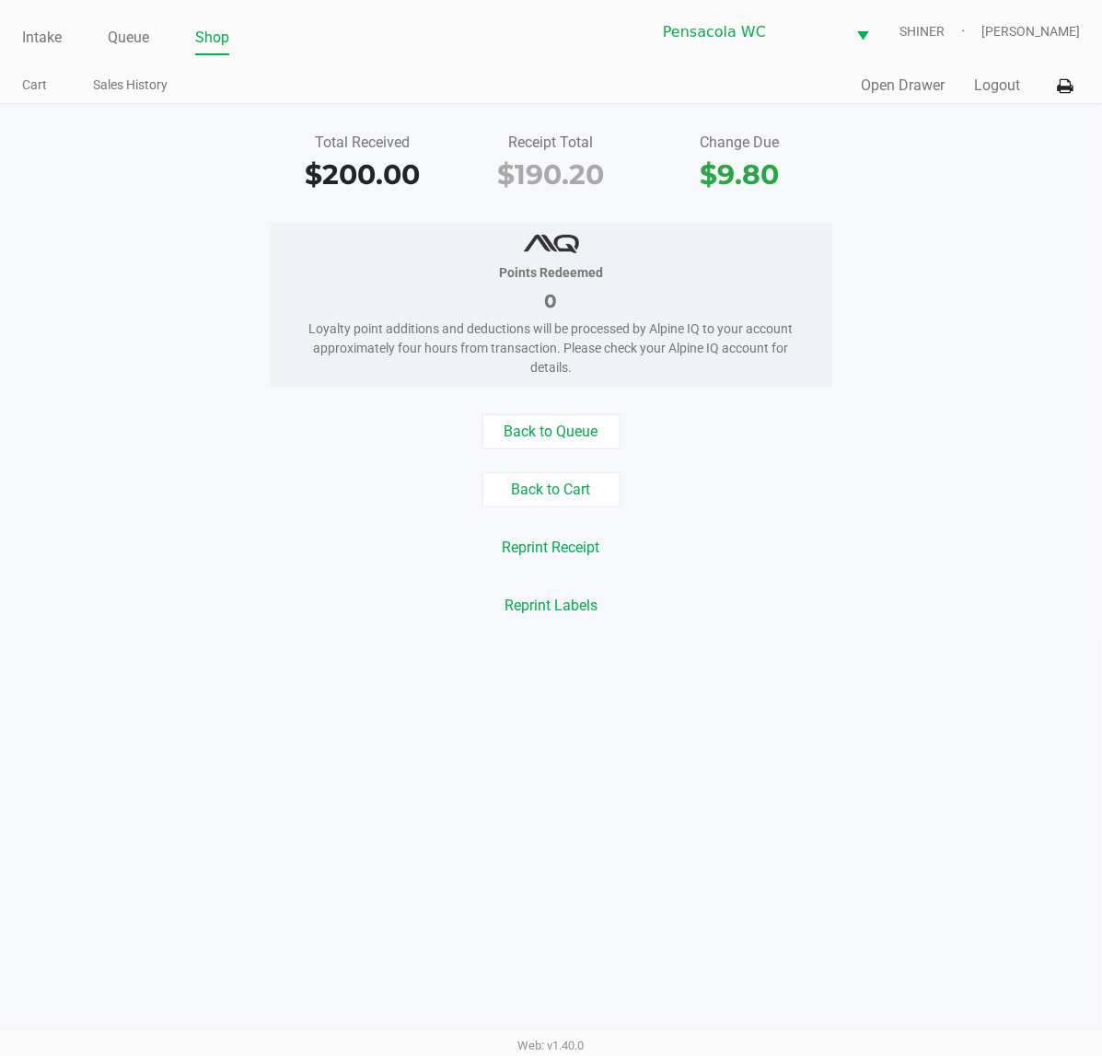
click at [41, 29] on link "Intake" at bounding box center [42, 38] width 40 height 26
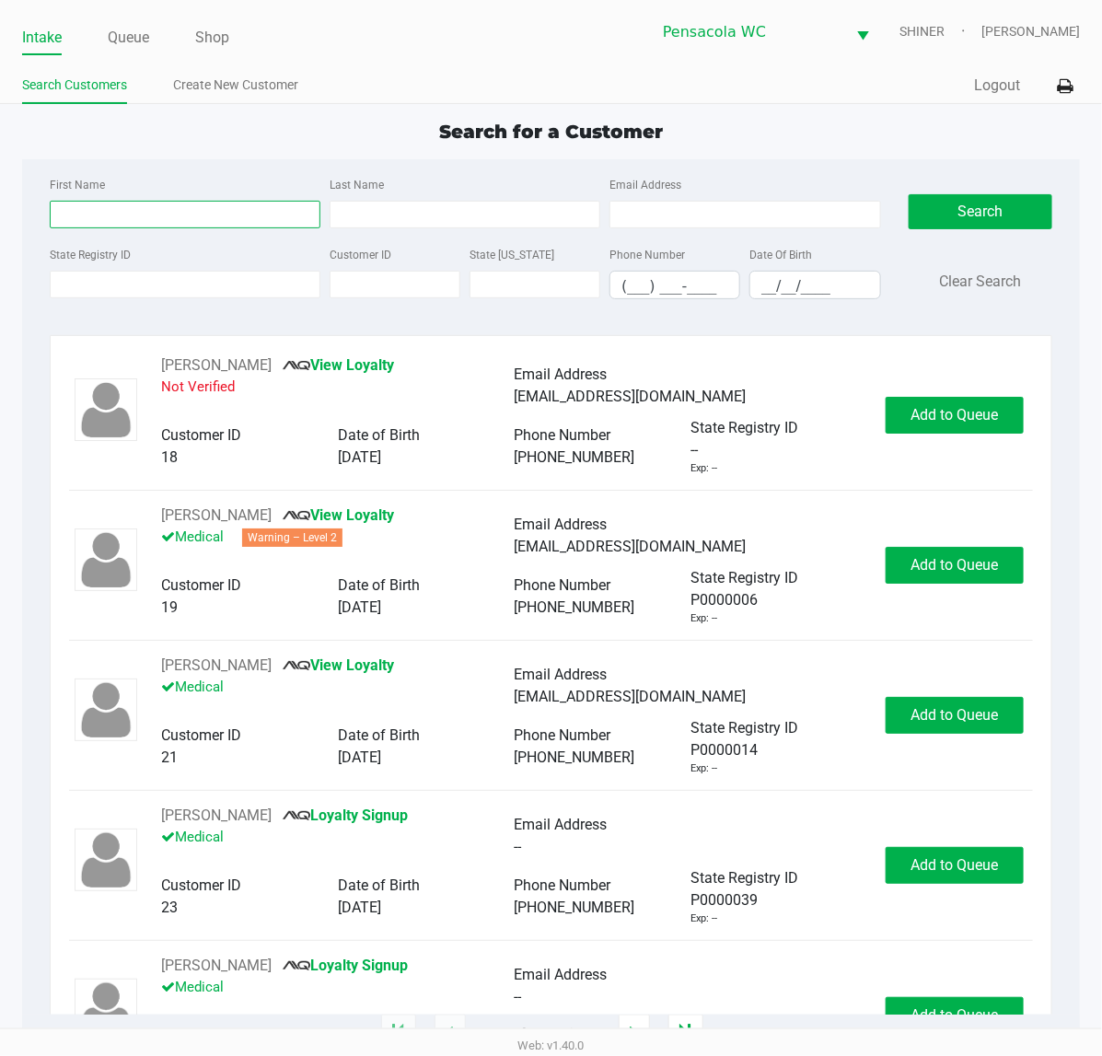
click at [175, 203] on input "First Name" at bounding box center [185, 215] width 271 height 28
click at [200, 214] on input "First Name" at bounding box center [185, 215] width 271 height 28
type input "[PERSON_NAME]"
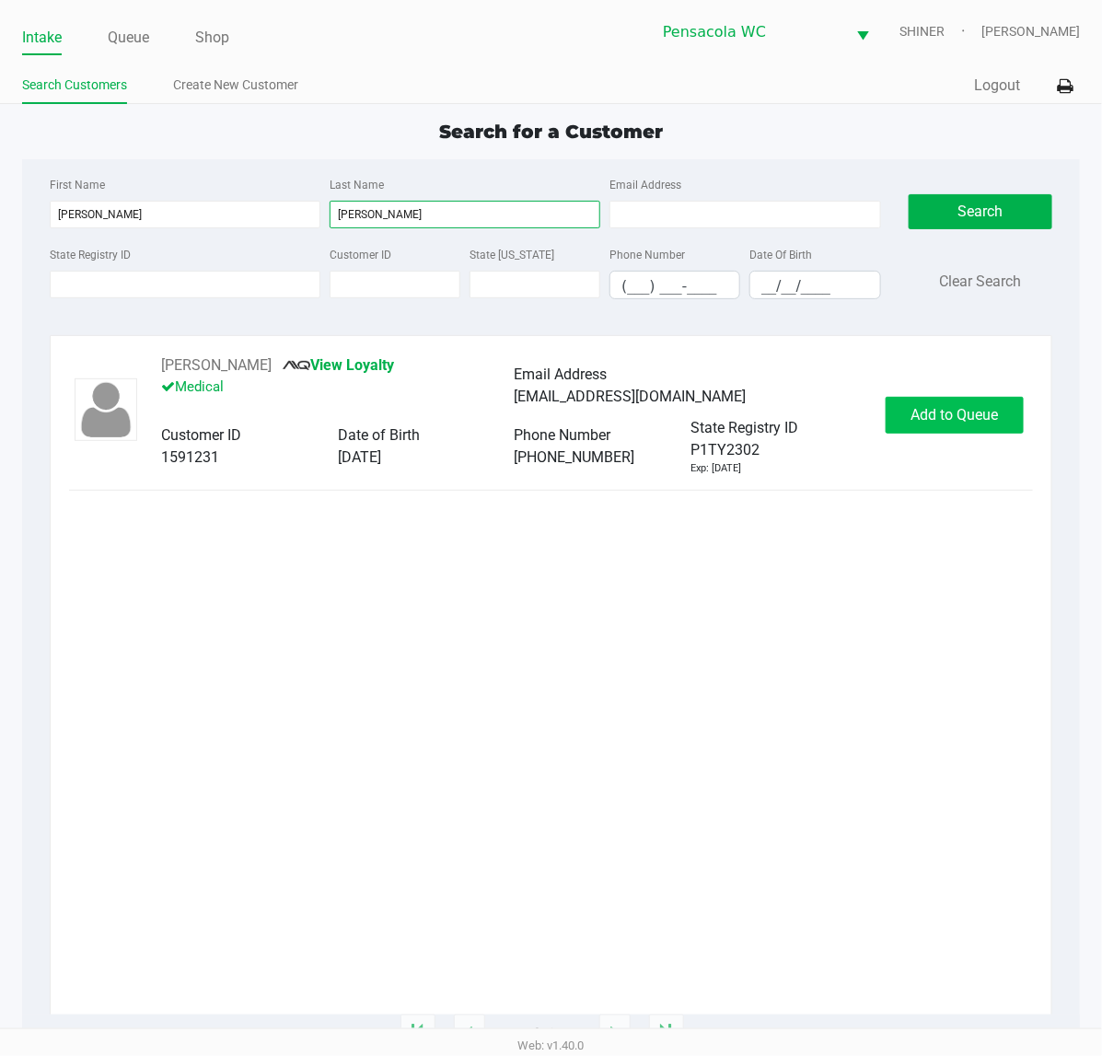
type input "[PERSON_NAME]"
click at [995, 401] on button "Add to Queue" at bounding box center [955, 415] width 138 height 37
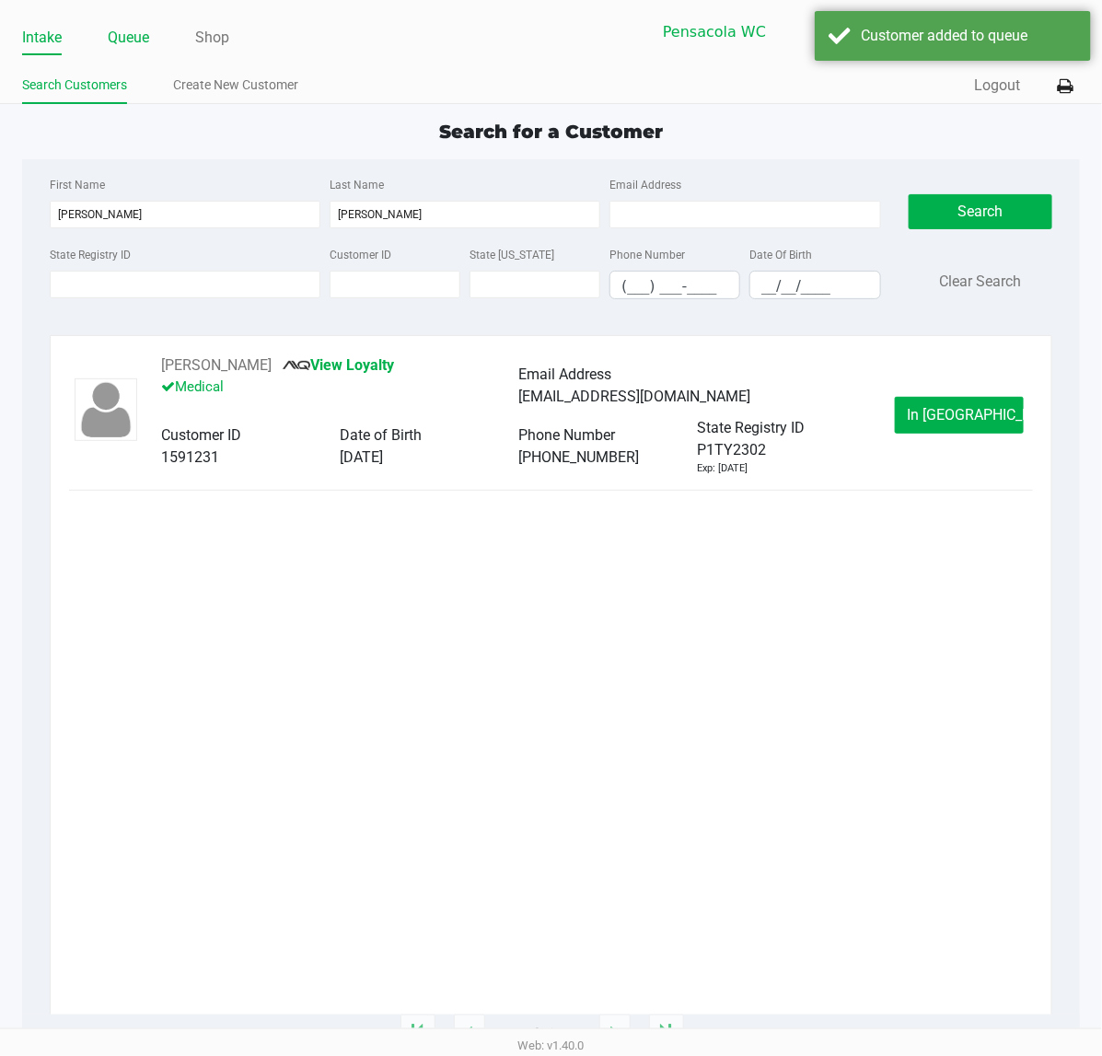
drag, startPoint x: 130, startPoint y: 43, endPoint x: 155, endPoint y: 43, distance: 24.9
click at [131, 43] on link "Queue" at bounding box center [128, 38] width 41 height 26
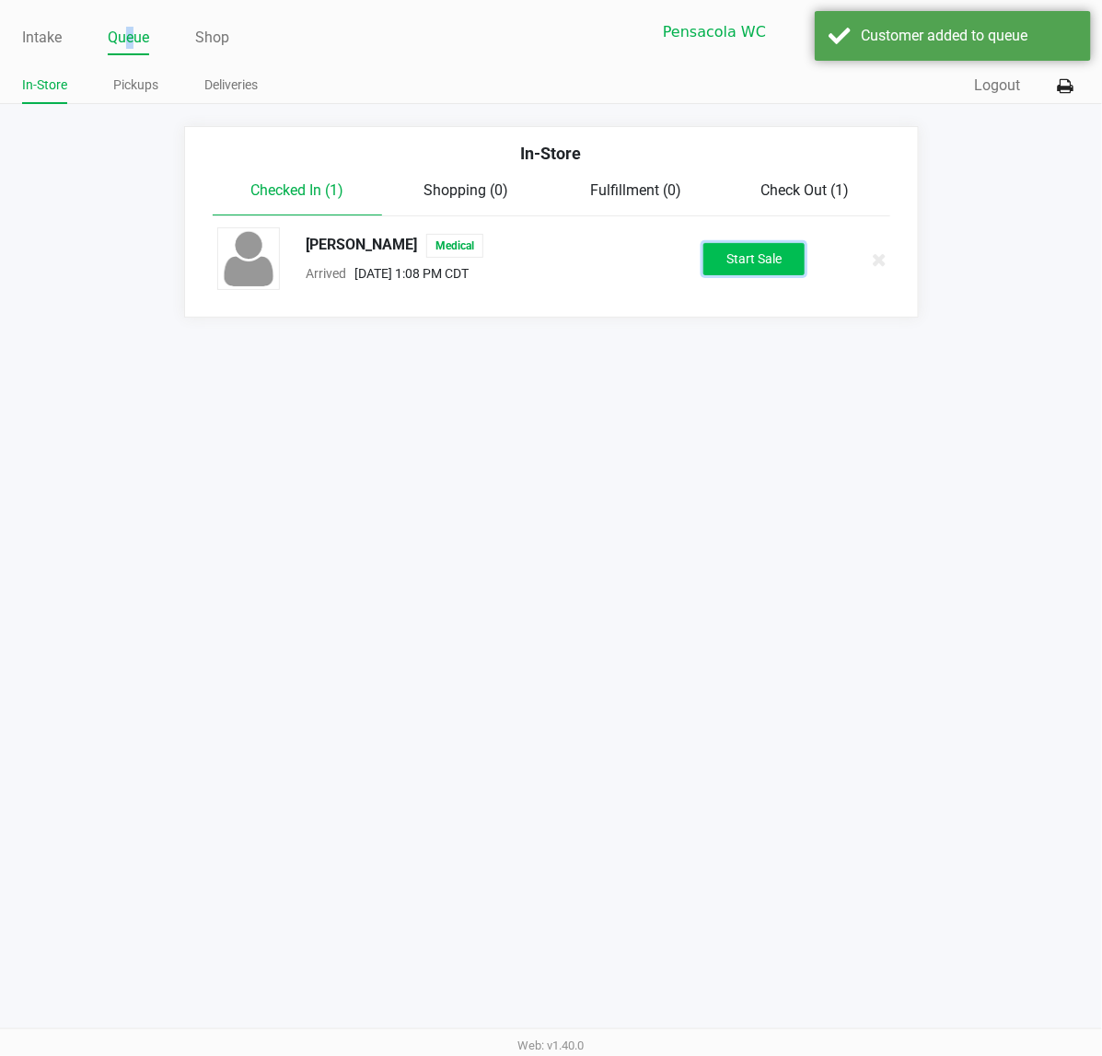
click at [785, 272] on button "Start Sale" at bounding box center [754, 259] width 101 height 32
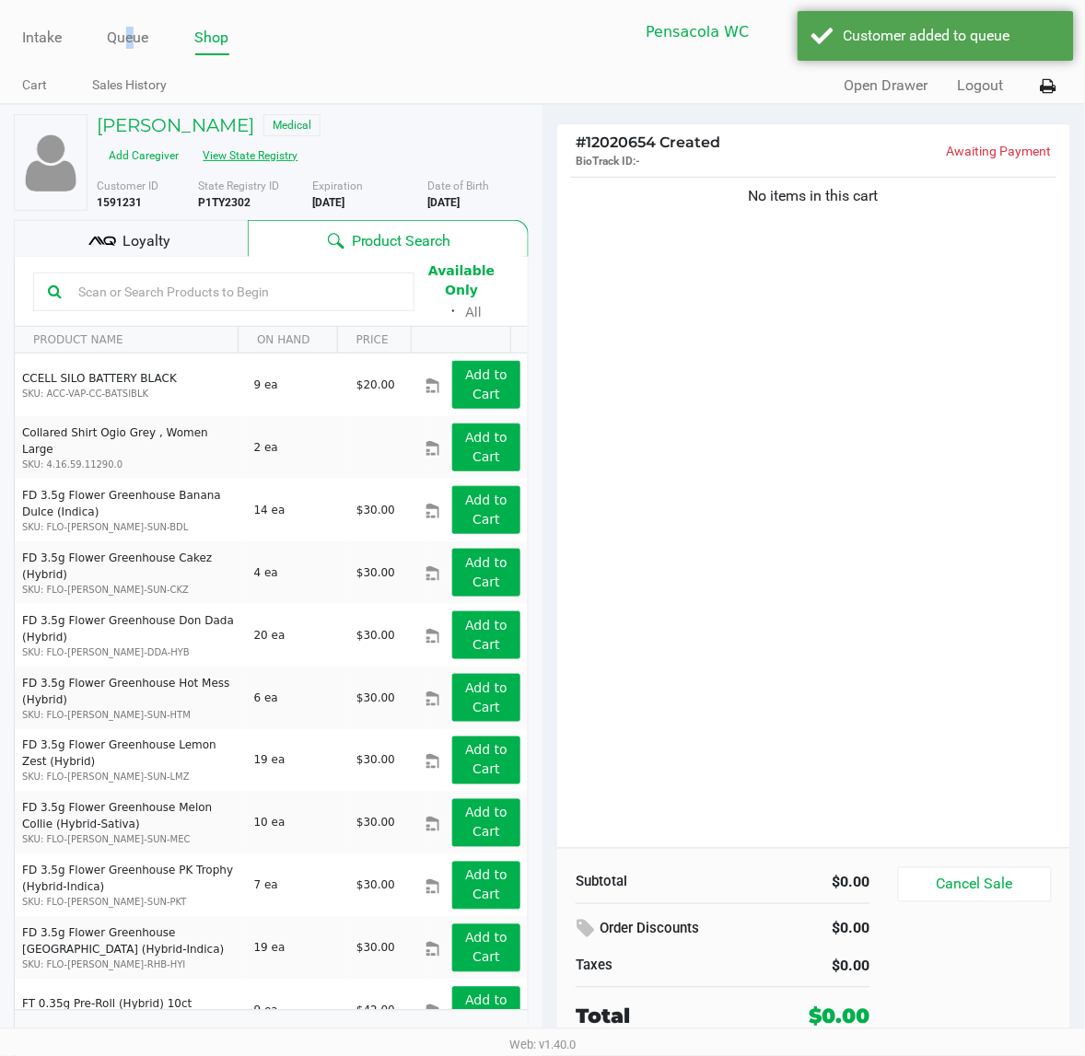
click at [269, 157] on button "View State Registry" at bounding box center [246, 155] width 108 height 29
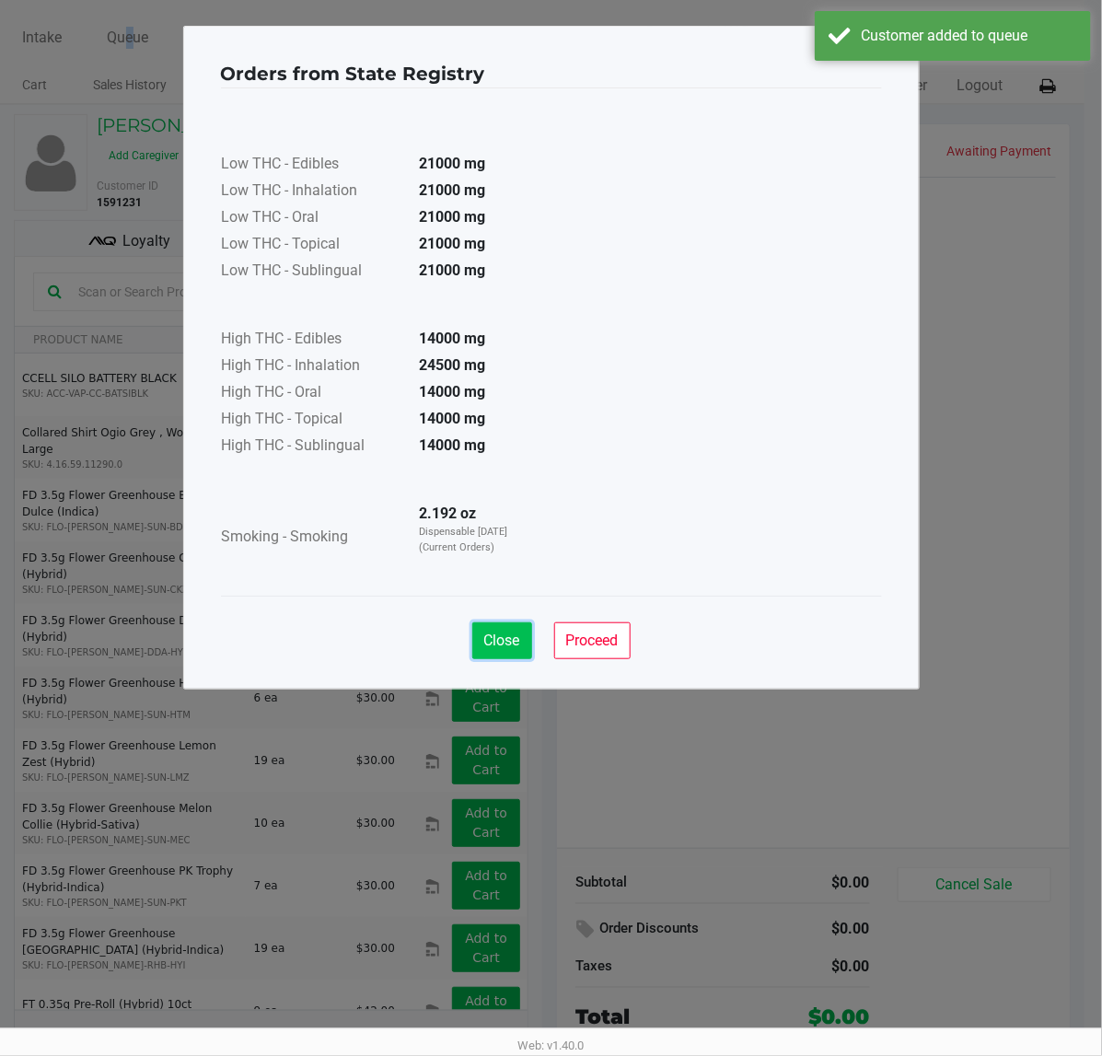
click at [490, 634] on span "Close" at bounding box center [502, 640] width 36 height 17
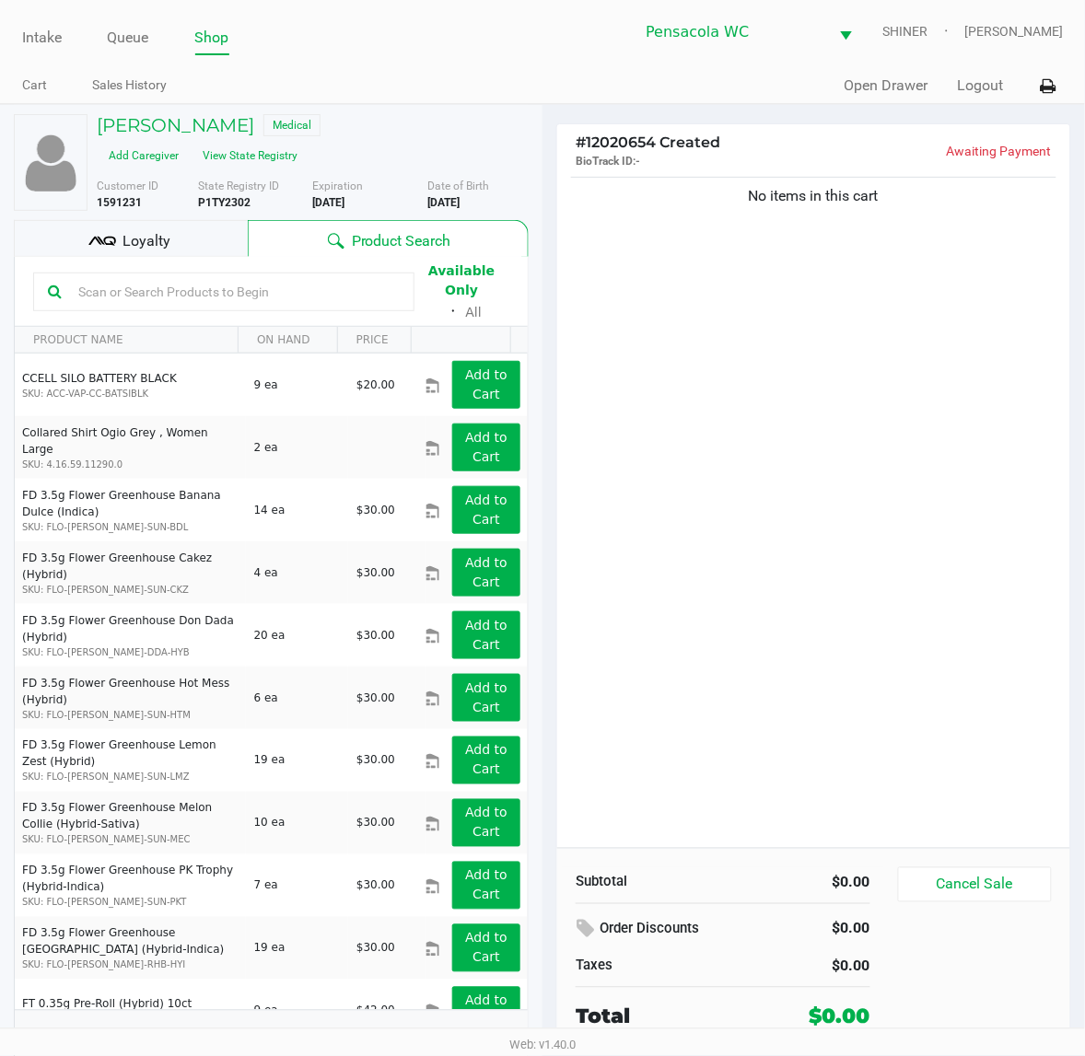
click at [204, 250] on div "Loyalty" at bounding box center [131, 238] width 234 height 37
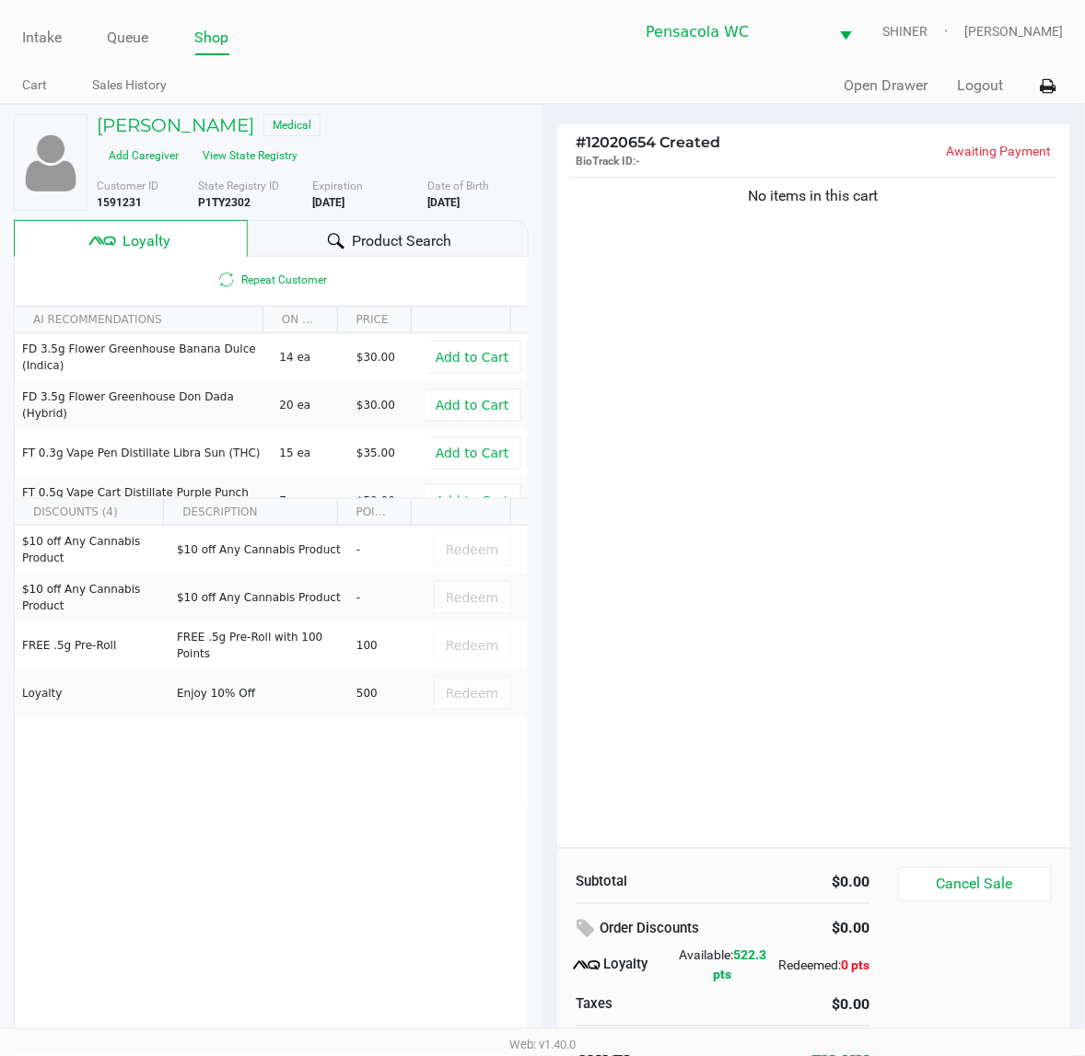
click at [355, 249] on span "Product Search" at bounding box center [401, 241] width 99 height 22
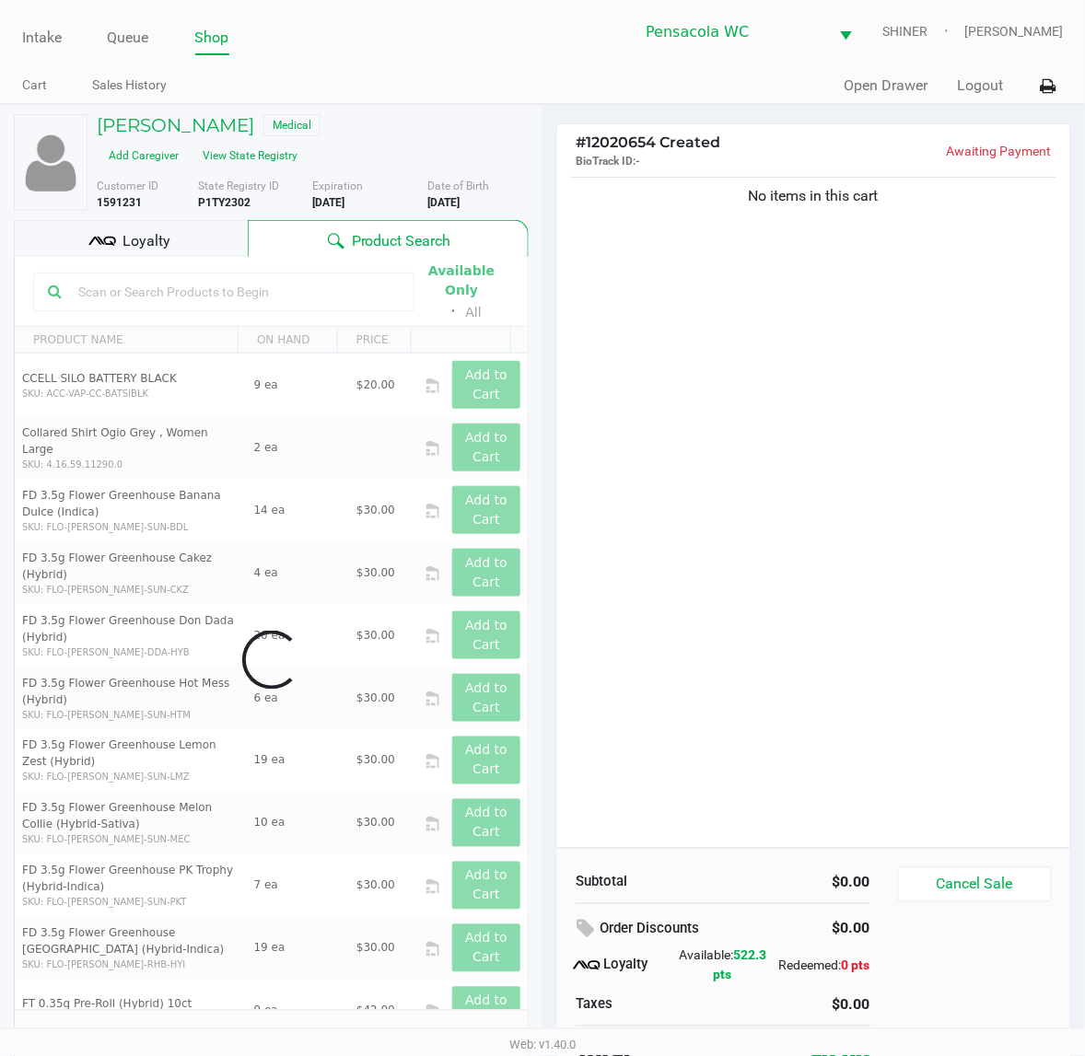
click at [282, 273] on div at bounding box center [223, 292] width 381 height 39
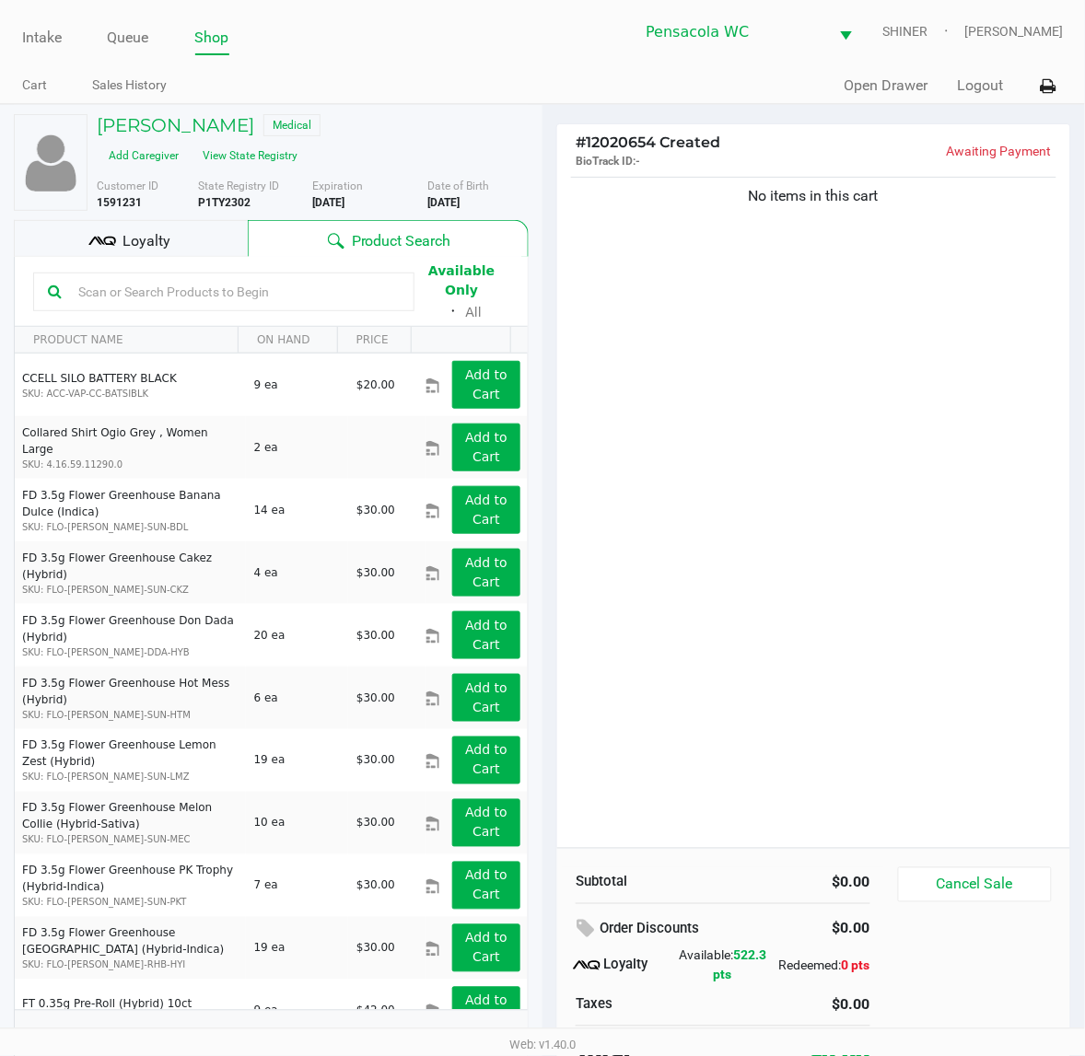
click at [286, 278] on input "text" at bounding box center [235, 292] width 329 height 28
type input "dot"
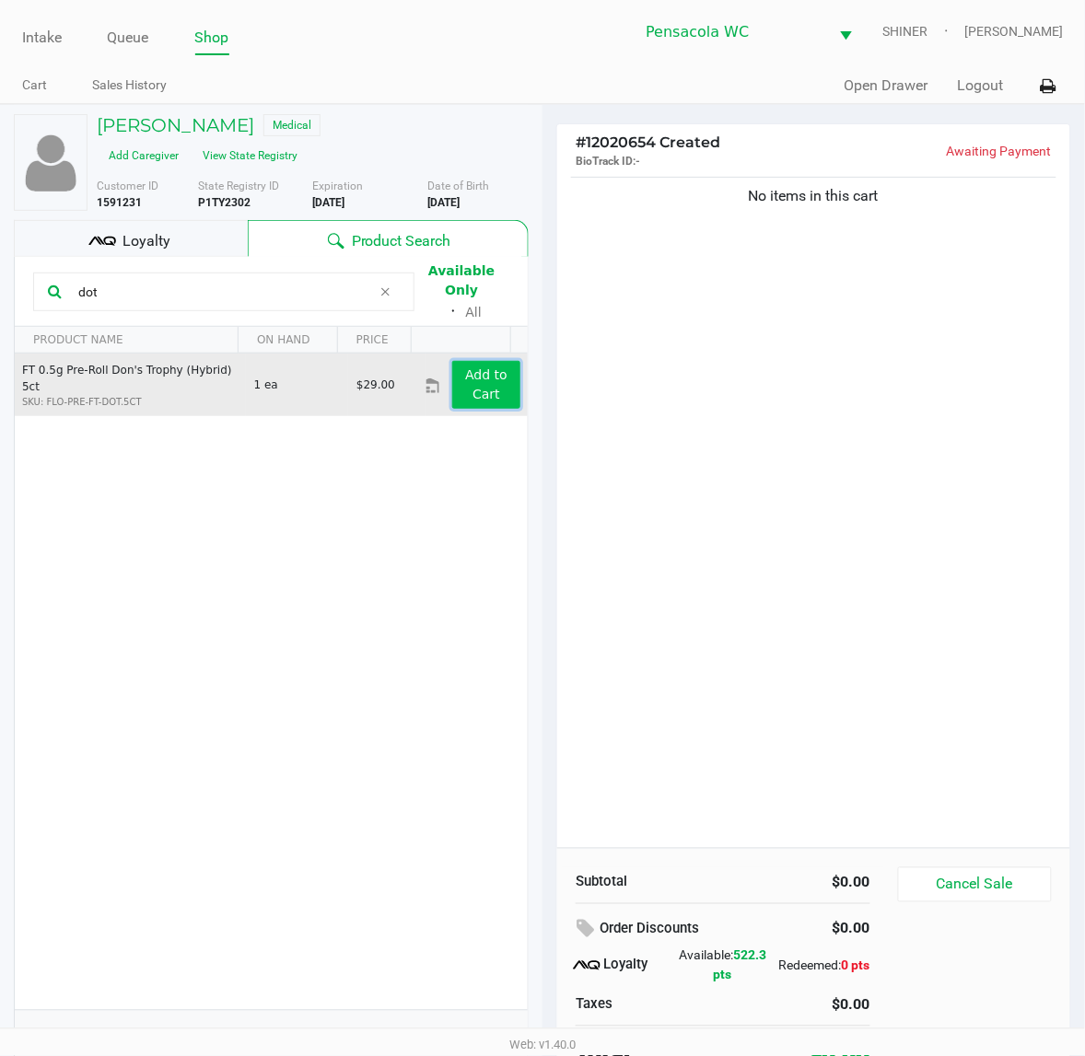
click at [468, 385] on app-button-loader "Add to Cart" at bounding box center [486, 384] width 42 height 34
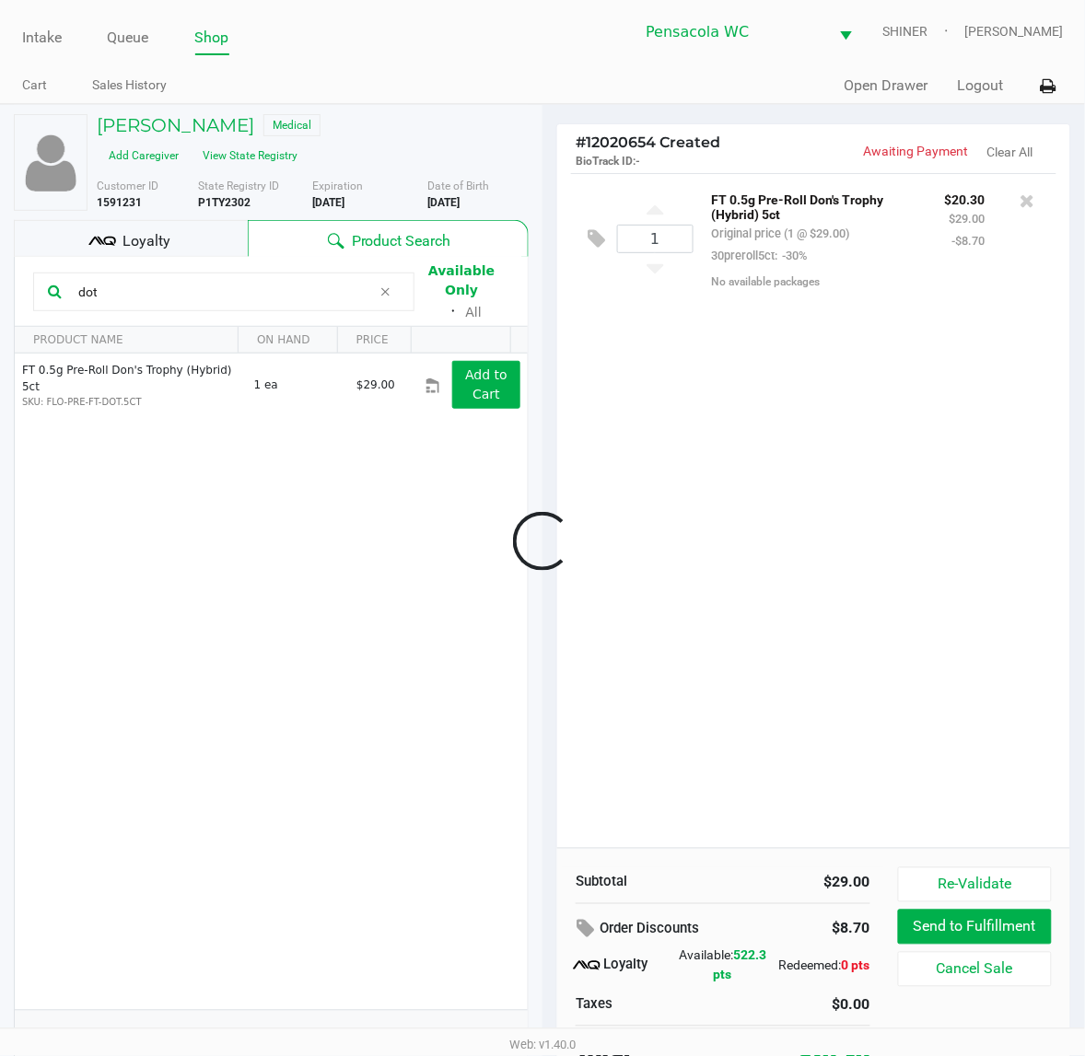
click at [380, 285] on icon at bounding box center [385, 292] width 11 height 15
click at [371, 282] on input "text" at bounding box center [235, 292] width 329 height 28
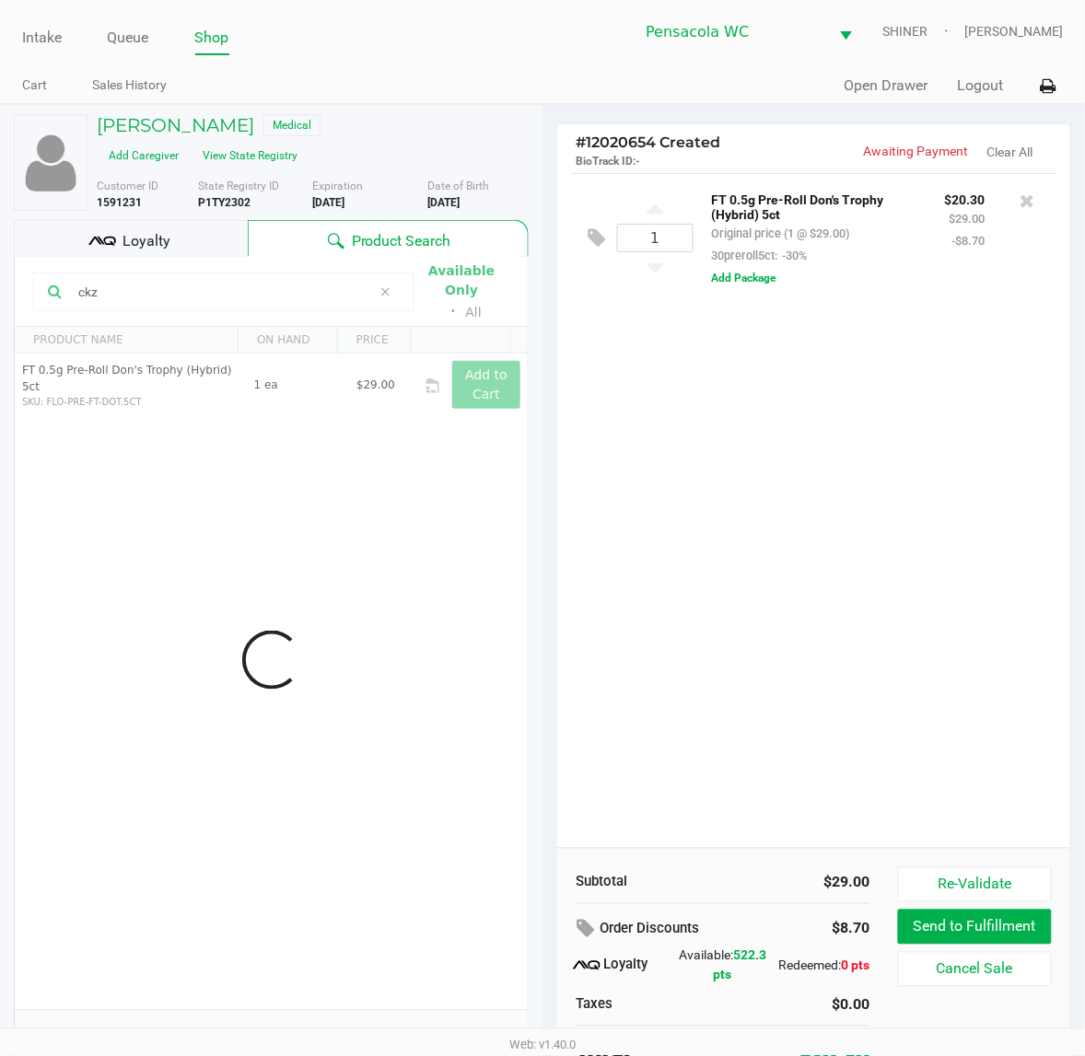
type input "ckz"
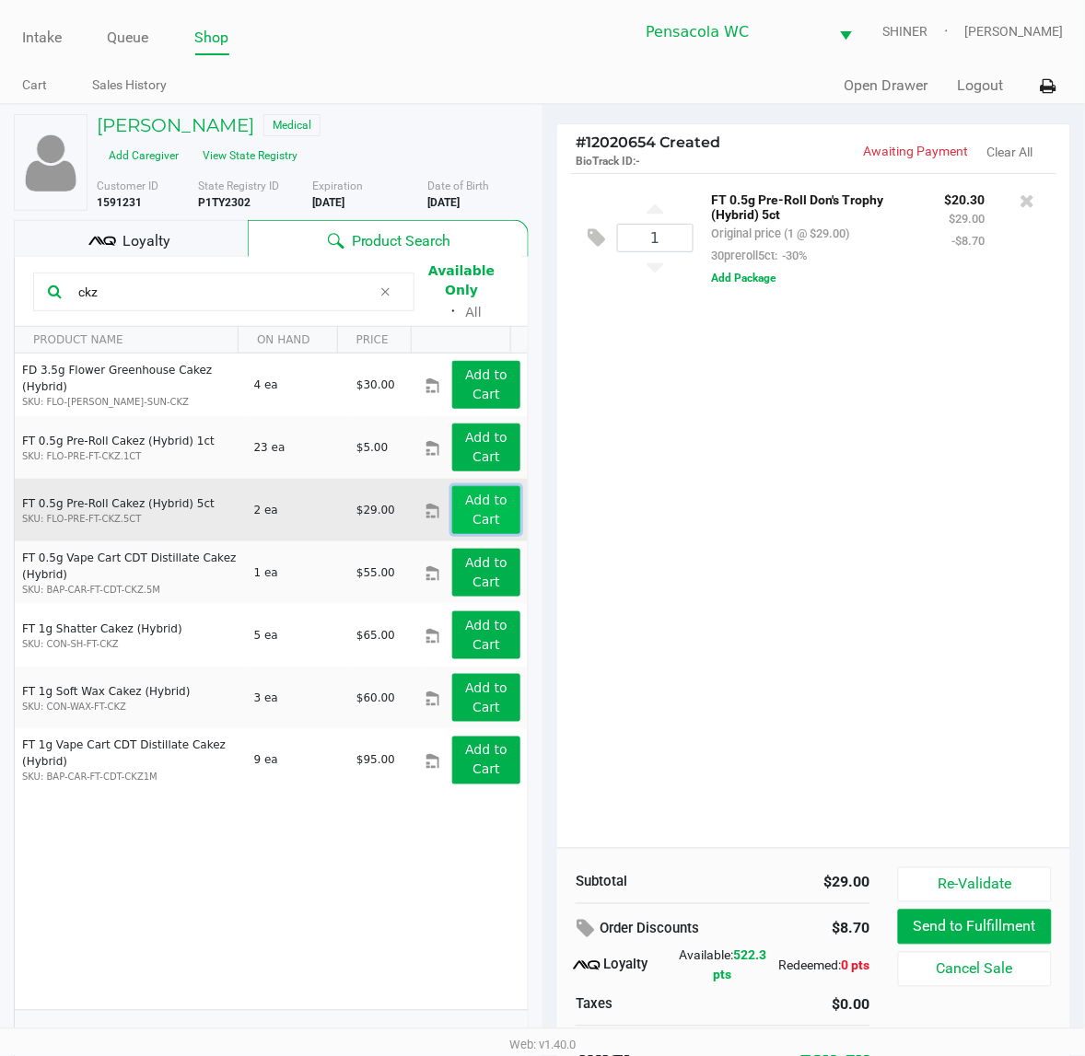
click at [465, 493] on app-button-loader "Add to Cart" at bounding box center [486, 510] width 42 height 34
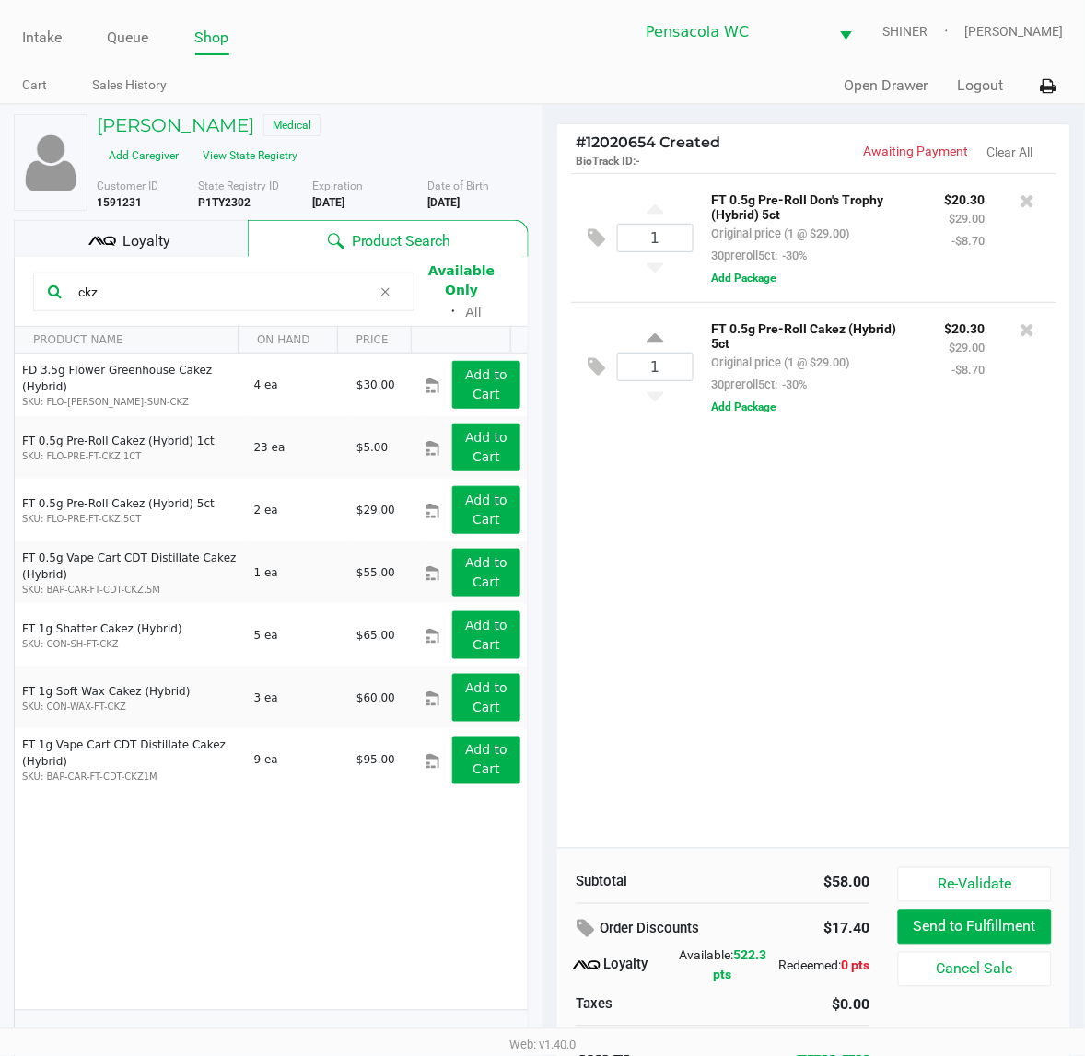
click at [384, 285] on icon at bounding box center [385, 292] width 11 height 15
click at [373, 285] on input "text" at bounding box center [235, 292] width 329 height 28
type input "abp"
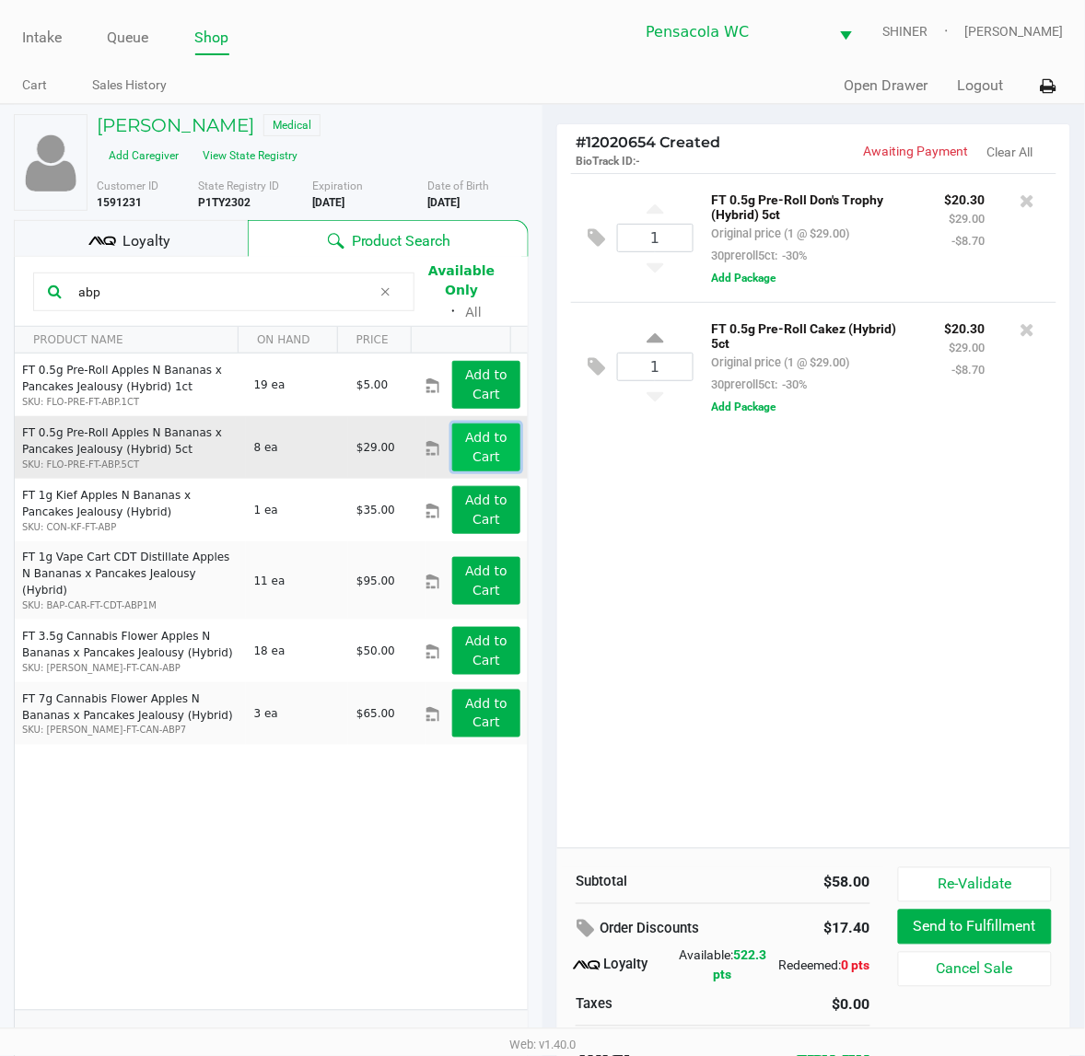
click at [495, 437] on button "Add to Cart" at bounding box center [486, 448] width 68 height 48
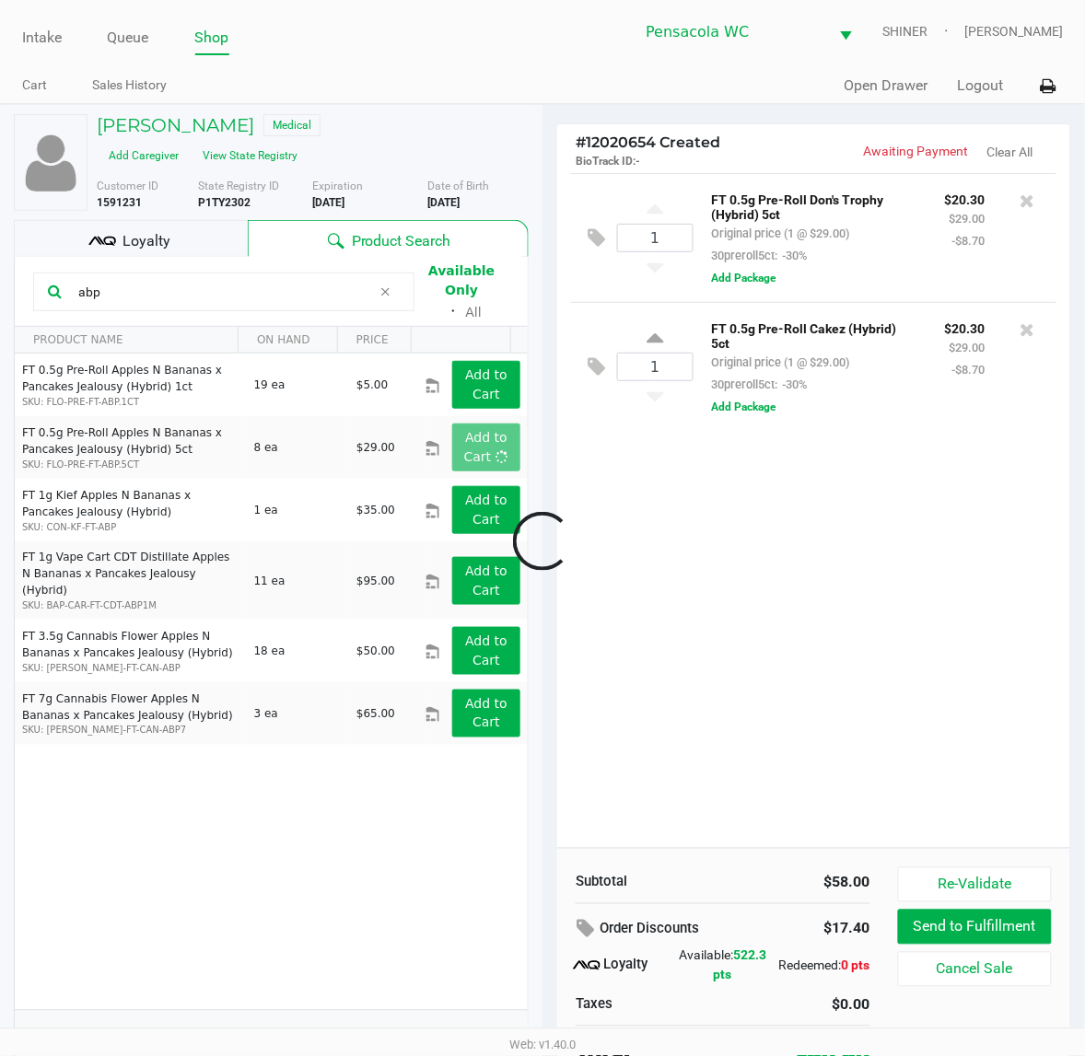
click at [387, 286] on div at bounding box center [542, 541] width 1085 height 691
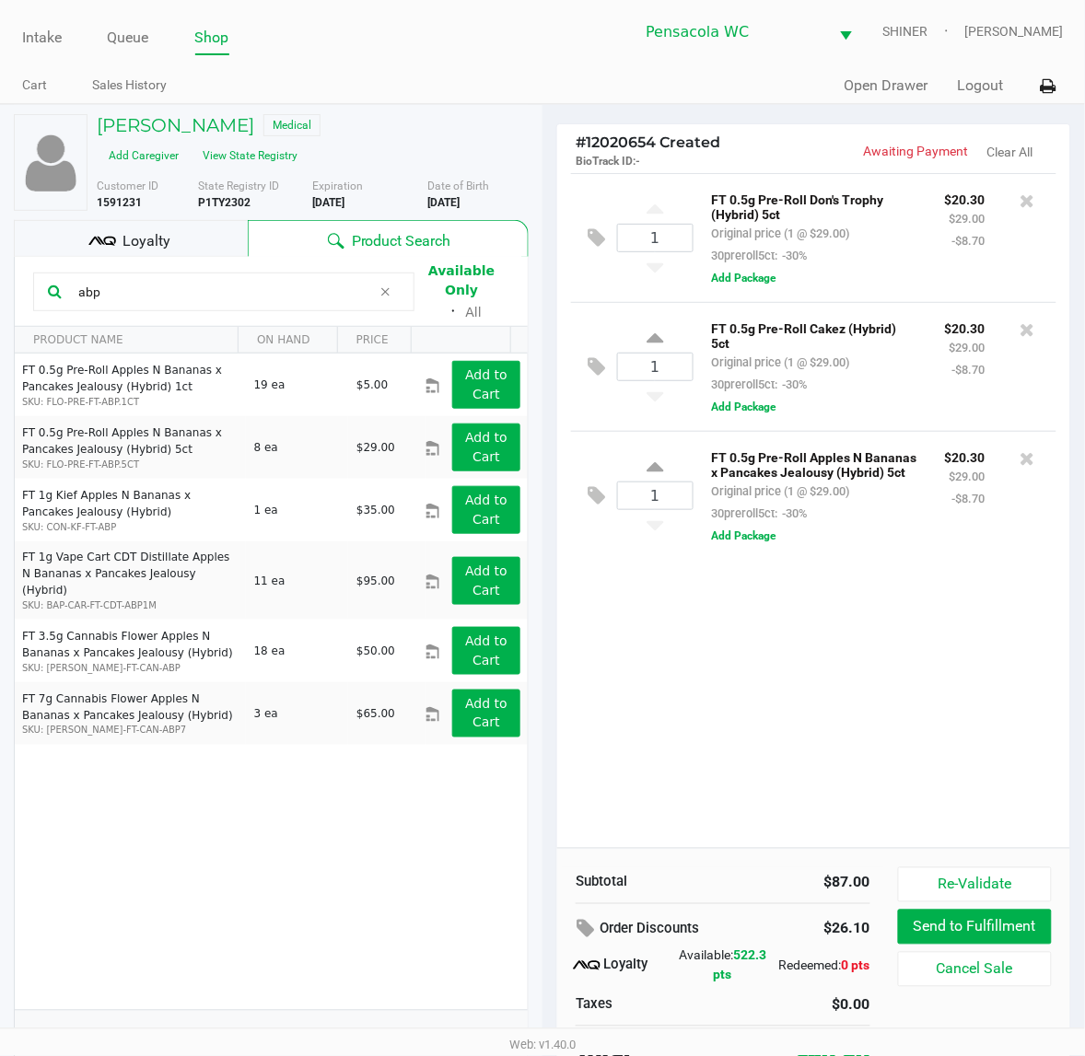
click at [387, 286] on icon at bounding box center [385, 292] width 11 height 15
click at [320, 278] on input "text" at bounding box center [235, 292] width 329 height 28
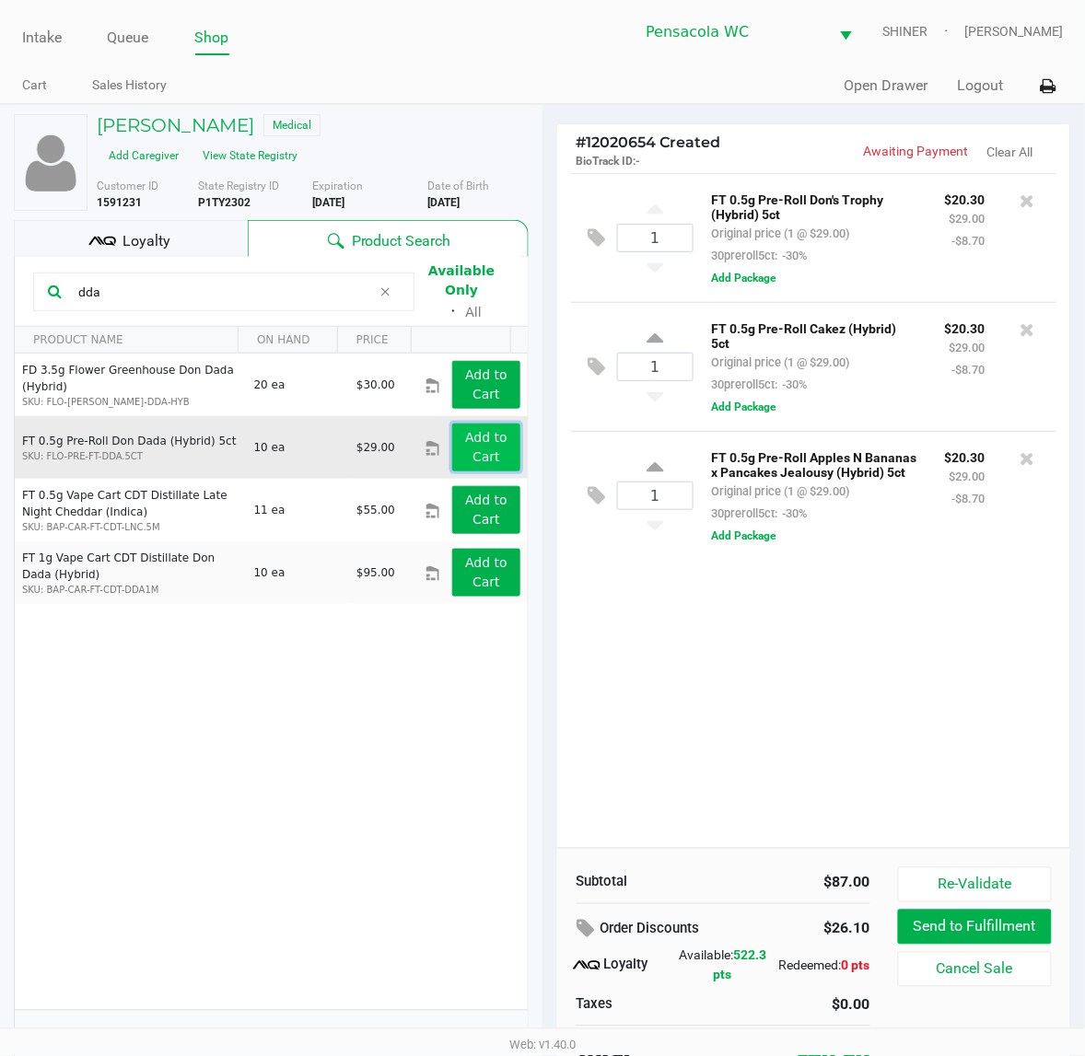
click at [476, 435] on app-button-loader "Add to Cart" at bounding box center [486, 447] width 42 height 34
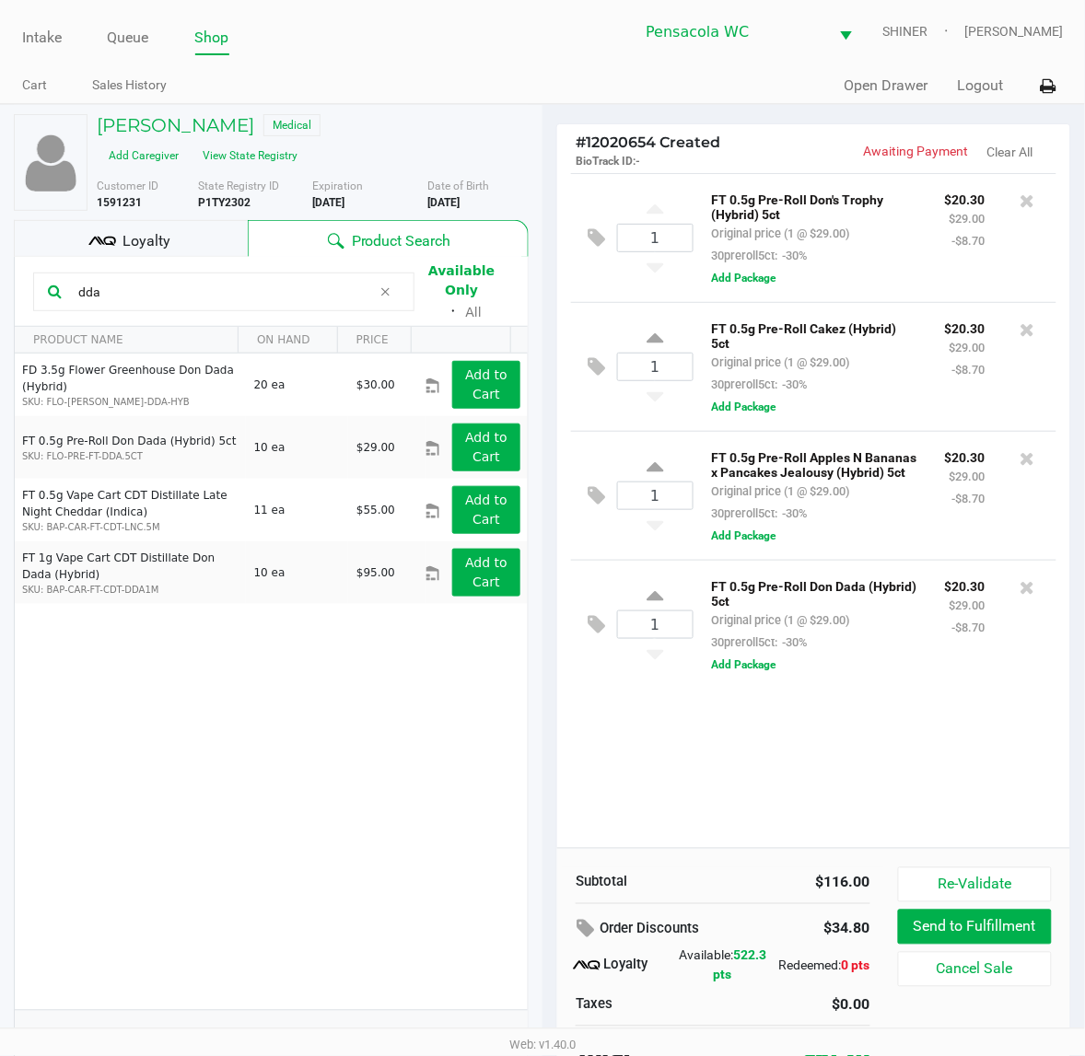
click at [274, 278] on input "dda" at bounding box center [221, 292] width 301 height 28
drag, startPoint x: 274, startPoint y: 270, endPoint x: 281, endPoint y: 254, distance: 16.9
click at [276, 278] on input "dda" at bounding box center [221, 292] width 301 height 28
type input "blt"
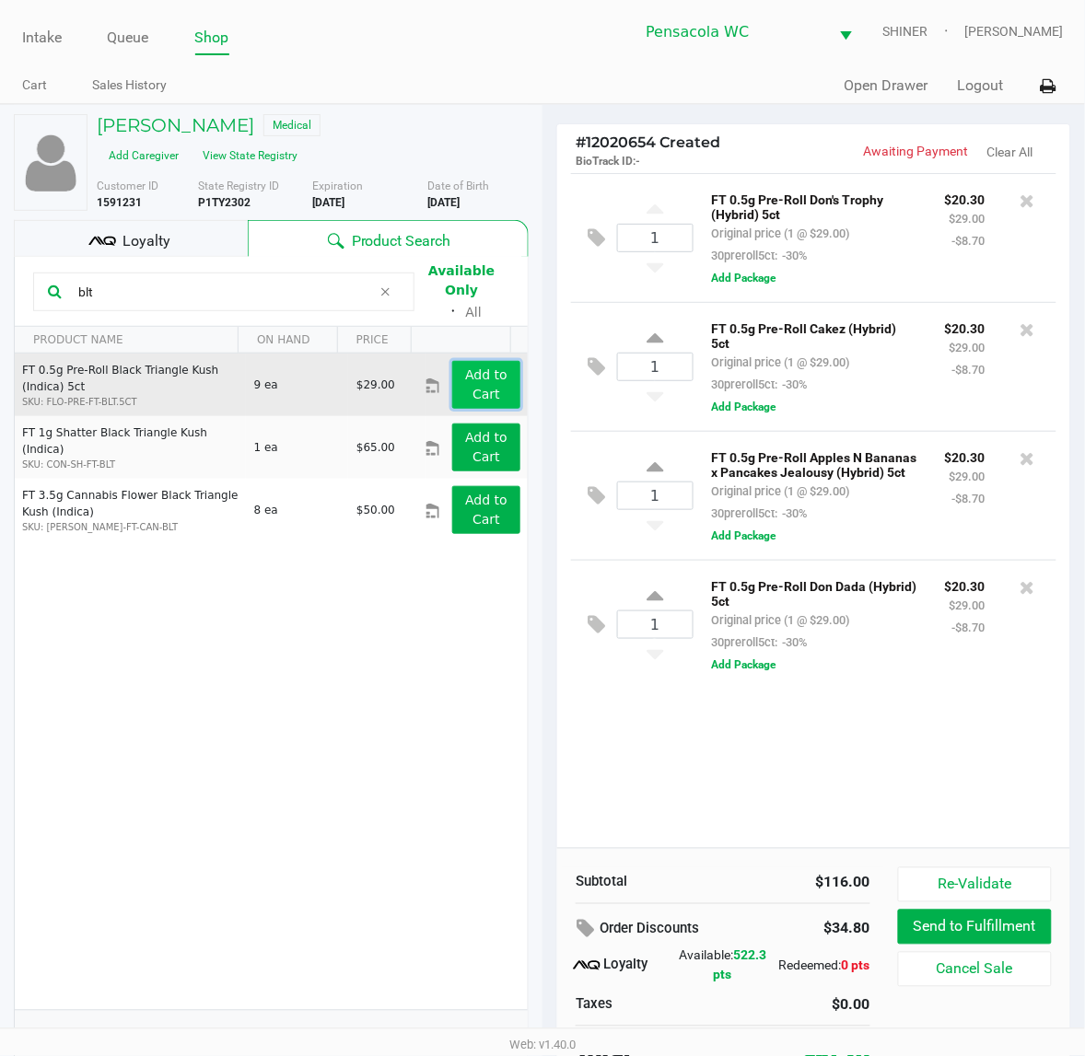
click at [483, 375] on button "Add to Cart" at bounding box center [486, 385] width 68 height 48
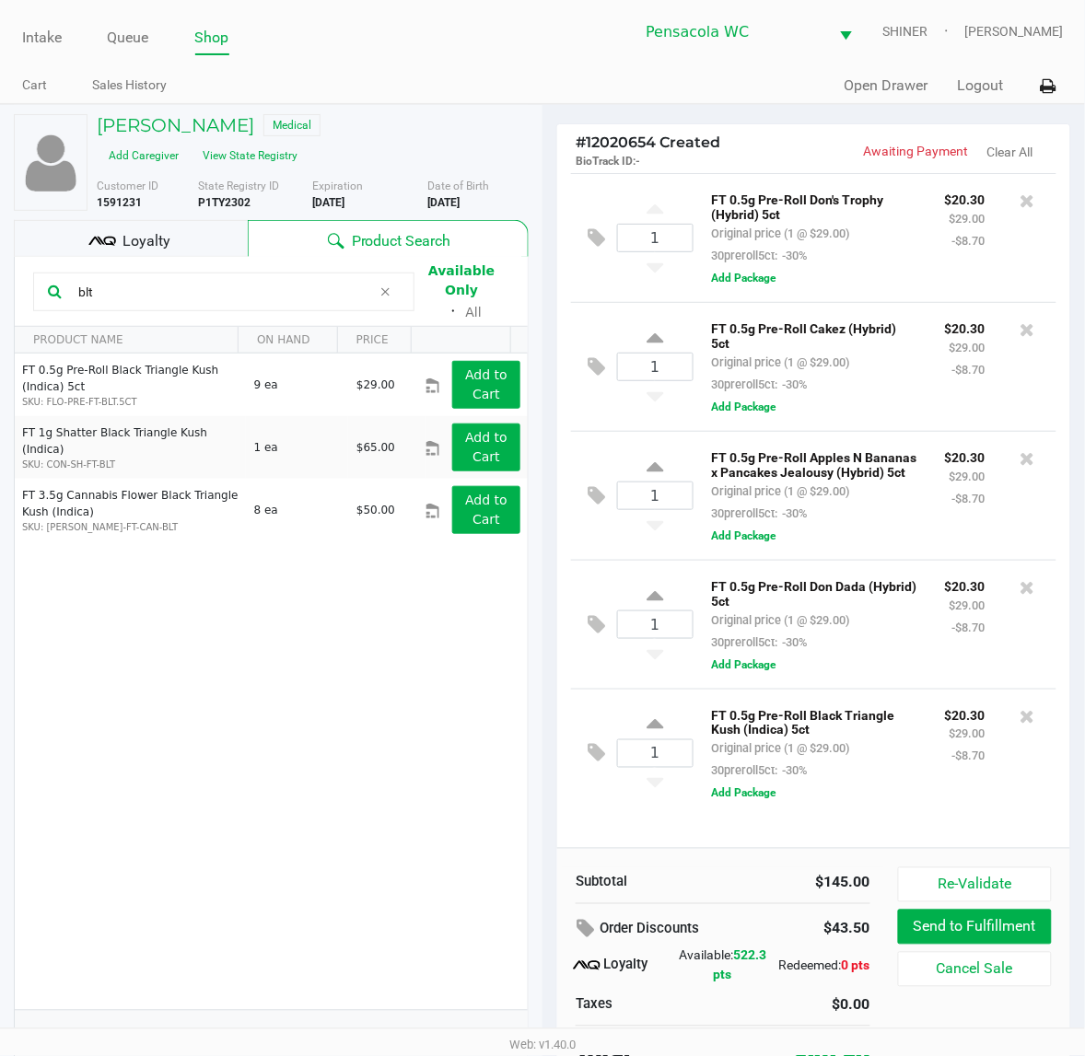
click at [935, 541] on div "FT 0.5g Pre-Roll Apples N Bananas x Pancakes Jealousy (Hybrid) 5ct Original pri…" at bounding box center [867, 496] width 349 height 100
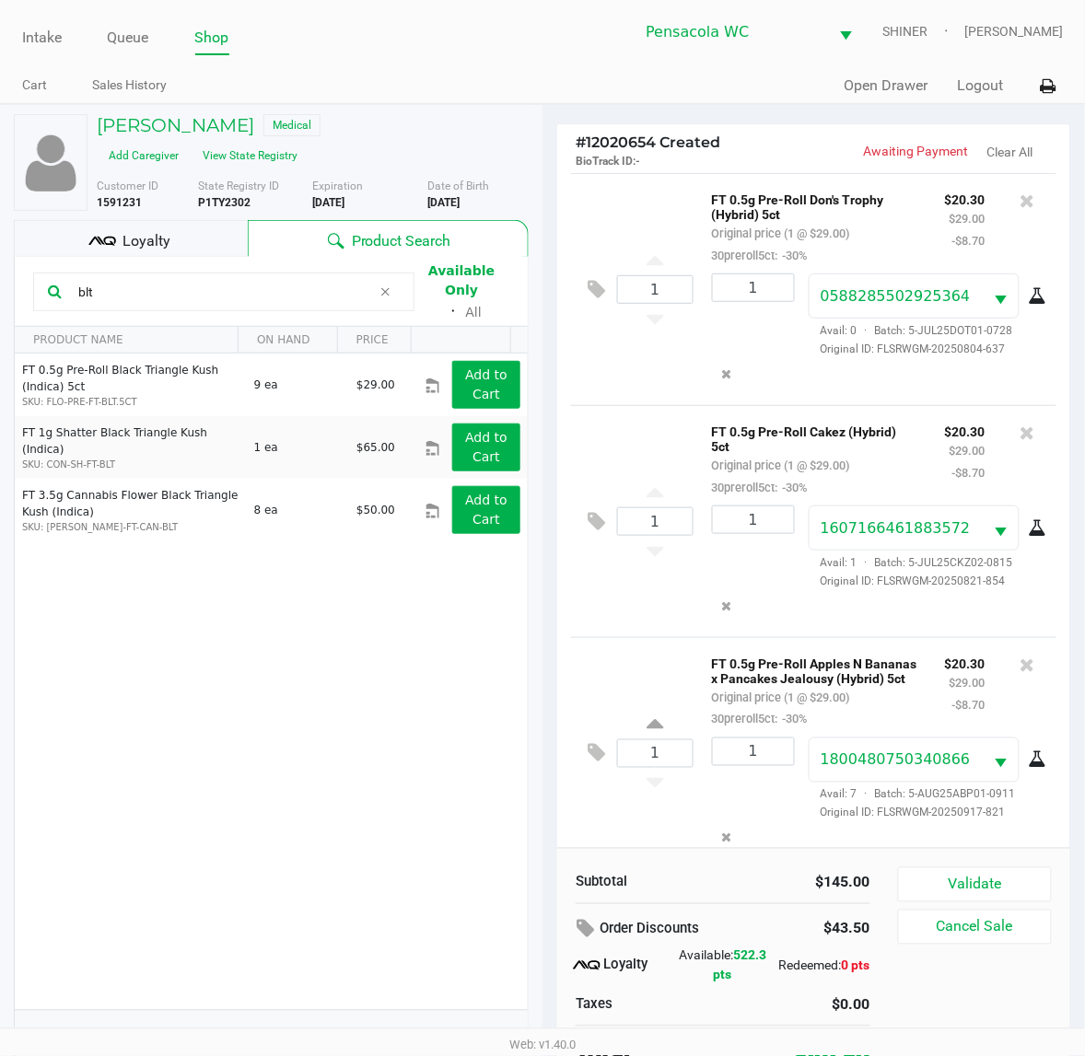
click at [216, 250] on div "Loyalty" at bounding box center [131, 238] width 234 height 37
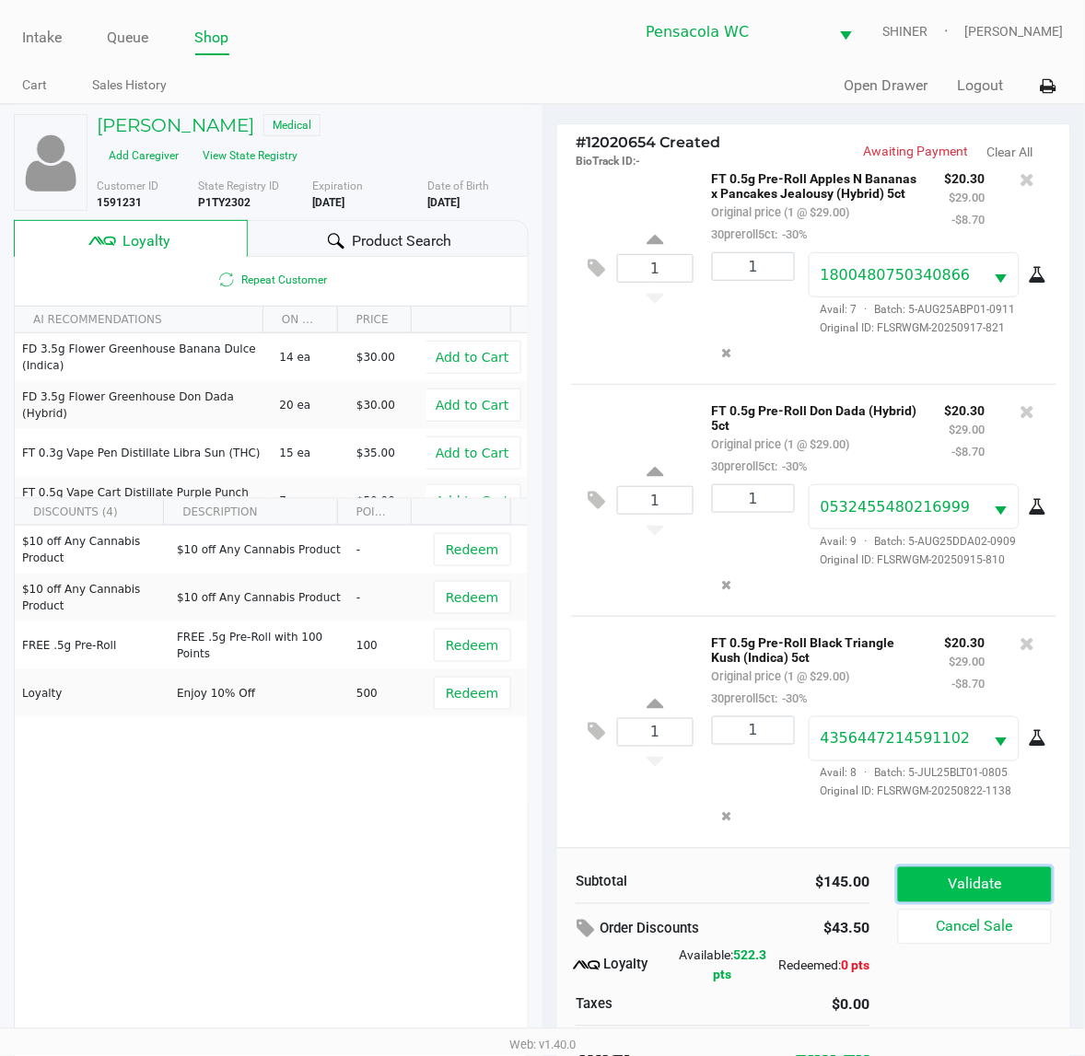
click at [974, 880] on button "Validate" at bounding box center [975, 884] width 154 height 35
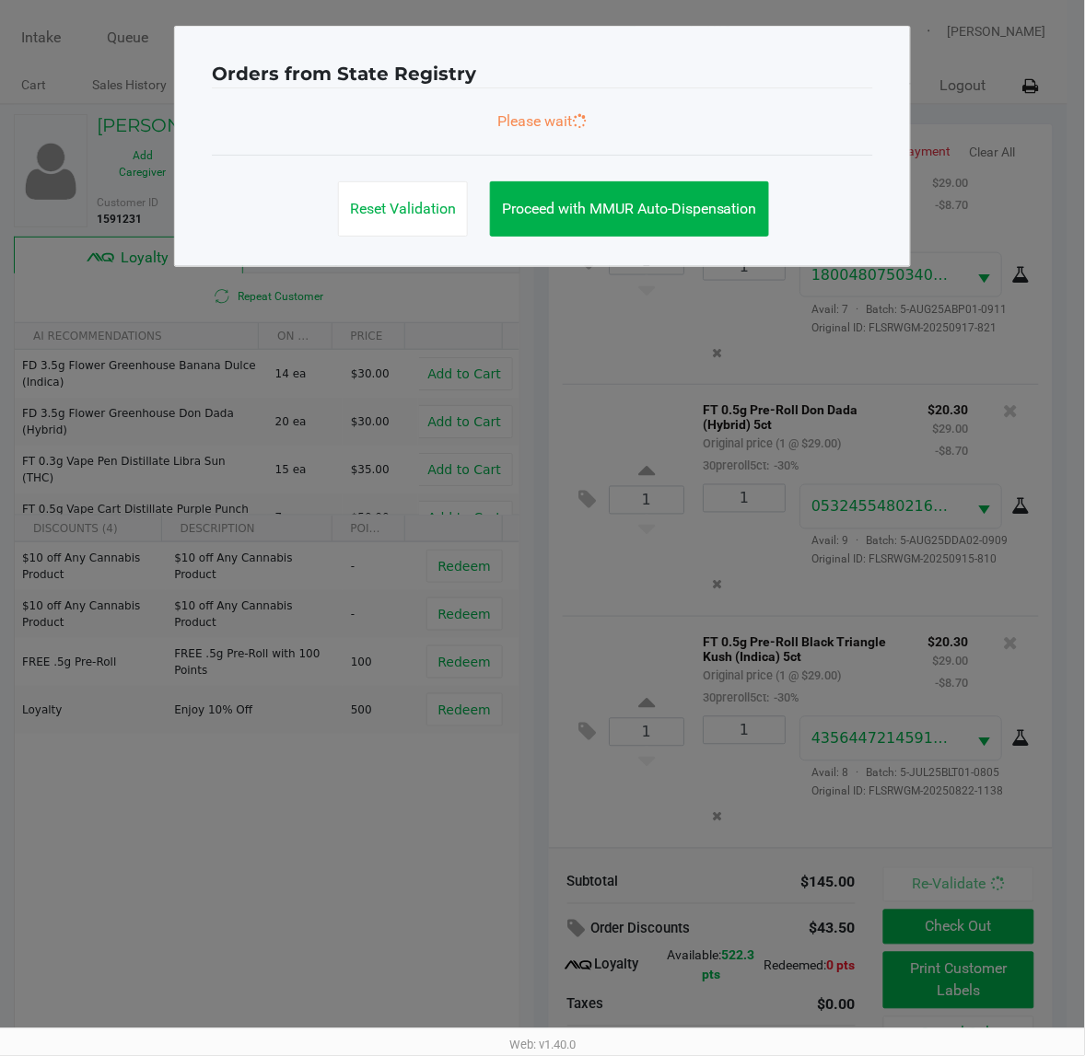
scroll to position [518, 0]
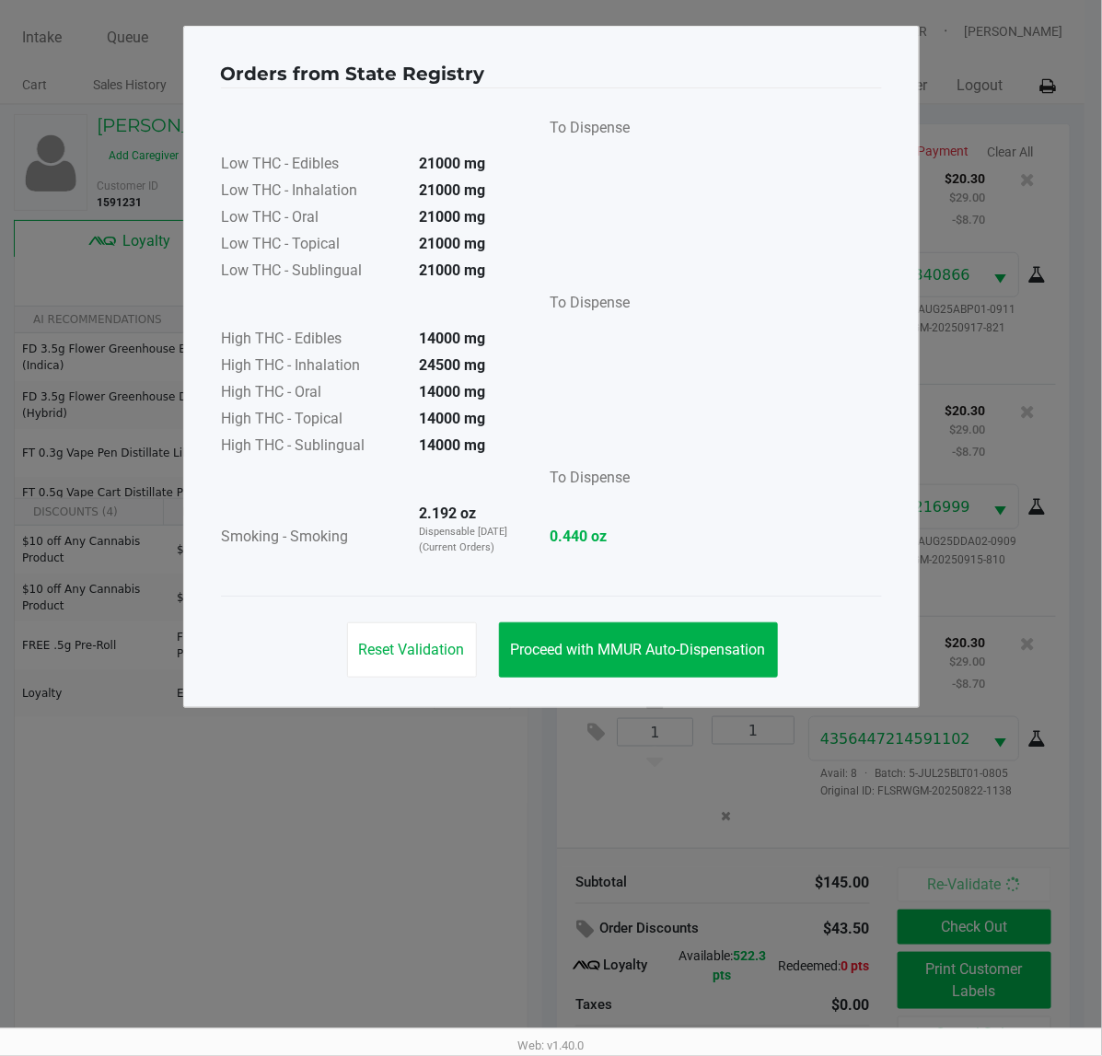
click at [606, 605] on div "Reset Validation Proceed with MMUR Auto-Dispensation" at bounding box center [551, 642] width 661 height 93
click at [628, 641] on span "Proceed with MMUR Auto-Dispensation" at bounding box center [638, 649] width 255 height 17
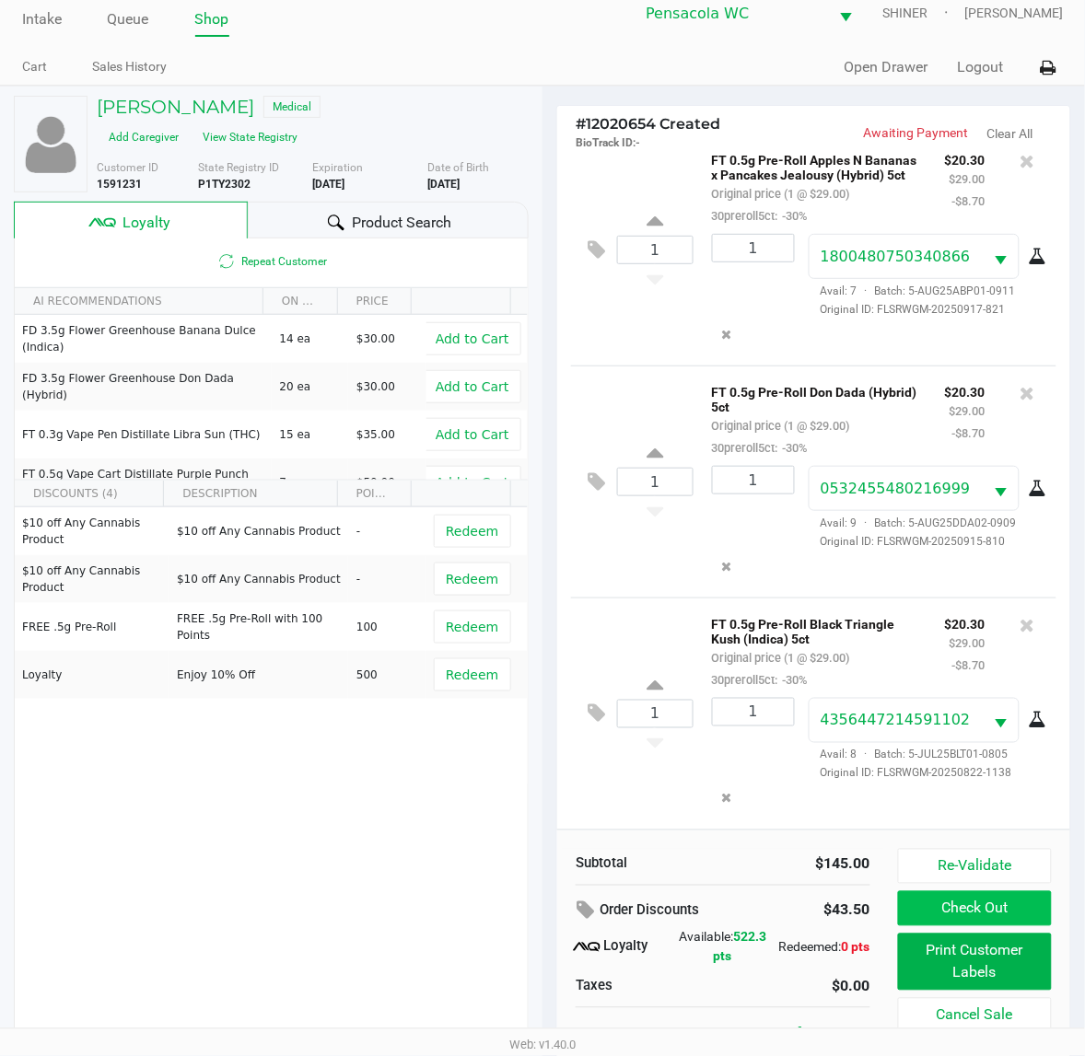
scroll to position [35, 0]
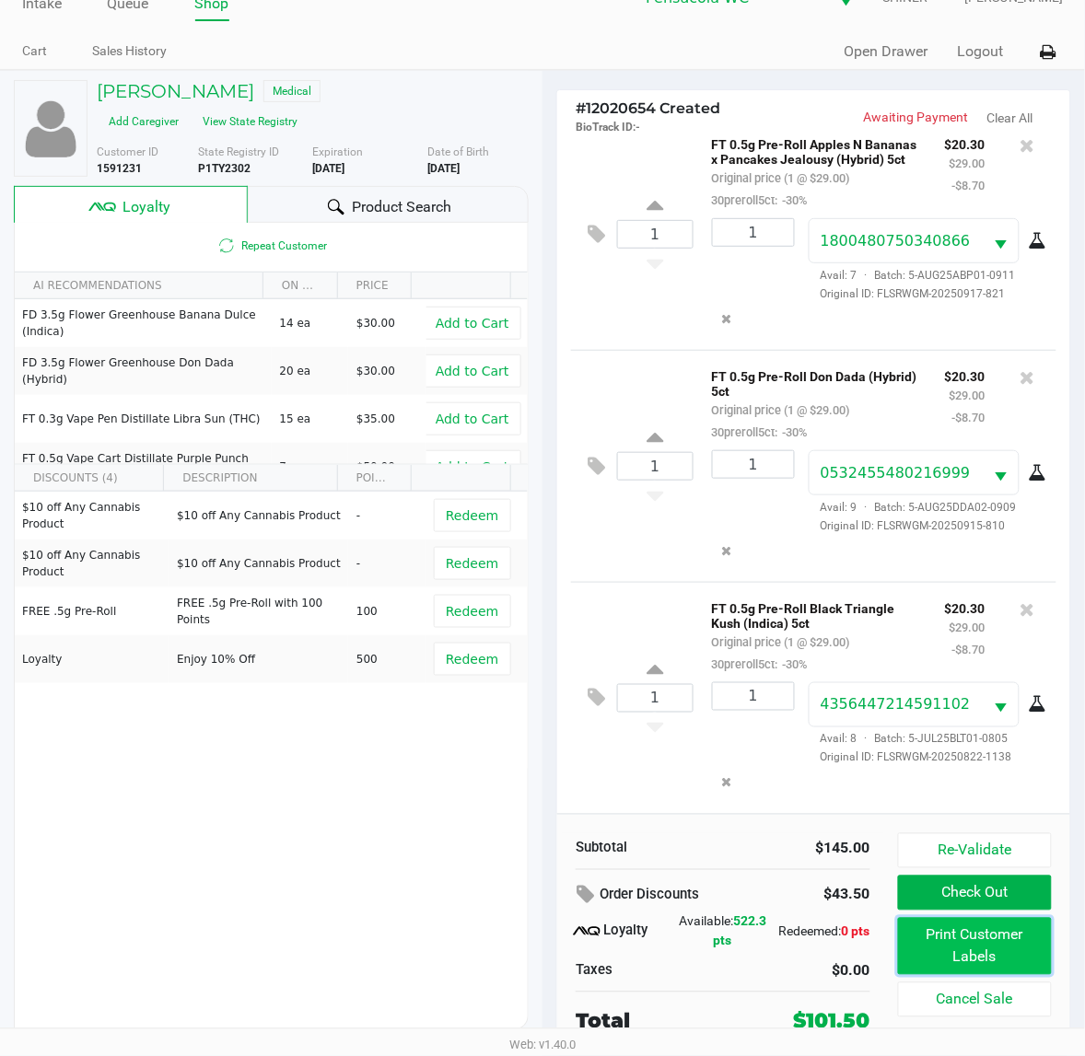
click at [983, 937] on button "Print Customer Labels" at bounding box center [975, 946] width 154 height 57
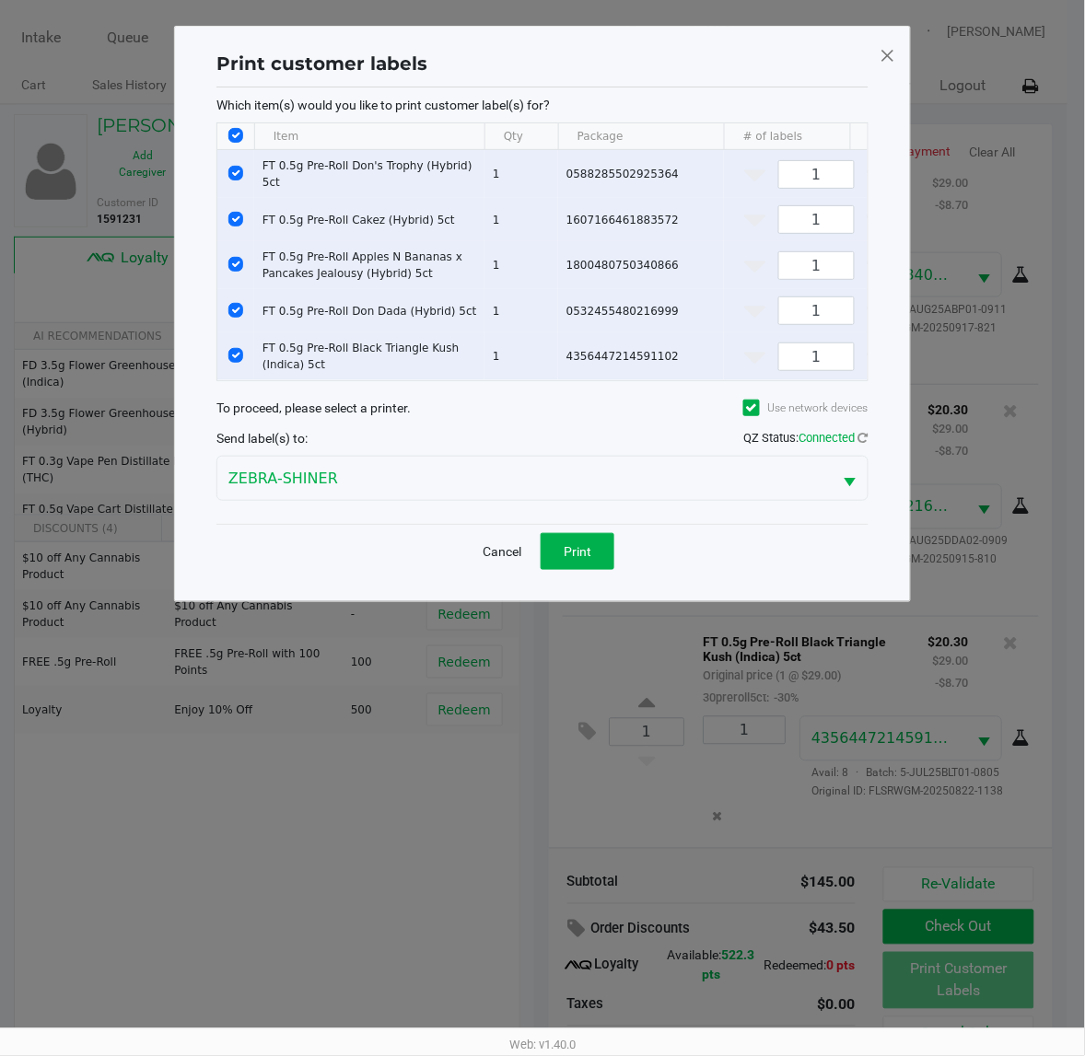
scroll to position [0, 0]
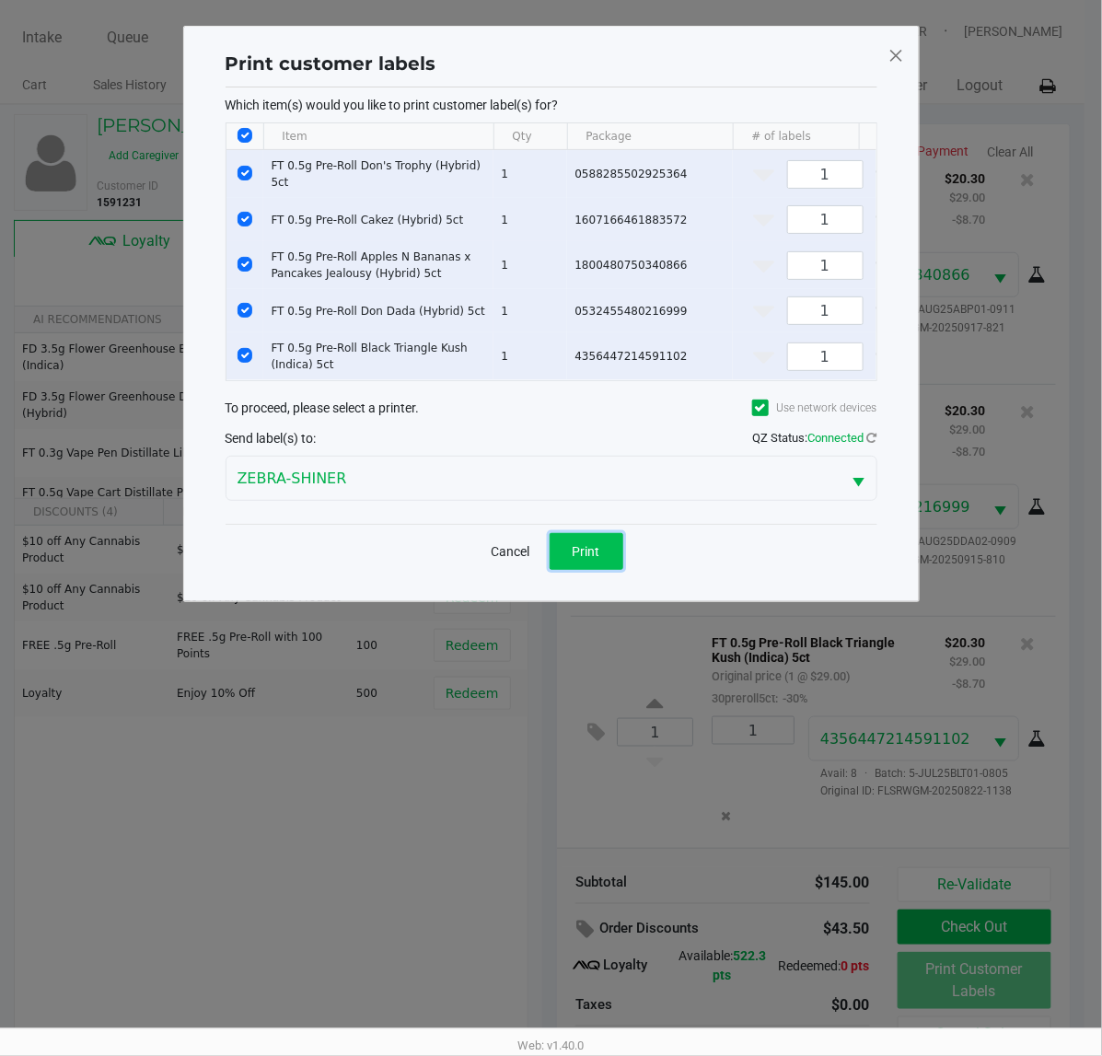
click at [587, 559] on span "Print" at bounding box center [587, 551] width 28 height 15
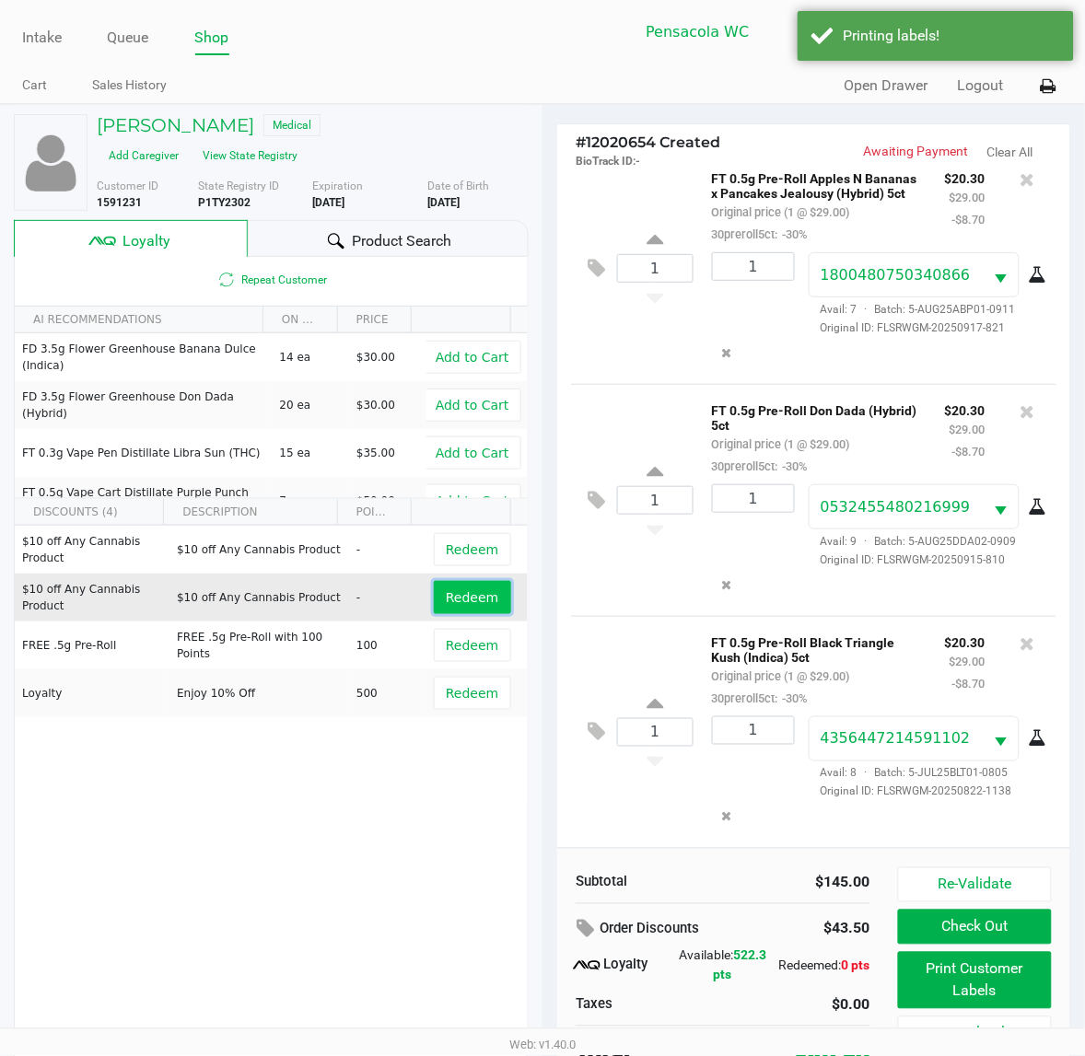
click at [477, 591] on span "Redeem" at bounding box center [472, 597] width 52 height 15
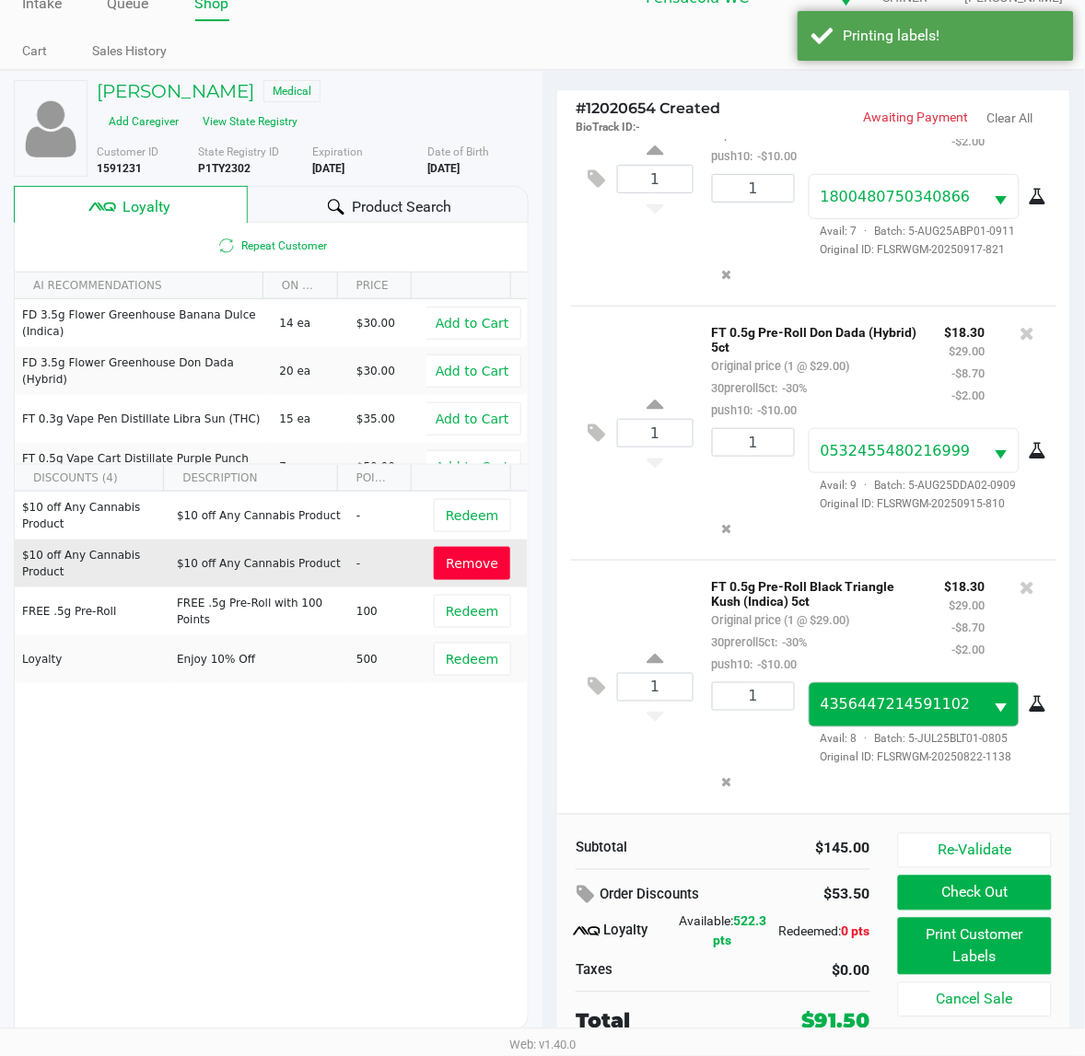
scroll to position [628, 0]
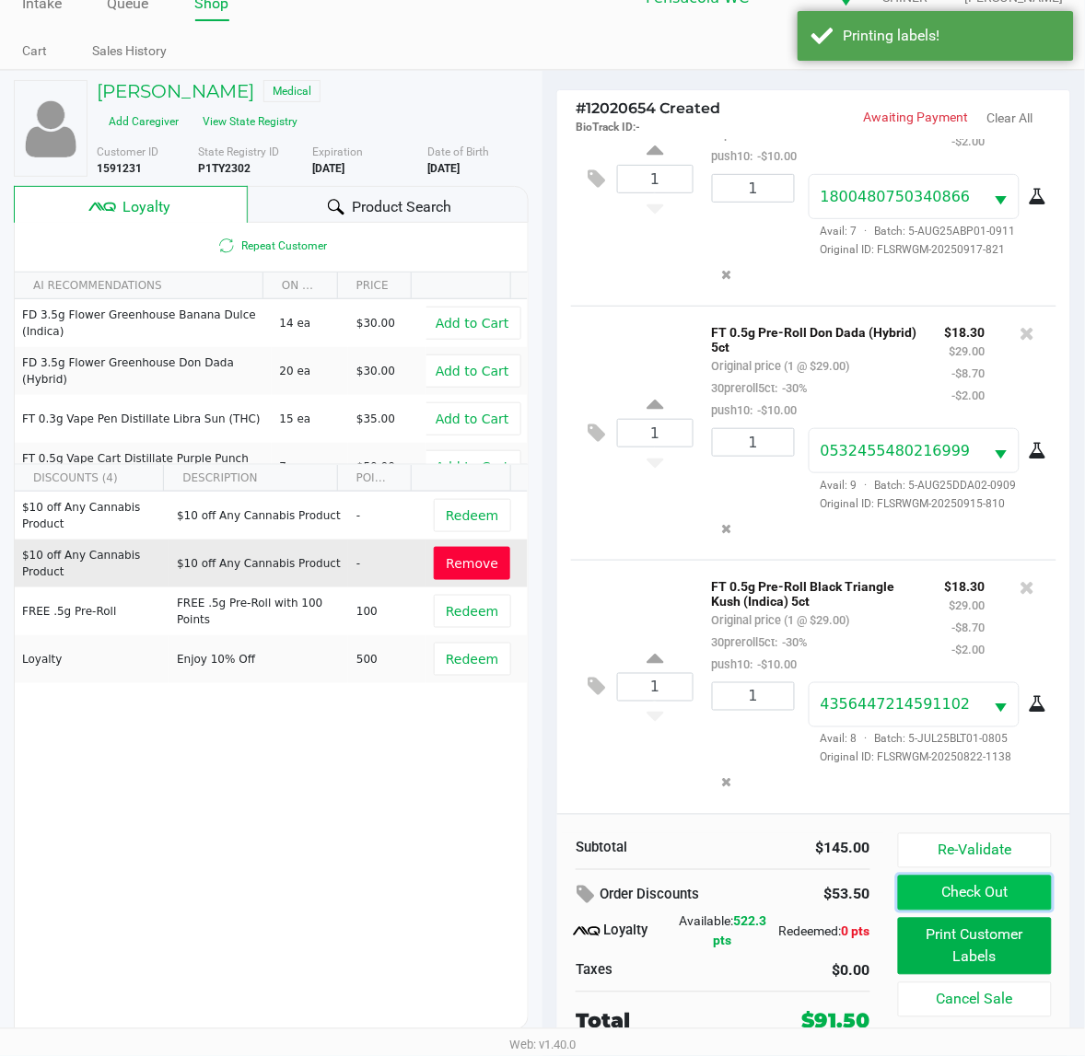
click at [969, 890] on button "Check Out" at bounding box center [975, 893] width 154 height 35
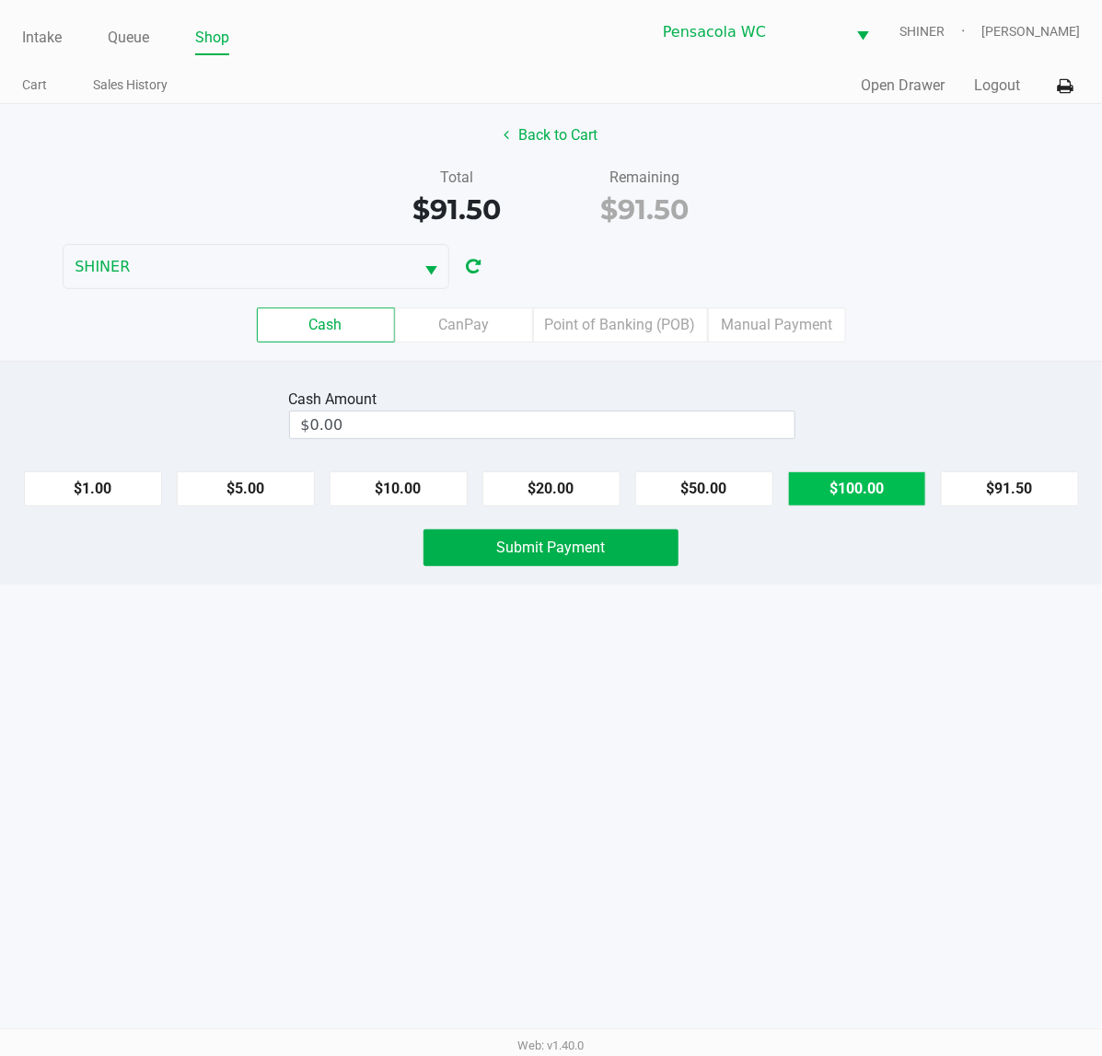
click at [907, 482] on button "$100.00" at bounding box center [857, 488] width 138 height 35
type input "$100.00"
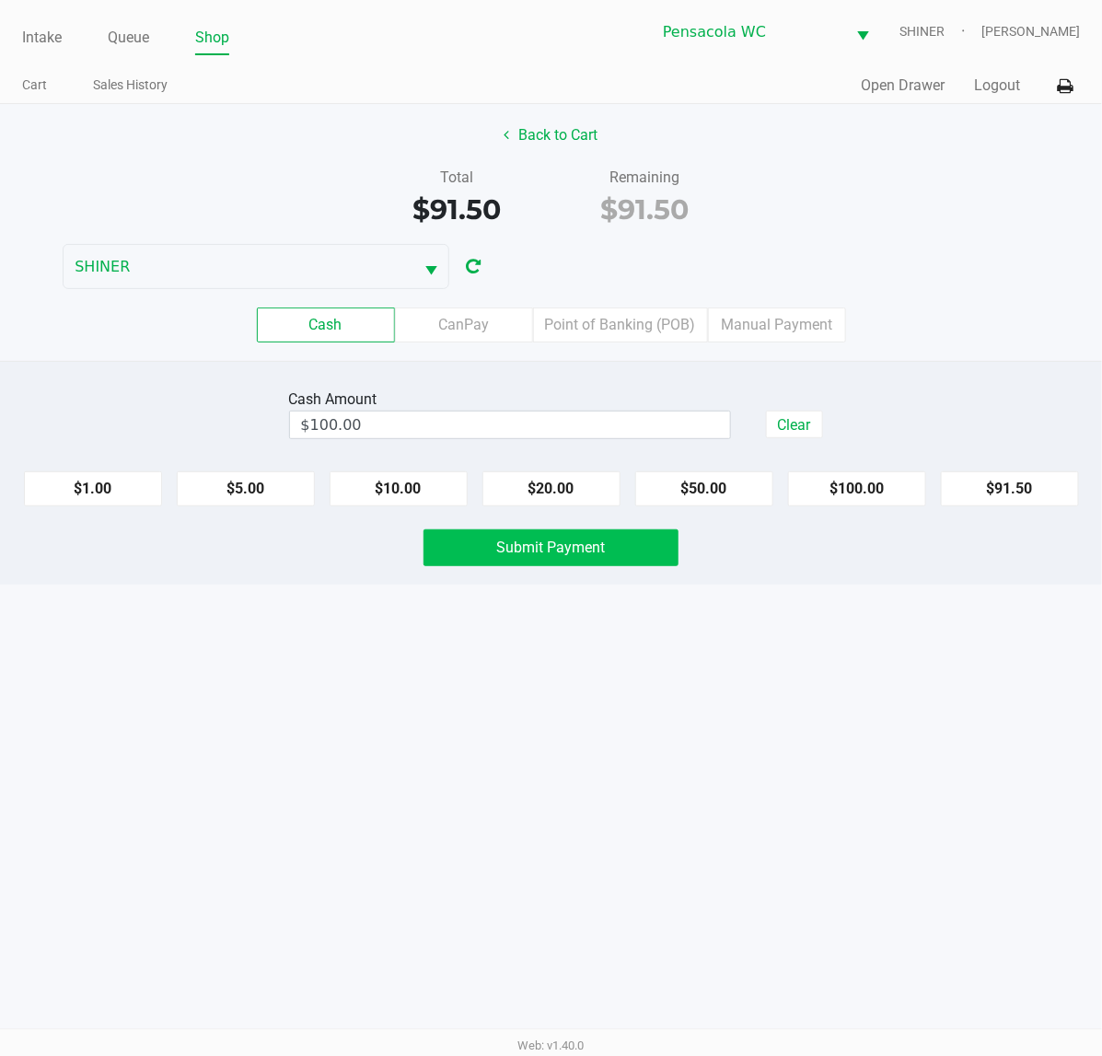
click at [627, 535] on button "Submit Payment" at bounding box center [551, 547] width 255 height 37
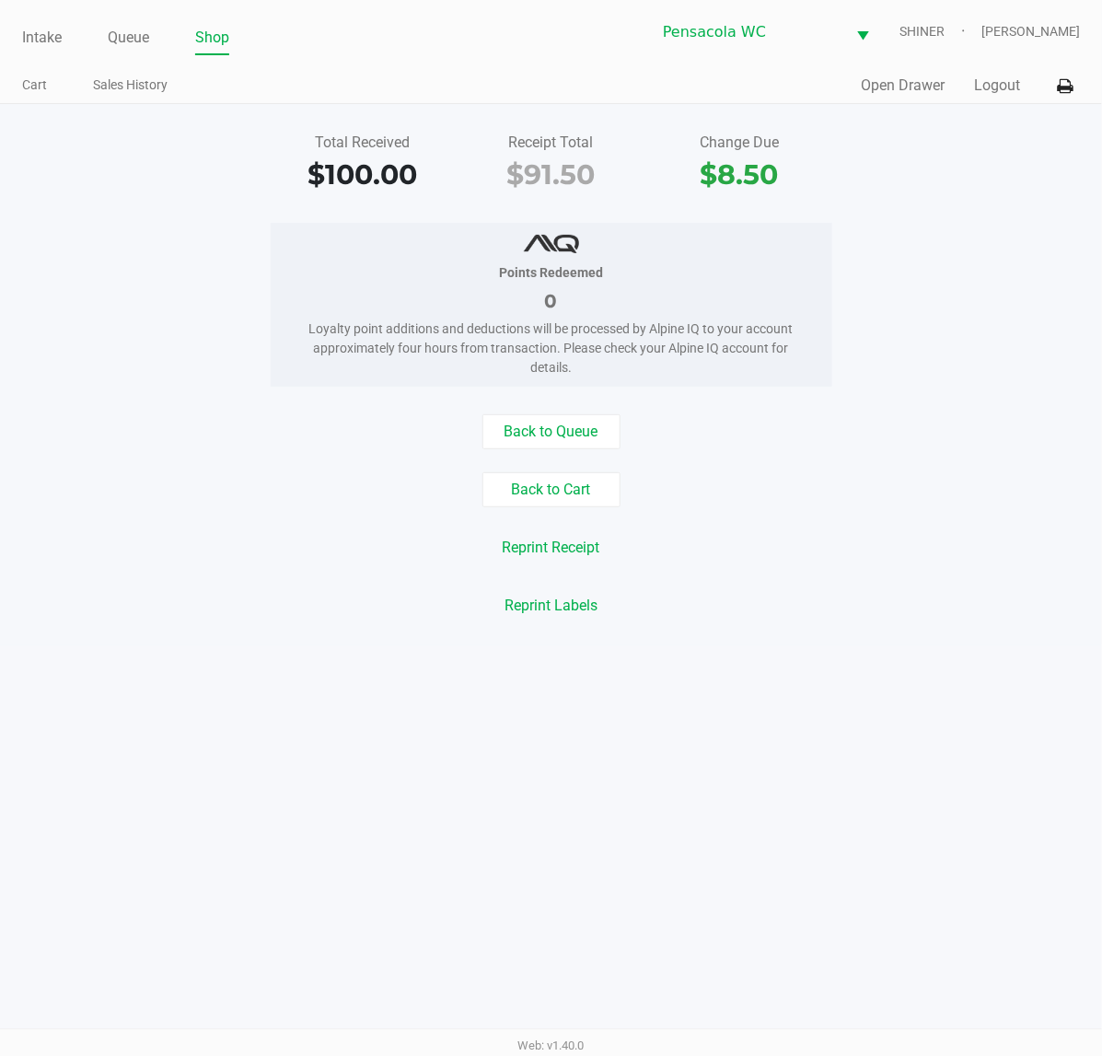
click at [22, 37] on link "Intake" at bounding box center [42, 38] width 40 height 26
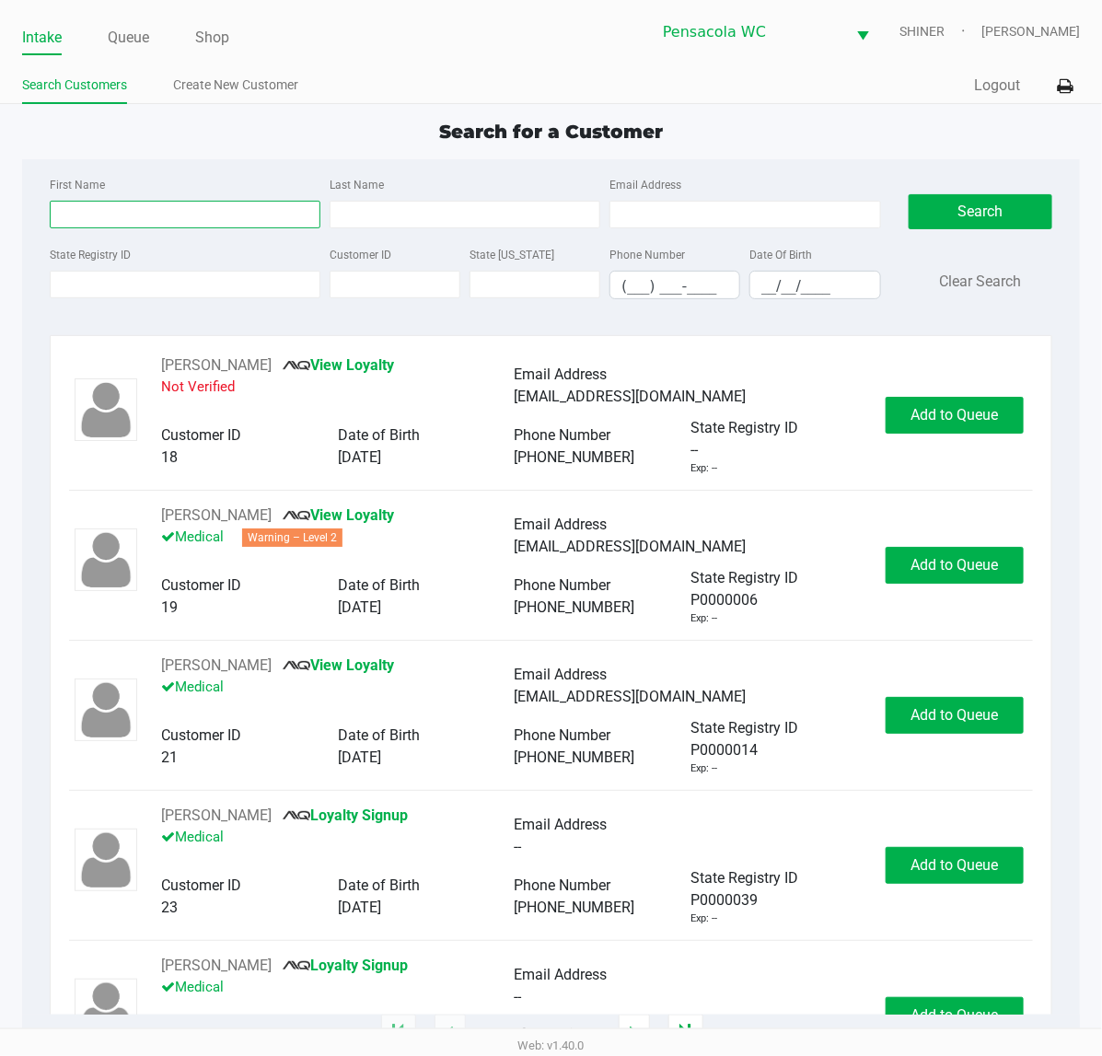
click at [152, 209] on input "First Name" at bounding box center [185, 215] width 271 height 28
type input "[PERSON_NAME]"
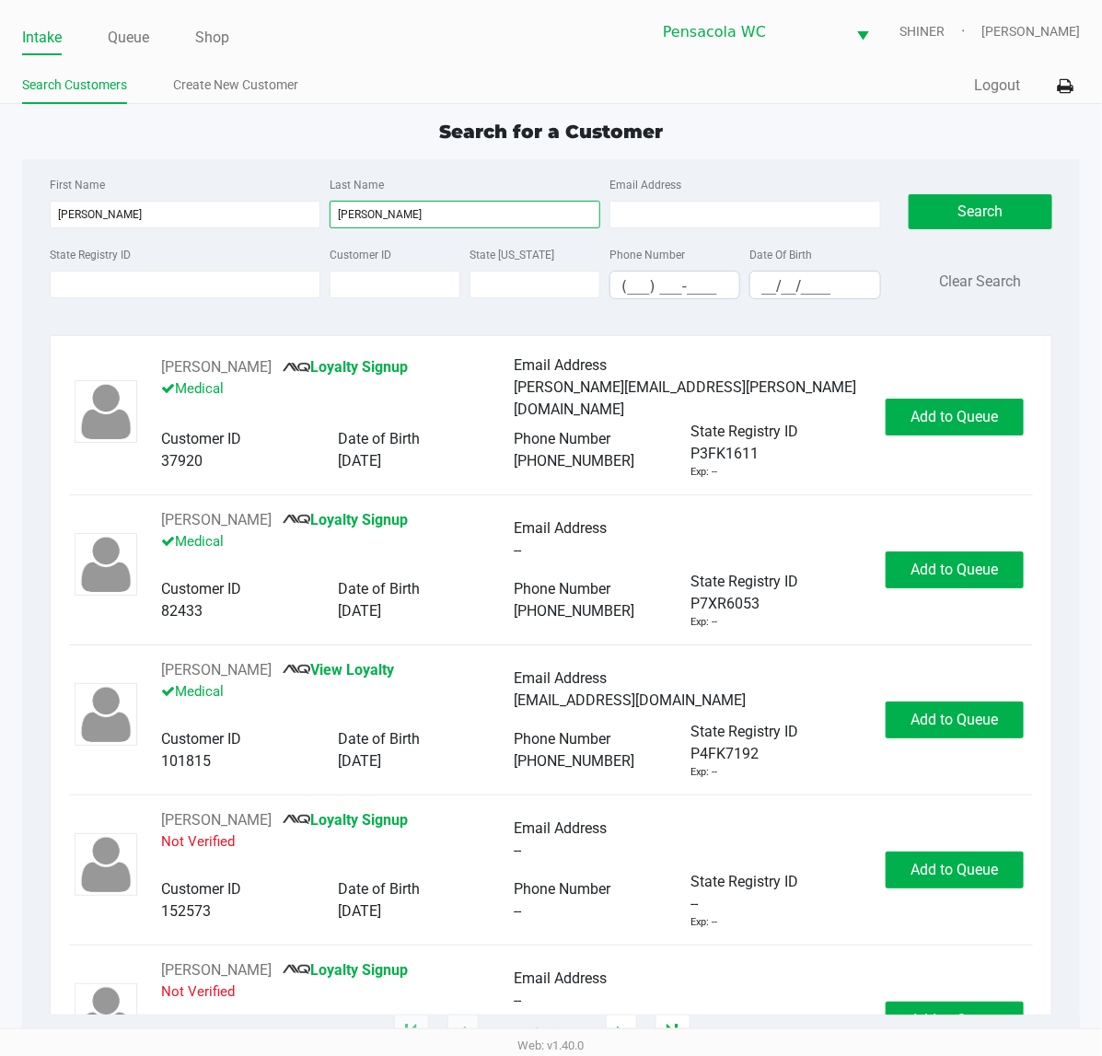
type input "[PERSON_NAME]"
click at [755, 290] on input "__/__/____" at bounding box center [814, 286] width 129 height 29
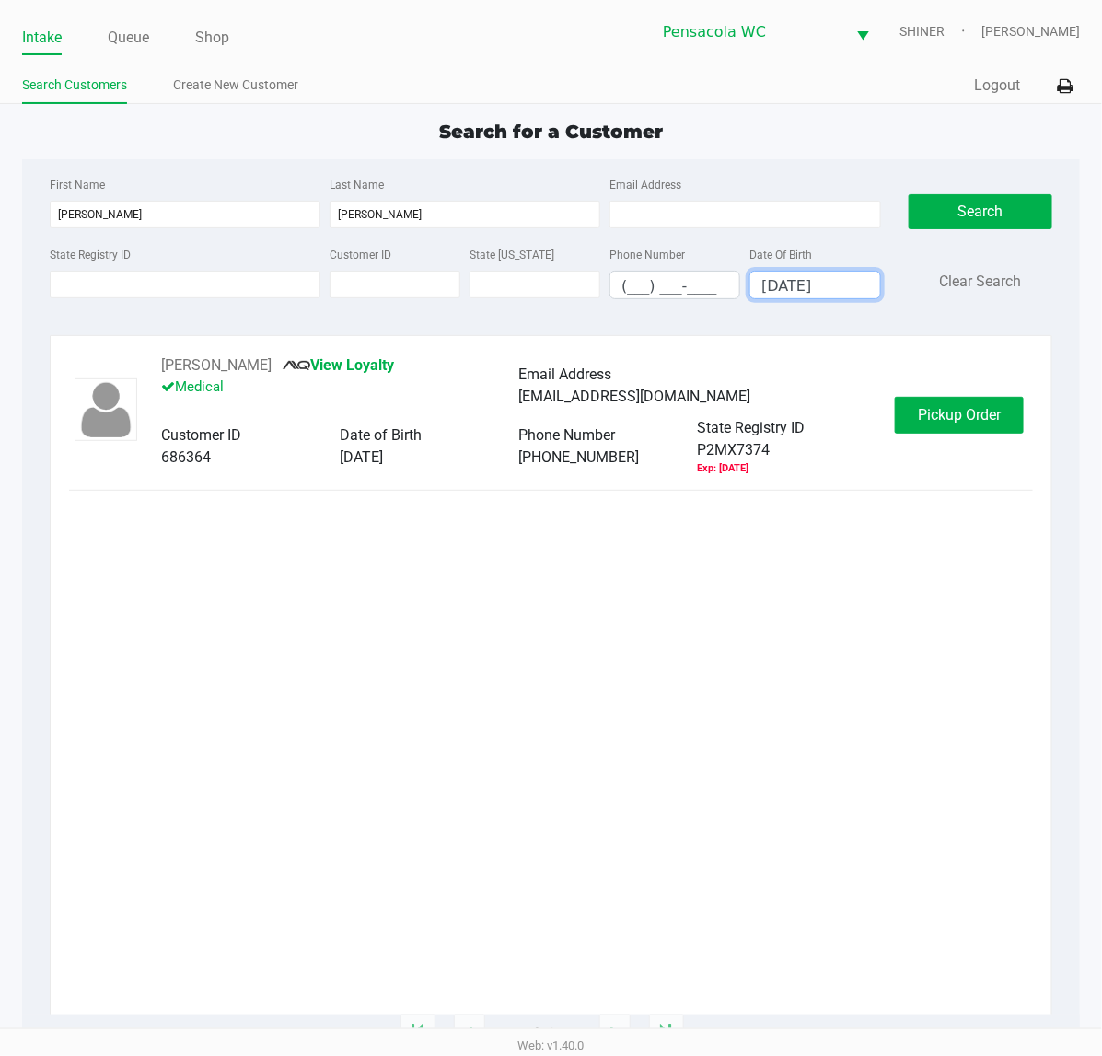
type input "[DATE]"
click at [960, 436] on div "[PERSON_NAME] View Loyalty Medical Email Address [EMAIL_ADDRESS][DOMAIN_NAME] C…" at bounding box center [551, 416] width 964 height 122
click at [960, 434] on button "Pickup Order" at bounding box center [959, 415] width 129 height 37
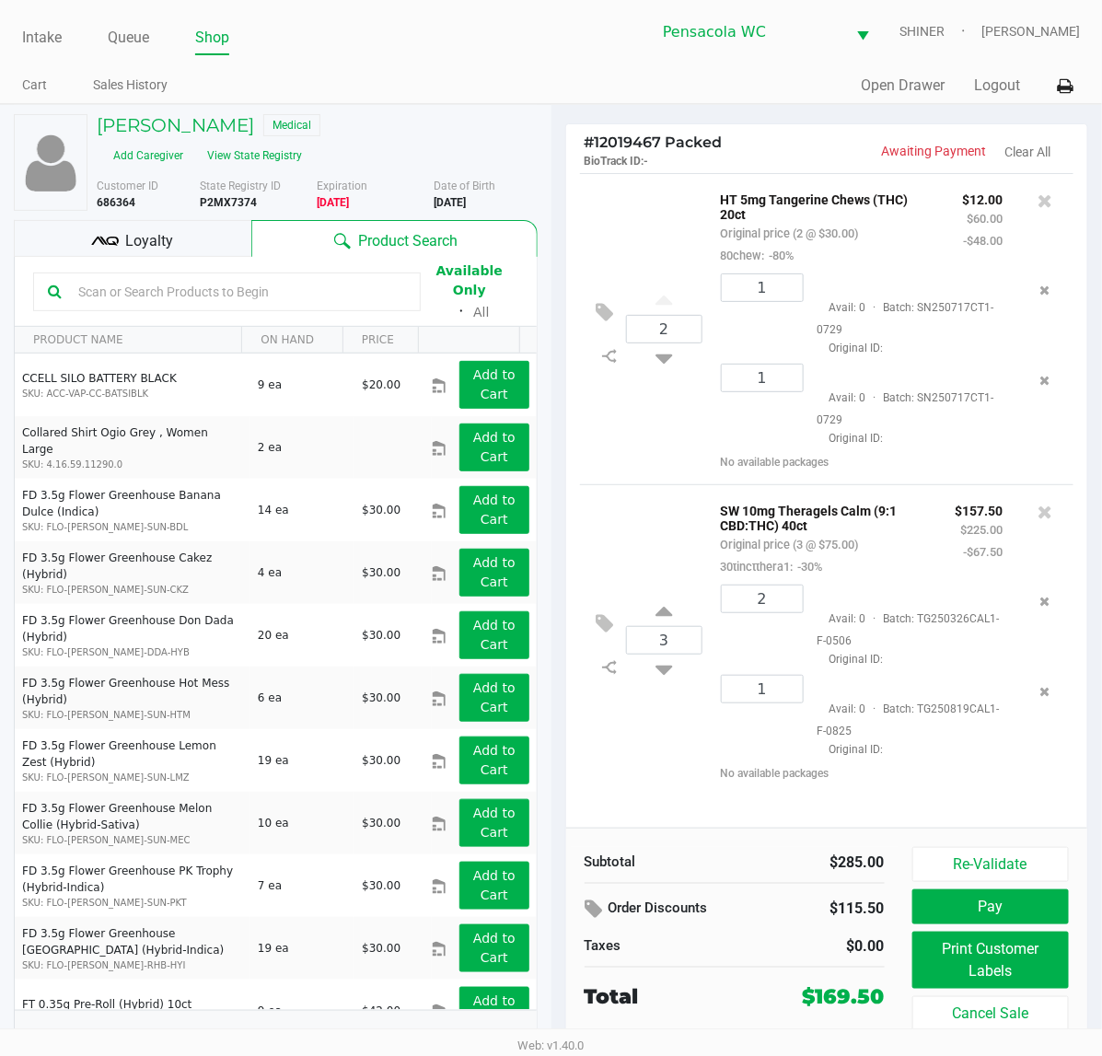
click at [656, 157] on p "BioTrack ID: -" at bounding box center [706, 159] width 242 height 17
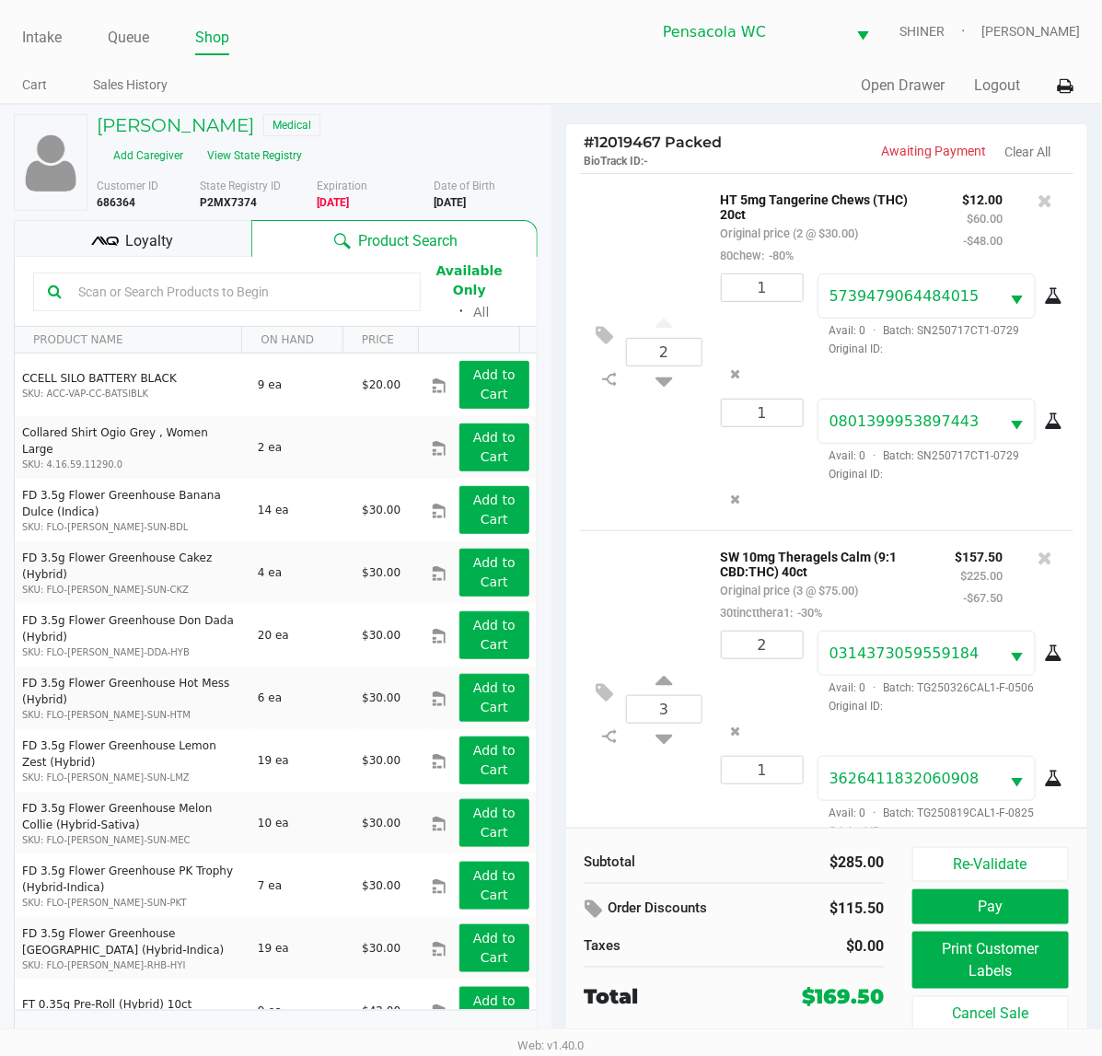
click at [982, 971] on button "Print Customer Labels" at bounding box center [991, 960] width 157 height 57
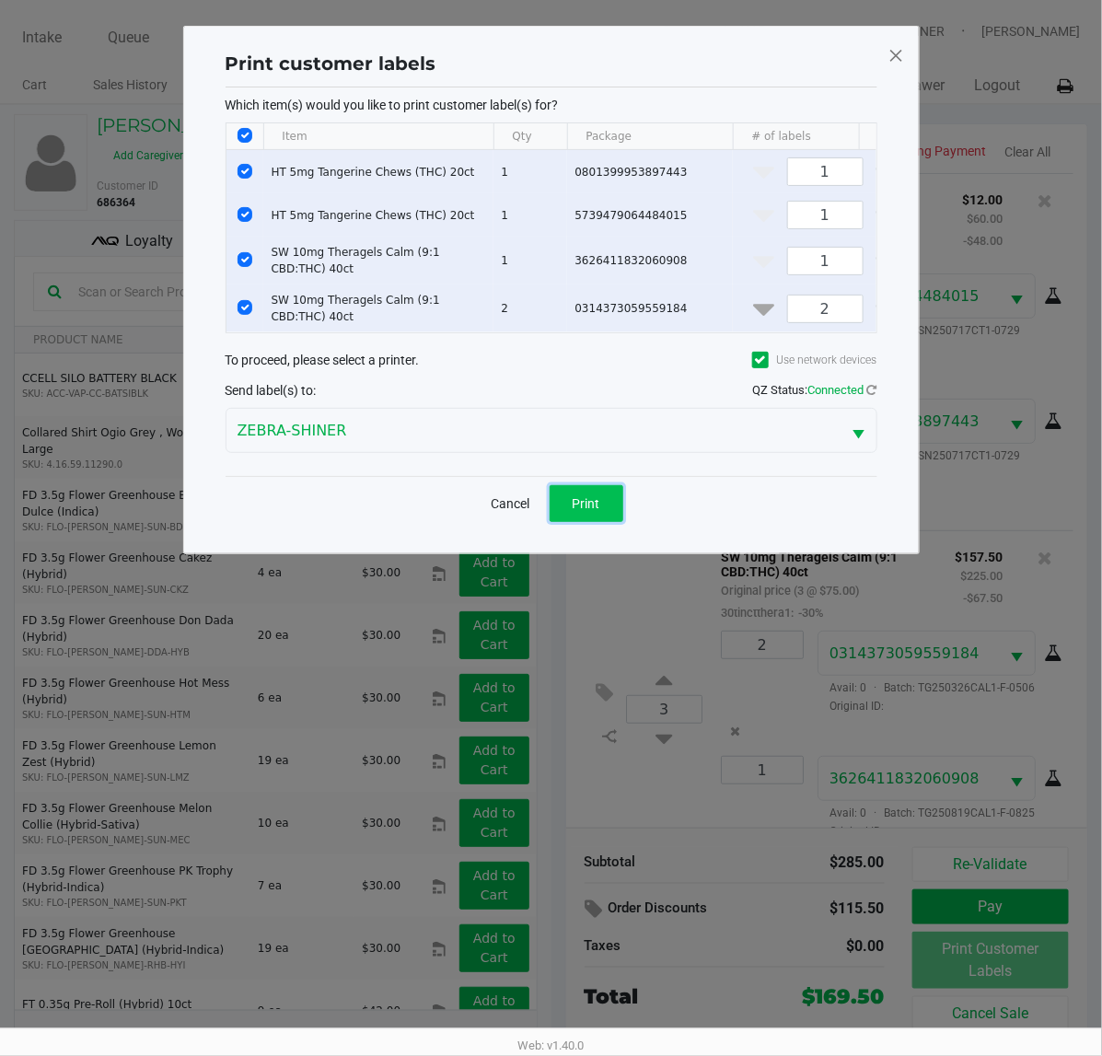
click at [608, 522] on button "Print" at bounding box center [587, 503] width 74 height 37
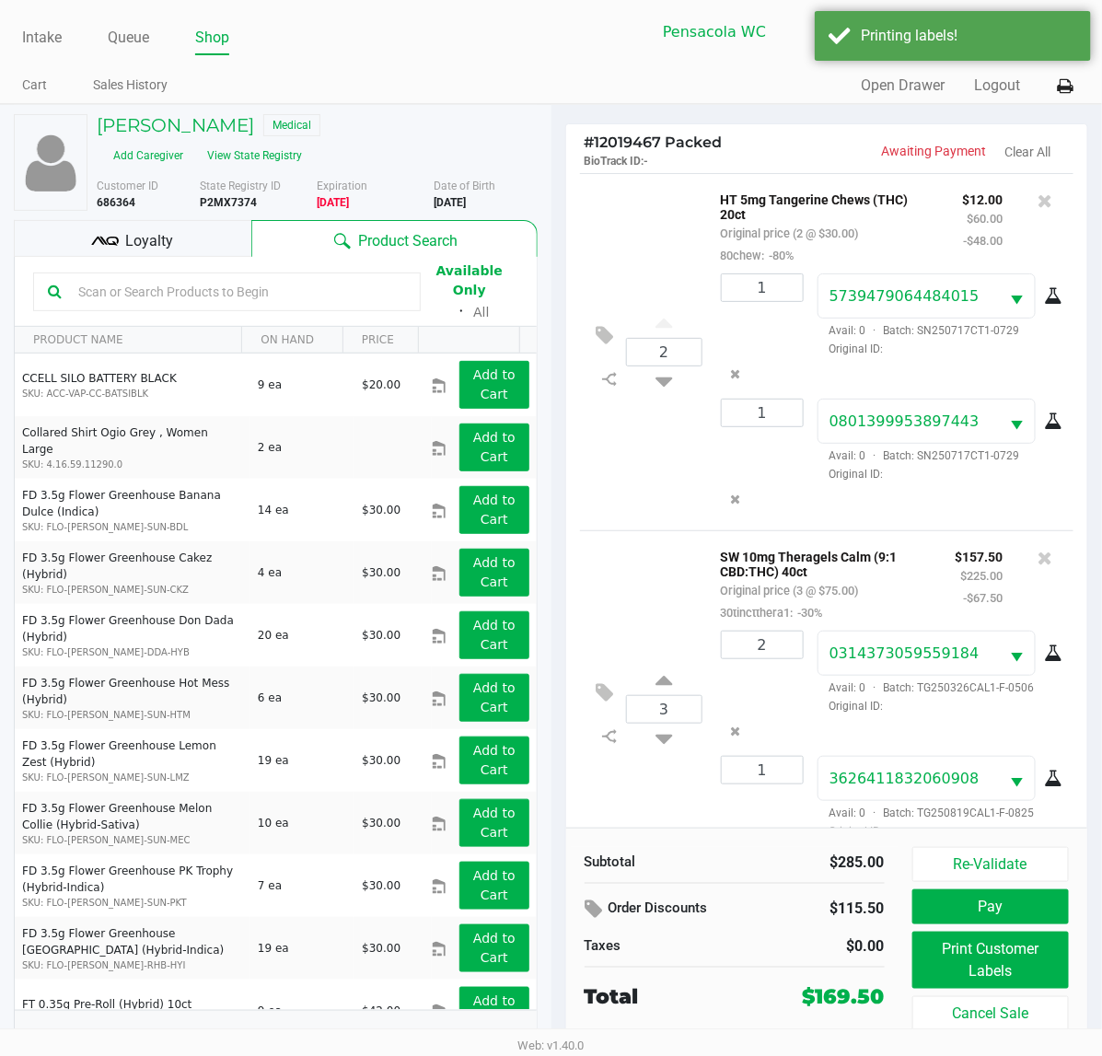
click at [189, 220] on div "Loyalty" at bounding box center [133, 238] width 238 height 37
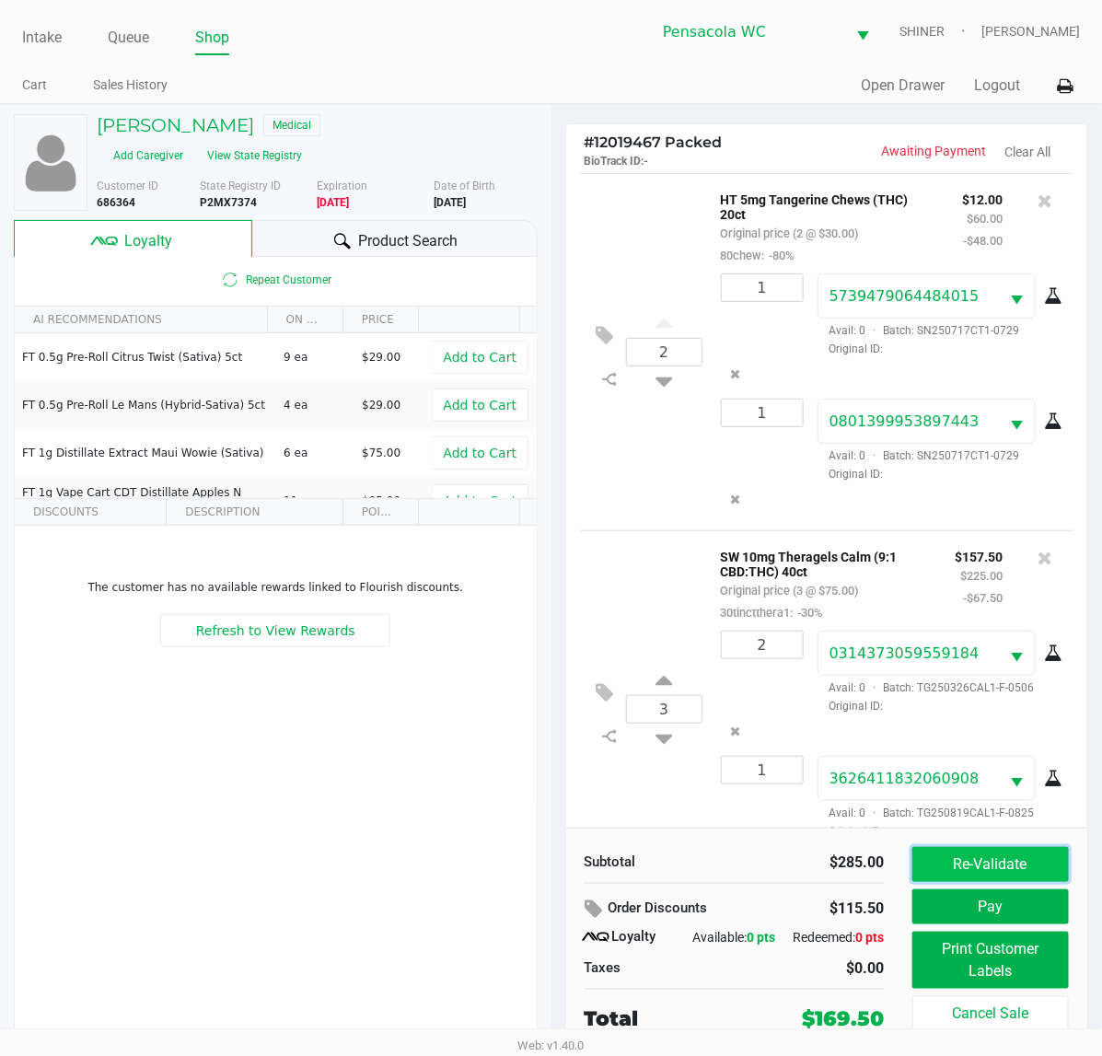
click at [1020, 881] on button "Re-Validate" at bounding box center [991, 864] width 157 height 35
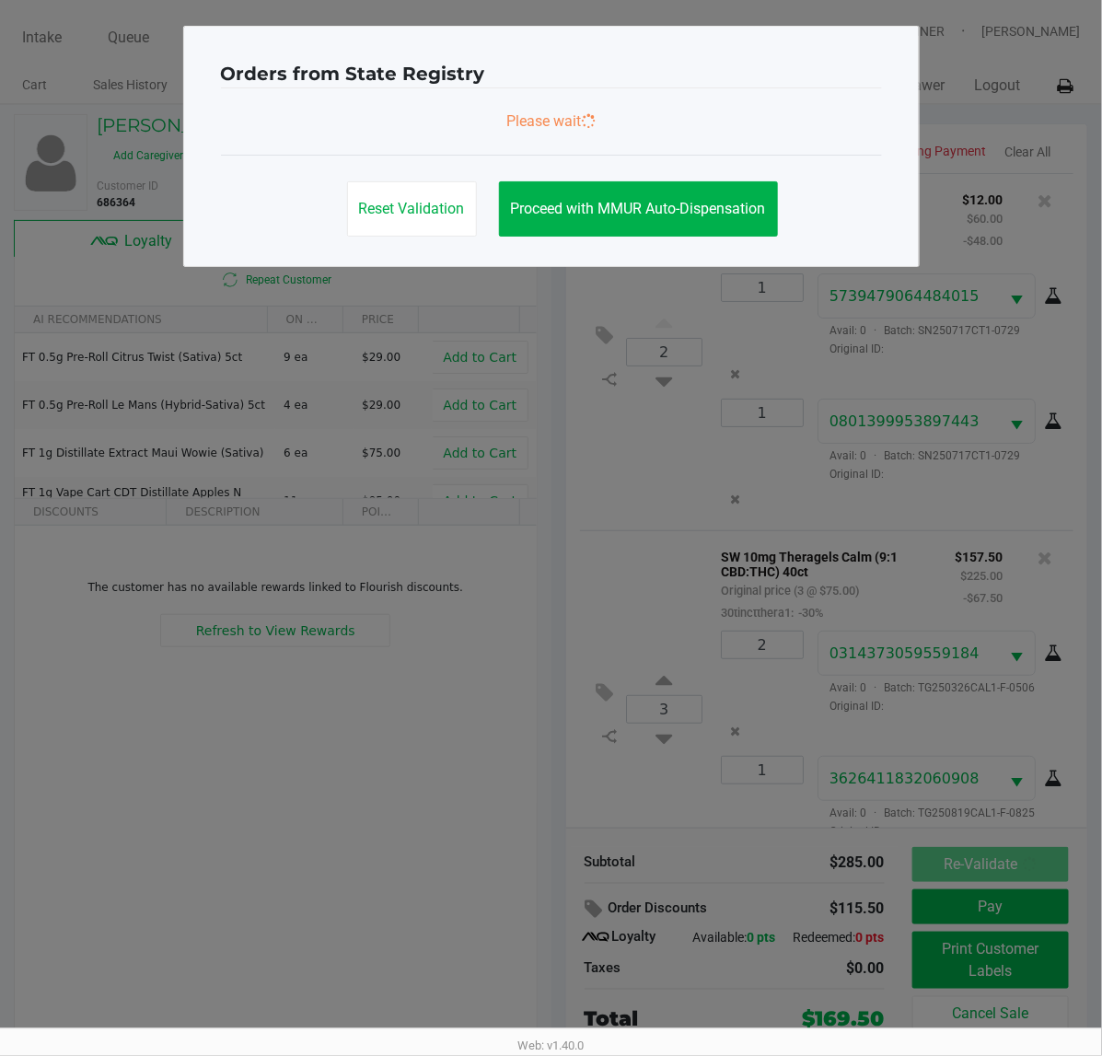
scroll to position [66, 0]
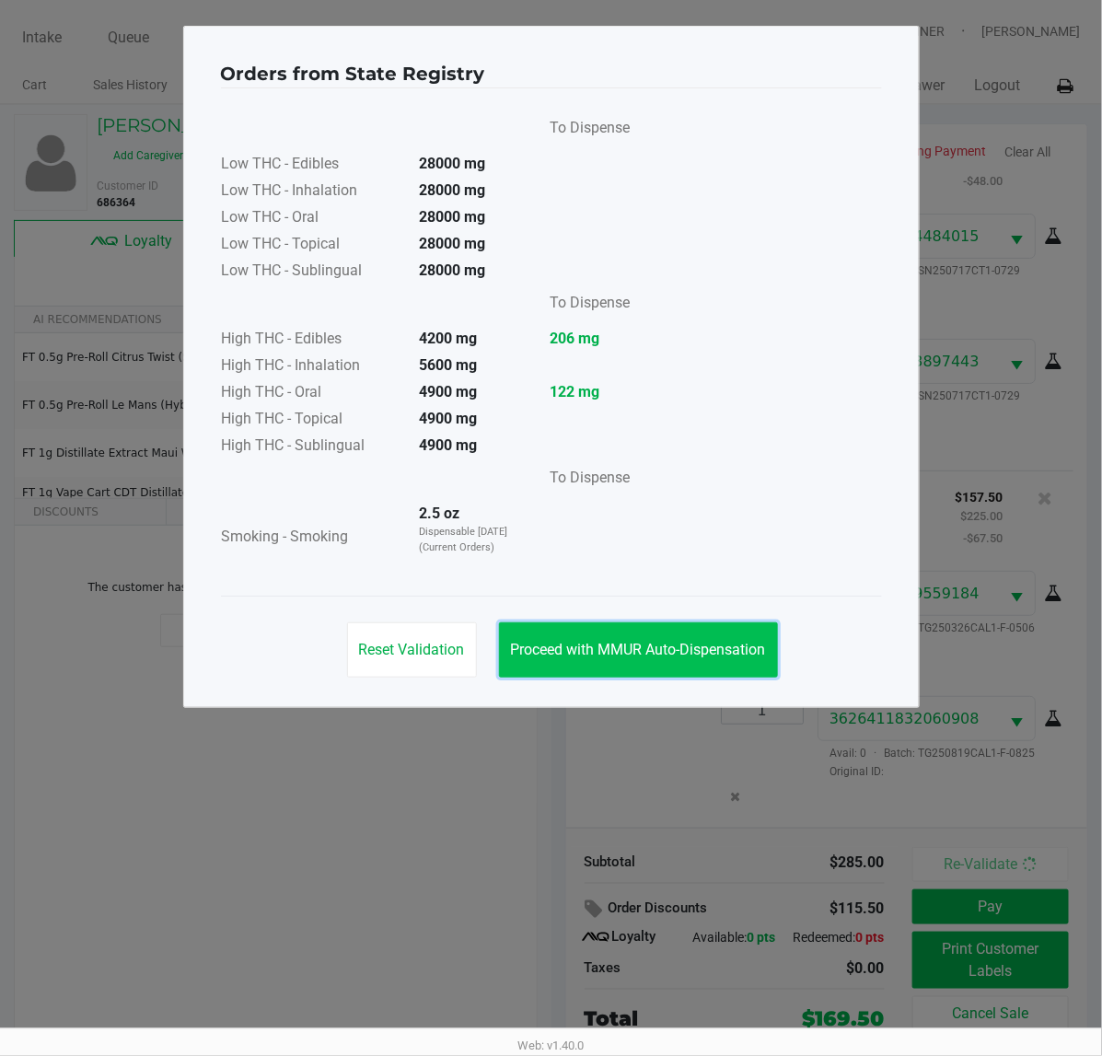
click at [633, 632] on button "Proceed with MMUR Auto-Dispensation" at bounding box center [638, 649] width 279 height 55
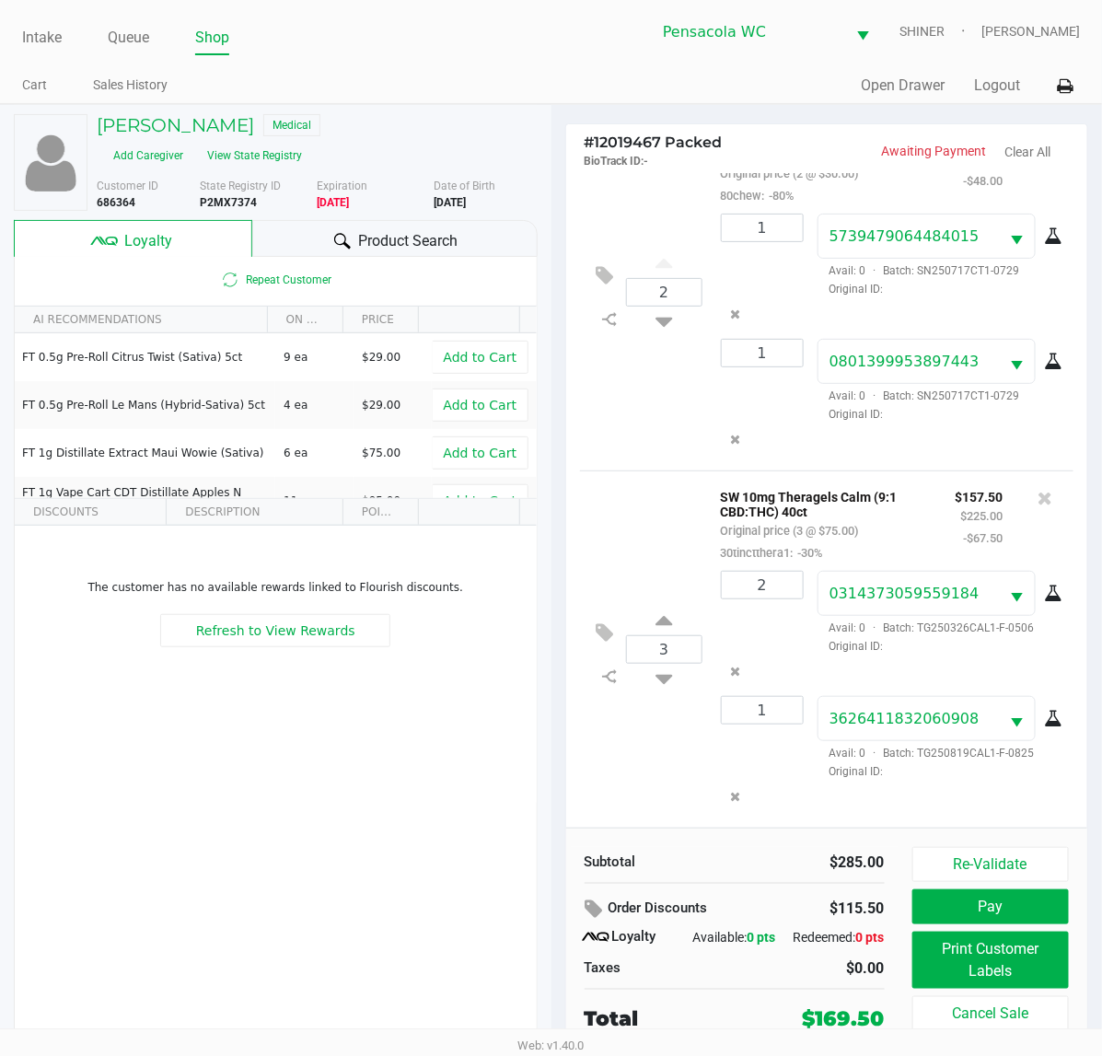
click at [969, 899] on button "Pay" at bounding box center [991, 907] width 157 height 35
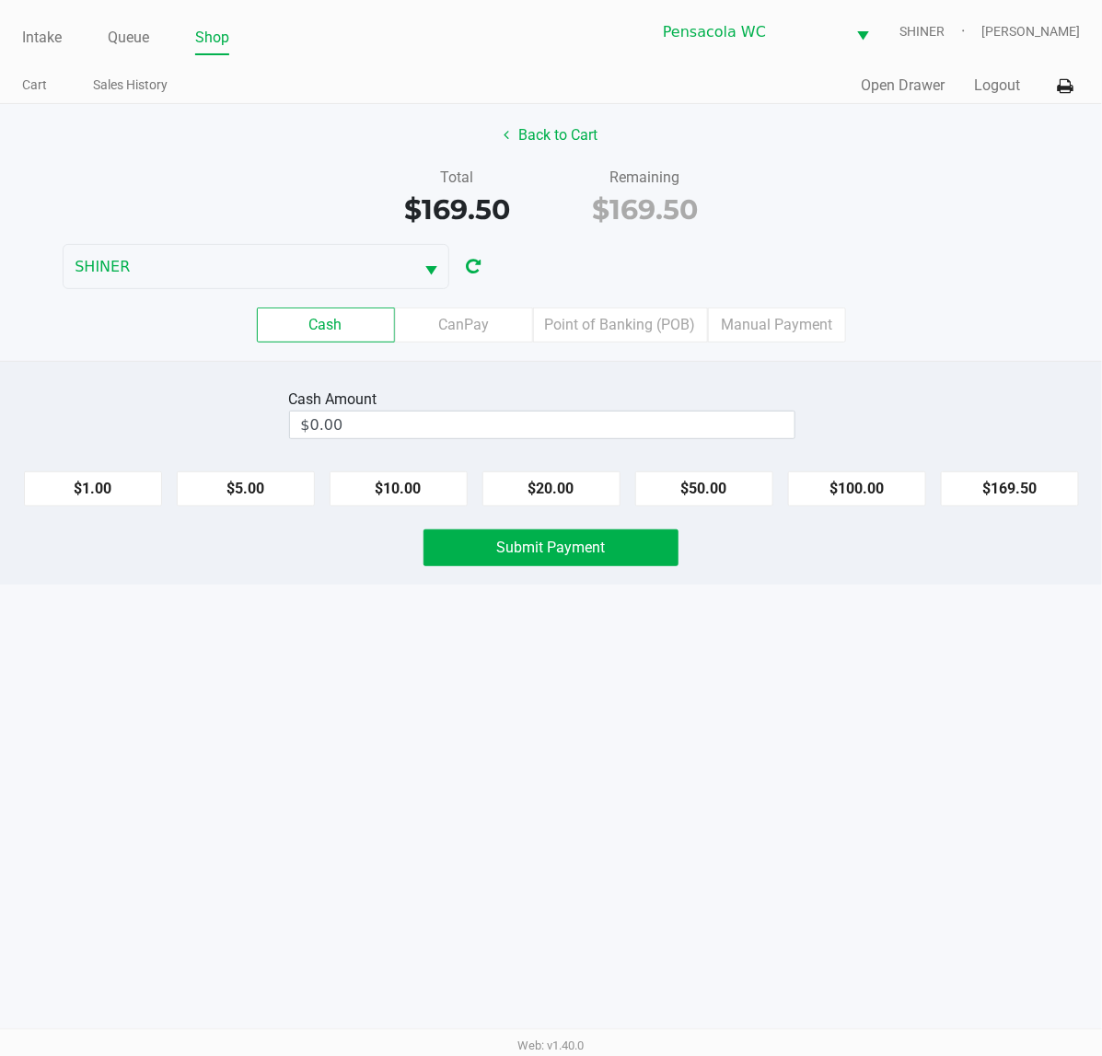
click at [611, 329] on label "Point of Banking (POB)" at bounding box center [620, 325] width 175 height 35
click at [0, 0] on 7 "Point of Banking (POB)" at bounding box center [0, 0] width 0 height 0
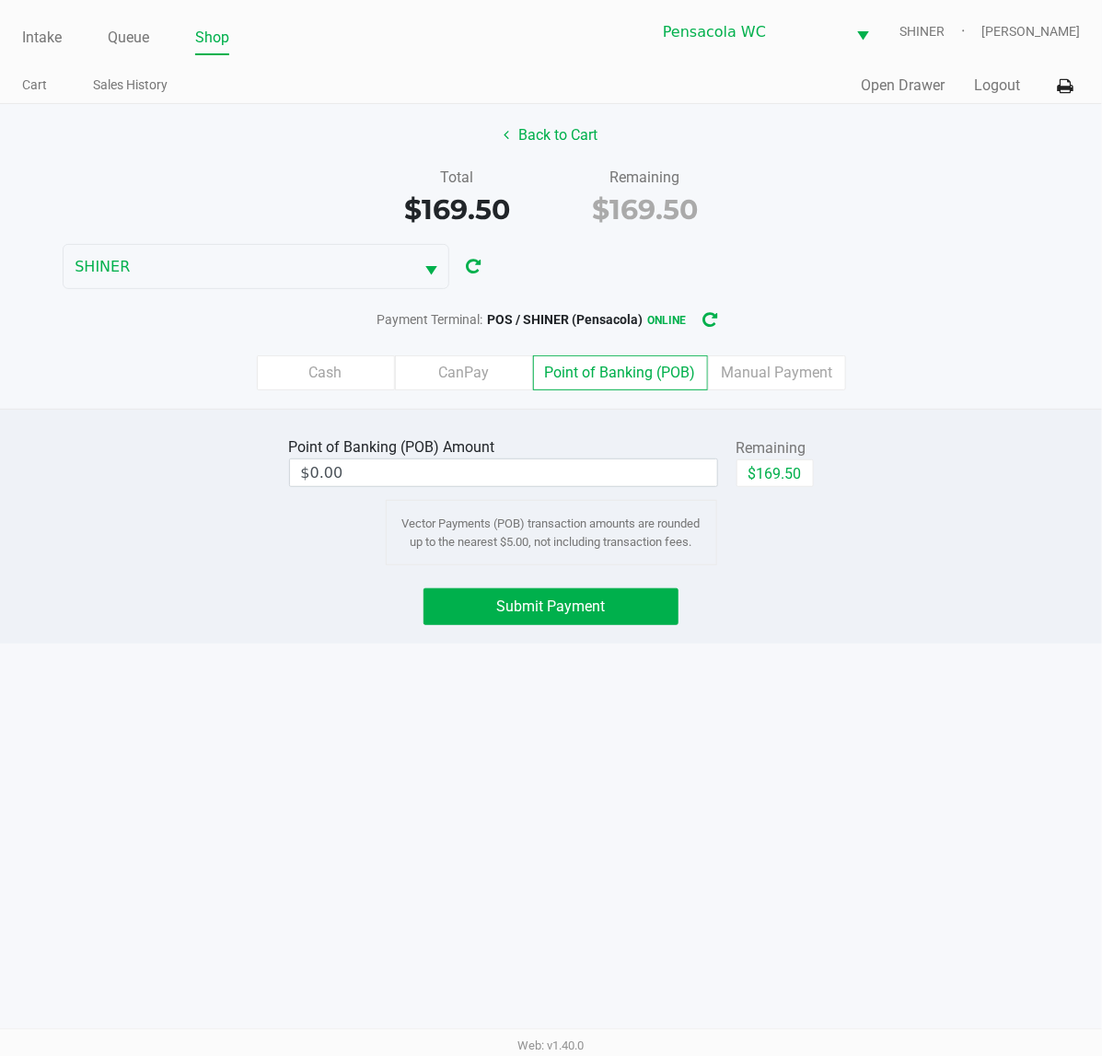
click at [766, 442] on div "Remaining" at bounding box center [775, 448] width 77 height 22
click at [549, 620] on button "Submit Payment" at bounding box center [551, 606] width 255 height 37
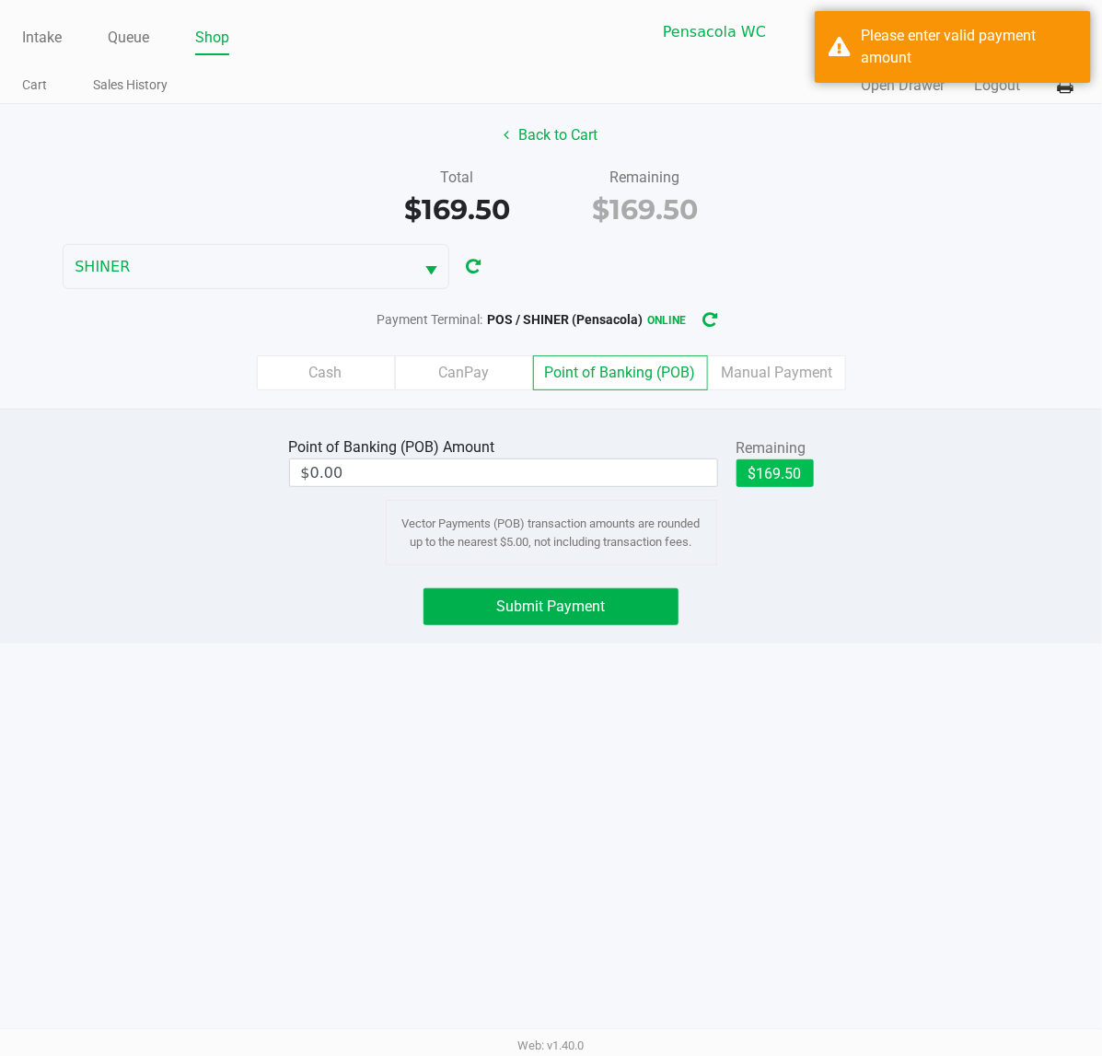
click at [778, 481] on button "$169.50" at bounding box center [775, 473] width 77 height 28
type input "$169.50"
click at [612, 604] on button "Submit Payment" at bounding box center [551, 606] width 255 height 37
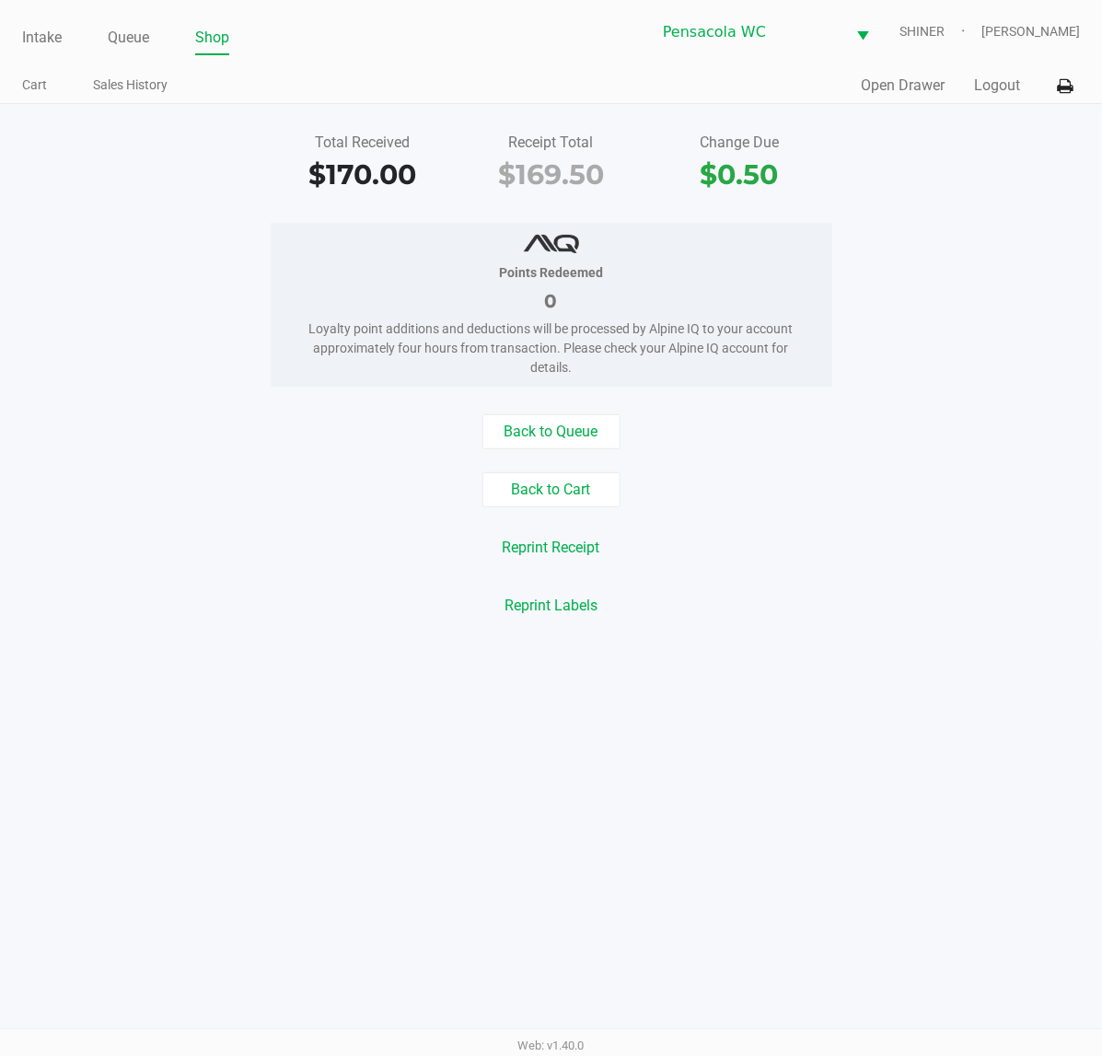
click at [1052, 76] on button at bounding box center [1065, 86] width 30 height 34
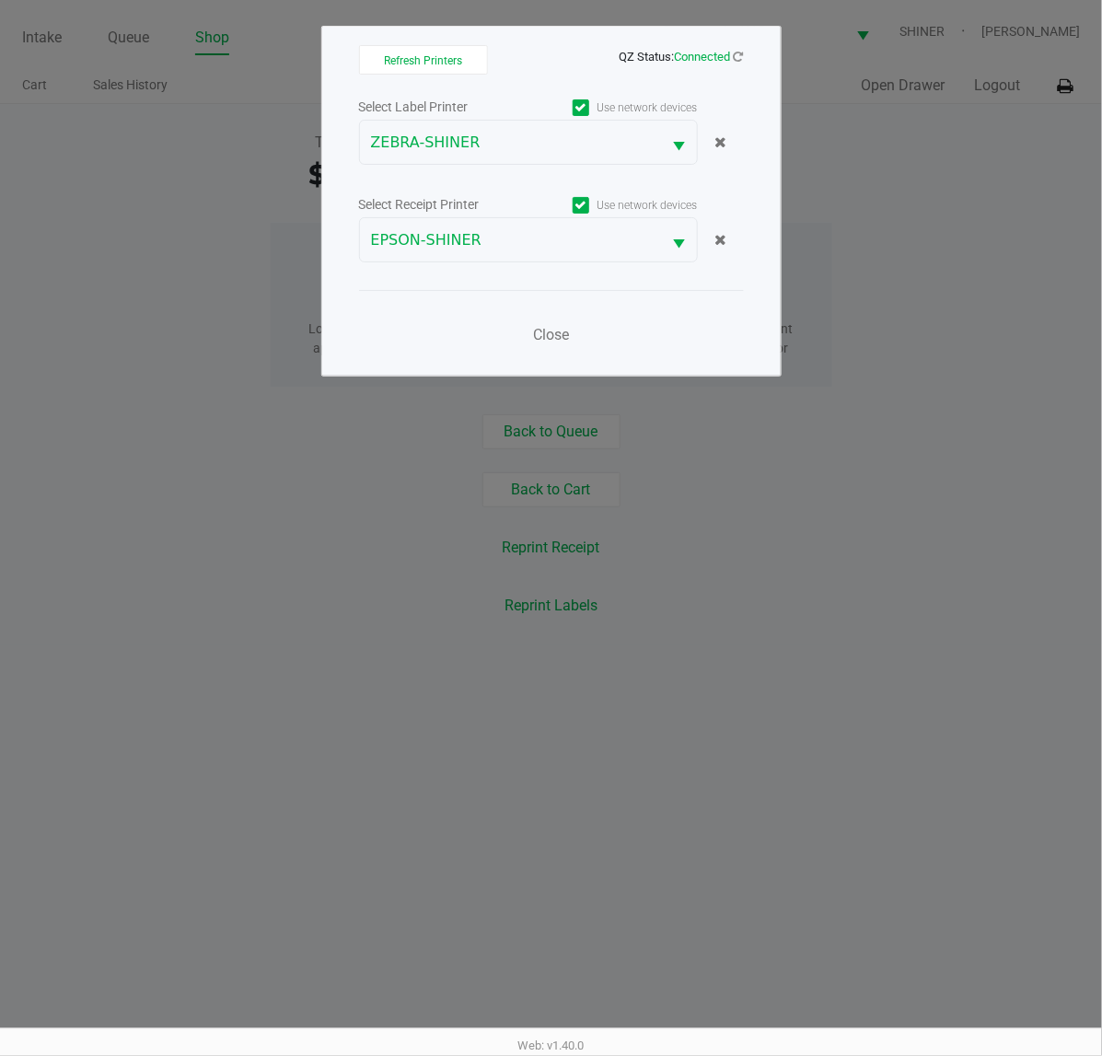
click at [936, 226] on ngb-modal-window "Refresh Printers QZ Status: Connected Select Label Printer Use network devices …" at bounding box center [551, 528] width 1102 height 1056
click at [549, 333] on span "Close" at bounding box center [551, 334] width 36 height 17
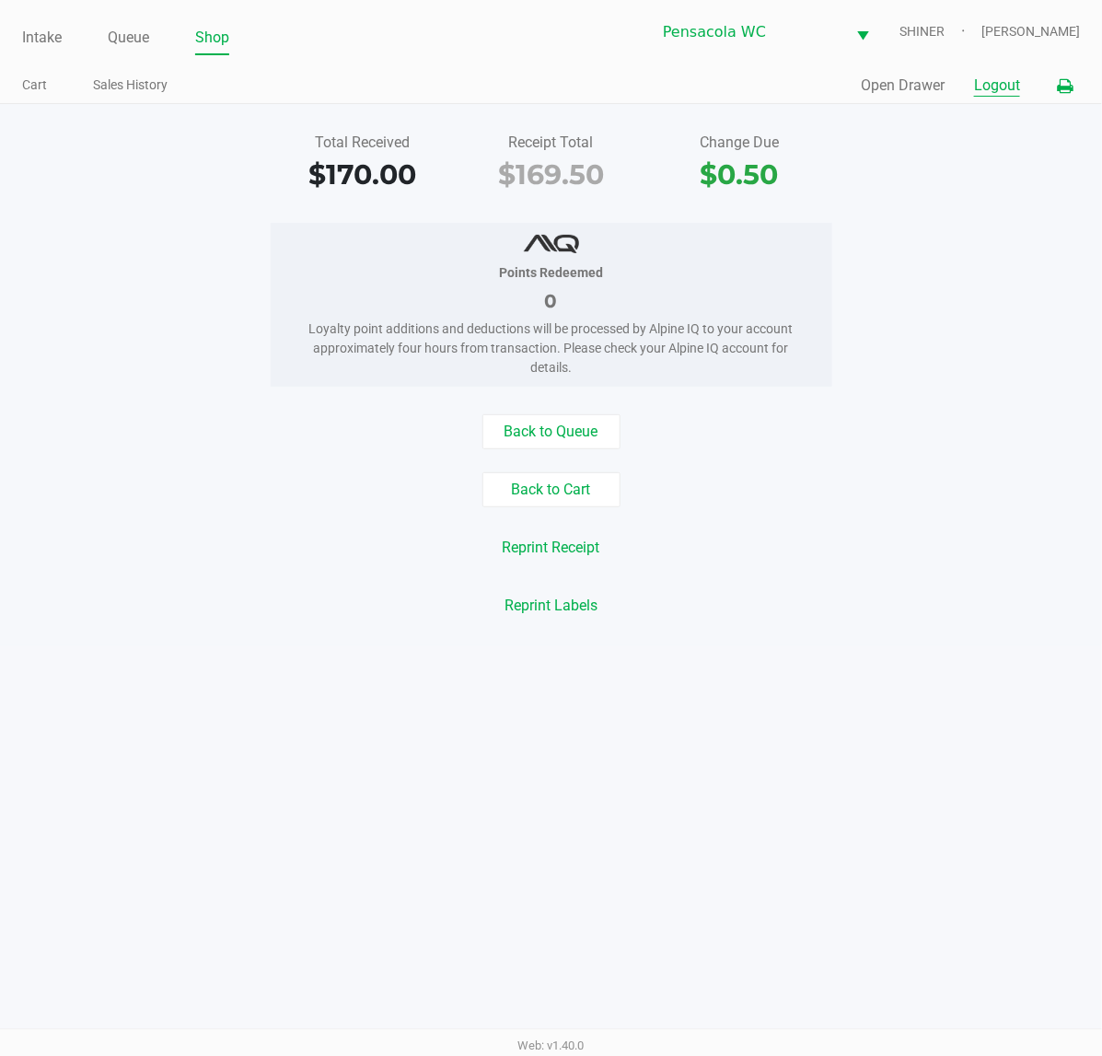
click at [1006, 84] on button "Logout" at bounding box center [997, 86] width 46 height 22
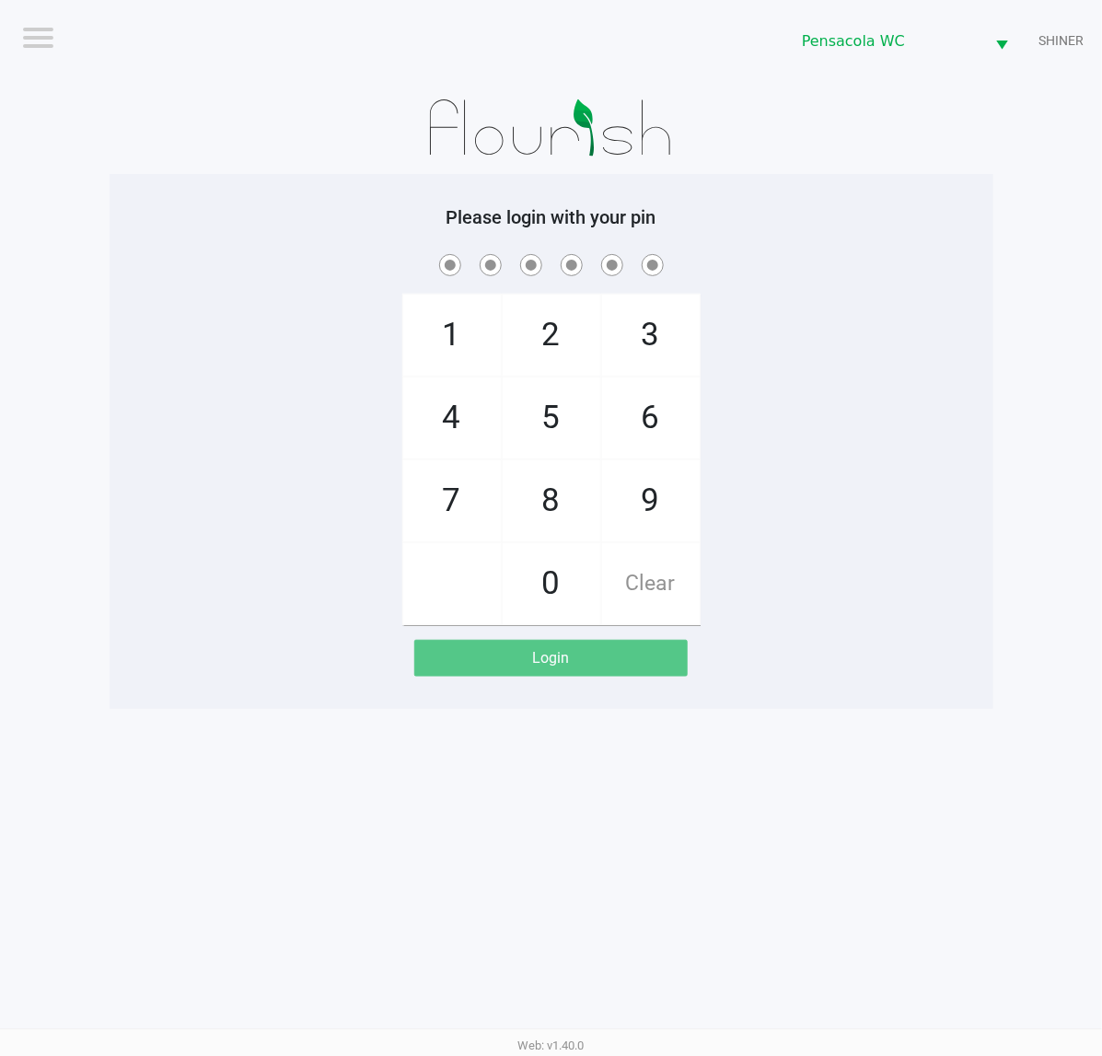
click at [765, 526] on div "1 4 7 2 5 8 0 3 6 9 Clear" at bounding box center [552, 437] width 884 height 375
checkbox input "true"
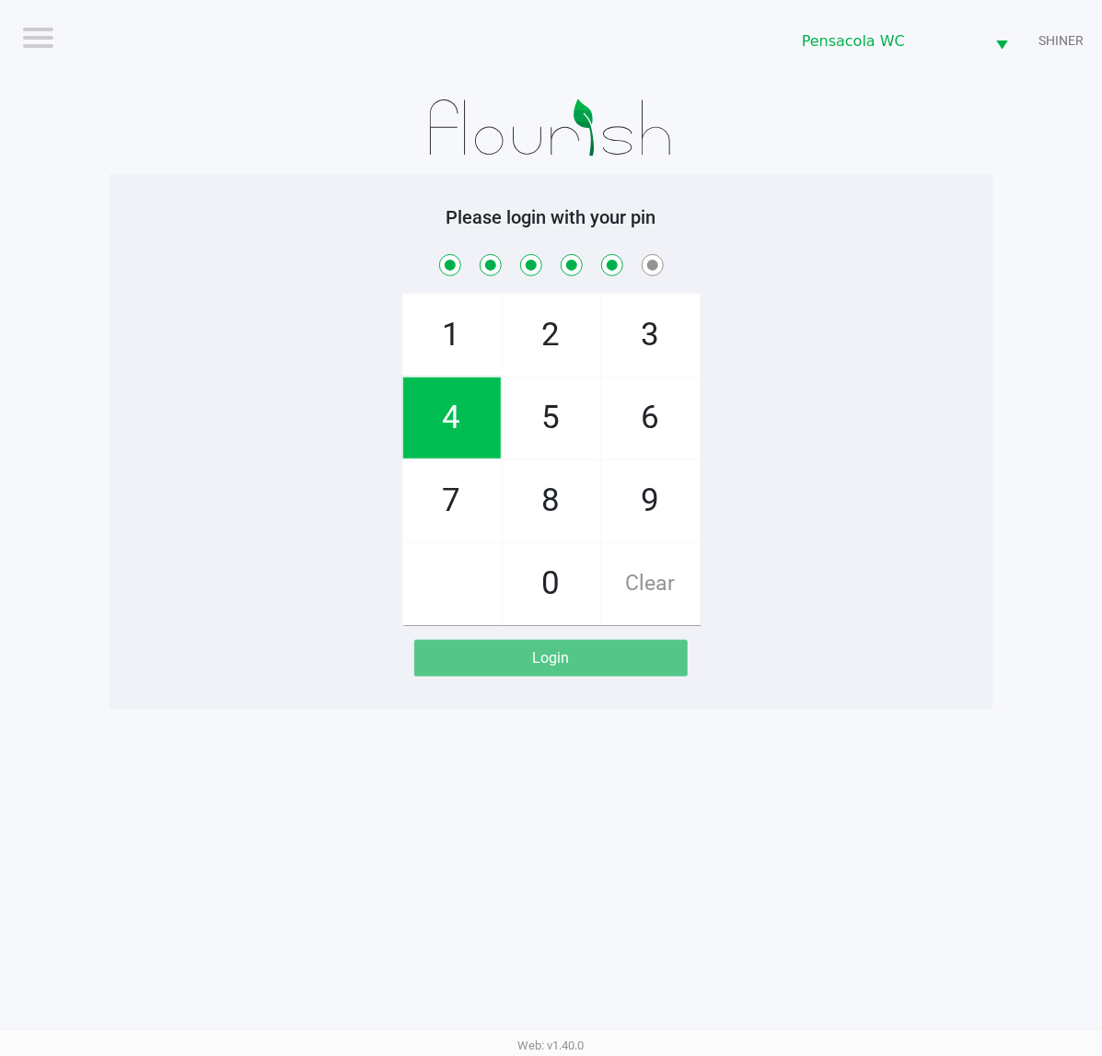
checkbox input "true"
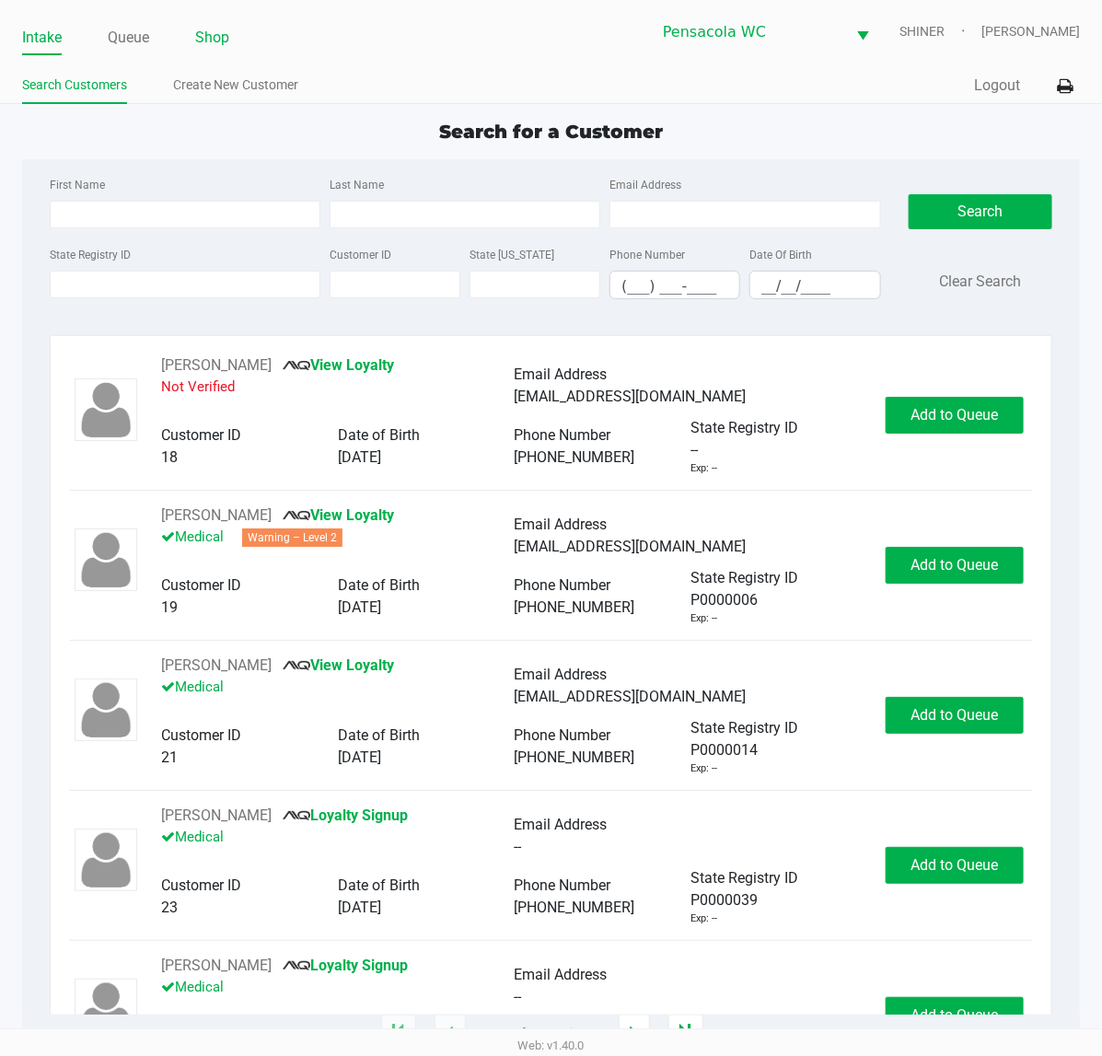
click at [213, 32] on link "Shop" at bounding box center [212, 38] width 34 height 26
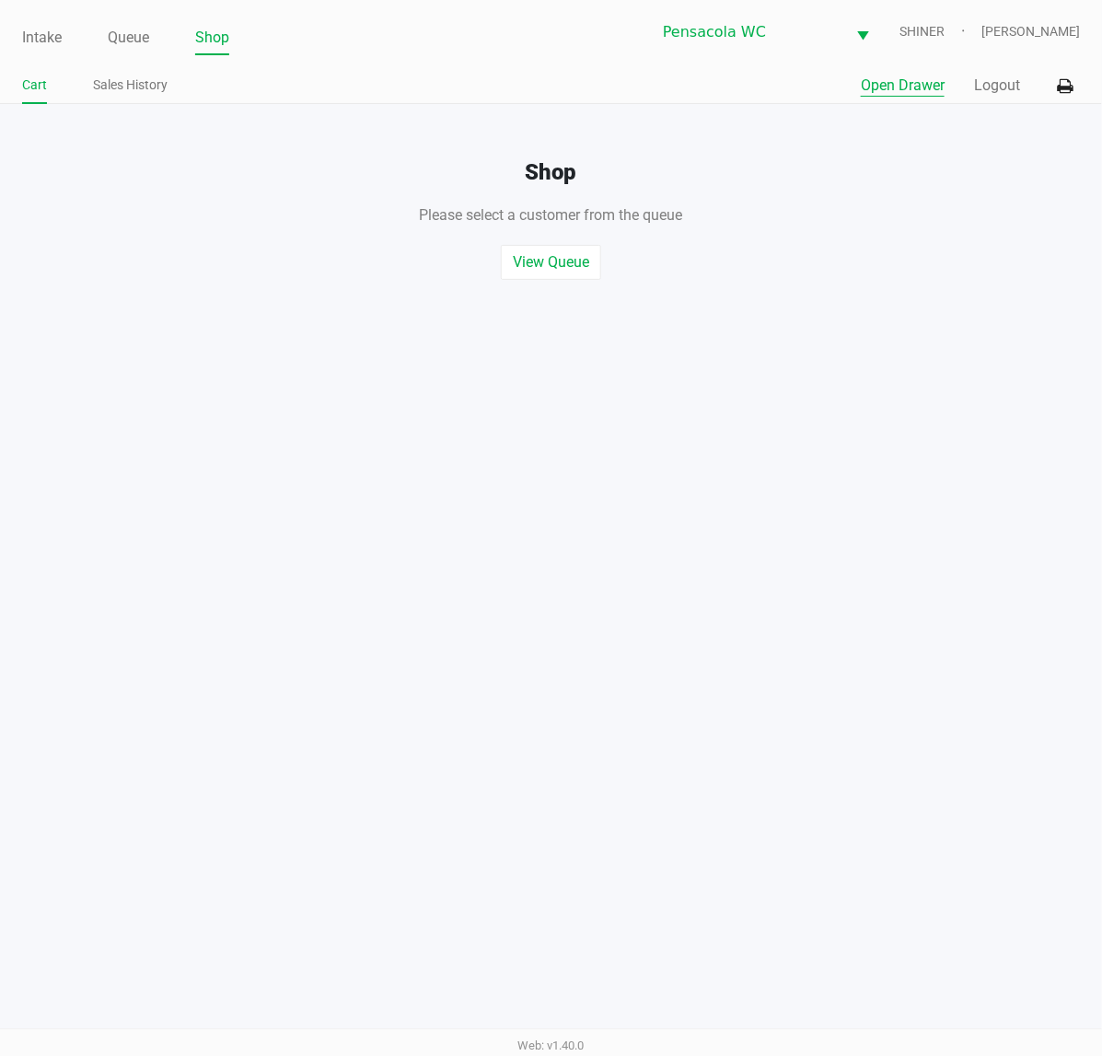
click at [882, 92] on button "Open Drawer" at bounding box center [903, 86] width 84 height 22
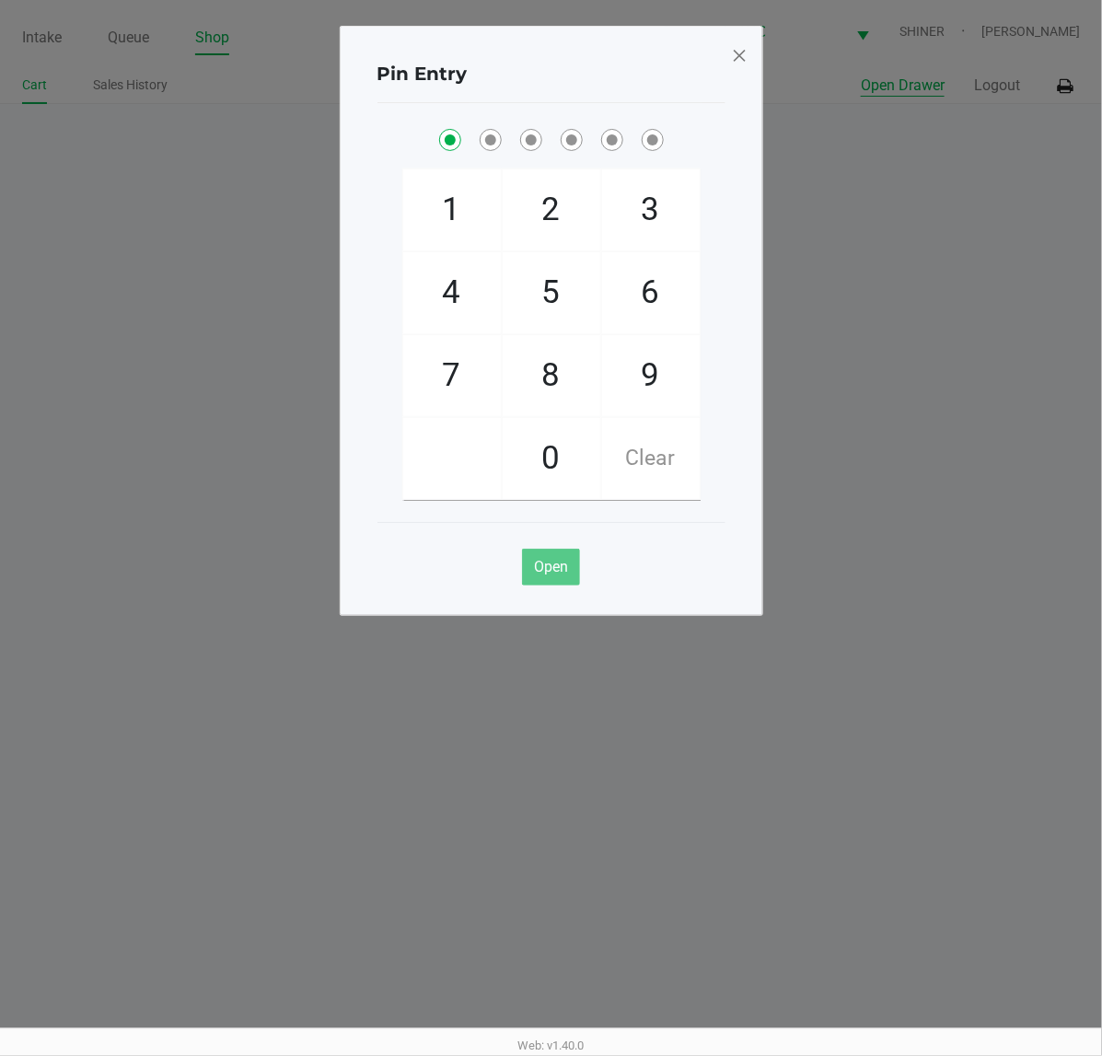
checkbox input "true"
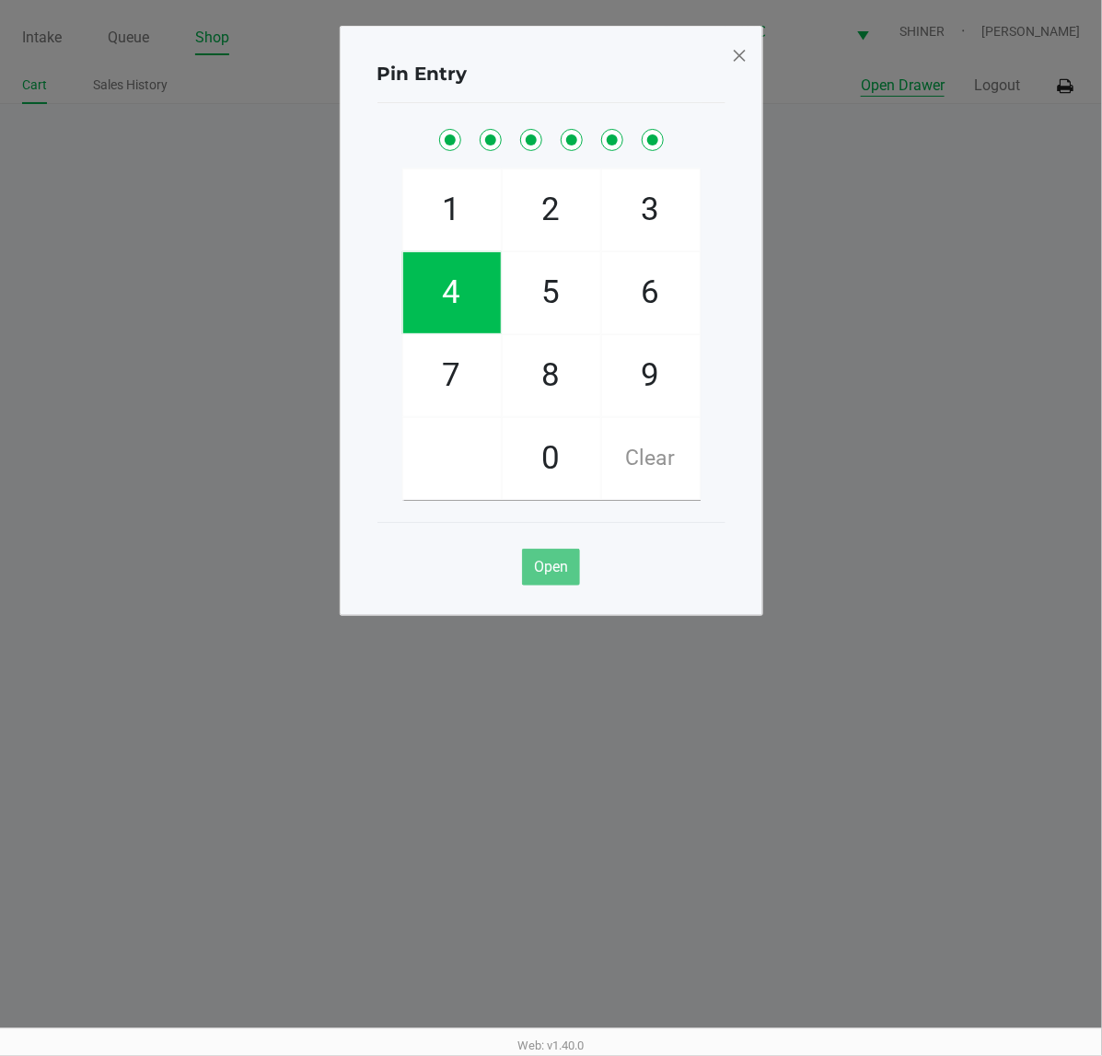
checkbox input "true"
click at [735, 41] on span at bounding box center [739, 55] width 17 height 29
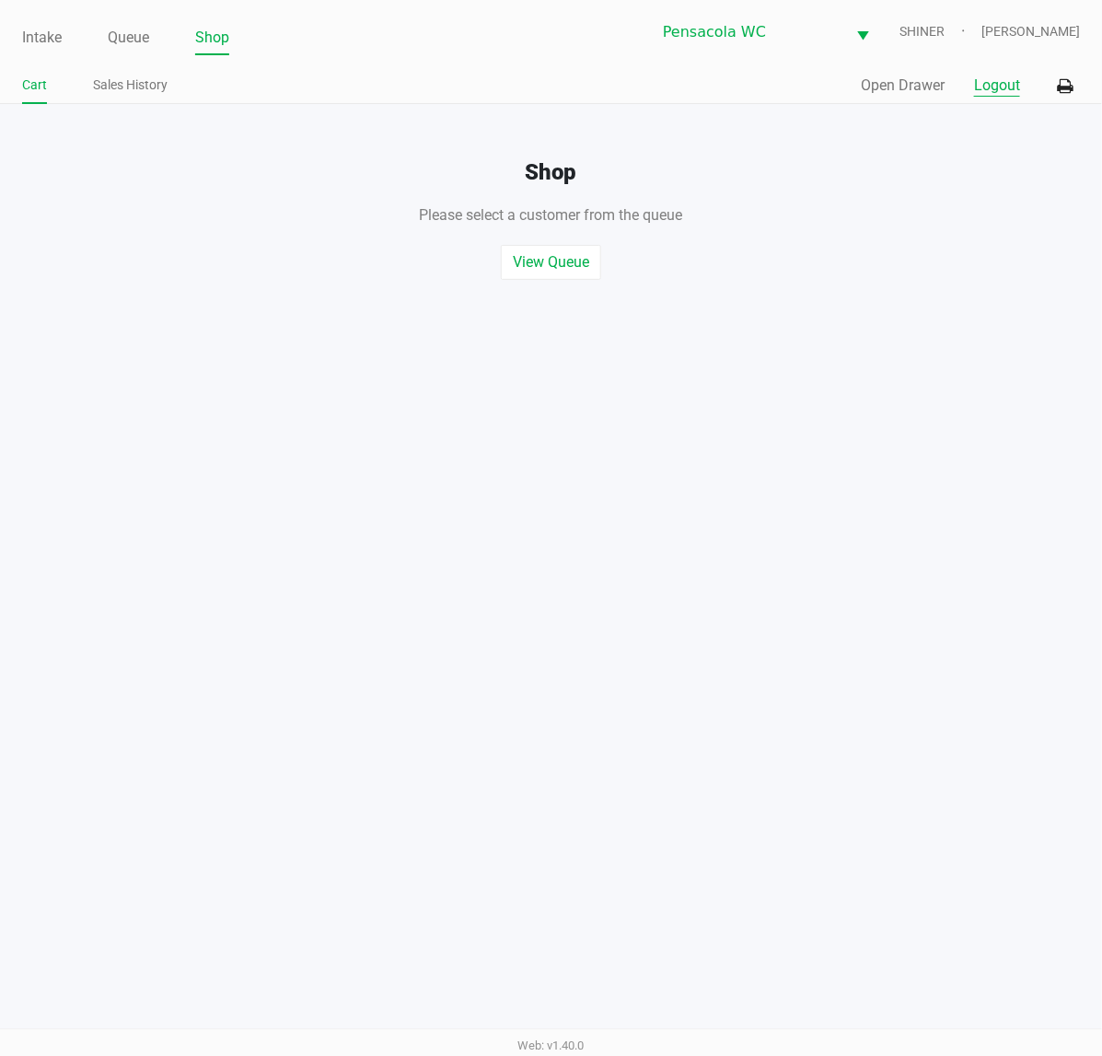
click at [1019, 90] on button "Logout" at bounding box center [997, 86] width 46 height 22
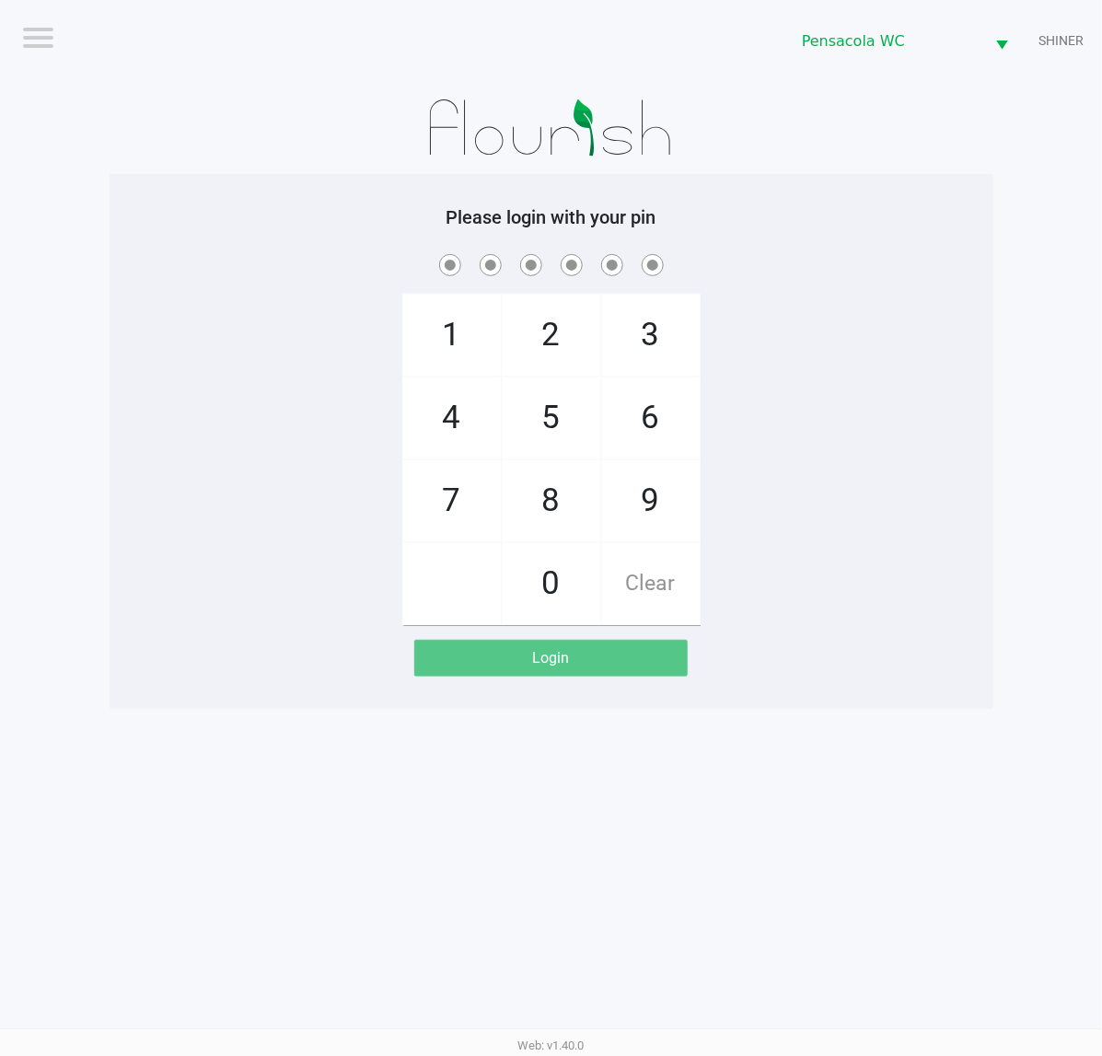
click at [921, 506] on div "1 4 7 2 5 8 0 3 6 9 Clear" at bounding box center [552, 437] width 884 height 375
checkbox input "true"
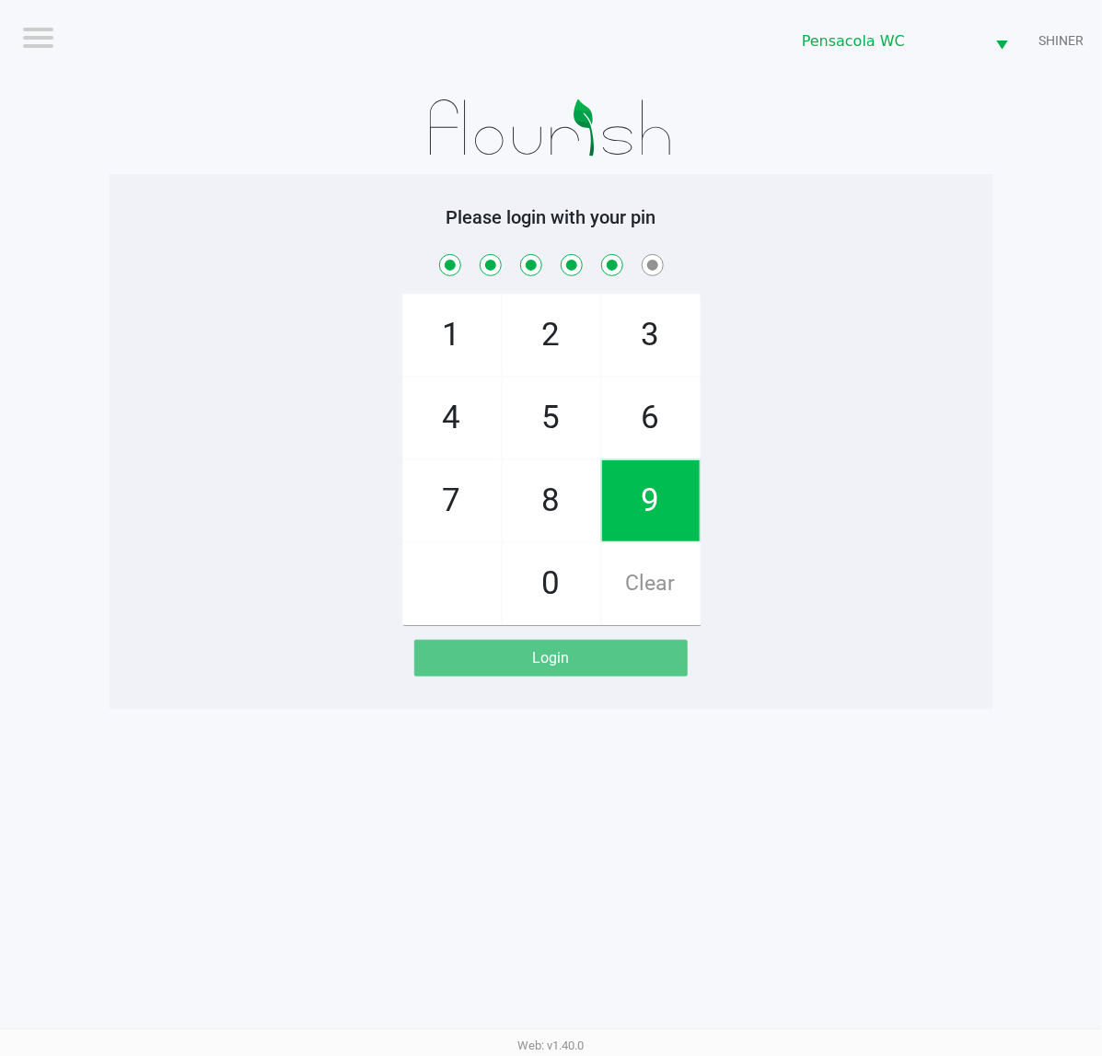
checkbox input "true"
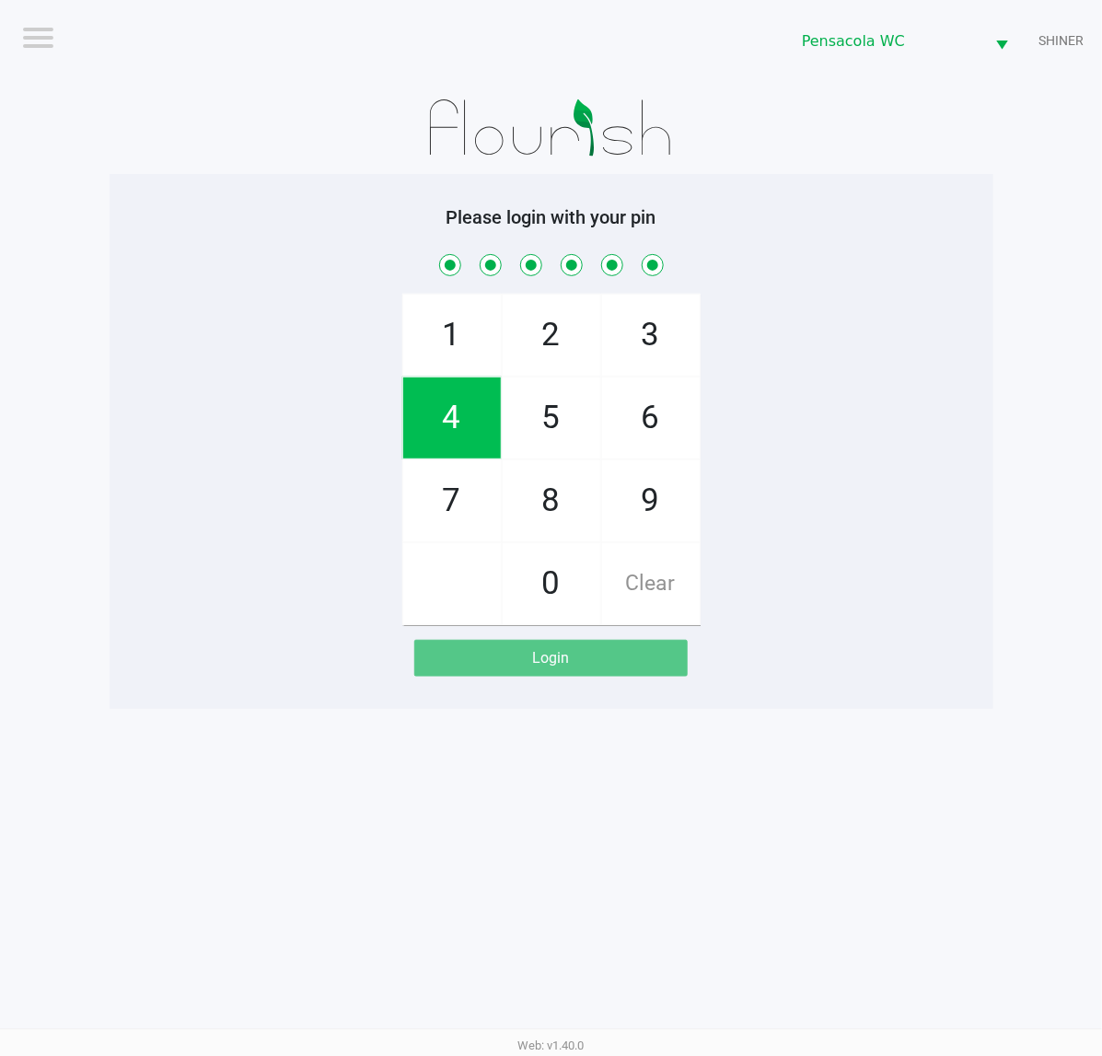
checkbox input "true"
